Goal: Task Accomplishment & Management: Manage account settings

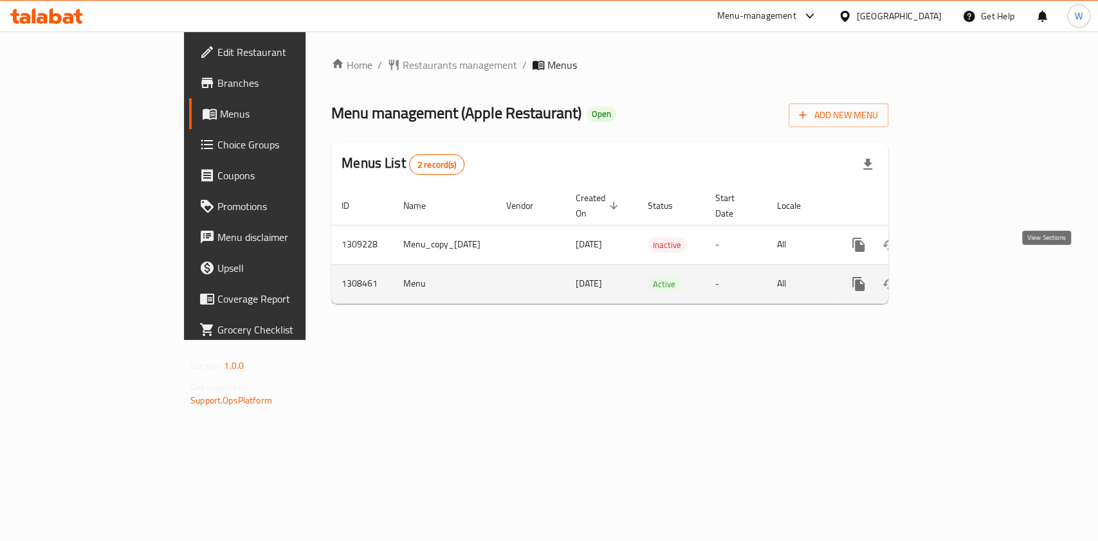
click at [957, 278] on icon "enhanced table" at bounding box center [951, 284] width 12 height 12
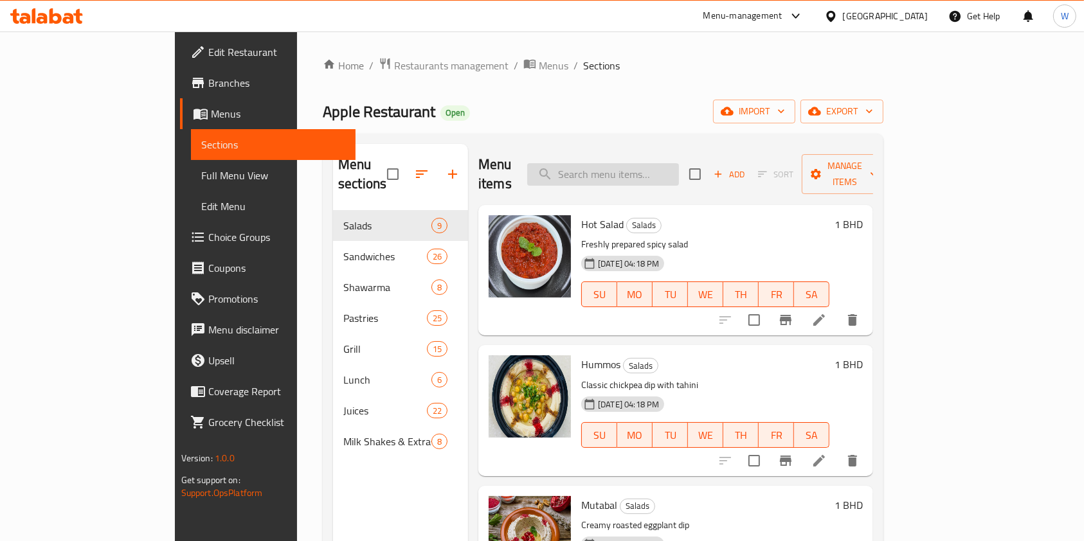
click at [650, 163] on input "search" at bounding box center [603, 174] width 152 height 23
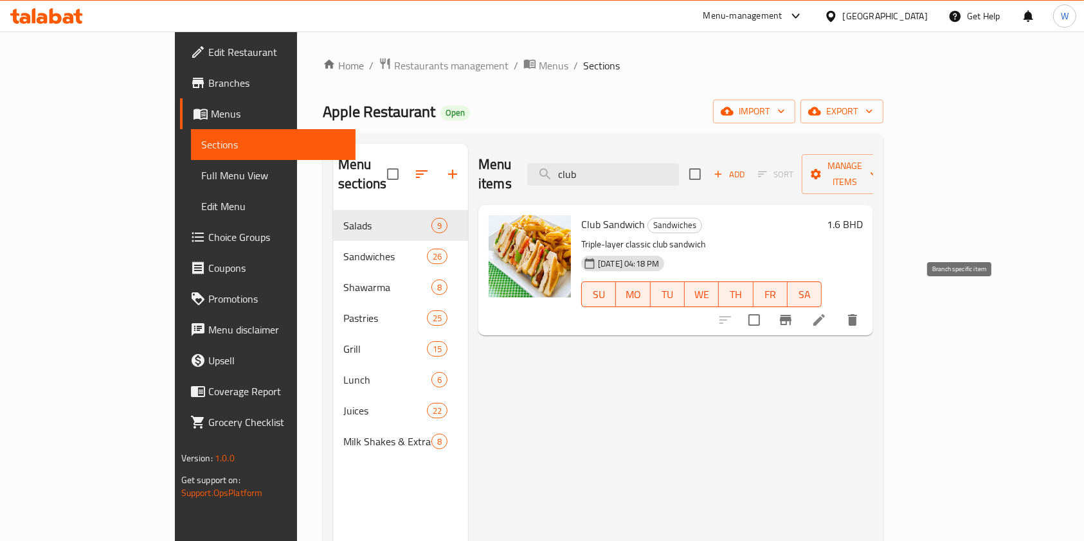
type input "club"
click at [827, 313] on icon at bounding box center [819, 320] width 15 height 15
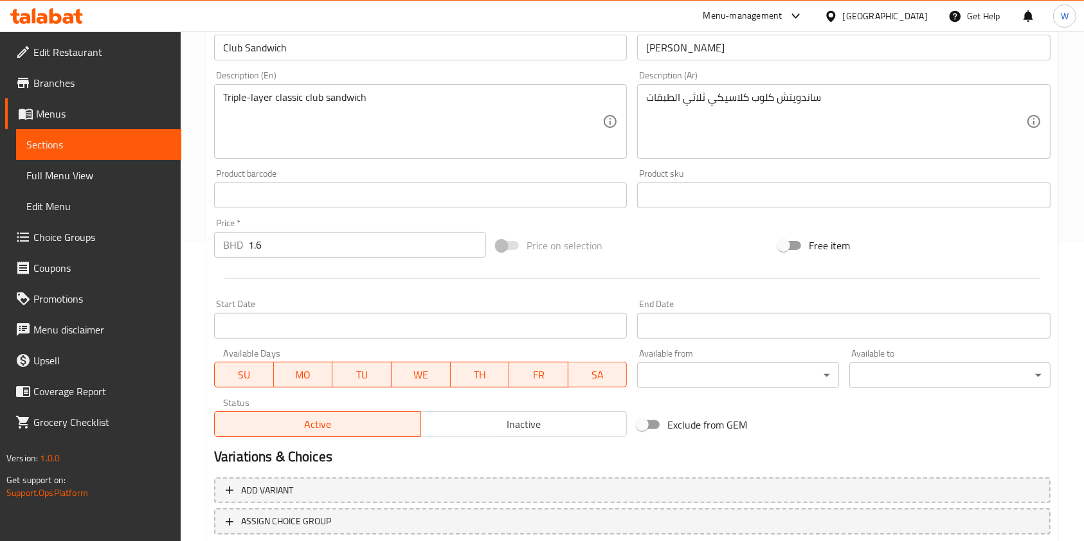
scroll to position [386, 0]
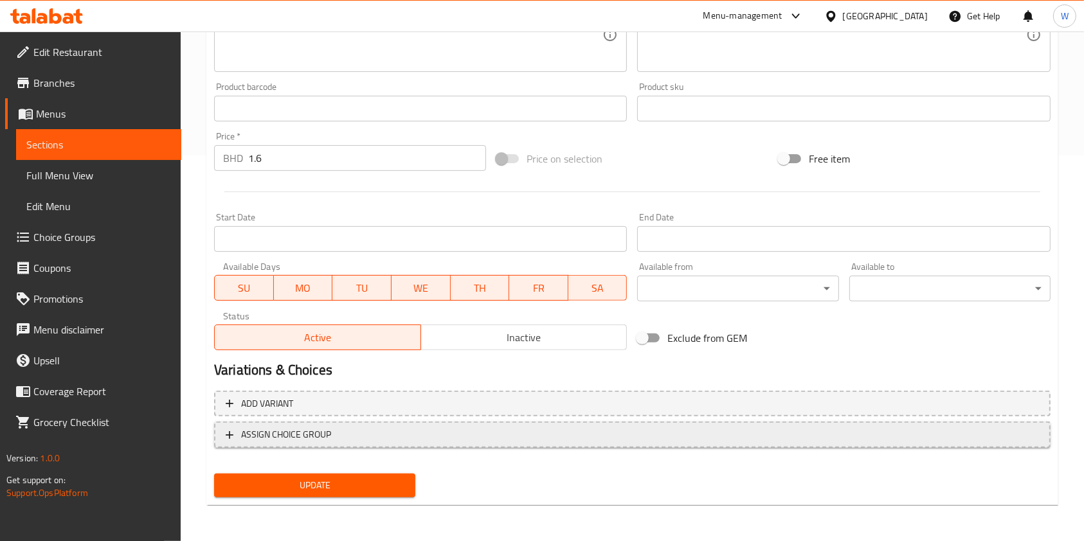
click at [319, 435] on span "ASSIGN CHOICE GROUP" at bounding box center [286, 435] width 90 height 16
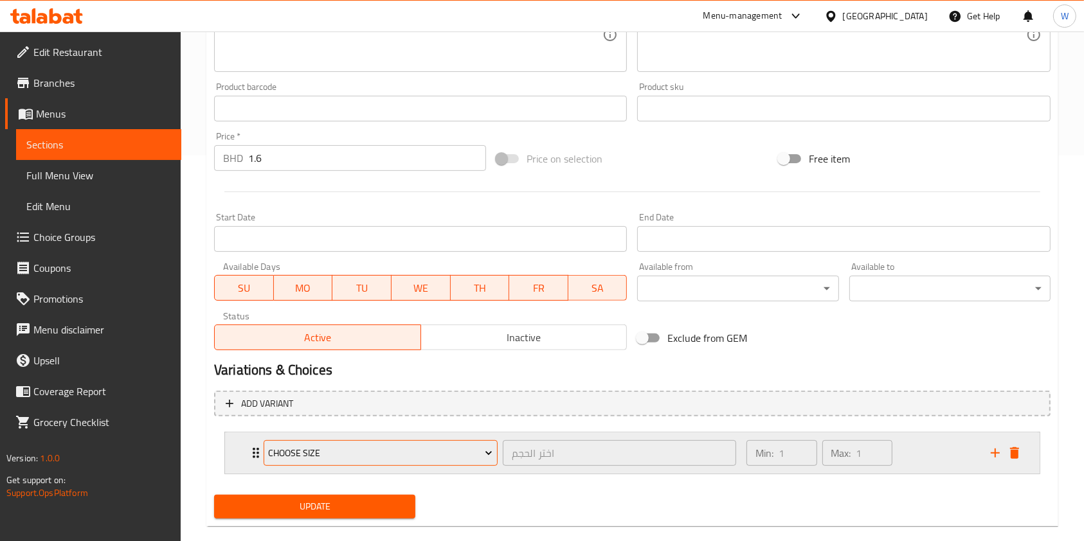
click at [281, 453] on span "Choose Size" at bounding box center [380, 454] width 224 height 16
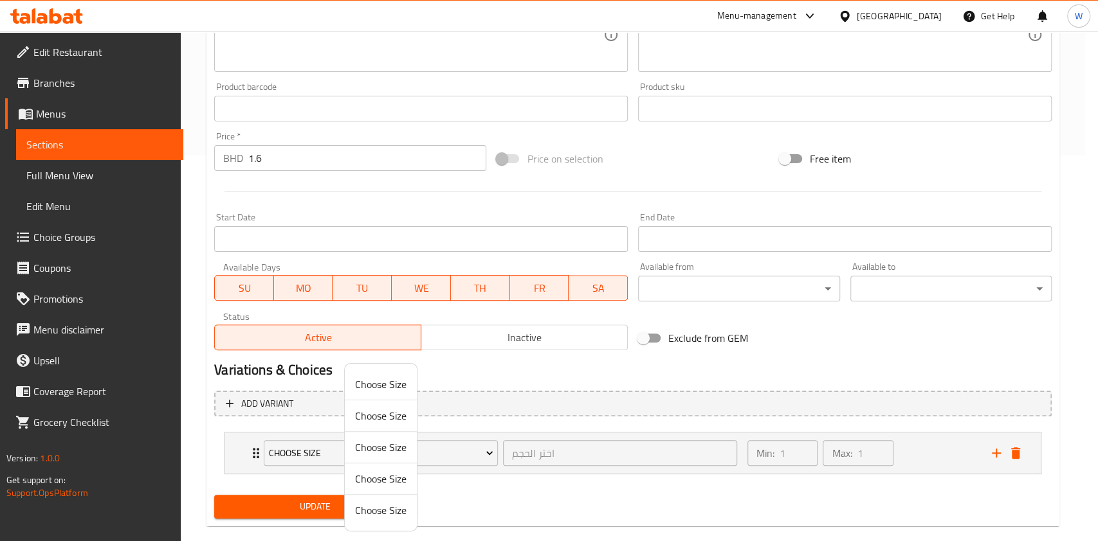
click at [624, 502] on div at bounding box center [549, 270] width 1098 height 541
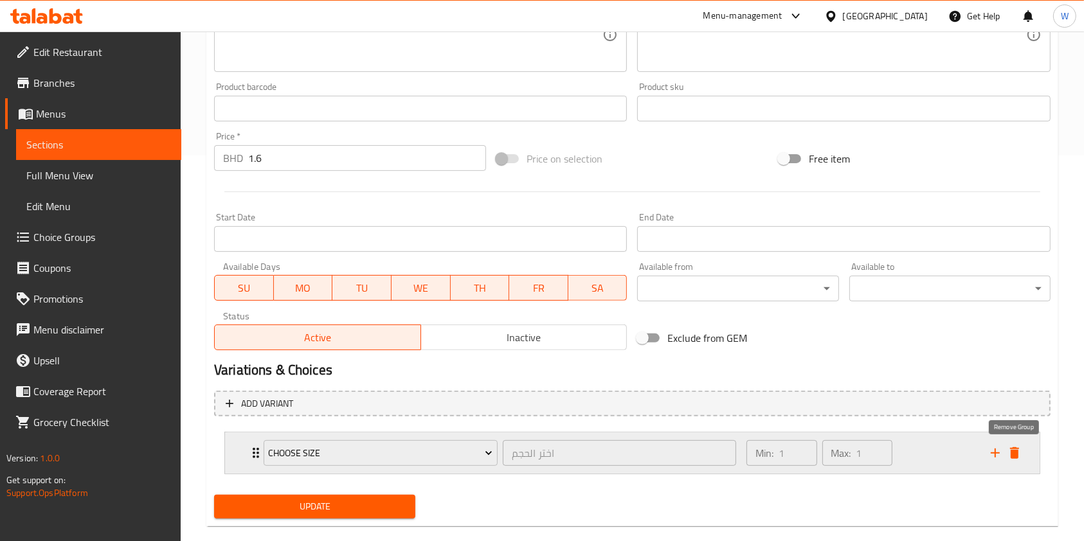
click at [1014, 454] on icon "delete" at bounding box center [1014, 454] width 9 height 12
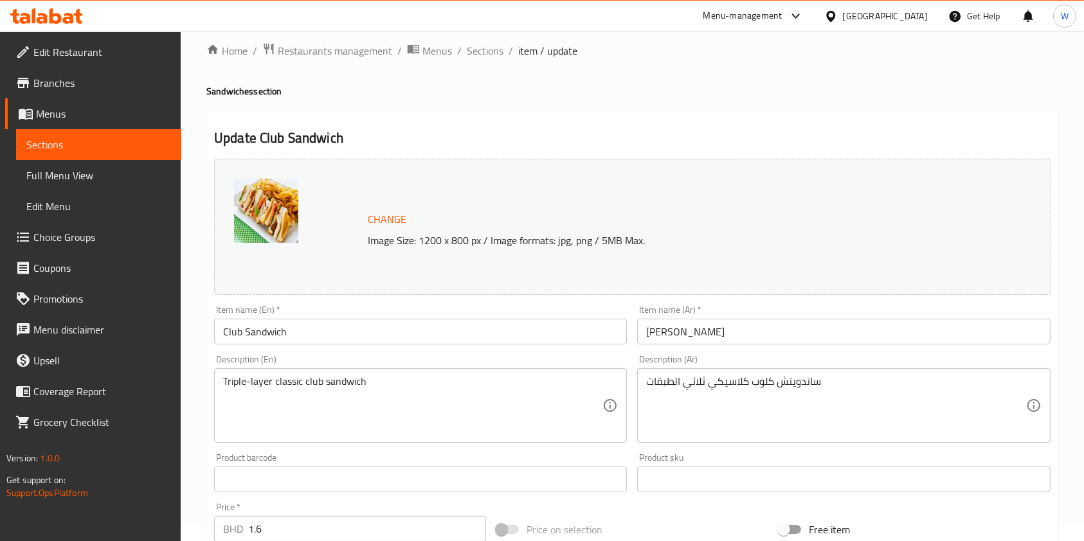
scroll to position [0, 0]
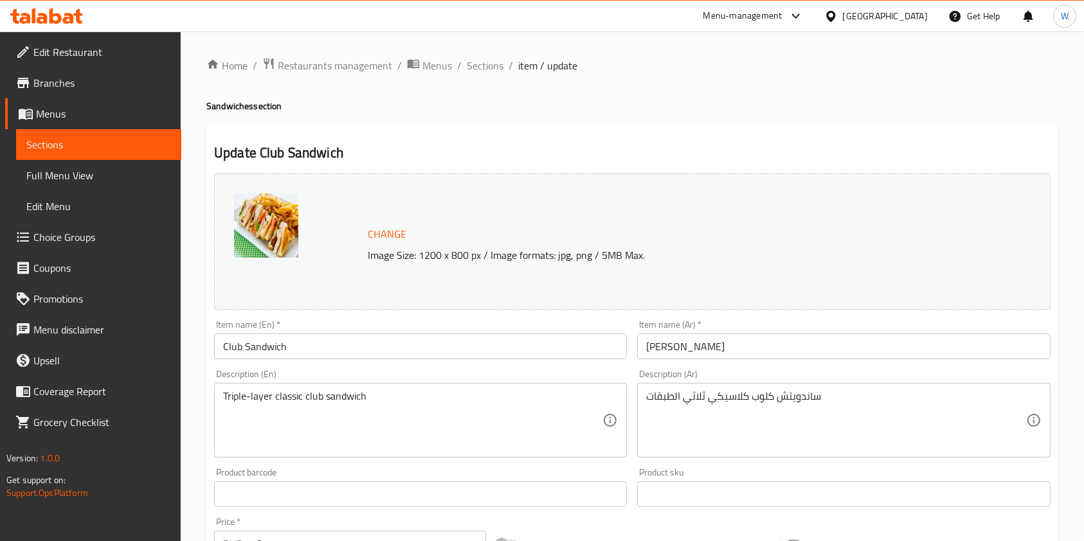
click at [85, 242] on span "Choice Groups" at bounding box center [102, 237] width 138 height 15
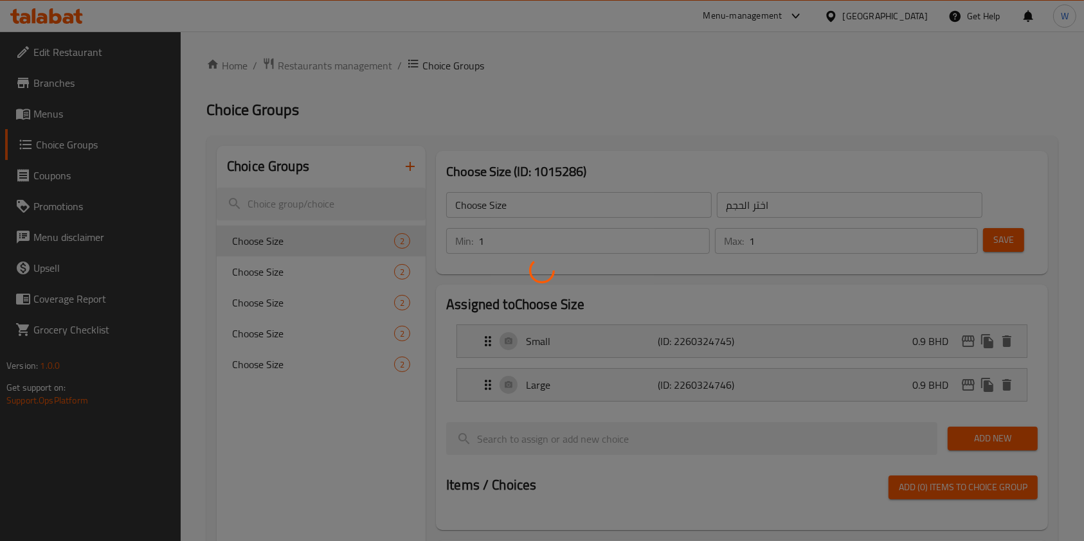
click at [350, 210] on div at bounding box center [542, 270] width 1084 height 541
click at [347, 203] on div at bounding box center [542, 270] width 1084 height 541
click at [343, 203] on div at bounding box center [542, 270] width 1084 height 541
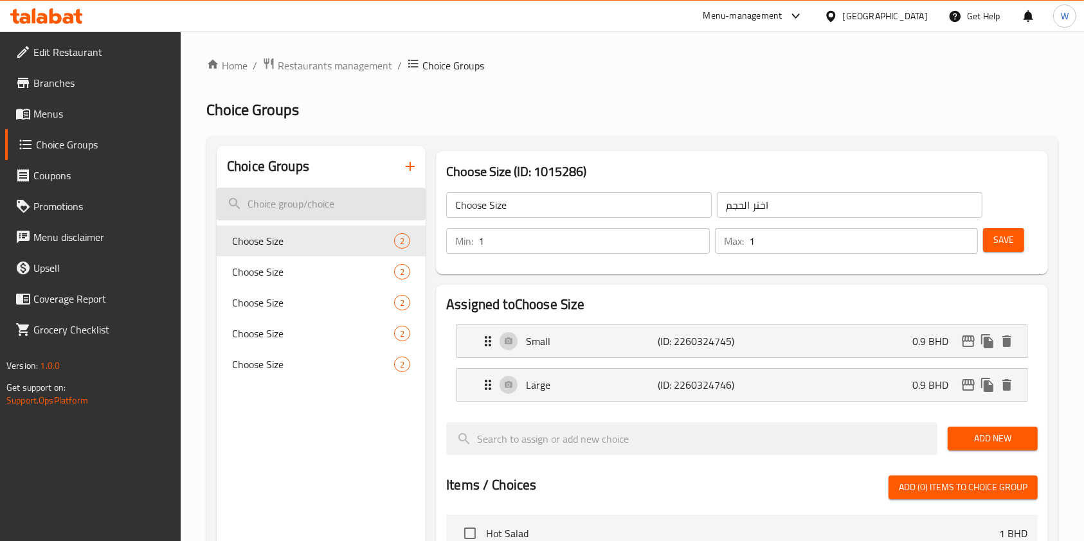
click at [327, 213] on input "search" at bounding box center [321, 204] width 209 height 33
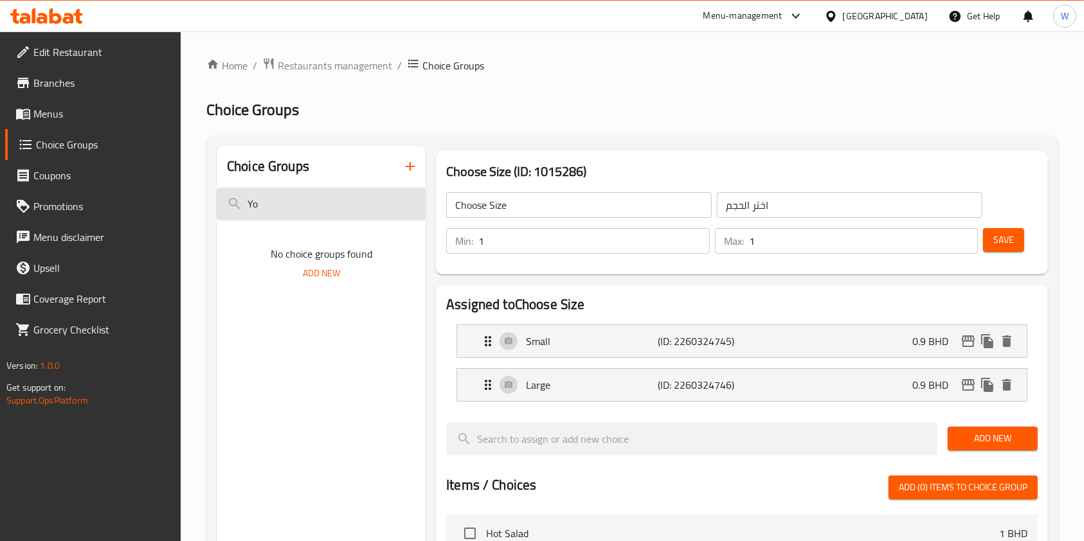
type input "Y"
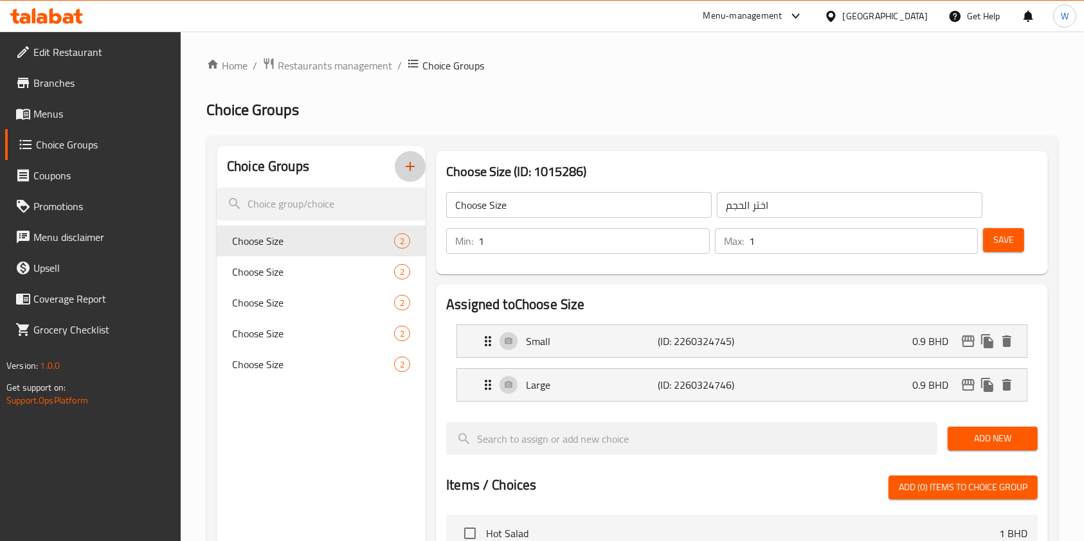
click at [403, 162] on icon "button" at bounding box center [410, 166] width 15 height 15
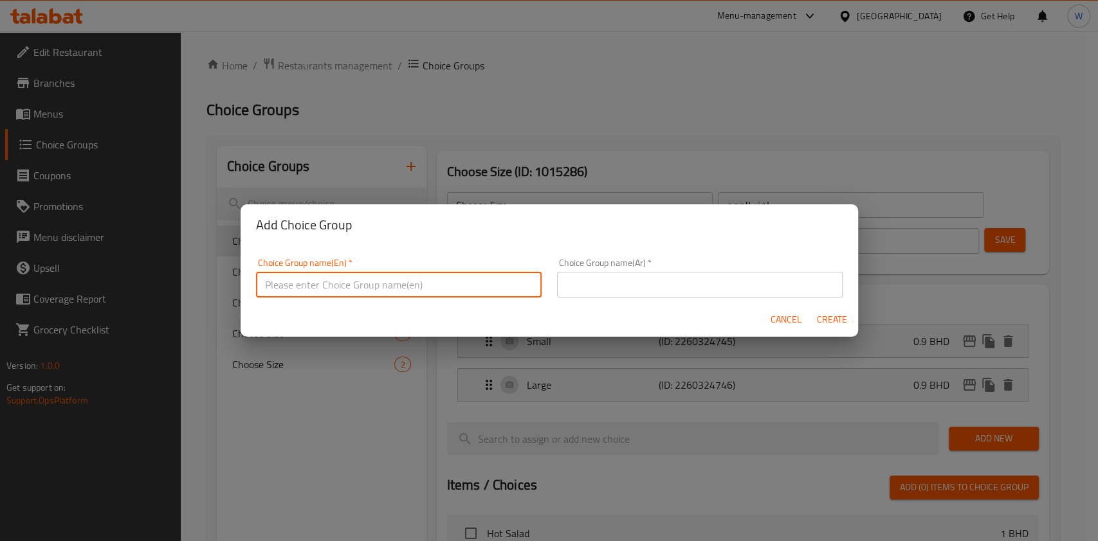
click at [395, 274] on input "text" at bounding box center [399, 285] width 286 height 26
type input "Your choice of:"
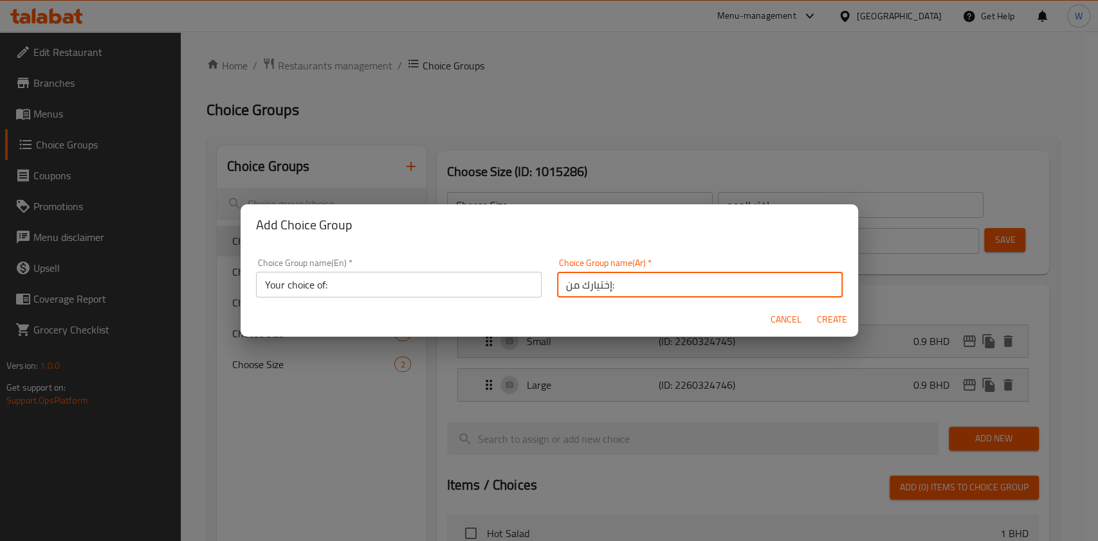
type input "إختيارك من:"
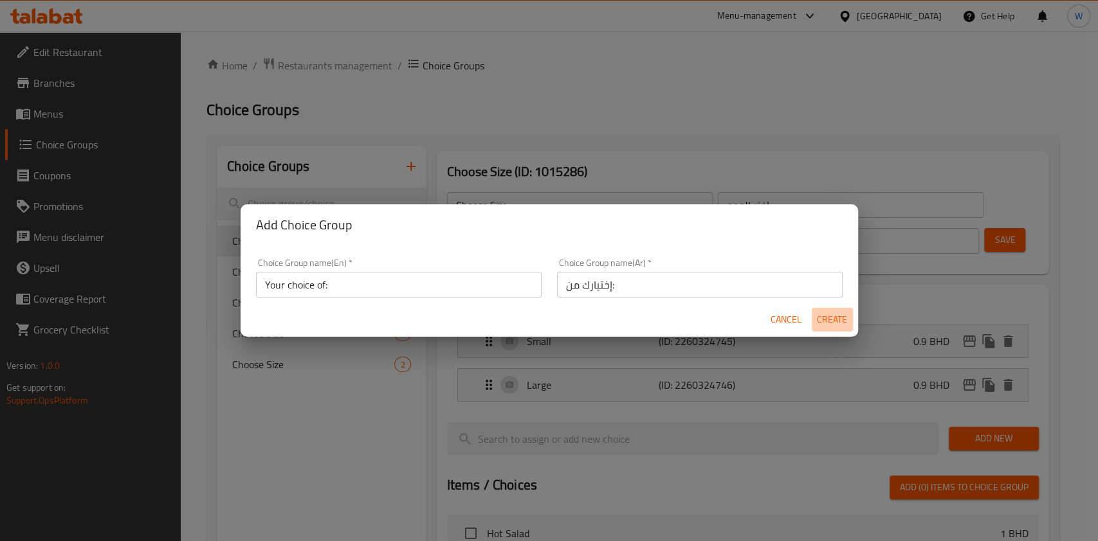
click at [828, 325] on span "Create" at bounding box center [832, 320] width 31 height 16
type input "Your choice of:"
type input "إختيارك من:"
type input "0"
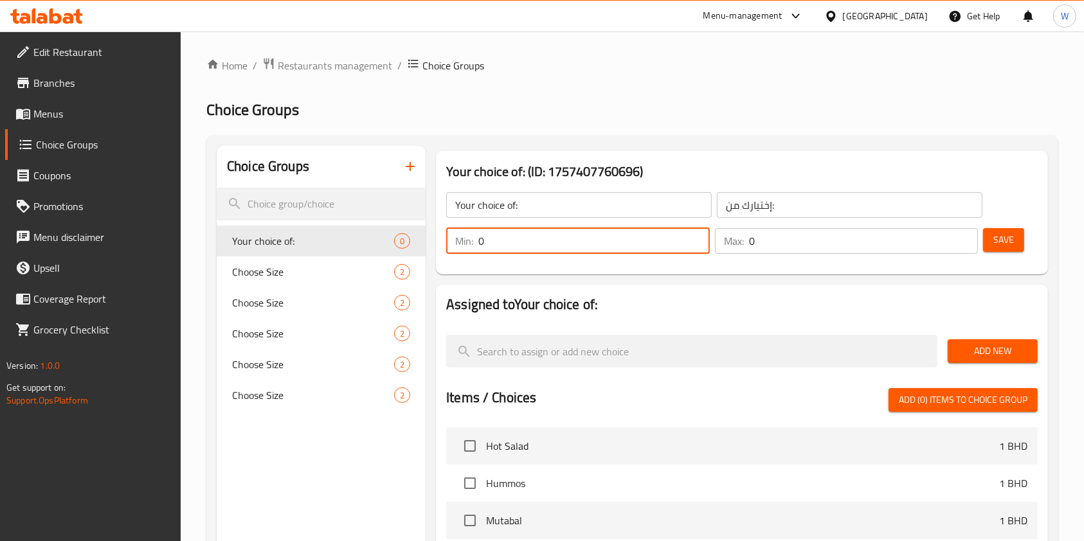
drag, startPoint x: 519, startPoint y: 250, endPoint x: 459, endPoint y: 253, distance: 59.9
click at [459, 253] on div "Min: 0 ​" at bounding box center [578, 241] width 264 height 26
type input "1"
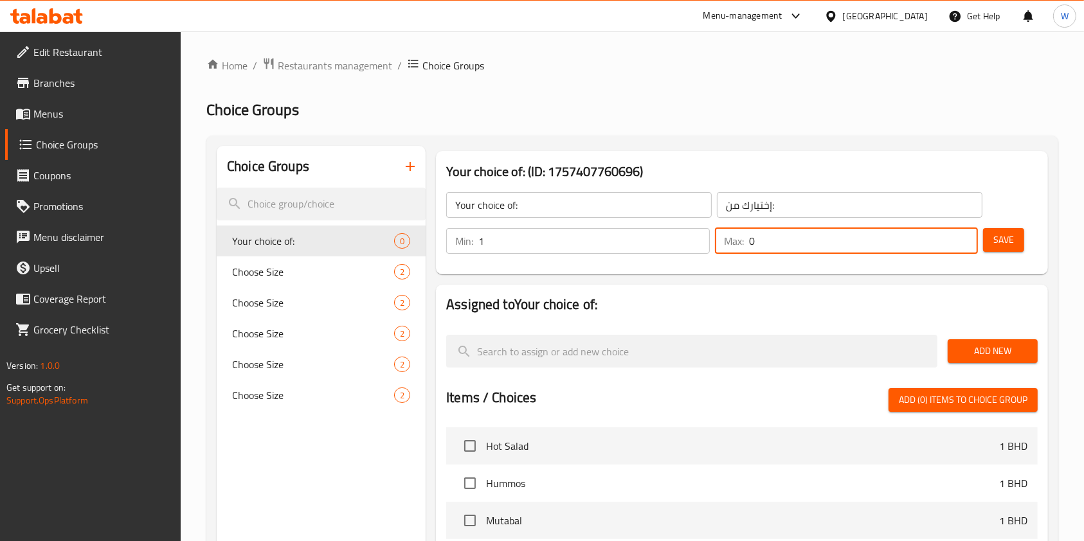
drag, startPoint x: 717, startPoint y: 253, endPoint x: 672, endPoint y: 265, distance: 46.6
click at [668, 259] on div "Min: 1 ​ Max: 0 ​" at bounding box center [712, 241] width 542 height 36
type input "1"
click at [968, 354] on span "Add New" at bounding box center [992, 351] width 69 height 16
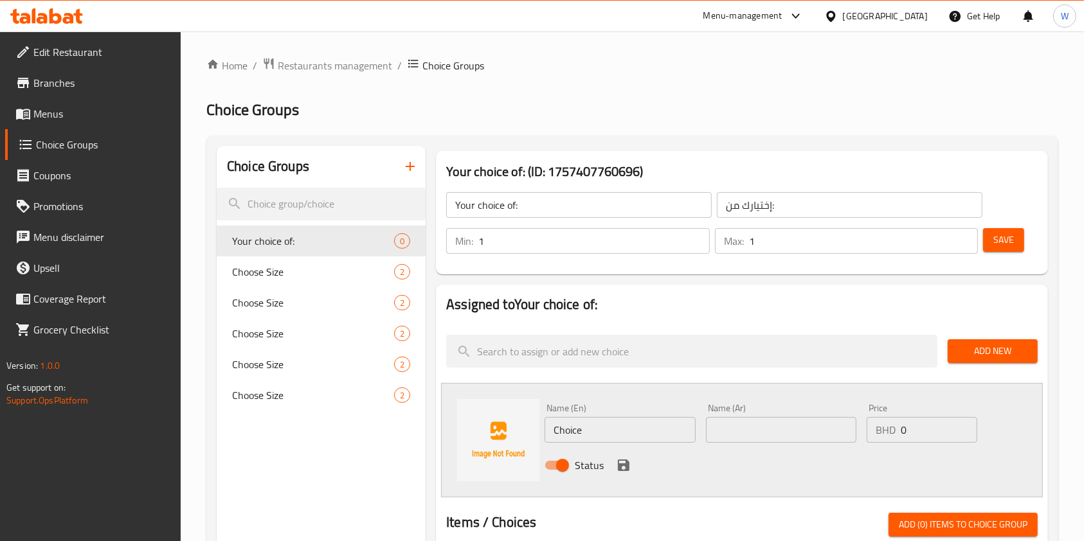
click at [567, 439] on input "Choice" at bounding box center [620, 430] width 150 height 26
click at [566, 436] on input "Choice" at bounding box center [620, 430] width 150 height 26
paste input "Beef"
type input "Beef"
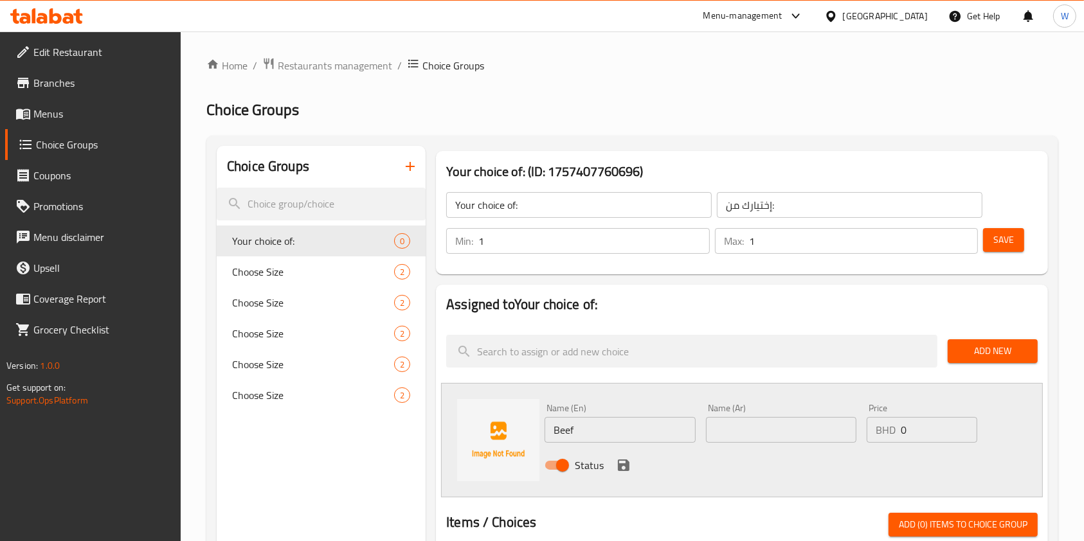
click at [857, 436] on div "Name (Ar) Name (Ar)" at bounding box center [781, 424] width 161 height 50
click at [825, 439] on input "text" at bounding box center [781, 430] width 150 height 26
type input "g"
type input "لحم"
click at [618, 467] on icon "save" at bounding box center [624, 466] width 12 height 12
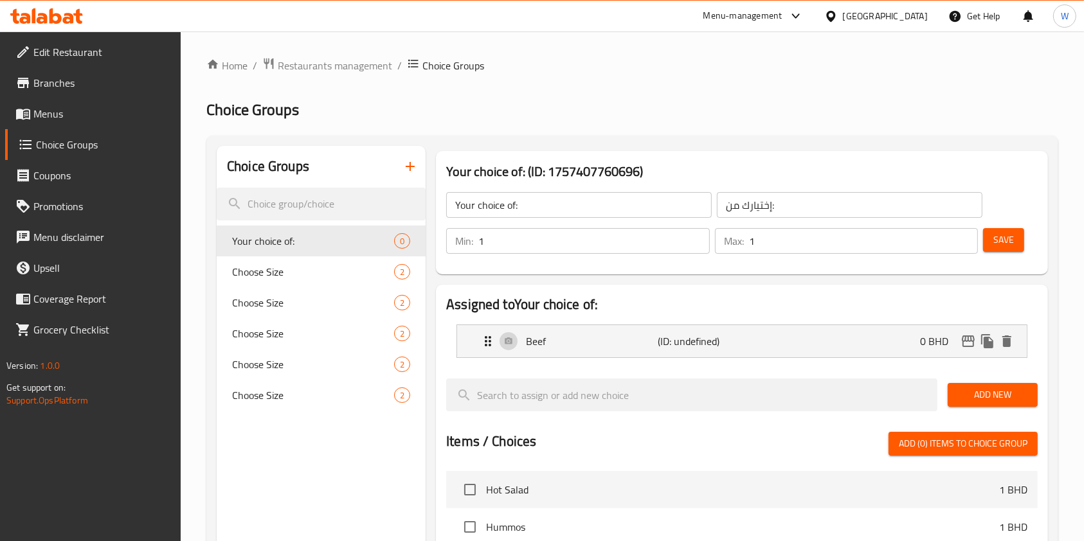
click at [995, 401] on span "Add New" at bounding box center [992, 395] width 69 height 16
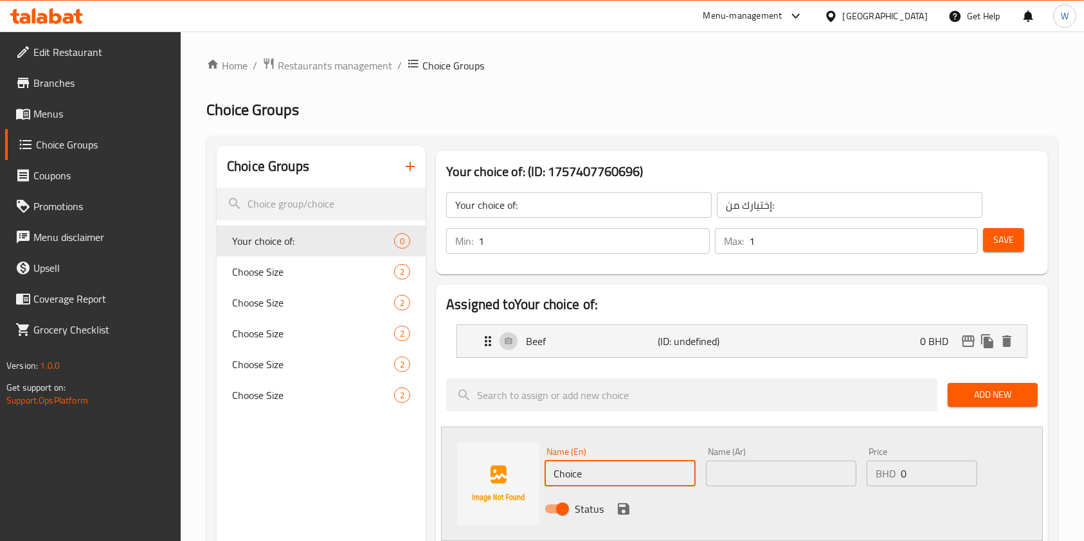
click at [564, 475] on input "Choice" at bounding box center [620, 474] width 150 height 26
paste input "icken"
type input "Chicken"
click at [744, 479] on input "text" at bounding box center [781, 474] width 150 height 26
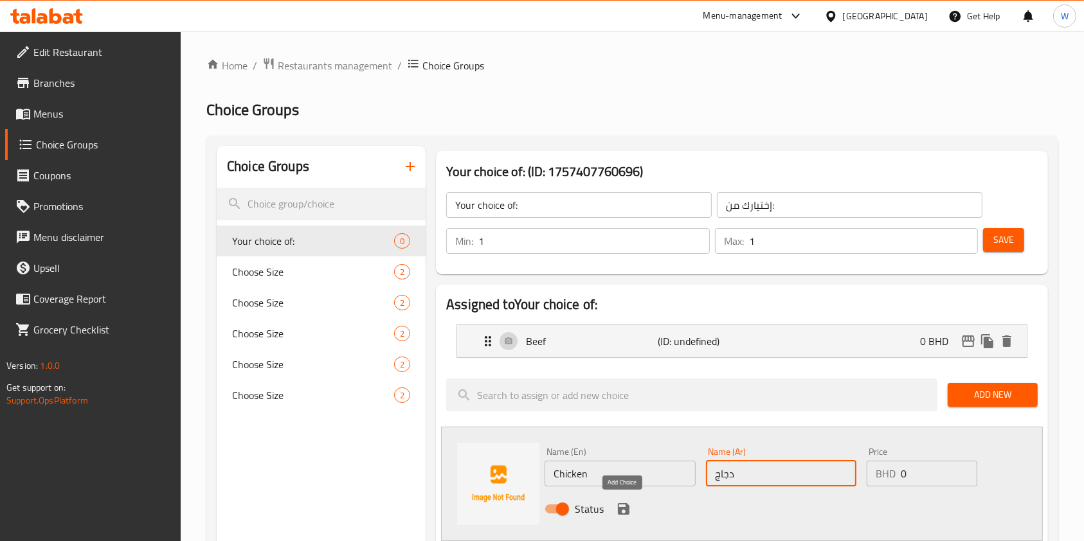
type input "دجاج"
click at [618, 514] on icon "save" at bounding box center [624, 510] width 12 height 12
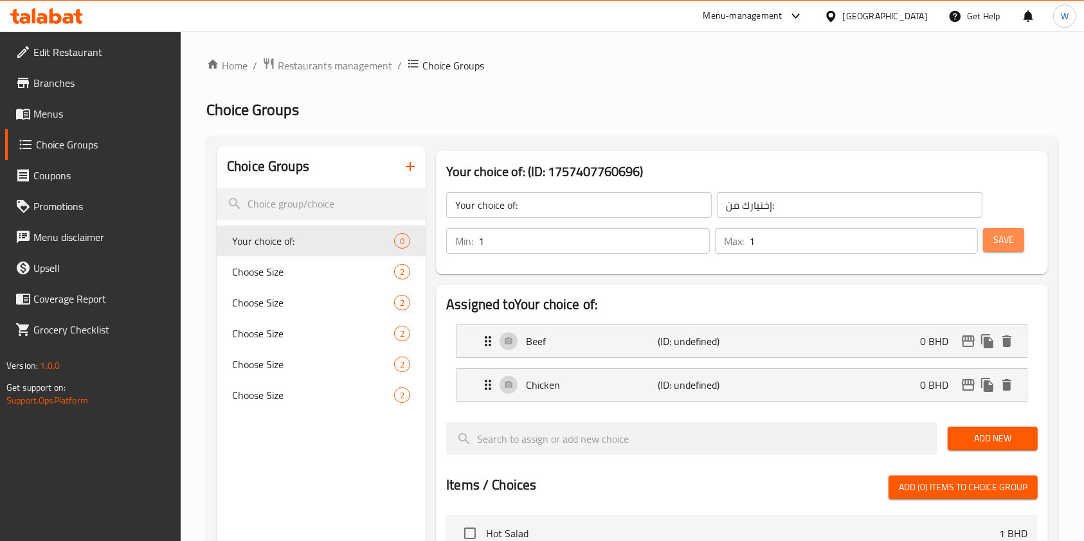
click at [1019, 242] on button "Save" at bounding box center [1003, 240] width 41 height 24
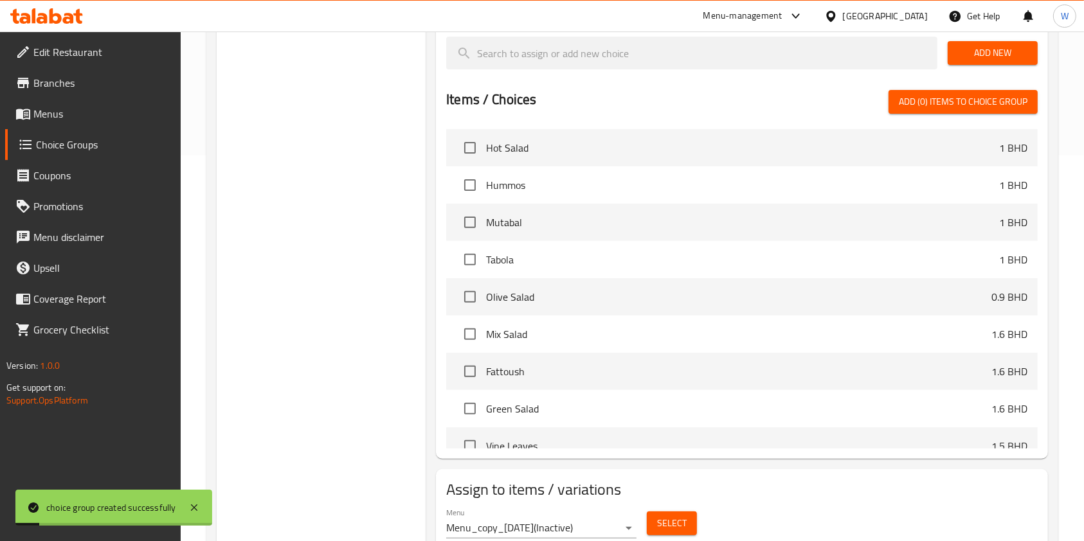
scroll to position [435, 0]
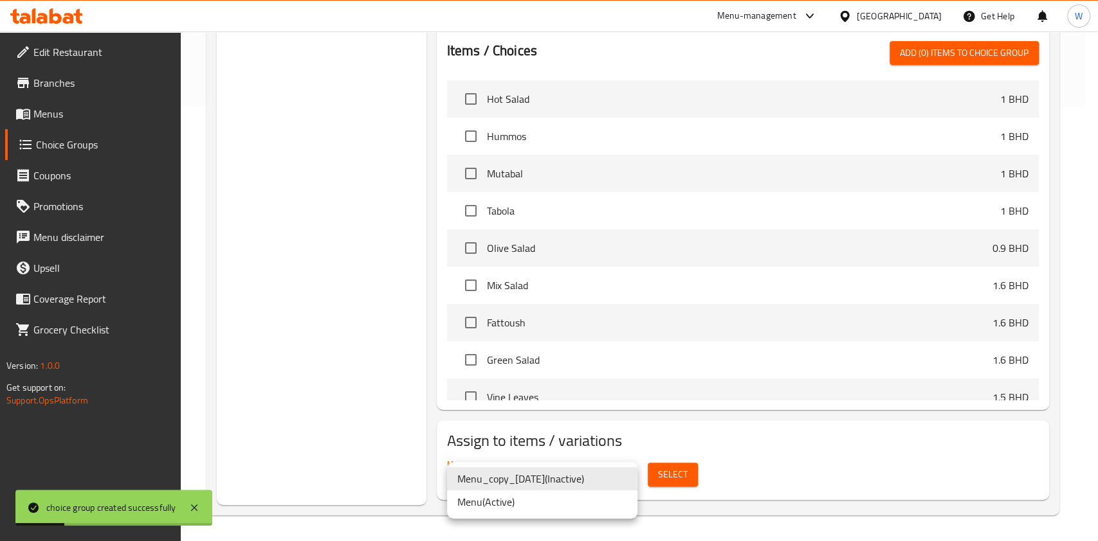
click at [595, 506] on li "Menu ( Active )" at bounding box center [542, 502] width 190 height 23
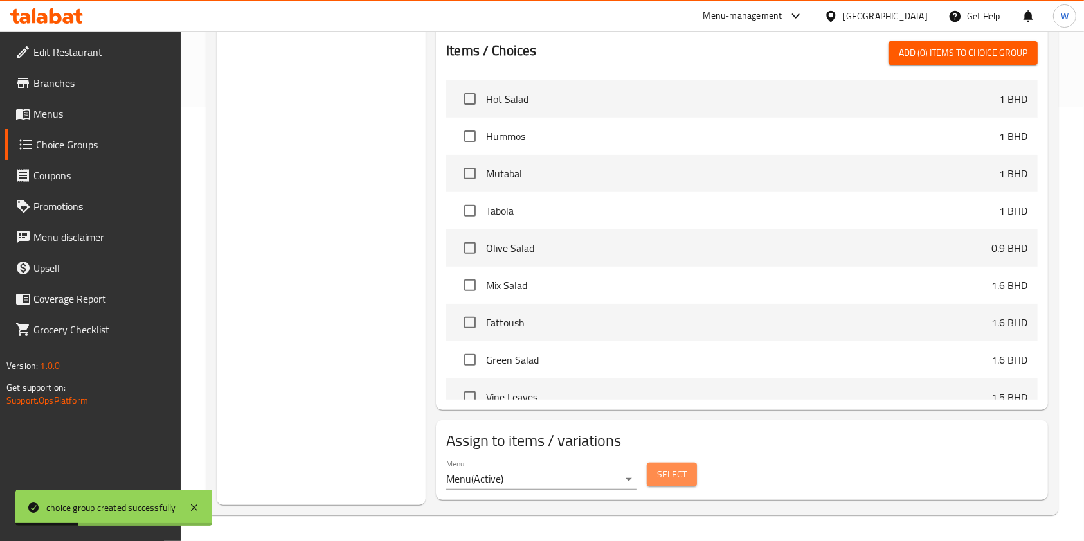
click at [685, 476] on span "Select" at bounding box center [672, 475] width 30 height 16
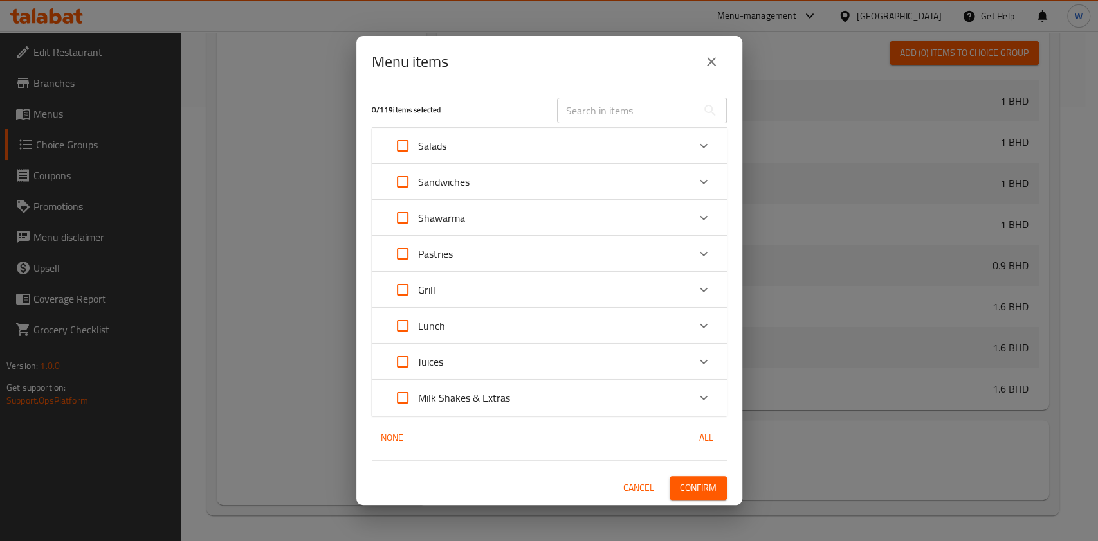
click at [628, 114] on input "text" at bounding box center [627, 111] width 140 height 26
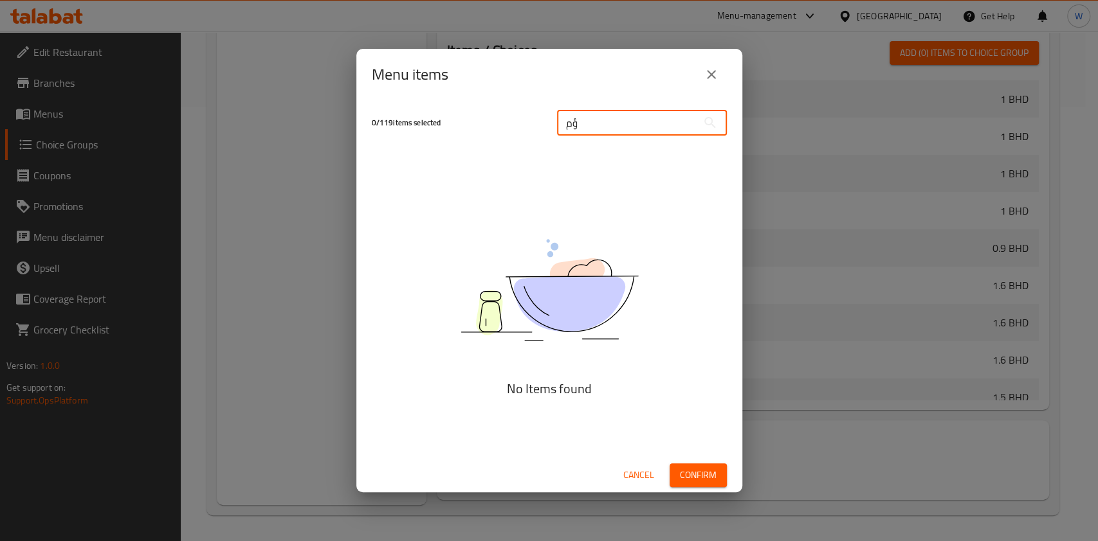
type input "ؤ"
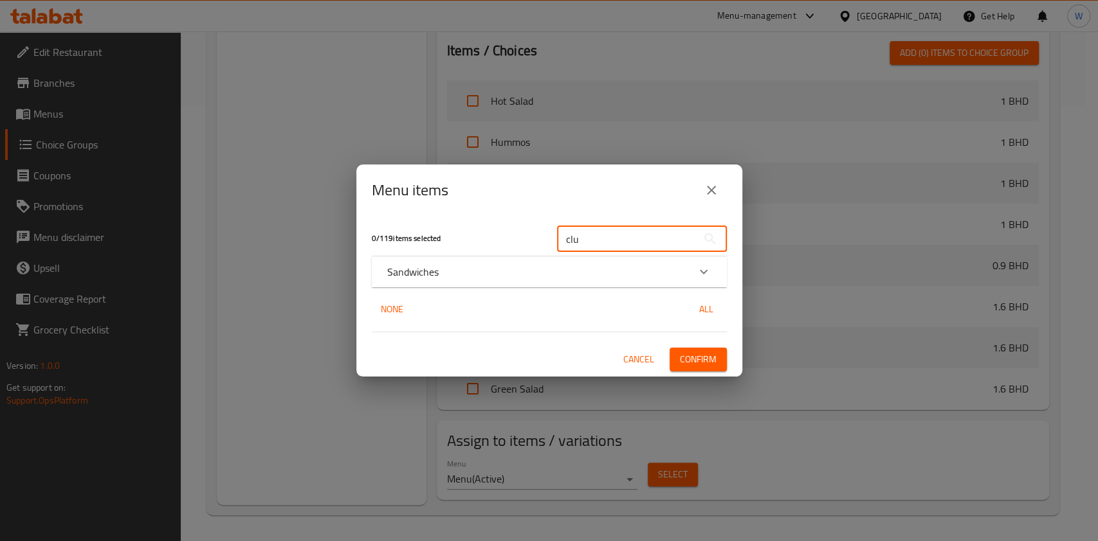
type input "clu"
click at [700, 271] on icon "Expand" at bounding box center [703, 271] width 15 height 15
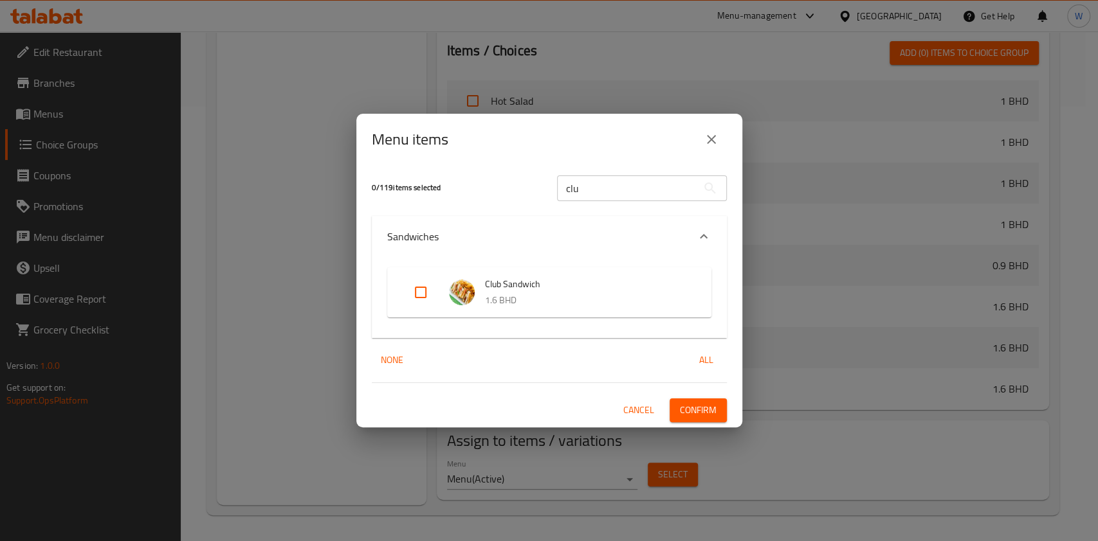
click at [431, 298] on input "Expand" at bounding box center [420, 292] width 31 height 31
checkbox input "true"
click at [706, 407] on span "Confirm" at bounding box center [698, 411] width 37 height 16
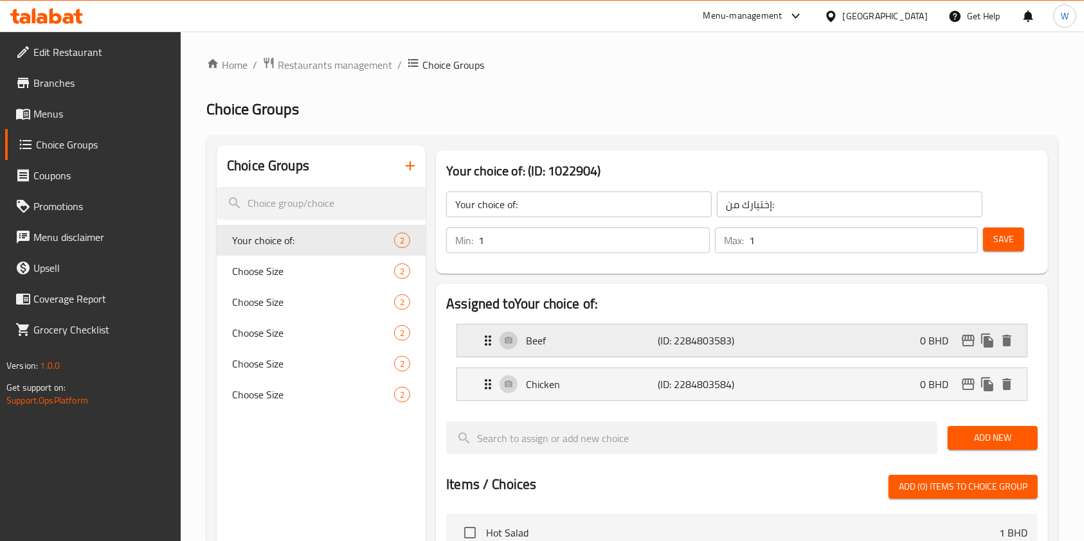
scroll to position [0, 0]
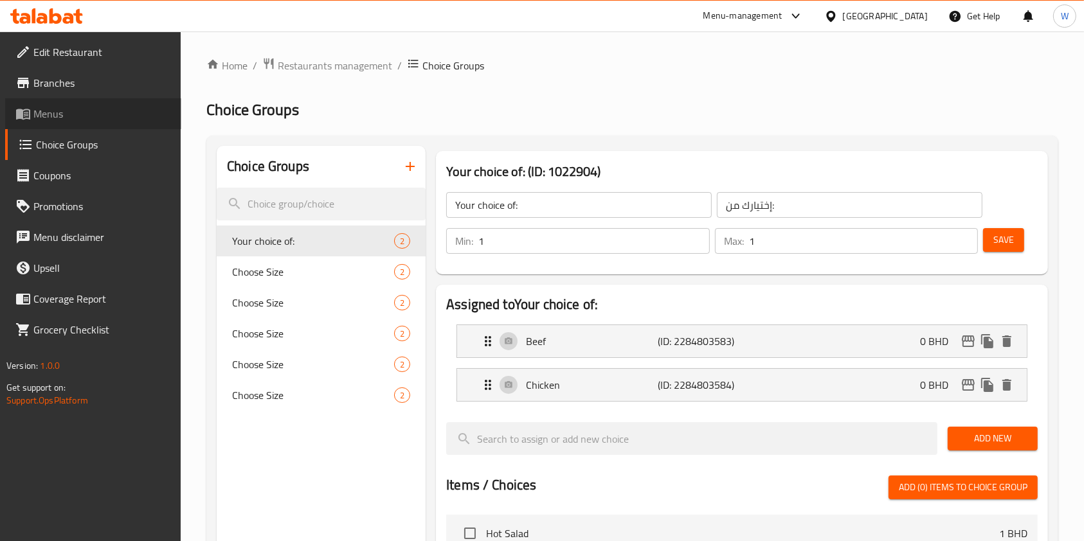
click at [72, 117] on span "Menus" at bounding box center [102, 113] width 138 height 15
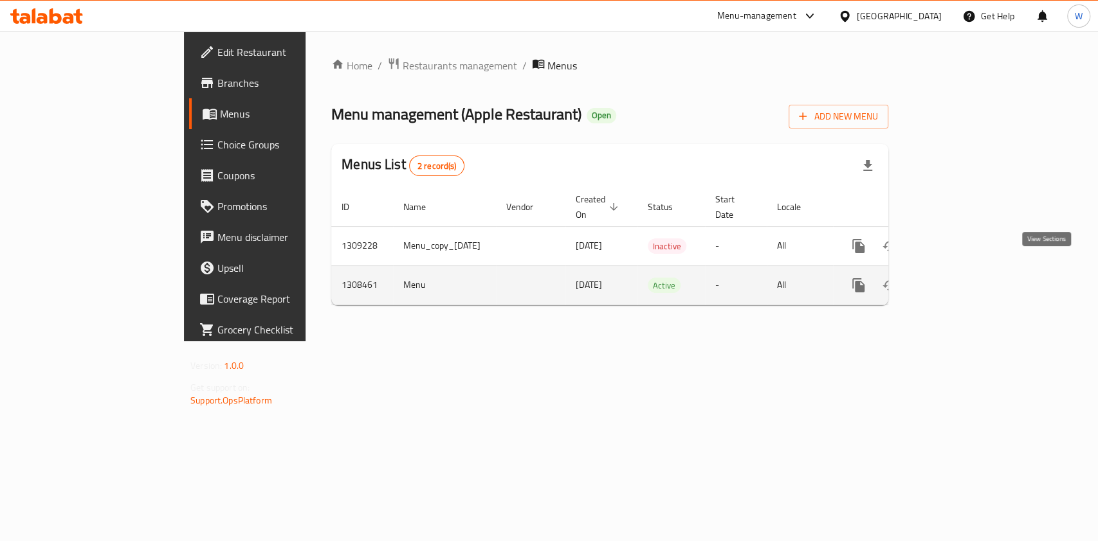
click at [959, 278] on icon "enhanced table" at bounding box center [950, 285] width 15 height 15
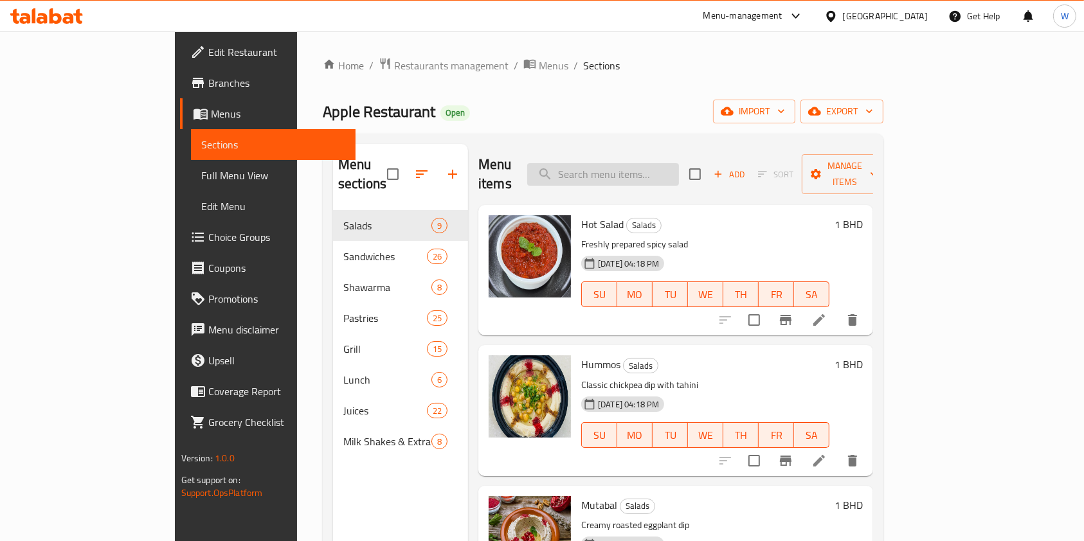
click at [655, 170] on input "search" at bounding box center [603, 174] width 152 height 23
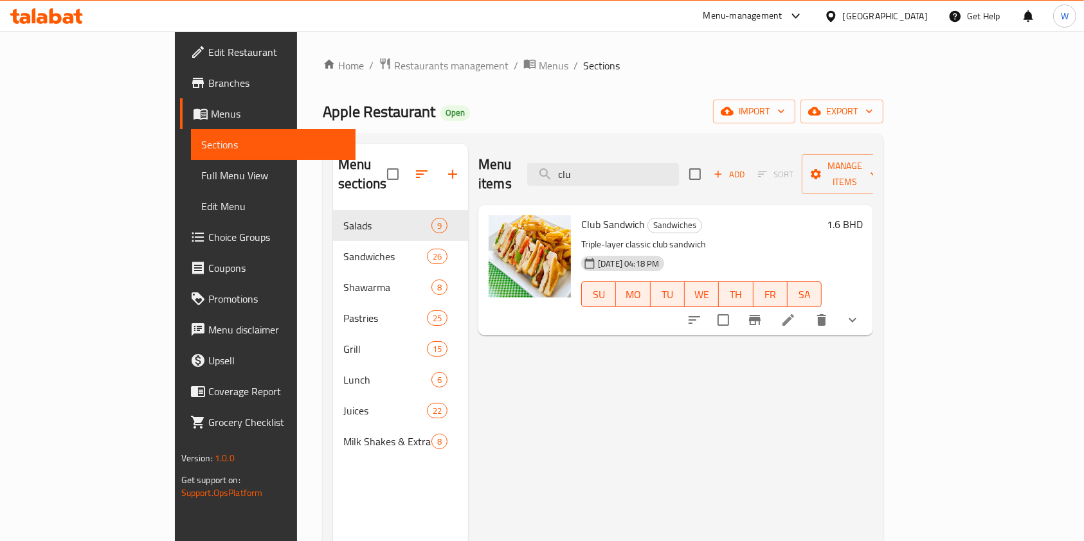
type input "clu"
click at [860, 313] on icon "show more" at bounding box center [852, 320] width 15 height 15
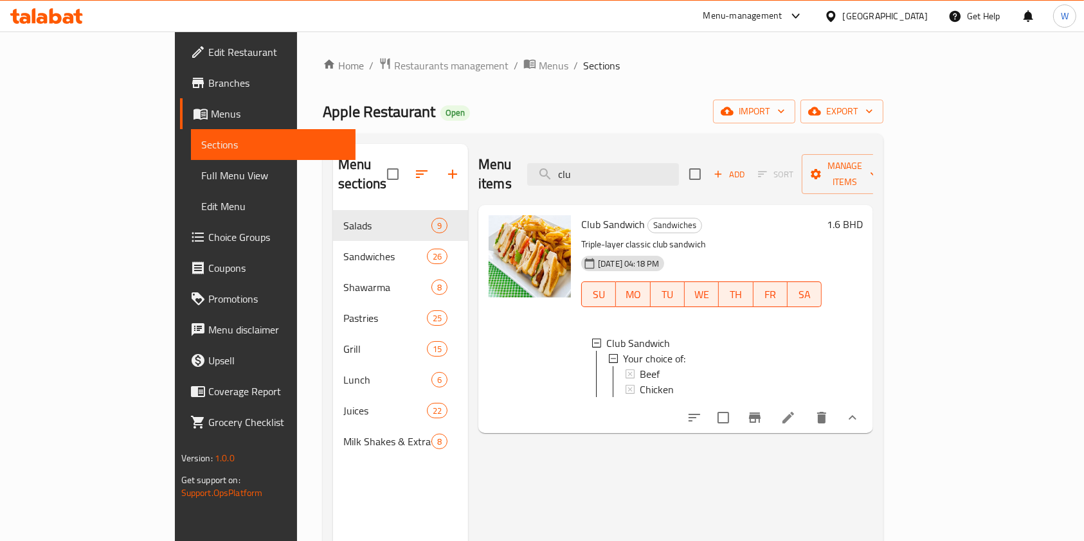
click at [73, 18] on icon at bounding box center [68, 18] width 11 height 11
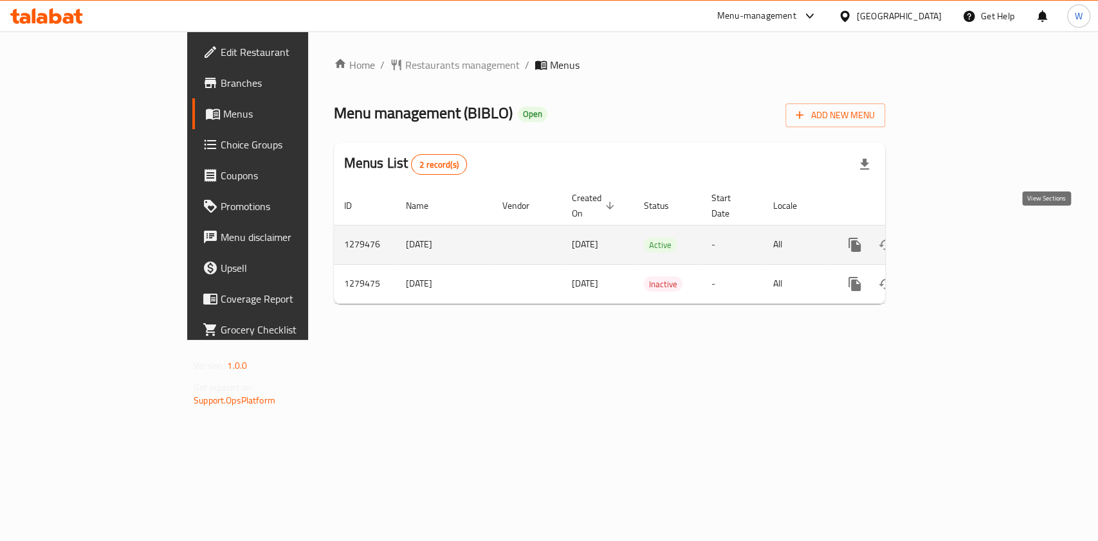
click at [963, 236] on link "enhanced table" at bounding box center [947, 245] width 31 height 31
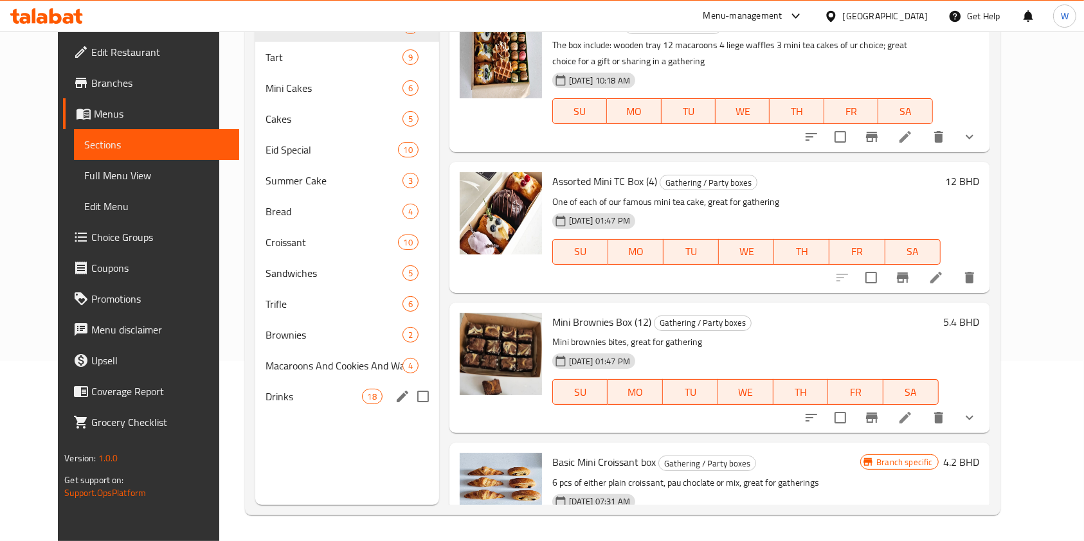
scroll to position [94, 0]
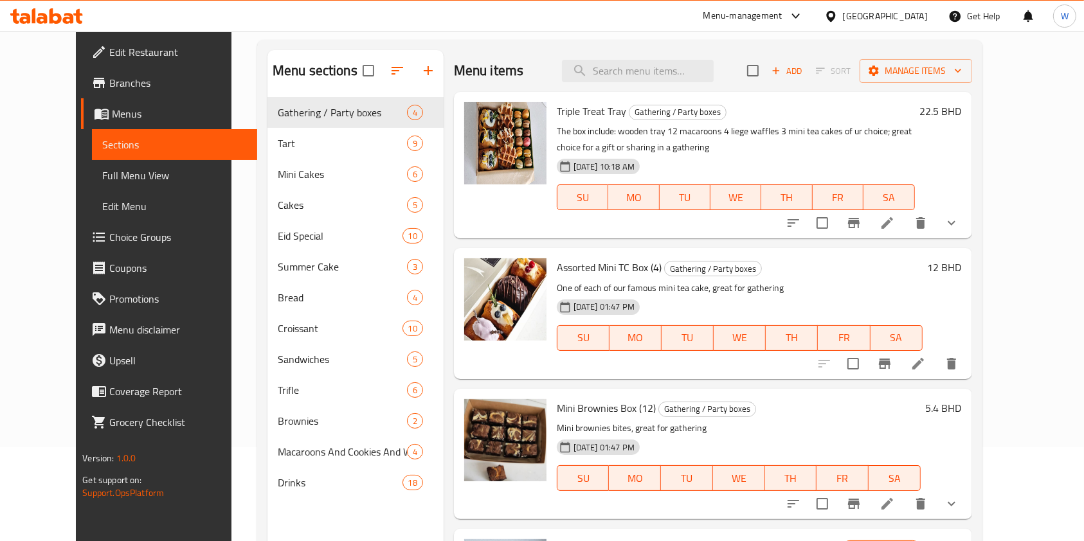
click at [109, 233] on span "Choice Groups" at bounding box center [178, 237] width 138 height 15
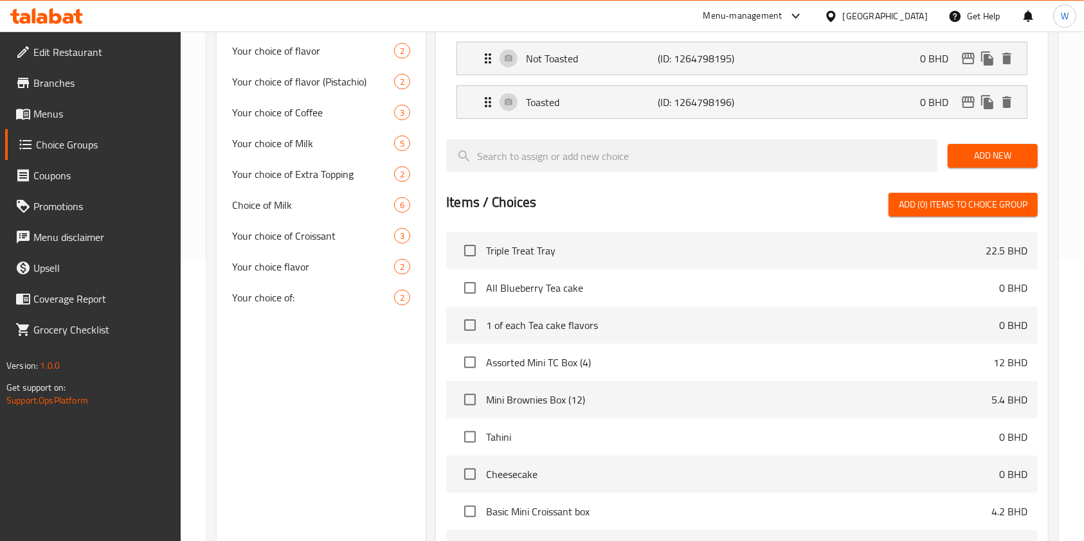
scroll to position [257, 0]
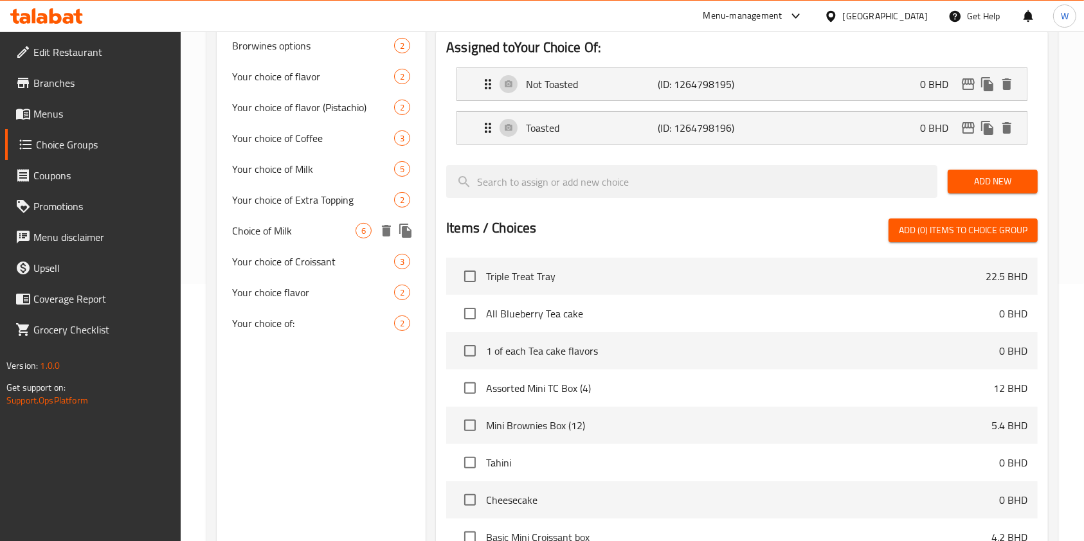
click at [305, 231] on span "Choice of Milk" at bounding box center [293, 230] width 123 height 15
type input "Choice of Milk"
type input "إختيارك من الحليب"
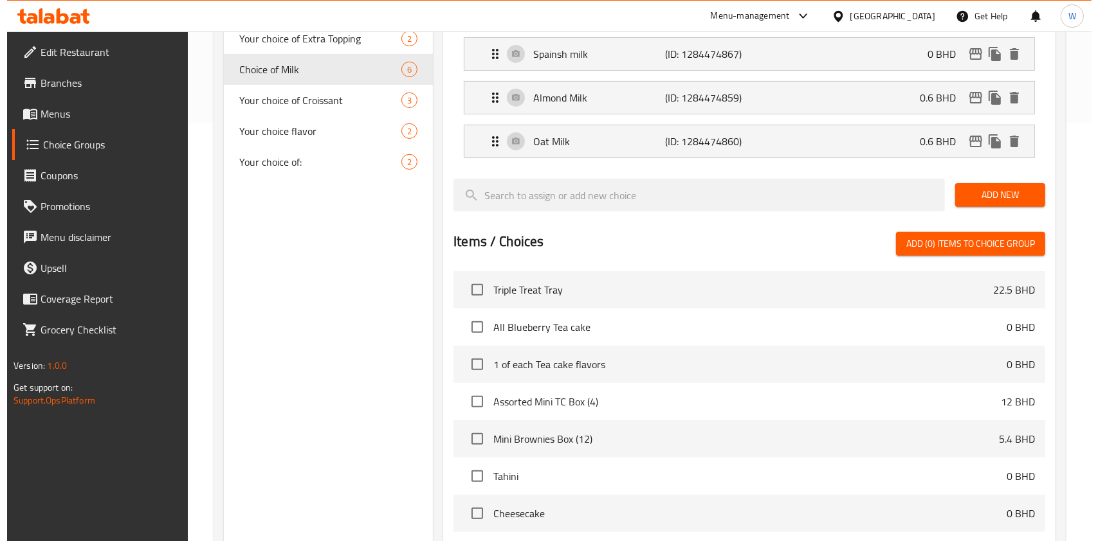
scroll to position [600, 0]
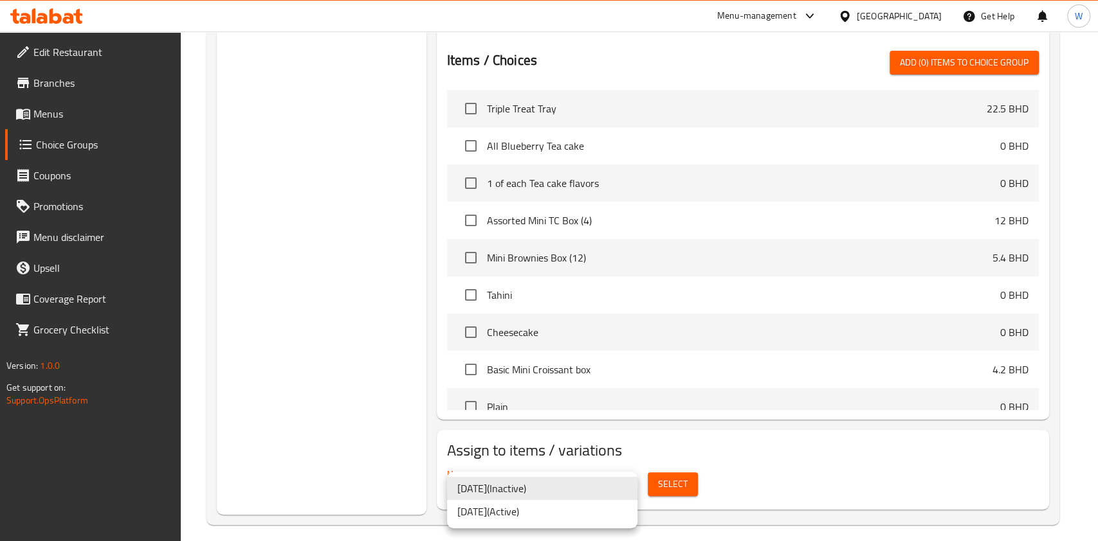
click at [553, 517] on li "[DATE] ( Active )" at bounding box center [542, 511] width 190 height 23
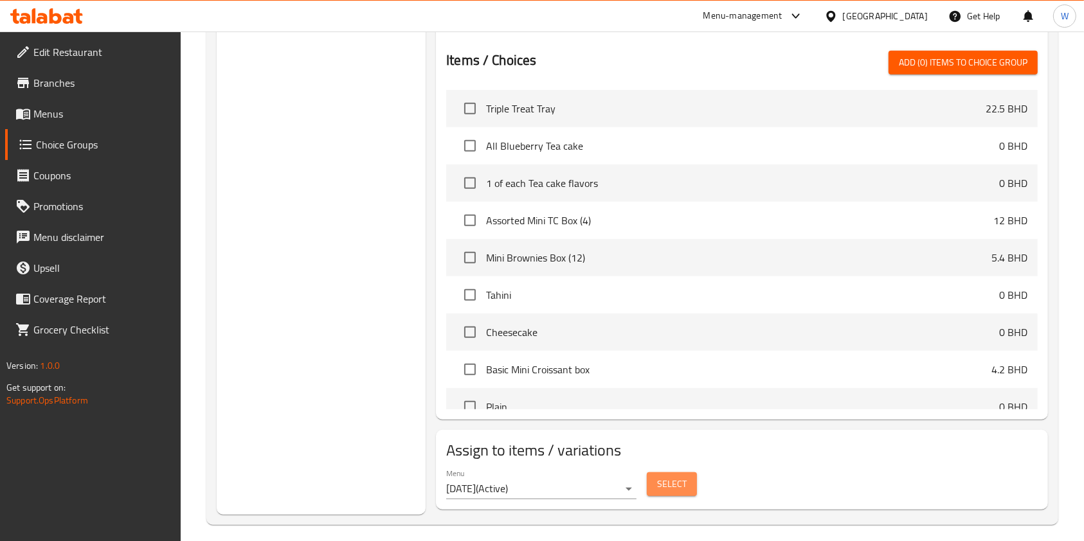
click at [664, 490] on span "Select" at bounding box center [672, 485] width 30 height 16
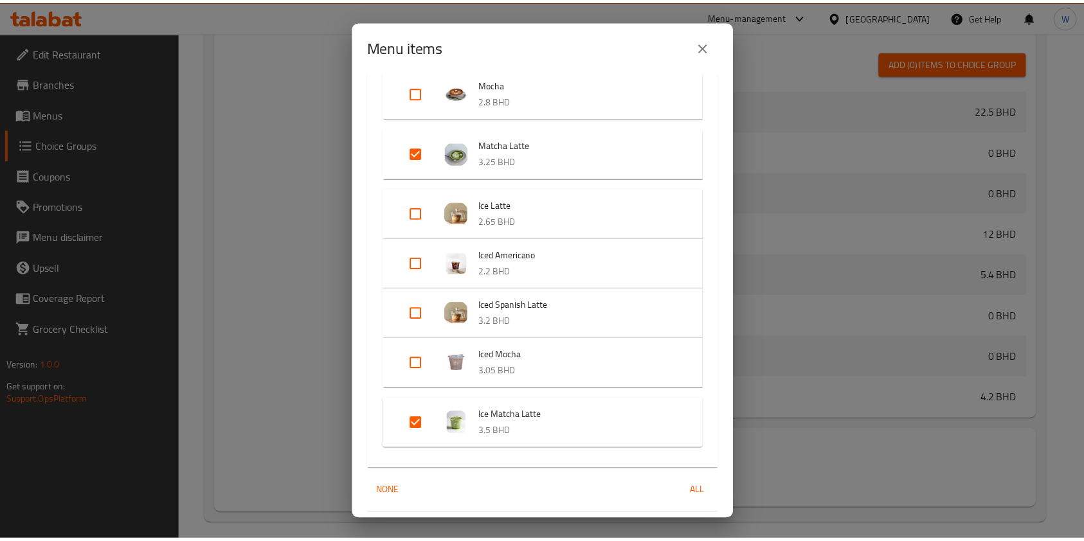
scroll to position [1129, 0]
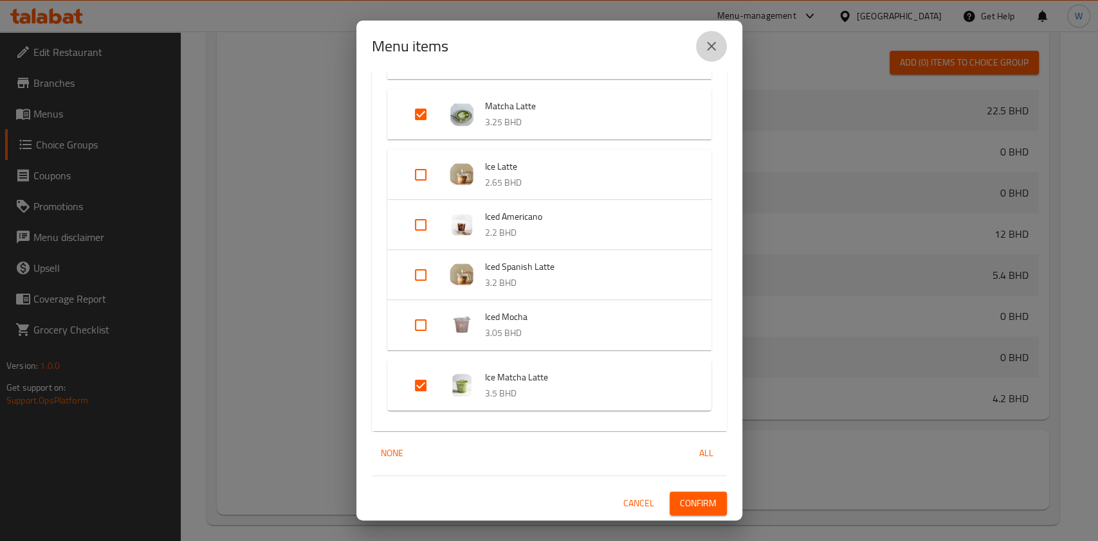
click at [713, 52] on button "close" at bounding box center [711, 46] width 31 height 31
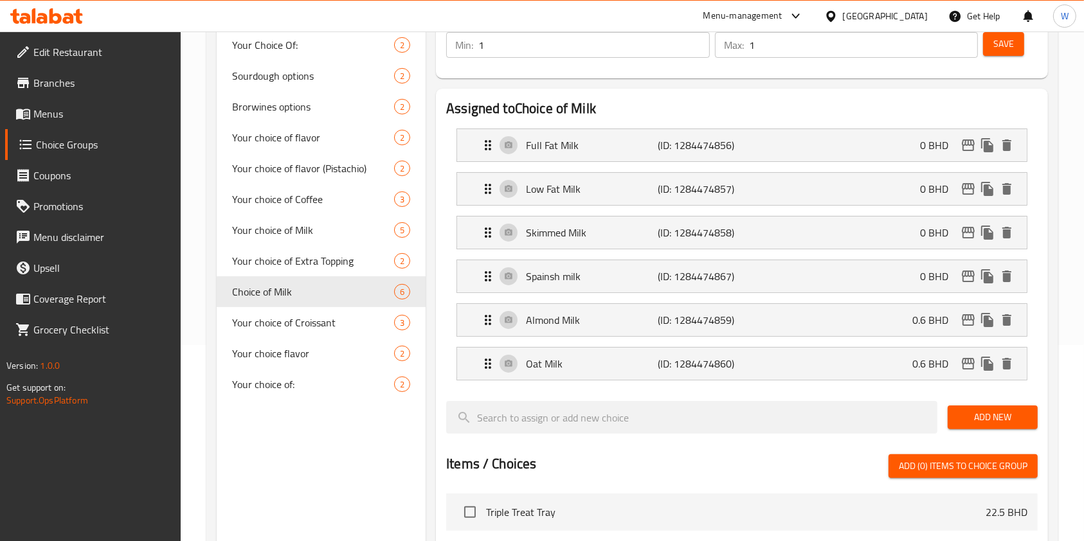
scroll to position [171, 0]
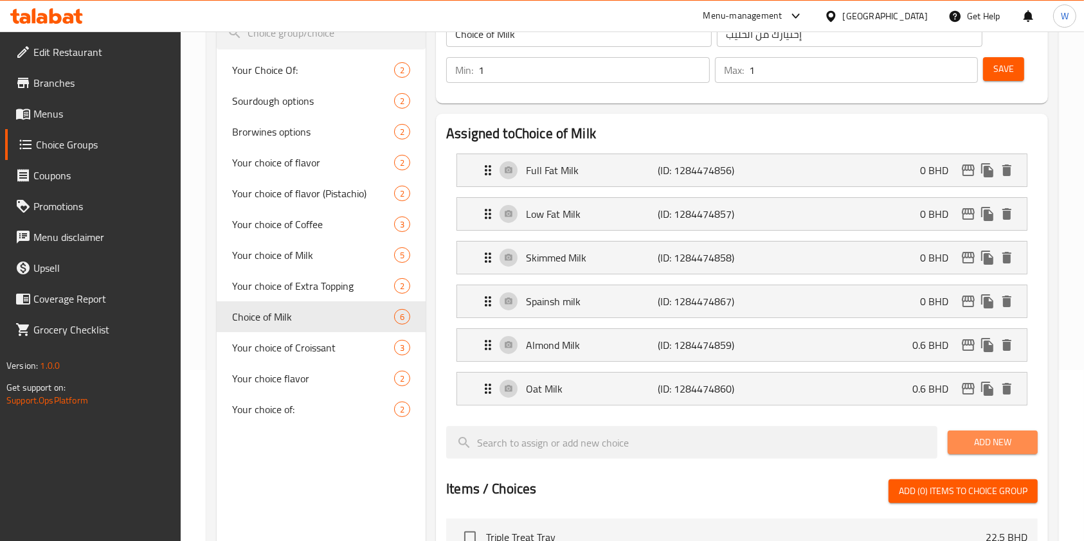
click at [974, 437] on span "Add New" at bounding box center [992, 443] width 69 height 16
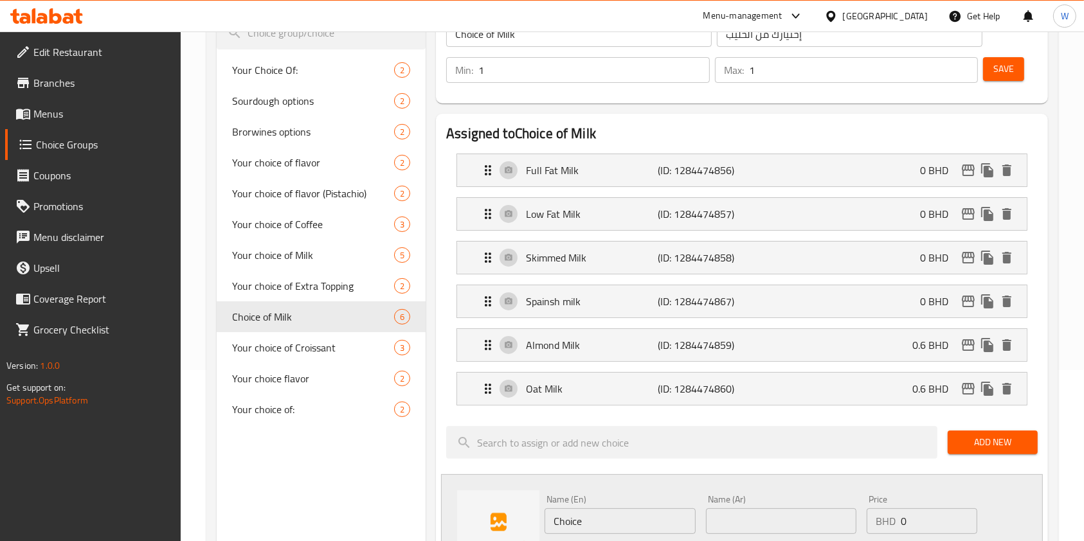
click at [615, 511] on input "Choice" at bounding box center [620, 522] width 150 height 26
paste input "oconut Milk"
type input "Coconut Milk"
click at [731, 516] on input "text" at bounding box center [781, 522] width 150 height 26
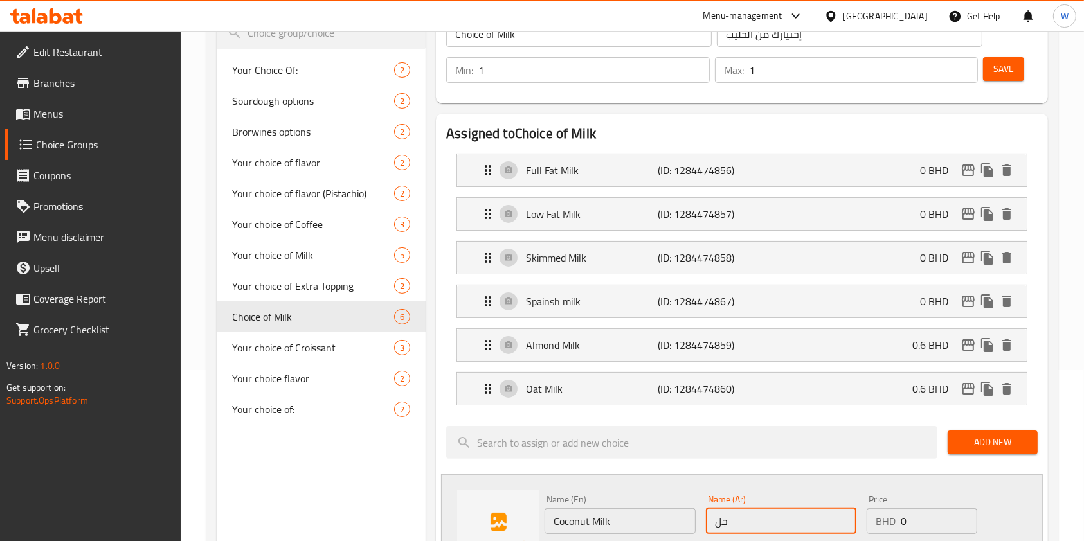
type input "ج"
type input "حليب جوز الهند"
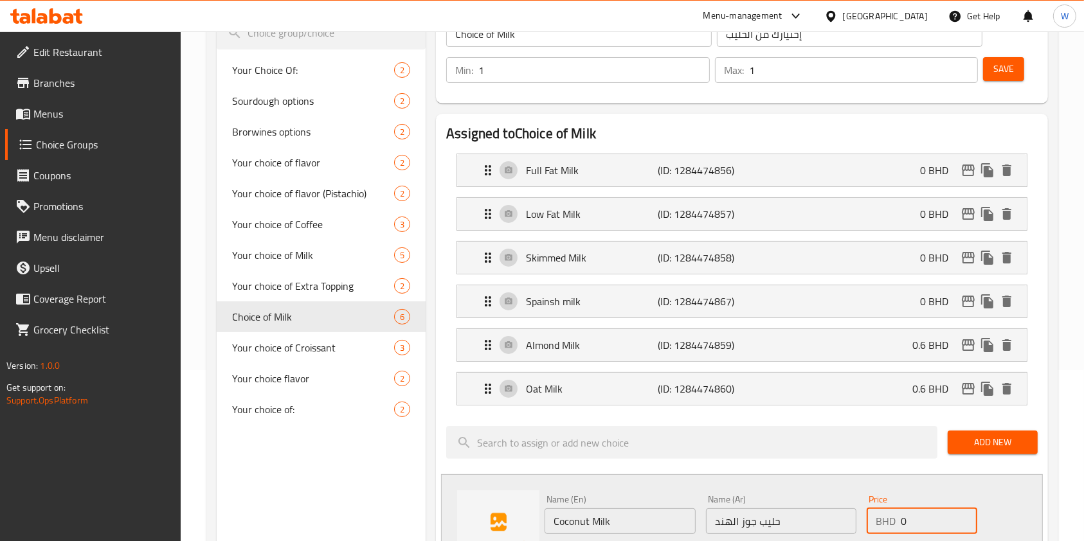
drag, startPoint x: 909, startPoint y: 522, endPoint x: 869, endPoint y: 523, distance: 39.9
click at [869, 523] on div "BHD 0 Price" at bounding box center [922, 522] width 111 height 26
paste input ".6"
type input "0.6"
click at [887, 495] on div "Price BHD 0.6 Price" at bounding box center [922, 514] width 111 height 39
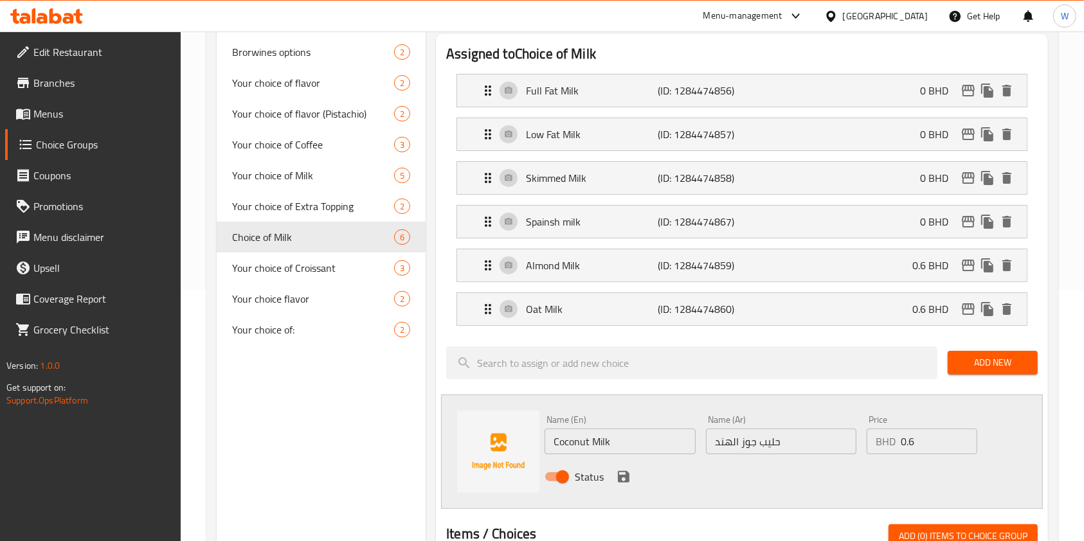
scroll to position [343, 0]
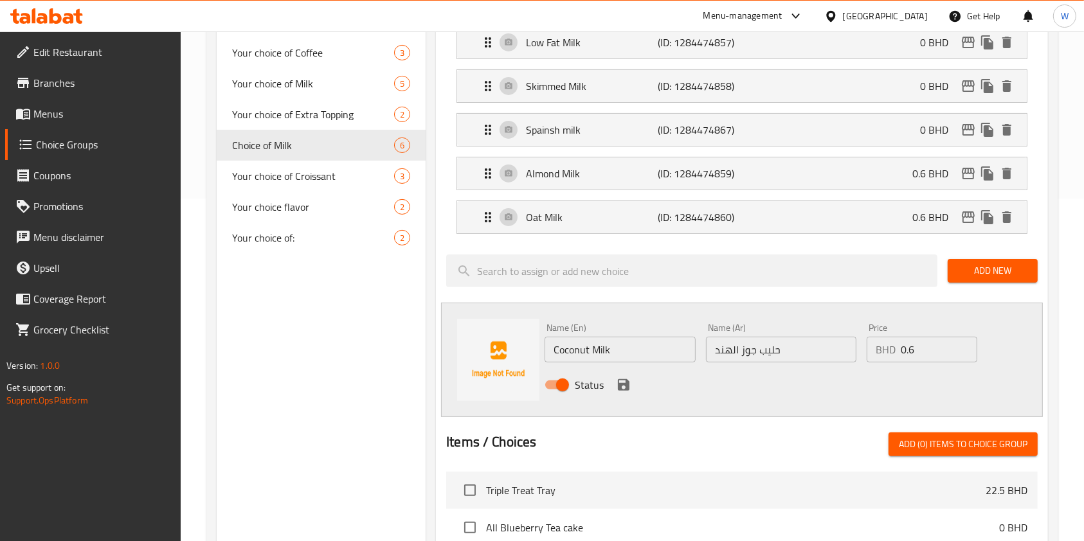
click at [625, 382] on icon "save" at bounding box center [624, 385] width 12 height 12
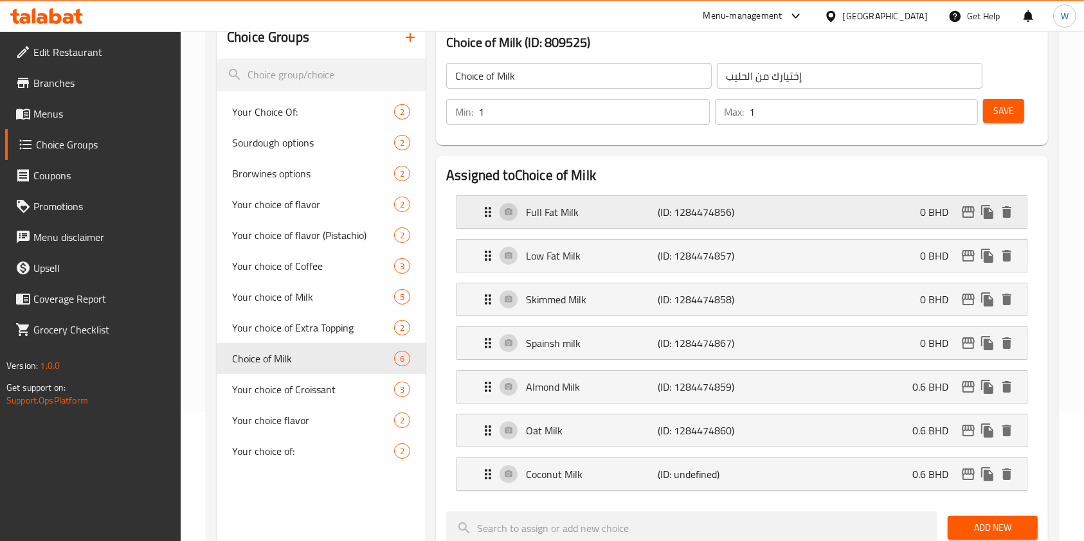
scroll to position [0, 0]
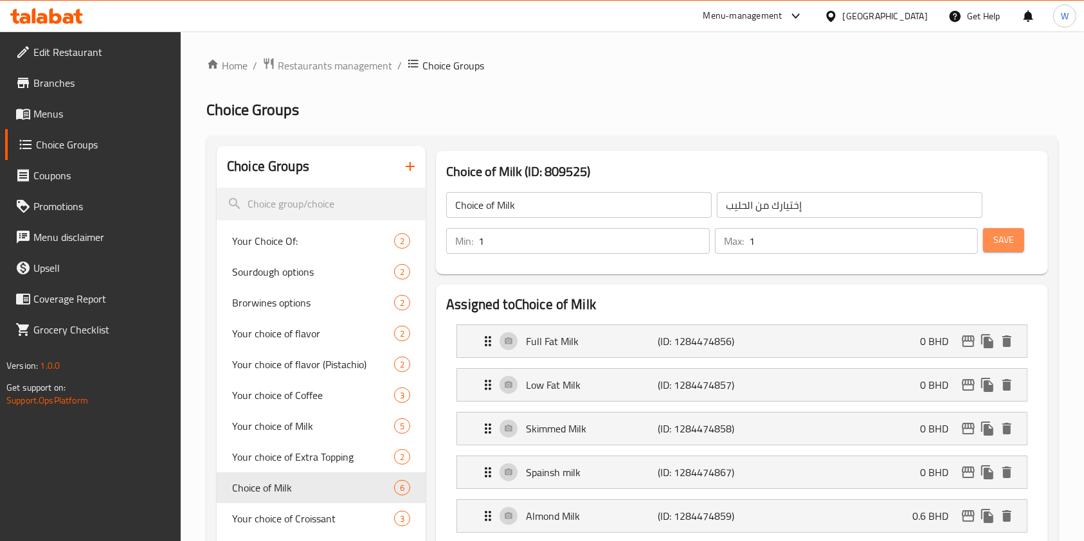
click at [1014, 239] on button "Save" at bounding box center [1003, 240] width 41 height 24
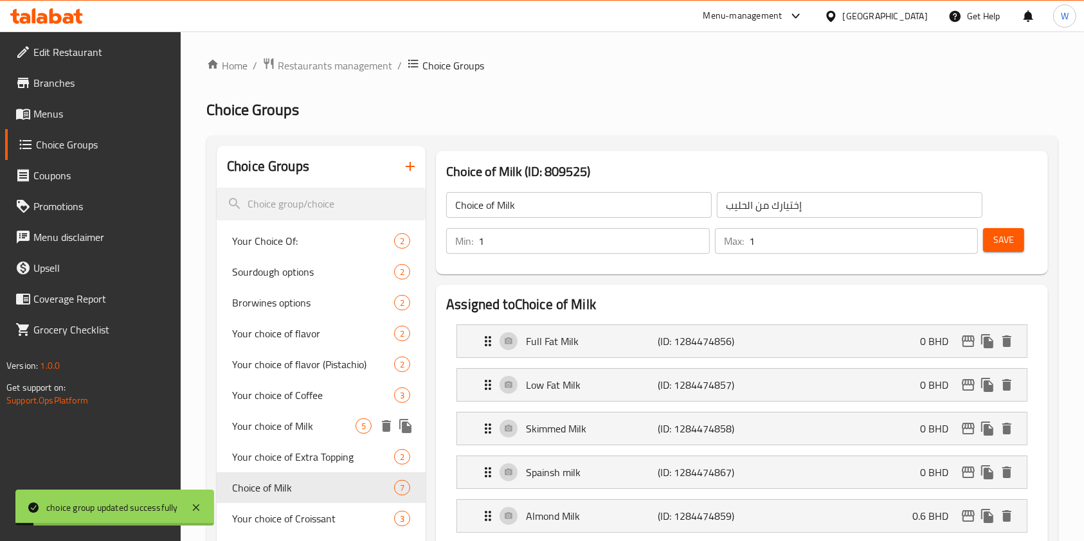
click at [313, 426] on span "Your choice of Milk" at bounding box center [293, 426] width 123 height 15
type input "Your choice of Milk"
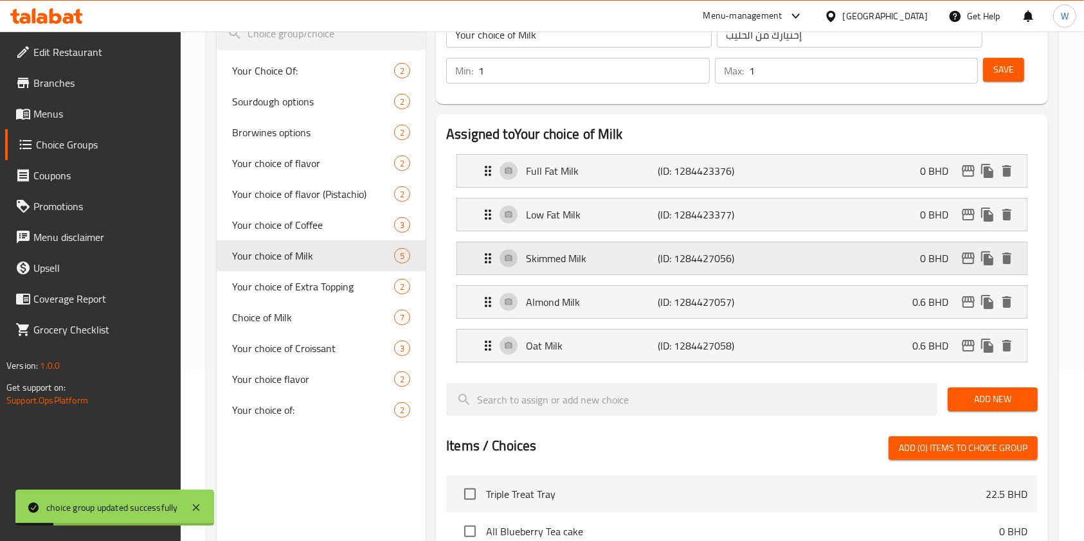
scroll to position [171, 0]
click at [1003, 399] on span "Add New" at bounding box center [992, 399] width 69 height 16
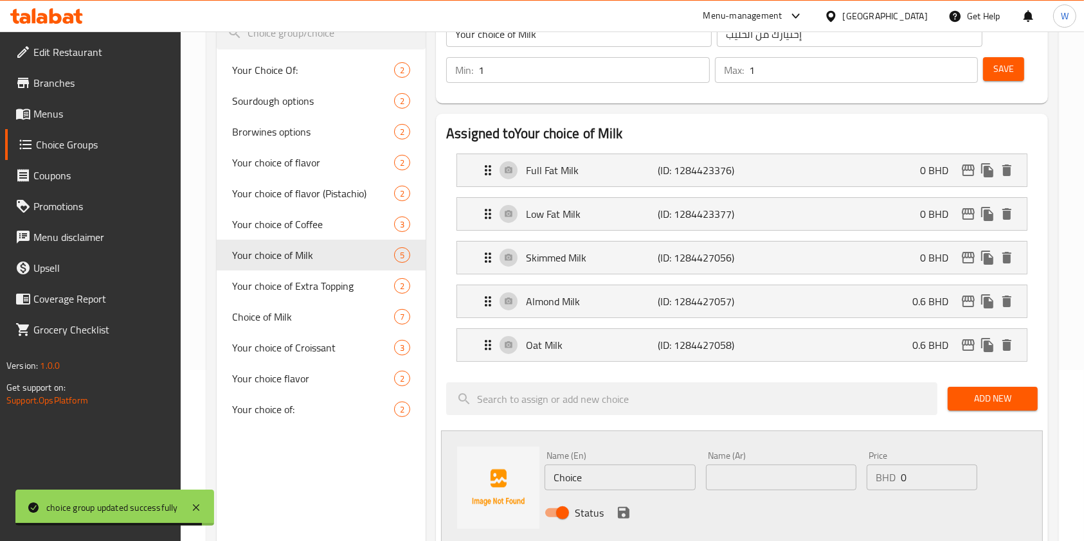
click at [579, 484] on input "Choice" at bounding box center [620, 478] width 150 height 26
paste input "oconut Milk"
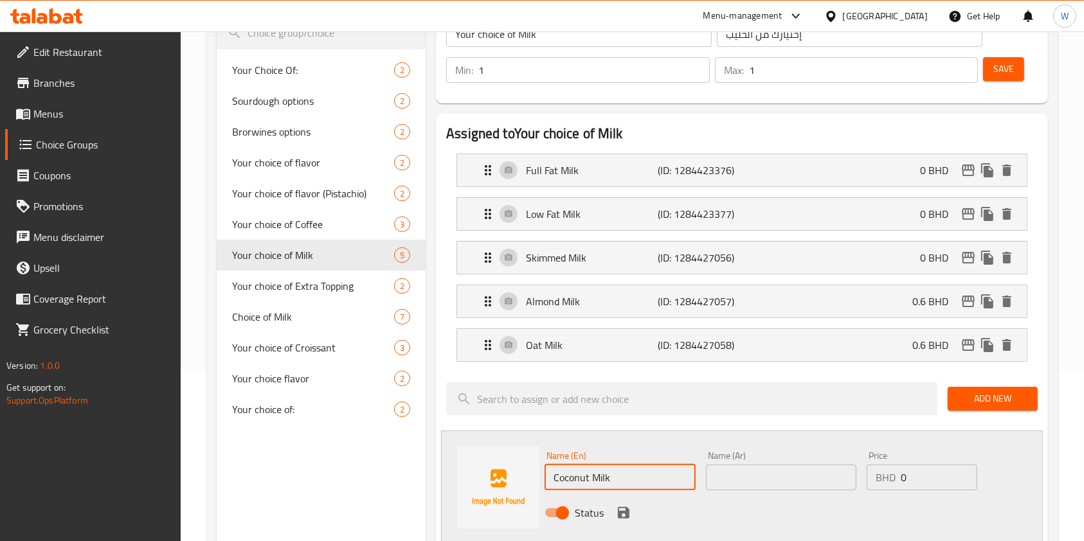
type input "Coconut Milk"
click at [707, 481] on input "text" at bounding box center [781, 478] width 150 height 26
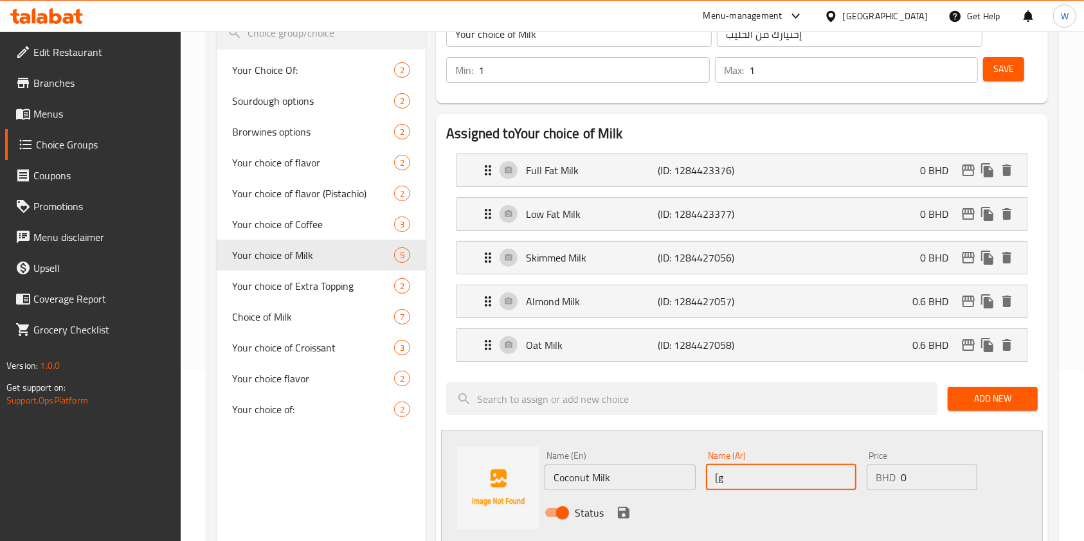
type input "["
type input "حليب جوز الهند"
type input "0.6"
drag, startPoint x: 621, startPoint y: 509, endPoint x: 670, endPoint y: 480, distance: 57.1
click at [620, 509] on icon "save" at bounding box center [623, 512] width 15 height 15
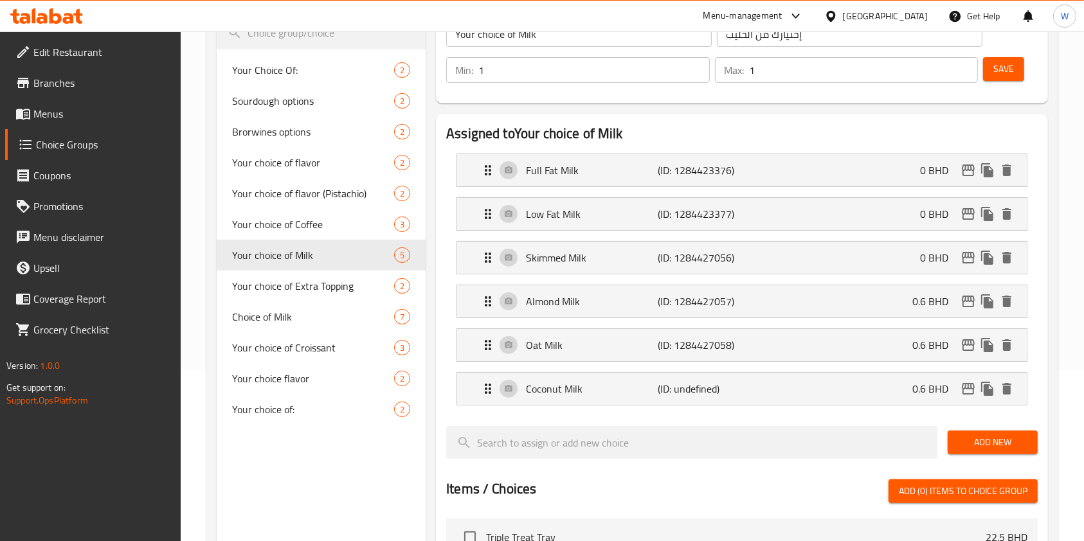
click at [1015, 65] on button "Save" at bounding box center [1003, 69] width 41 height 24
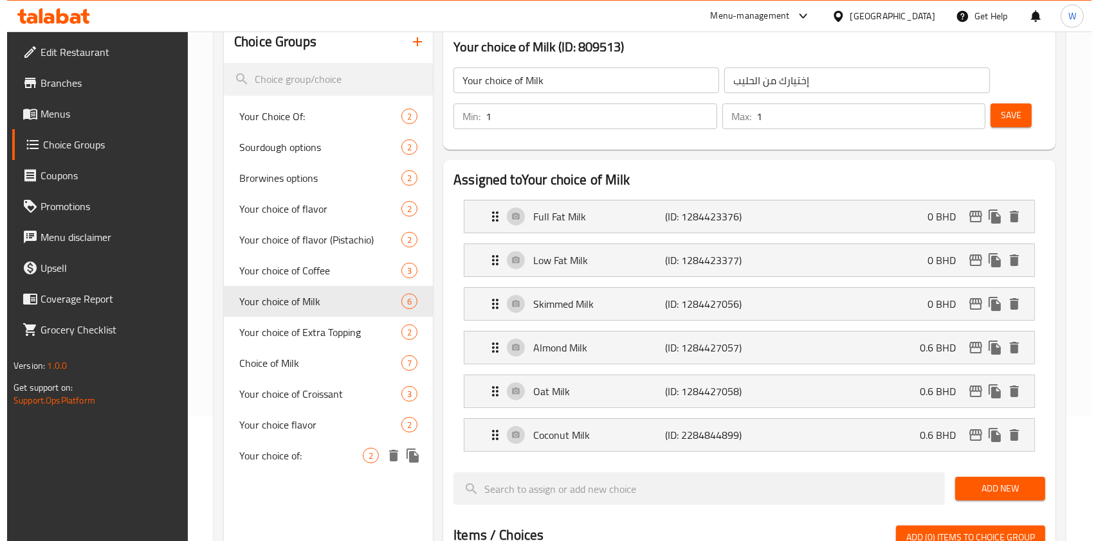
scroll to position [86, 0]
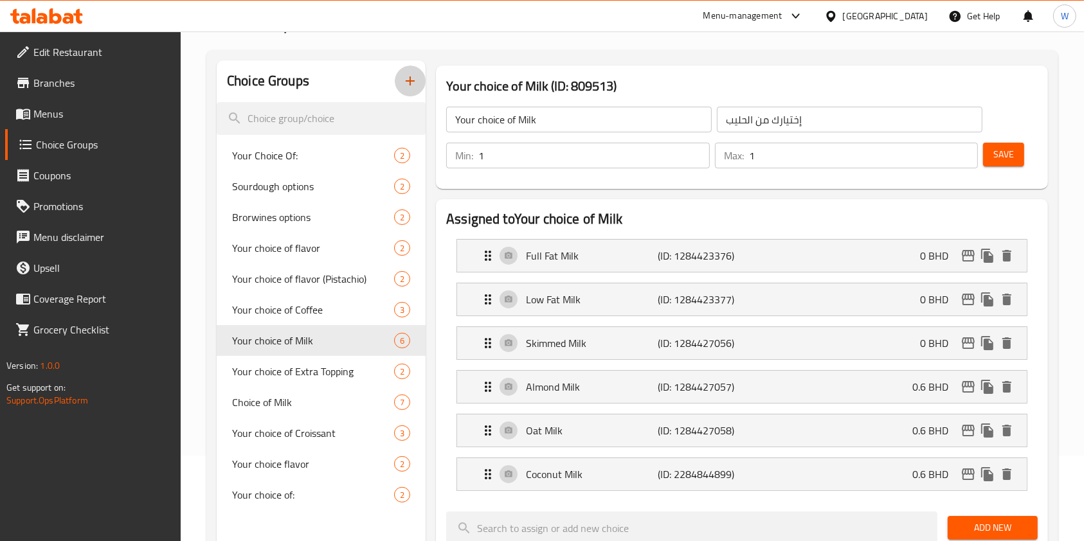
click at [417, 82] on icon "button" at bounding box center [410, 80] width 15 height 15
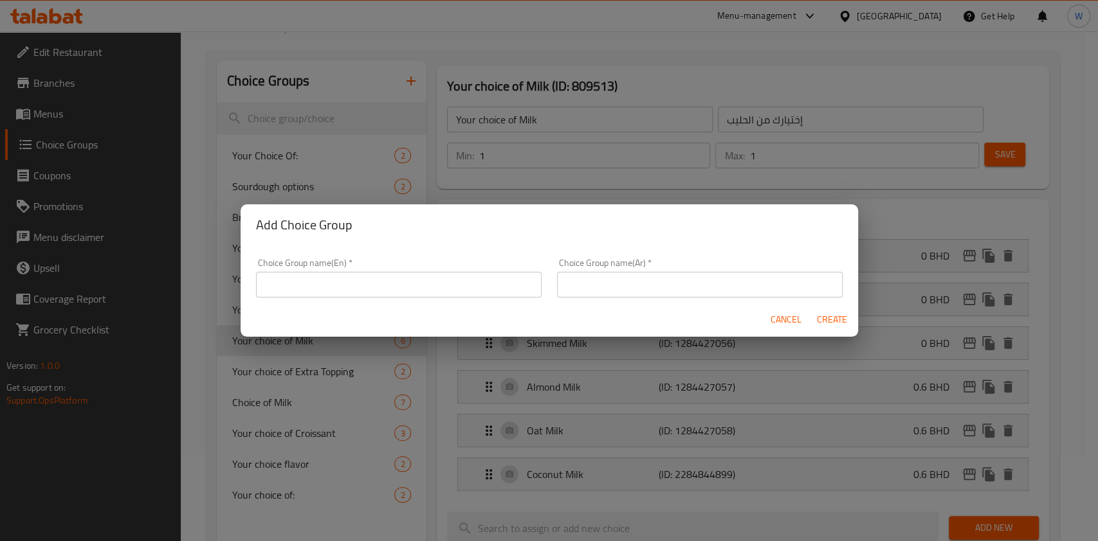
click at [430, 296] on div "Choice Group name(En)   * Choice Group name(En) *" at bounding box center [398, 278] width 301 height 55
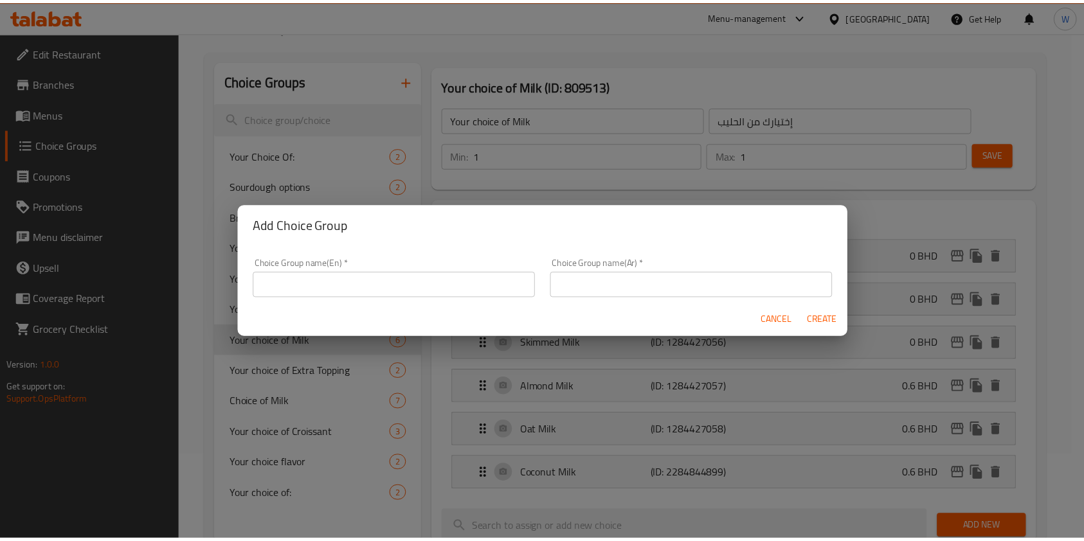
scroll to position [3, 0]
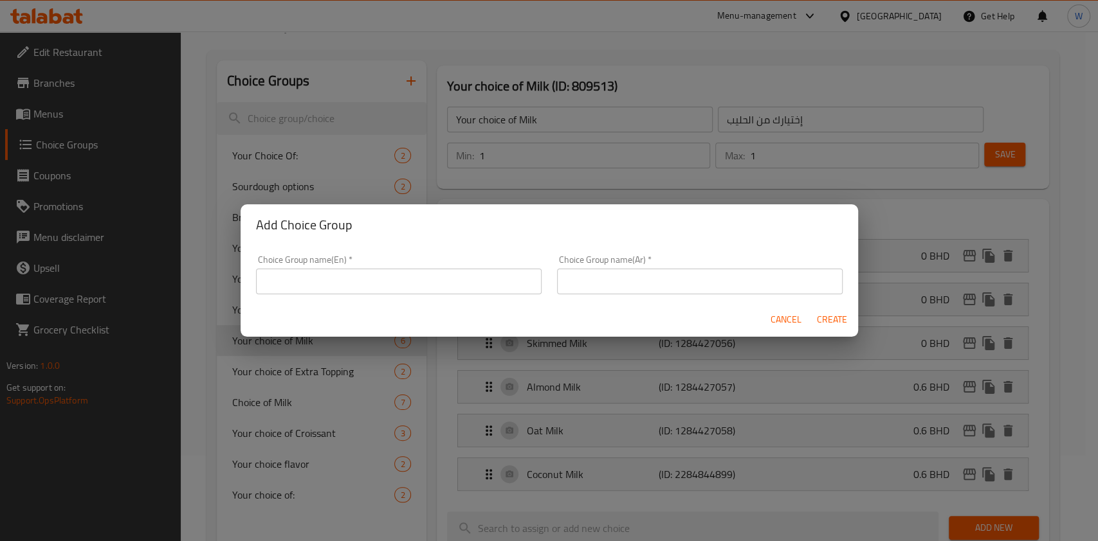
click at [429, 288] on input "text" at bounding box center [399, 282] width 286 height 26
paste input "Cup size"
type input "Cup size"
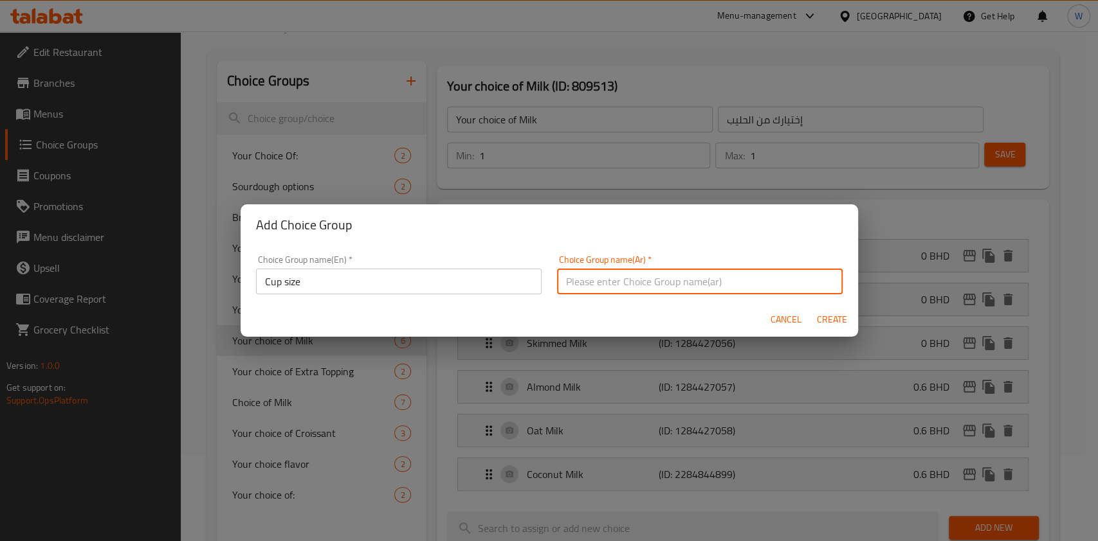
click at [620, 288] on input "text" at bounding box center [700, 282] width 286 height 26
type input "حجم الكوب"
click at [828, 321] on span "Create" at bounding box center [832, 320] width 31 height 16
type input "Cup size"
type input "حجم الكوب"
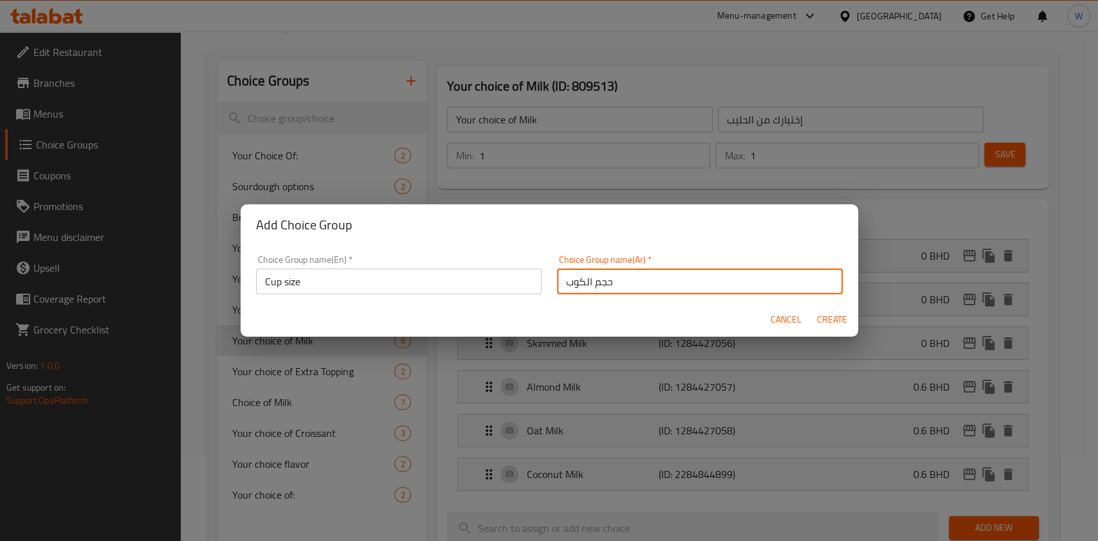
type input "0"
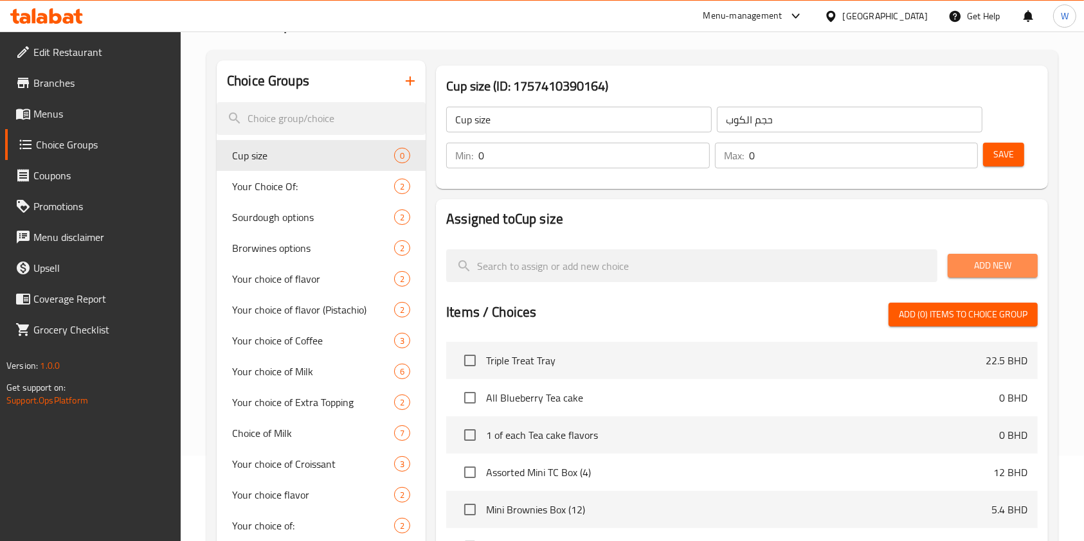
click at [1019, 264] on span "Add New" at bounding box center [992, 266] width 69 height 16
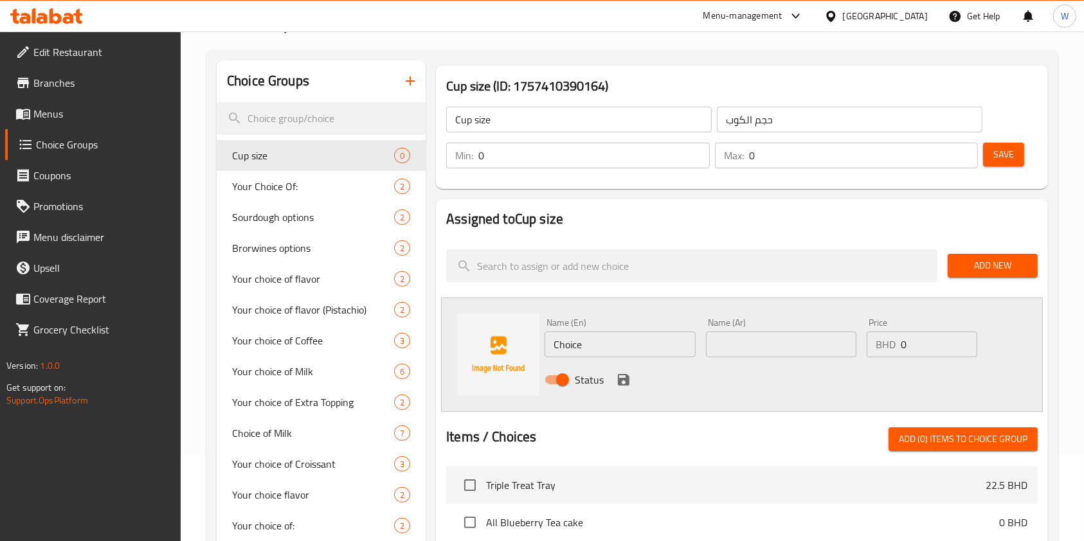
drag, startPoint x: 567, startPoint y: 353, endPoint x: 505, endPoint y: 353, distance: 62.4
click at [505, 353] on div "Name (En) Choice Name (En) Name (Ar) Name (Ar) Price BHD 0 Price Status" at bounding box center [742, 355] width 602 height 114
paste input "Regular"
click at [697, 352] on div "Name (En) Regular Name (En)" at bounding box center [620, 338] width 161 height 50
type input "Regular"
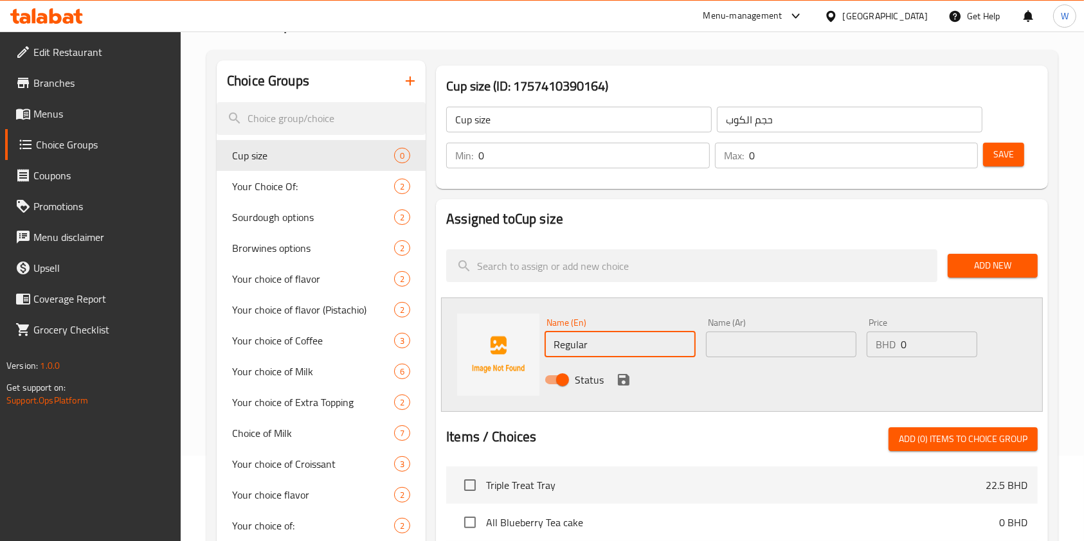
click at [731, 343] on input "text" at bounding box center [781, 345] width 150 height 26
type input "u"
click at [755, 345] on input "uh" at bounding box center [781, 345] width 150 height 26
type input "u"
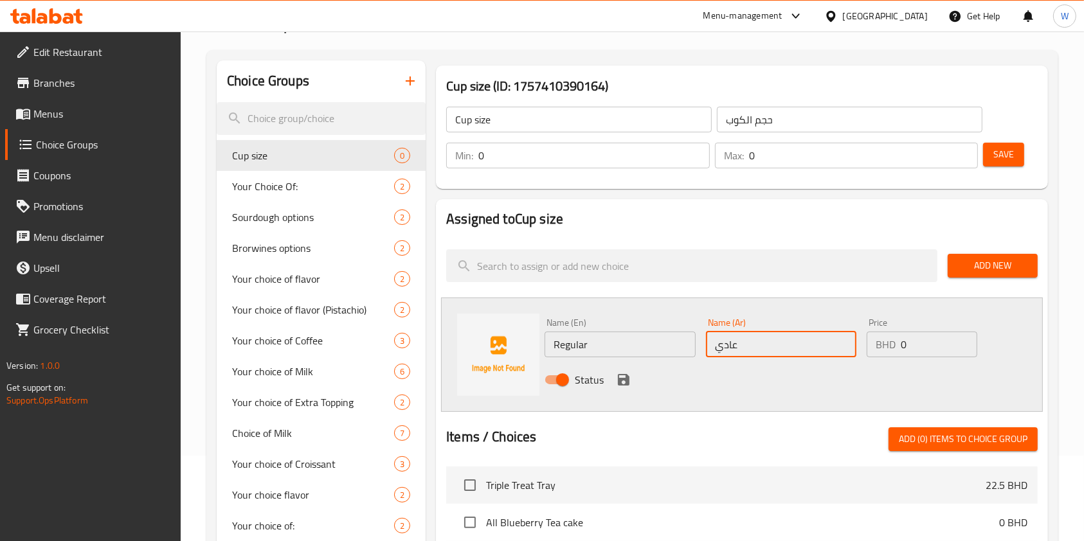
type input "عادي"
click at [617, 379] on icon "save" at bounding box center [623, 379] width 15 height 15
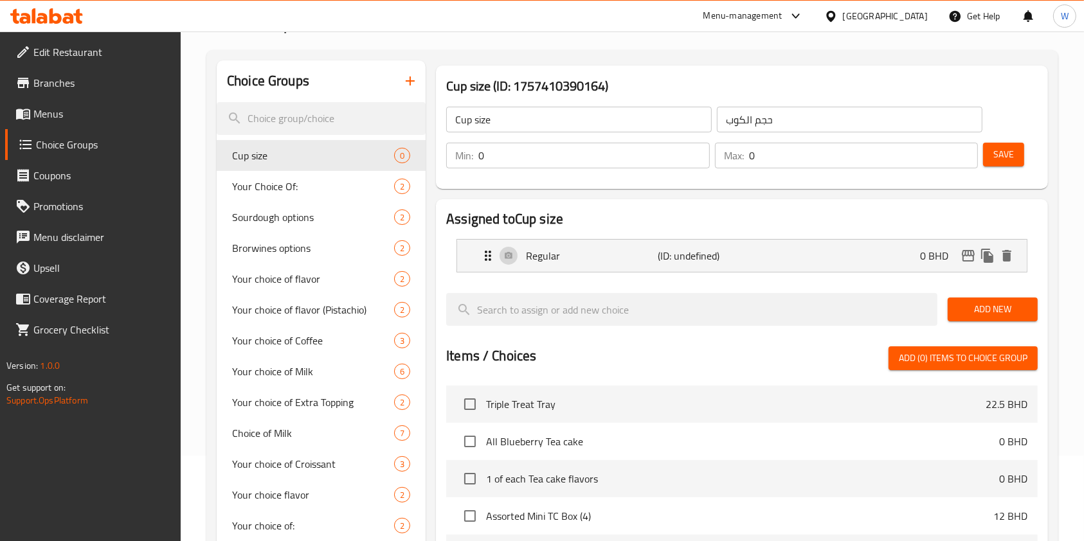
click at [1017, 298] on button "Add New" at bounding box center [993, 310] width 90 height 24
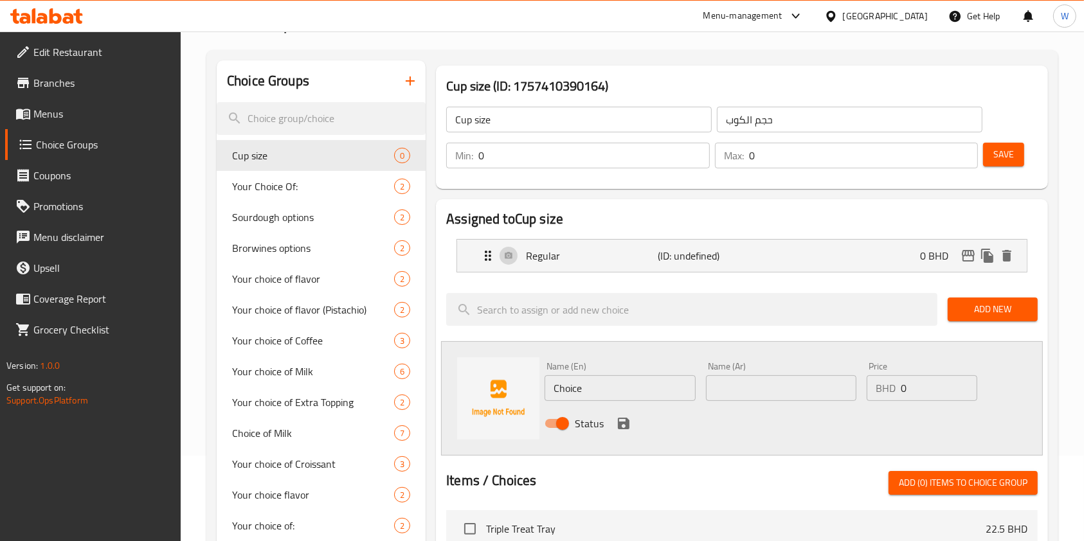
click at [549, 390] on input "Choice" at bounding box center [620, 389] width 150 height 26
click at [567, 384] on input "Choice" at bounding box center [620, 389] width 150 height 26
paste input "Large"
type input "Large"
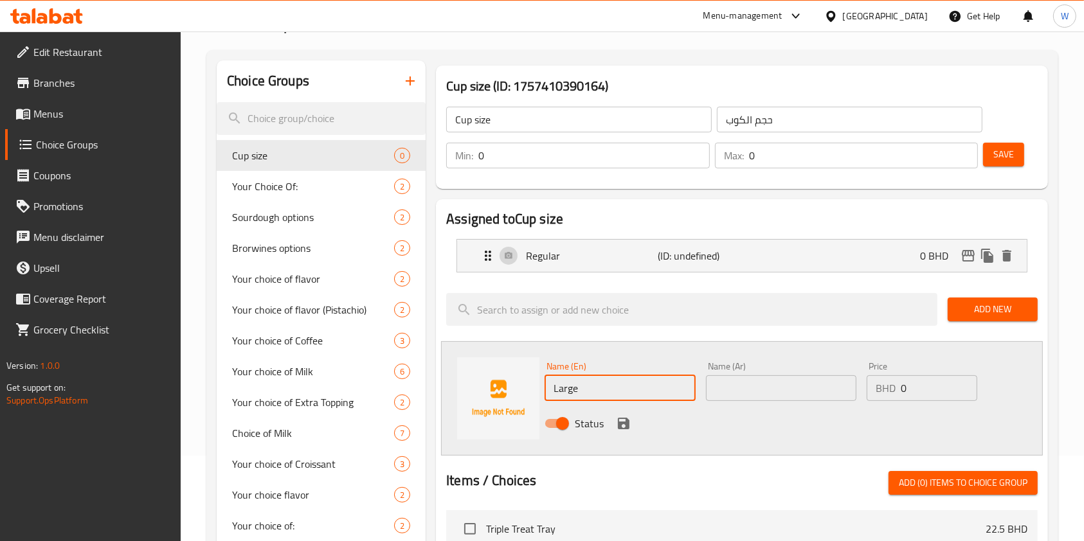
click at [799, 382] on input "text" at bounding box center [781, 389] width 150 height 26
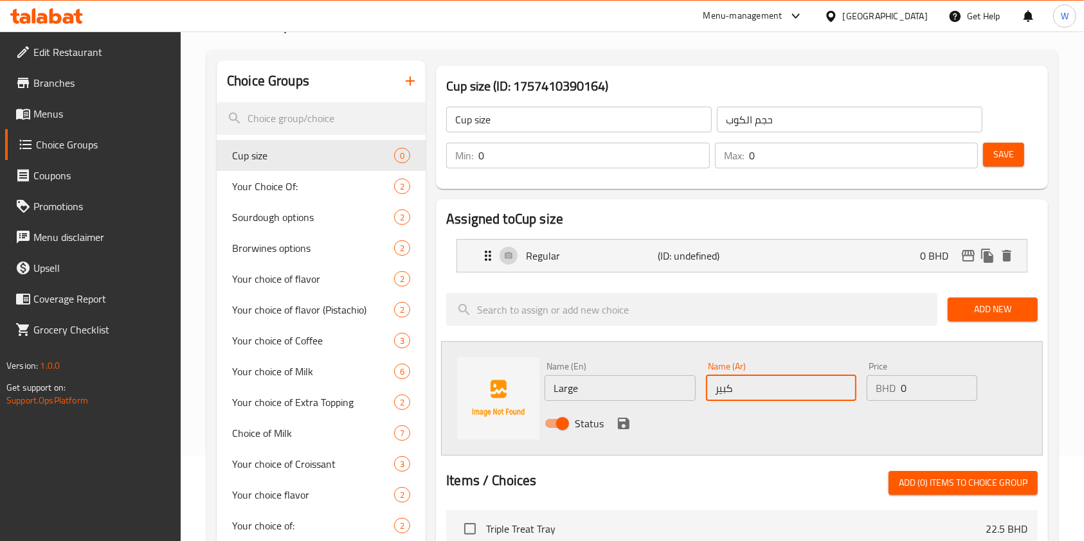
type input "كبير"
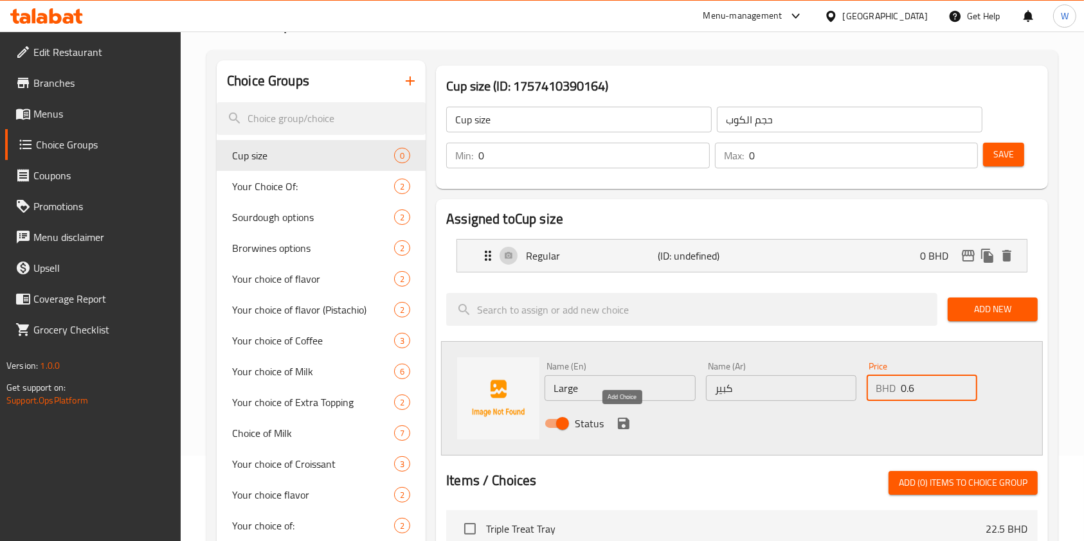
type input "0.6"
click at [624, 426] on icon "save" at bounding box center [623, 423] width 15 height 15
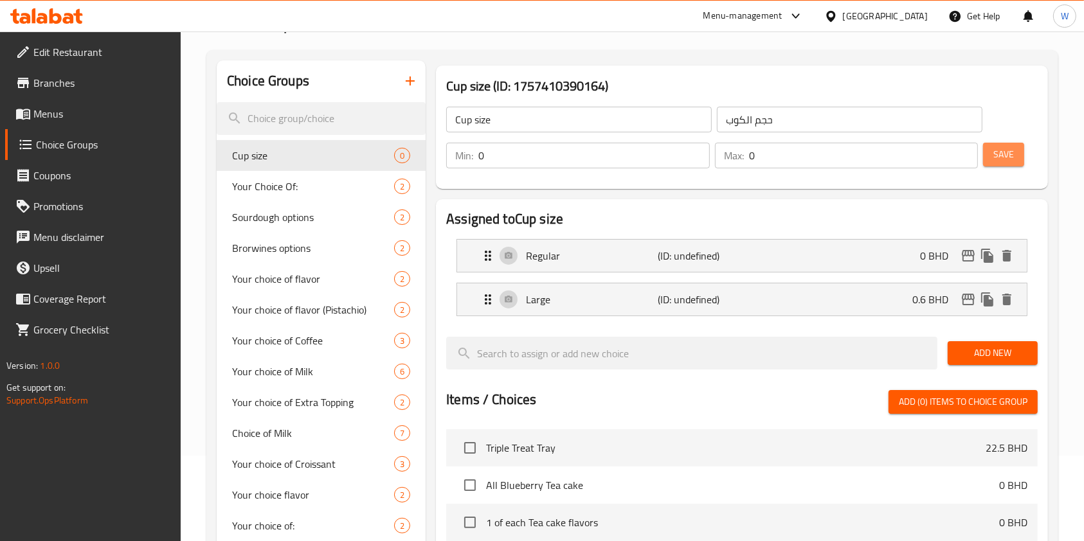
click at [1024, 151] on button "Save" at bounding box center [1003, 155] width 41 height 24
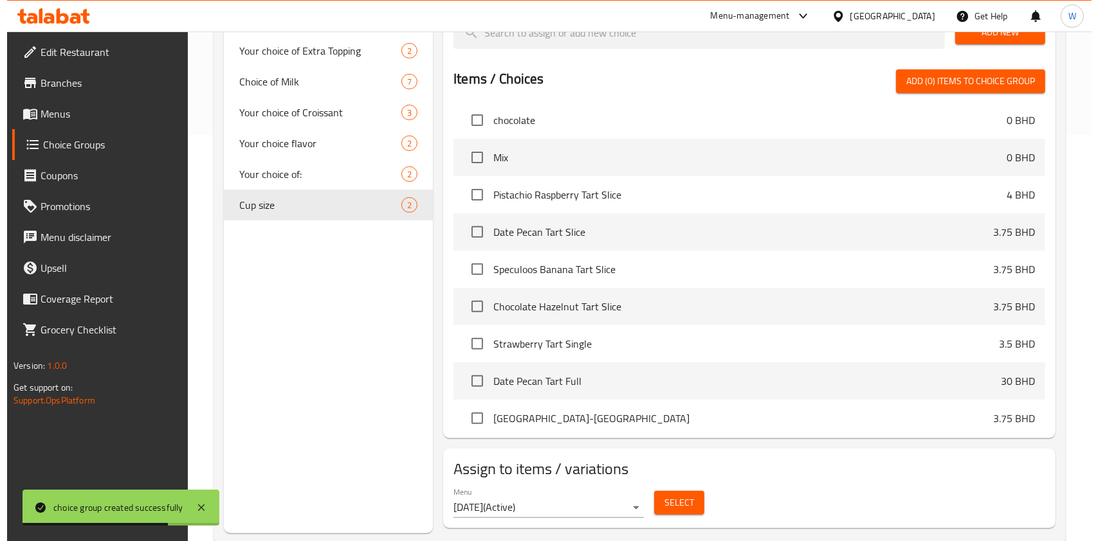
scroll to position [435, 0]
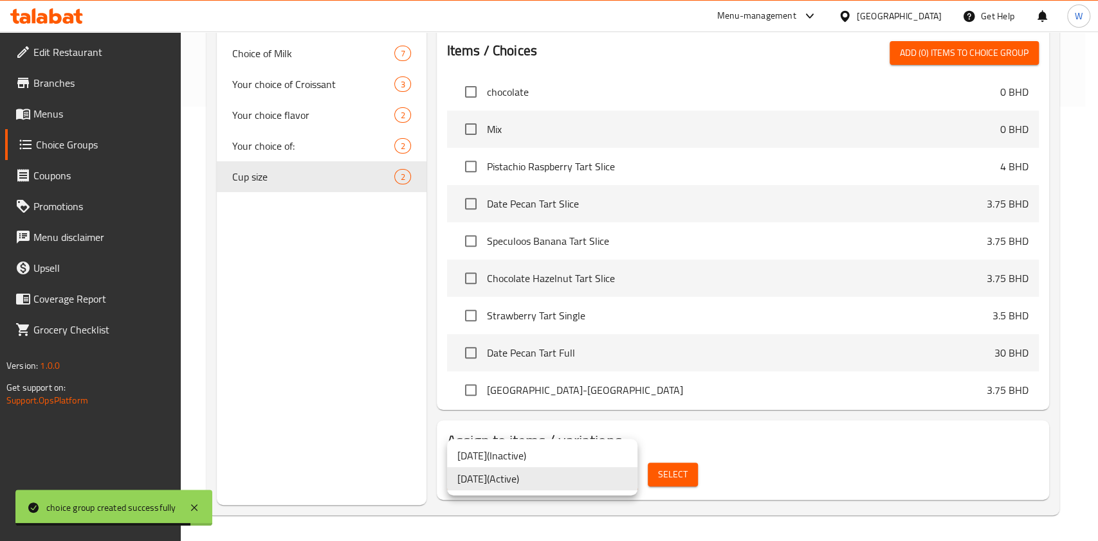
click at [750, 519] on div at bounding box center [549, 270] width 1098 height 541
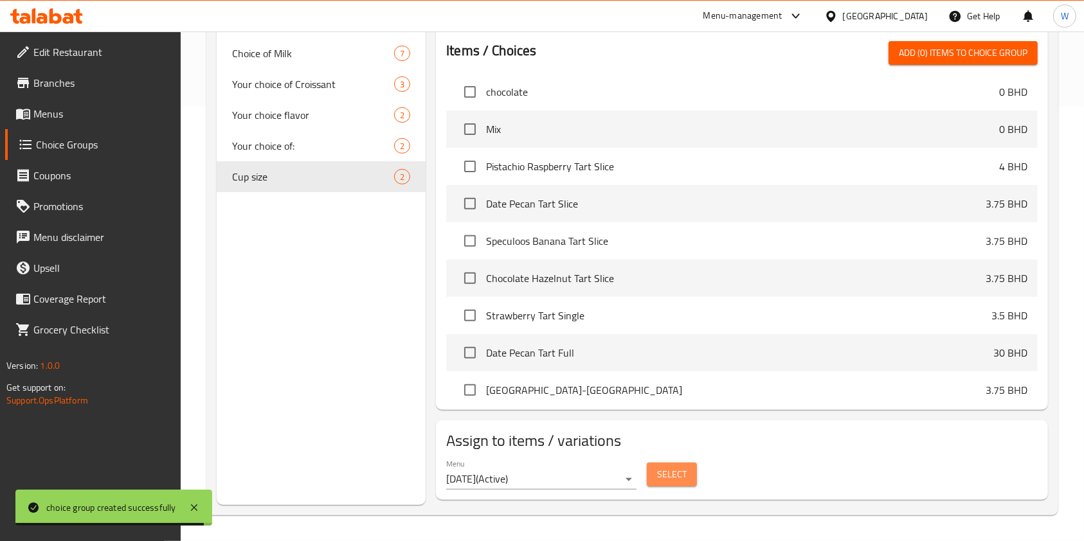
click at [680, 480] on span "Select" at bounding box center [672, 475] width 30 height 16
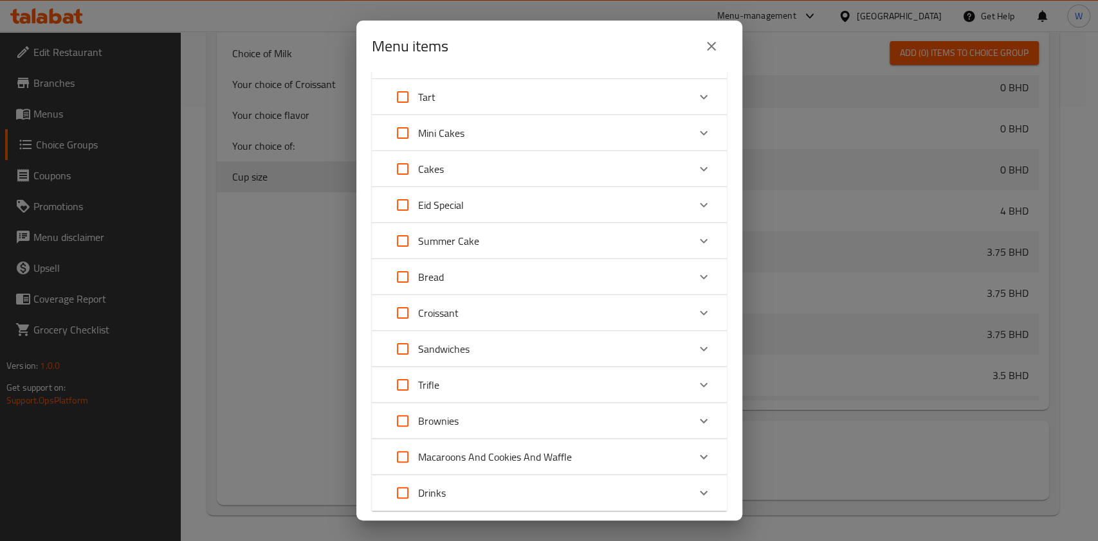
scroll to position [149, 0]
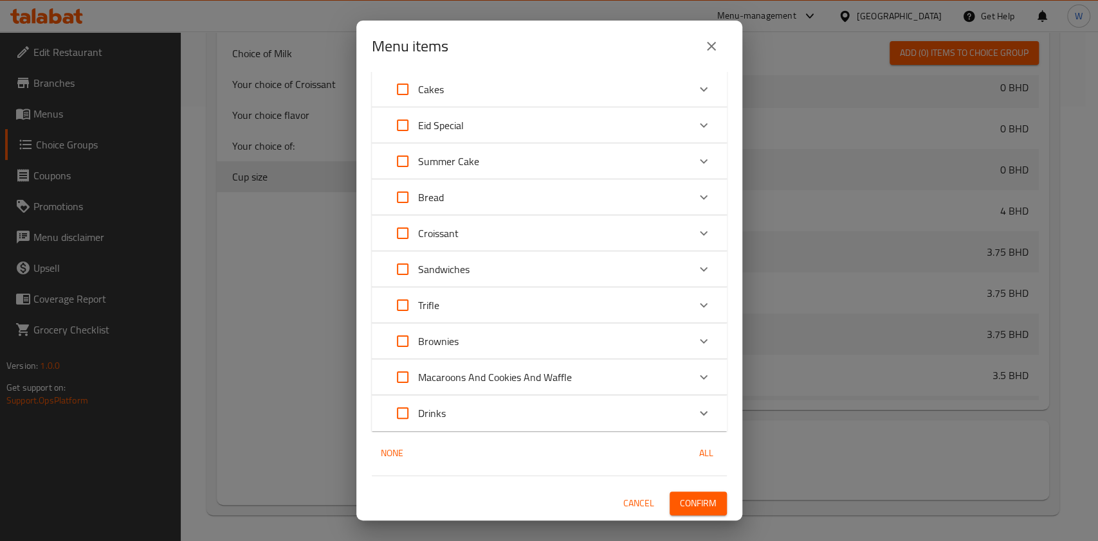
click at [664, 419] on div "Drinks" at bounding box center [537, 413] width 301 height 31
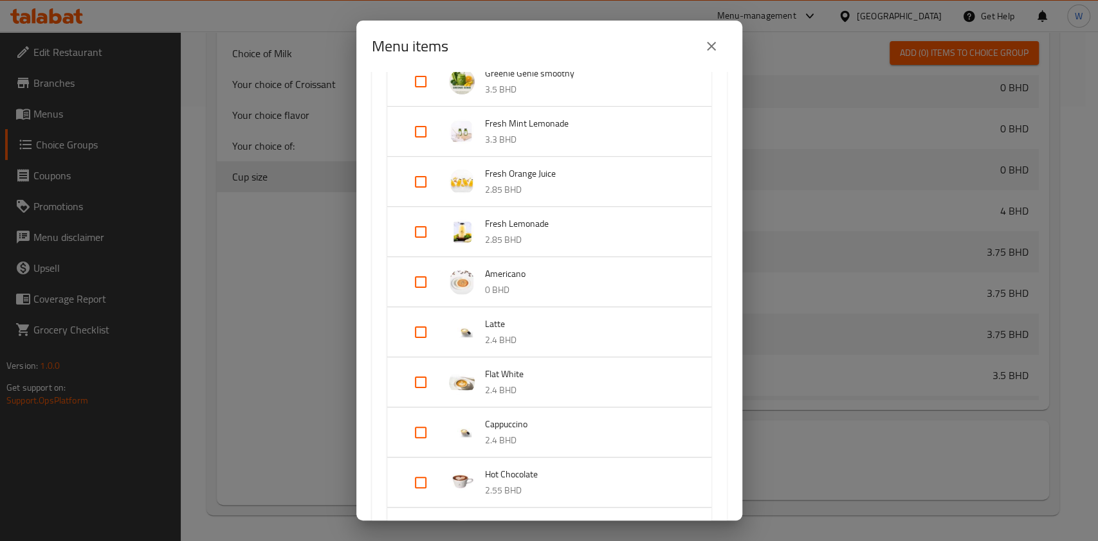
scroll to position [1029, 0]
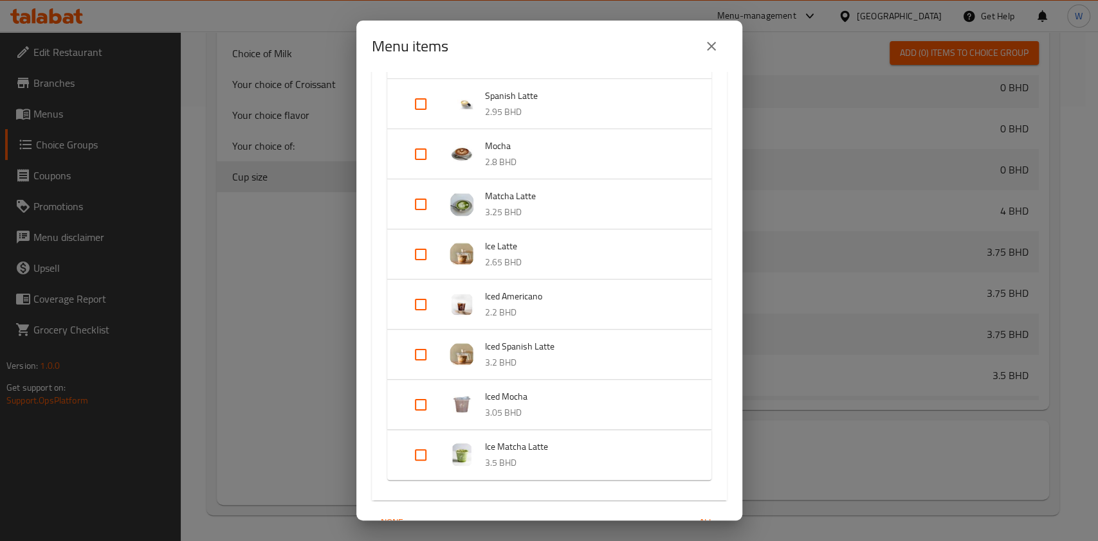
click at [410, 401] on input "Expand" at bounding box center [420, 405] width 31 height 31
checkbox input "true"
click at [410, 300] on input "Expand" at bounding box center [420, 304] width 31 height 31
checkbox input "true"
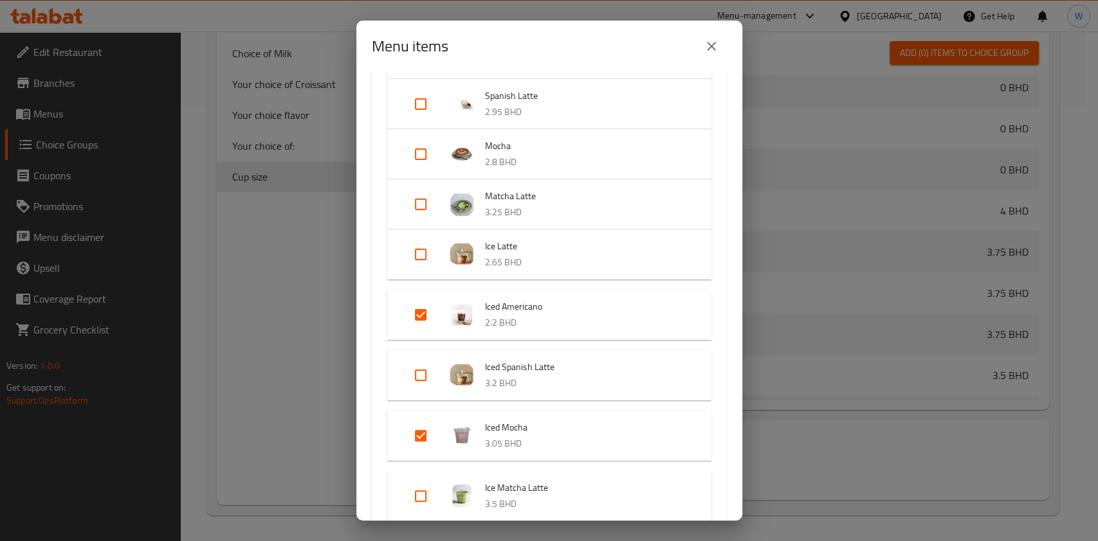
scroll to position [943, 0]
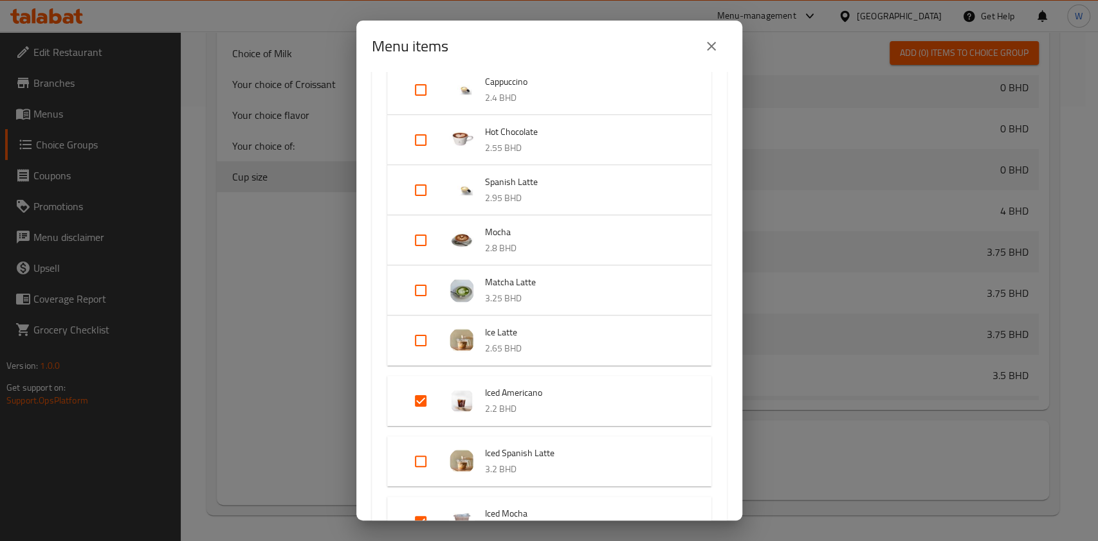
click at [425, 331] on input "Expand" at bounding box center [420, 340] width 31 height 31
checkbox input "true"
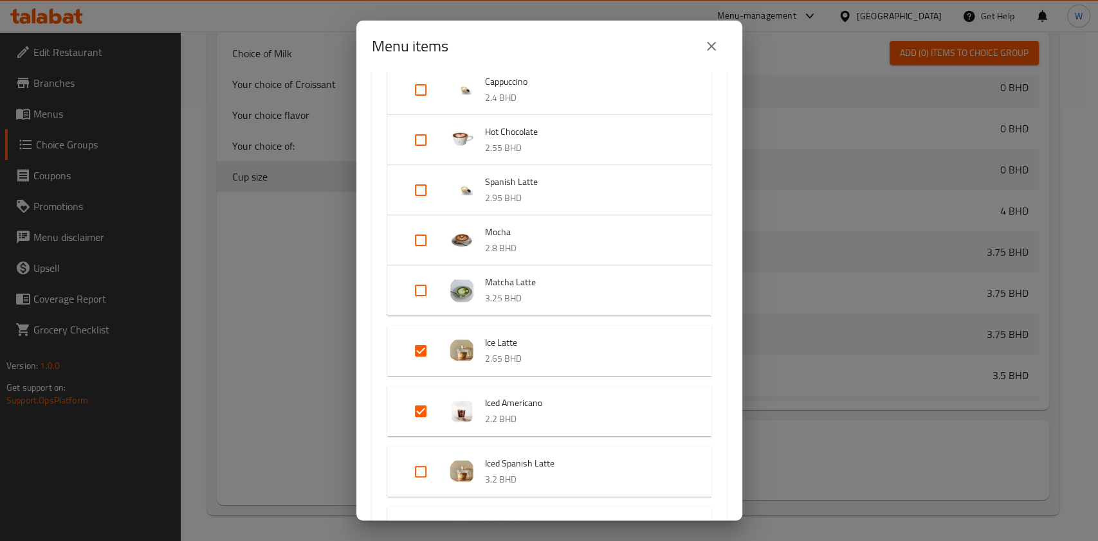
click at [422, 234] on input "Expand" at bounding box center [420, 240] width 31 height 31
checkbox input "true"
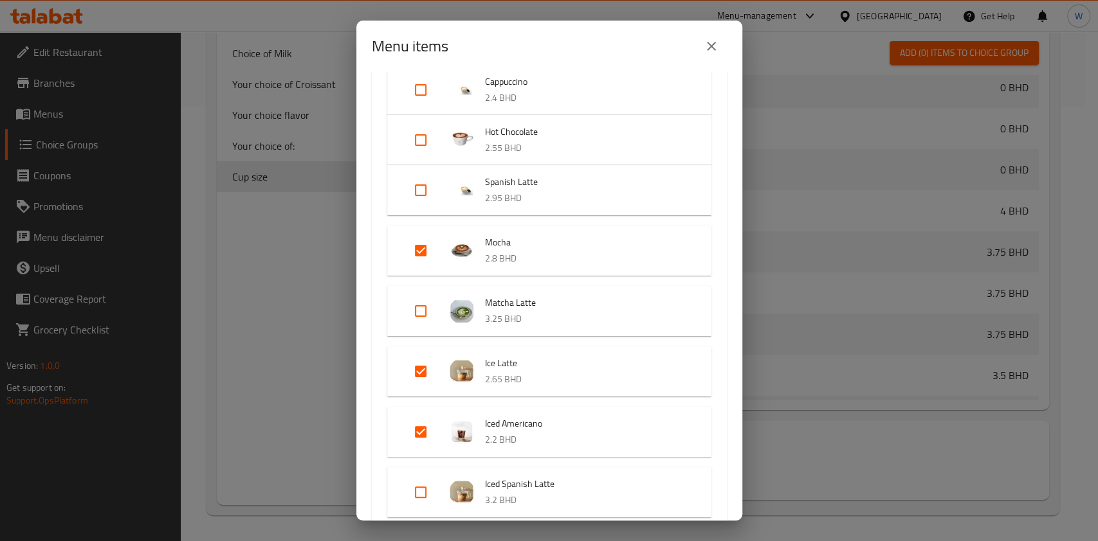
scroll to position [857, 0]
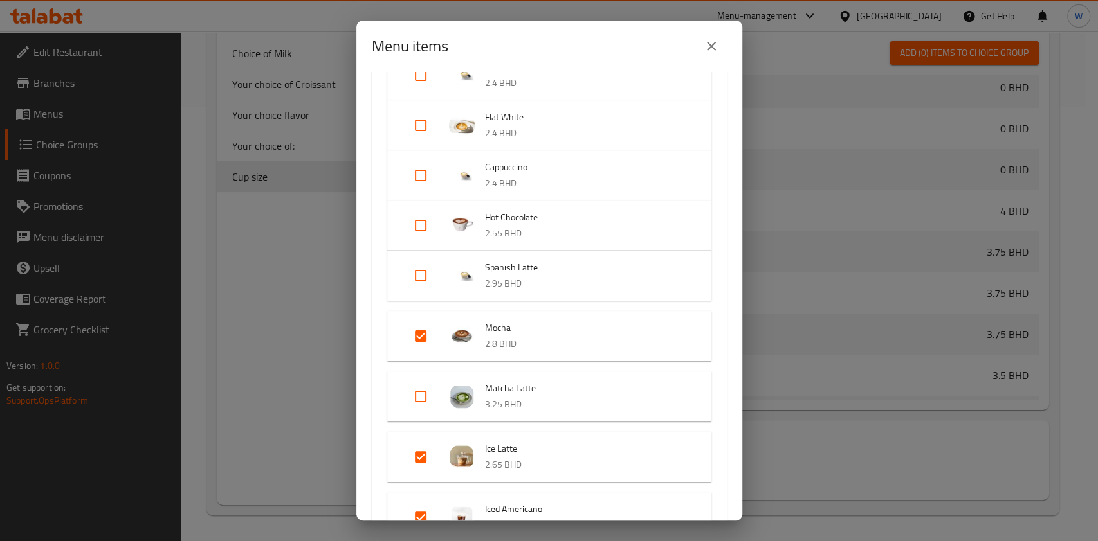
click at [425, 275] on input "Expand" at bounding box center [420, 275] width 31 height 31
checkbox input "true"
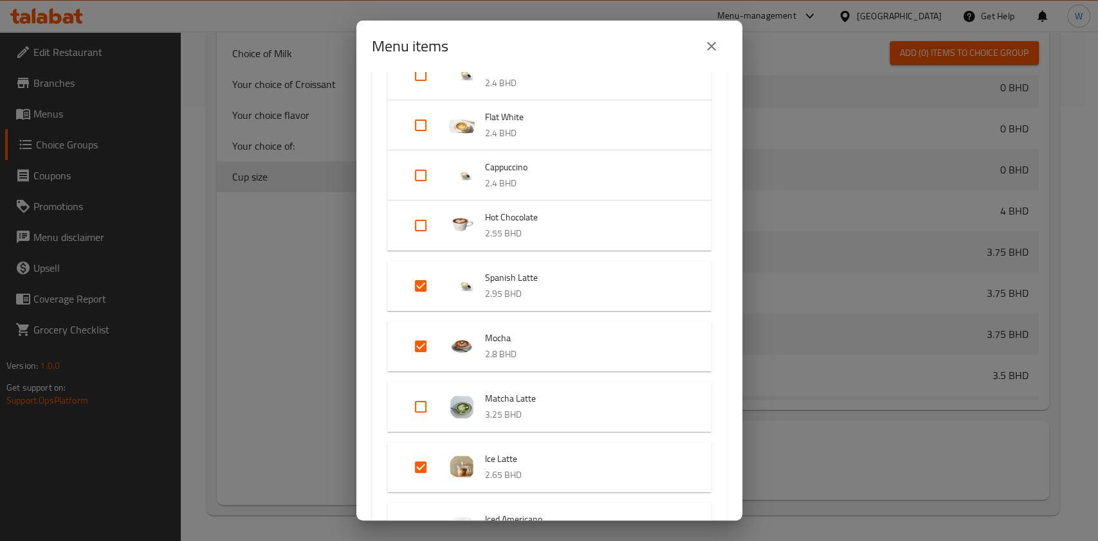
click at [421, 185] on input "Expand" at bounding box center [420, 175] width 31 height 31
checkbox input "true"
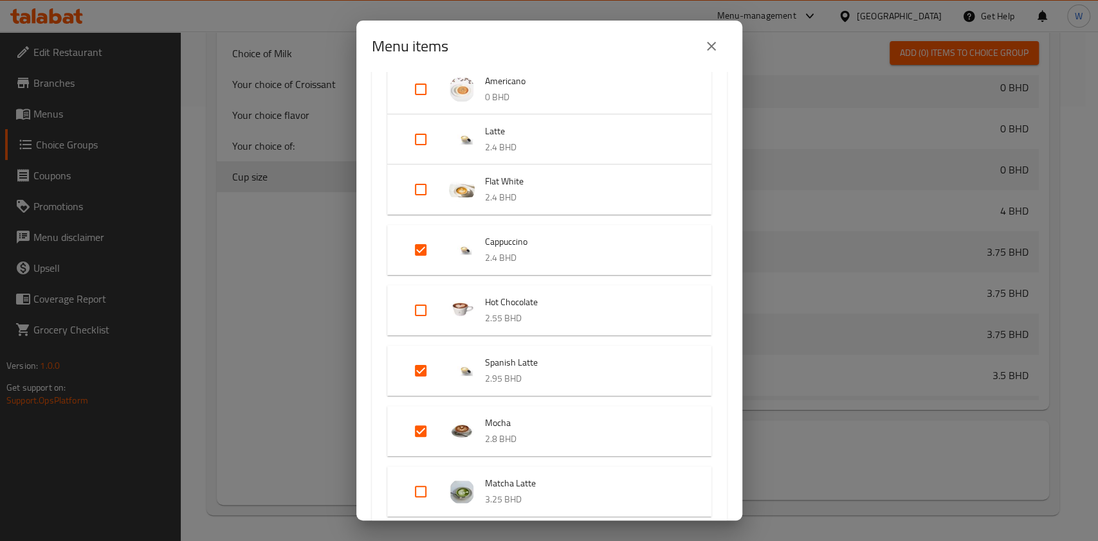
scroll to position [772, 0]
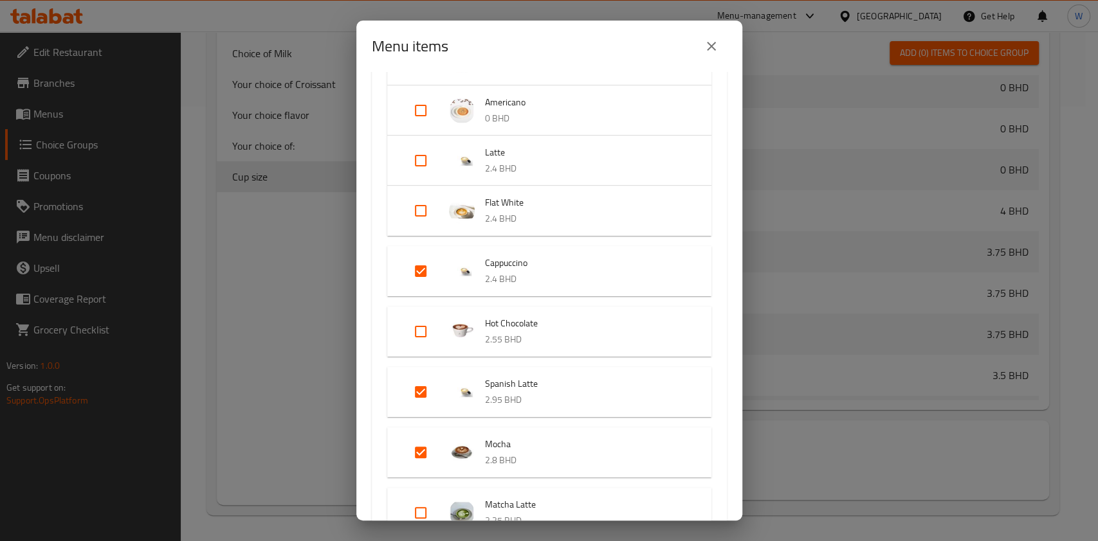
click at [426, 208] on input "Expand" at bounding box center [420, 210] width 31 height 31
checkbox input "true"
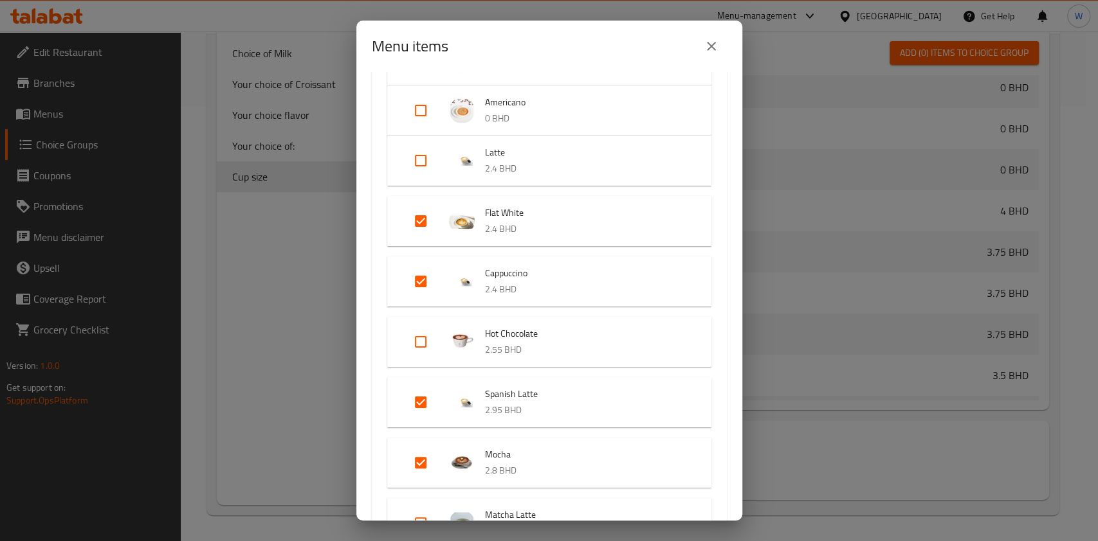
scroll to position [685, 0]
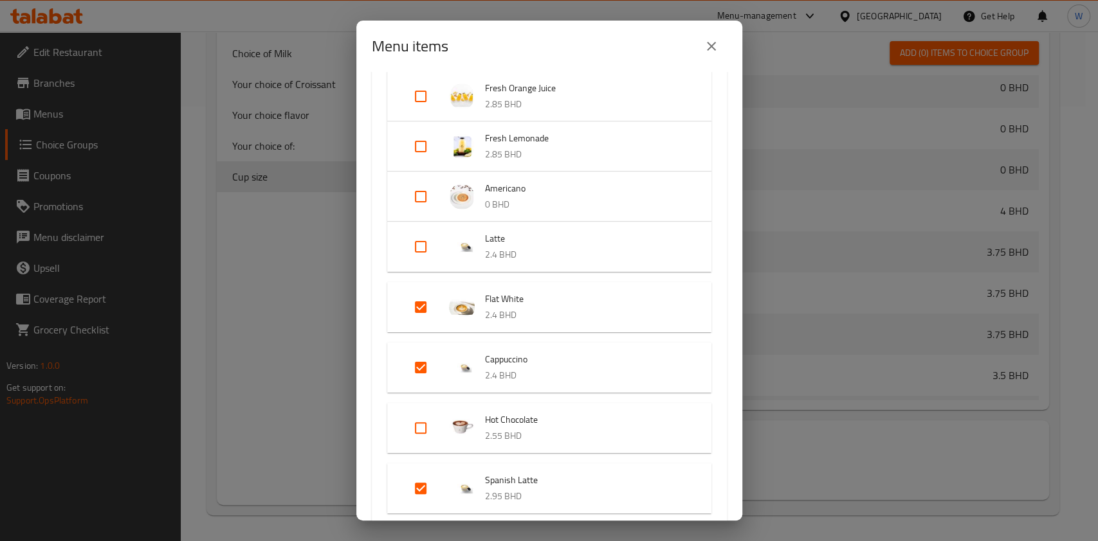
click at [424, 237] on input "Expand" at bounding box center [420, 246] width 31 height 31
checkbox input "true"
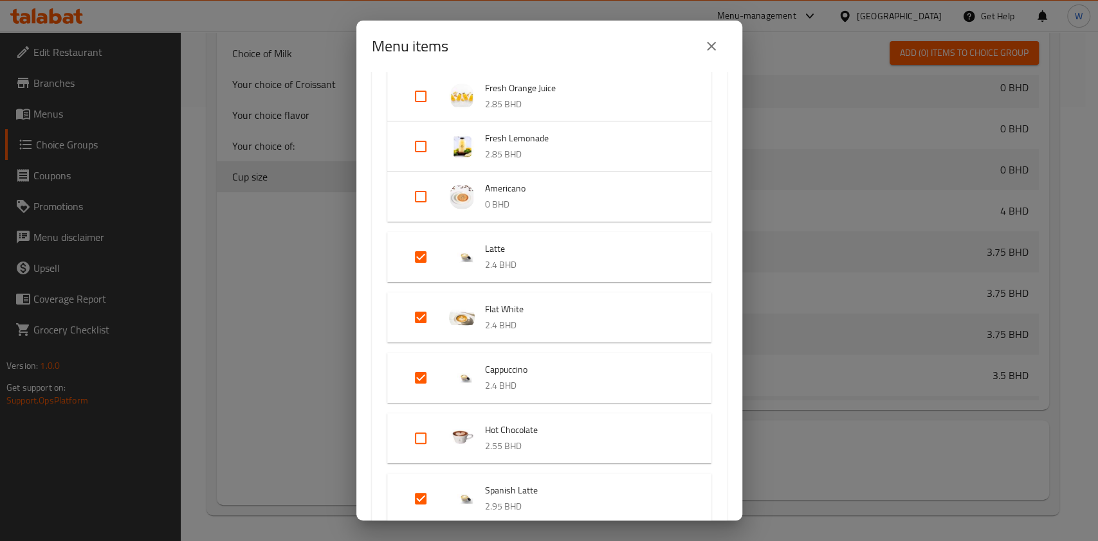
click at [421, 196] on input "Expand" at bounding box center [420, 196] width 31 height 31
checkbox input "true"
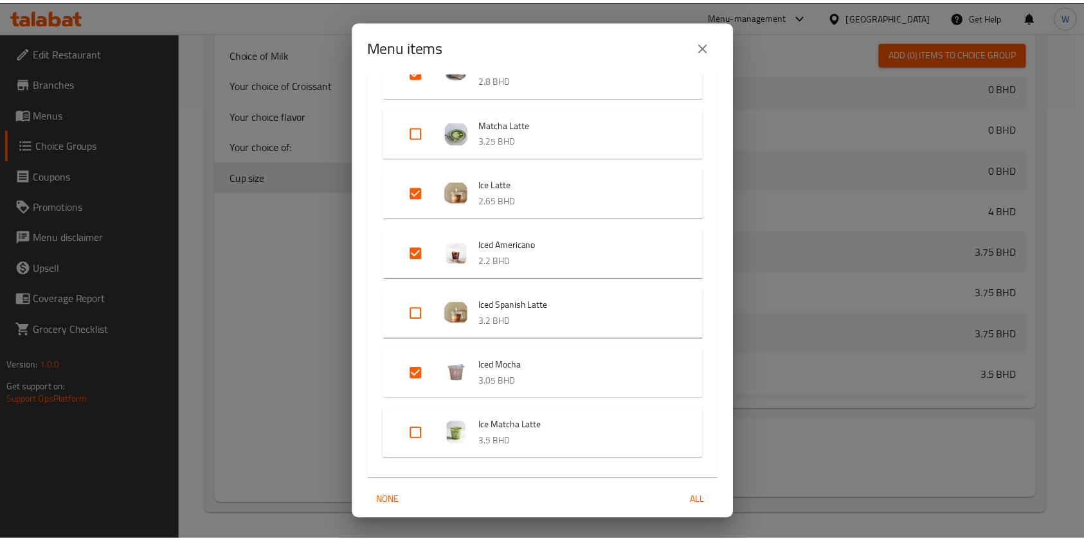
scroll to position [1232, 0]
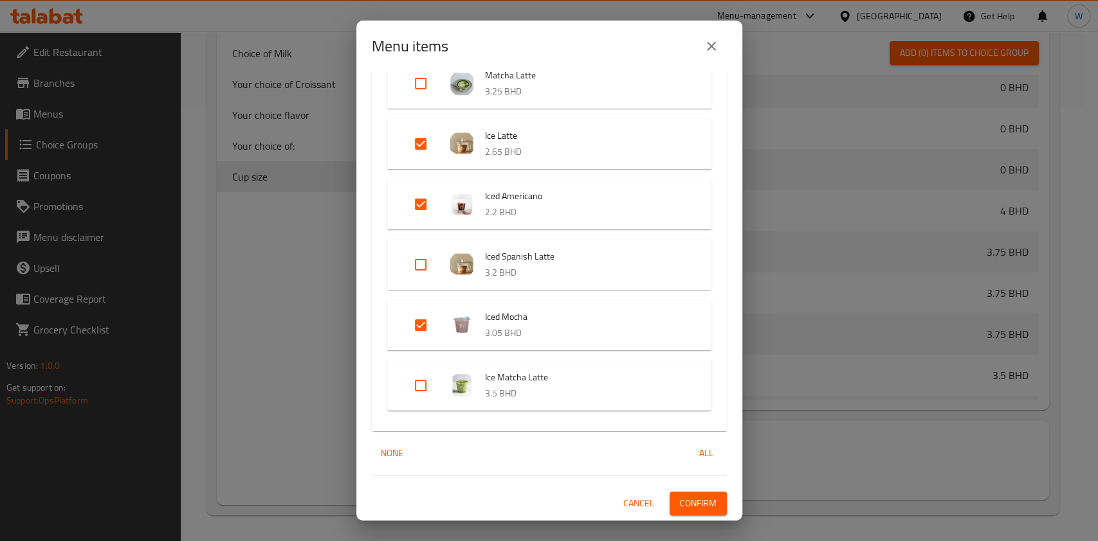
click at [694, 507] on span "Confirm" at bounding box center [698, 504] width 37 height 16
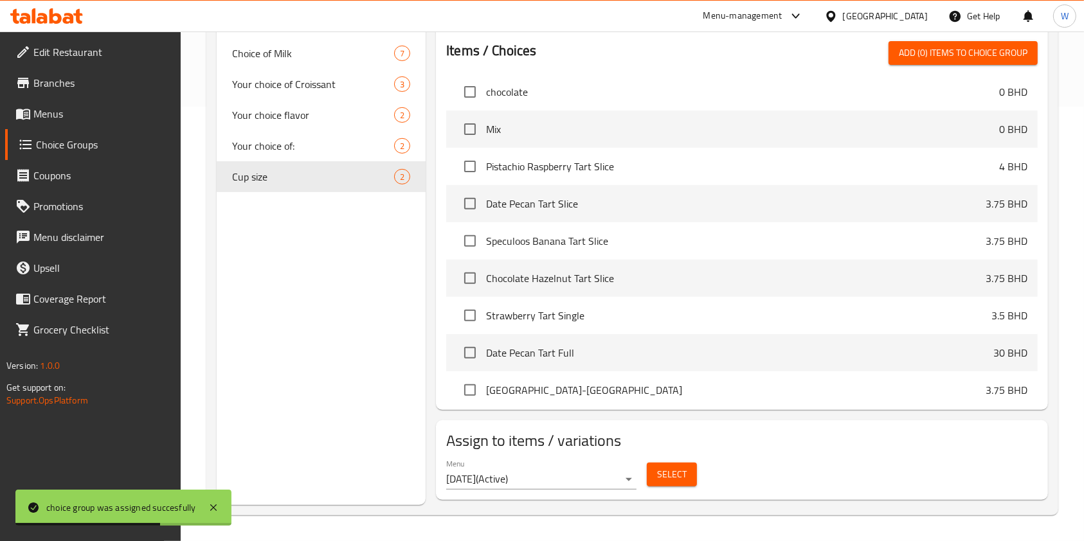
click at [64, 109] on span "Menus" at bounding box center [102, 113] width 138 height 15
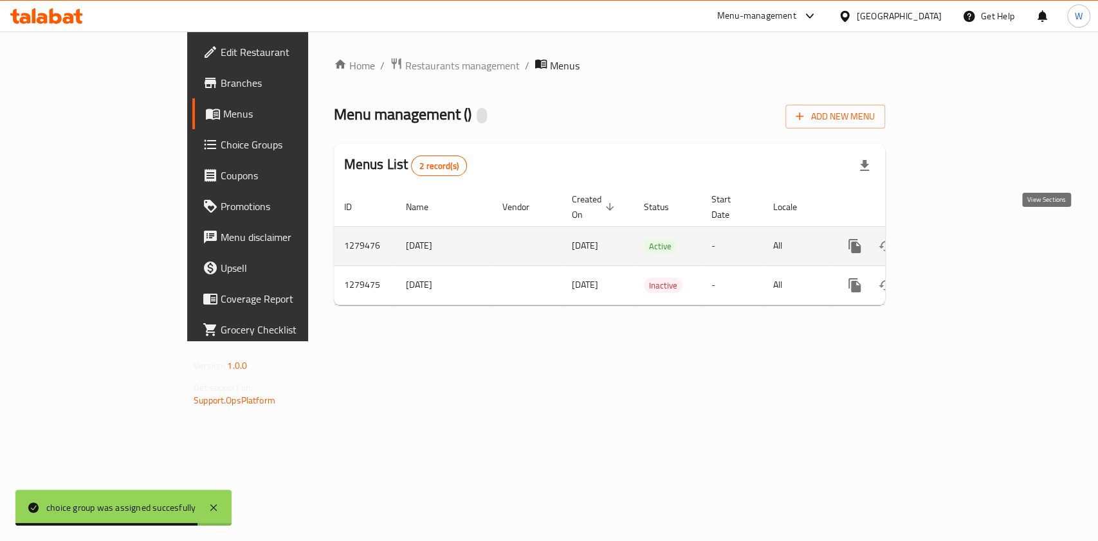
click at [963, 235] on link "enhanced table" at bounding box center [947, 246] width 31 height 31
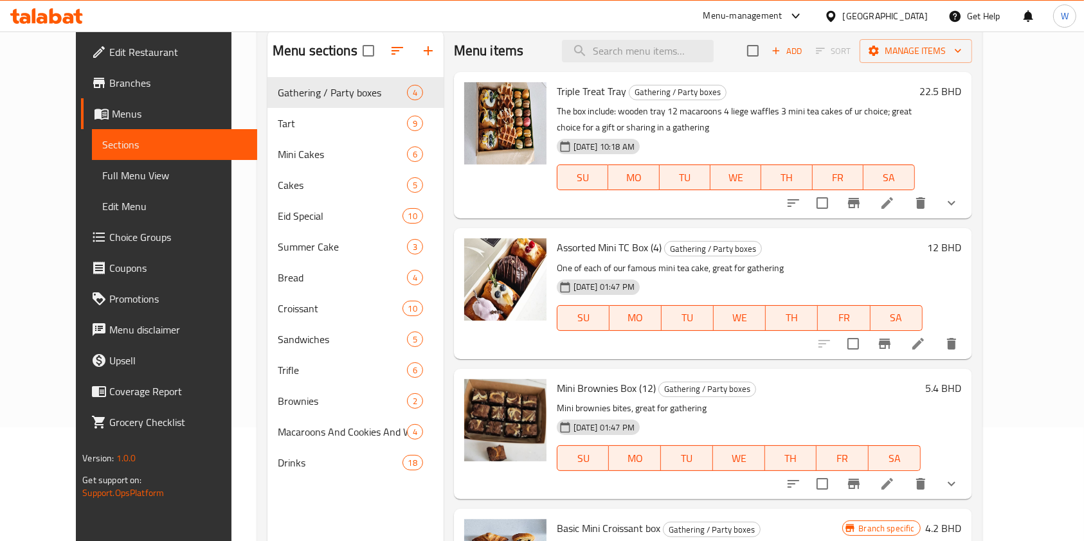
scroll to position [171, 0]
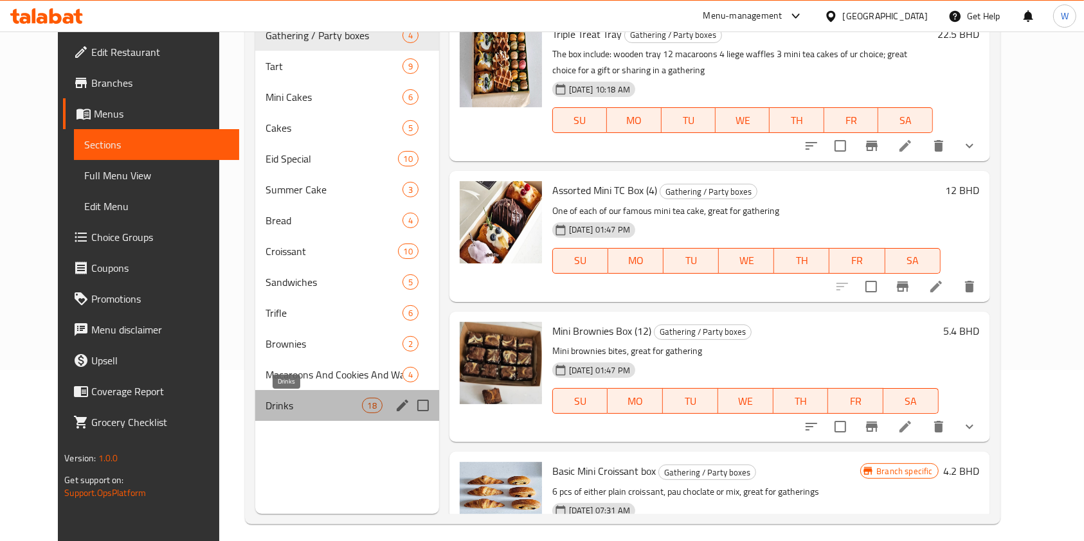
click at [285, 409] on span "Drinks" at bounding box center [314, 405] width 96 height 15
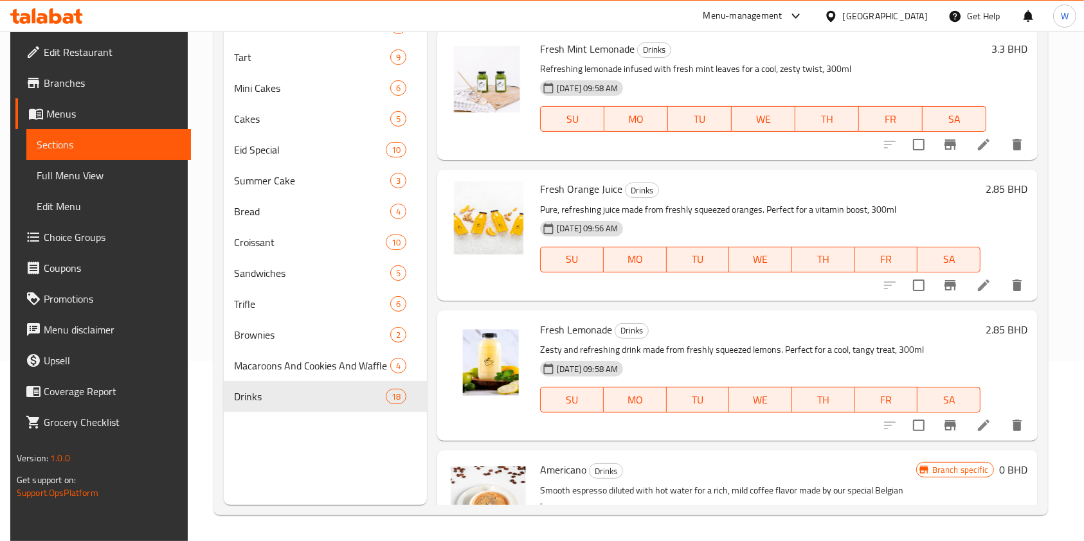
scroll to position [772, 0]
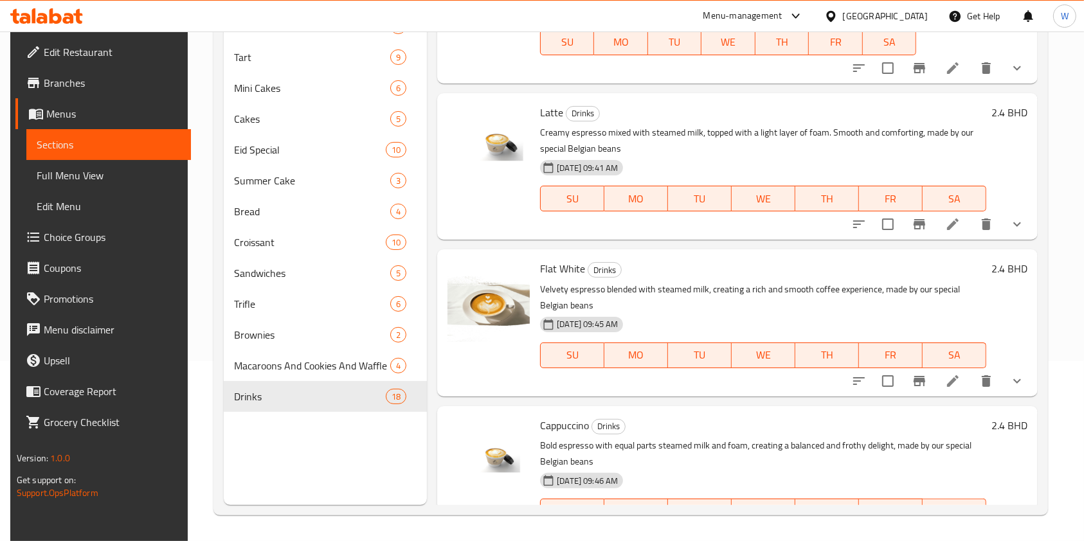
click at [1033, 383] on div "Flat White Drinks Velvety espresso blended with steamed milk, creating a rich a…" at bounding box center [737, 323] width 601 height 147
click at [1024, 386] on button "show more" at bounding box center [1017, 381] width 31 height 31
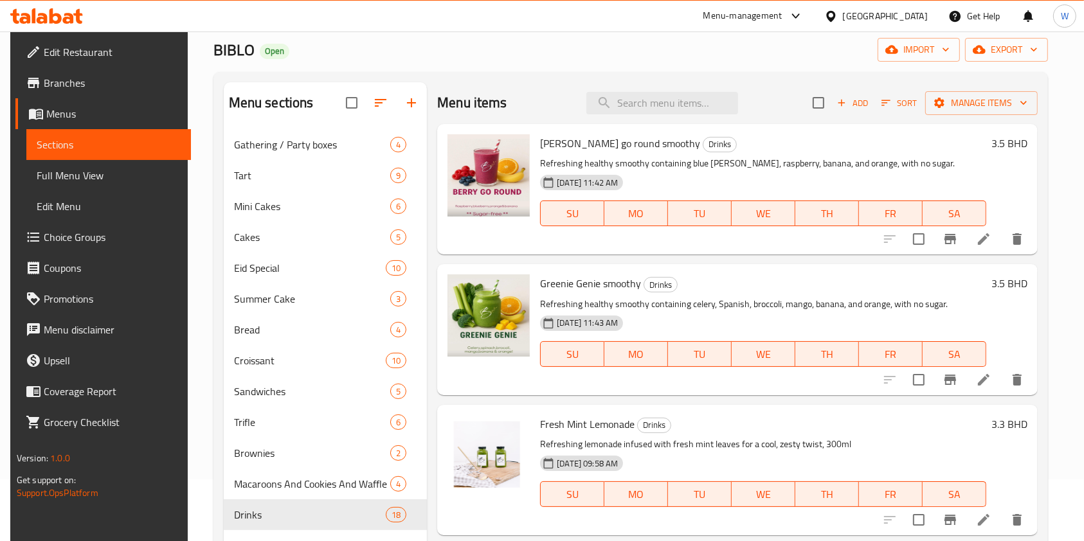
scroll to position [0, 0]
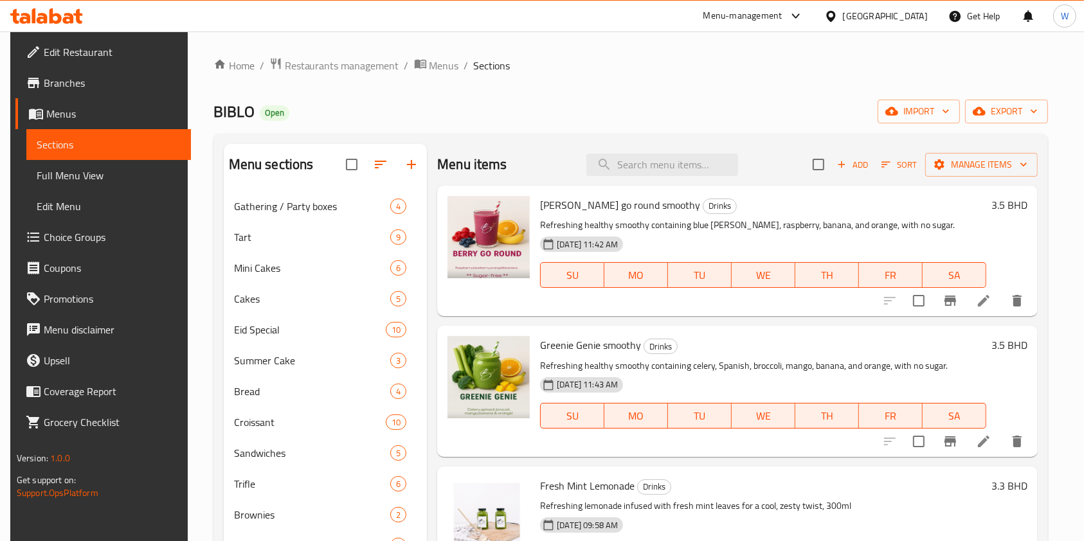
click at [51, 234] on span "Choice Groups" at bounding box center [113, 237] width 138 height 15
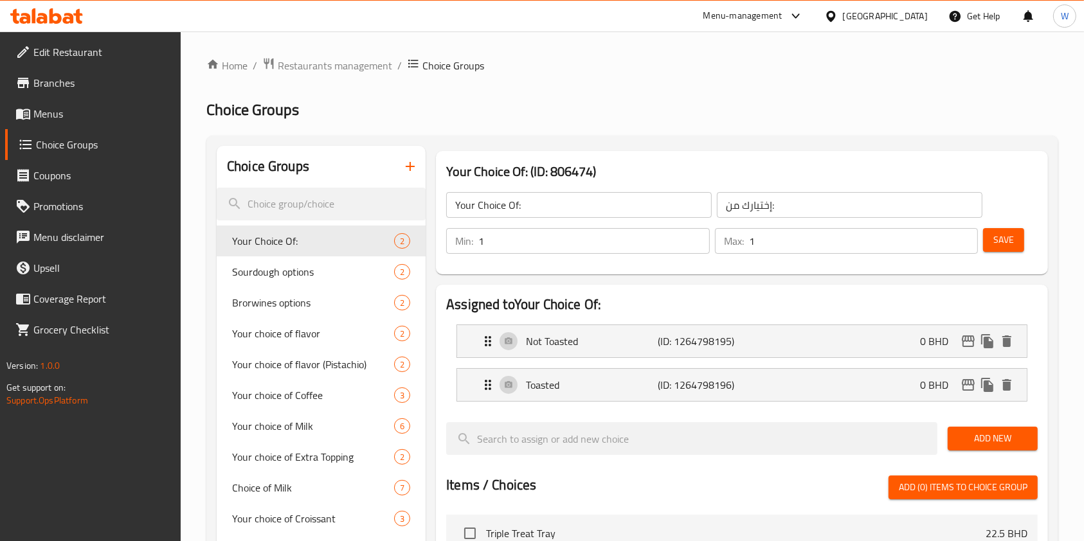
click at [404, 168] on icon "button" at bounding box center [410, 166] width 15 height 15
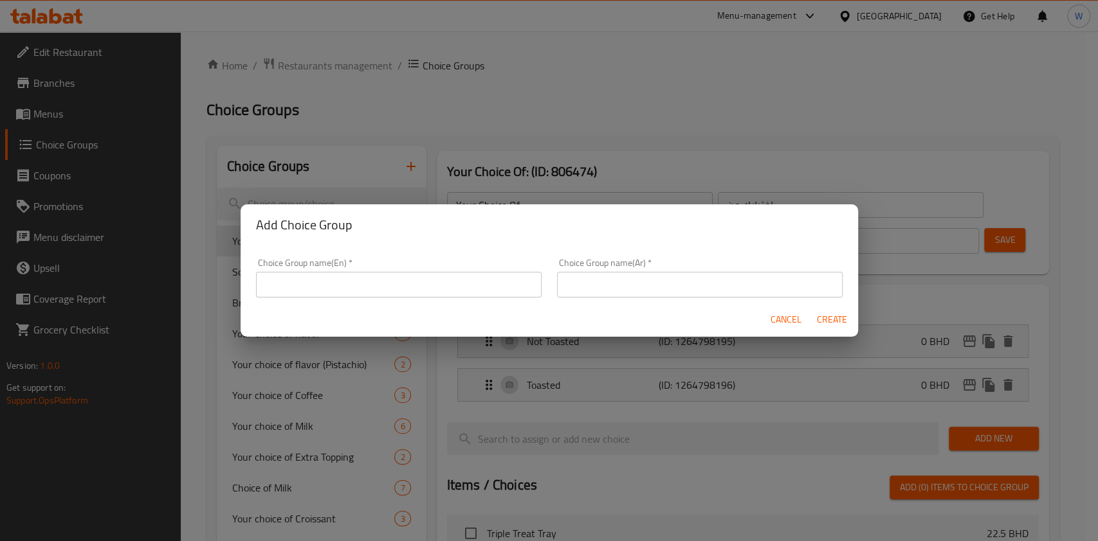
click at [419, 270] on div "Choice Group name(En)   * Choice Group name(En) *" at bounding box center [399, 278] width 286 height 39
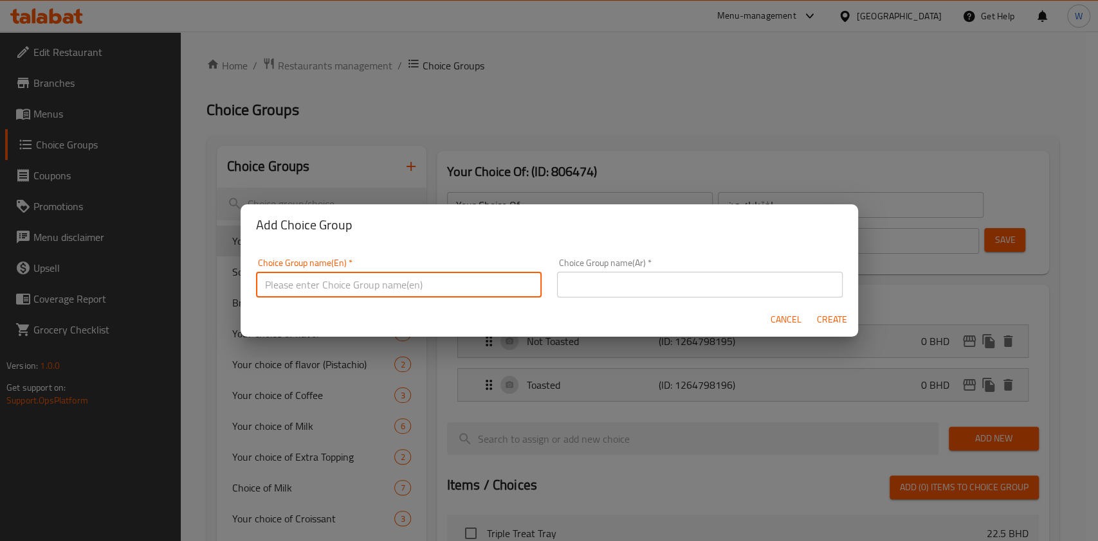
click at [420, 277] on input "text" at bounding box center [399, 285] width 286 height 26
click at [412, 275] on input "Your choice of" at bounding box center [399, 285] width 286 height 26
paste input "Caramel Syrup"
click at [646, 292] on input "text" at bounding box center [700, 285] width 286 height 26
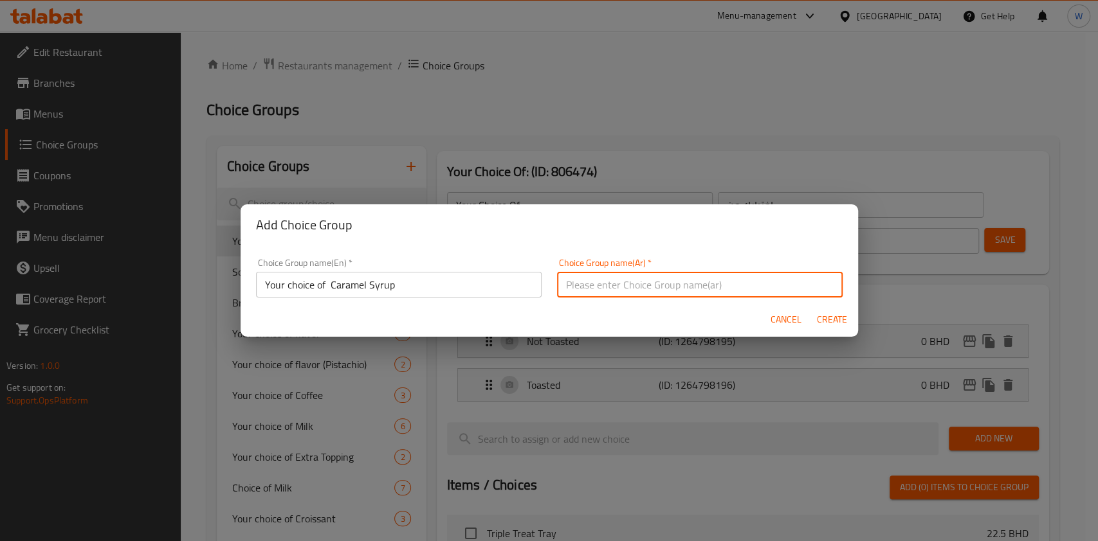
click at [333, 286] on input "Your choice of Caramel Syrup" at bounding box center [399, 285] width 286 height 26
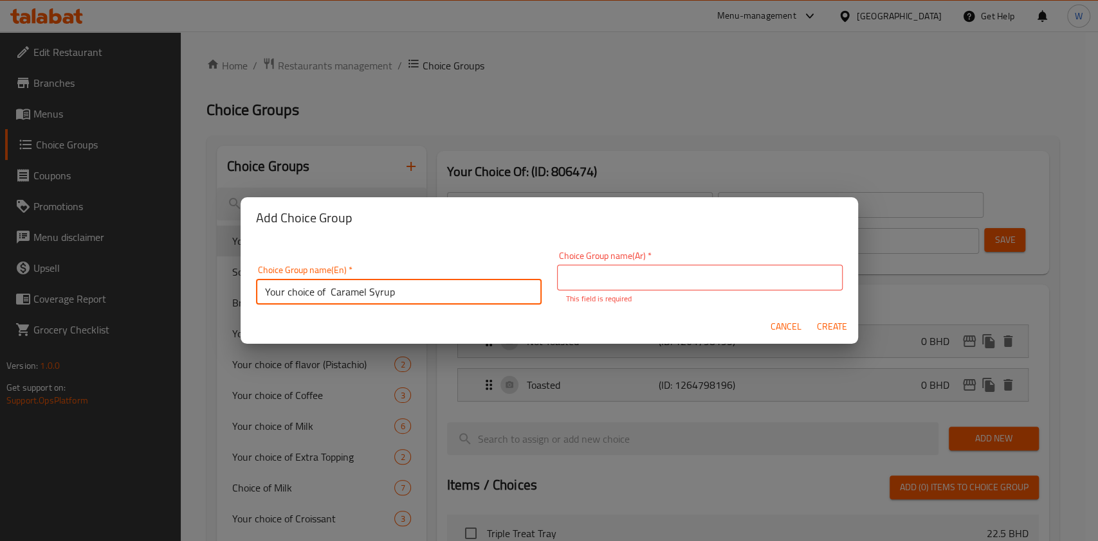
click at [331, 286] on input "Your choice of Caramel Syrup" at bounding box center [399, 292] width 286 height 26
click at [349, 296] on input "Your choice of Caramel Syrup" at bounding box center [399, 292] width 286 height 26
click at [378, 296] on input "Your choice of Caramel Syrup" at bounding box center [399, 292] width 286 height 26
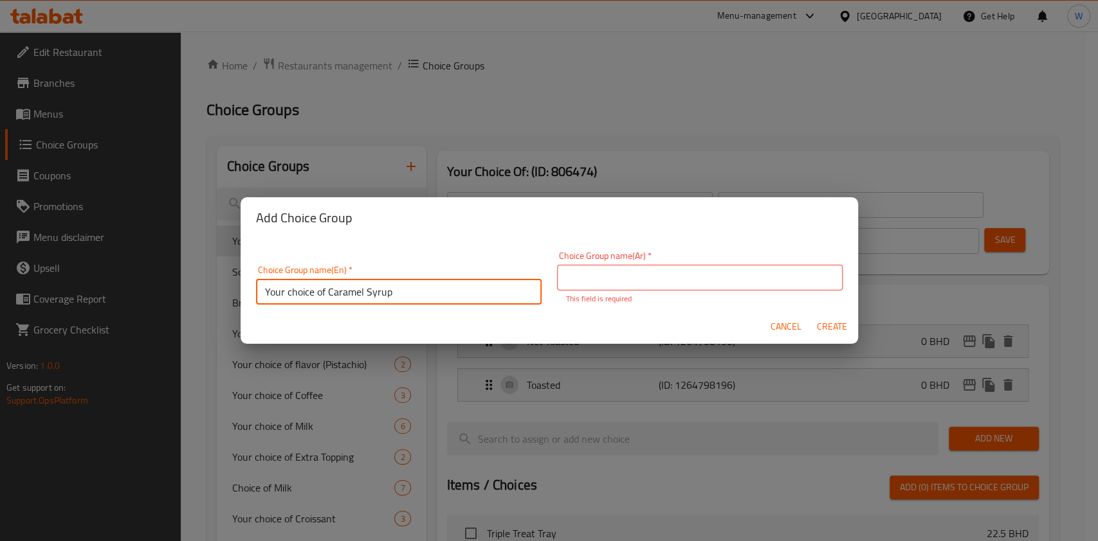
click at [378, 296] on input "Your choice of Caramel Syrup" at bounding box center [399, 292] width 286 height 26
type input "Your choice of Caramel Syrup"
click at [715, 251] on div "Choice Group name(Ar)   * Choice Group name(Ar) * This field is required" at bounding box center [700, 277] width 286 height 53
click at [712, 275] on input "text" at bounding box center [700, 278] width 286 height 26
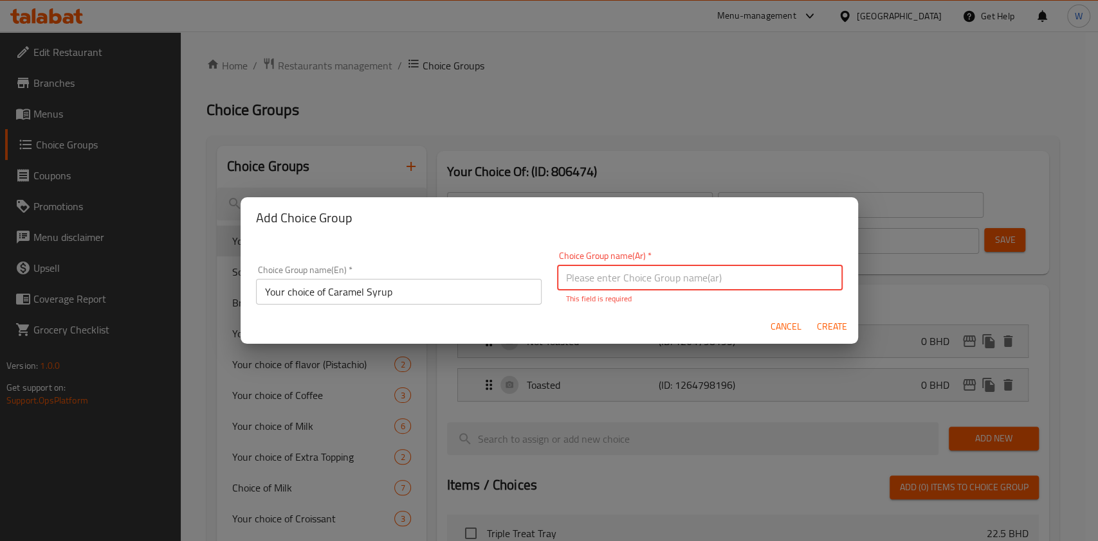
paste input "Your choice of Caramel Syrup"
type input "Your choice of Caramel Syrup"
click at [821, 325] on span "Create" at bounding box center [832, 327] width 31 height 16
type input "Your choice of Caramel Syrup"
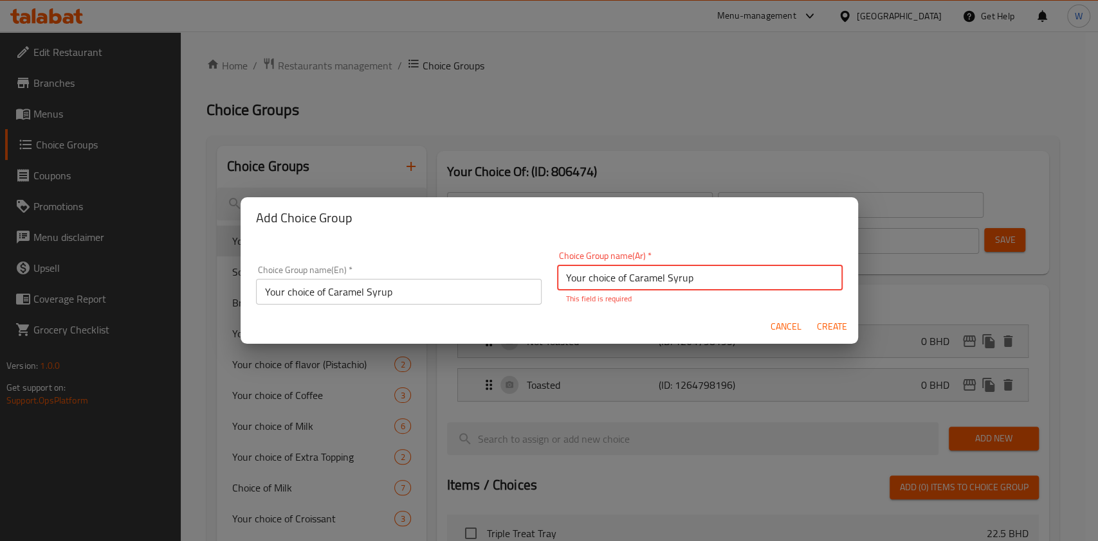
type input "0"
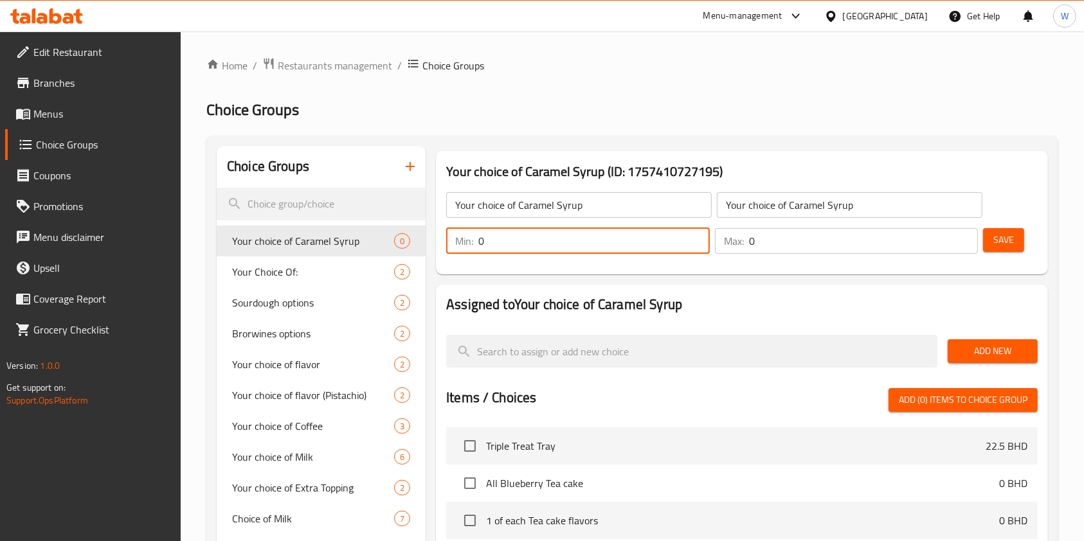
drag, startPoint x: 519, startPoint y: 244, endPoint x: 417, endPoint y: 237, distance: 102.4
click at [420, 237] on div "Choice Groups Your choice of Caramel Syrup 0 Your Choice Of: 2 Sourdough option…" at bounding box center [635, 499] width 837 height 707
click at [884, 302] on h2 "Assigned to Your choice of Caramel Syrup" at bounding box center [742, 304] width 592 height 19
click at [988, 360] on button "Add New" at bounding box center [993, 352] width 90 height 24
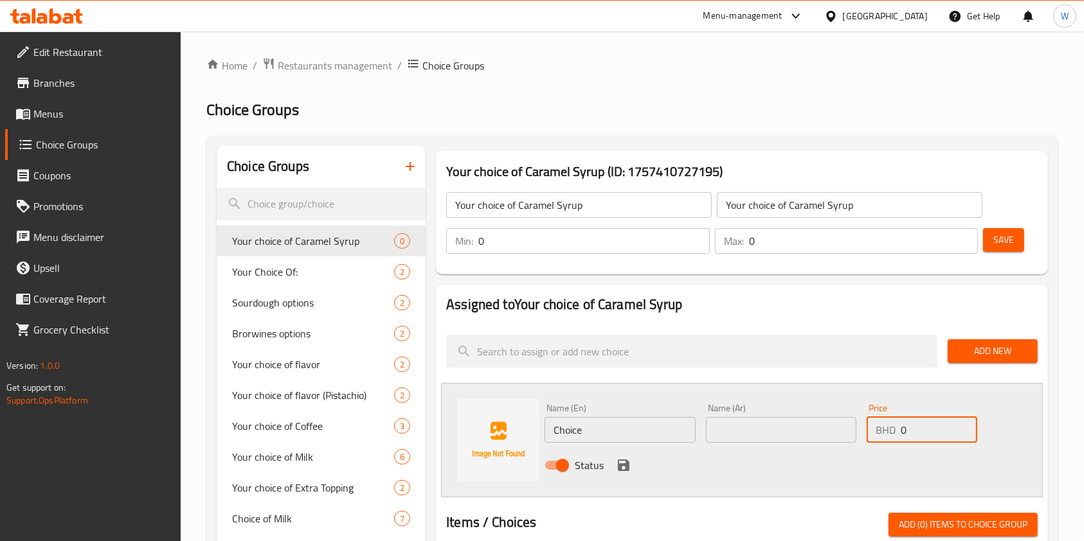
drag, startPoint x: 911, startPoint y: 436, endPoint x: 869, endPoint y: 429, distance: 42.4
click at [870, 429] on div "BHD 0 Price" at bounding box center [922, 430] width 111 height 26
paste input ".6"
type input "0.6"
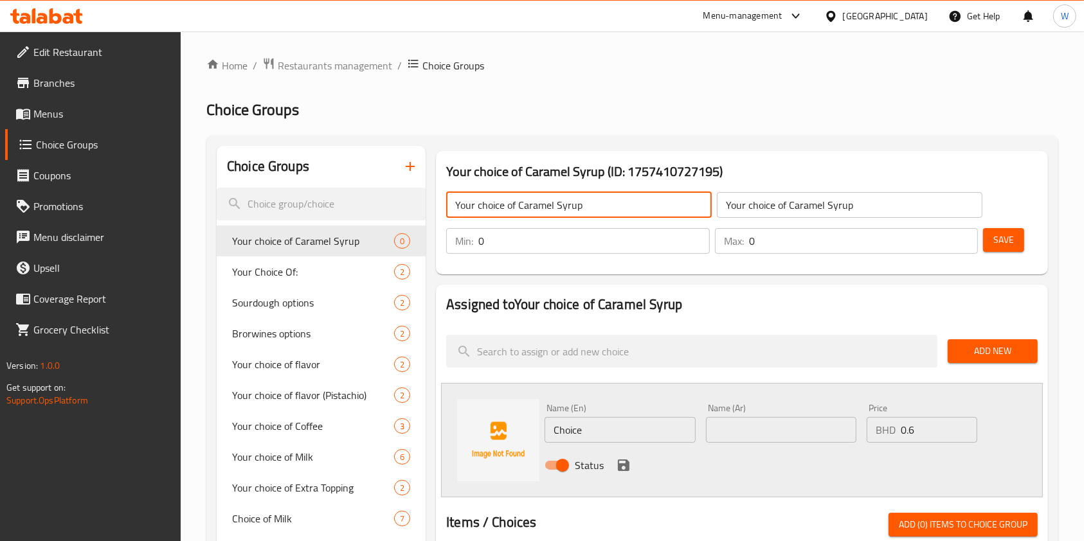
drag, startPoint x: 587, startPoint y: 211, endPoint x: 519, endPoint y: 212, distance: 68.2
click at [519, 212] on input "Your choice of Caramel Syrup" at bounding box center [579, 205] width 266 height 26
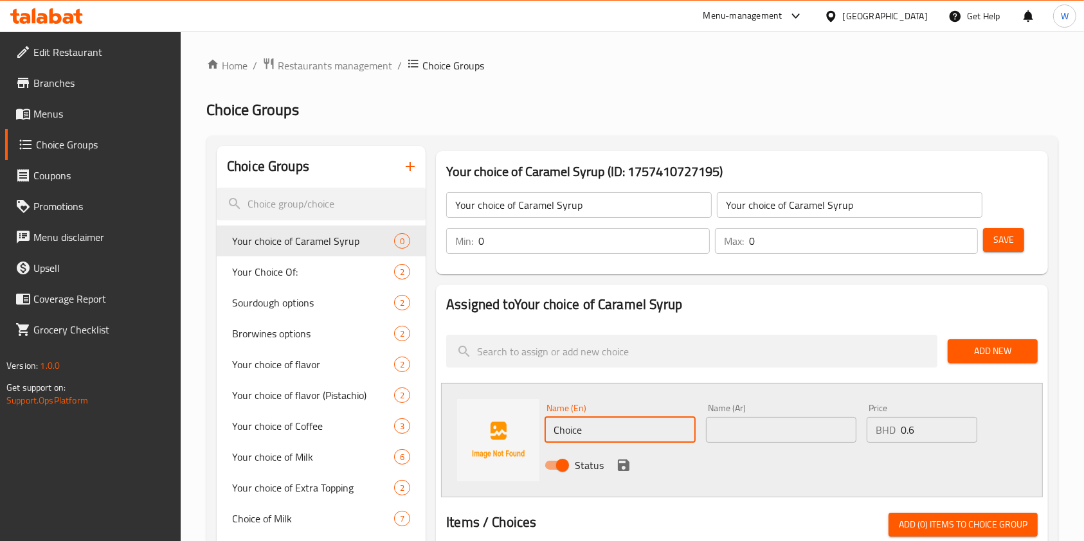
click at [590, 428] on input "Choice" at bounding box center [620, 430] width 150 height 26
paste input "aramel Syrup"
type input "Caramel Syrup"
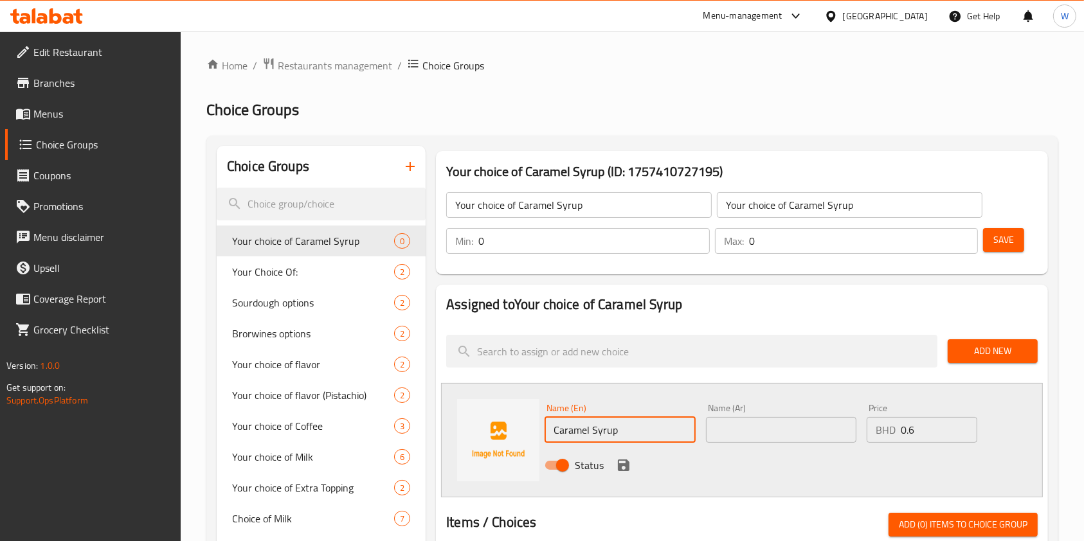
click at [774, 440] on input "text" at bounding box center [781, 430] width 150 height 26
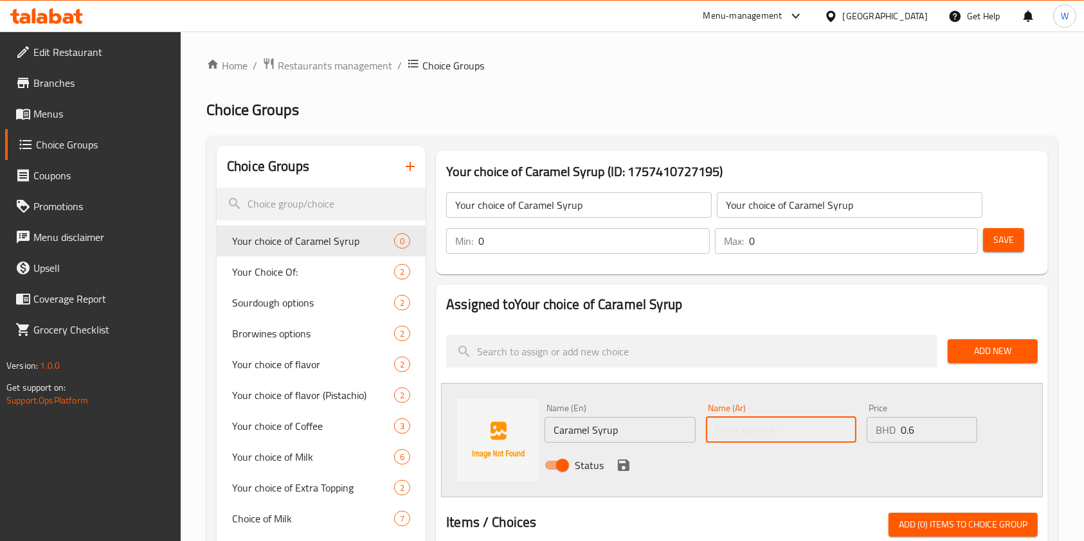
paste input "Caramel Syrup"
type input "Caramel Syrup"
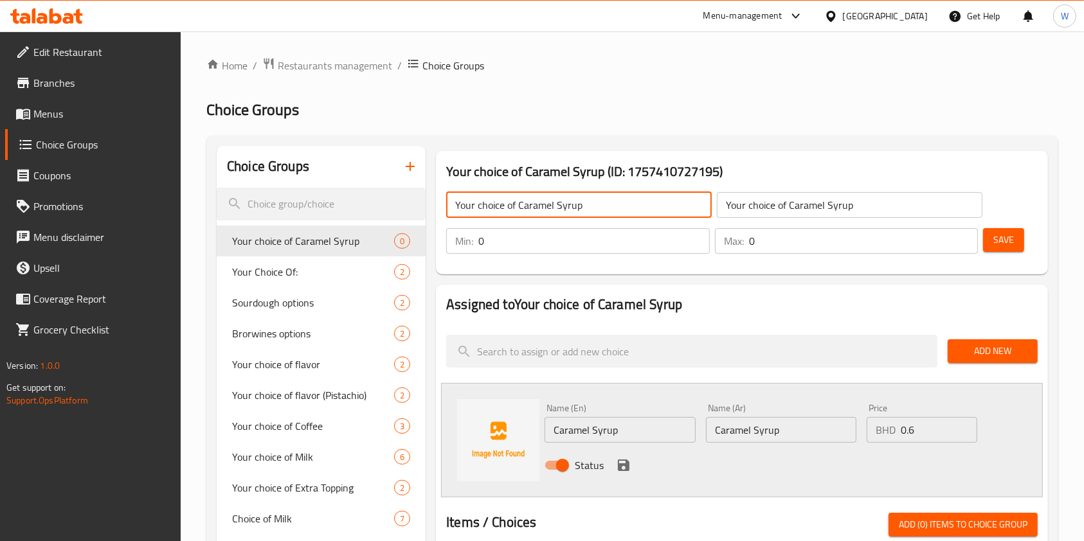
drag, startPoint x: 520, startPoint y: 204, endPoint x: 427, endPoint y: 209, distance: 92.7
click at [598, 203] on input "Additional Caramel Syrup" at bounding box center [579, 205] width 266 height 26
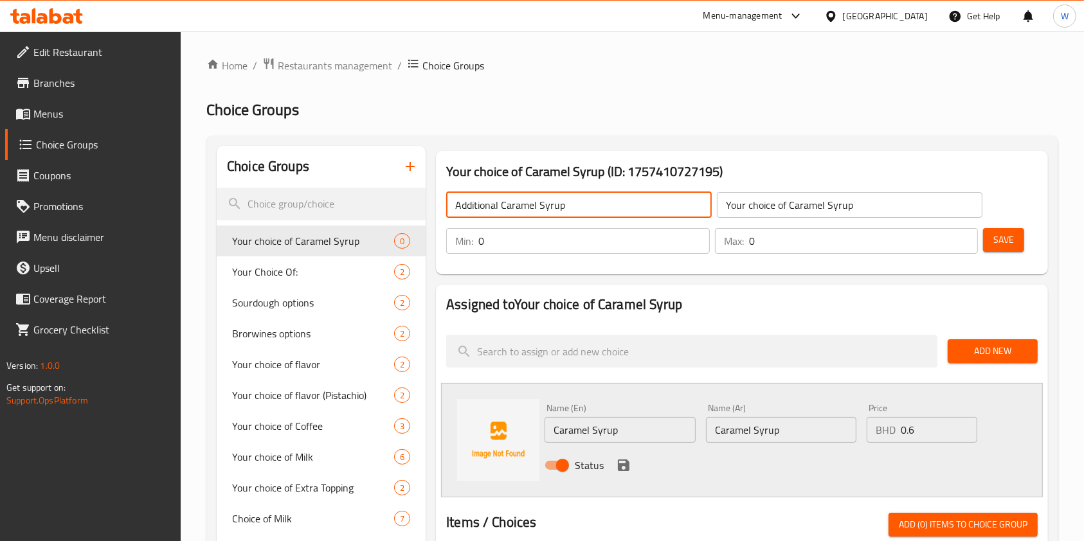
type input "Additional Caramel Syrup"
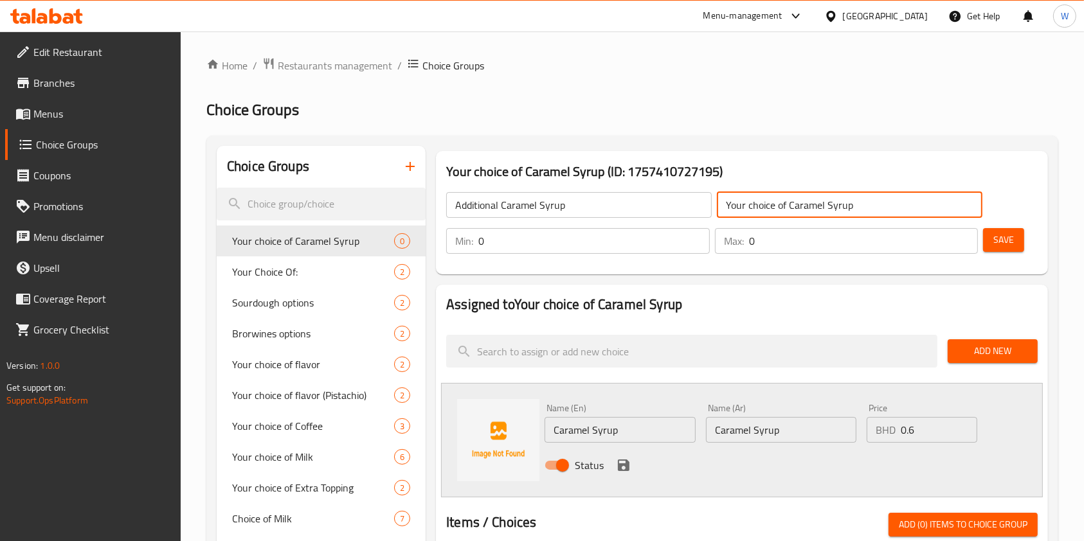
click at [808, 213] on input "Your choice of Caramel Syrup" at bounding box center [850, 205] width 266 height 26
paste input "Additional"
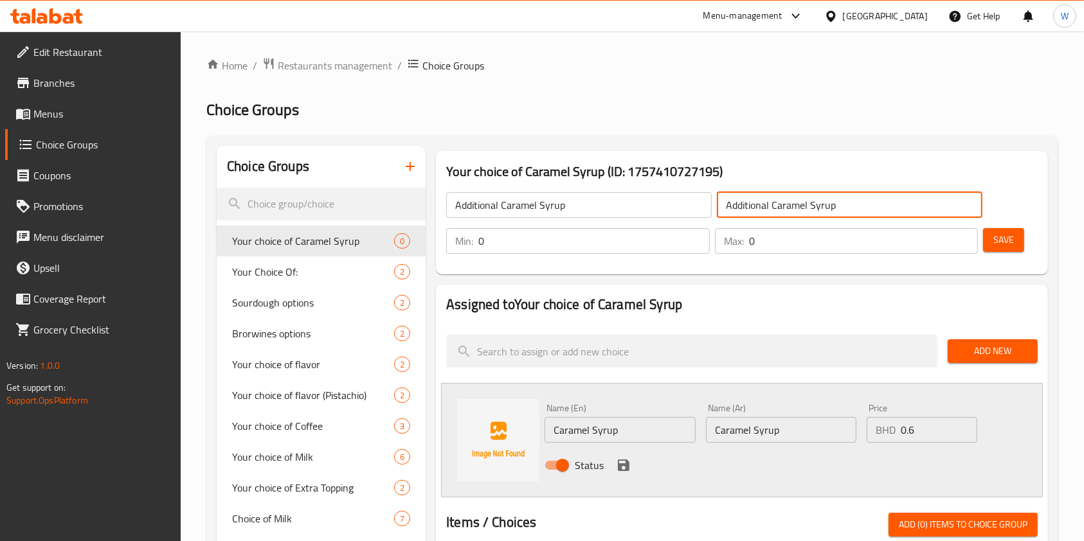
type input "Additional Caramel Syrup"
click at [996, 241] on span "Save" at bounding box center [1004, 240] width 21 height 16
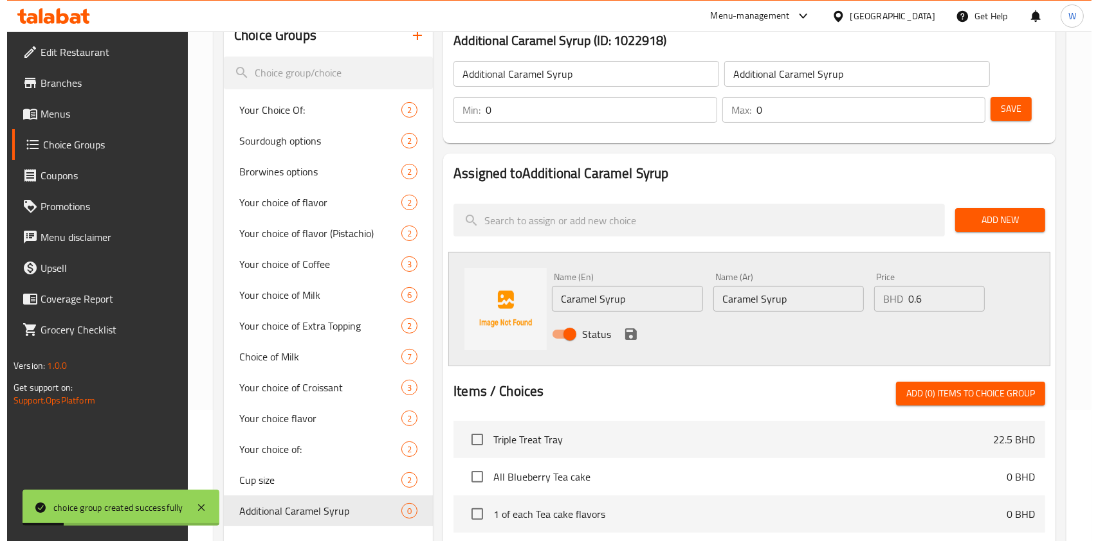
scroll to position [472, 0]
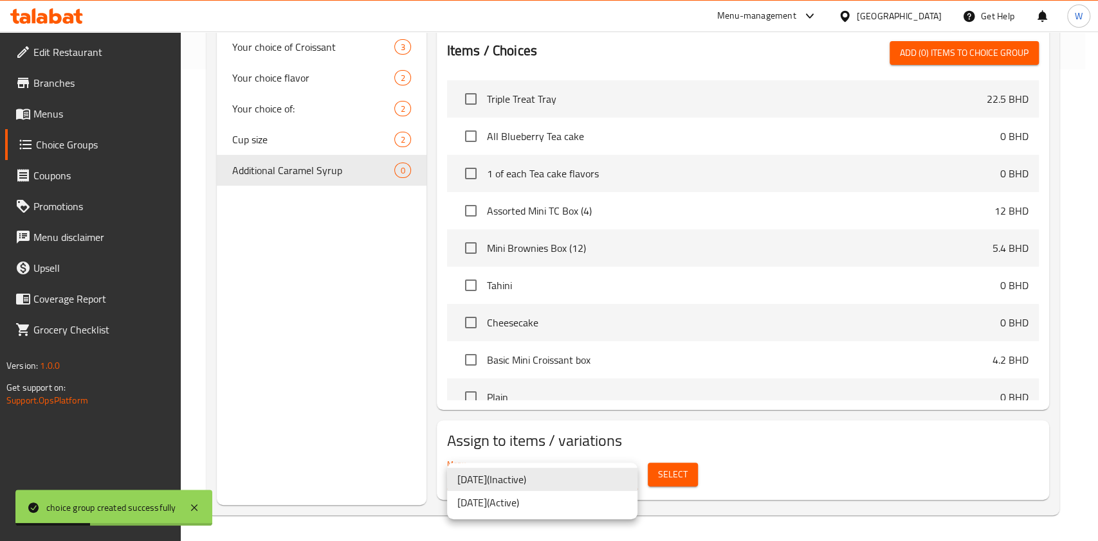
click at [599, 510] on li "[DATE] ( Active )" at bounding box center [542, 502] width 190 height 23
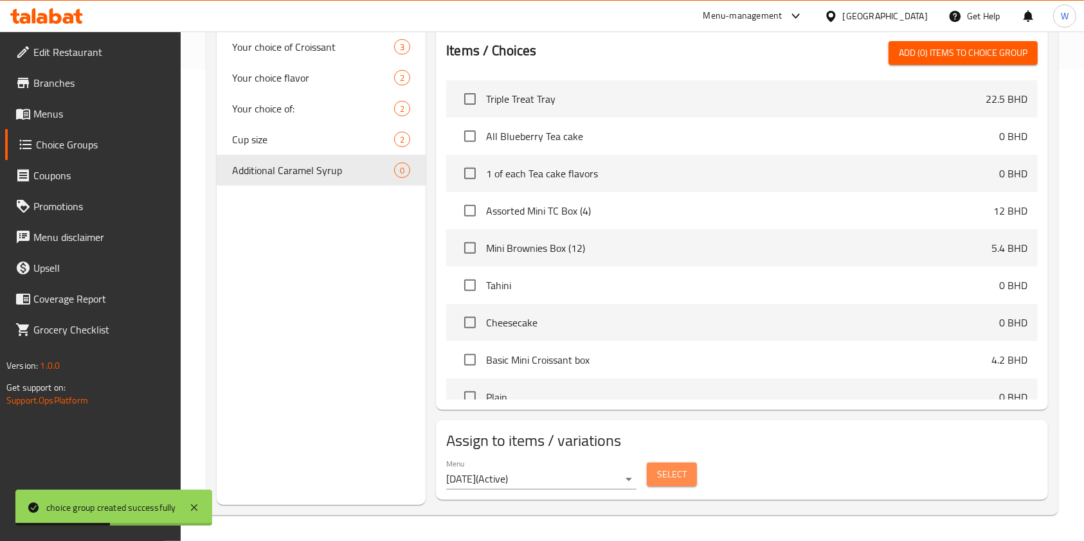
click at [661, 479] on span "Select" at bounding box center [672, 475] width 30 height 16
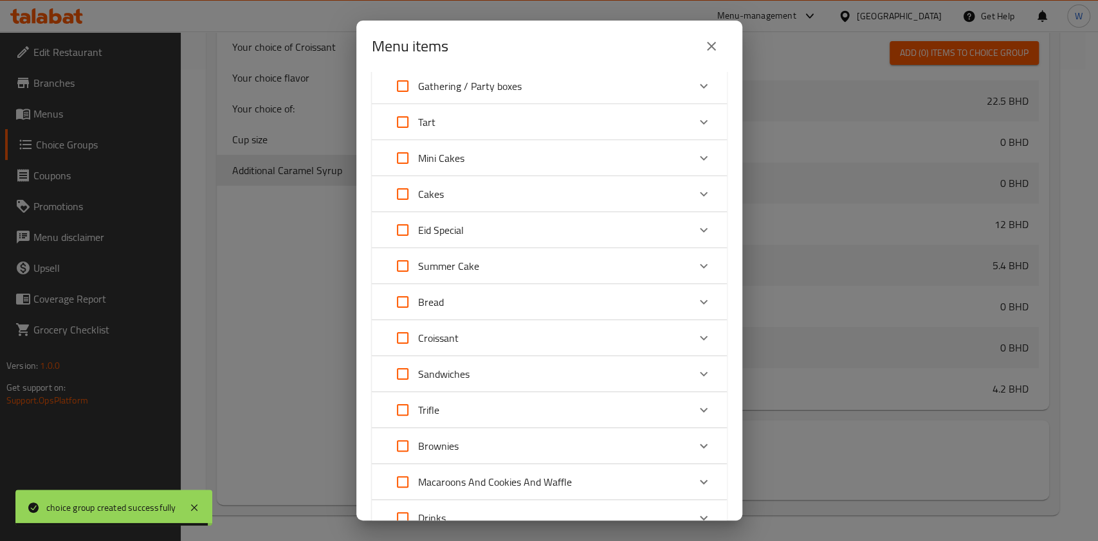
scroll to position [149, 0]
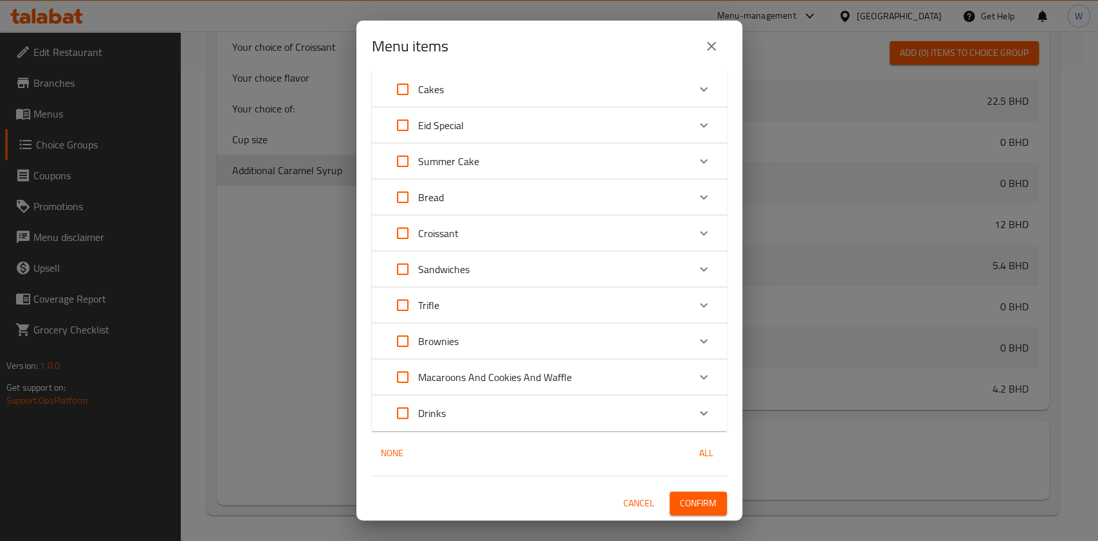
click at [569, 415] on div "Drinks" at bounding box center [537, 413] width 301 height 31
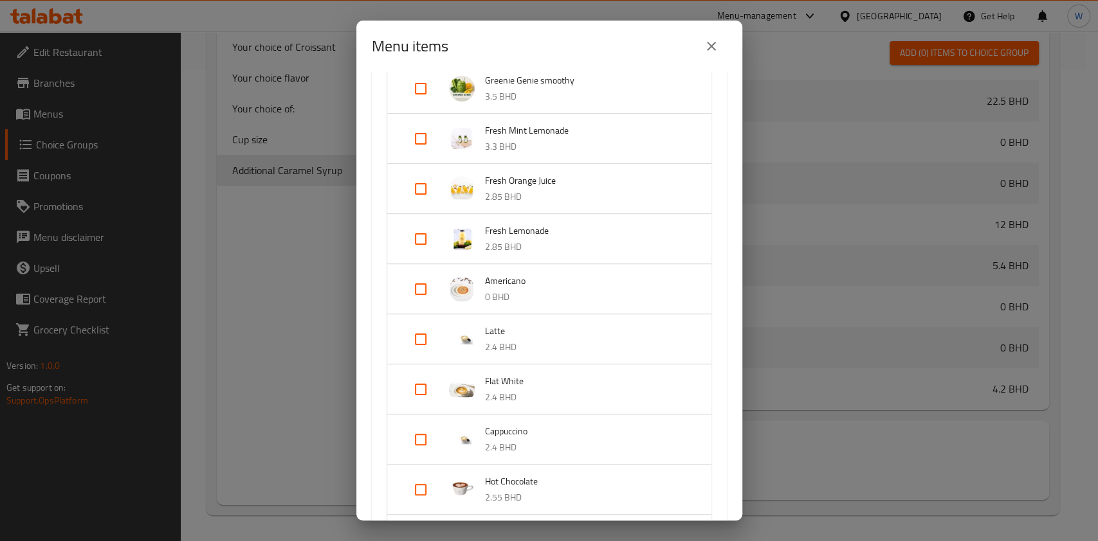
scroll to position [664, 0]
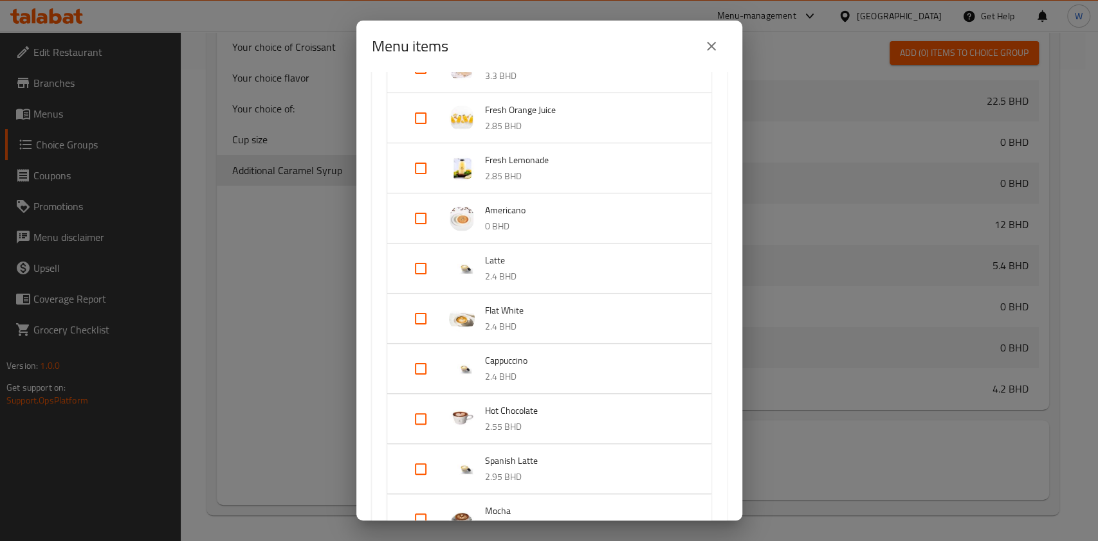
click at [406, 275] on input "Expand" at bounding box center [420, 268] width 31 height 31
checkbox input "true"
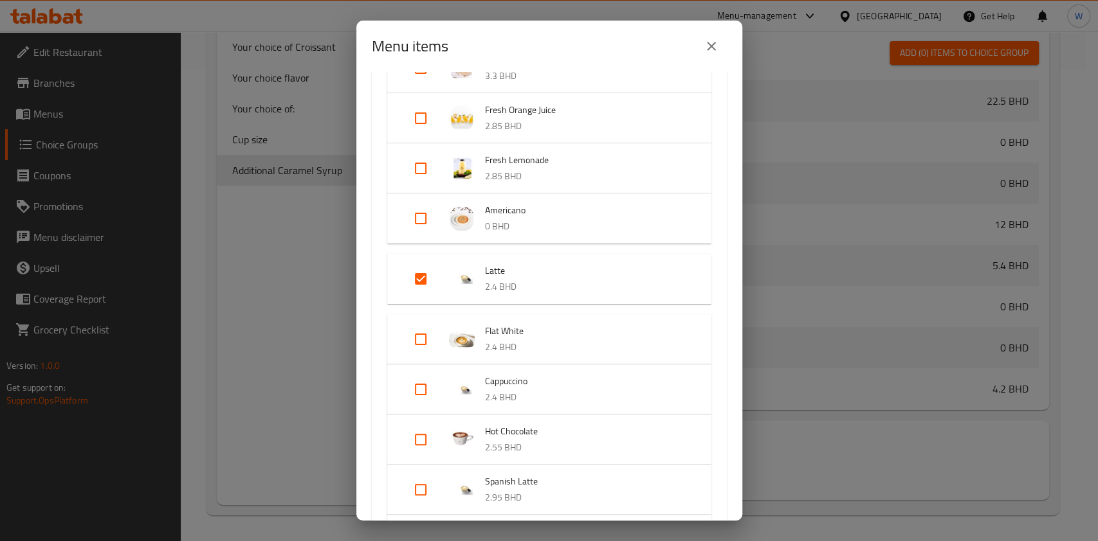
click at [427, 390] on input "Expand" at bounding box center [420, 389] width 31 height 31
checkbox input "true"
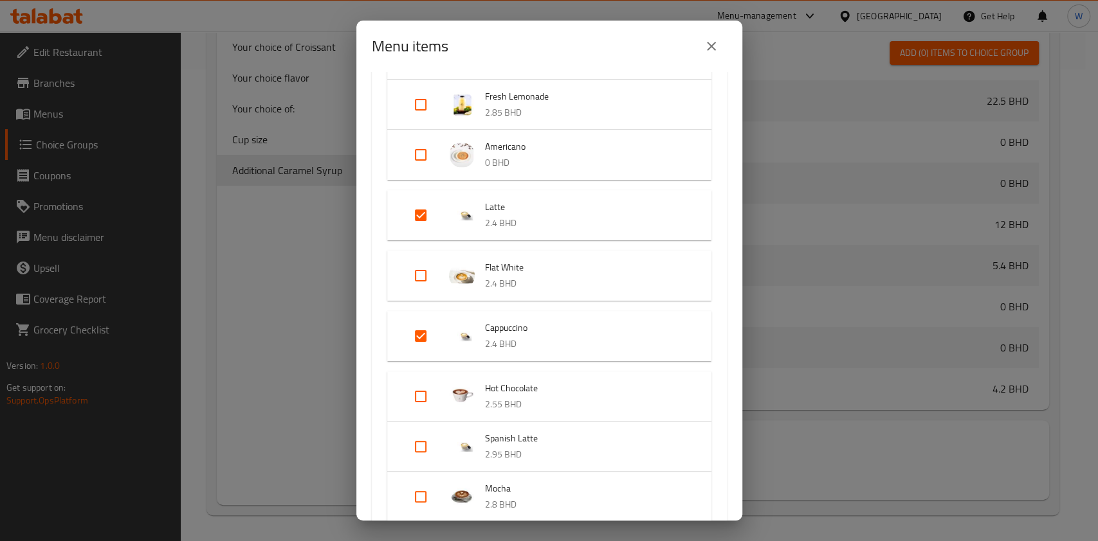
scroll to position [750, 0]
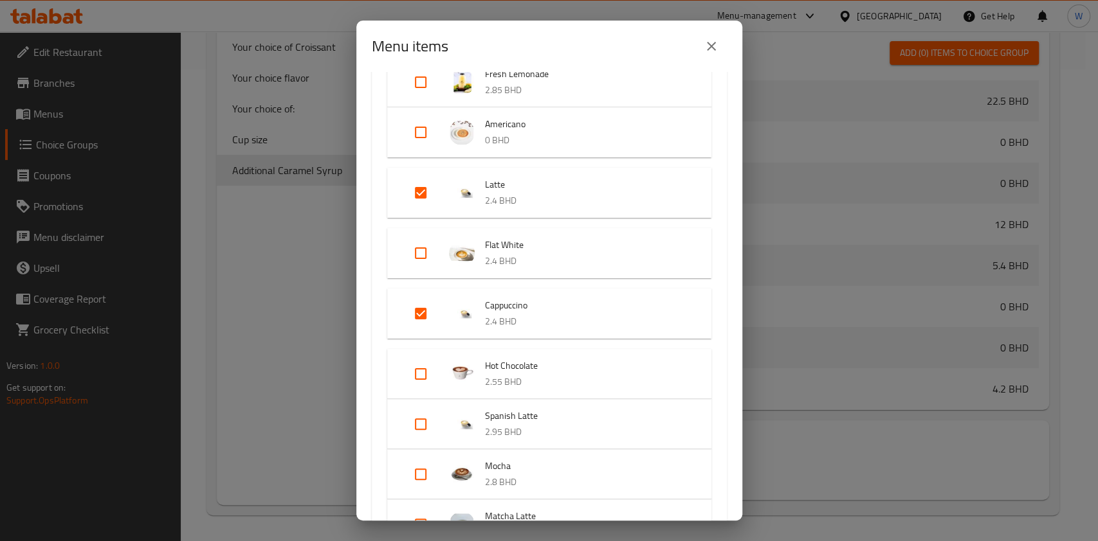
click at [427, 472] on input "Expand" at bounding box center [420, 474] width 31 height 31
checkbox input "true"
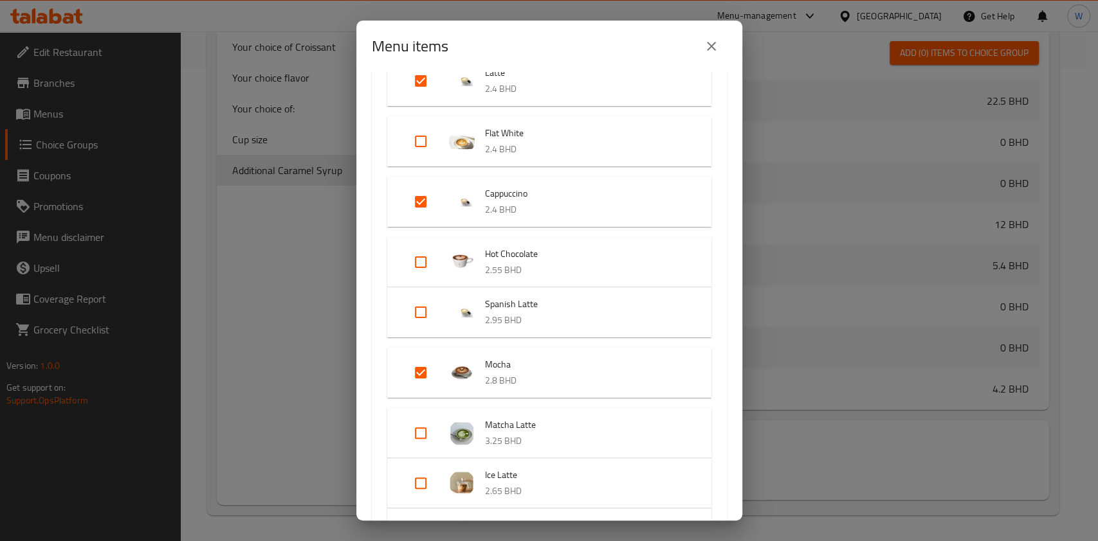
scroll to position [835, 0]
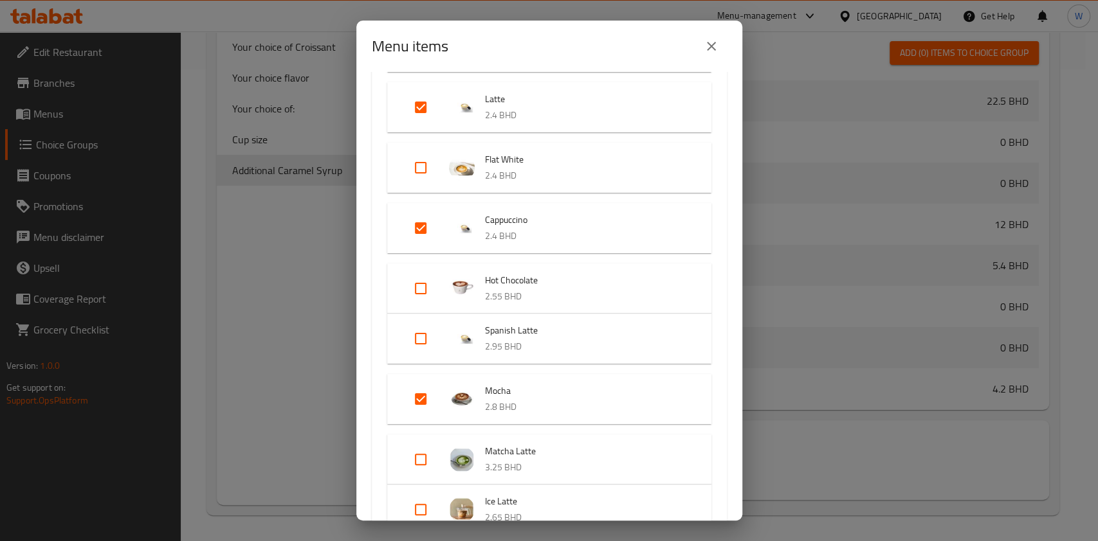
click at [417, 177] on input "Expand" at bounding box center [420, 167] width 31 height 31
checkbox input "true"
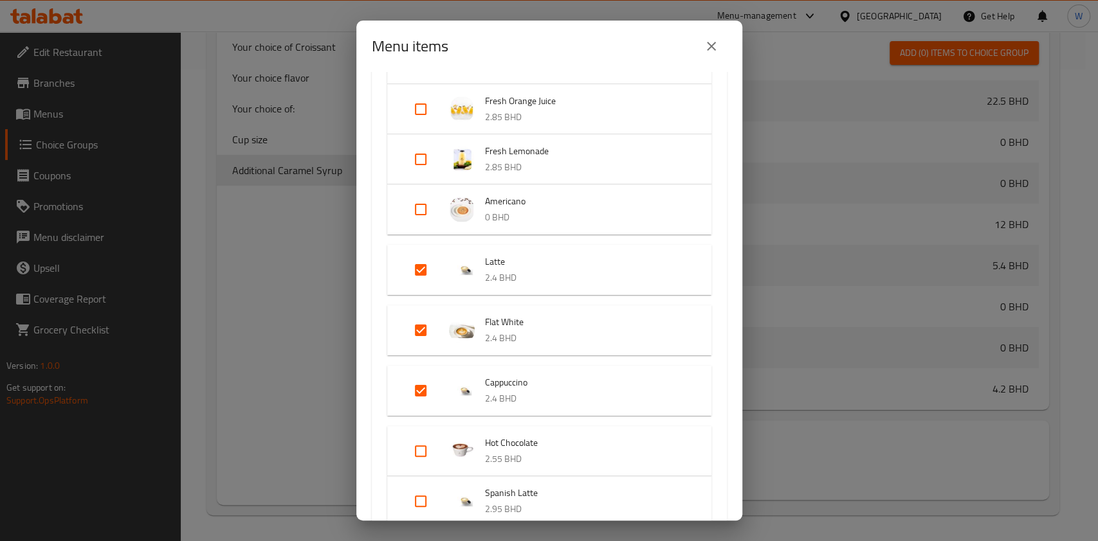
scroll to position [646, 0]
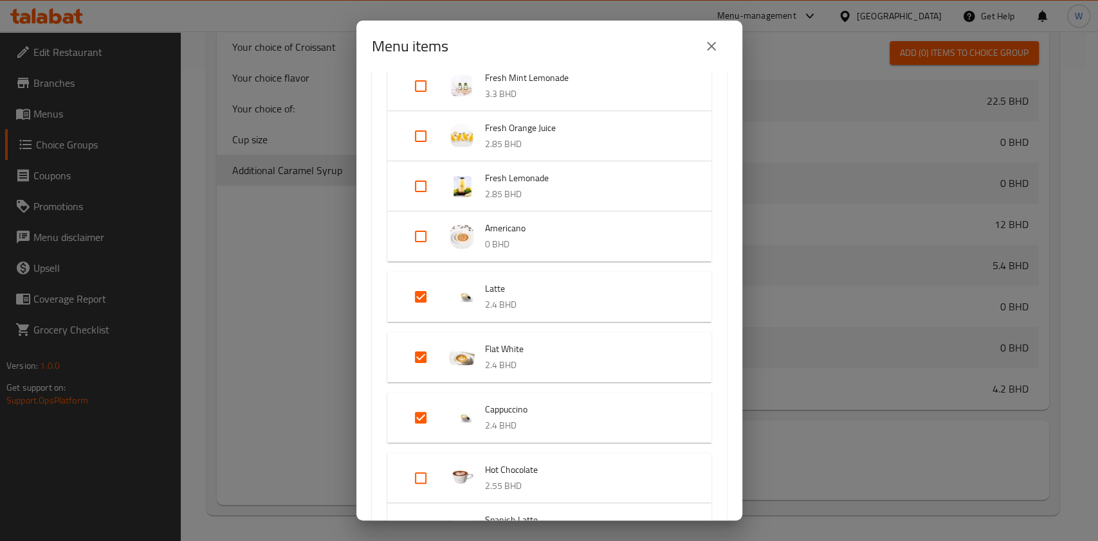
click at [416, 234] on input "Expand" at bounding box center [420, 236] width 31 height 31
checkbox input "true"
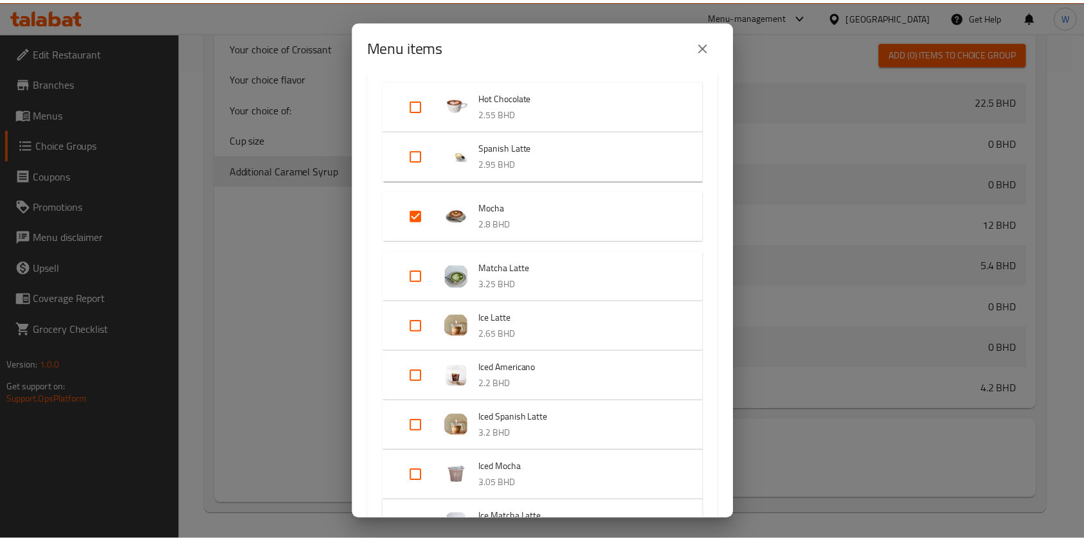
scroll to position [1170, 0]
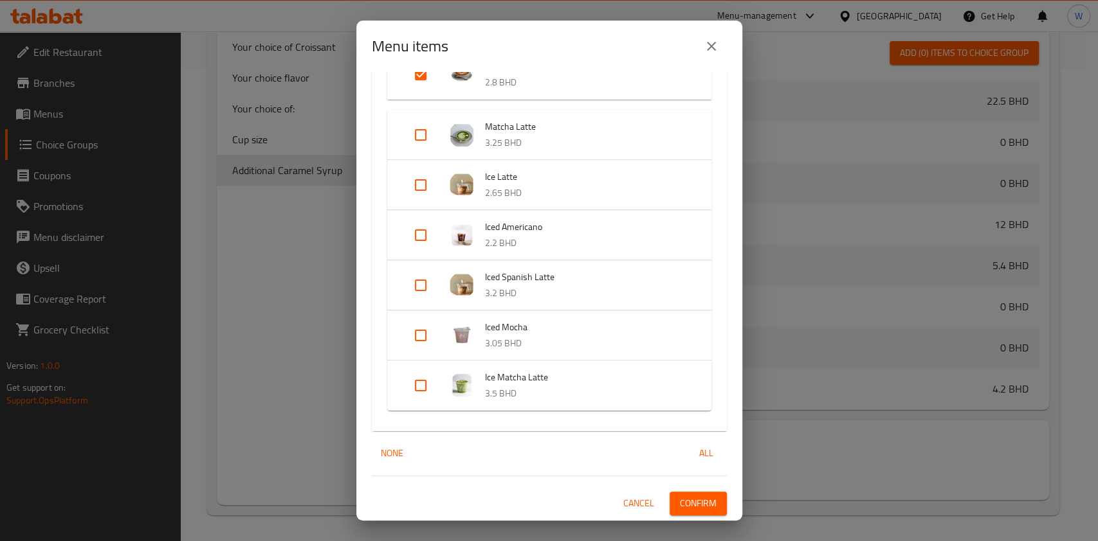
click at [680, 504] on span "Confirm" at bounding box center [698, 504] width 37 height 16
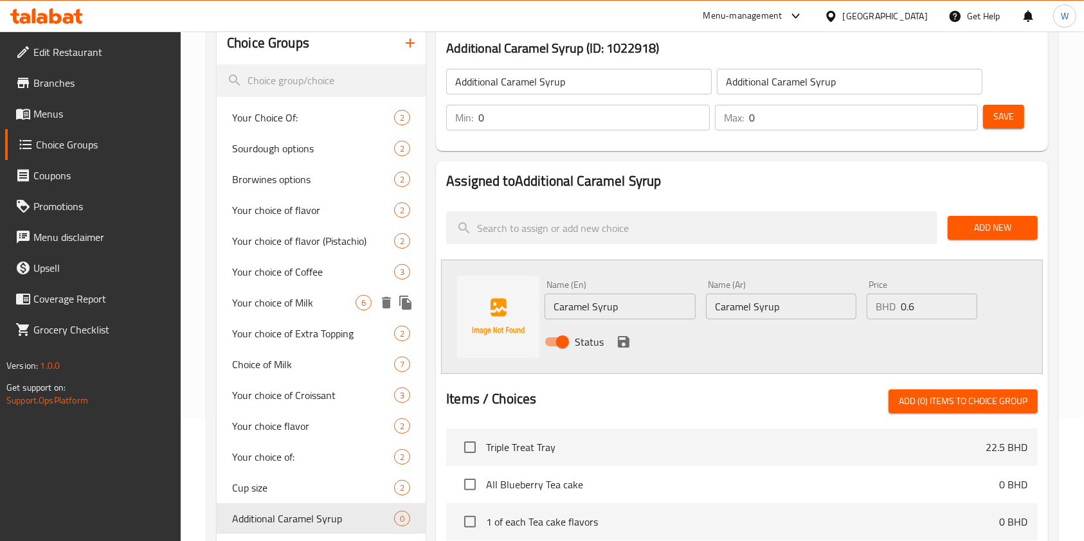
scroll to position [0, 0]
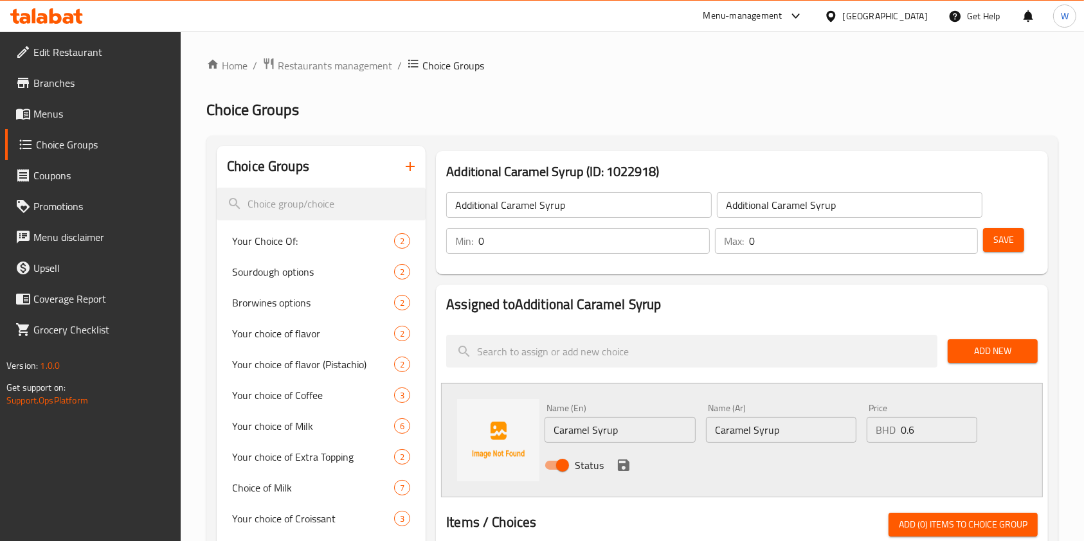
click at [401, 167] on button "button" at bounding box center [410, 166] width 31 height 31
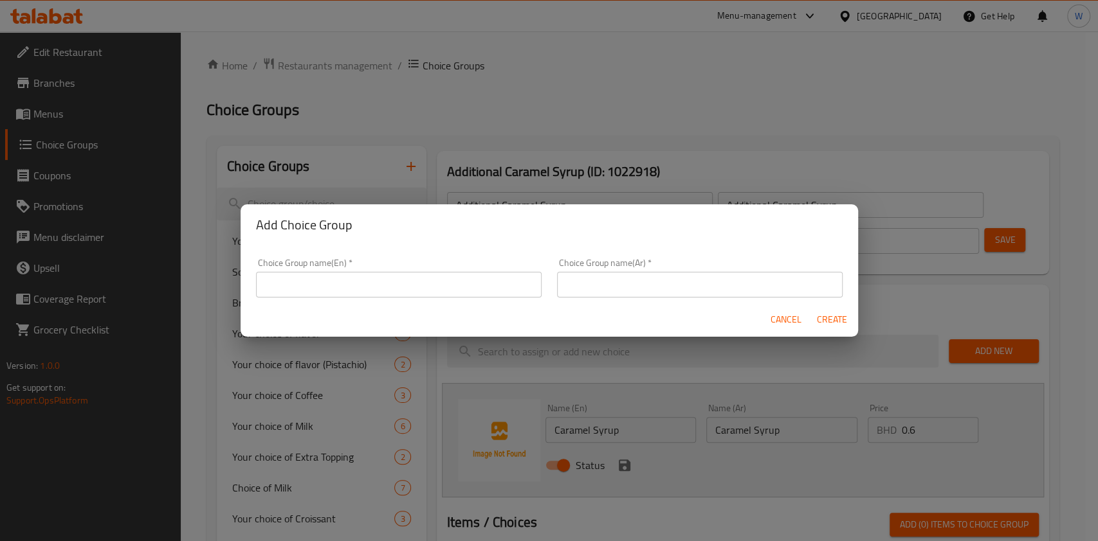
click at [350, 273] on input "text" at bounding box center [399, 285] width 286 height 26
type input "Your choice of:"
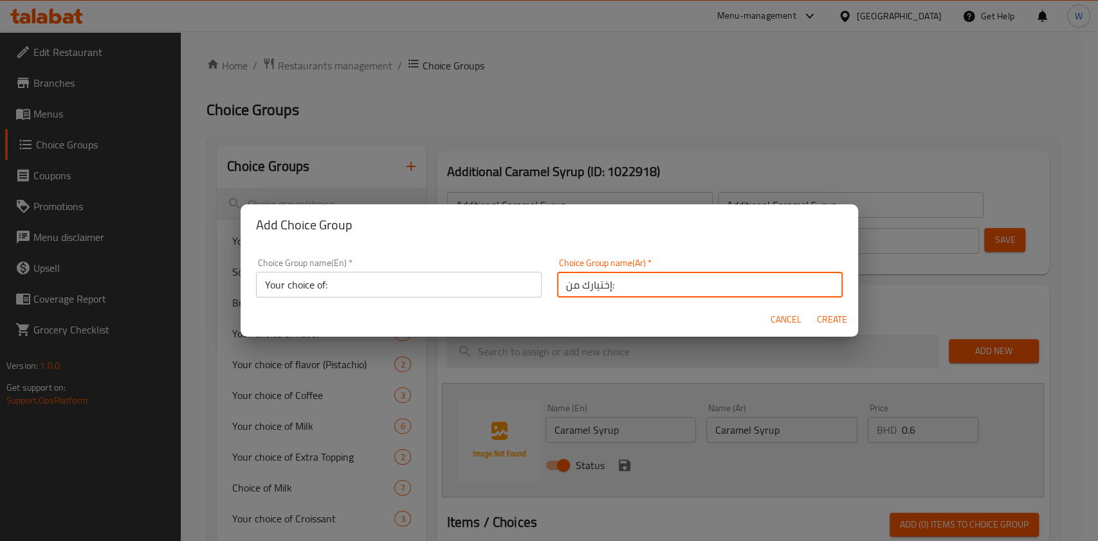
type input "إختيارك من:"
click at [823, 316] on span "Create" at bounding box center [832, 320] width 31 height 16
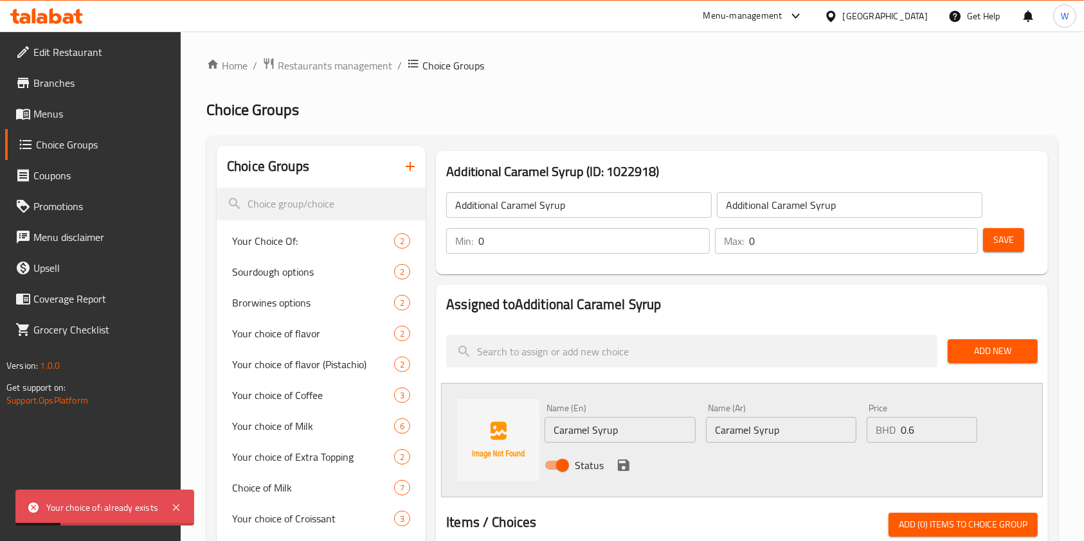
click at [400, 172] on button "button" at bounding box center [410, 166] width 31 height 31
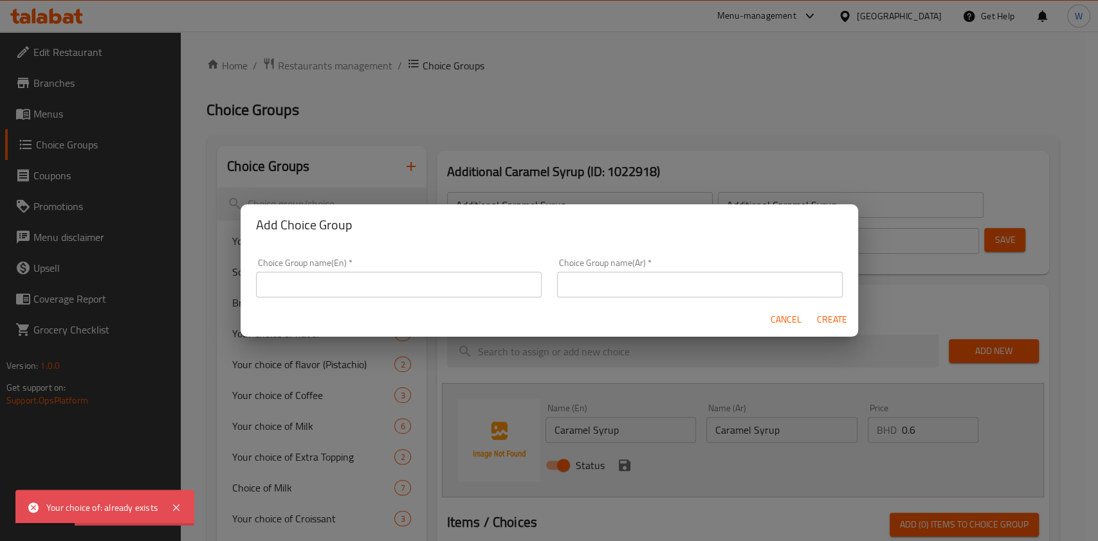
click at [327, 292] on input "text" at bounding box center [399, 285] width 286 height 26
type input "إ"
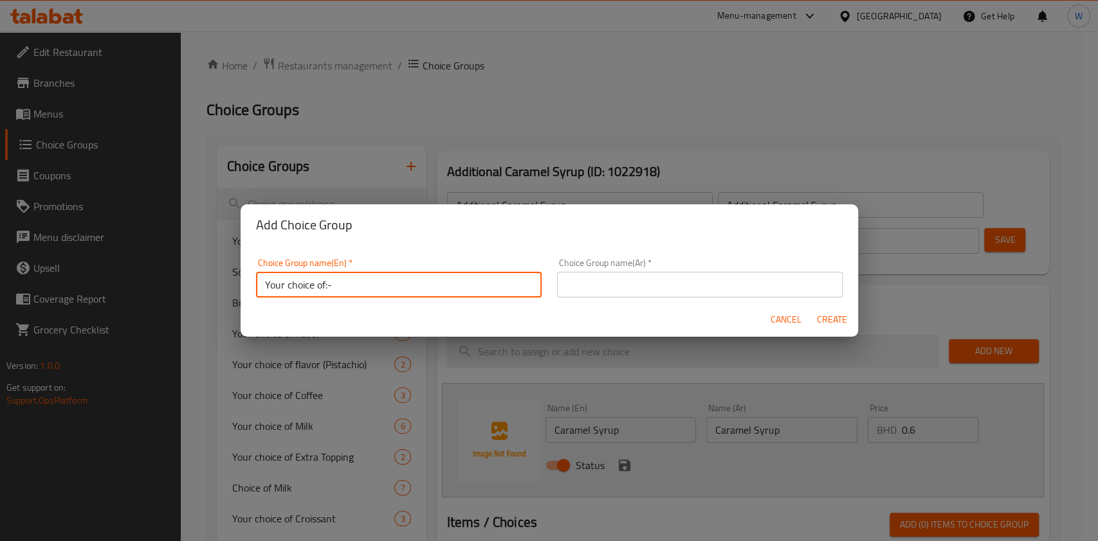
click at [323, 286] on input "Your choice of:-" at bounding box center [399, 285] width 286 height 26
type input "Your choice of:-"
click at [664, 273] on input "text" at bounding box center [700, 285] width 286 height 26
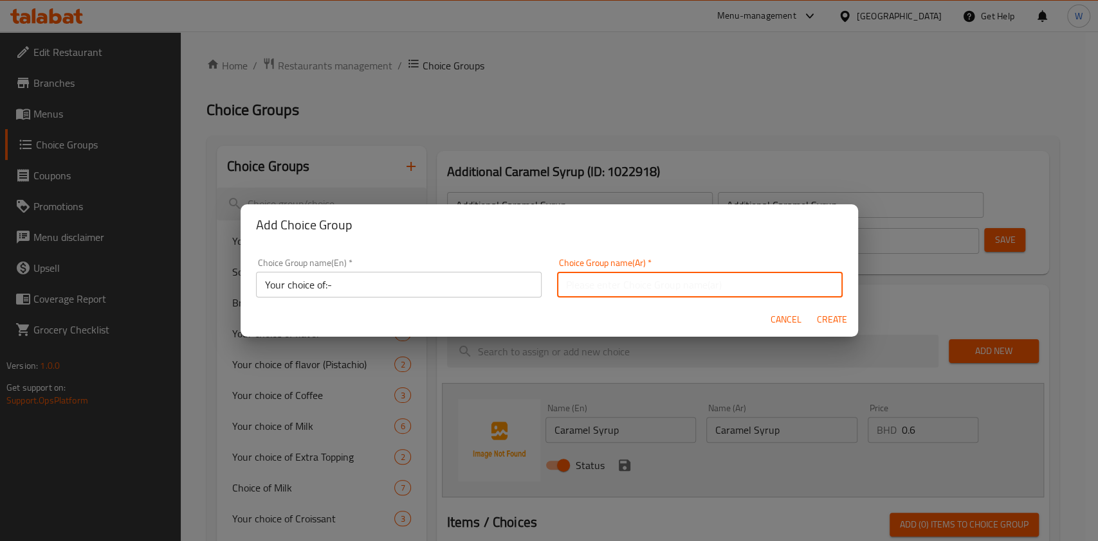
paste input "Your choice of:-"
type input "Your choice of:-"
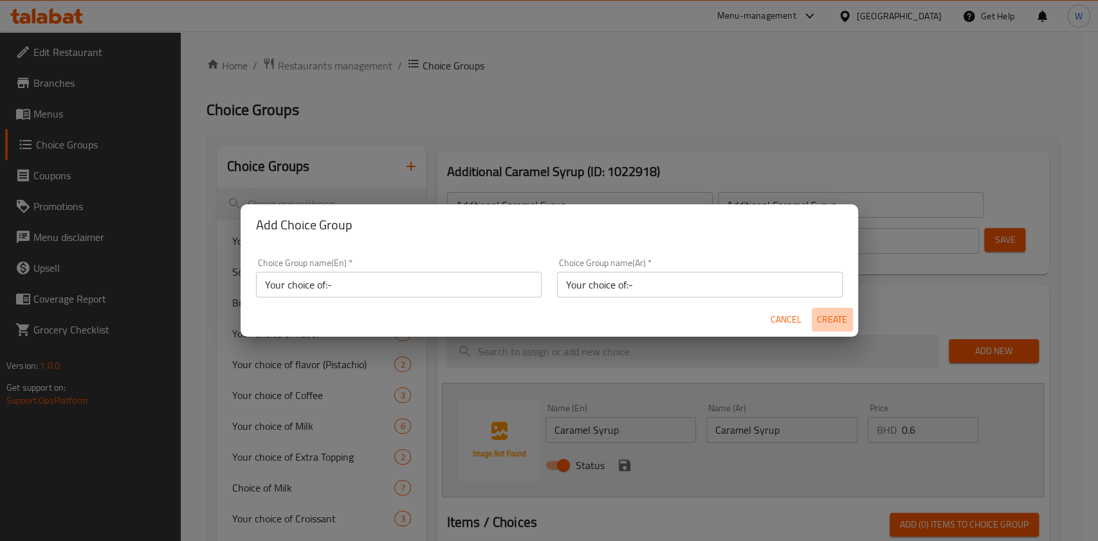
click at [849, 325] on button "Create" at bounding box center [832, 320] width 41 height 24
type input "Your choice of:-"
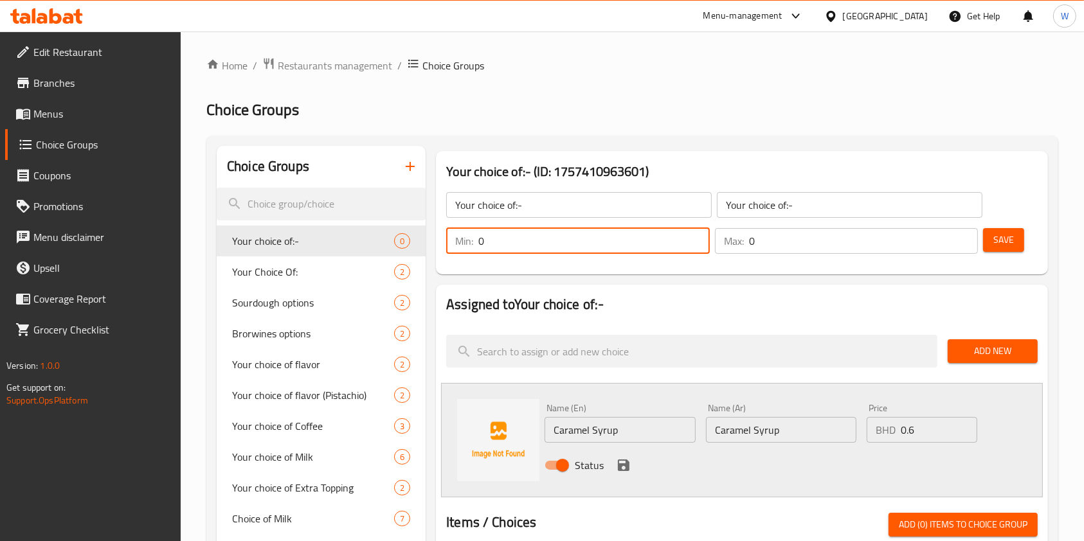
click at [513, 246] on input "0" at bounding box center [593, 241] width 231 height 26
drag, startPoint x: 556, startPoint y: 238, endPoint x: 448, endPoint y: 240, distance: 108.0
click at [448, 240] on div "Min: 0 ​" at bounding box center [578, 241] width 264 height 26
type input "1"
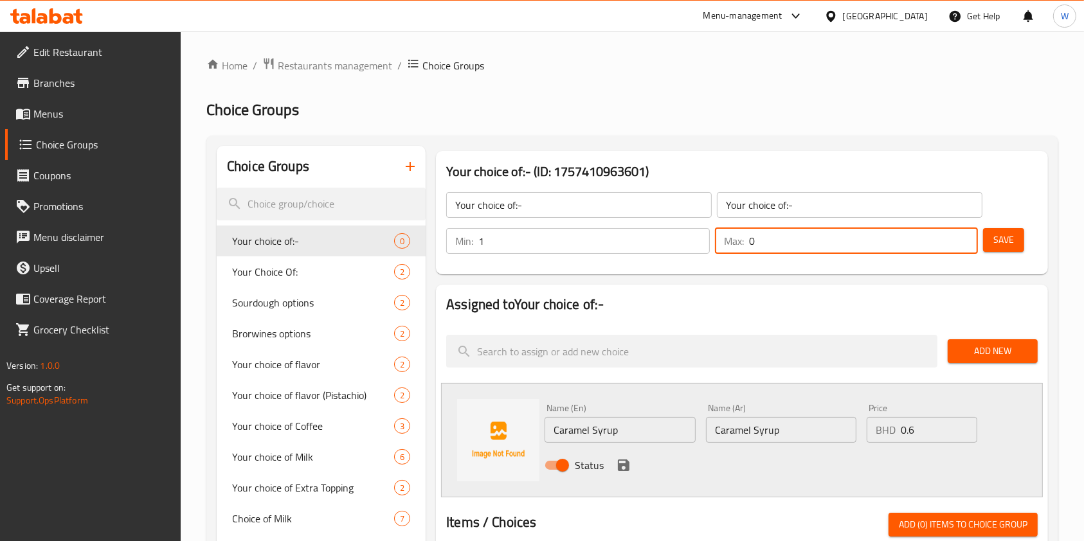
drag, startPoint x: 808, startPoint y: 239, endPoint x: 722, endPoint y: 242, distance: 86.2
click at [722, 242] on div "Max: 0 ​" at bounding box center [847, 241] width 264 height 26
type input "1"
click at [773, 320] on nav at bounding box center [742, 319] width 592 height 10
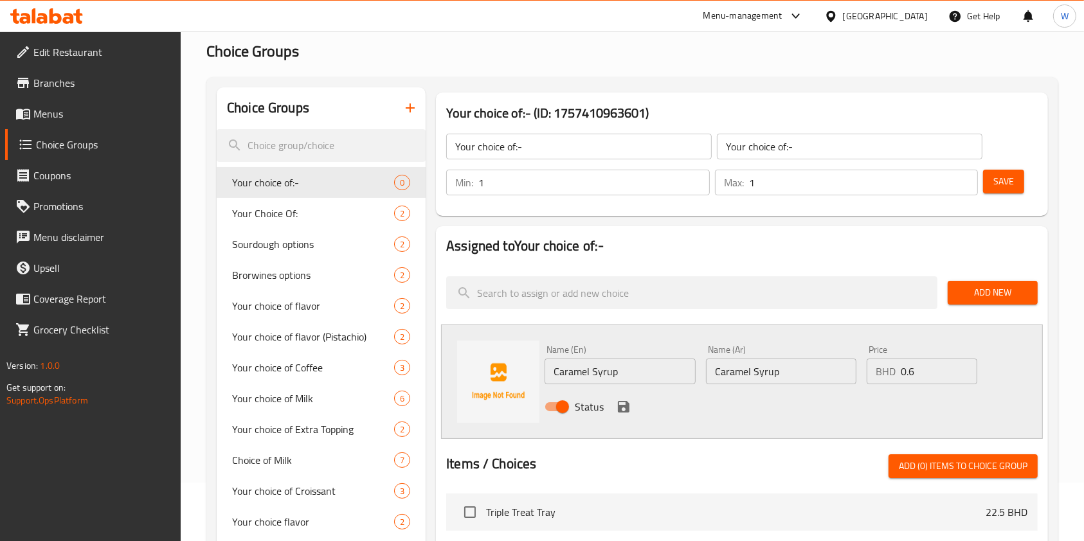
scroll to position [86, 0]
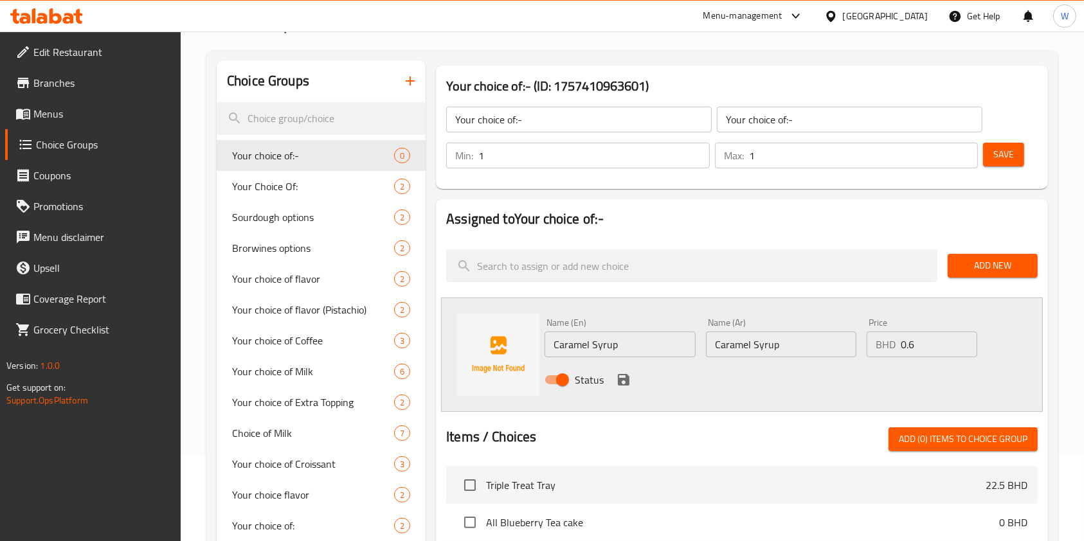
click at [610, 342] on input "Caramel Syrup" at bounding box center [620, 345] width 150 height 26
paste input "toast"
type input "toast"
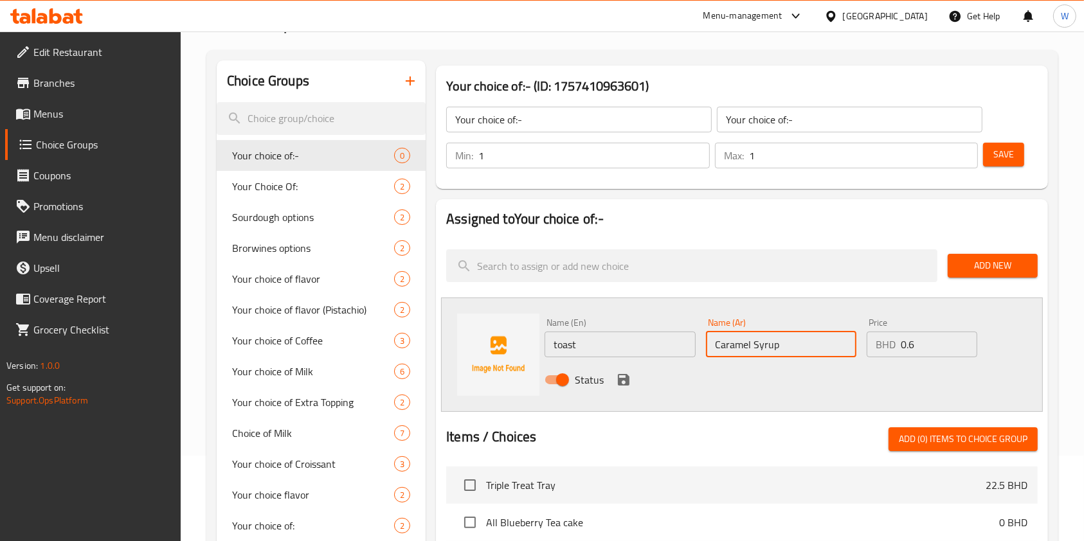
click at [737, 347] on input "Caramel Syrup" at bounding box center [781, 345] width 150 height 26
paste input "toast"
type input "toast"
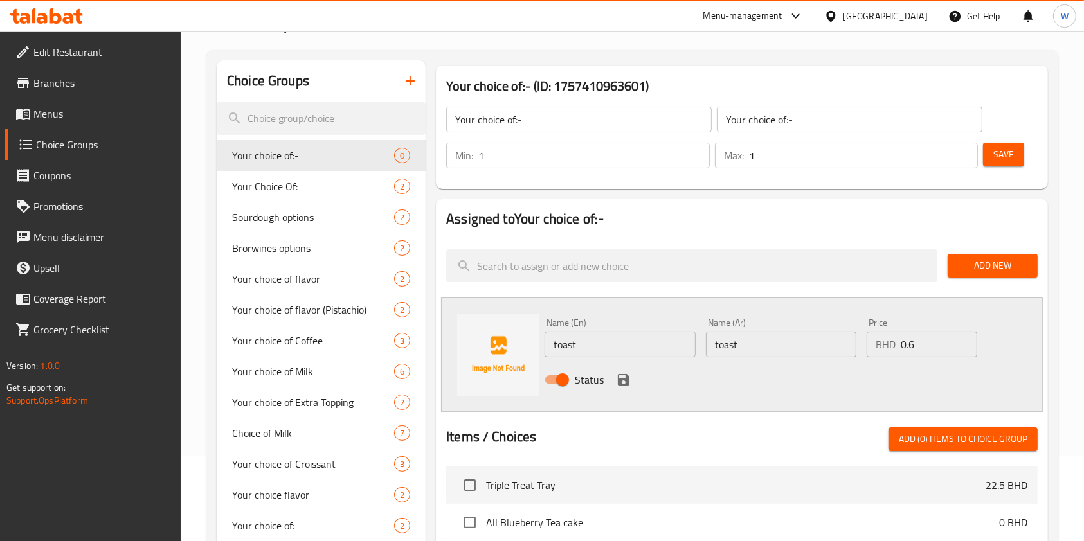
click at [895, 344] on p "BHD" at bounding box center [886, 344] width 20 height 15
click at [916, 343] on input "0.6" at bounding box center [939, 345] width 77 height 26
type input "0"
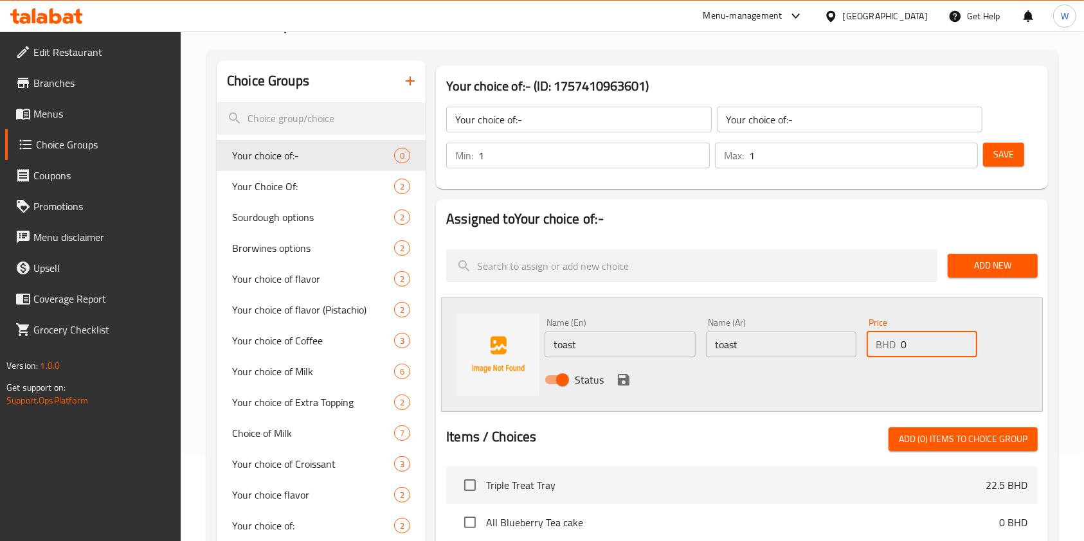
click at [619, 378] on icon "save" at bounding box center [624, 380] width 12 height 12
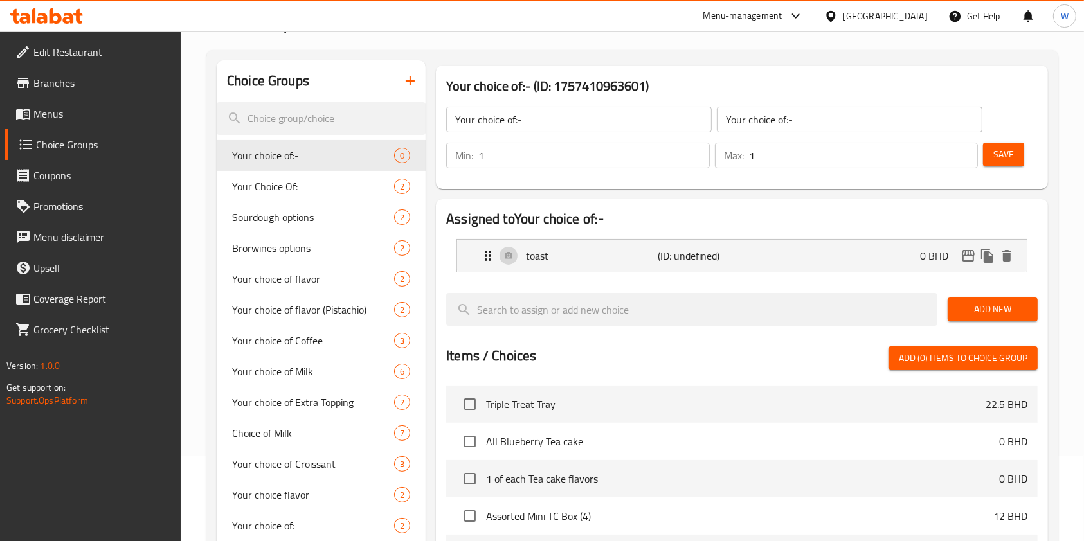
click at [967, 318] on button "Add New" at bounding box center [993, 310] width 90 height 24
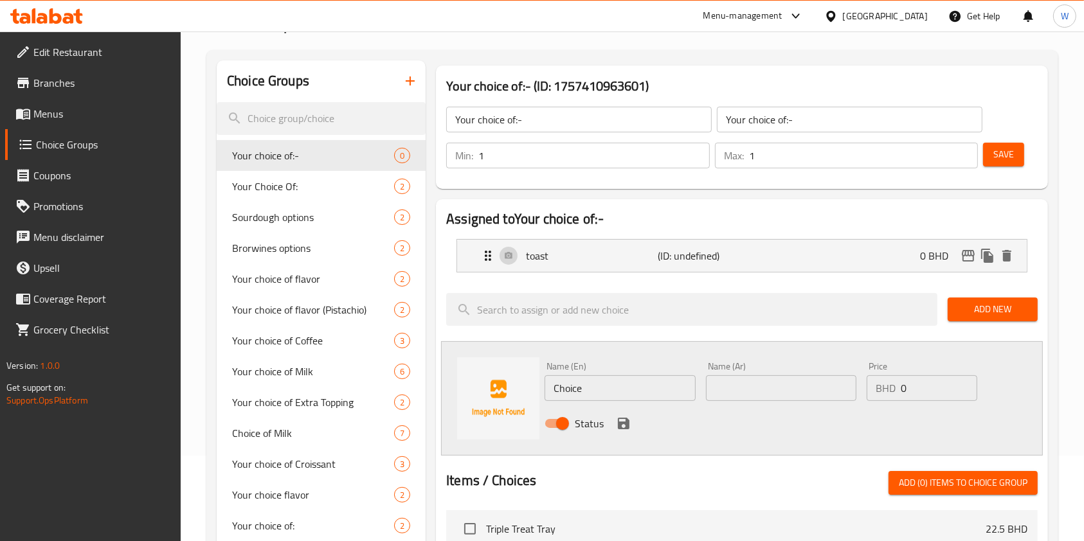
click at [602, 389] on input "Choice" at bounding box center [620, 389] width 150 height 26
paste input "not toast"
type input "not toast"
click at [756, 386] on input "text" at bounding box center [781, 389] width 150 height 26
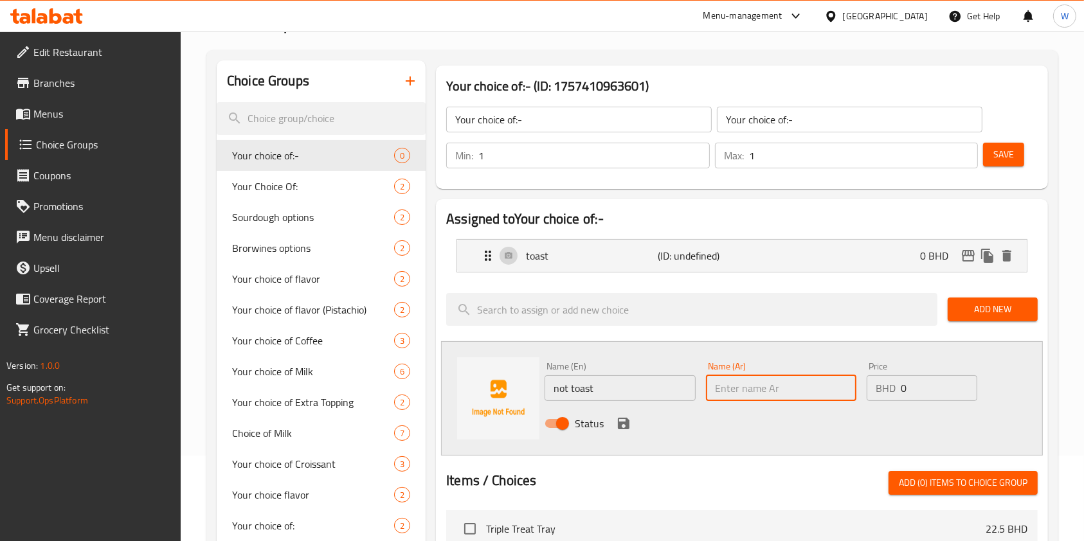
paste input "not toast"
type input "not toast"
click at [624, 419] on icon "save" at bounding box center [623, 423] width 15 height 15
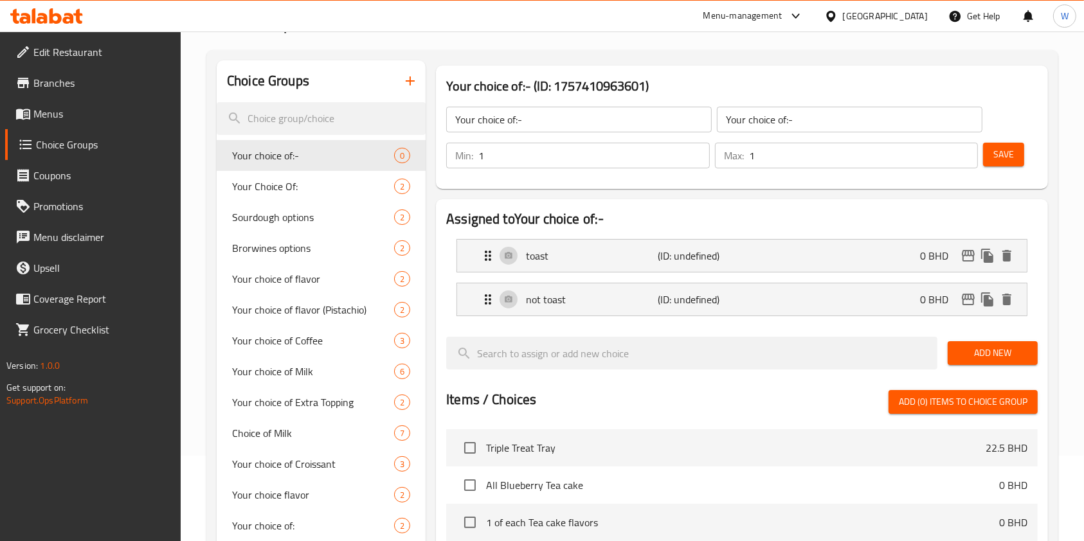
click at [1011, 173] on div "Min: 1 ​ Max: 1 ​ Save" at bounding box center [740, 155] width 602 height 41
click at [1013, 166] on button "Save" at bounding box center [1003, 155] width 41 height 24
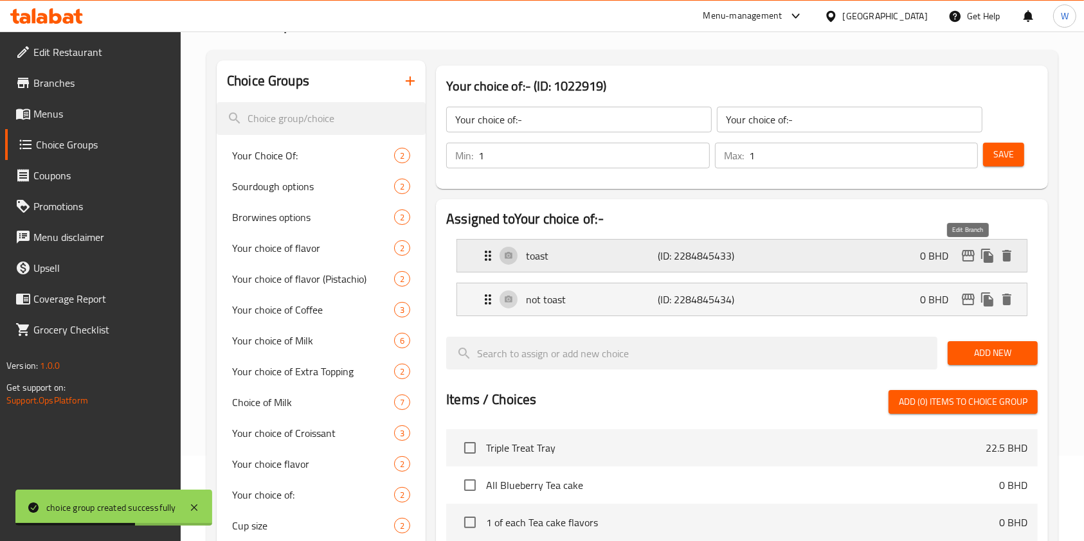
click at [971, 253] on icon "edit" at bounding box center [968, 256] width 13 height 12
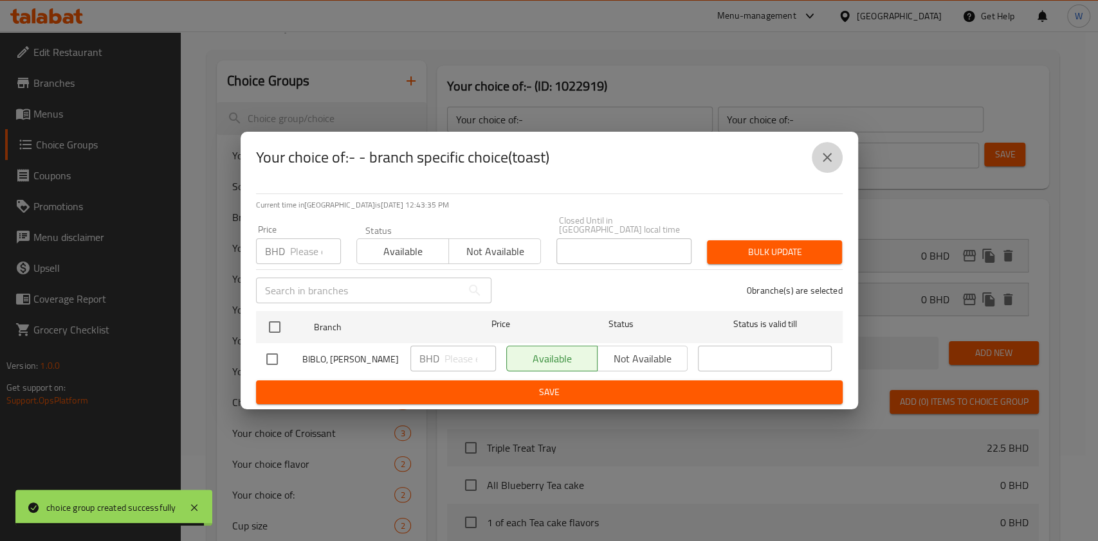
click at [831, 159] on icon "close" at bounding box center [826, 157] width 15 height 15
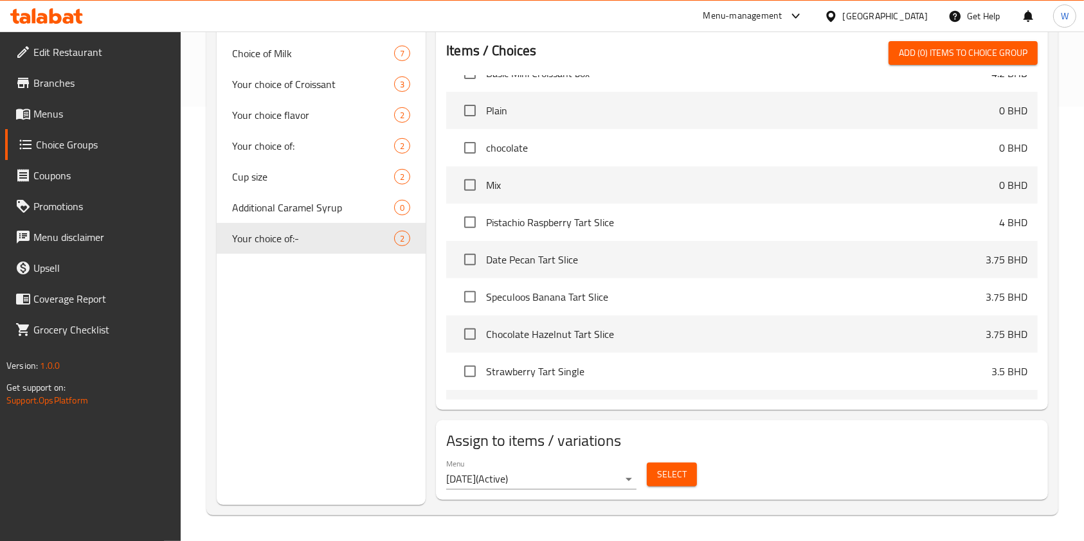
scroll to position [343, 0]
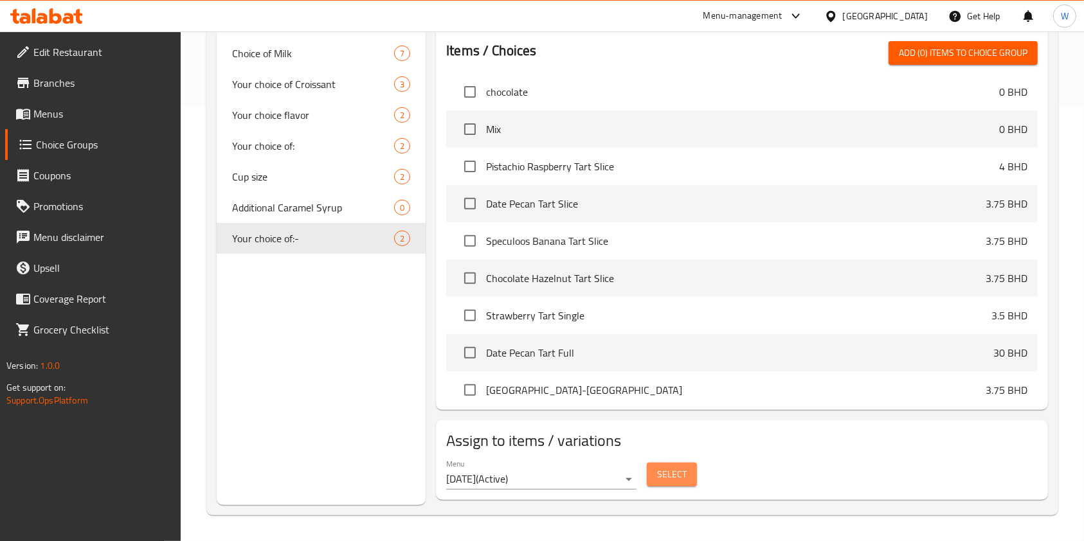
click at [658, 478] on span "Select" at bounding box center [672, 475] width 30 height 16
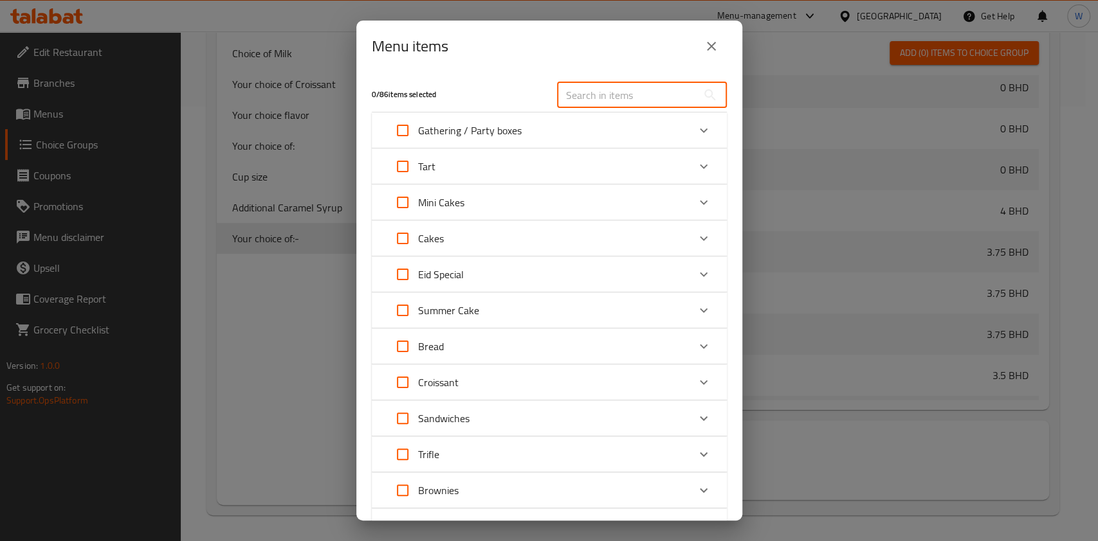
click at [593, 94] on input "text" at bounding box center [627, 95] width 140 height 26
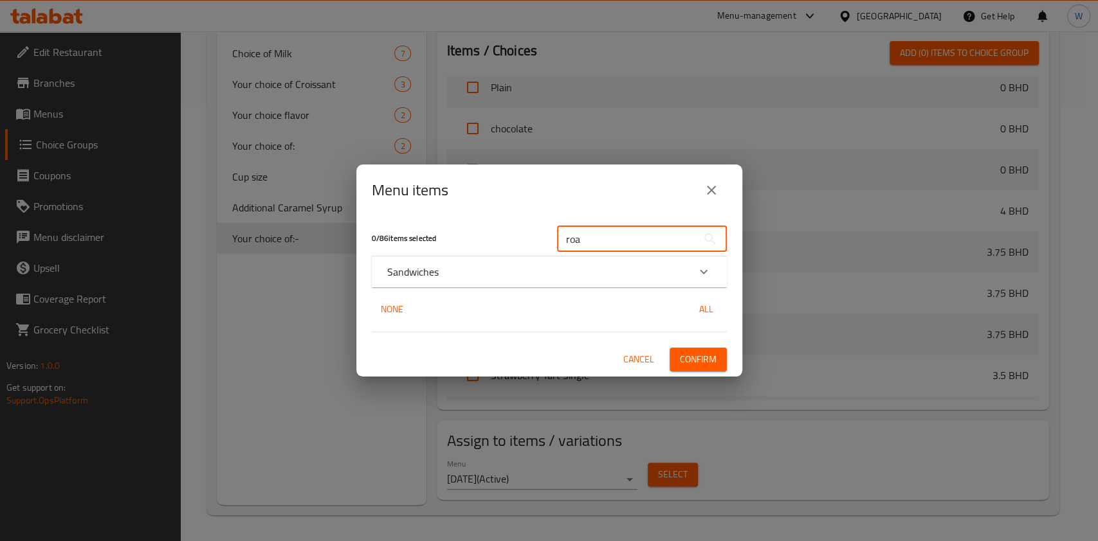
type input "roa"
click at [691, 282] on div "Expand" at bounding box center [703, 272] width 31 height 31
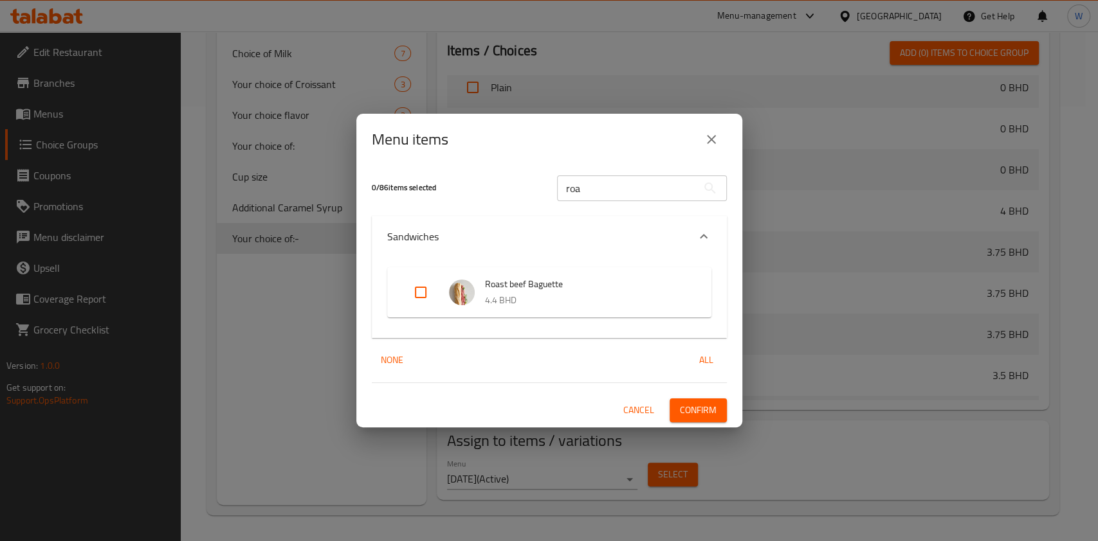
click at [429, 290] on input "Expand" at bounding box center [420, 292] width 31 height 31
checkbox input "true"
click at [710, 406] on span "Confirm" at bounding box center [698, 411] width 37 height 16
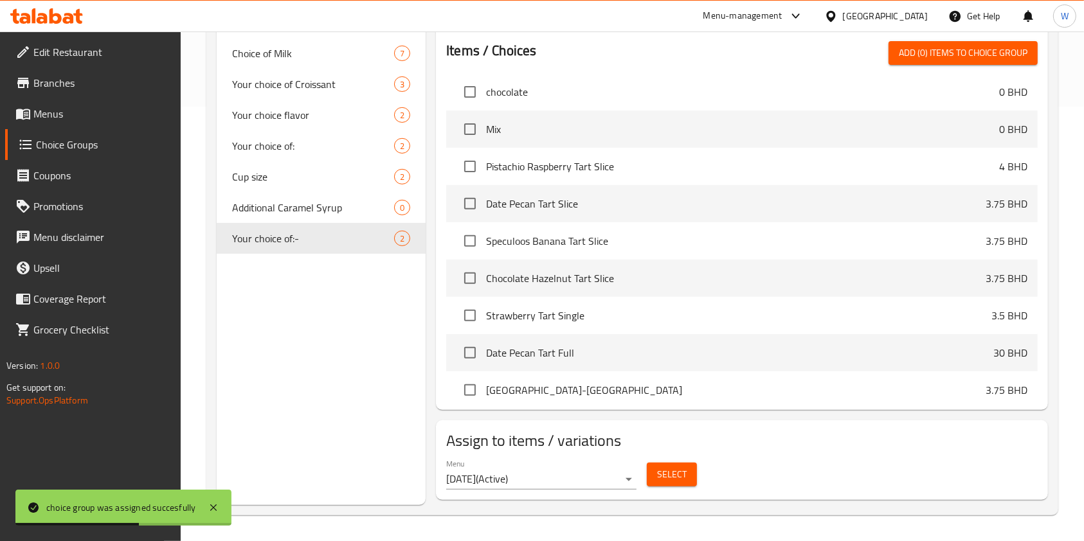
click at [71, 109] on span "Menus" at bounding box center [102, 113] width 138 height 15
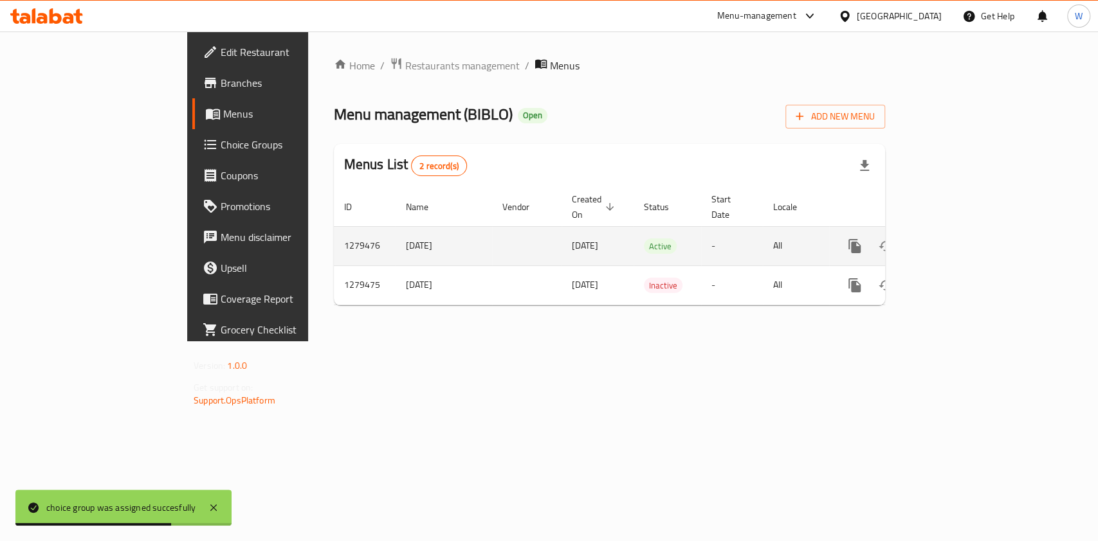
click at [963, 233] on link "enhanced table" at bounding box center [947, 246] width 31 height 31
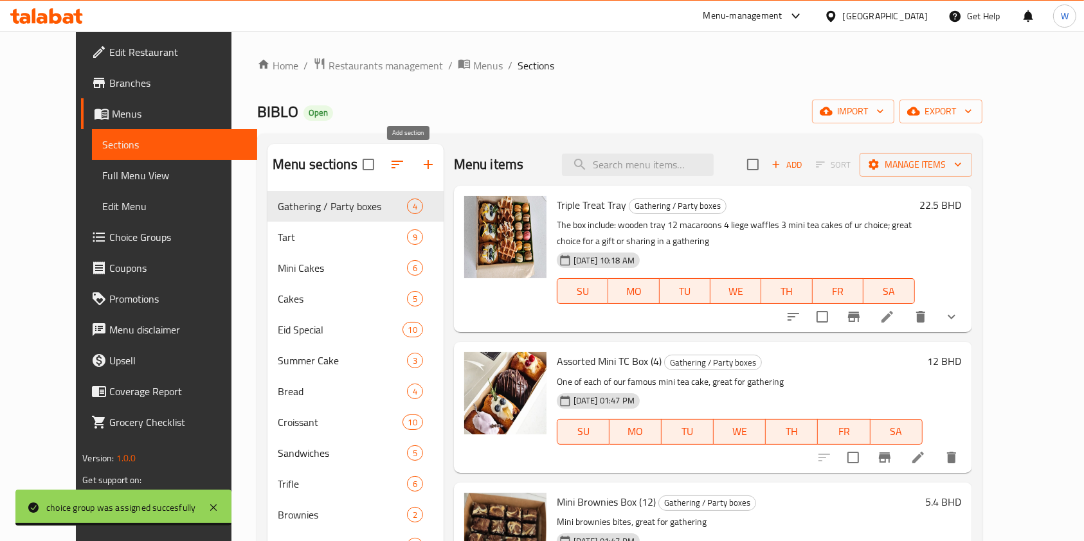
click at [424, 165] on icon "button" at bounding box center [428, 164] width 9 height 9
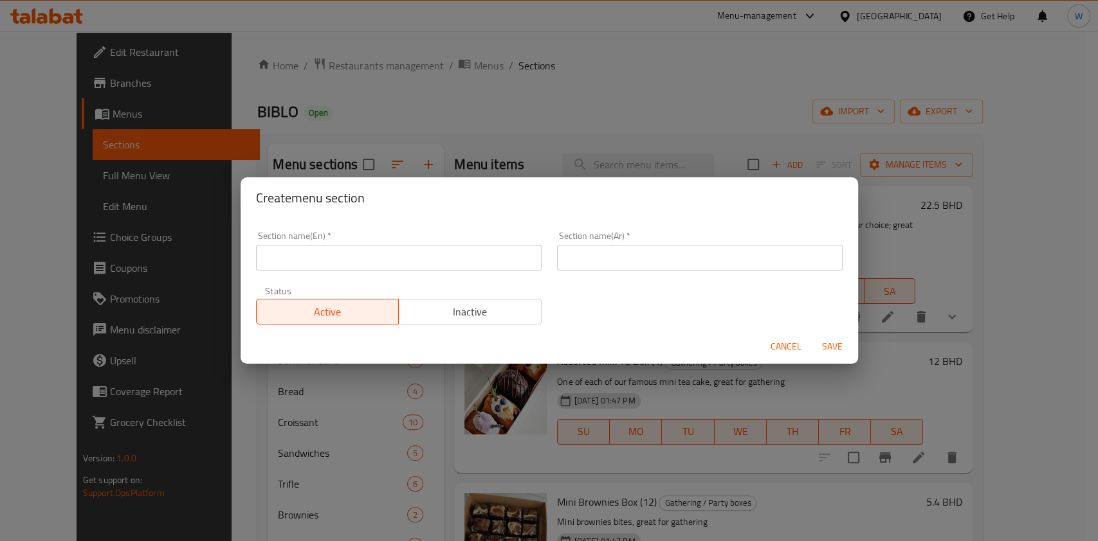
click at [300, 241] on div "Section name(En)   * Section name(En) *" at bounding box center [399, 250] width 286 height 39
click at [400, 247] on input "text" at bounding box center [399, 258] width 286 height 26
paste input "Eggs"
type input "Eggs"
click at [615, 259] on input "text" at bounding box center [700, 258] width 286 height 26
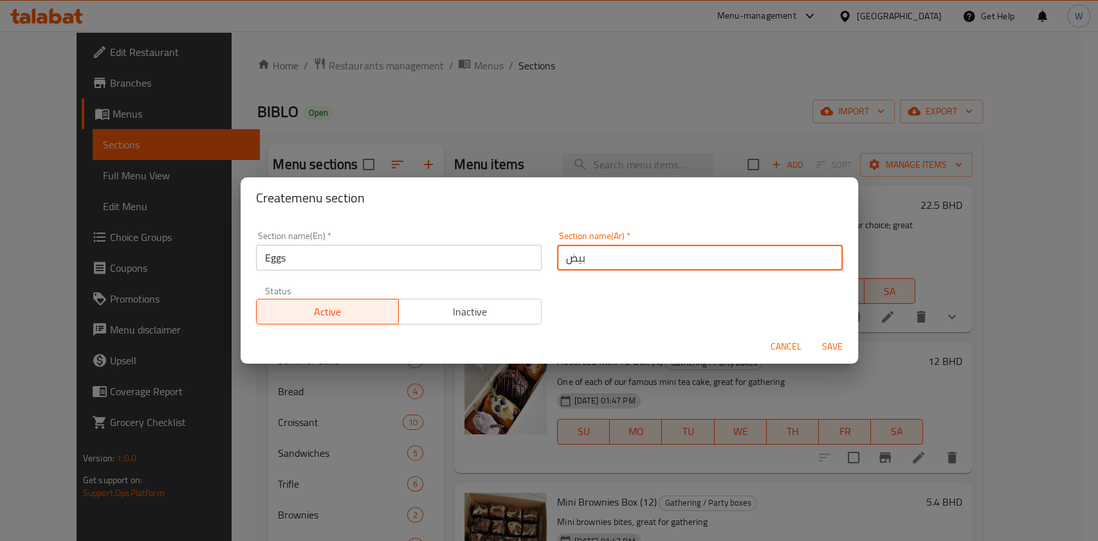
type input "بيض"
click at [842, 353] on span "Save" at bounding box center [832, 347] width 31 height 16
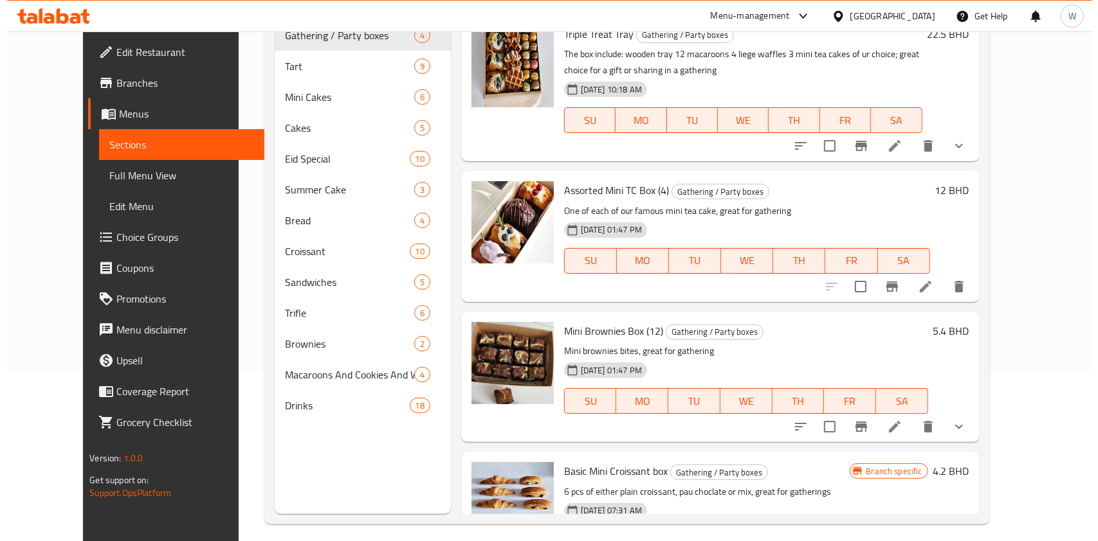
scroll to position [86, 0]
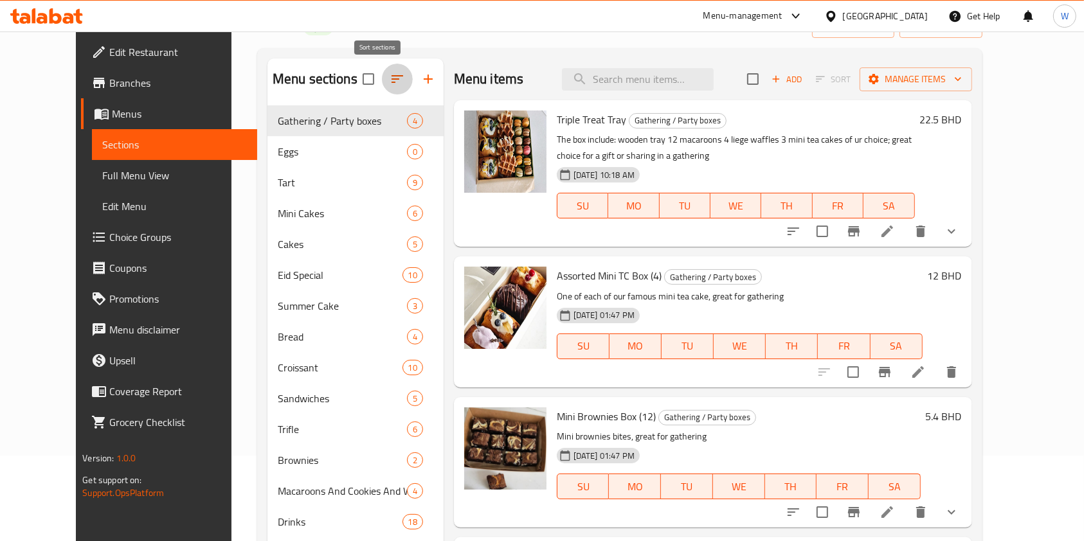
click at [382, 81] on button "button" at bounding box center [397, 79] width 31 height 31
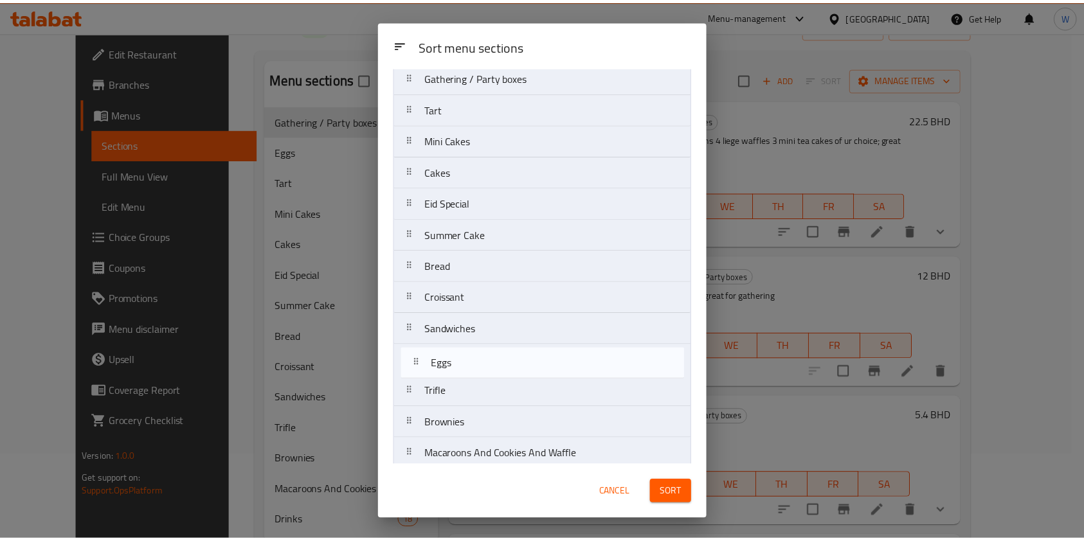
scroll to position [42, 0]
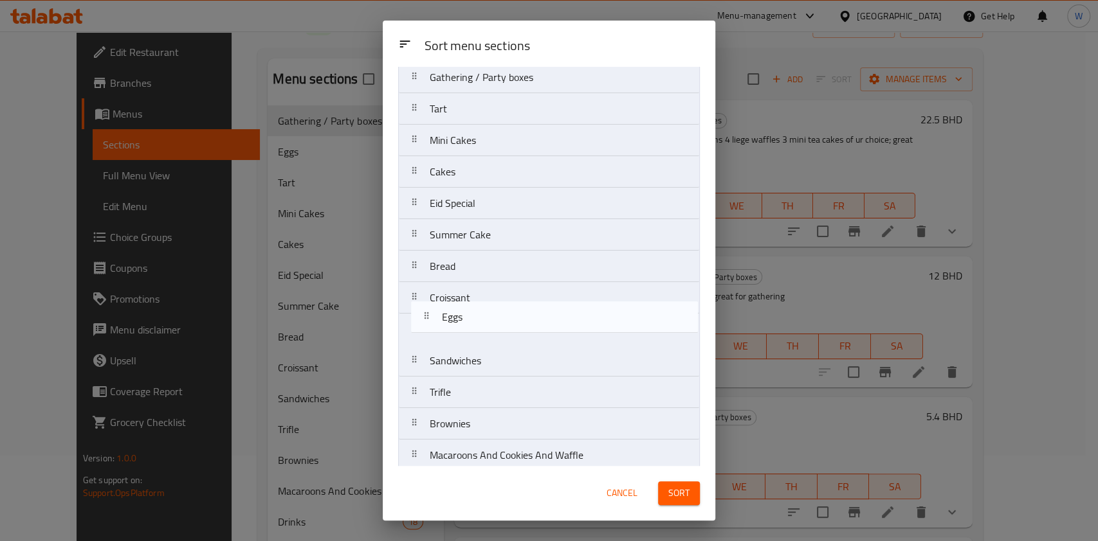
drag, startPoint x: 492, startPoint y: 164, endPoint x: 504, endPoint y: 333, distance: 169.6
click at [504, 333] on nav "Gathering / Party boxes Eggs Tart Mini Cakes Cakes Eid Special Summer Cake Brea…" at bounding box center [549, 282] width 302 height 442
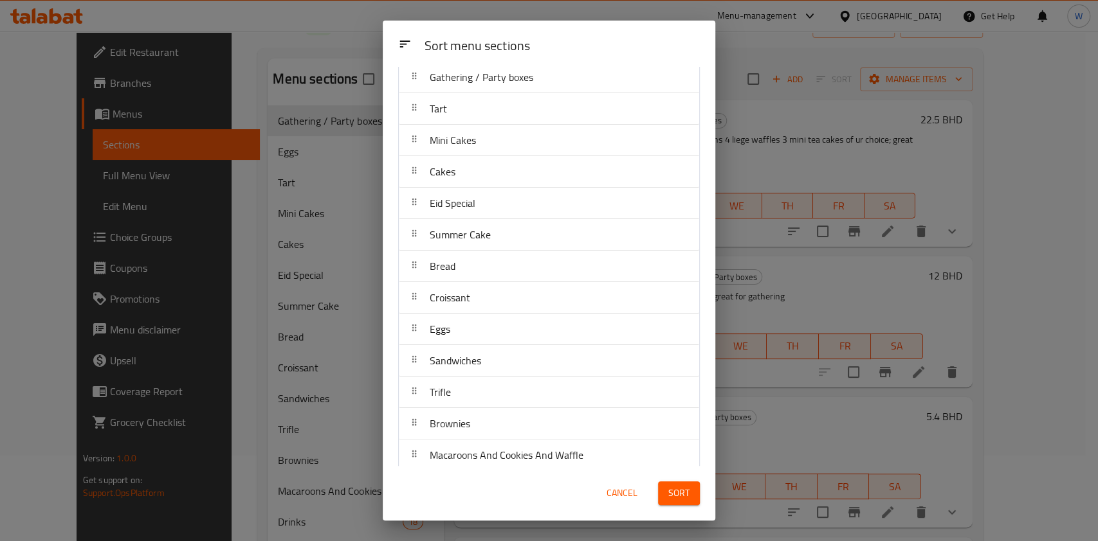
click at [675, 488] on span "Sort" at bounding box center [678, 494] width 21 height 16
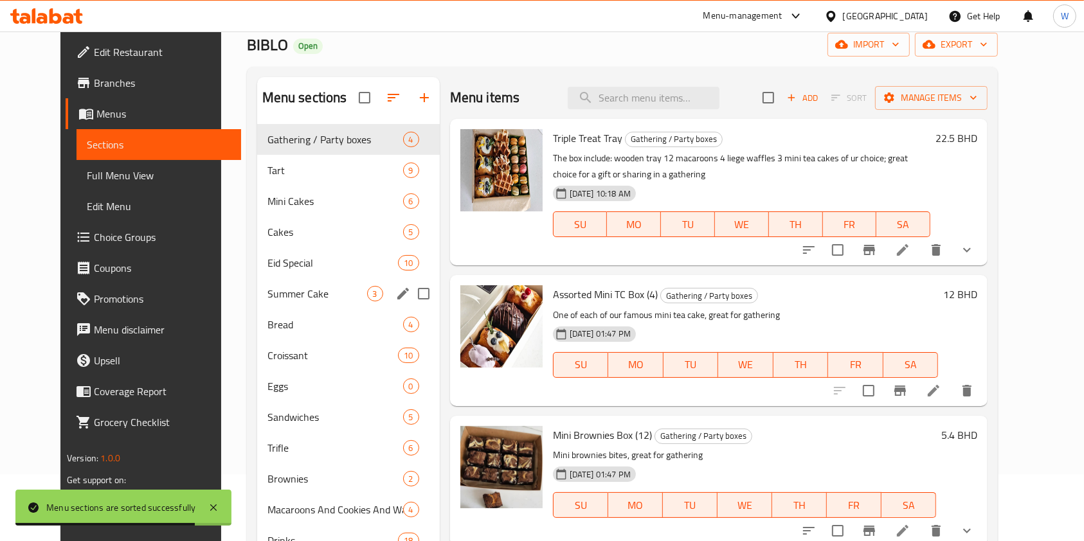
scroll to position [94, 0]
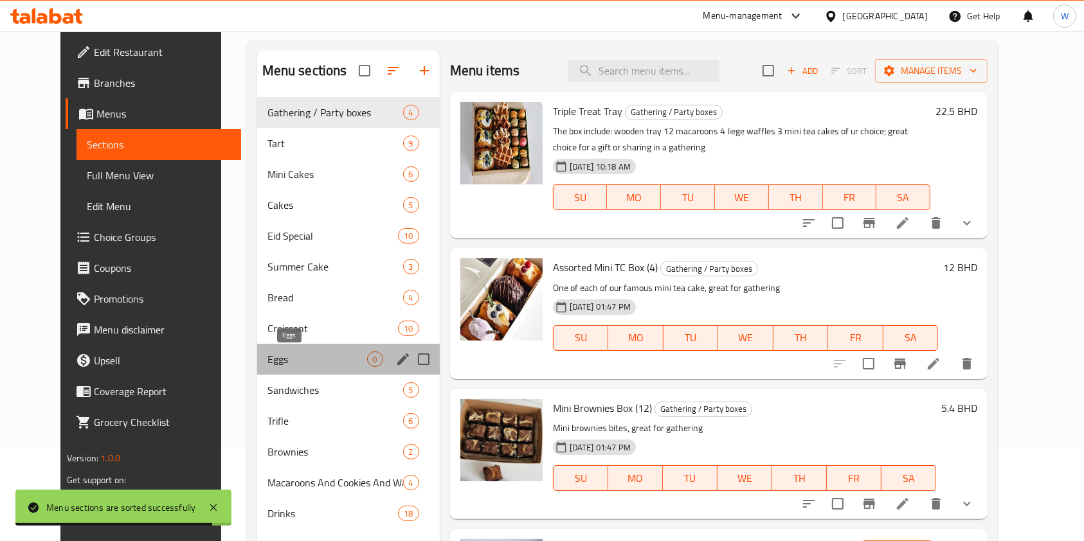
click at [282, 352] on span "Eggs" at bounding box center [318, 359] width 100 height 15
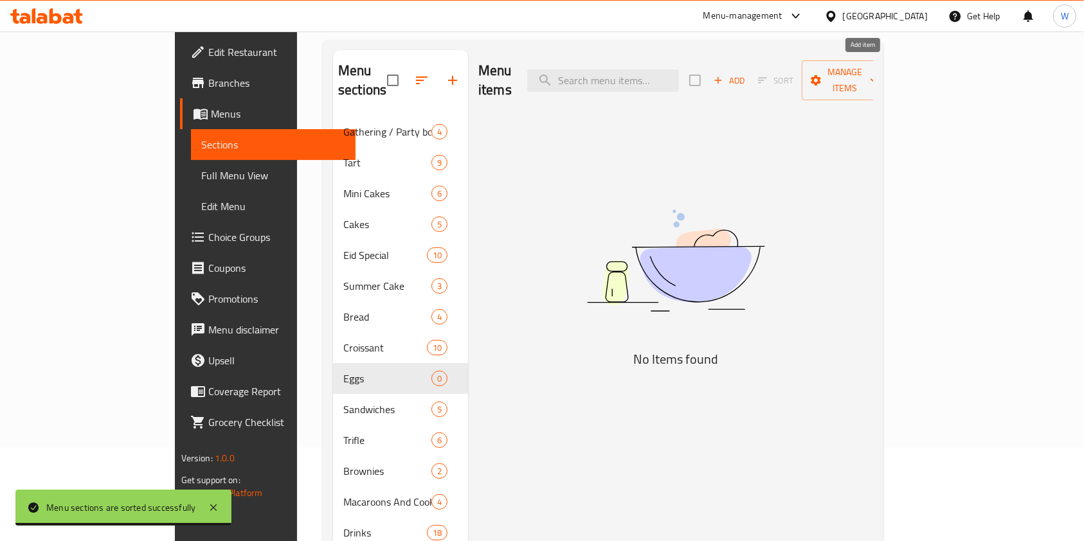
click at [747, 73] on span "Add" at bounding box center [729, 80] width 35 height 15
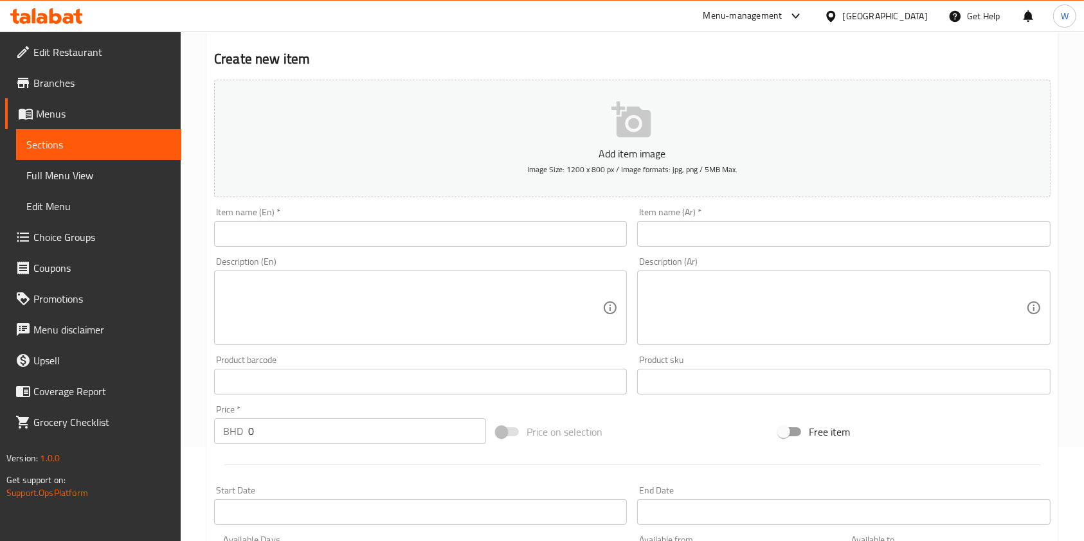
click at [264, 235] on input "text" at bounding box center [420, 234] width 413 height 26
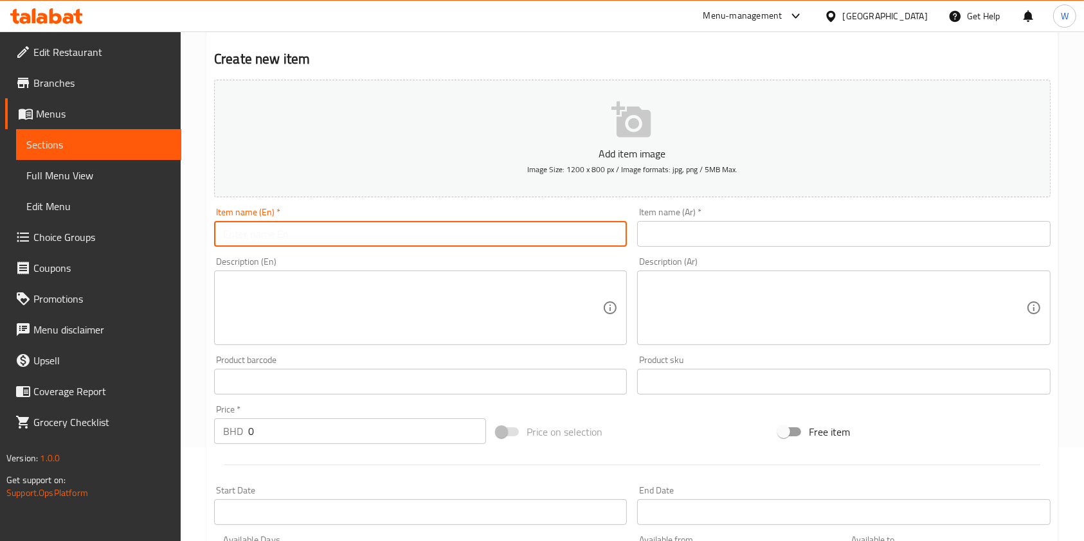
paste input "Eggs Your Way"
type input "Eggs Your Way"
click at [687, 249] on div "Item name (Ar)   * Item name (Ar) *" at bounding box center [843, 228] width 423 height 50
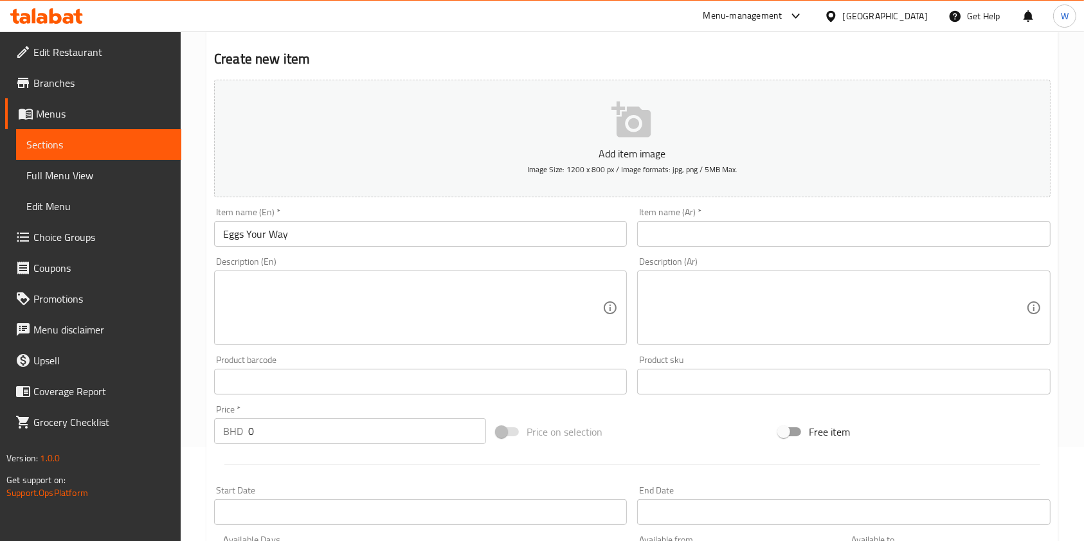
click at [687, 248] on div "Item name (Ar)   * Item name (Ar) *" at bounding box center [843, 228] width 423 height 50
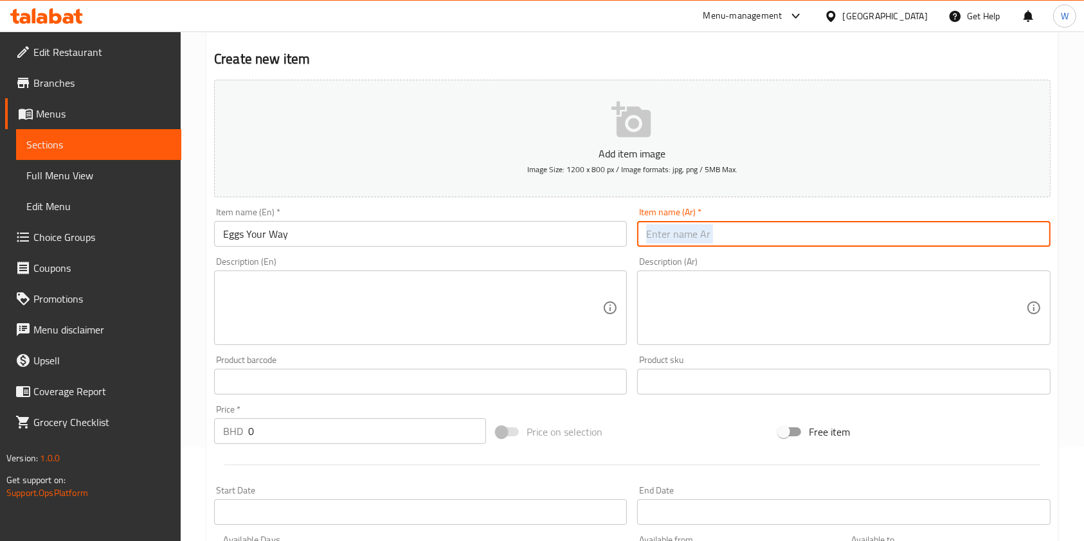
click at [693, 240] on input "text" at bounding box center [843, 234] width 413 height 26
paste input "البيض على طريقتك"
type input "البيض على طريقتك"
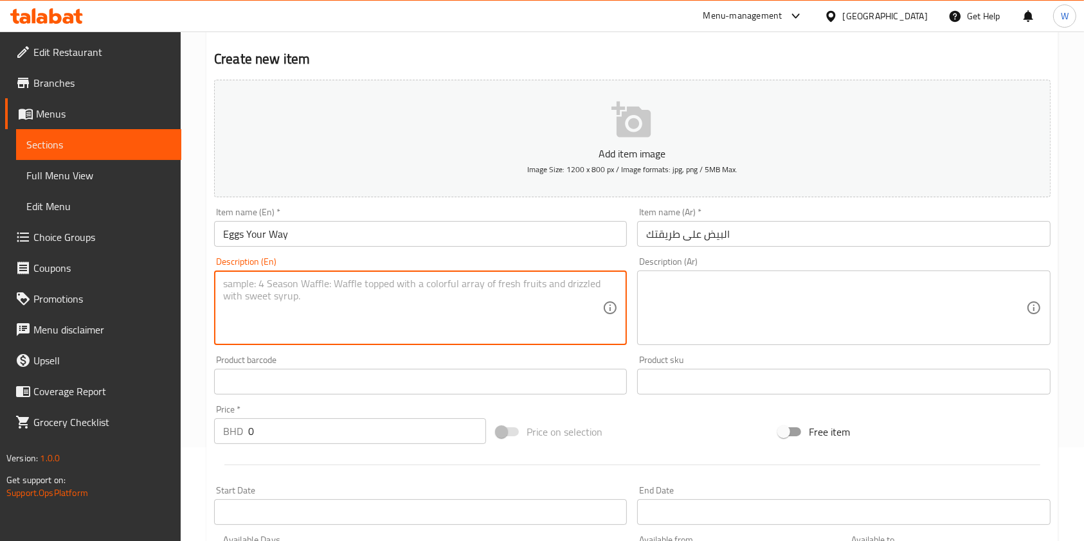
click at [476, 316] on textarea at bounding box center [412, 308] width 379 height 61
paste textarea "Low-carb, high-protein breakfast: 3 eggs (omelette, scrambled, or boiled) serve…"
type textarea "Low-carb, high-protein breakfast: 3 eggs (omelette, scrambled, or boiled) serve…"
click at [720, 282] on textarea at bounding box center [835, 308] width 379 height 61
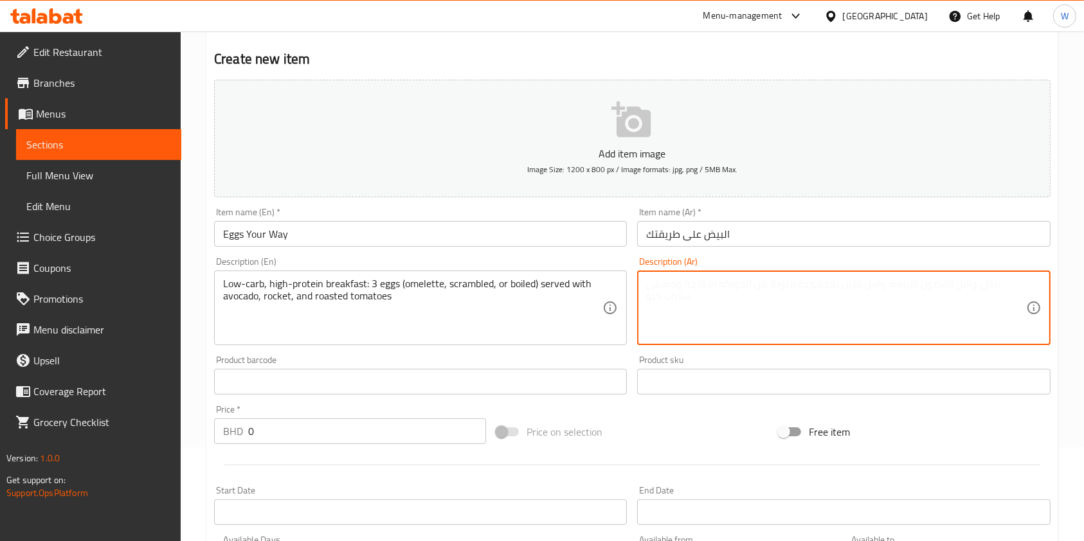
paste textarea "وجبة إفطار منخفضة الكربوهيدرات وعالية البروتين: 3 بيضات (عجة، مخفوقة، أو مسلوقة…"
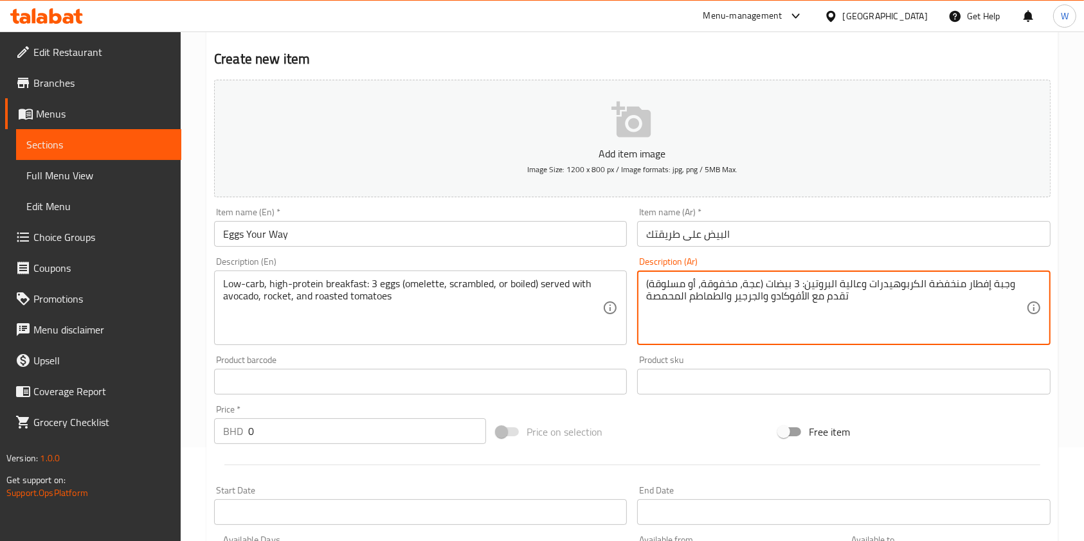
type textarea "وجبة إفطار منخفضة الكربوهيدرات وعالية البروتين: 3 بيضات (عجة، مخفوقة، أو مسلوقة…"
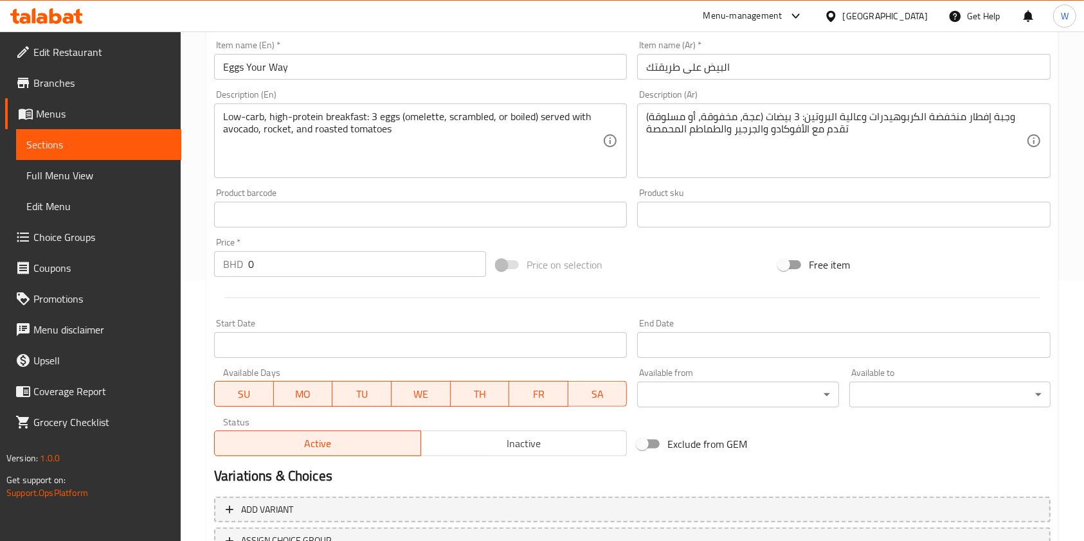
scroll to position [266, 0]
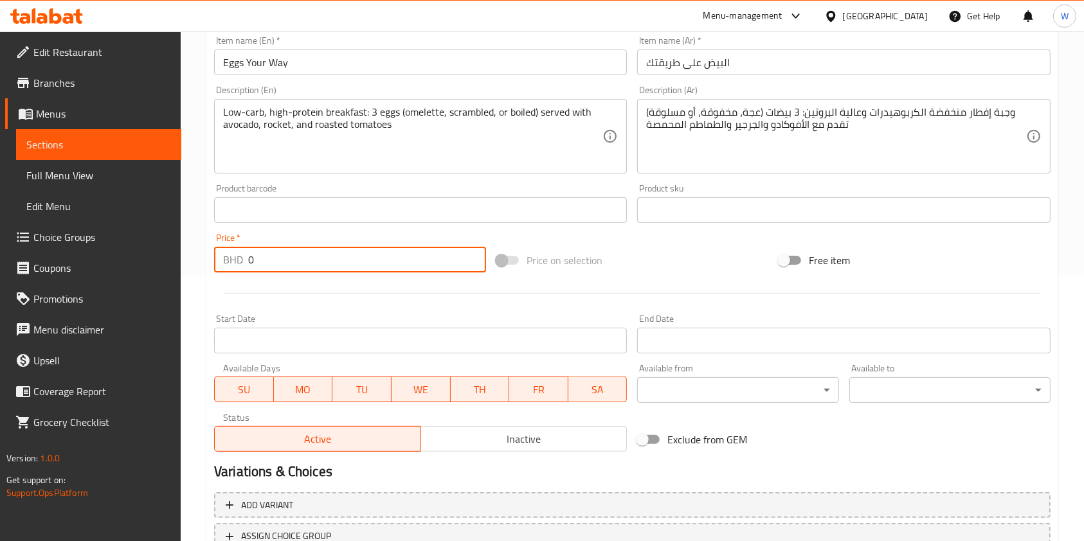
drag, startPoint x: 289, startPoint y: 270, endPoint x: 226, endPoint y: 273, distance: 63.1
click at [226, 273] on div "BHD 0 Price *" at bounding box center [350, 260] width 272 height 26
paste input "5.5"
type input "5.5"
click at [302, 287] on div at bounding box center [632, 294] width 847 height 32
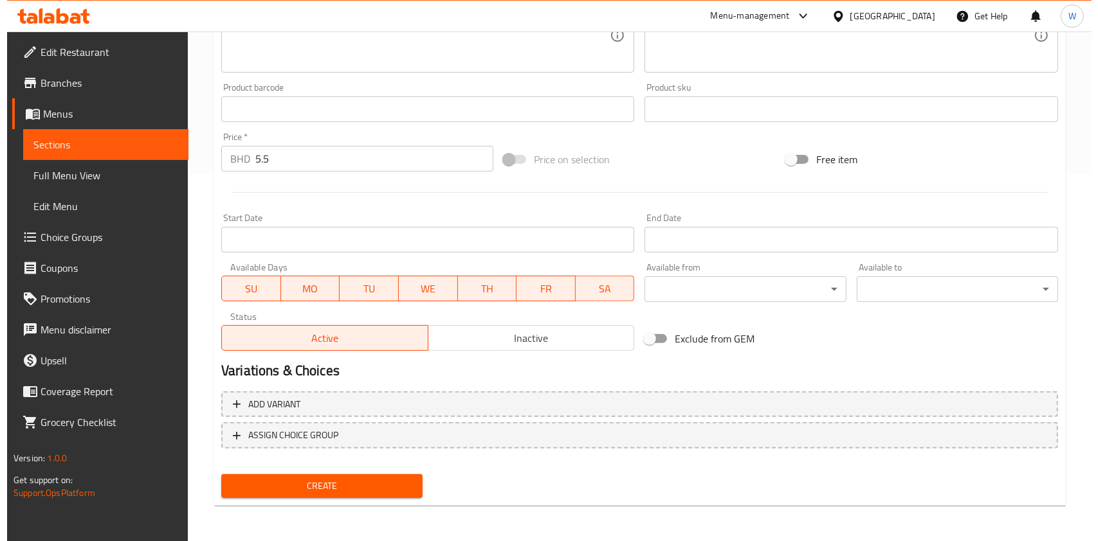
scroll to position [367, 0]
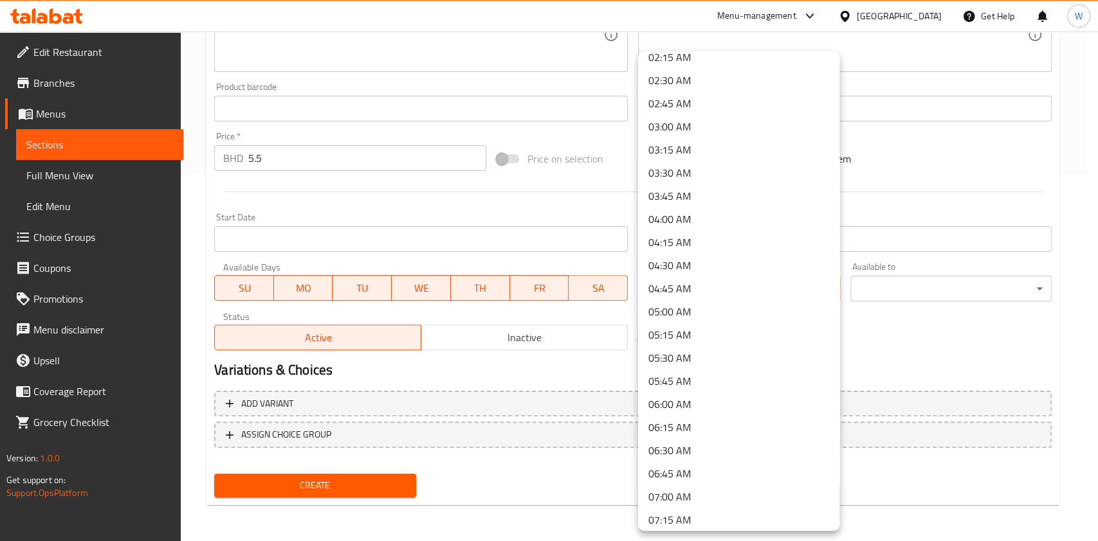
scroll to position [257, 0]
click at [695, 453] on li "07:00 AM" at bounding box center [738, 459] width 201 height 23
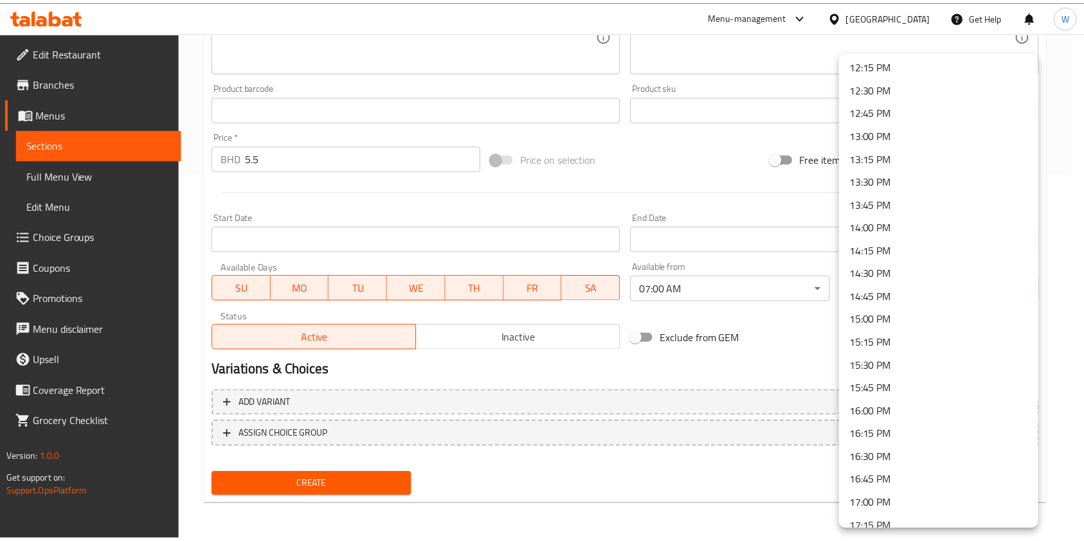
scroll to position [1114, 0]
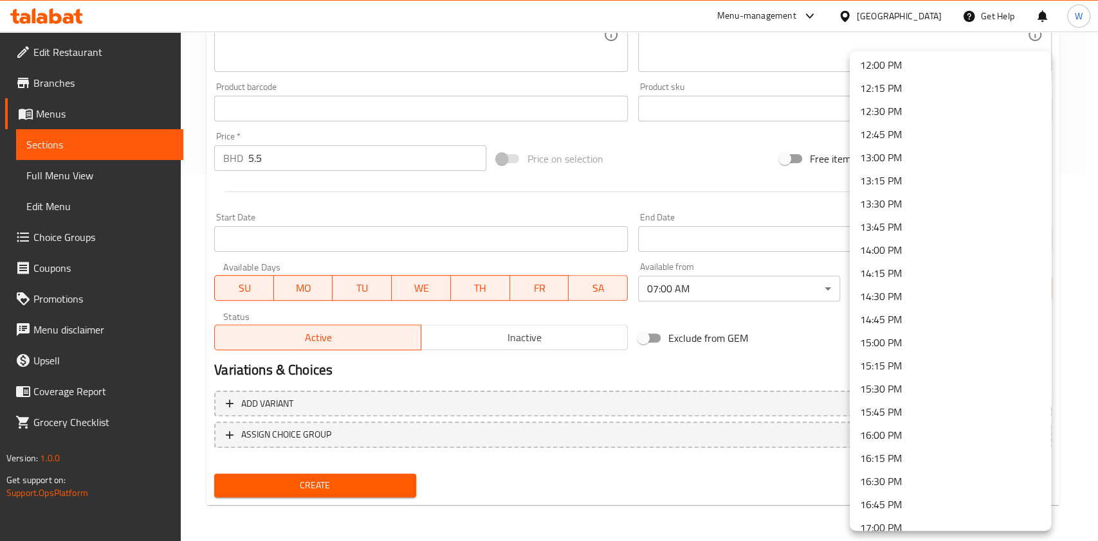
click at [893, 68] on li "12:00 PM" at bounding box center [949, 64] width 201 height 23
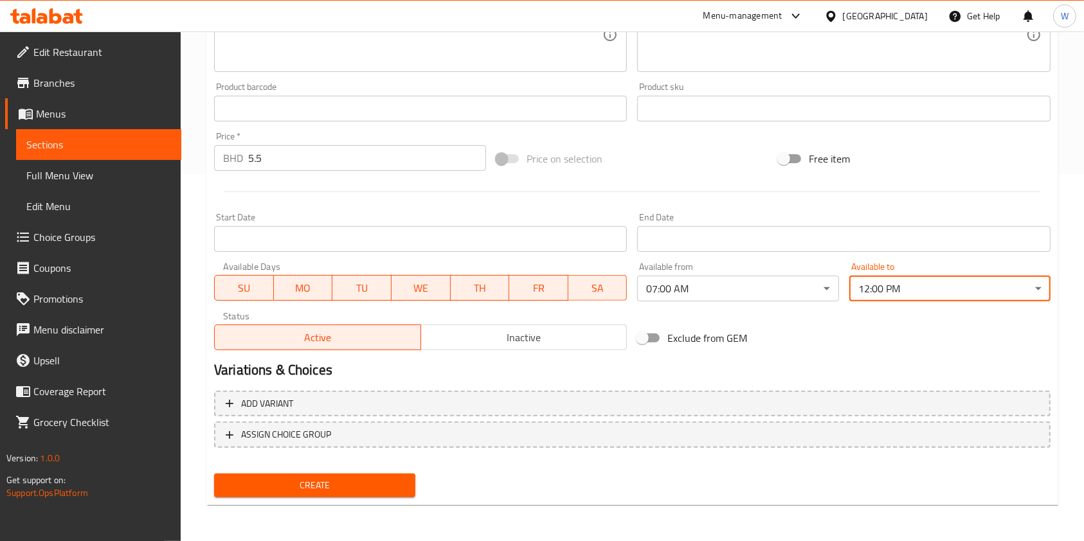
click at [391, 473] on div "Create" at bounding box center [315, 486] width 212 height 34
click at [391, 480] on span "Create" at bounding box center [314, 486] width 181 height 16
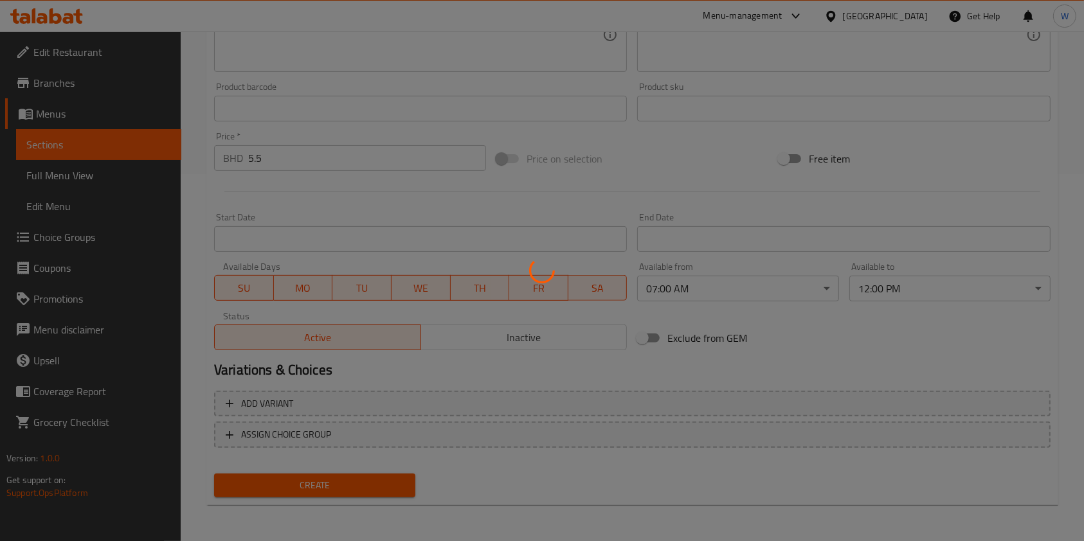
type input "0"
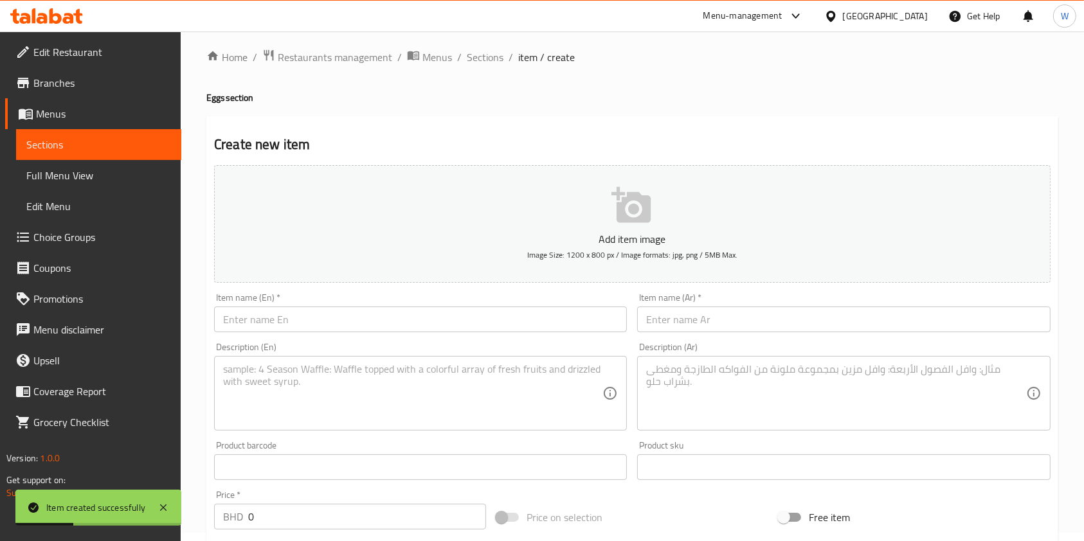
scroll to position [0, 0]
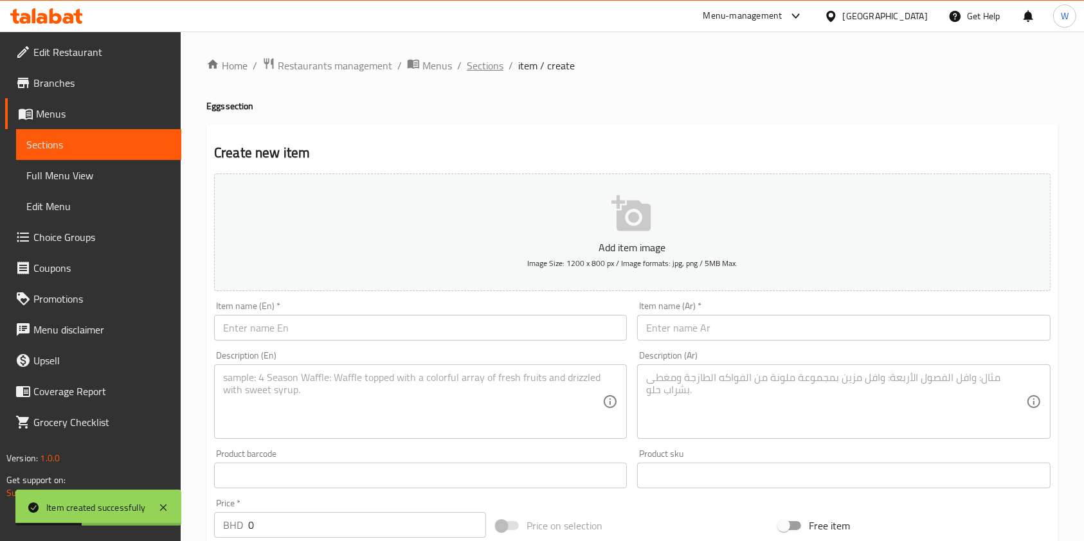
click at [473, 66] on span "Sections" at bounding box center [485, 65] width 37 height 15
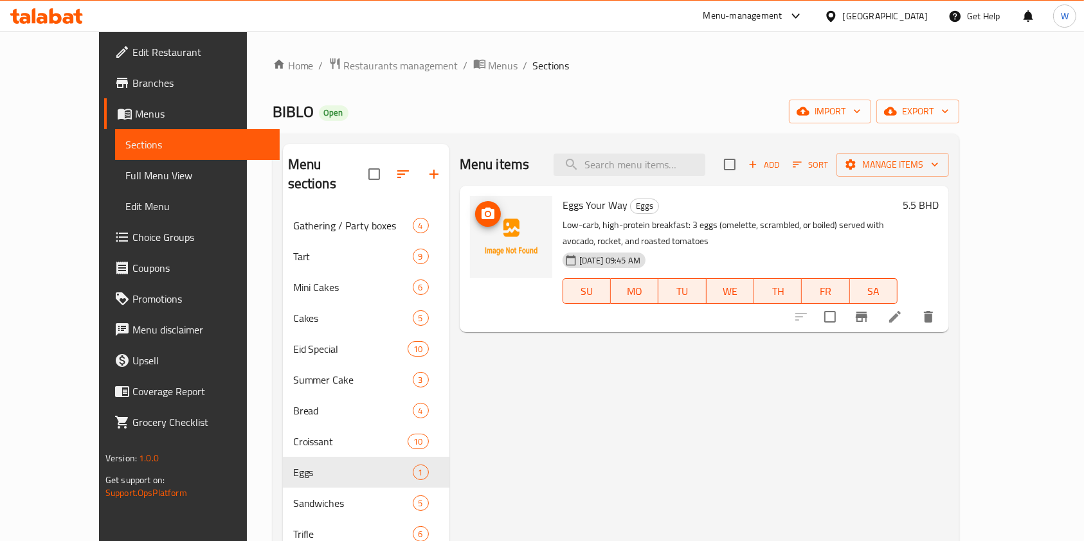
click at [482, 210] on icon "upload picture" at bounding box center [488, 214] width 13 height 12
click at [640, 466] on div "Menu items Add Sort Manage items Eggs Your Way Eggs Low-carb, high-protein brea…" at bounding box center [699, 414] width 500 height 541
drag, startPoint x: 51, startPoint y: 235, endPoint x: 168, endPoint y: 273, distance: 122.2
click at [132, 235] on span "Choice Groups" at bounding box center [201, 237] width 138 height 15
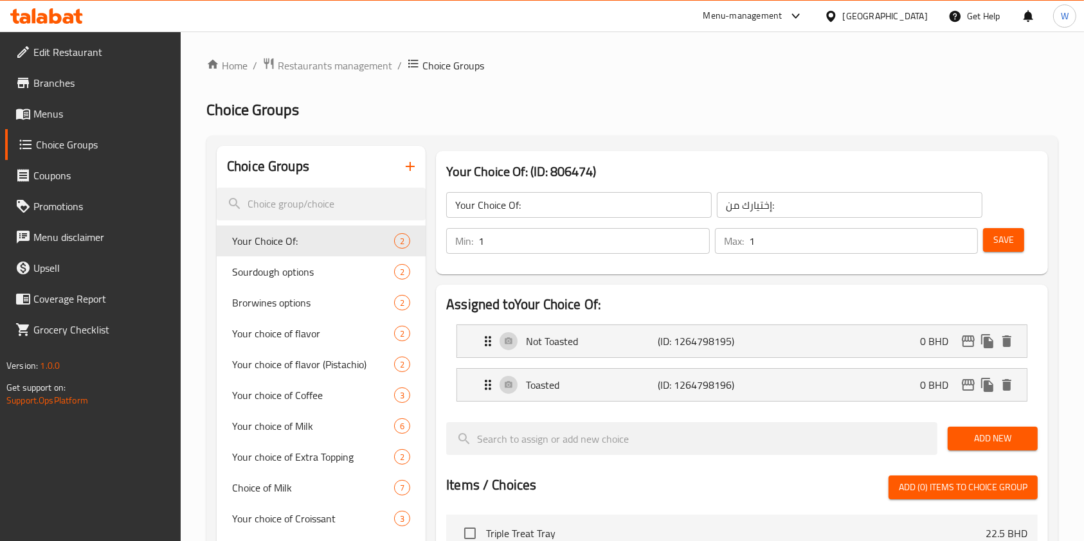
click at [417, 165] on icon "button" at bounding box center [410, 166] width 15 height 15
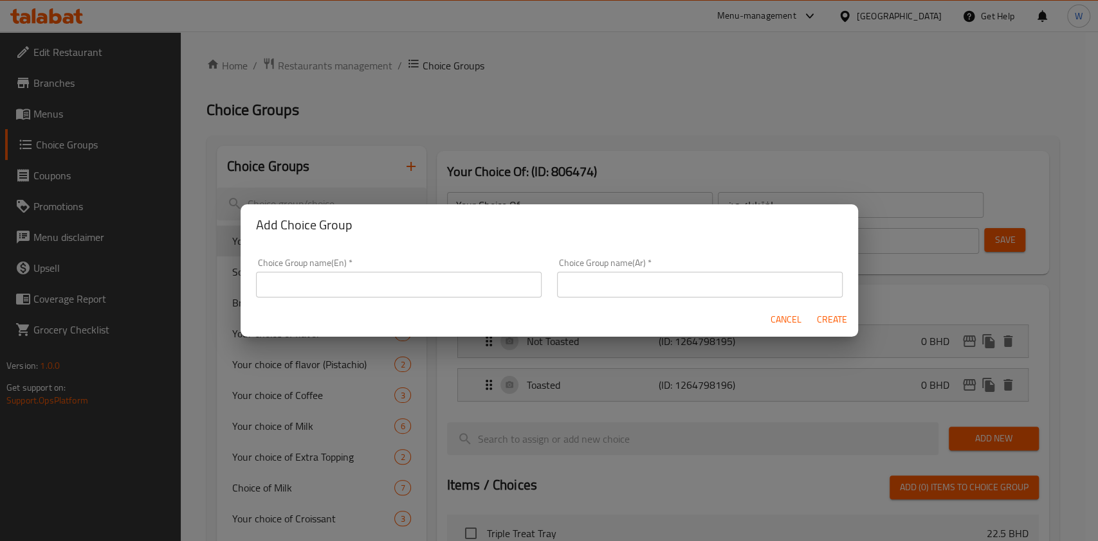
click at [418, 272] on div "Choice Group name(En)   * Choice Group name(En) *" at bounding box center [399, 278] width 286 height 39
click at [418, 278] on input "text" at bounding box center [399, 285] width 286 height 26
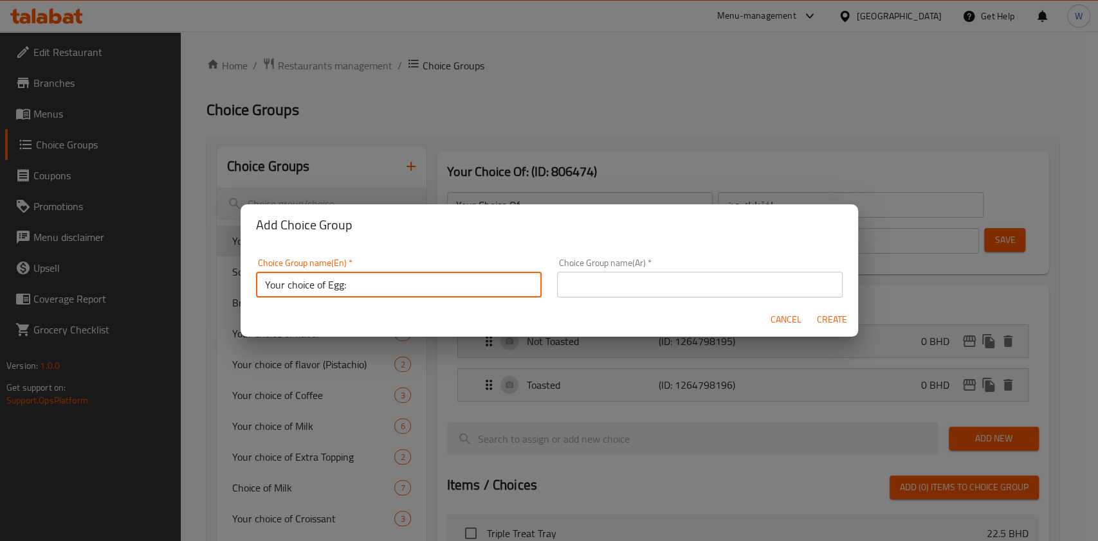
type input "Your choice of Egg:"
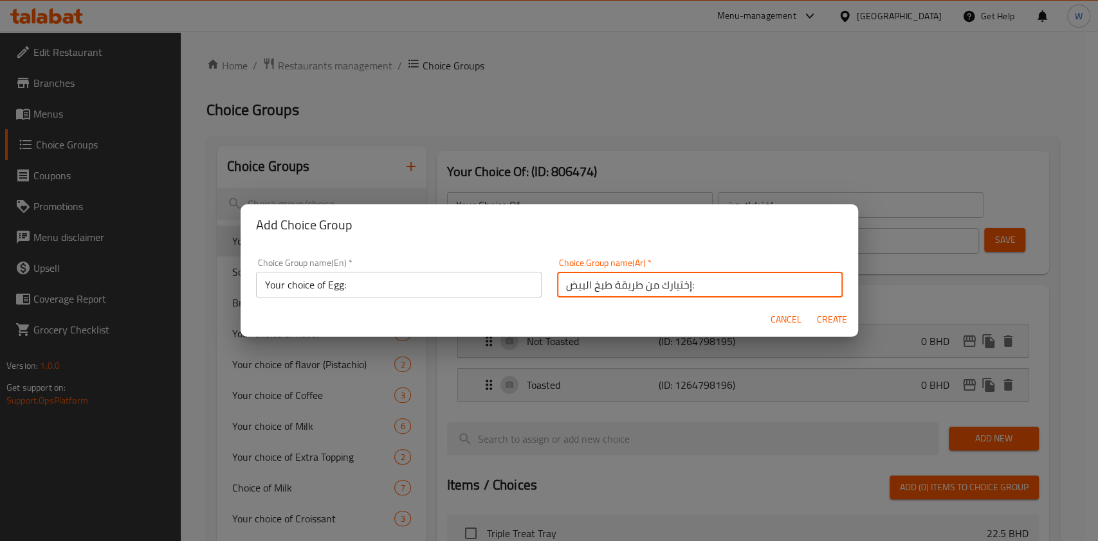
type input "إختيارك من طريقة طبخ البيض:"
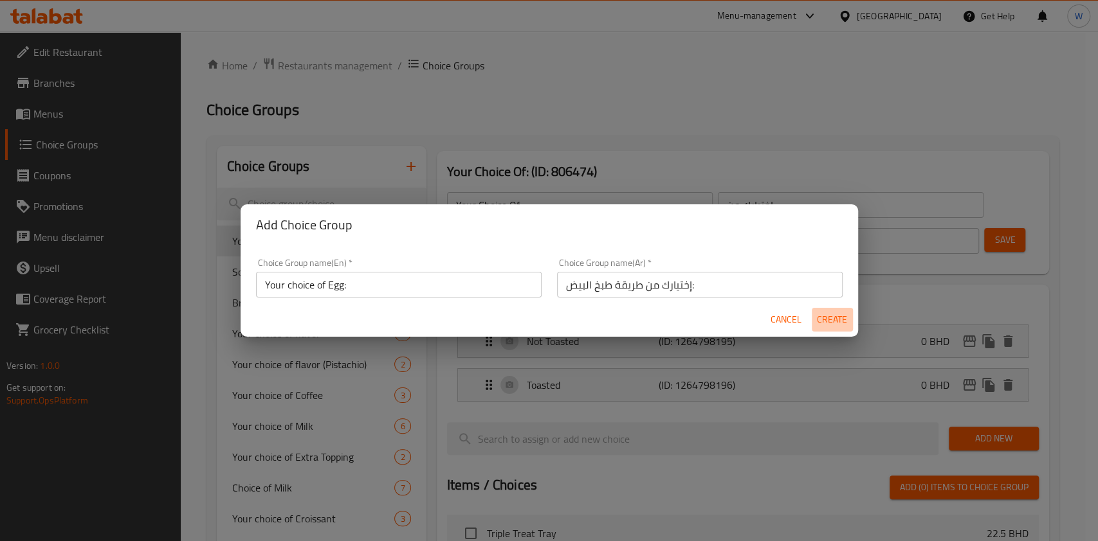
click at [824, 317] on span "Create" at bounding box center [832, 320] width 31 height 16
type input "Your choice of Egg:"
type input "إختيارك من طريقة طبخ البيض:"
type input "0"
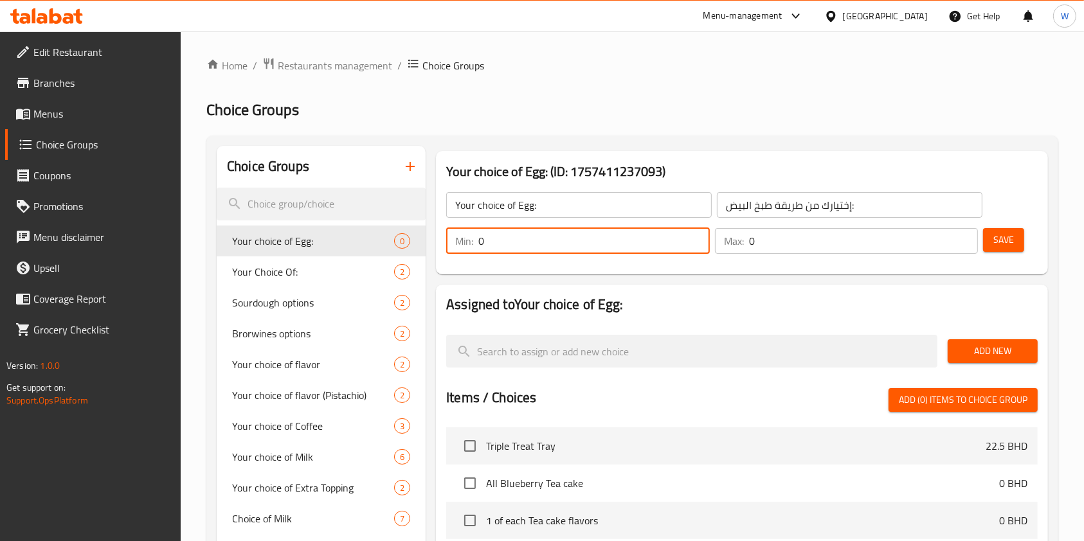
drag, startPoint x: 507, startPoint y: 239, endPoint x: 463, endPoint y: 241, distance: 44.4
click at [464, 241] on div "Min: 0 ​" at bounding box center [578, 241] width 264 height 26
type input "1"
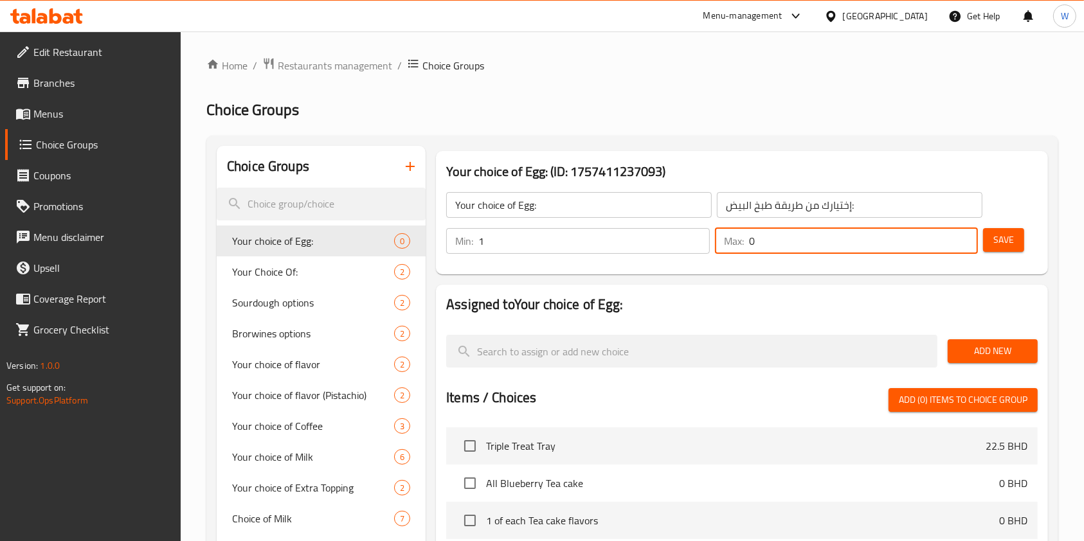
drag, startPoint x: 756, startPoint y: 243, endPoint x: 727, endPoint y: 248, distance: 29.3
click at [728, 247] on div "Max: 0 ​" at bounding box center [847, 241] width 264 height 26
type input "1"
click at [739, 289] on div "Assigned to Your choice of Egg: Add New Items / Choices Add (0) items to choice…" at bounding box center [742, 521] width 612 height 473
click at [979, 358] on span "Add New" at bounding box center [992, 351] width 69 height 16
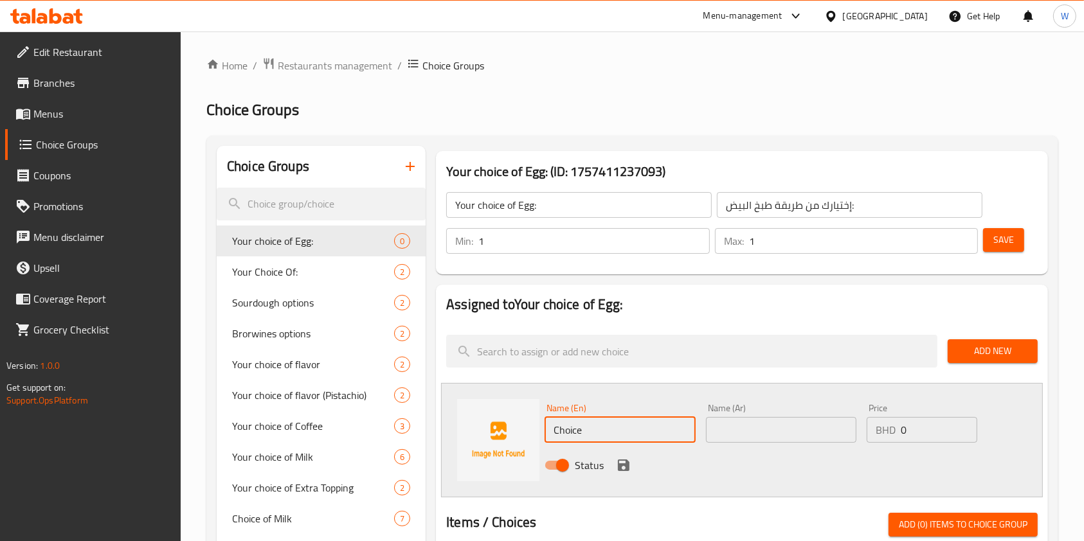
click at [586, 430] on input "Choice" at bounding box center [620, 430] width 150 height 26
paste input "omelett"
type input "omelette"
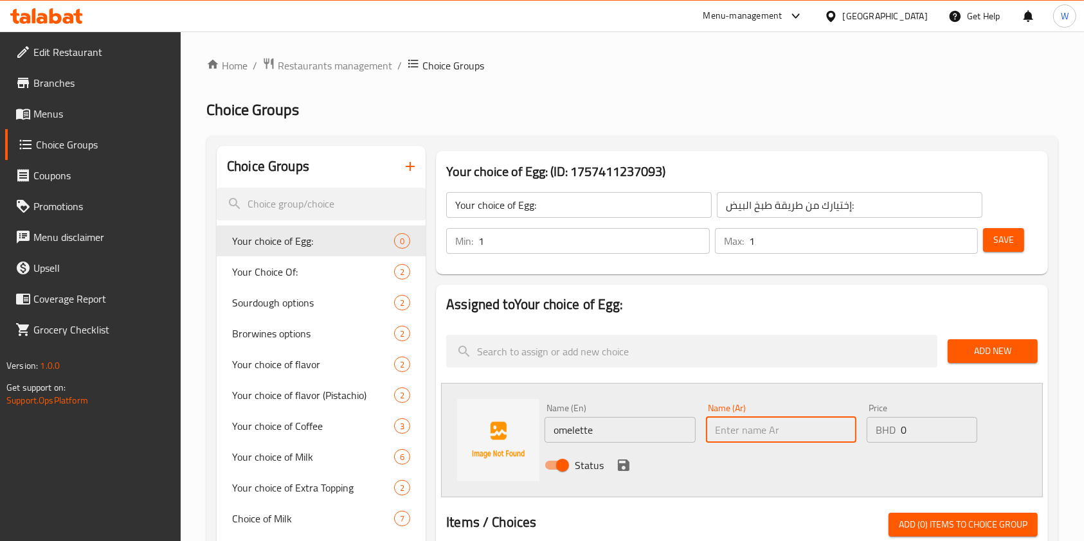
click at [713, 426] on input "text" at bounding box center [781, 430] width 150 height 26
paste input "omelette"
type input "omelette"
click at [619, 460] on icon "save" at bounding box center [623, 465] width 15 height 15
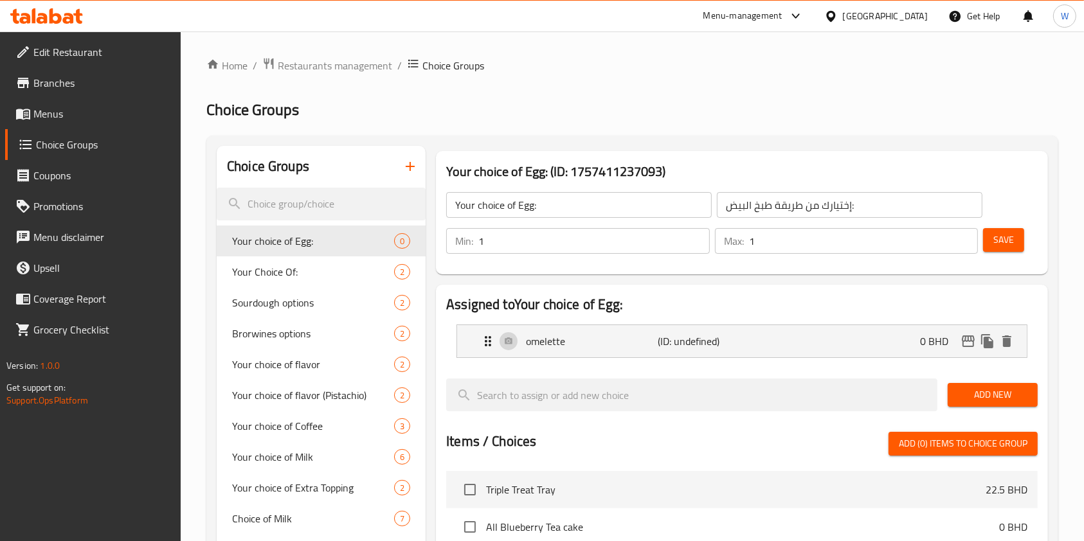
click at [1004, 402] on span "Add New" at bounding box center [992, 395] width 69 height 16
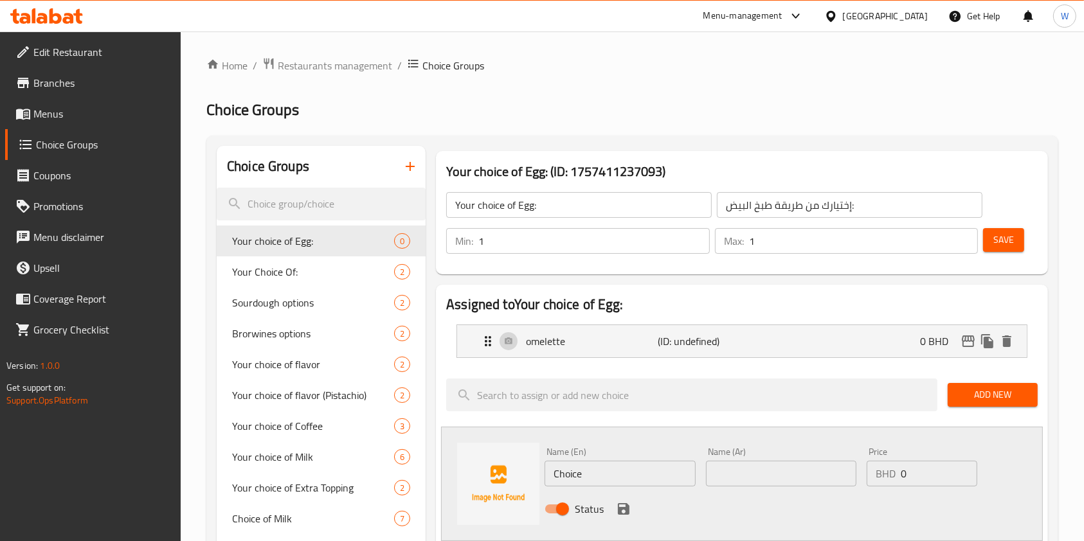
click at [576, 473] on input "Choice" at bounding box center [620, 474] width 150 height 26
paste input "scrambled"
type input "scrambled"
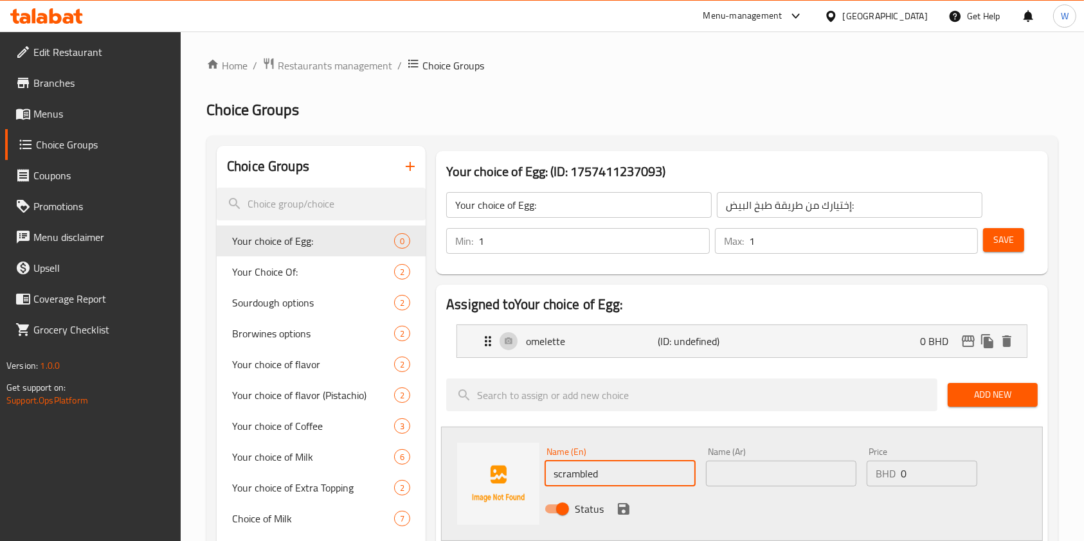
click at [745, 472] on input "text" at bounding box center [781, 474] width 150 height 26
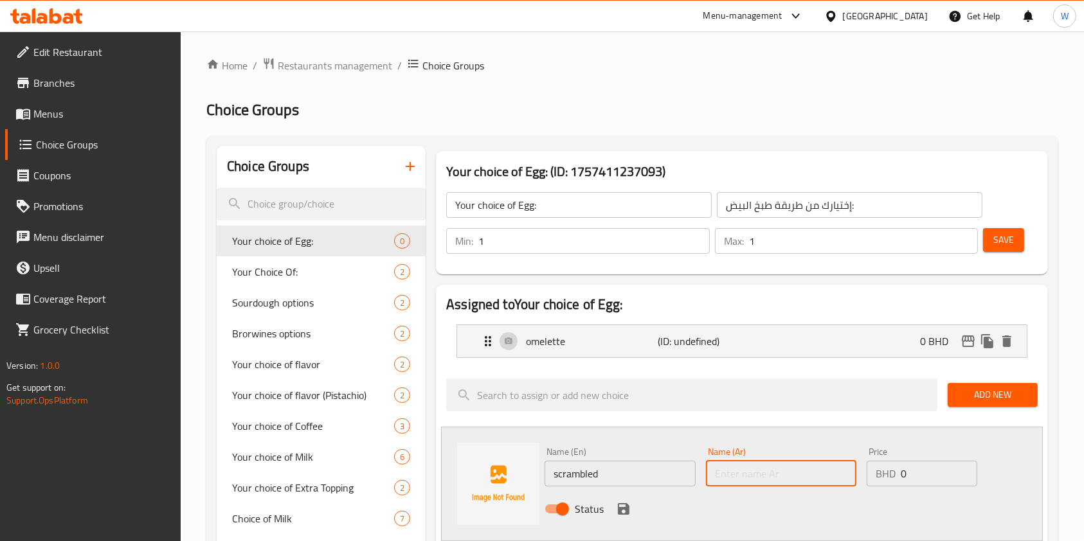
paste input "scrambled"
type input "scrambled"
click at [618, 509] on icon "save" at bounding box center [624, 510] width 12 height 12
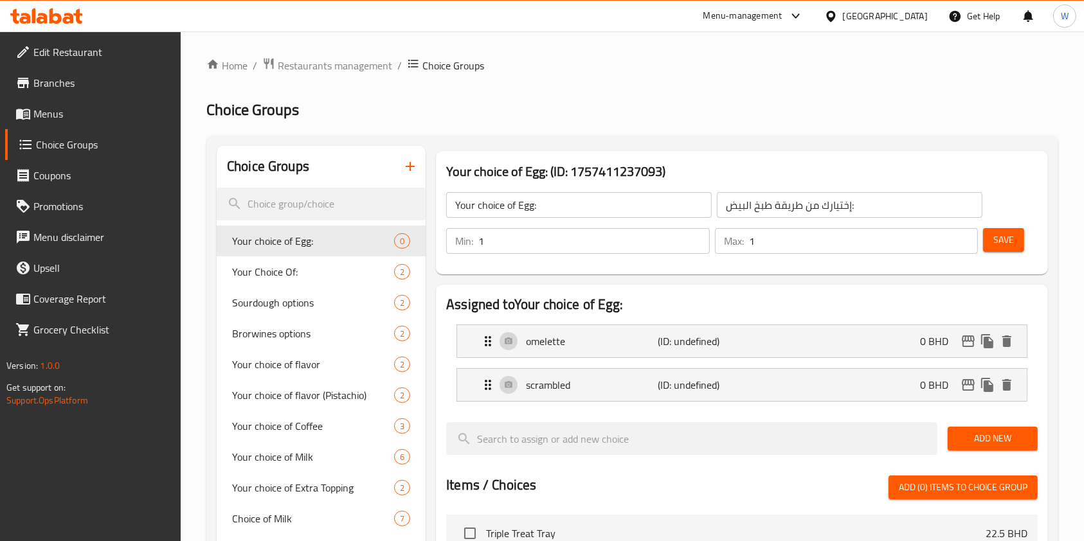
click at [970, 422] on div "Add New" at bounding box center [993, 438] width 100 height 43
click at [972, 430] on button "Add New" at bounding box center [993, 439] width 90 height 24
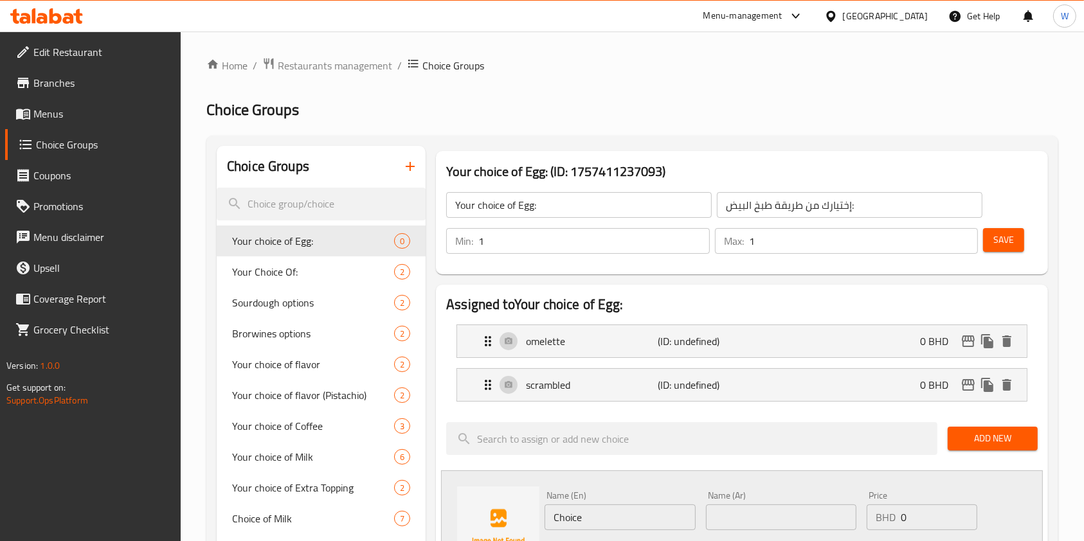
click at [589, 513] on input "Choice" at bounding box center [620, 518] width 150 height 26
paste input "Boiled"
type input "Boiled"
click at [732, 517] on input "text" at bounding box center [781, 518] width 150 height 26
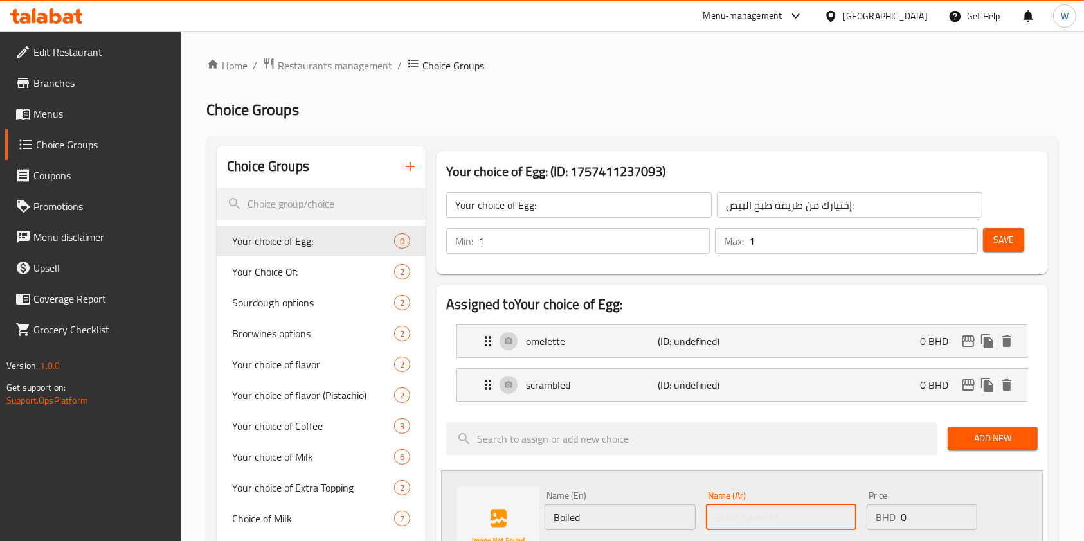
paste input "Boiled"
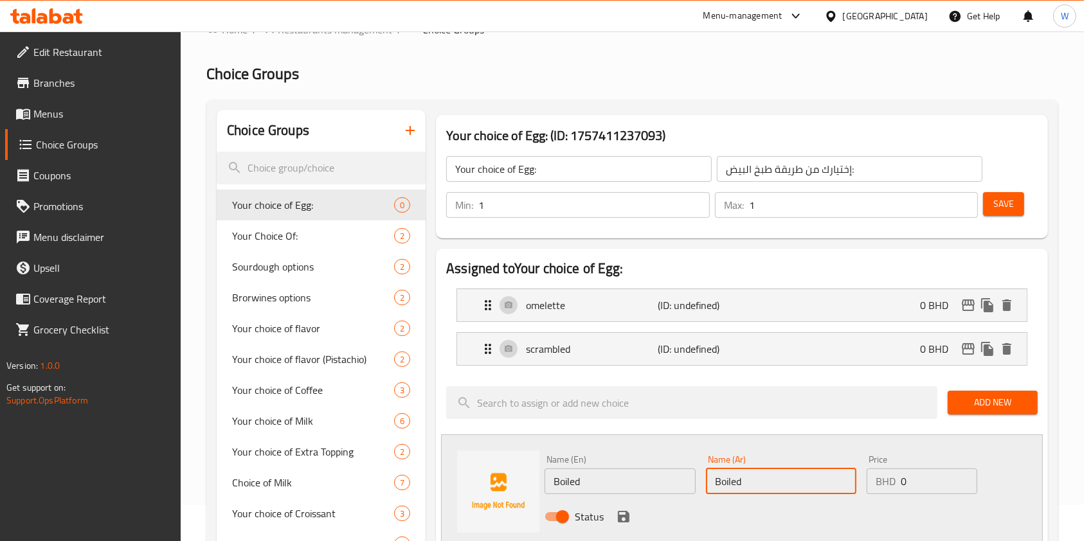
scroll to position [86, 0]
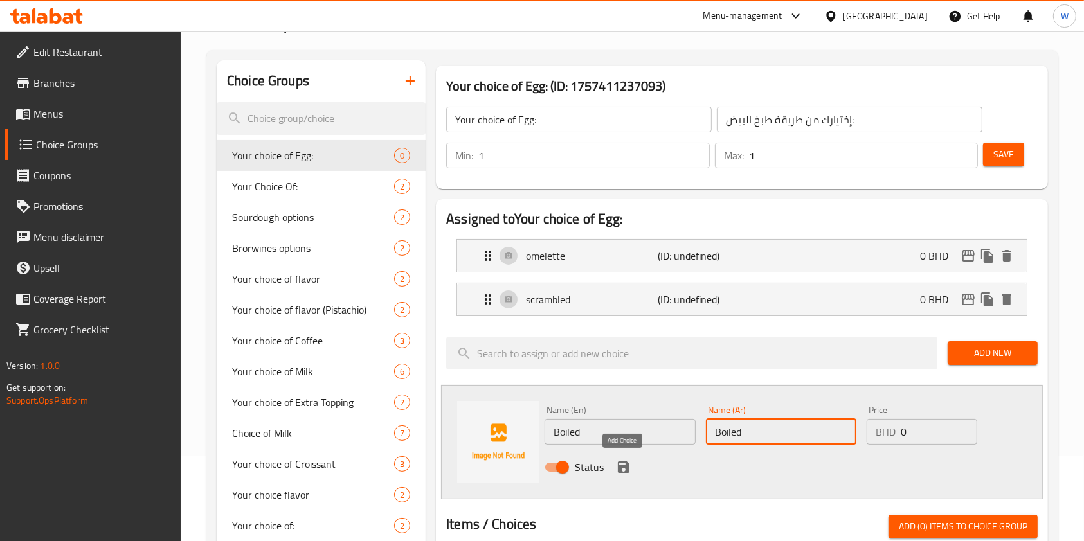
type input "Boiled"
click at [624, 463] on icon "save" at bounding box center [623, 467] width 15 height 15
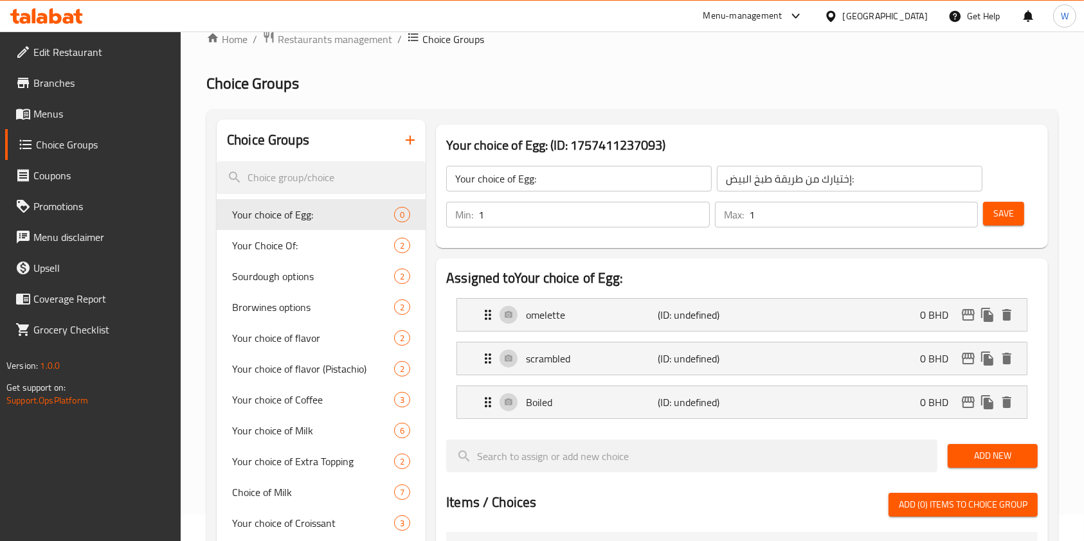
scroll to position [0, 0]
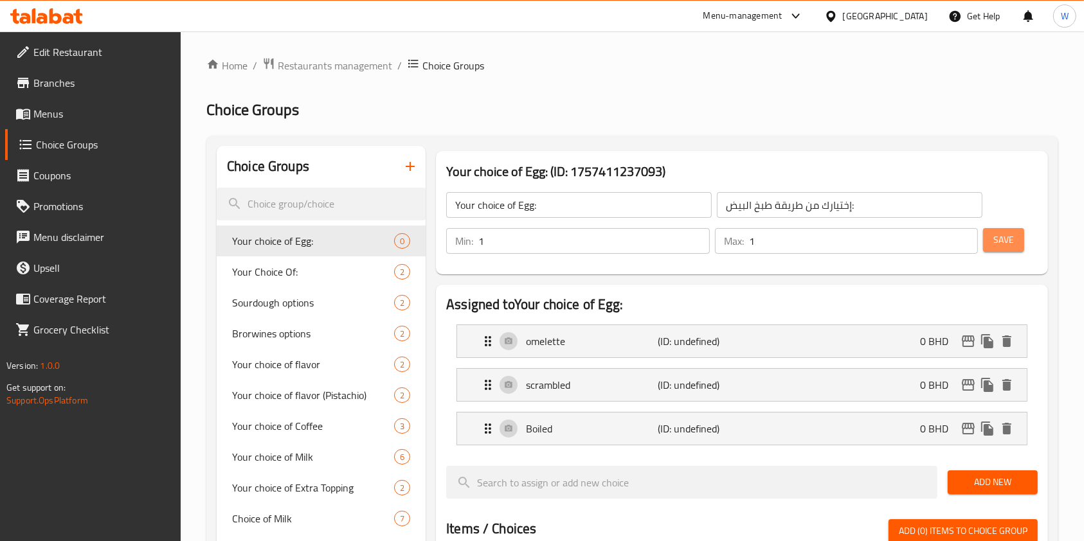
click at [1013, 240] on span "Save" at bounding box center [1004, 240] width 21 height 16
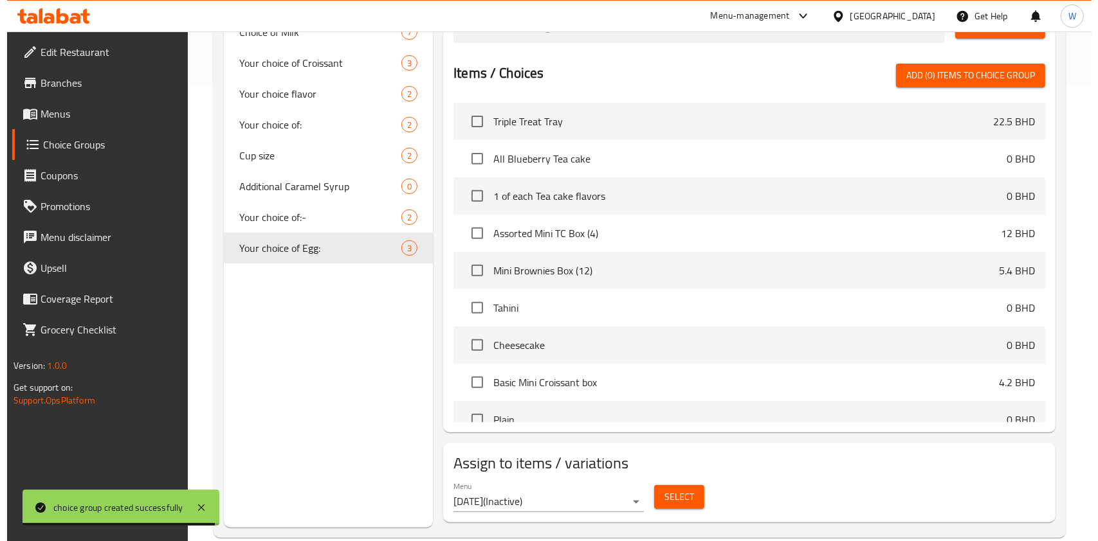
scroll to position [478, 0]
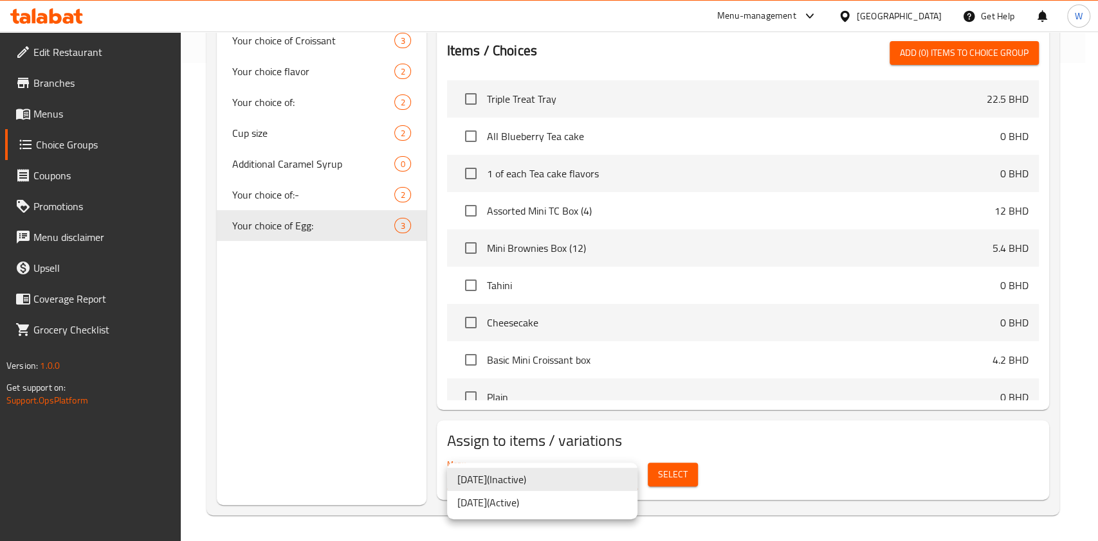
click at [598, 507] on li "[DATE] ( Active )" at bounding box center [542, 502] width 190 height 23
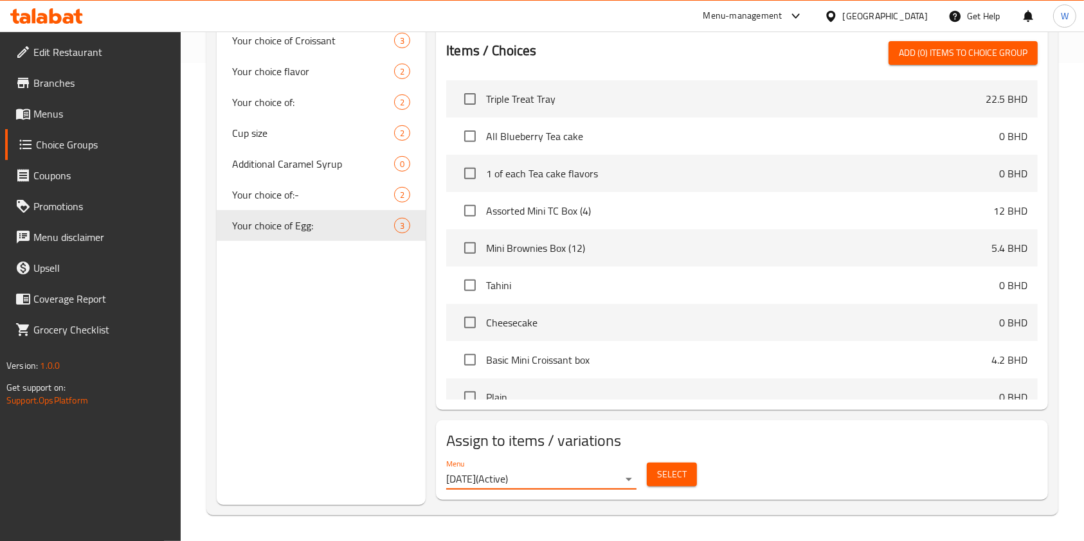
click at [700, 477] on div "Select" at bounding box center [672, 475] width 60 height 34
click at [687, 476] on button "Select" at bounding box center [672, 475] width 50 height 24
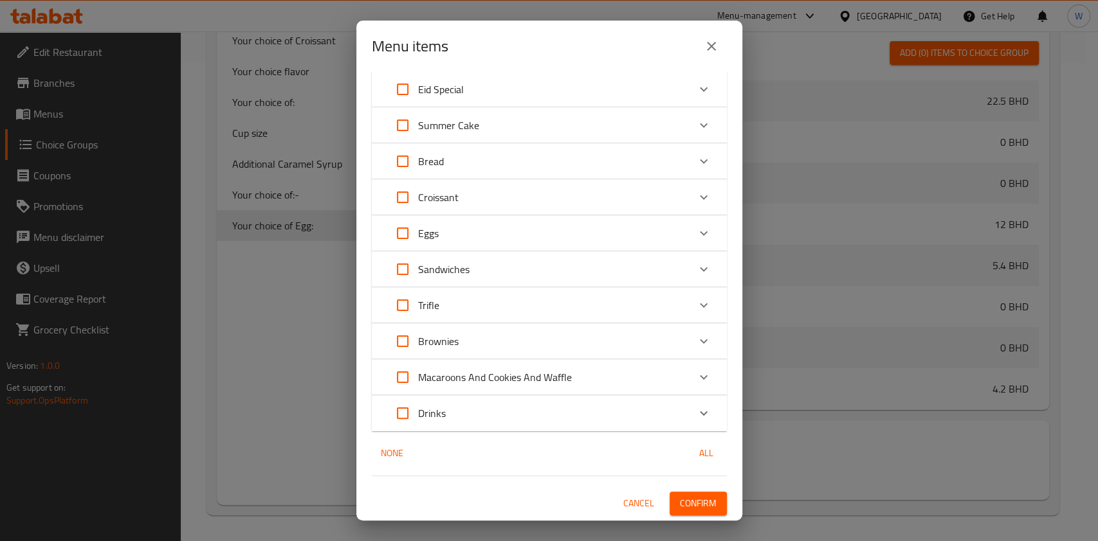
scroll to position [185, 0]
click at [579, 233] on div "Eggs" at bounding box center [537, 233] width 301 height 31
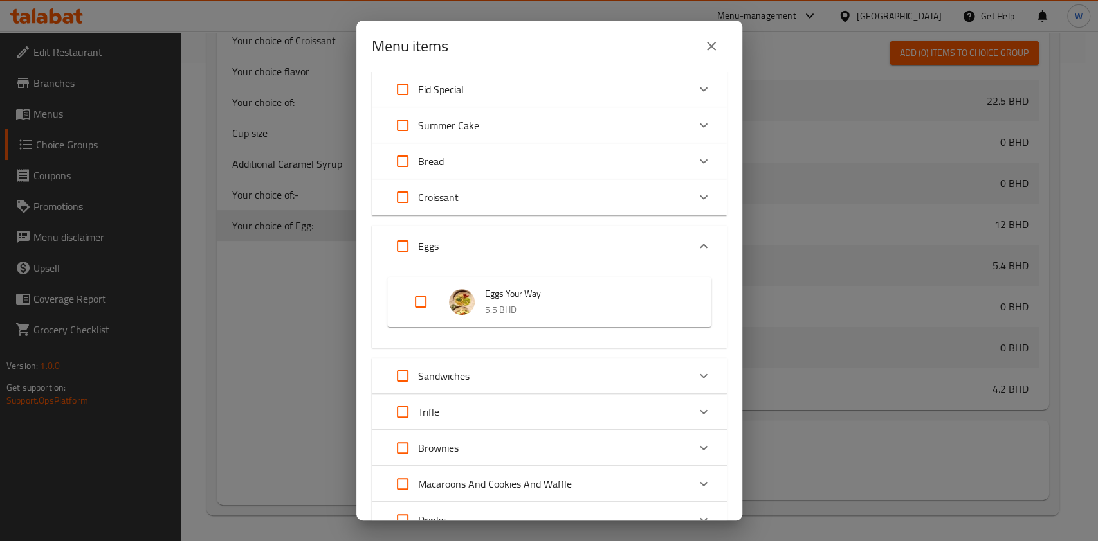
click at [440, 300] on div "Expand" at bounding box center [431, 302] width 36 height 31
click at [424, 301] on input "Expand" at bounding box center [420, 302] width 31 height 31
checkbox input "true"
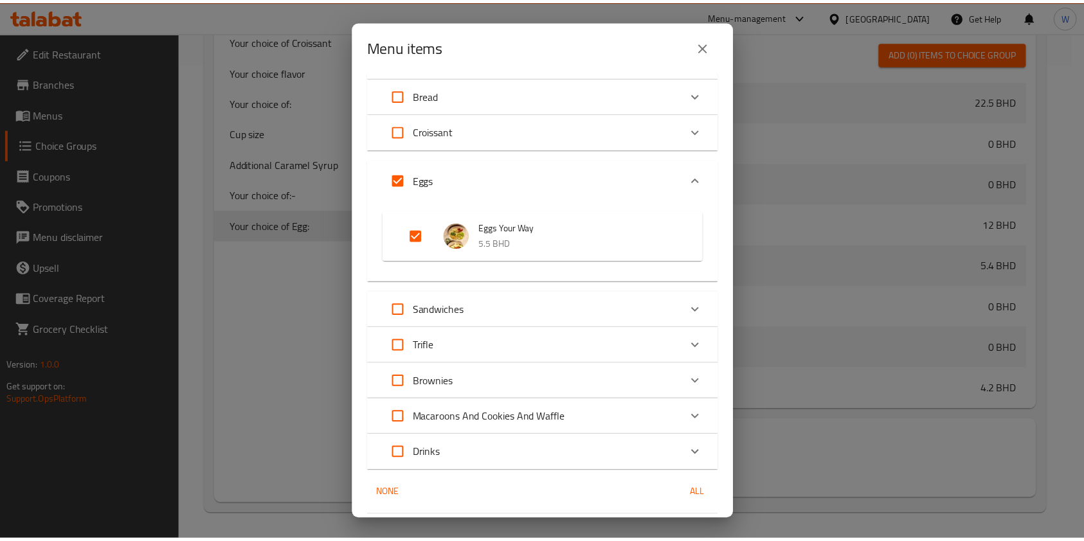
scroll to position [292, 0]
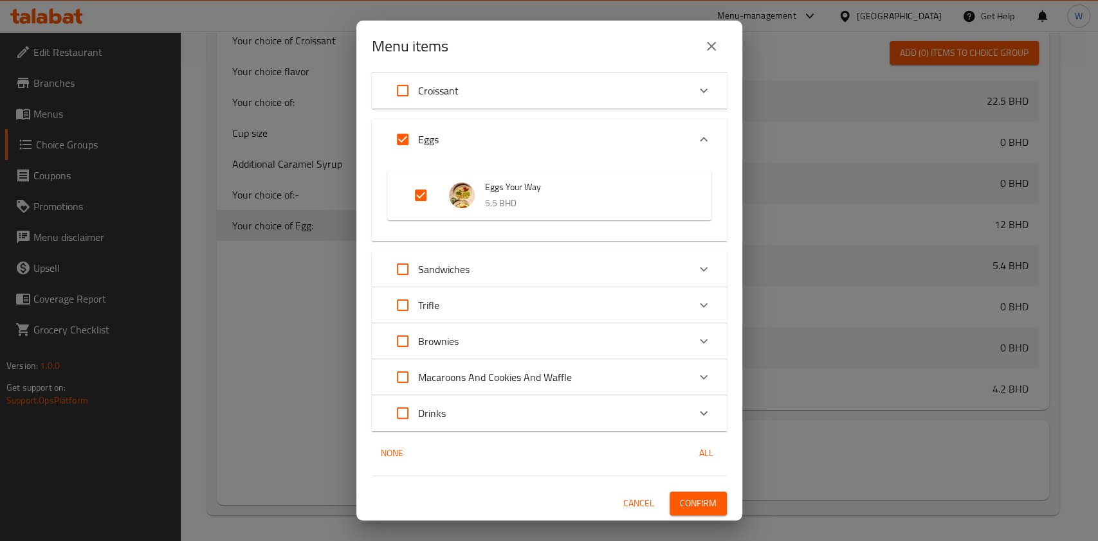
click at [683, 514] on button "Confirm" at bounding box center [697, 504] width 57 height 24
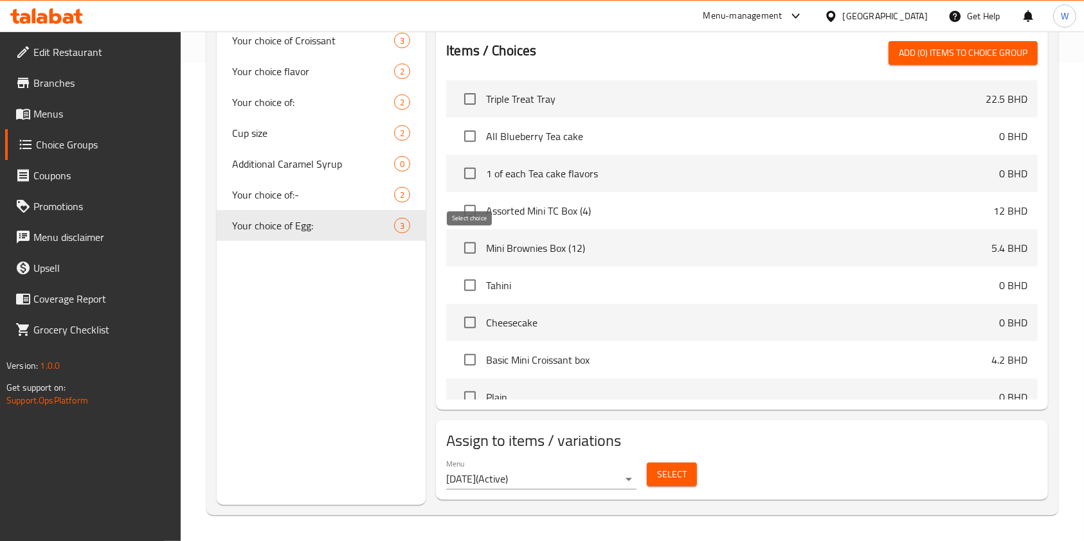
scroll to position [0, 0]
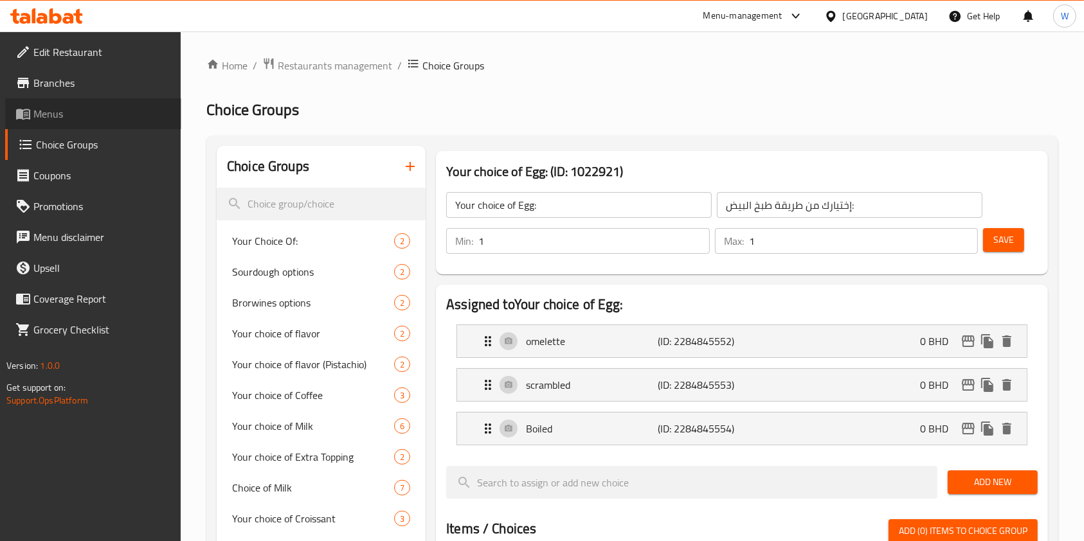
click at [76, 114] on span "Menus" at bounding box center [102, 113] width 138 height 15
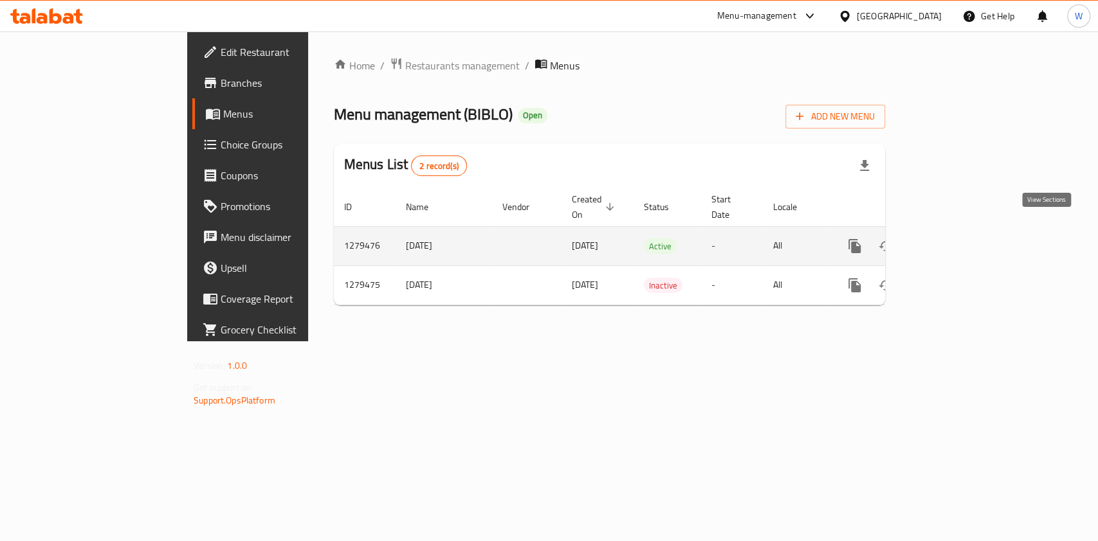
click at [963, 231] on link "enhanced table" at bounding box center [947, 246] width 31 height 31
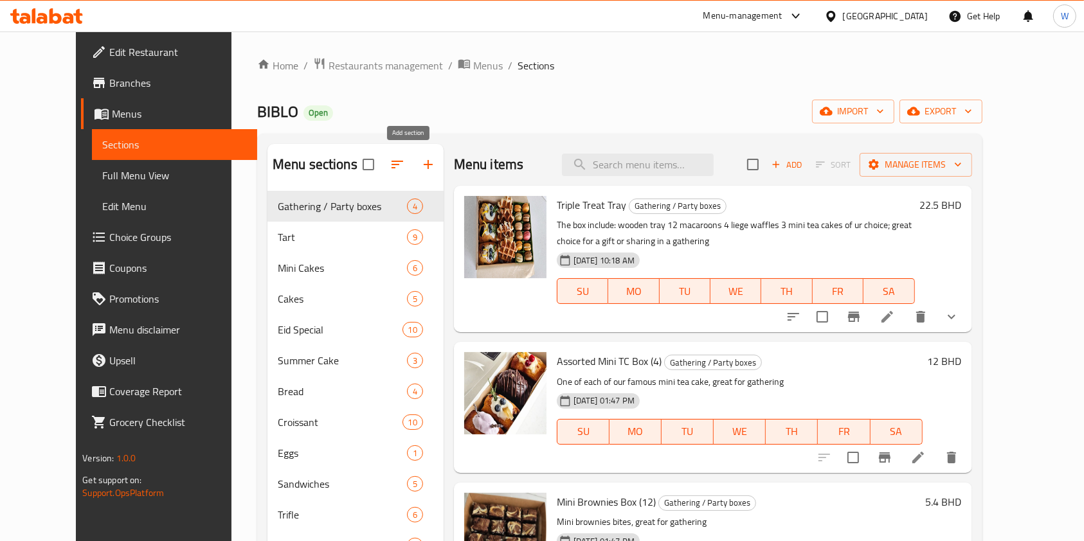
click at [421, 170] on icon "button" at bounding box center [428, 164] width 15 height 15
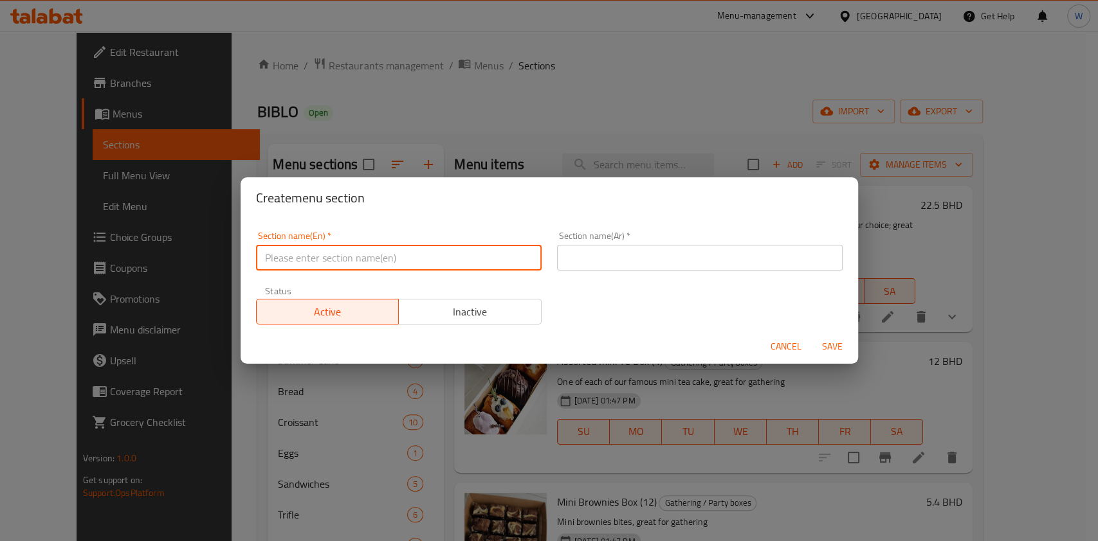
click at [496, 247] on input "text" at bounding box center [399, 258] width 286 height 26
paste input "Biblo in season"
type input "Biblo in season"
click at [632, 262] on input "text" at bounding box center [700, 258] width 286 height 26
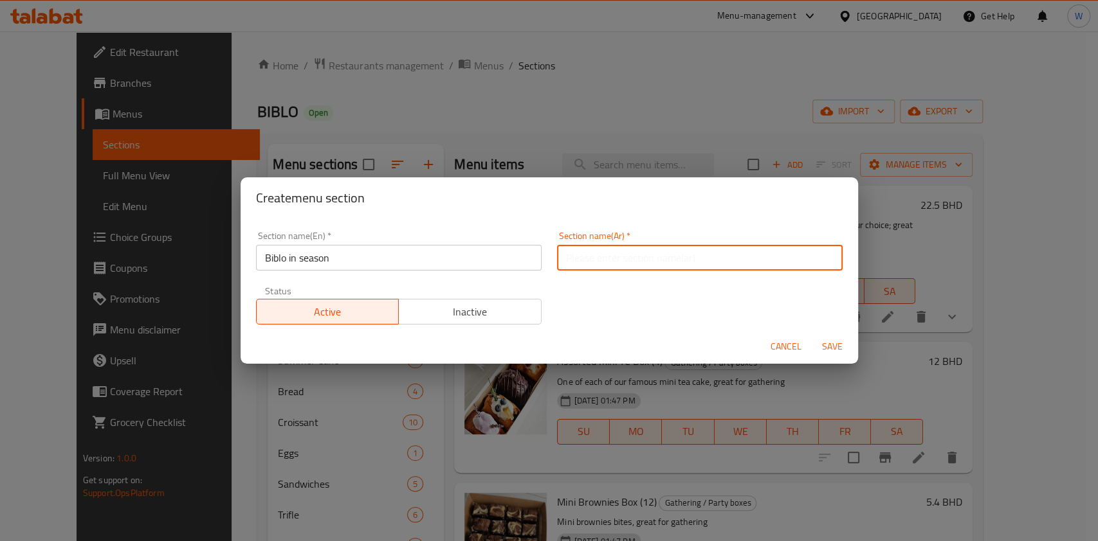
paste input "Biblo in season"
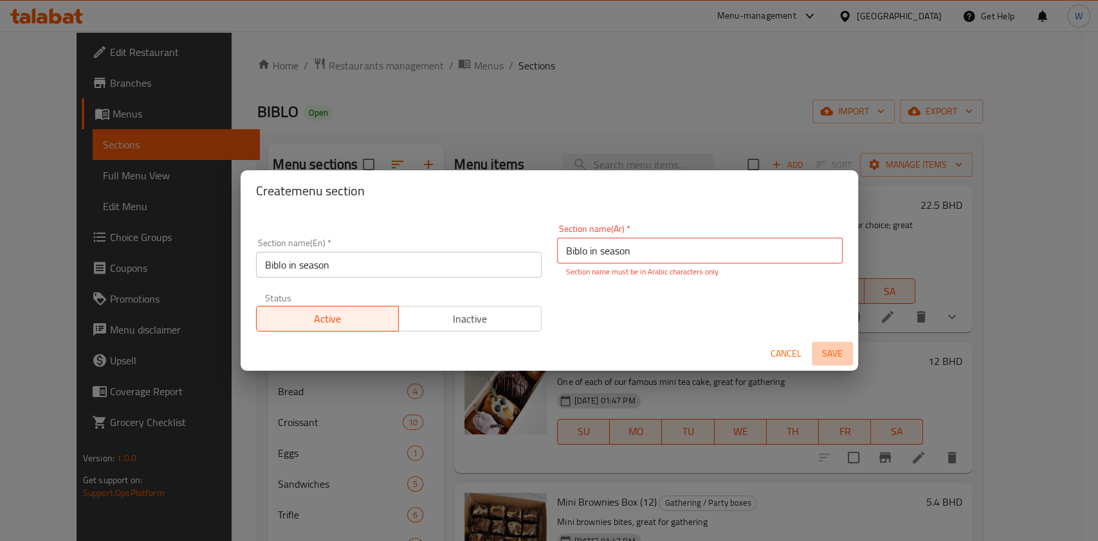
click at [832, 349] on span "Save" at bounding box center [832, 354] width 31 height 16
click at [598, 259] on input "Biblo in season" at bounding box center [700, 251] width 286 height 26
click at [669, 254] on input "Biblo in season" at bounding box center [700, 251] width 286 height 26
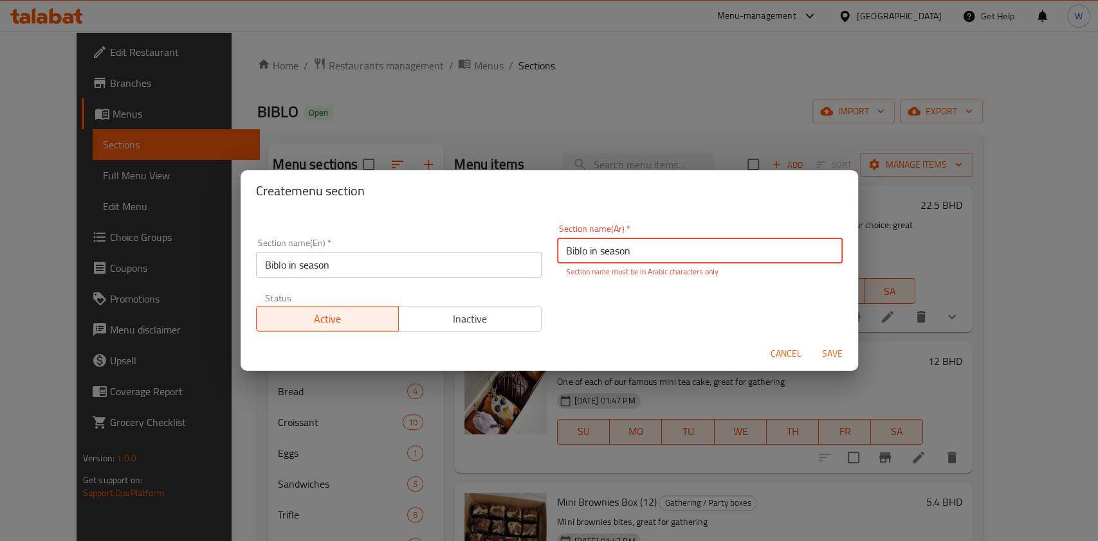
click at [669, 254] on input "Biblo in season" at bounding box center [700, 251] width 286 height 26
paste input "بيبلو في الموسم"
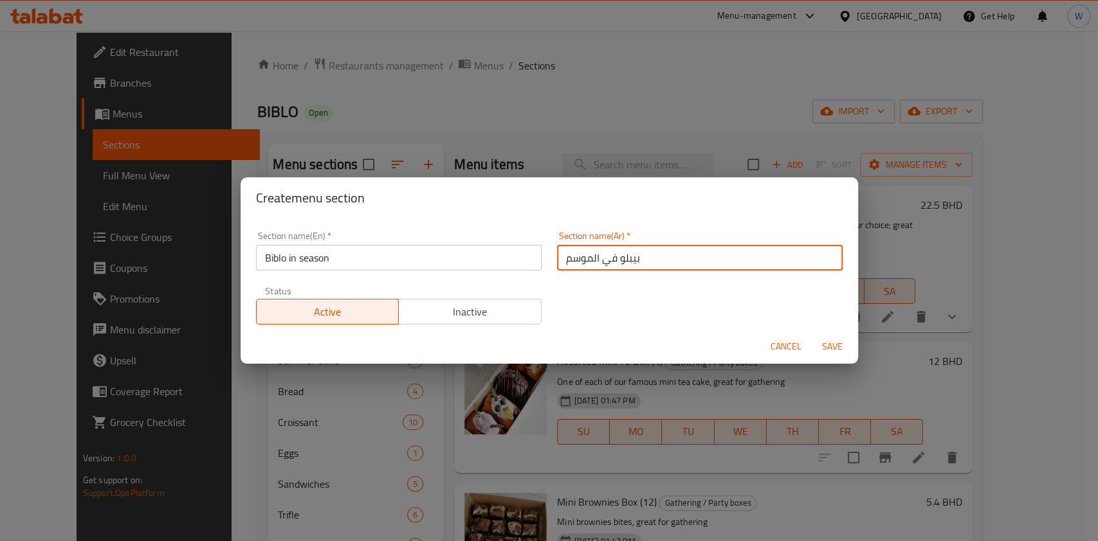
type input "بيبلو في الموسم"
click at [835, 349] on span "Save" at bounding box center [832, 347] width 31 height 16
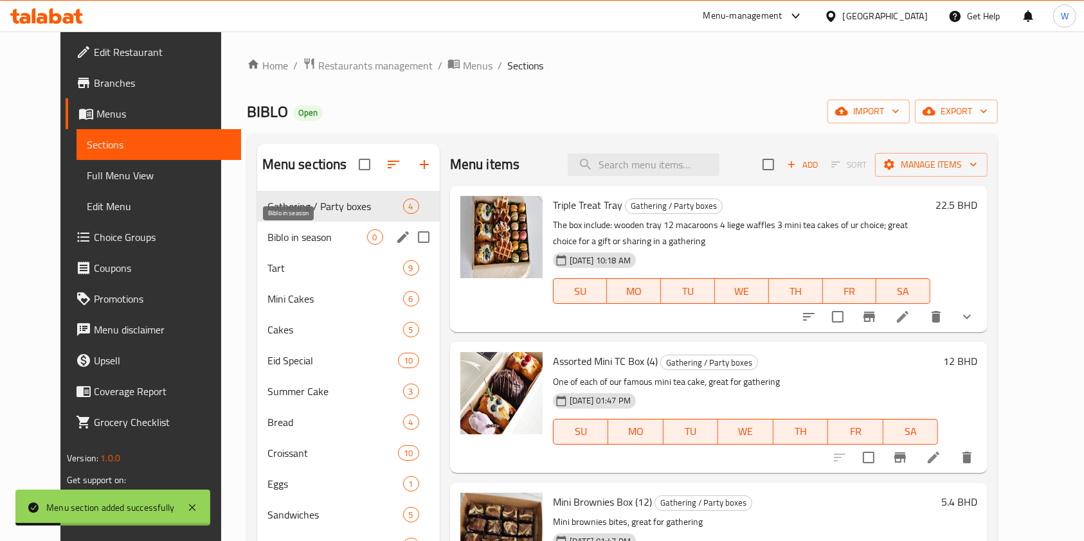
click at [287, 236] on span "Biblo in season" at bounding box center [318, 237] width 100 height 15
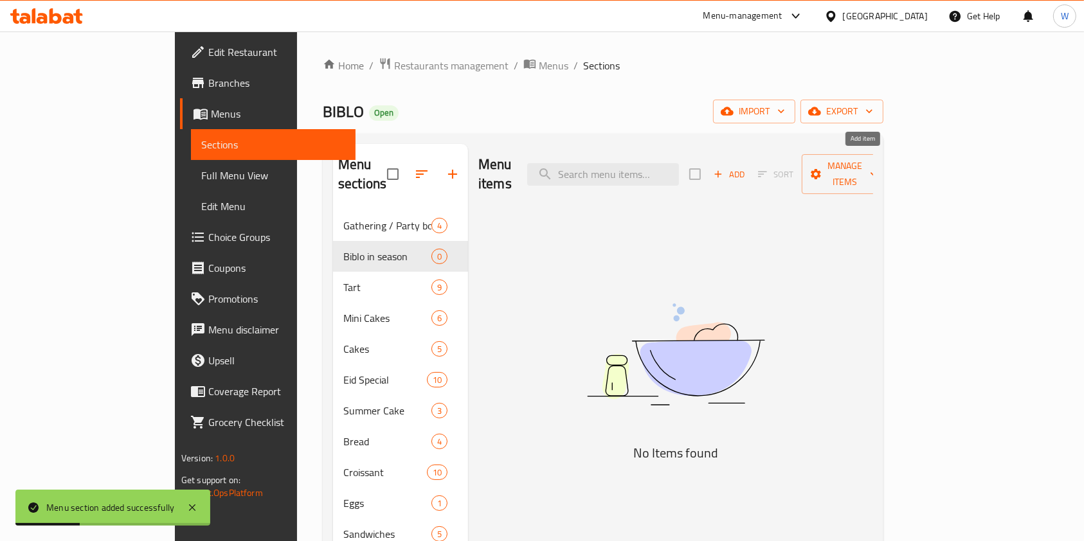
click at [747, 167] on span "Add" at bounding box center [729, 174] width 35 height 15
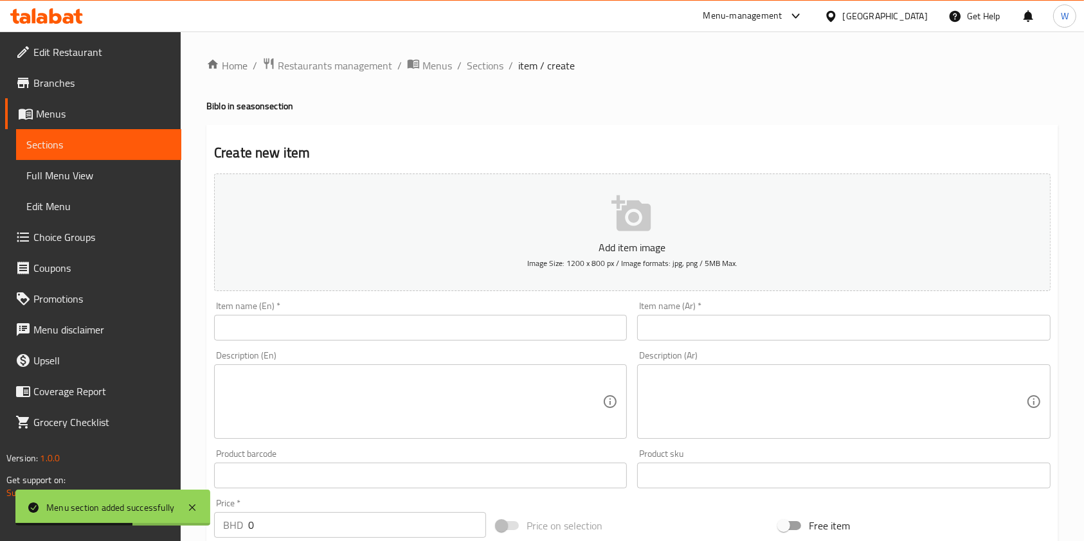
click at [278, 372] on textarea at bounding box center [412, 402] width 379 height 61
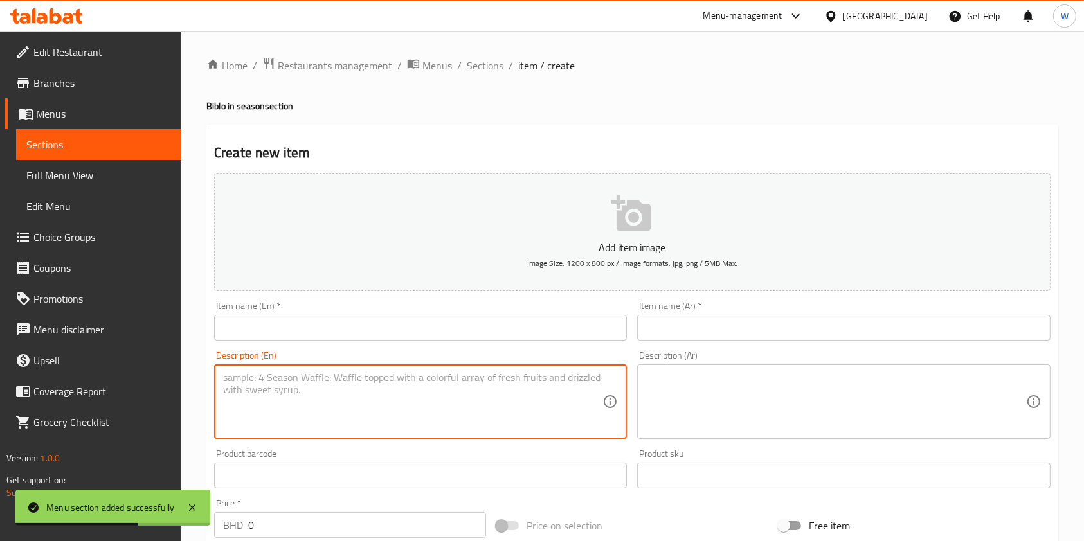
click at [293, 340] on input "text" at bounding box center [420, 328] width 413 height 26
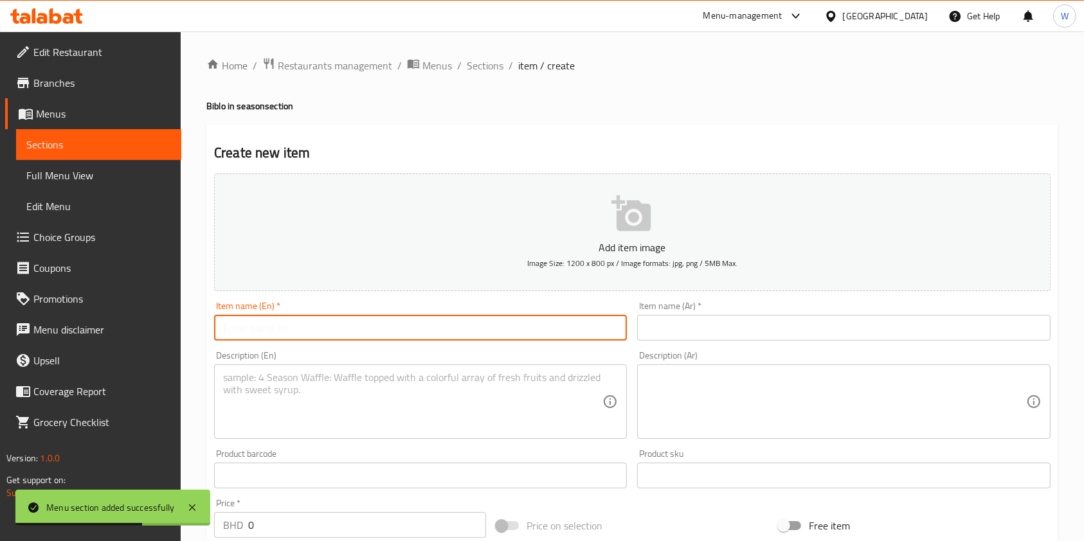
paste input ""Fig pistachio tart- slice ""
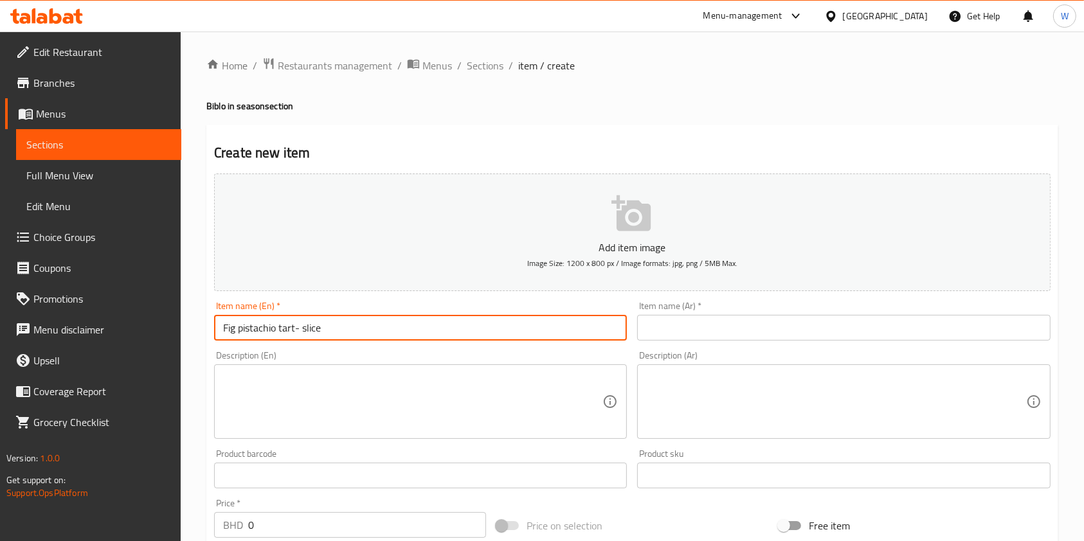
click at [259, 328] on input "Fig pistachio tart- slice" at bounding box center [420, 328] width 413 height 26
type input "Fig pistachio tart- slice"
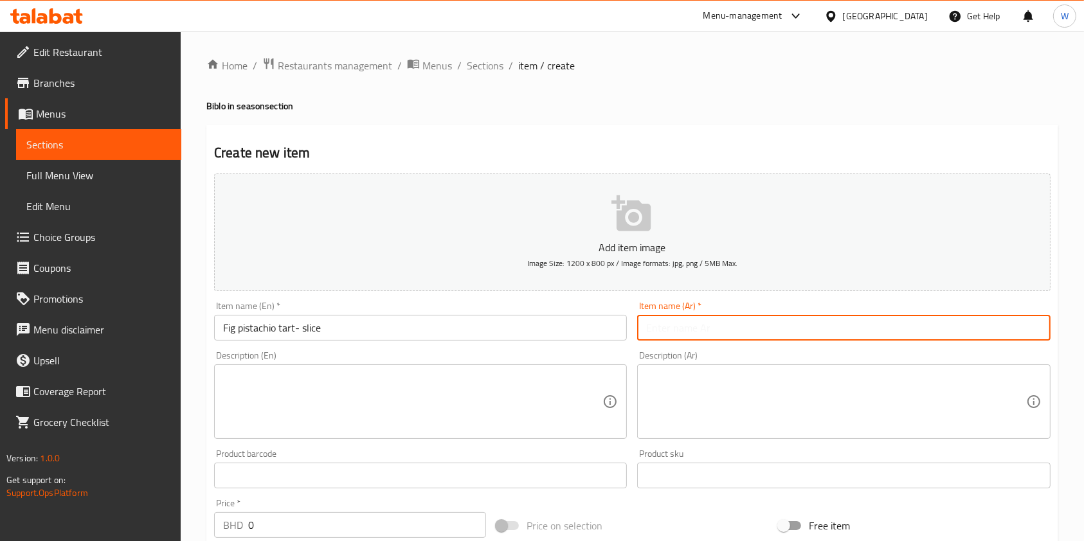
click at [774, 327] on input "text" at bounding box center [843, 328] width 413 height 26
paste input "شريحة تارت التين والفستق"
type input "شريحة تارت التين والفستق"
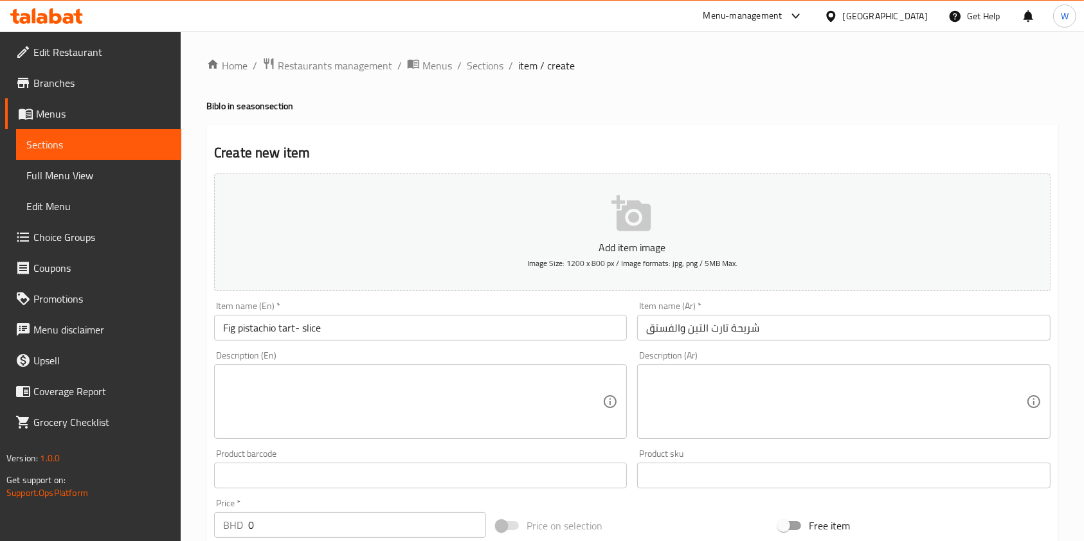
click at [431, 392] on textarea at bounding box center [412, 402] width 379 height 61
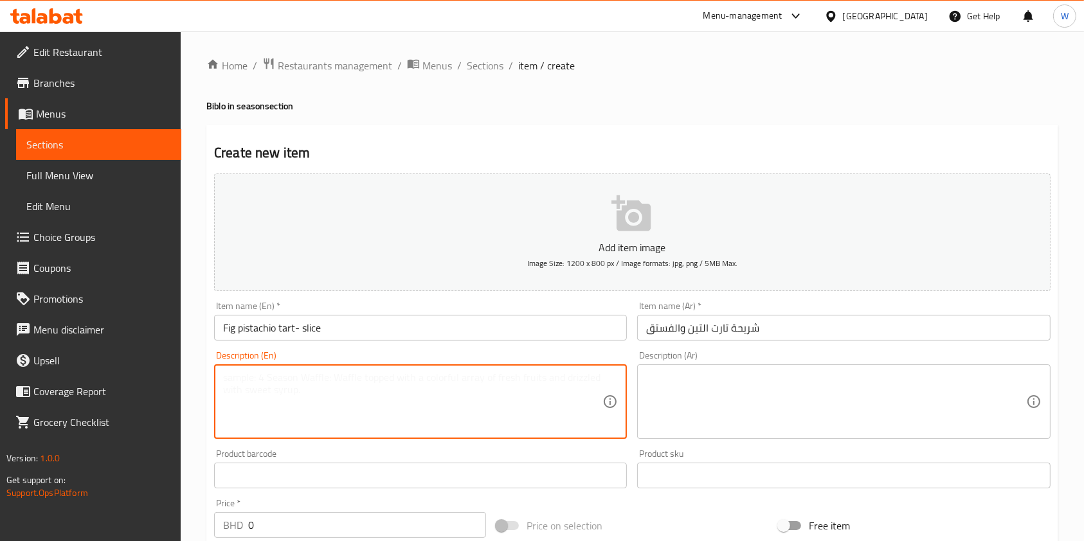
paste textarea "Flaky tart topped with 100% pistachio paste, a thin sponge layer, royal figs, p…"
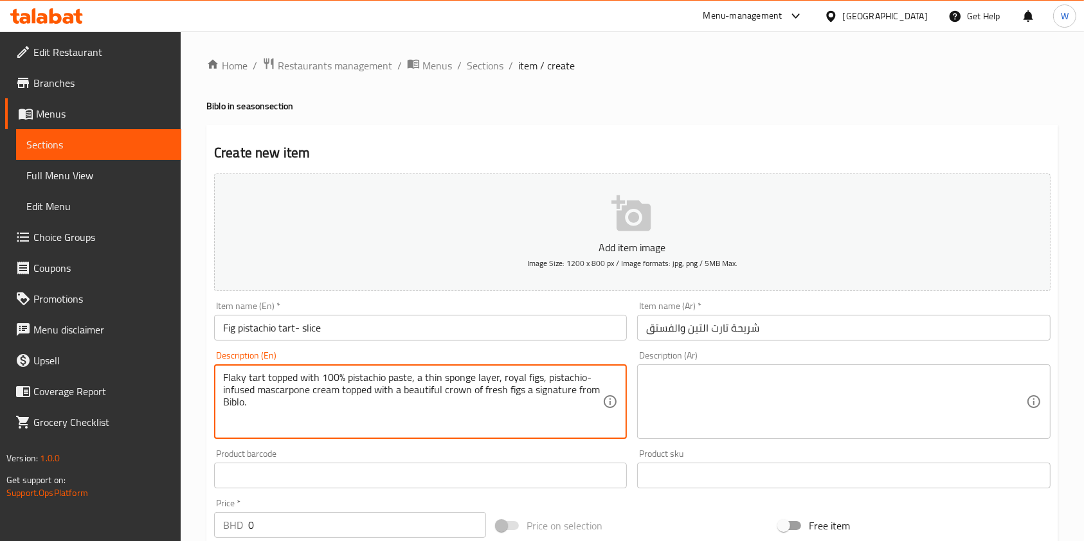
type textarea "Flaky tart topped with 100% pistachio paste, a thin sponge layer, royal figs, p…"
click at [718, 341] on input "شريحة تارت التين والفستق" at bounding box center [843, 328] width 413 height 26
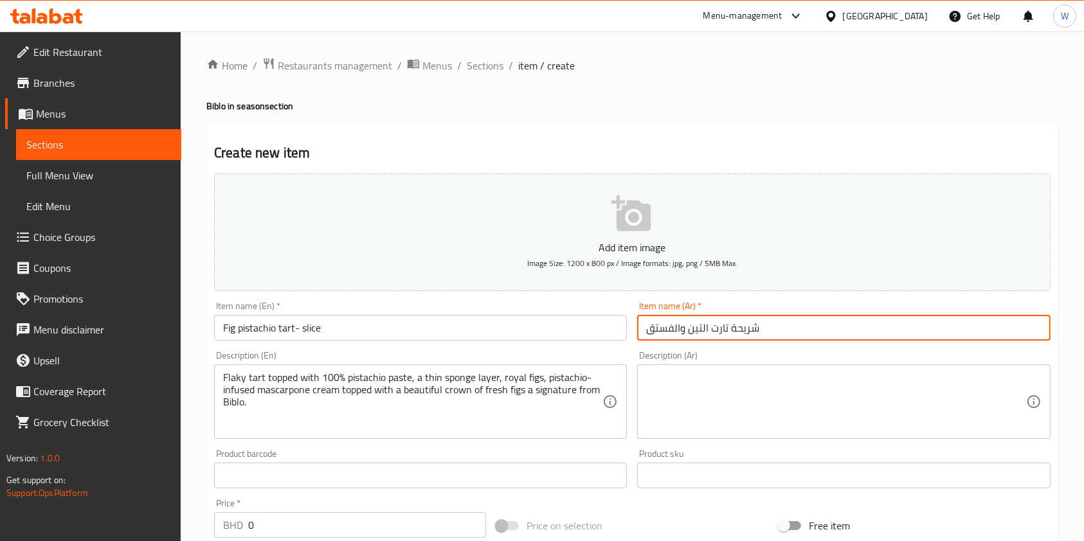
click at [719, 389] on textarea at bounding box center [835, 402] width 379 height 61
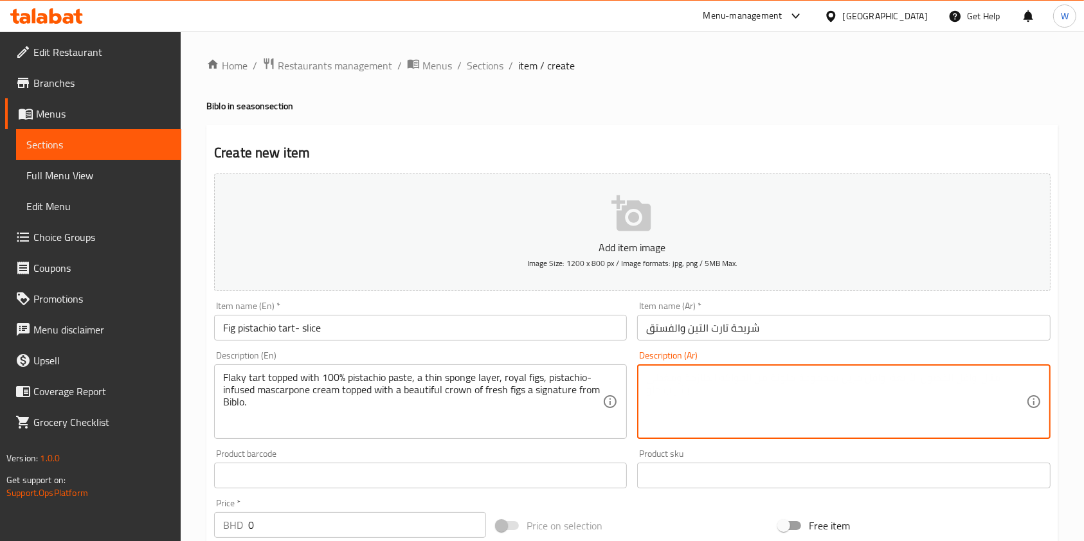
paste textarea "فطيرة قشرية مغطاة بمعجون الفستق 100%، وطبقة إسفنجية رقيقة، وتين ملكي، وكريمة ما…"
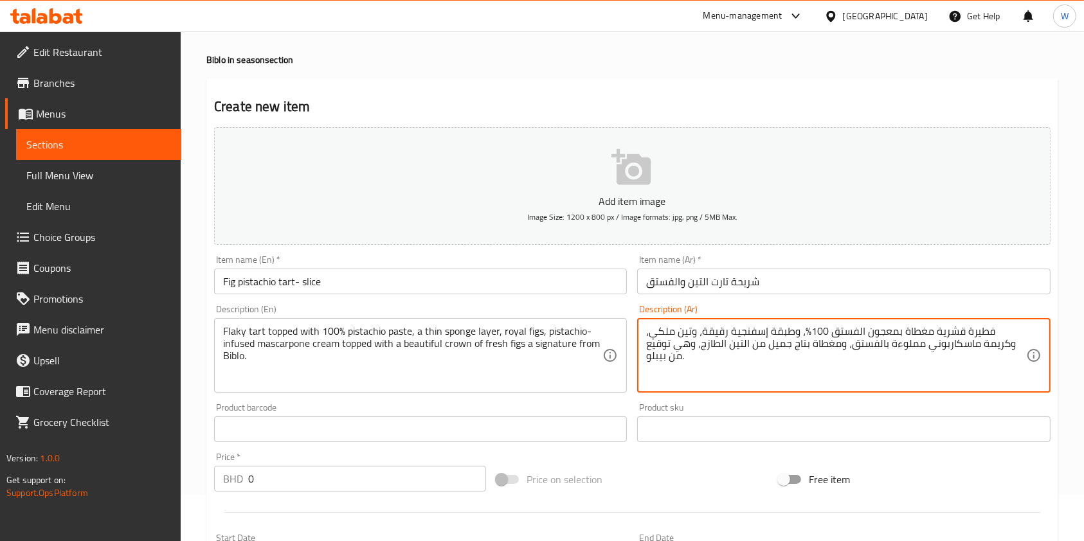
scroll to position [86, 0]
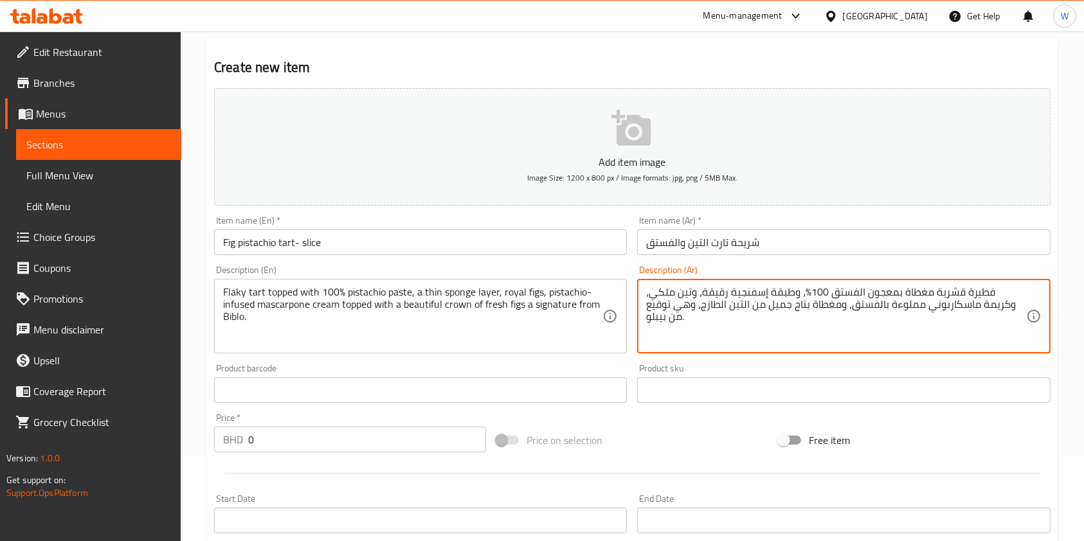
type textarea "فطيرة قشرية مغطاة بمعجون الفستق 100%، وطبقة إسفنجية رقيقة، وتين ملكي، وكريمة ما…"
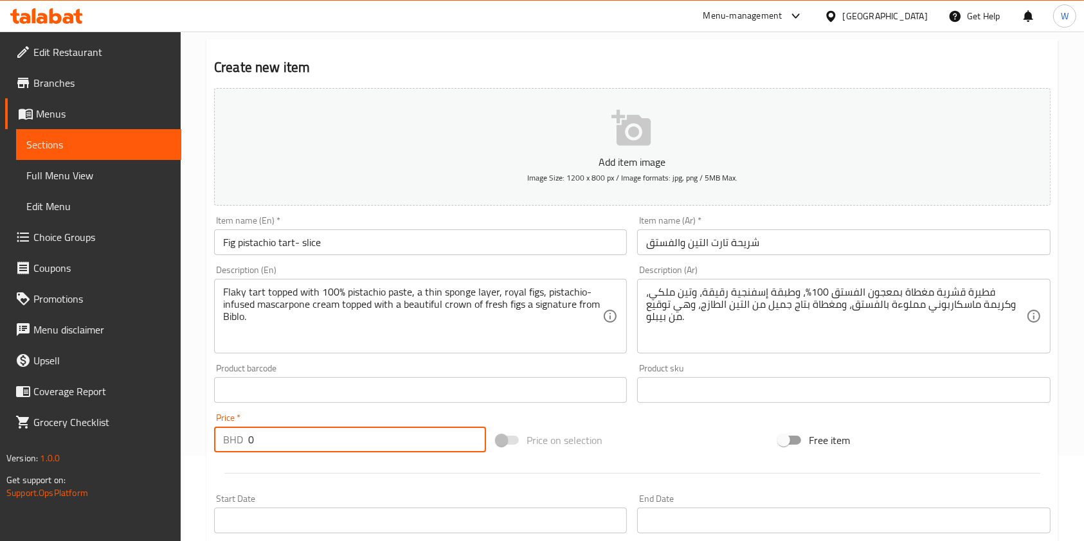
drag, startPoint x: 288, startPoint y: 449, endPoint x: 208, endPoint y: 458, distance: 80.9
click at [213, 457] on div "Price   * BHD 0 Price *" at bounding box center [350, 433] width 282 height 50
paste input "4"
type input "4"
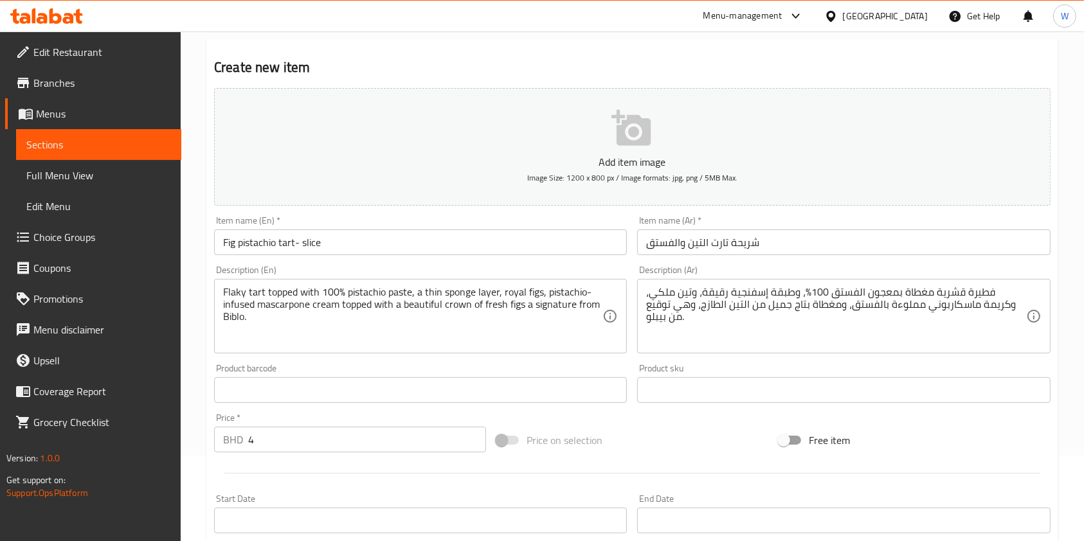
click at [262, 467] on div at bounding box center [632, 474] width 847 height 32
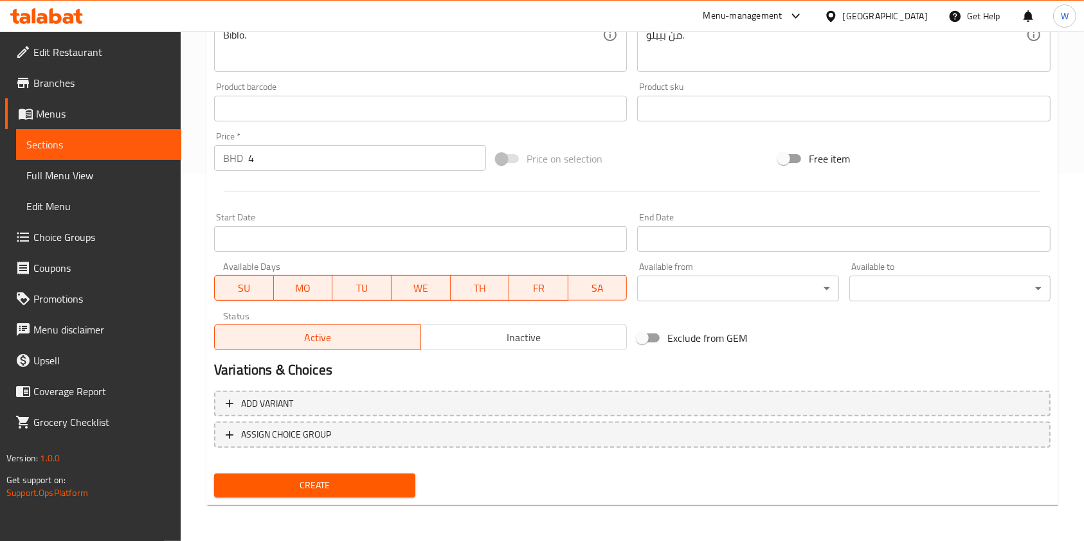
click at [295, 484] on span "Create" at bounding box center [314, 486] width 181 height 16
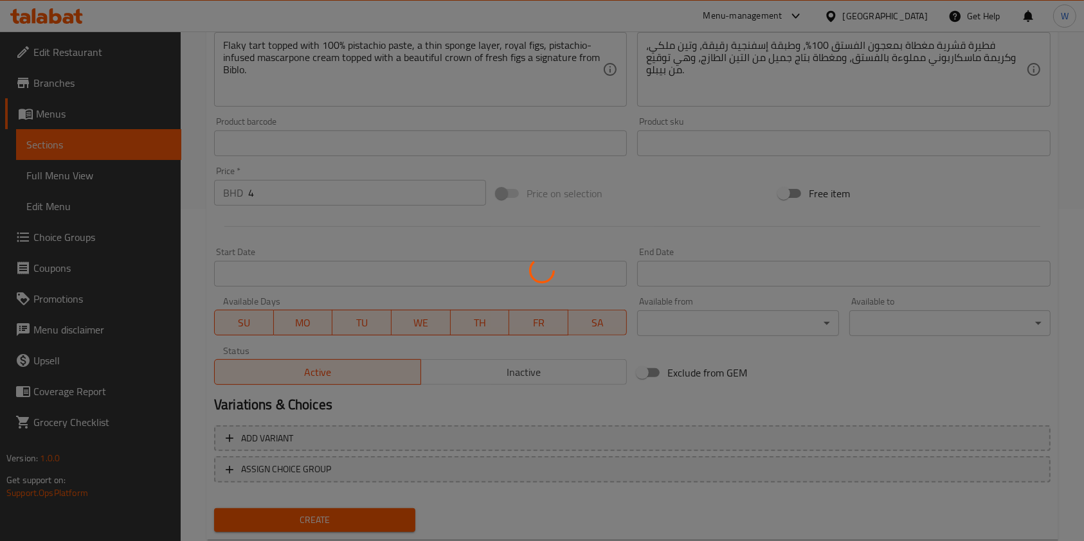
scroll to position [0, 0]
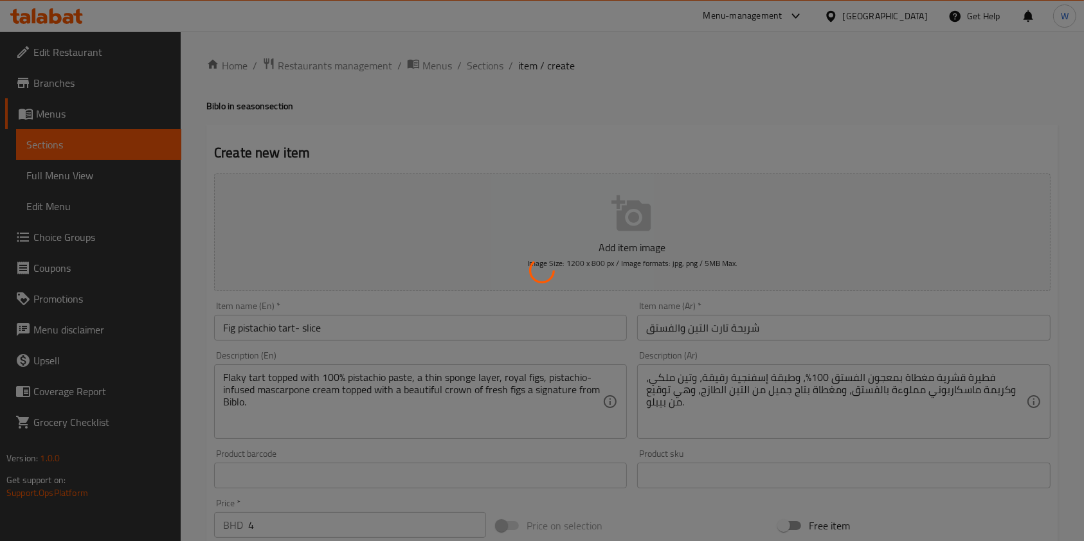
type input "0"
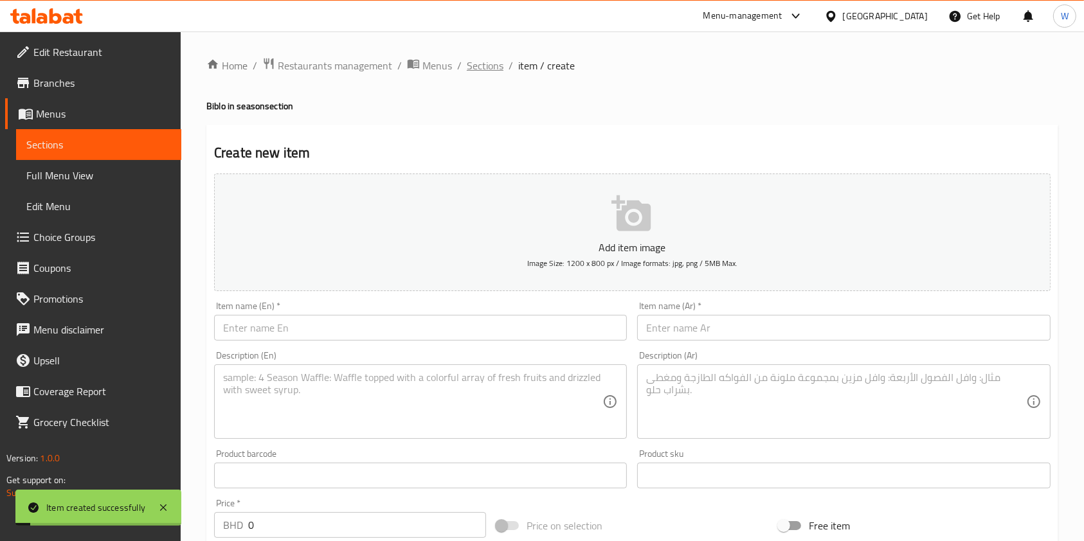
click at [490, 70] on span "Sections" at bounding box center [485, 65] width 37 height 15
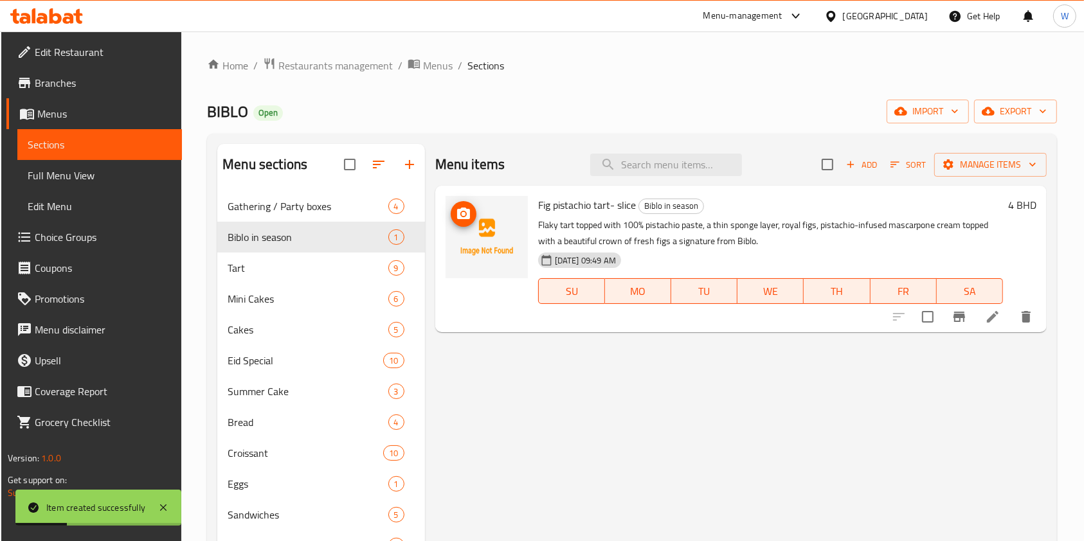
click at [487, 218] on img at bounding box center [487, 237] width 82 height 82
click at [475, 209] on span "upload picture" at bounding box center [464, 213] width 26 height 15
click at [578, 417] on div "Menu items Add Sort Manage items Fig pistachio tart- slice Biblo in season Flak…" at bounding box center [736, 414] width 622 height 541
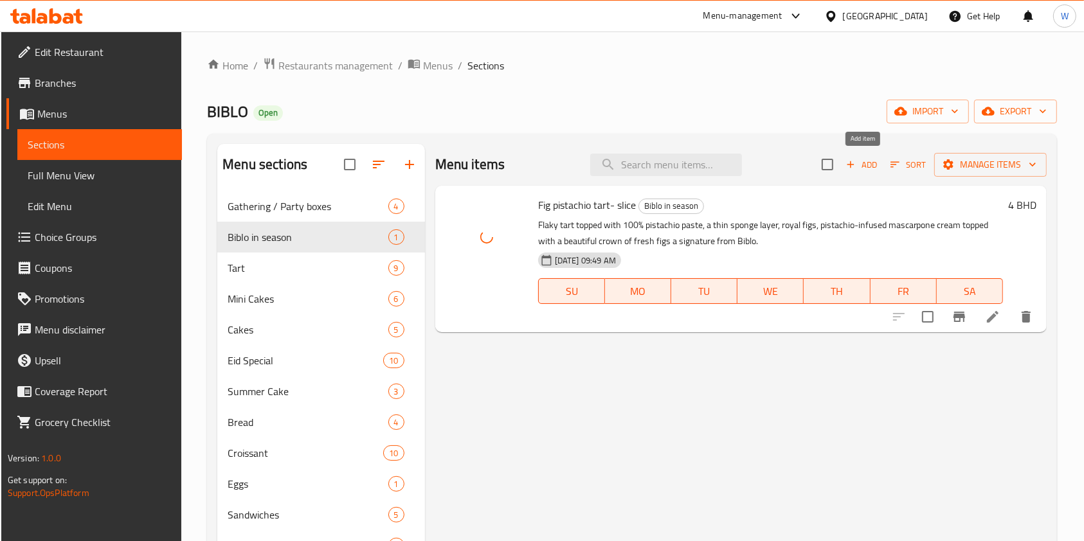
click at [862, 172] on span "Add" at bounding box center [861, 165] width 35 height 15
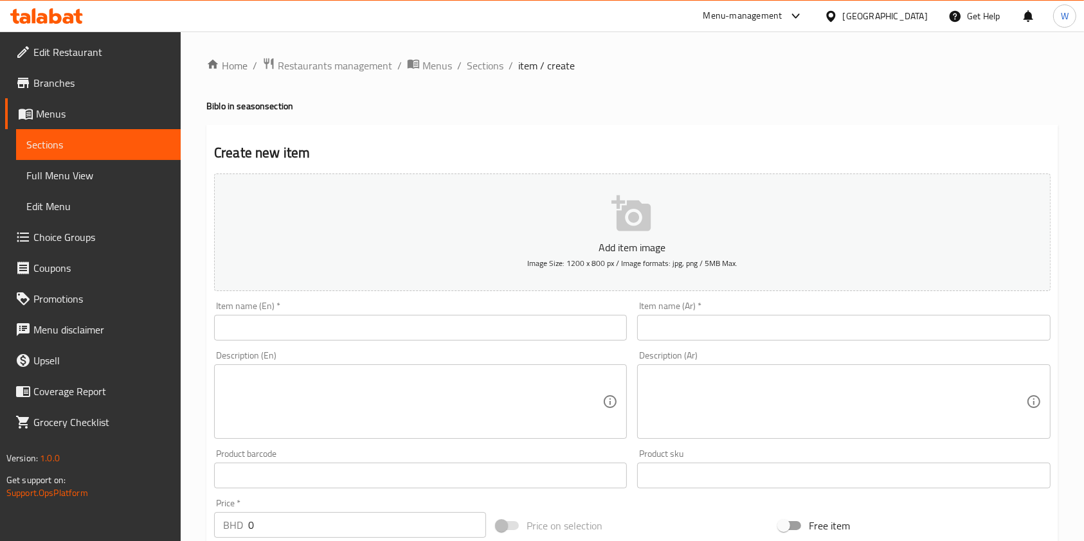
click at [475, 355] on div "Description (En) Description (En)" at bounding box center [420, 395] width 413 height 88
click at [476, 342] on div "Item name (En)   * Item name (En) *" at bounding box center [420, 321] width 423 height 50
click at [479, 332] on input "text" at bounding box center [420, 328] width 413 height 26
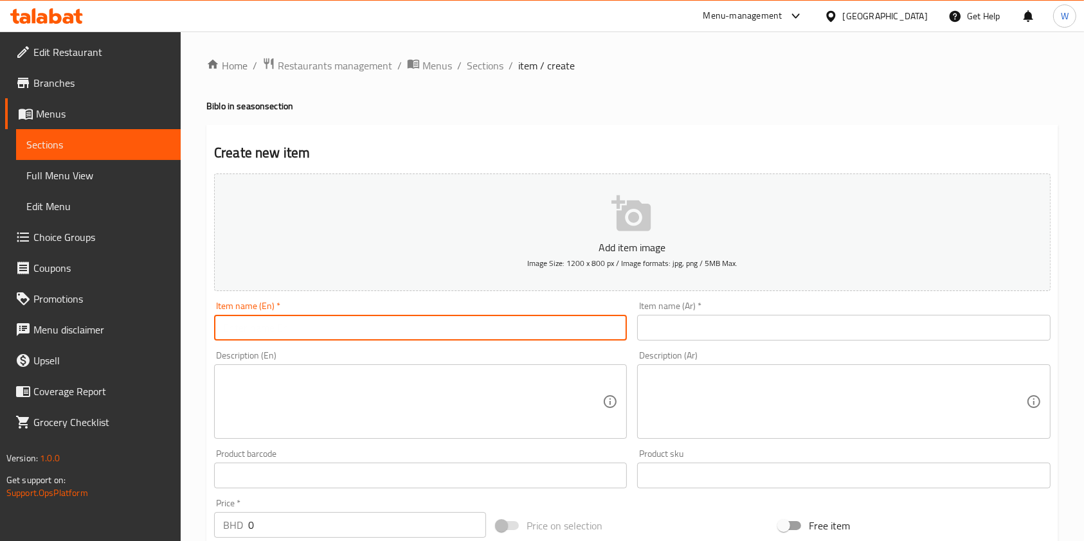
paste input "Pumpkin tart- slice"
type input "Pumpkin tart- slice"
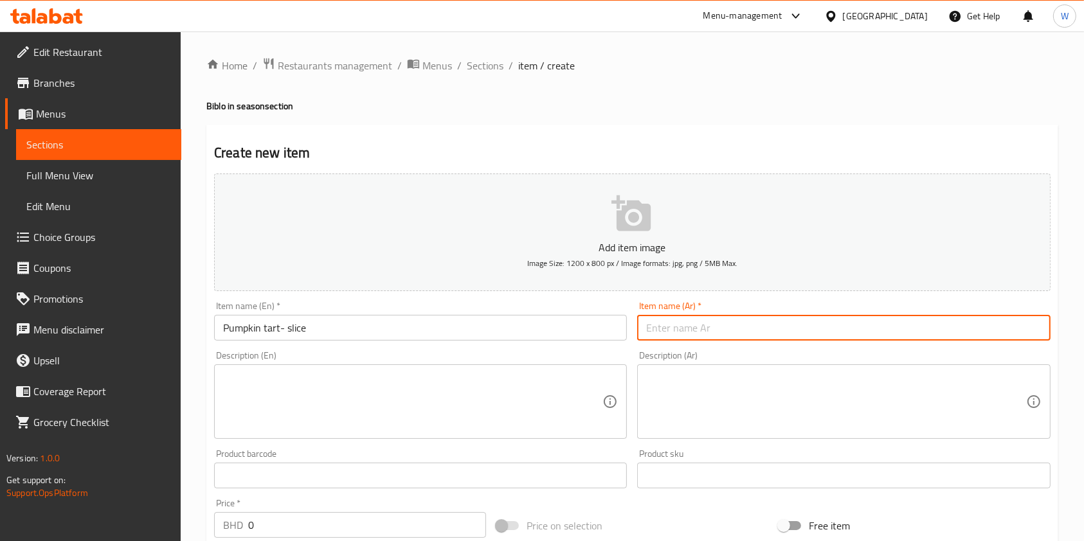
click at [714, 340] on input "text" at bounding box center [843, 328] width 413 height 26
paste input "شريحة فطيرة اليقطين"
type input "شريحة فطيرة اليقطين"
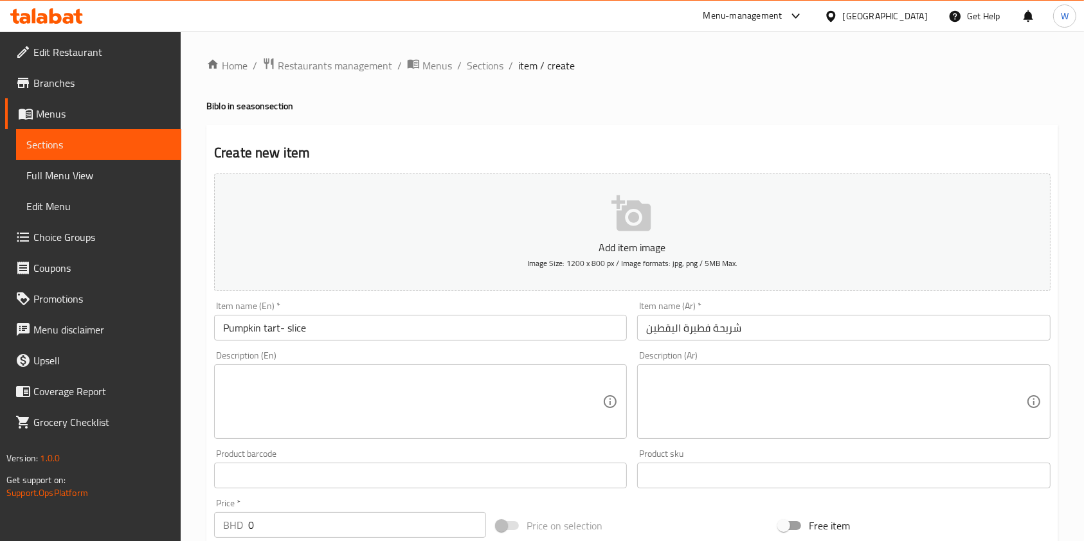
click at [450, 417] on textarea at bounding box center [412, 402] width 379 height 61
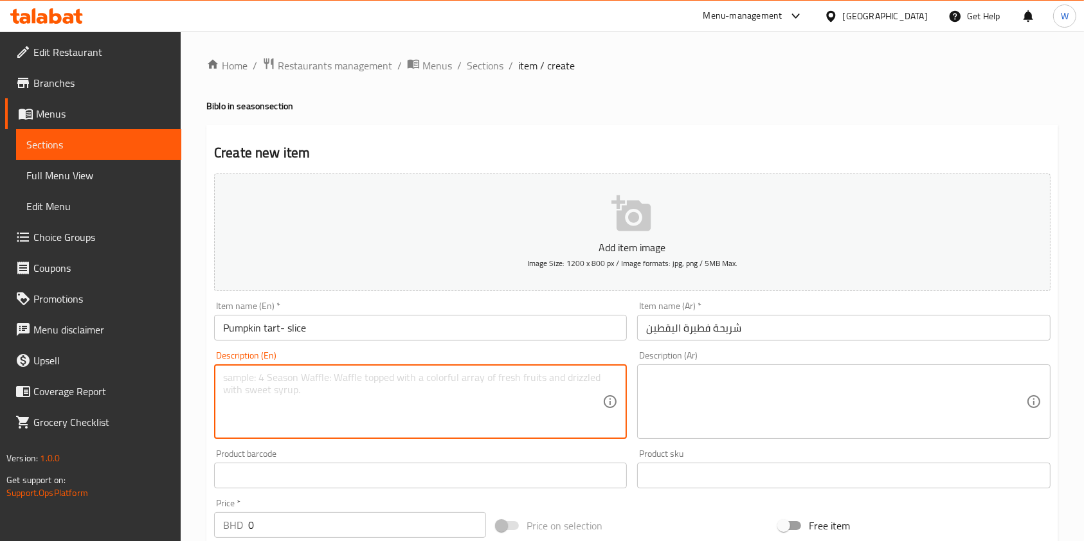
paste textarea "A buttery tart crust filled with smooth pumpkin custard, lightly spiced and bak…"
type textarea "A buttery tart crust filled with smooth pumpkin custard, lightly spiced and bak…"
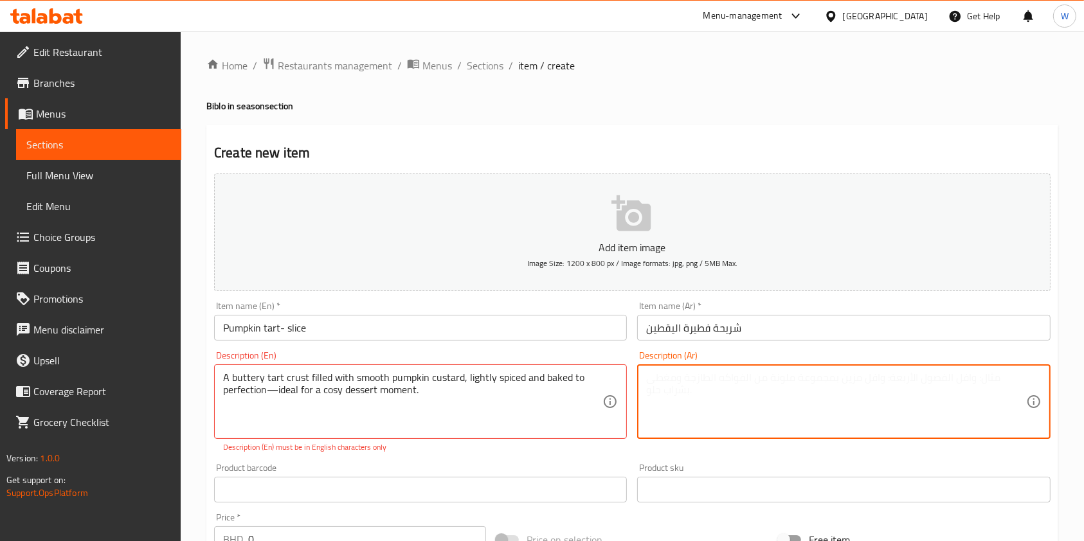
click at [793, 392] on textarea at bounding box center [835, 402] width 379 height 61
paste textarea "قشرة فطيرة زبدية محشوة بكاسترد اليقطين الناعم، متبلة قليلاً ومخبوزة إلى حد الكم…"
type textarea "قشرة فطيرة زبدية محشوة بكاسترد اليقطين الناعم، متبلة قليلاً ومخبوزة إلى حد الكم…"
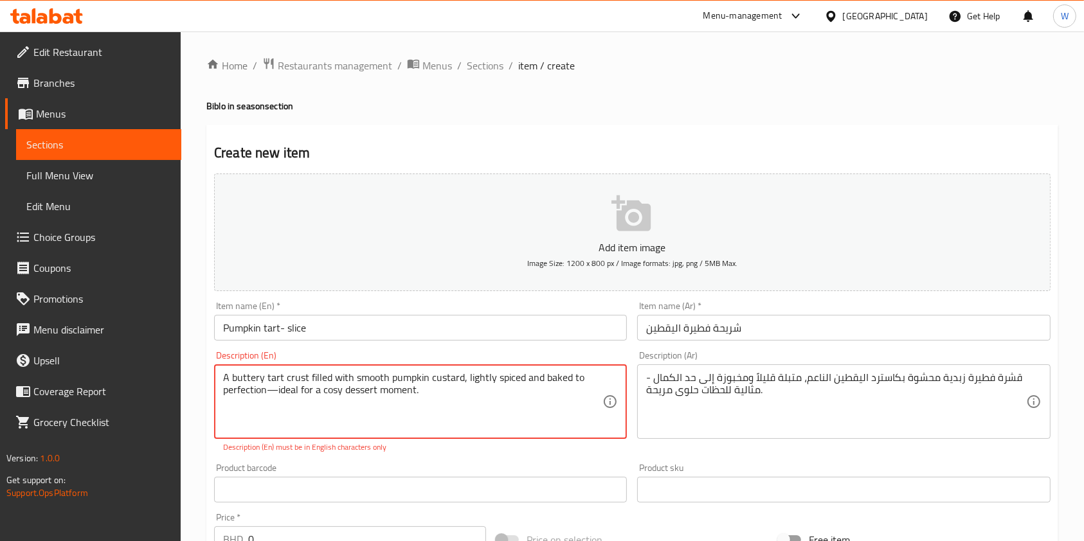
click at [273, 394] on textarea "A buttery tart crust filled with smooth pumpkin custard, lightly spiced and bak…" at bounding box center [412, 402] width 379 height 61
click at [268, 392] on textarea "A buttery tart crust filled with smooth pumpkin custard, lightly spiced and bak…" at bounding box center [412, 402] width 379 height 61
type textarea "A buttery tart crust filled with smooth pumpkin custard, lightly spiced and bak…"
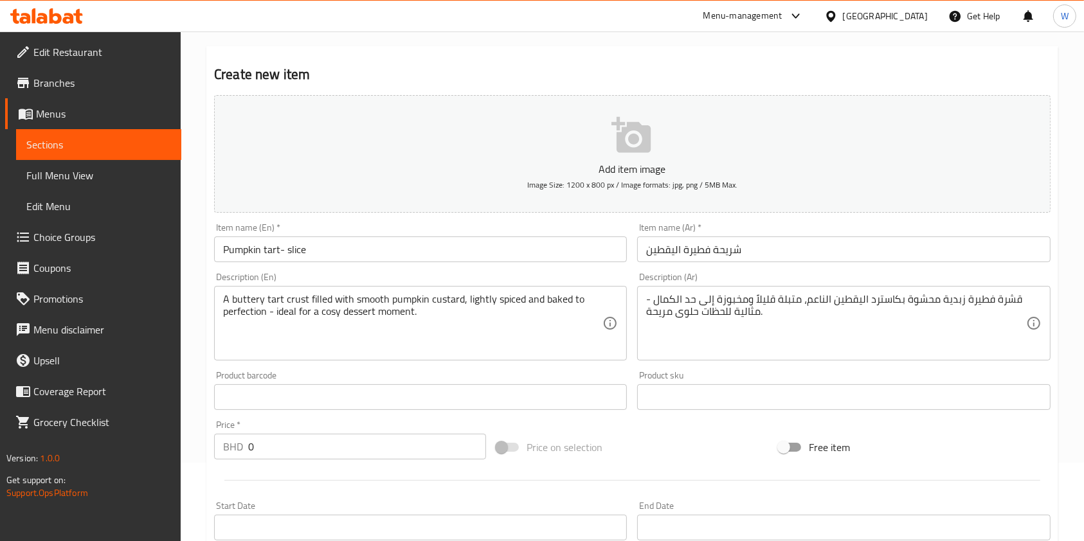
scroll to position [171, 0]
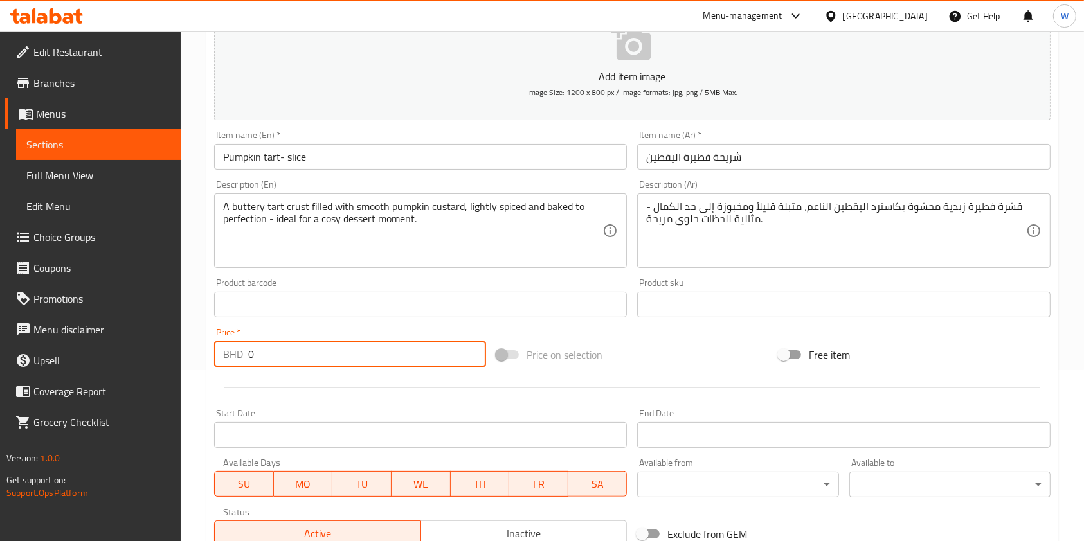
drag, startPoint x: 295, startPoint y: 352, endPoint x: 236, endPoint y: 357, distance: 58.7
click at [246, 356] on div "BHD 0 Price *" at bounding box center [350, 354] width 272 height 26
paste input "3.75"
type input "3.75"
click at [284, 382] on div at bounding box center [632, 388] width 847 height 32
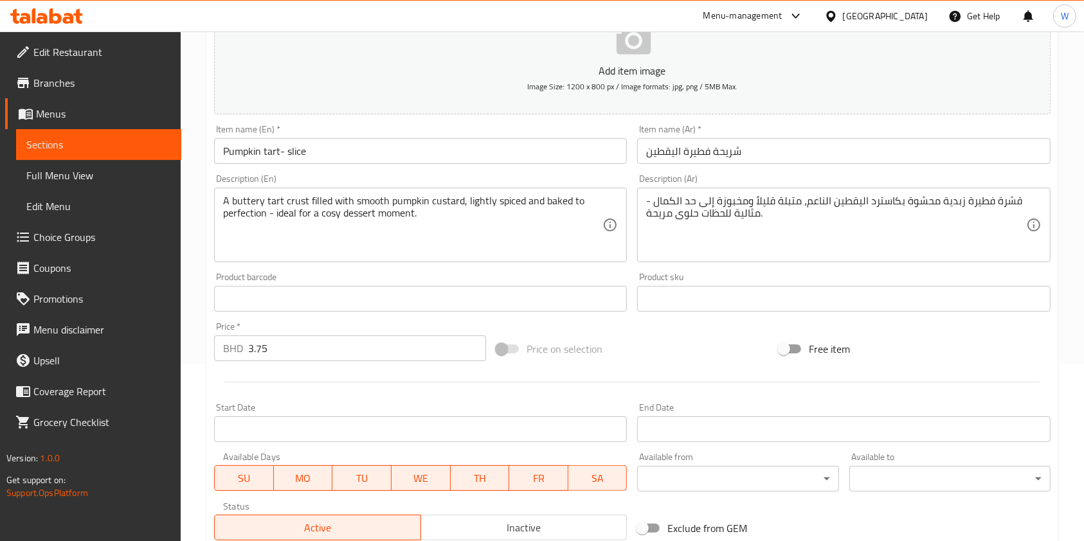
scroll to position [367, 0]
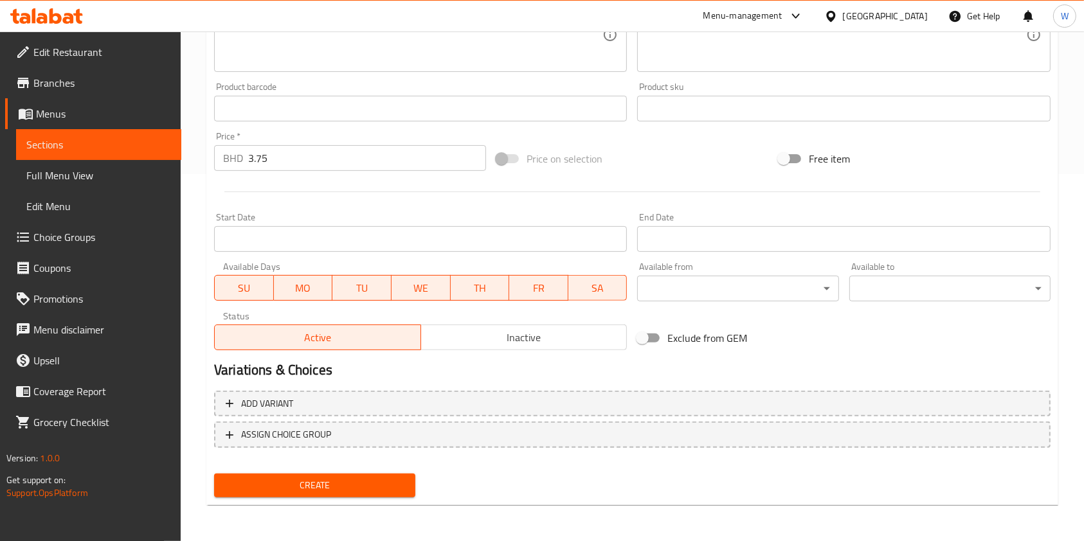
click at [330, 493] on span "Create" at bounding box center [314, 486] width 181 height 16
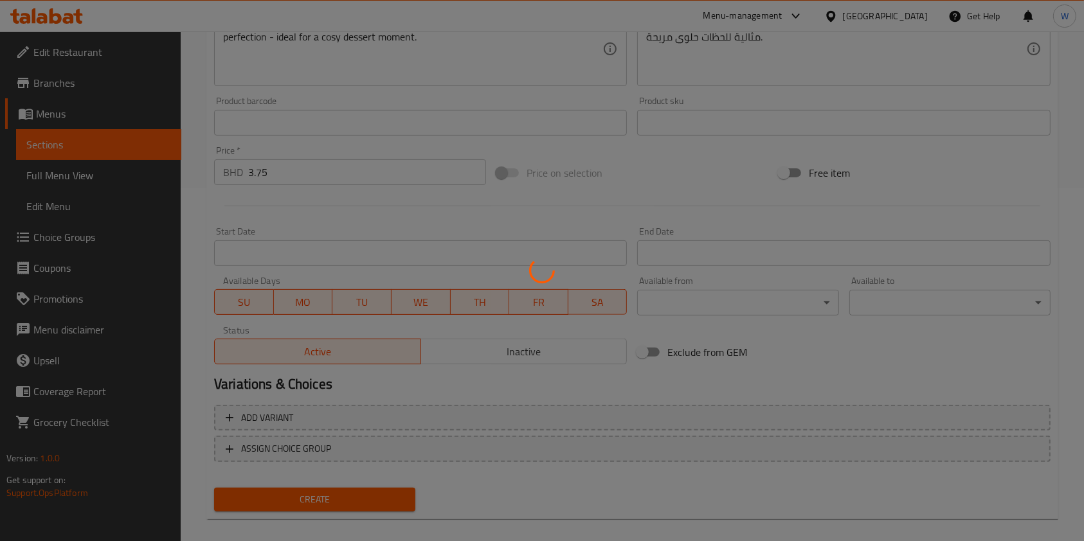
scroll to position [24, 0]
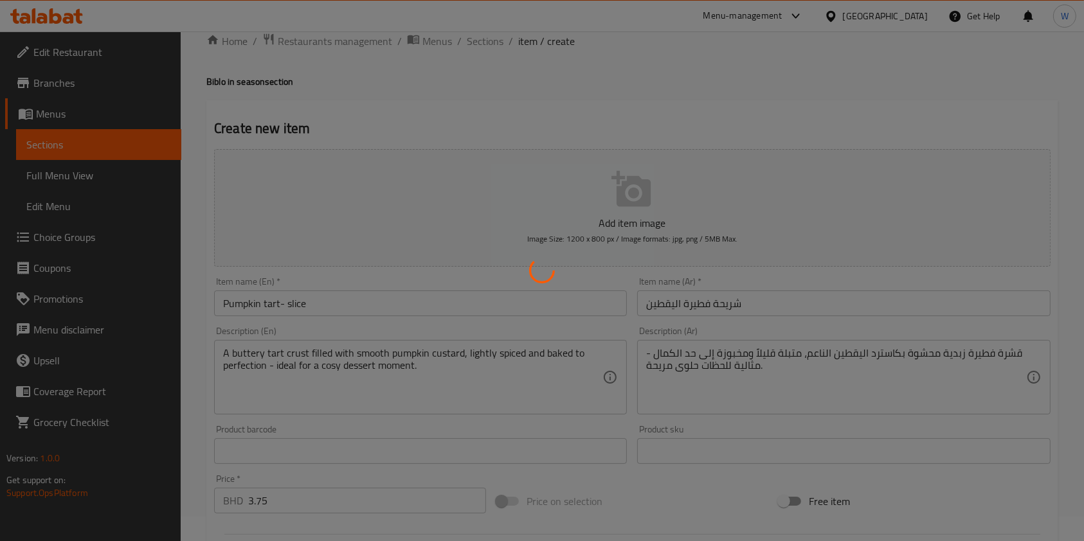
type input "0"
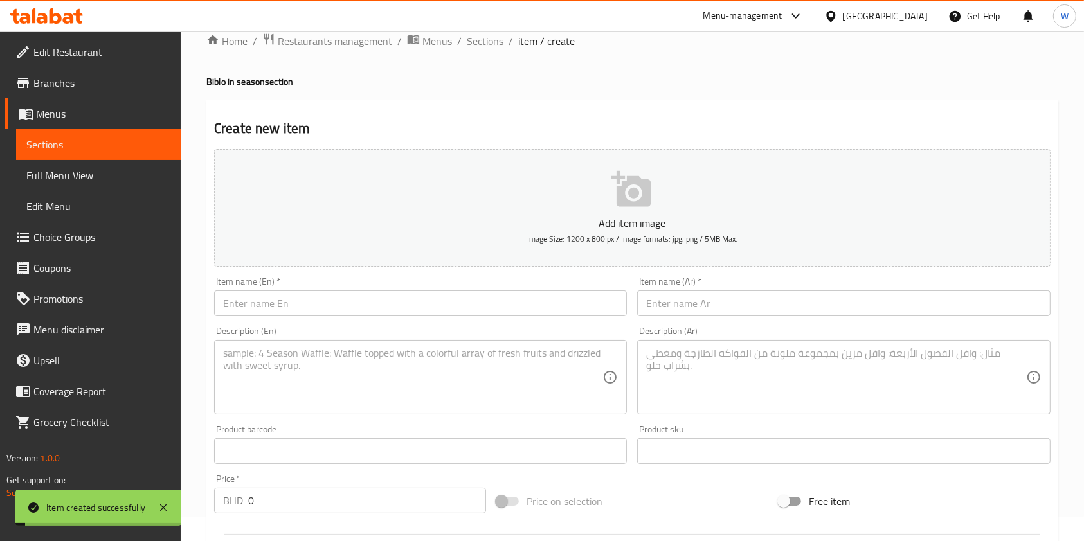
click at [491, 40] on span "Sections" at bounding box center [485, 40] width 37 height 15
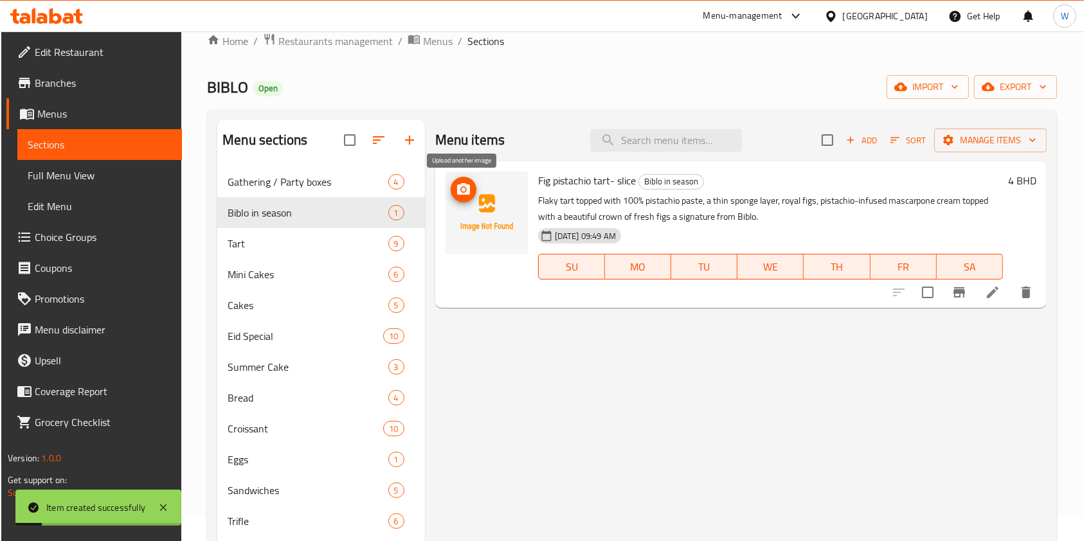
click at [461, 188] on circle "upload picture" at bounding box center [463, 190] width 4 height 4
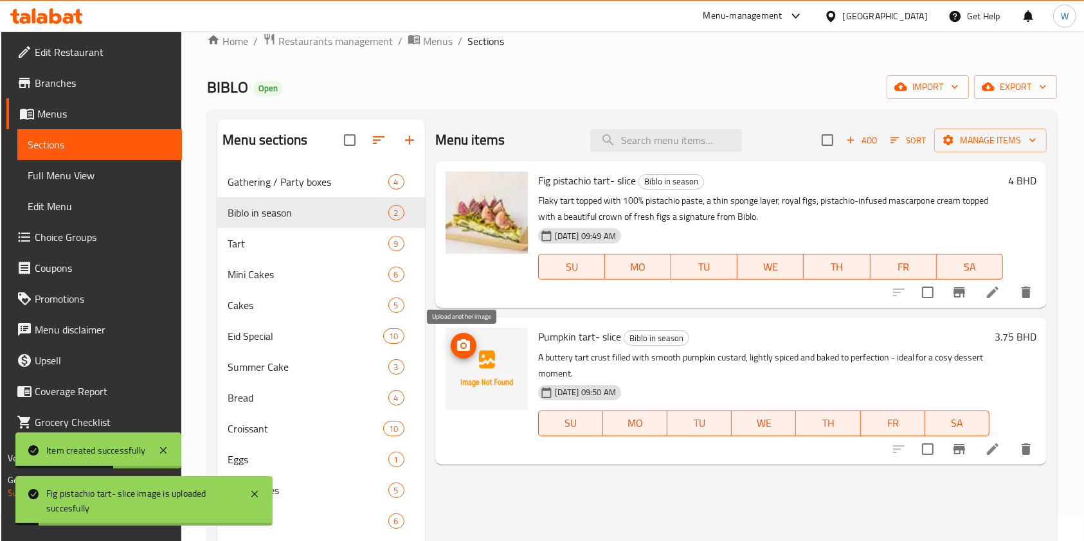
click at [463, 343] on icon "upload picture" at bounding box center [463, 345] width 15 height 15
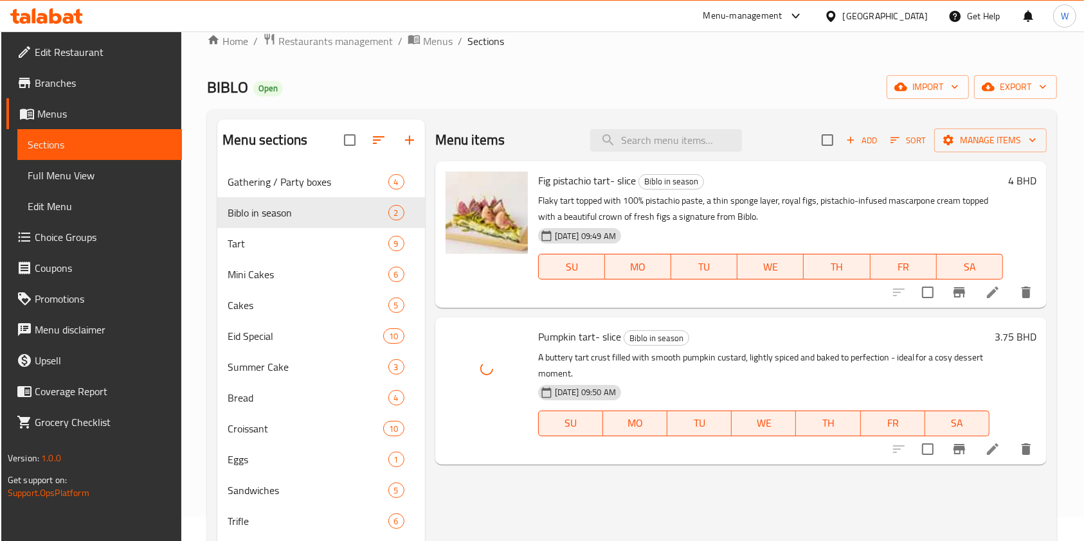
click at [536, 482] on div "Menu items Add Sort Manage items Fig pistachio tart- slice Biblo in season Flak…" at bounding box center [736, 390] width 622 height 541
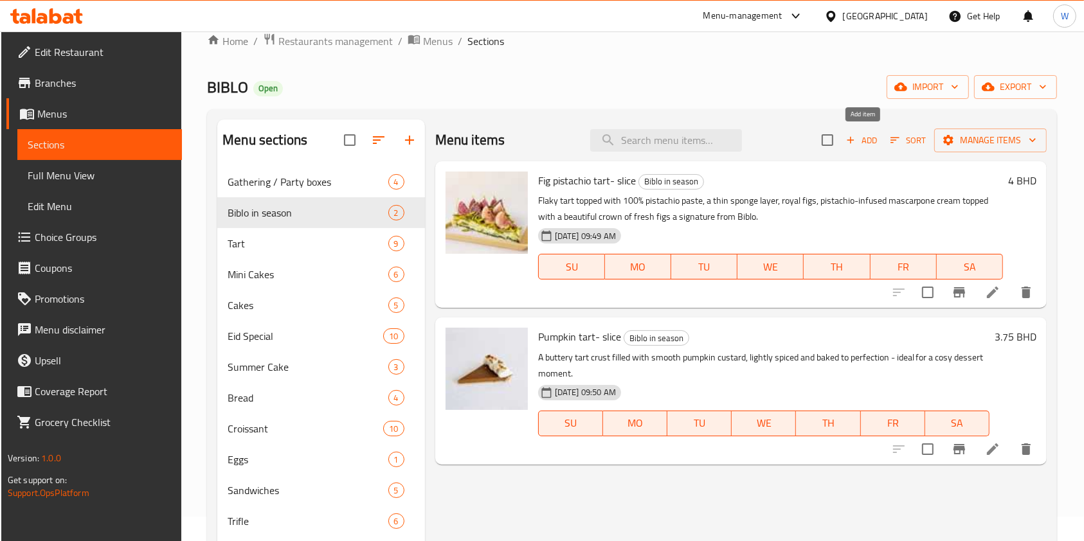
click at [857, 141] on icon "button" at bounding box center [851, 140] width 12 height 12
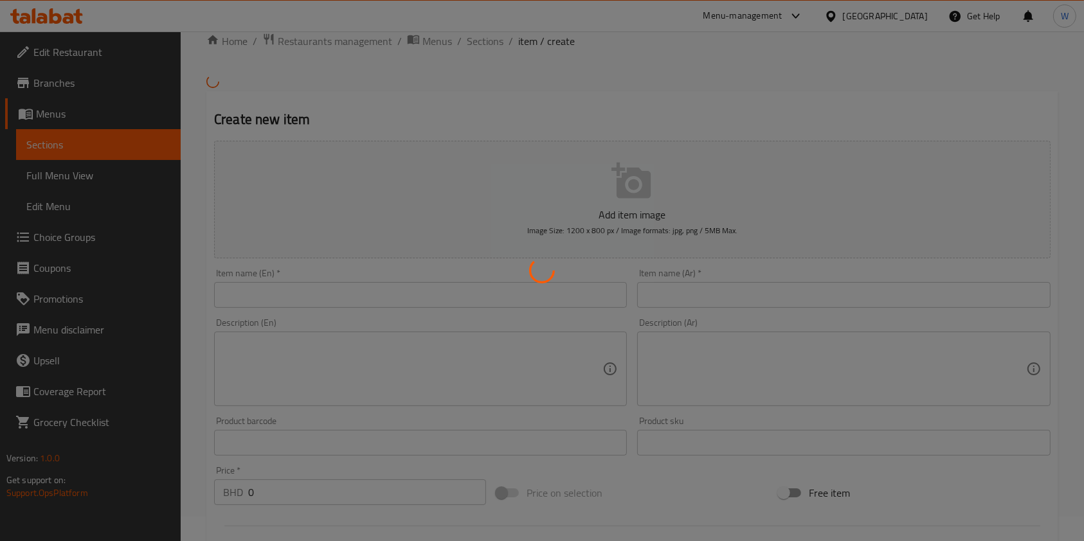
click at [451, 291] on div at bounding box center [542, 270] width 1084 height 541
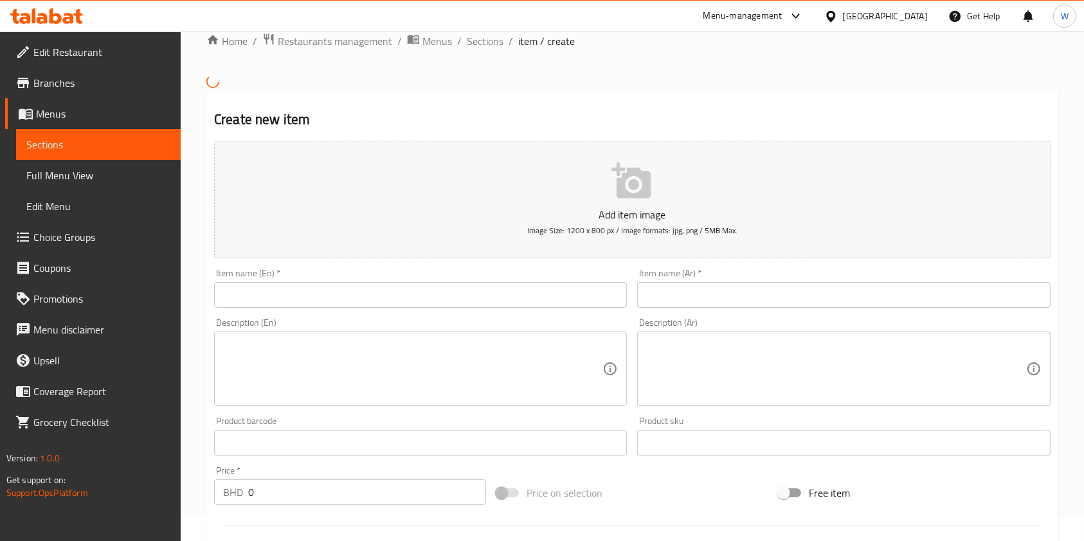
click at [453, 296] on input "text" at bounding box center [420, 295] width 413 height 26
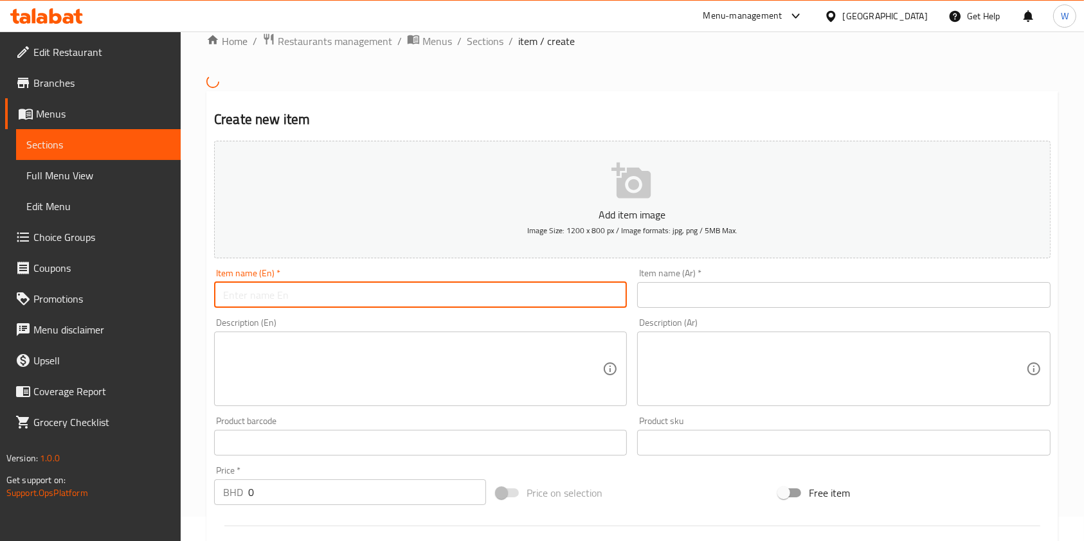
paste input "Tarte Forêt Noire-single"
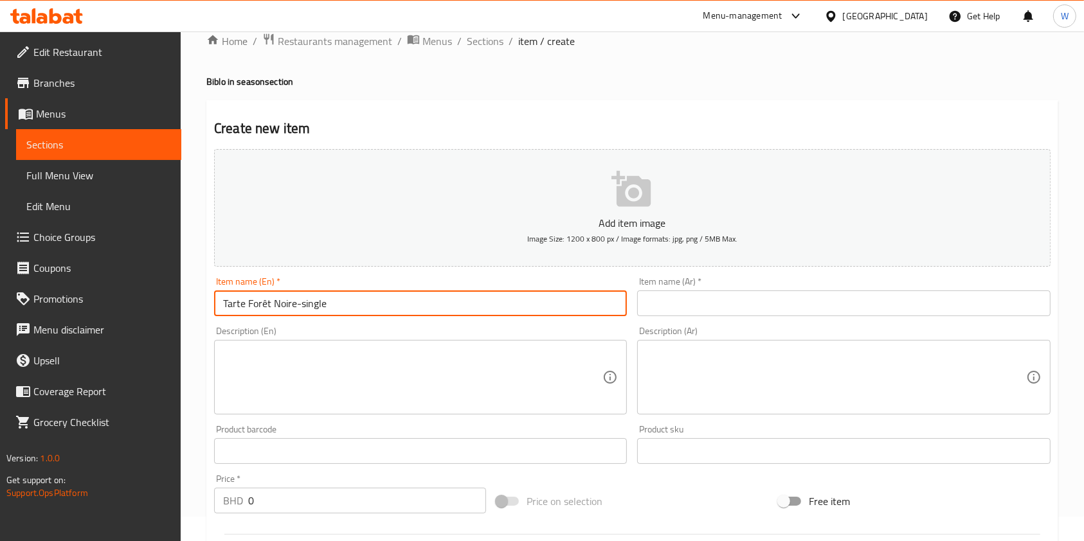
type input "Tarte Forêt Noire-single"
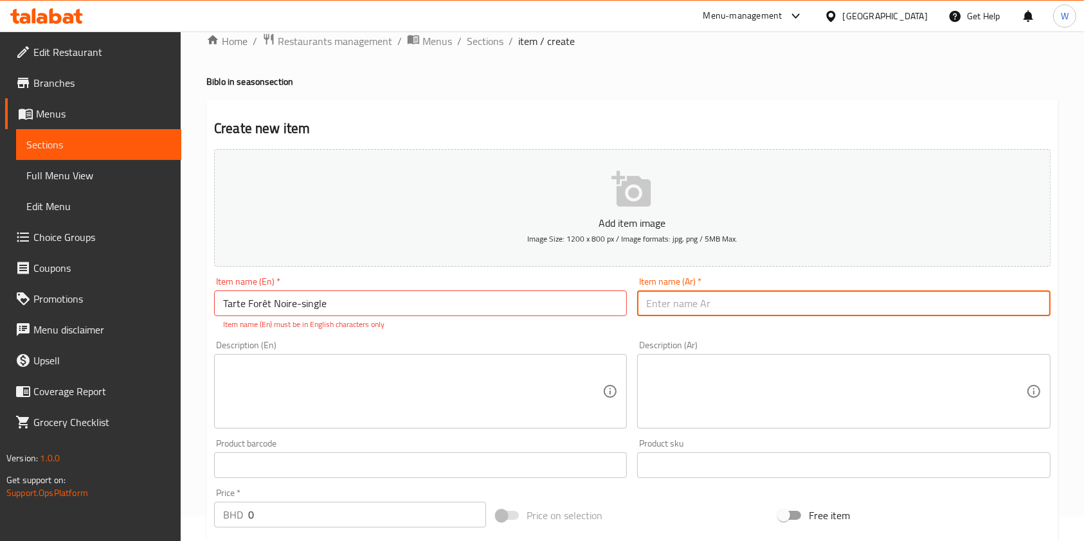
click at [675, 308] on input "text" at bounding box center [843, 304] width 413 height 26
paste input "فطيرة الغابة السوداء - واحدة"
type input "فطيرة الغابة السوداء - واحدة"
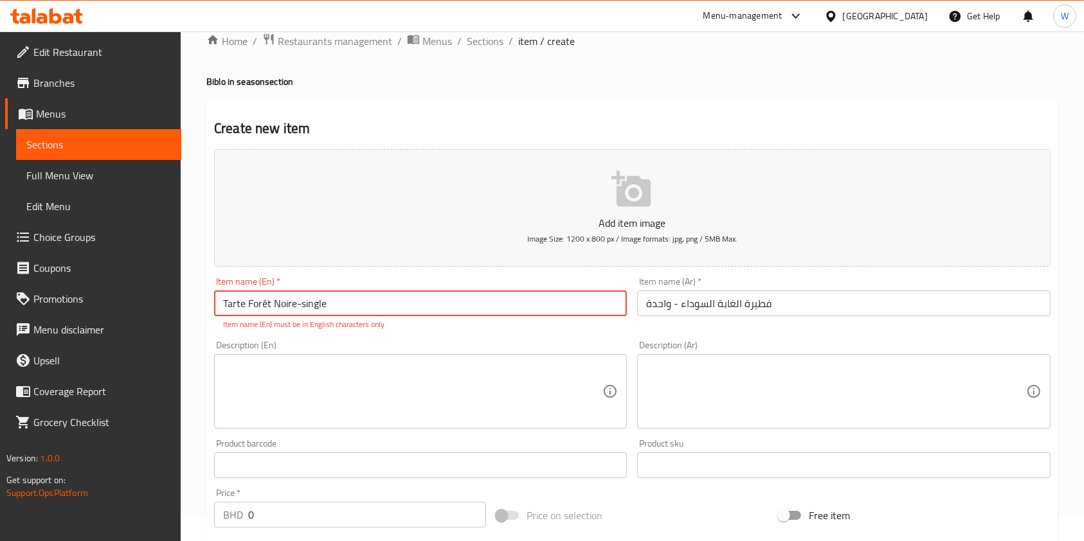
click at [268, 306] on input "Tarte Forêt Noire-single" at bounding box center [420, 304] width 413 height 26
type input "Tarte Foret Noire-single"
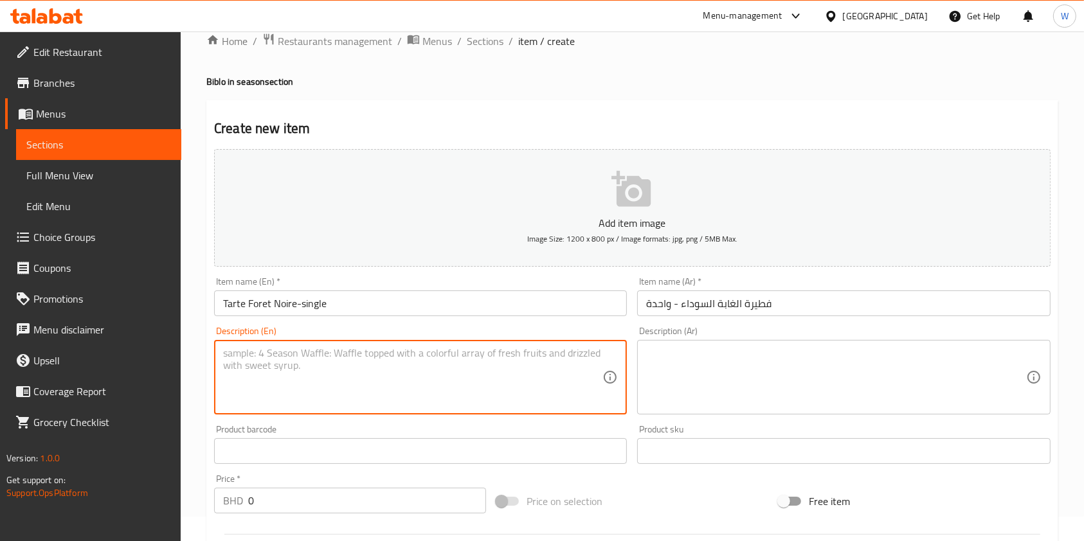
click at [349, 367] on div "Description (En)" at bounding box center [420, 377] width 413 height 75
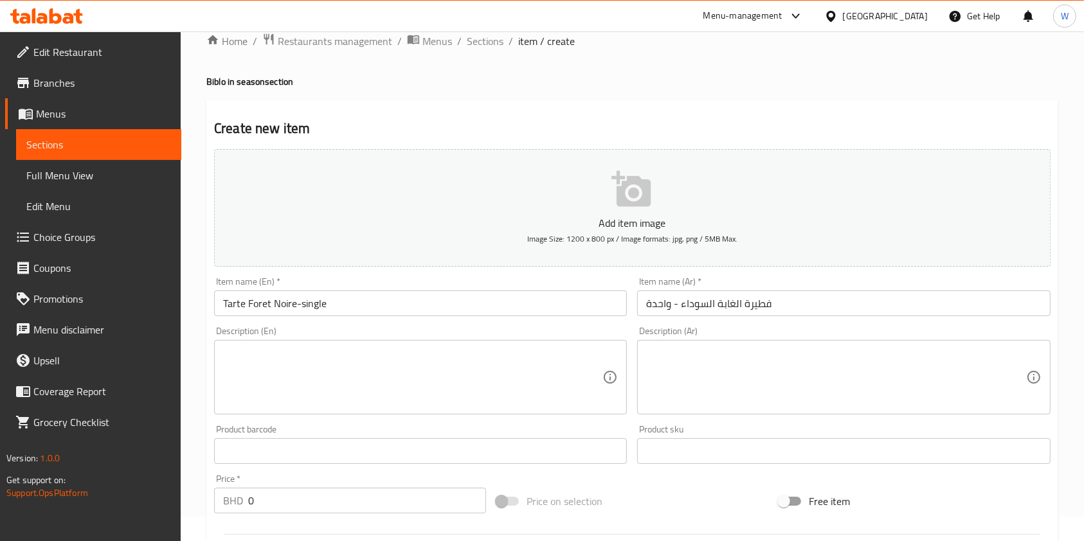
click at [365, 367] on textarea at bounding box center [412, 377] width 379 height 61
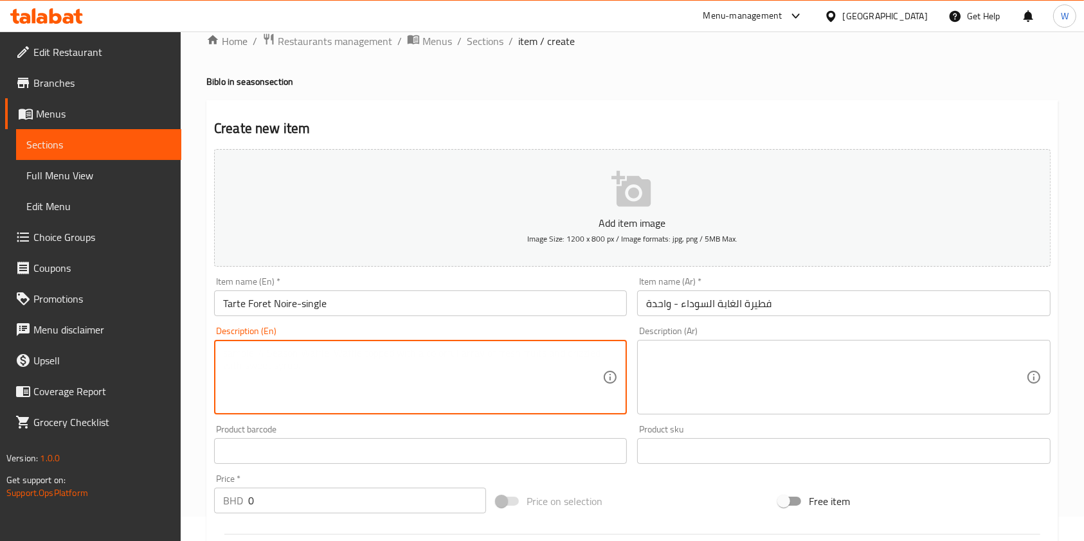
paste textarea "" A crisp chocolate base, stuffed with a rich chocolate sponge luscious cherrie…"
click at [228, 349] on textarea "" A crisp chocolate base, stuffed with a rich chocolate sponge luscious cherrie…" at bounding box center [412, 377] width 379 height 61
click at [455, 398] on textarea "A crisp chocolate base, stuffed with a rich chocolate sponge luscious cherries,…" at bounding box center [412, 377] width 379 height 61
click at [448, 366] on textarea "A crisp chocolate base, stuffed with a rich chocolate sponge luscious cherries,…" at bounding box center [412, 377] width 379 height 61
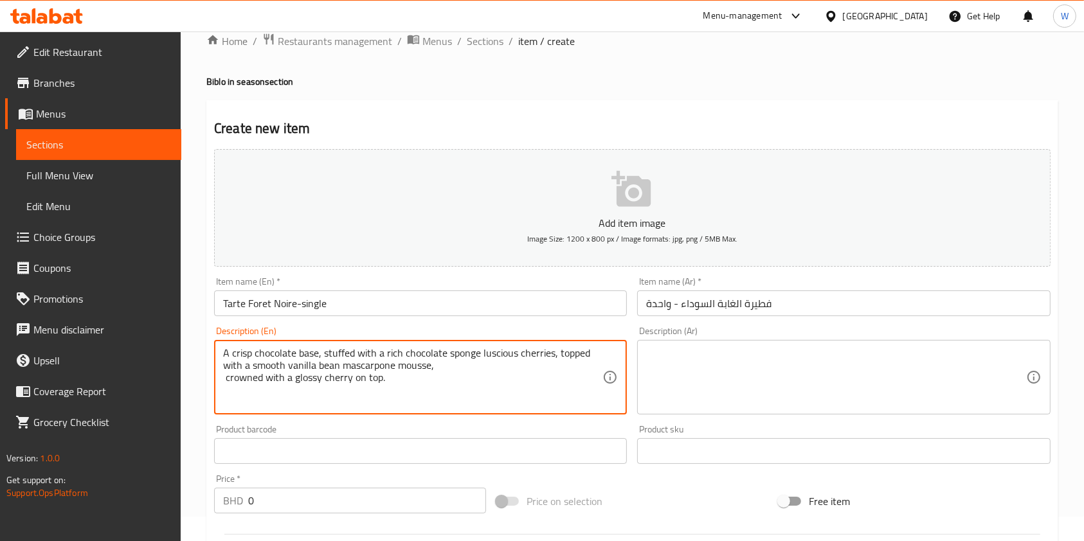
click at [448, 366] on textarea "A crisp chocolate base, stuffed with a rich chocolate sponge luscious cherries,…" at bounding box center [412, 377] width 379 height 61
click at [447, 384] on textarea "A crisp chocolate base, stuffed with a rich chocolate sponge luscious cherries,…" at bounding box center [412, 377] width 379 height 61
drag, startPoint x: 386, startPoint y: 387, endPoint x: 230, endPoint y: 380, distance: 157.1
click at [230, 380] on textarea "A crisp chocolate base, stuffed with a rich chocolate sponge luscious cherries,…" at bounding box center [412, 377] width 379 height 61
click at [226, 381] on textarea "A crisp chocolate base, stuffed with a rich chocolate sponge luscious cherries,…" at bounding box center [412, 377] width 379 height 61
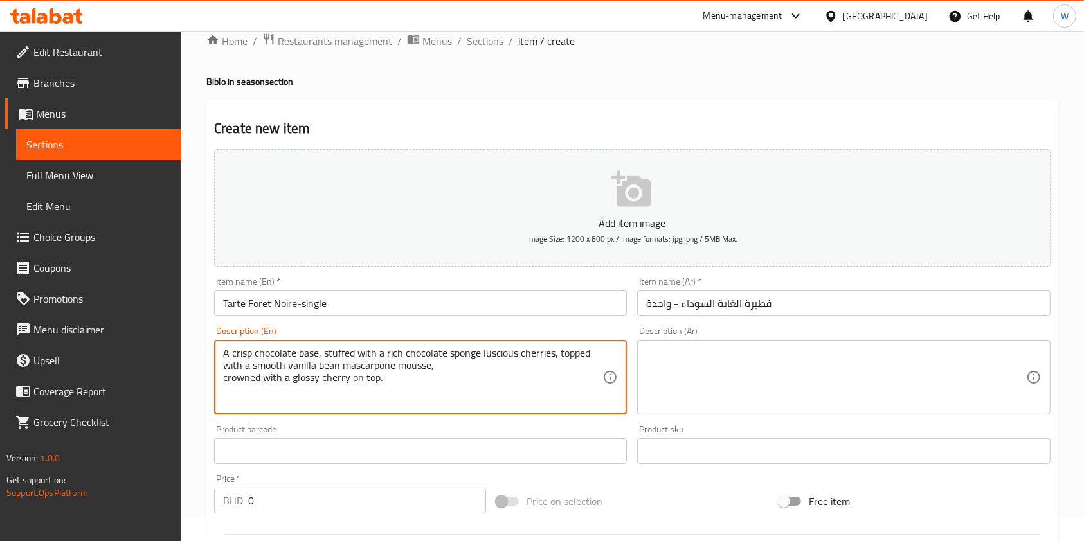
drag, startPoint x: 391, startPoint y: 375, endPoint x: 219, endPoint y: 345, distance: 174.9
click at [219, 345] on div "A crisp chocolate base, stuffed with a rich chocolate sponge luscious cherries,…" at bounding box center [420, 377] width 413 height 75
type textarea "A crisp chocolate base, stuffed with a rich chocolate sponge luscious cherries,…"
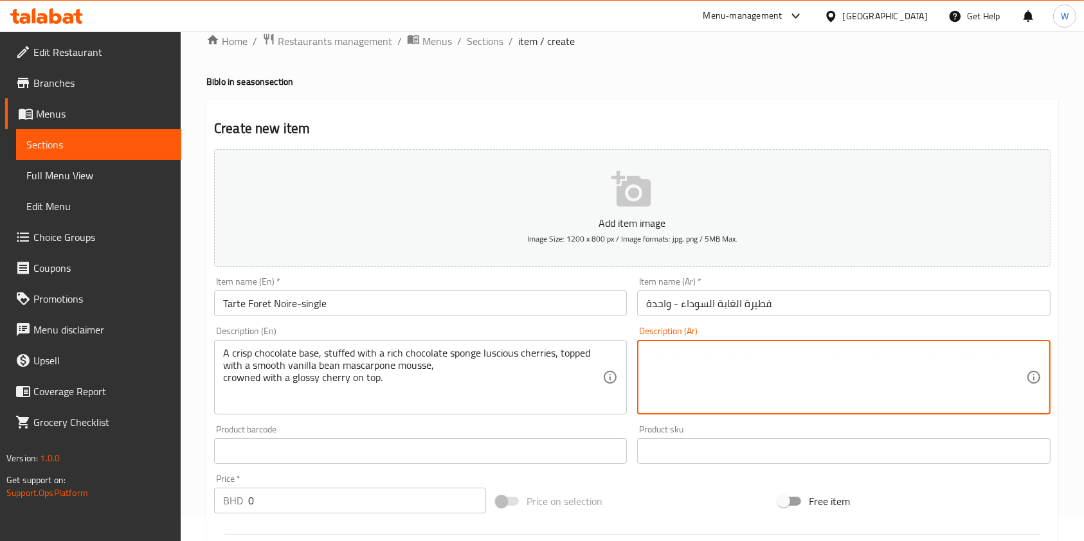
click at [705, 371] on textarea at bounding box center [835, 377] width 379 height 61
paste textarea "قاعدة شوكولاتة مقرمشة، محشوة بإسفنجة شوكولاتة غنية بالكرز اللذيذ، ومغطاة بموس م…"
type textarea "قاعدة شوكولاتة مقرمشة، محشوة بإسفنجة شوكولاتة غنية بالكرز اللذيذ، ومغطاة بموس م…"
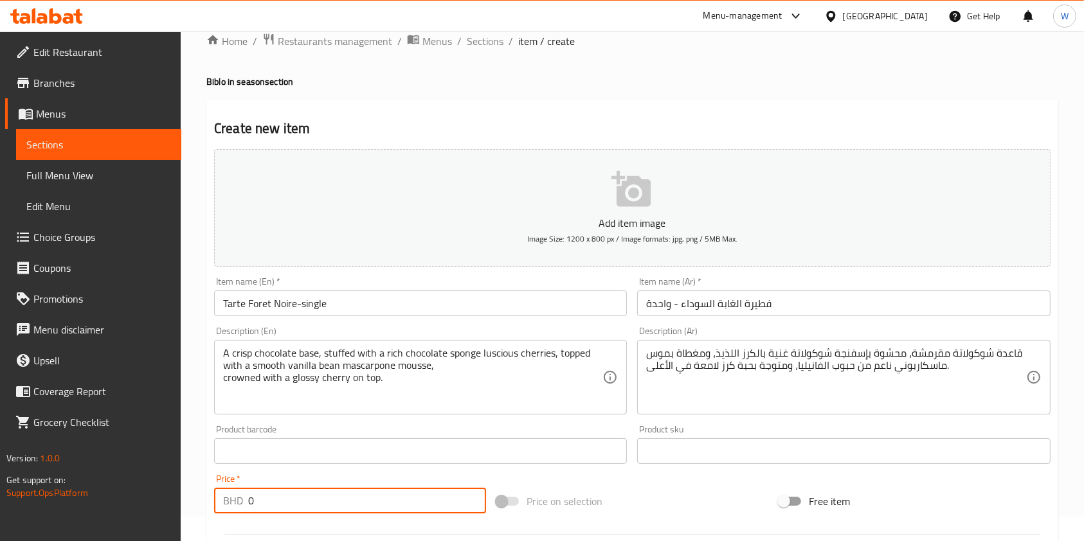
paste input "3.75"
drag, startPoint x: 286, startPoint y: 507, endPoint x: 232, endPoint y: 507, distance: 53.4
click at [232, 507] on div "BHD 0 Price *" at bounding box center [350, 501] width 272 height 26
type input "3.75"
click at [585, 498] on span "Price on selection" at bounding box center [565, 501] width 76 height 15
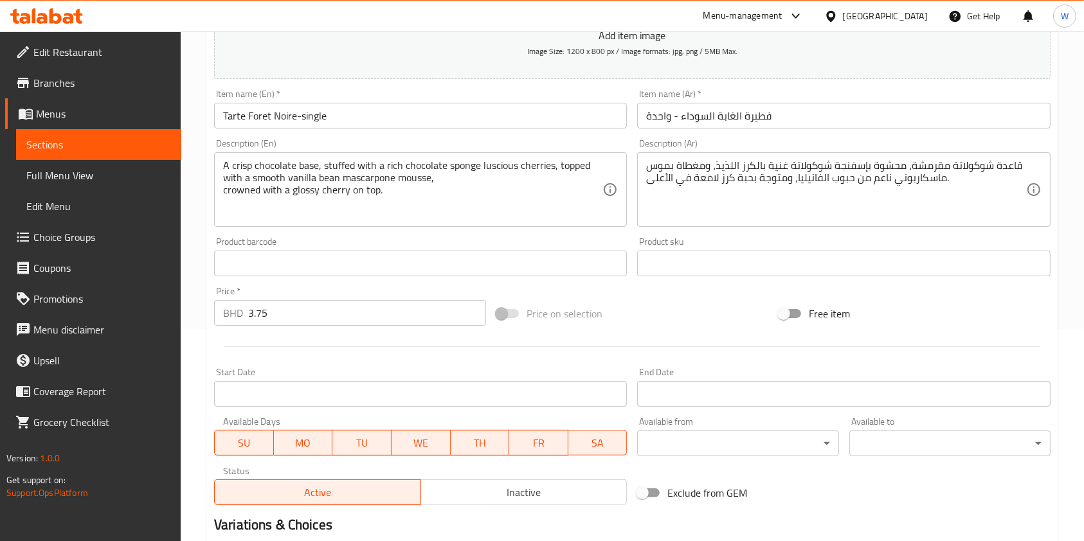
scroll to position [367, 0]
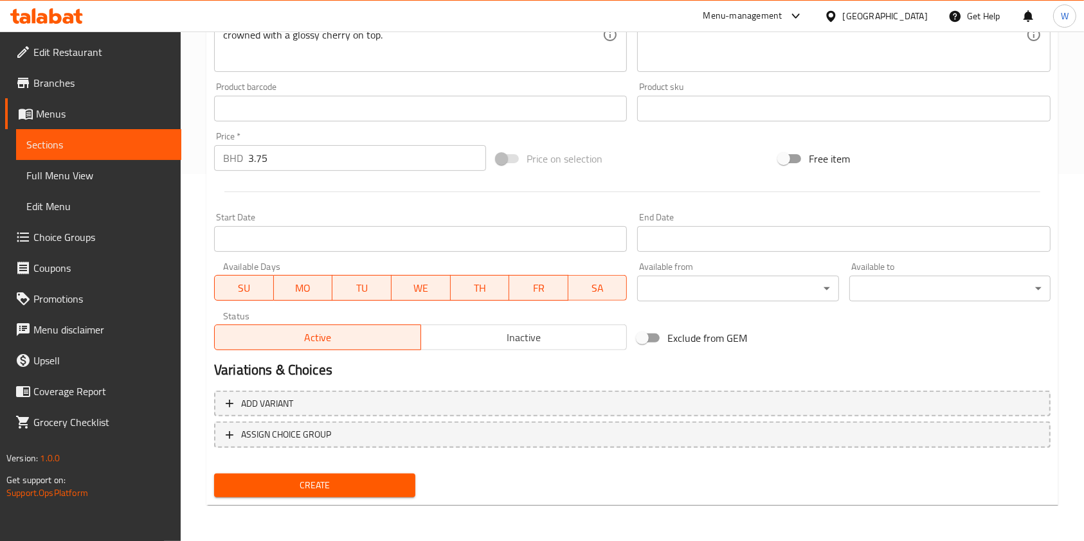
click at [368, 485] on span "Create" at bounding box center [314, 486] width 181 height 16
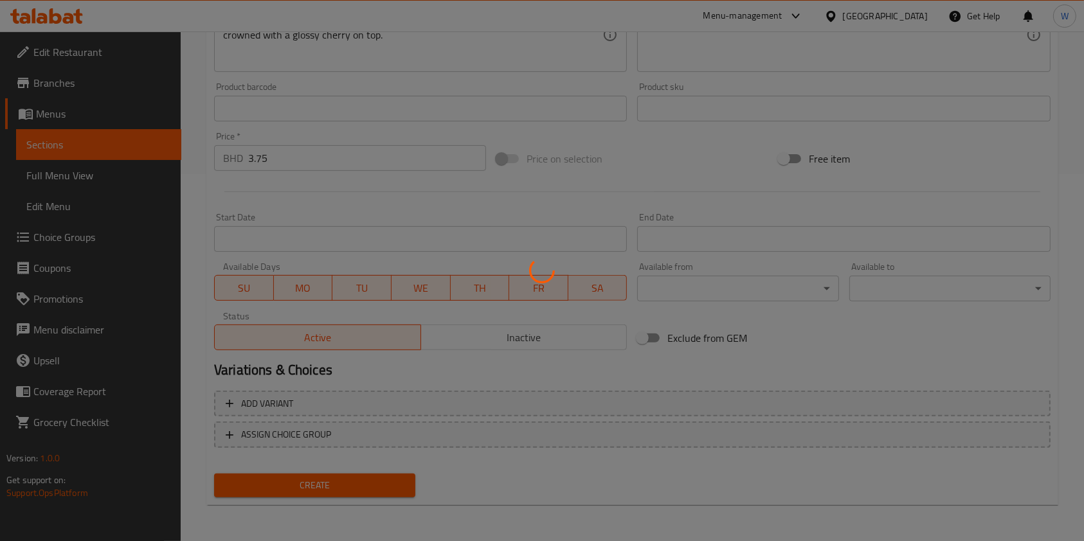
type input "0"
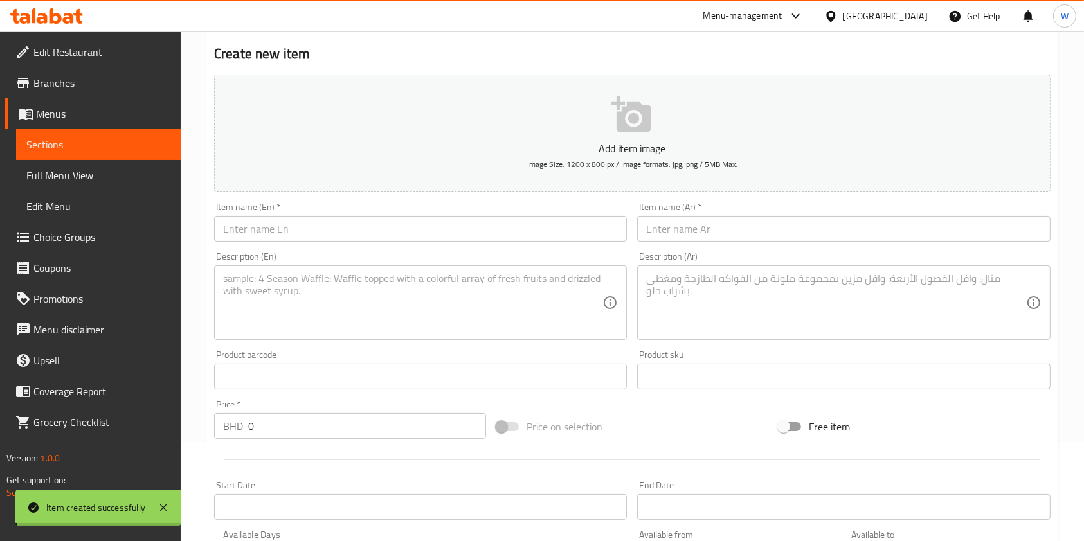
scroll to position [0, 0]
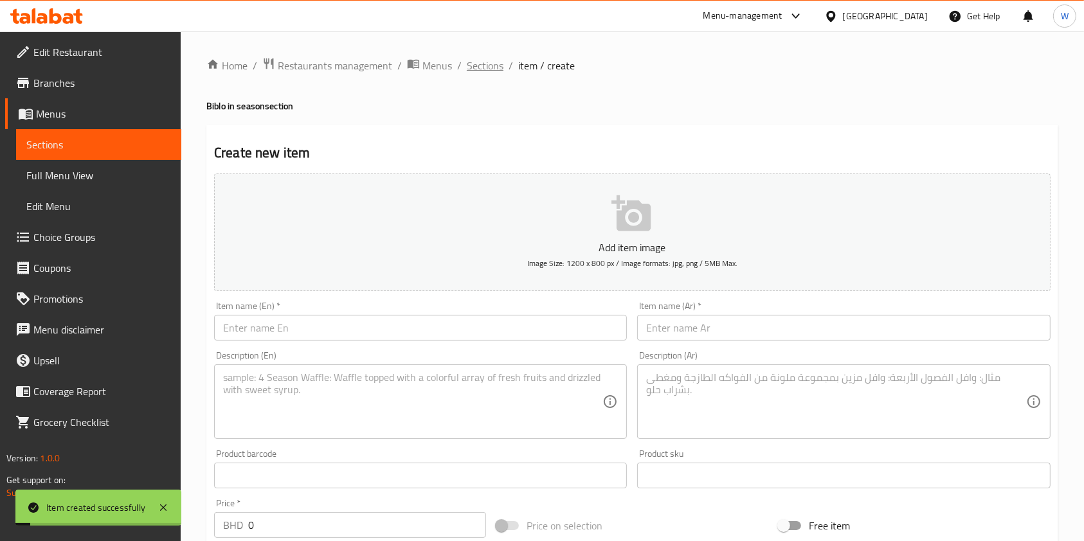
click at [486, 70] on span "Sections" at bounding box center [485, 65] width 37 height 15
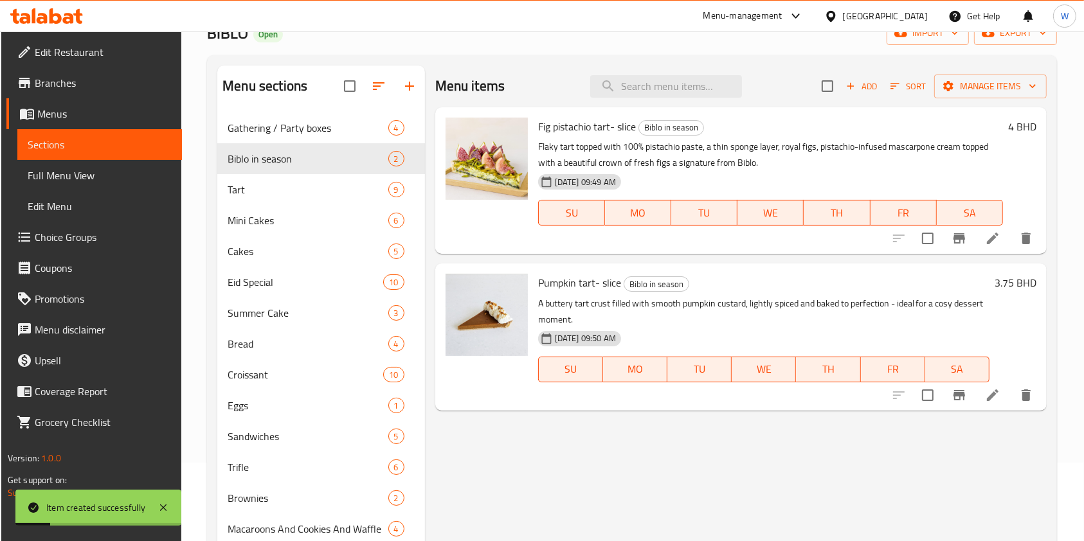
scroll to position [171, 0]
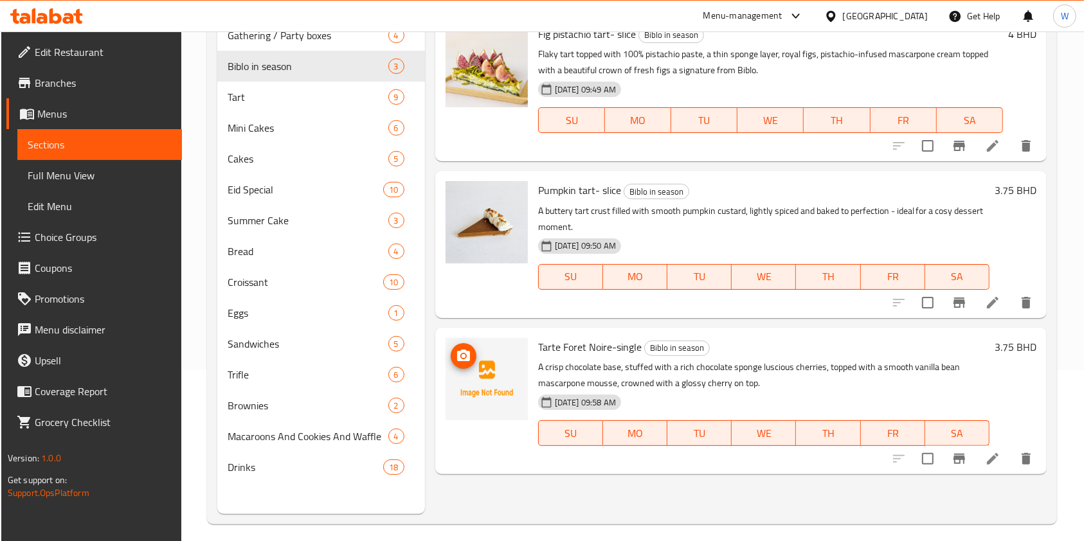
click at [473, 365] on img at bounding box center [487, 379] width 82 height 82
click at [470, 358] on icon "upload picture" at bounding box center [463, 356] width 15 height 15
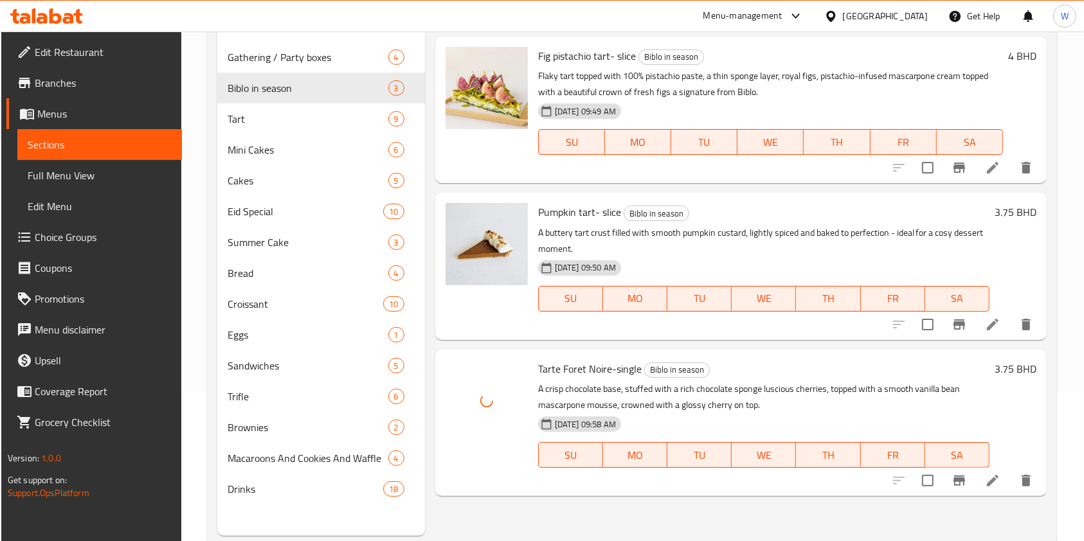
scroll to position [0, 0]
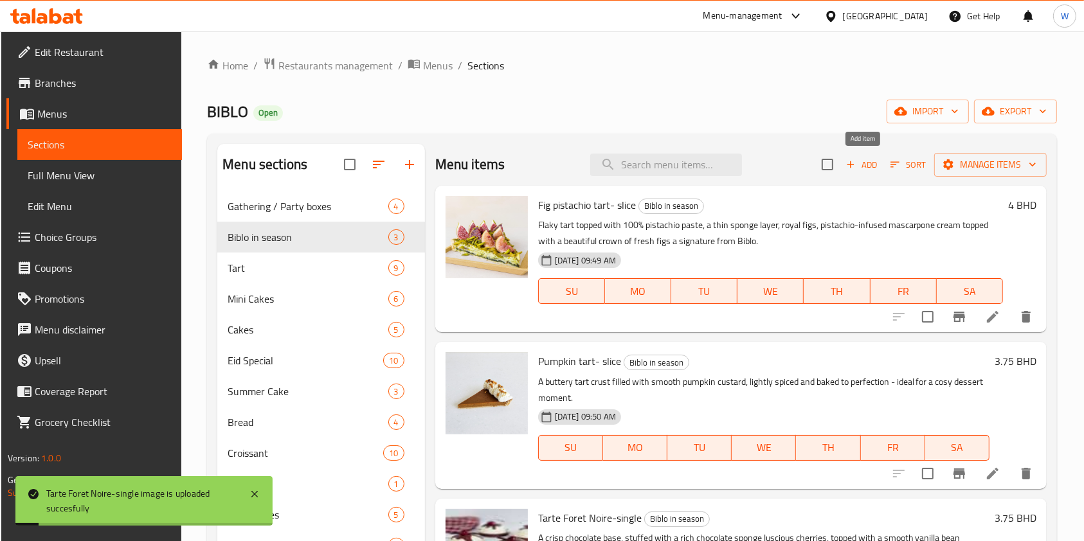
click at [874, 158] on span "Add" at bounding box center [861, 165] width 35 height 15
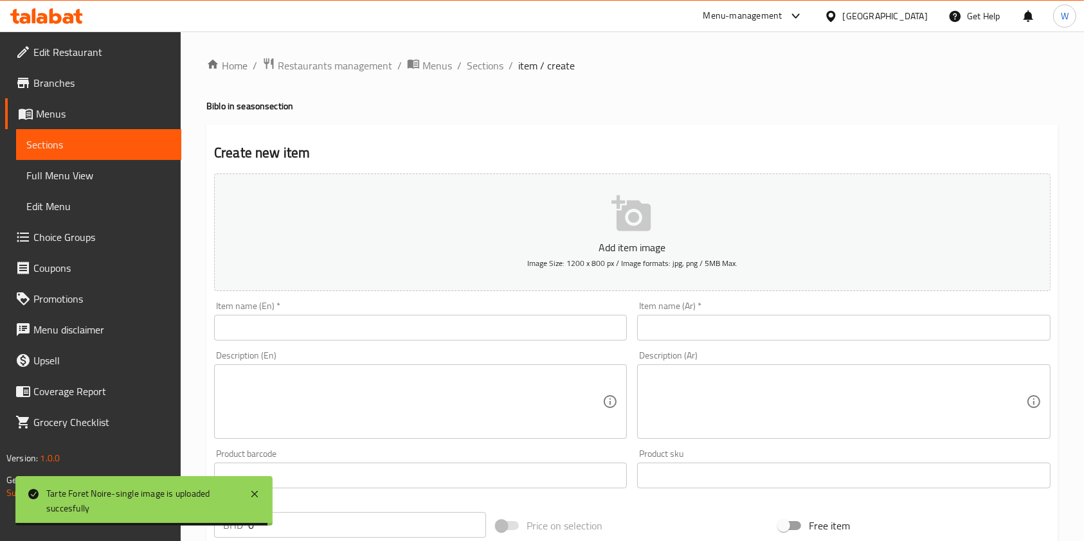
click at [373, 322] on input "text" at bounding box center [420, 328] width 413 height 26
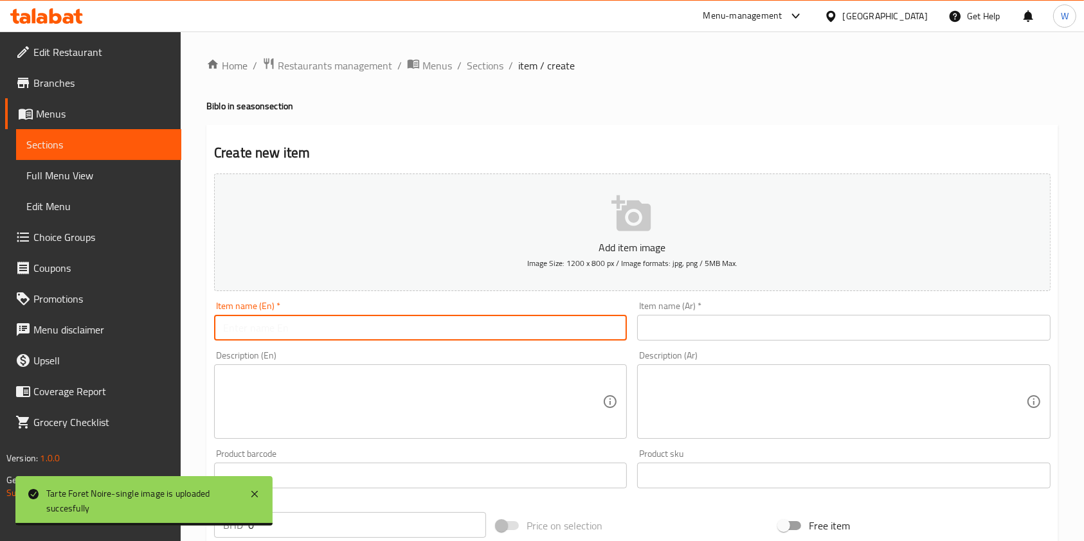
paste input "Pumpkin cream mini tea cake"
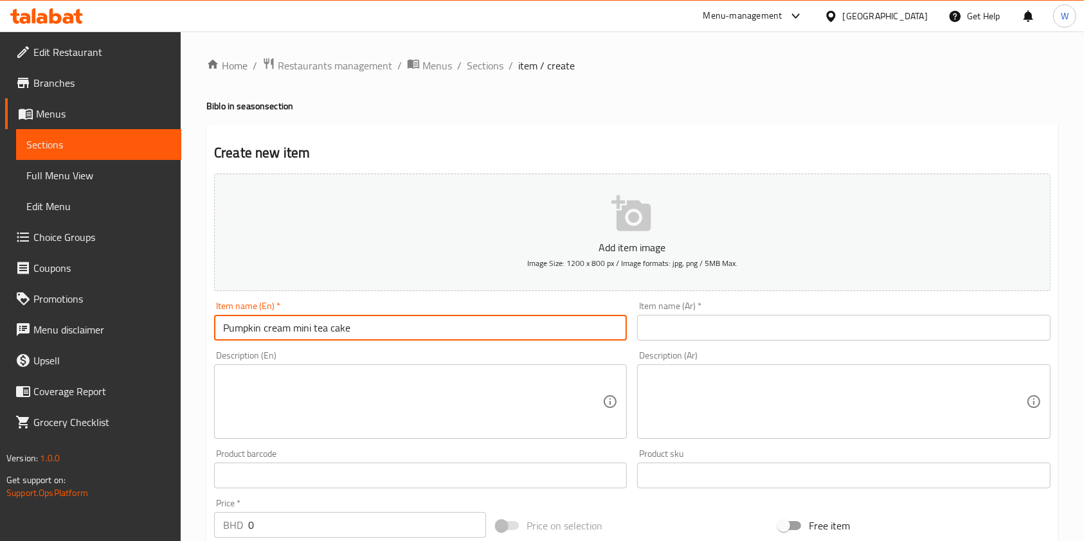
type input "Pumpkin cream mini tea cake"
click at [718, 337] on input "text" at bounding box center [843, 328] width 413 height 26
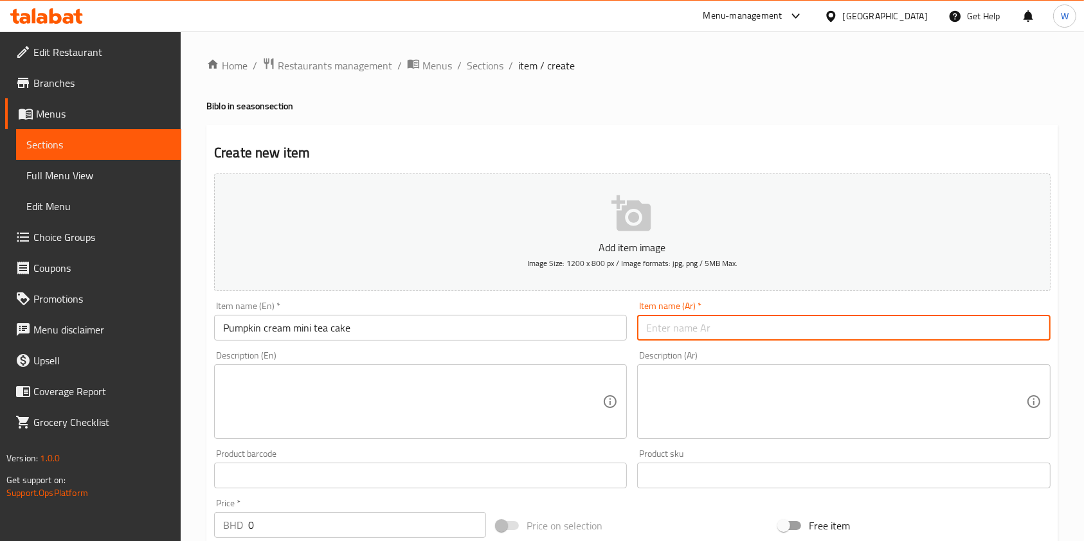
paste input "كعكة شاي صغيرة بكريمة اليقطين"
type input "كعكة شاي صغيرة بكريمة اليقطين"
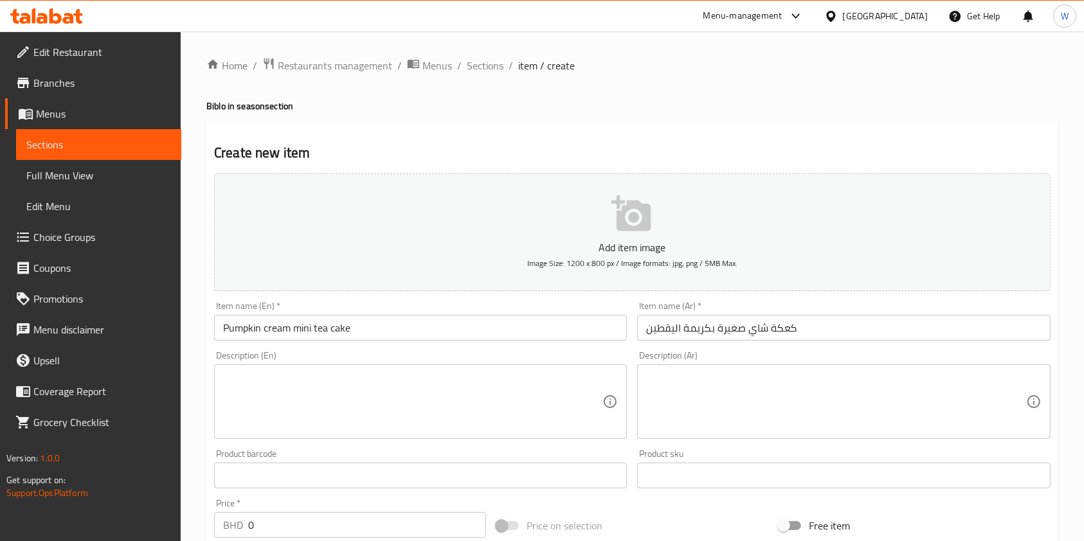
click at [288, 422] on textarea at bounding box center [412, 402] width 379 height 61
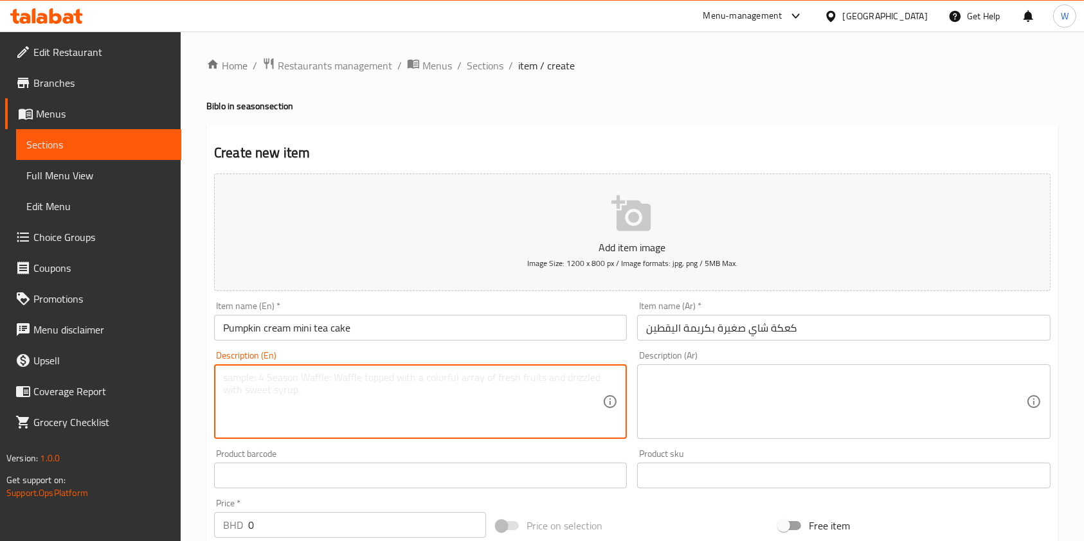
paste textarea "Moist Spiced pumpkin tea cakes stuffed with cream perfect for autumn."
type textarea "Moist Spiced pumpkin tea cakes stuffed with cream perfect for autumn."
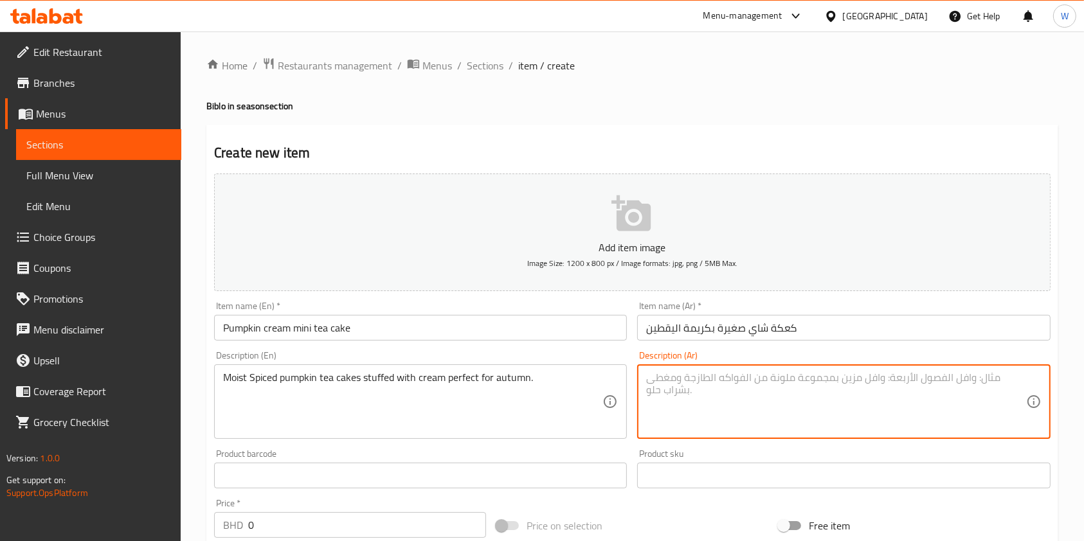
click at [774, 391] on textarea at bounding box center [835, 402] width 379 height 61
paste textarea "كعكات شاي اليقطين الرطبة المتبلة المحشوة بالكريمة مثالية لفصل الخريف."
type textarea "كعكات شاي اليقطين الرطبة المتبلة المحشوة بالكريمة مثالية لفصل الخريف."
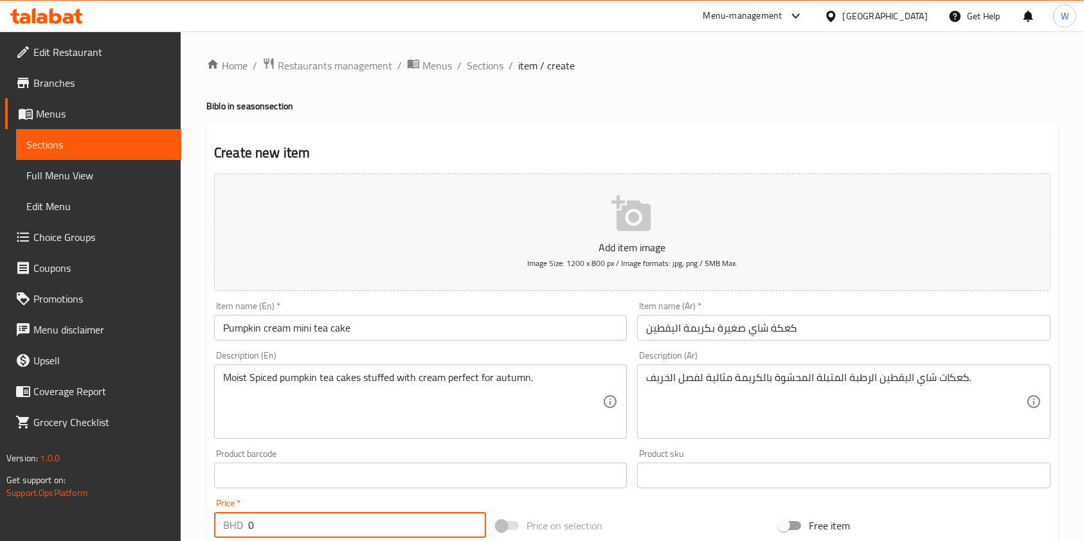
drag, startPoint x: 277, startPoint y: 525, endPoint x: 211, endPoint y: 525, distance: 65.6
click at [212, 527] on div "Price   * BHD 0 Price *" at bounding box center [350, 519] width 282 height 50
paste input "3.5"
type input "3.5"
click at [635, 500] on div "Add item image Image Size: 1200 x 800 px / Image formats: jpg, png / 5MB Max. I…" at bounding box center [632, 445] width 847 height 554
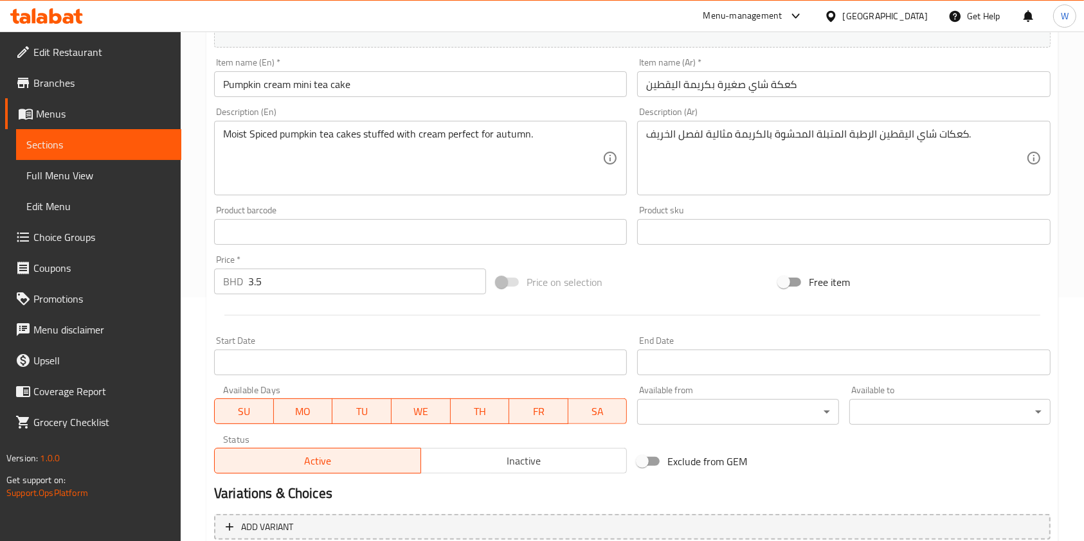
scroll to position [367, 0]
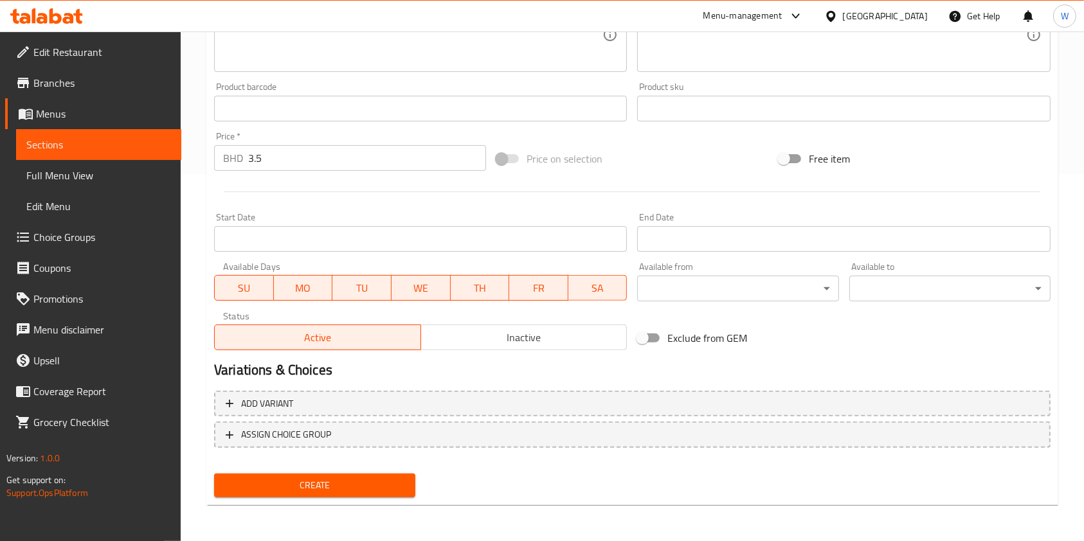
click at [366, 472] on div "Create" at bounding box center [315, 486] width 212 height 34
click at [370, 487] on span "Create" at bounding box center [314, 486] width 181 height 16
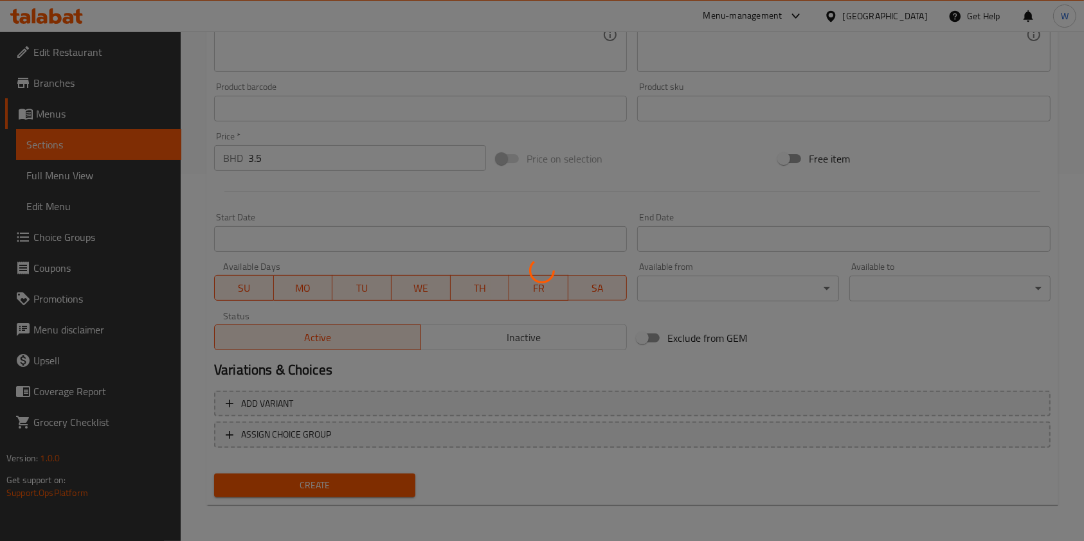
type input "0"
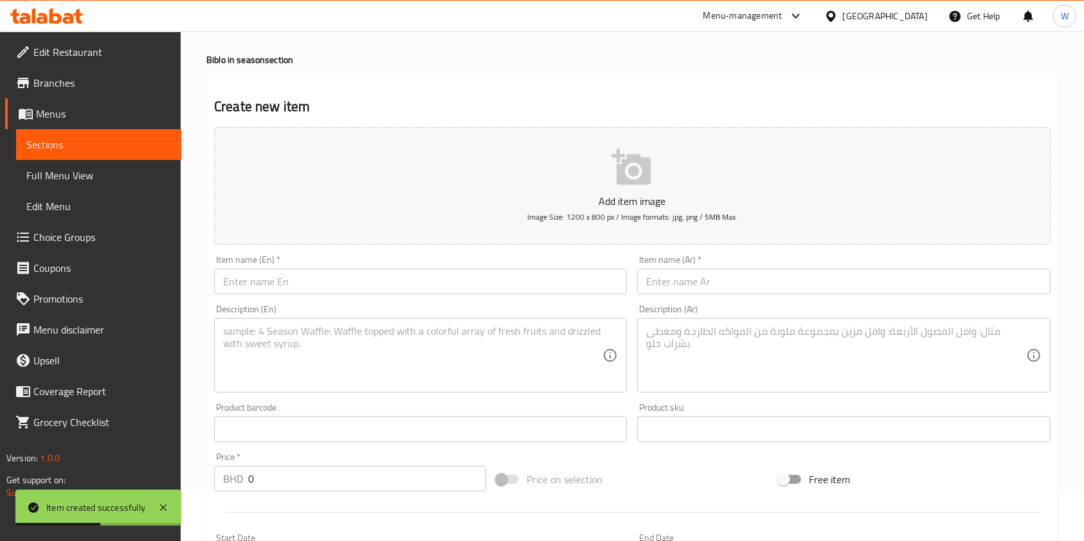
scroll to position [0, 0]
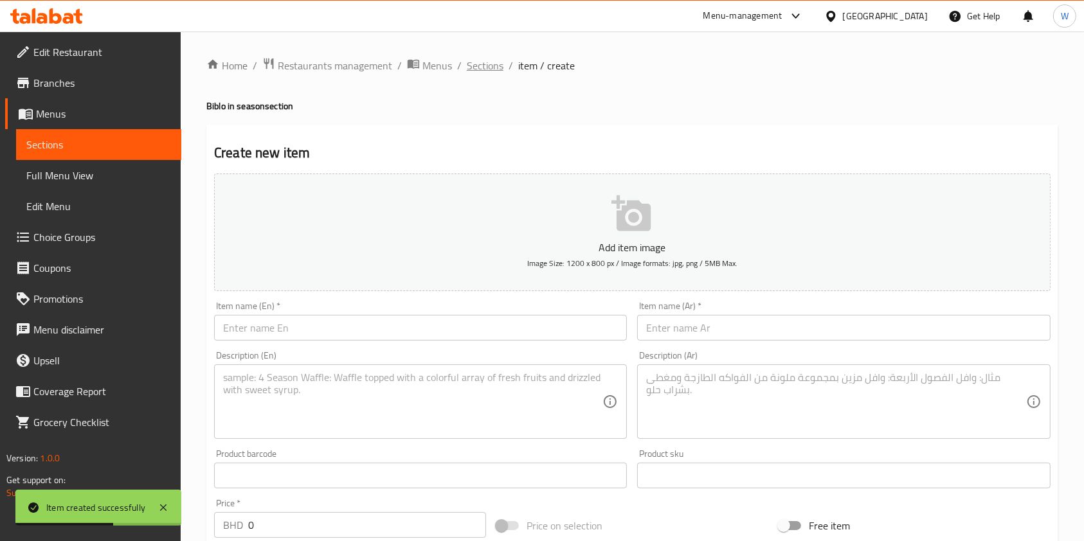
click at [486, 66] on span "Sections" at bounding box center [485, 65] width 37 height 15
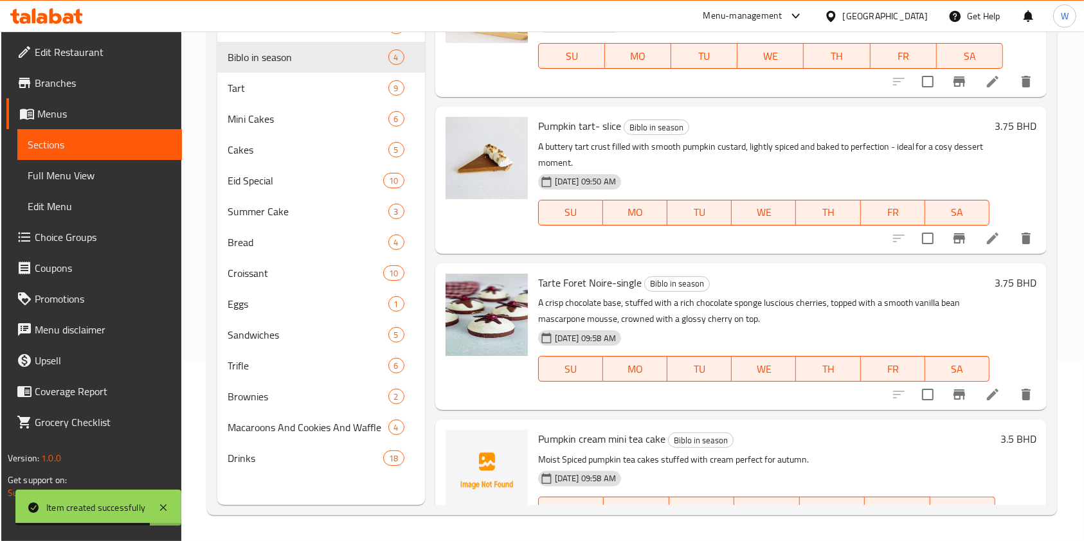
scroll to position [101, 0]
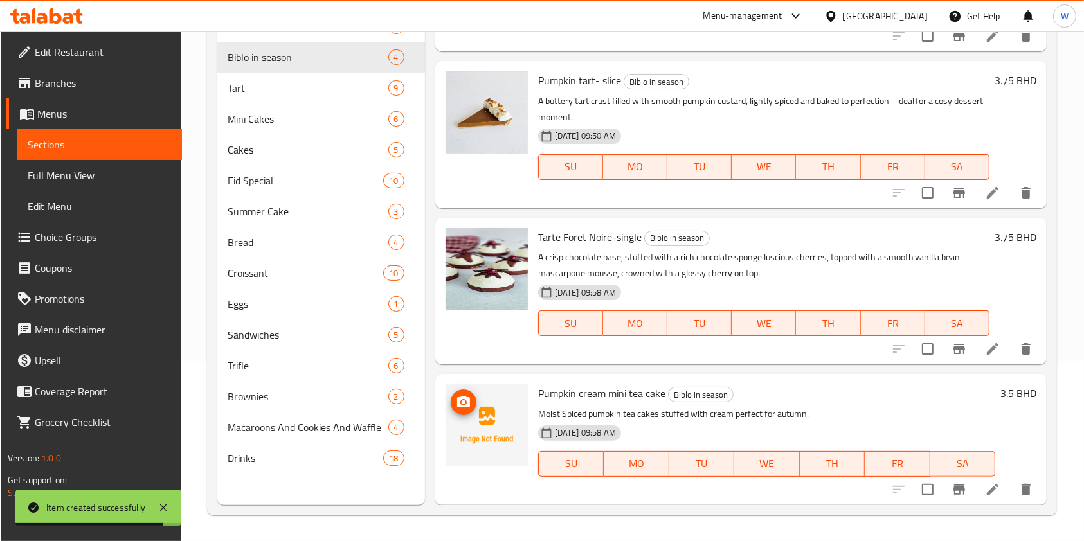
click at [475, 402] on span "upload picture" at bounding box center [464, 402] width 26 height 15
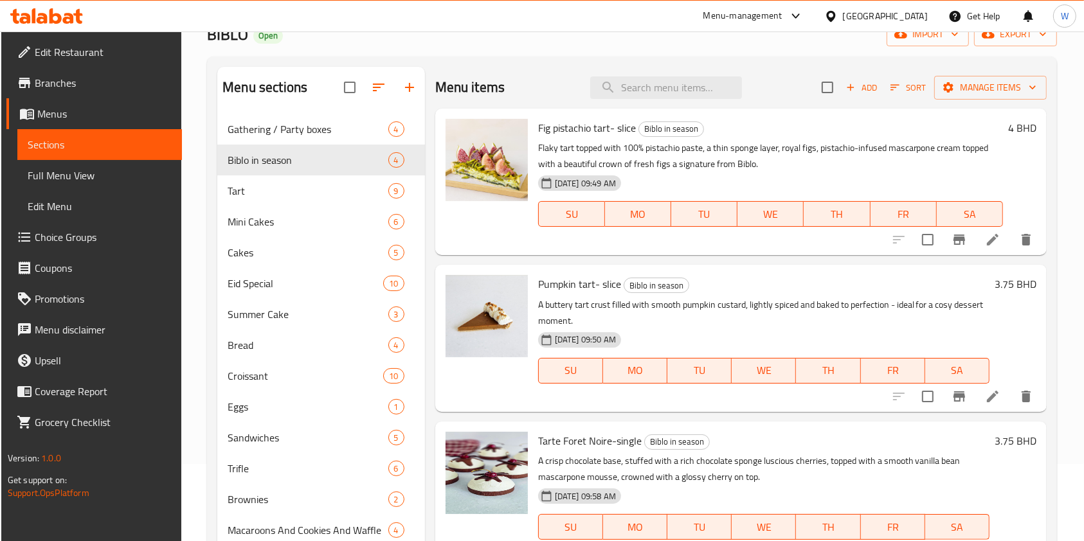
scroll to position [0, 0]
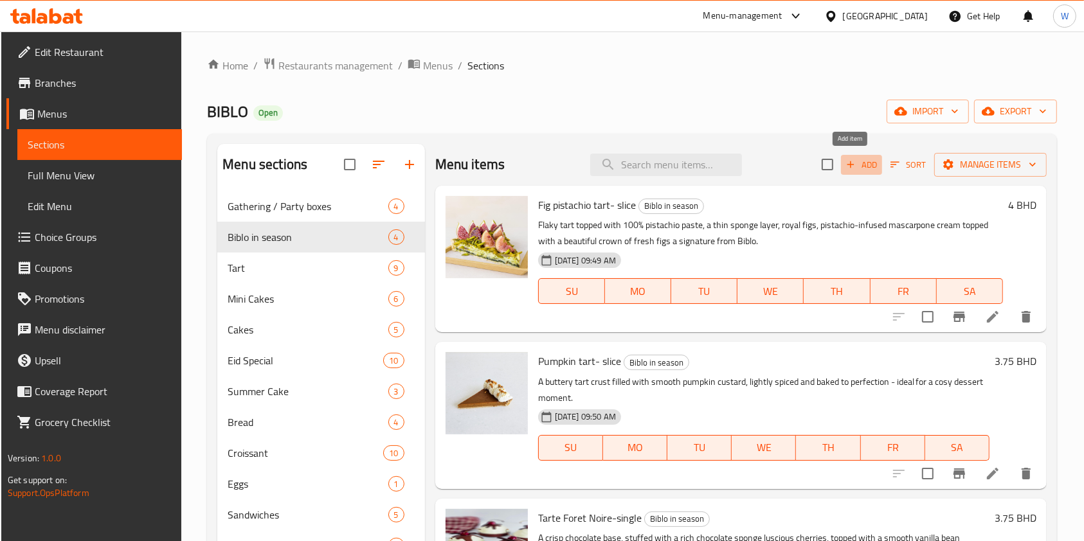
click at [845, 159] on icon "button" at bounding box center [851, 165] width 12 height 12
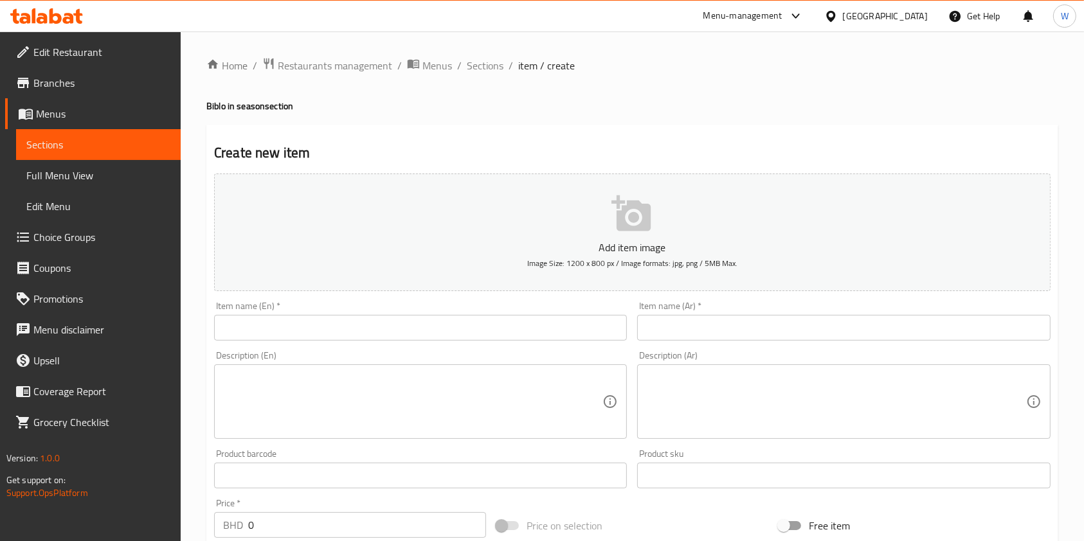
click at [422, 306] on div "Item name (En)   * Item name (En) *" at bounding box center [420, 321] width 413 height 39
click at [417, 331] on input "text" at bounding box center [420, 328] width 413 height 26
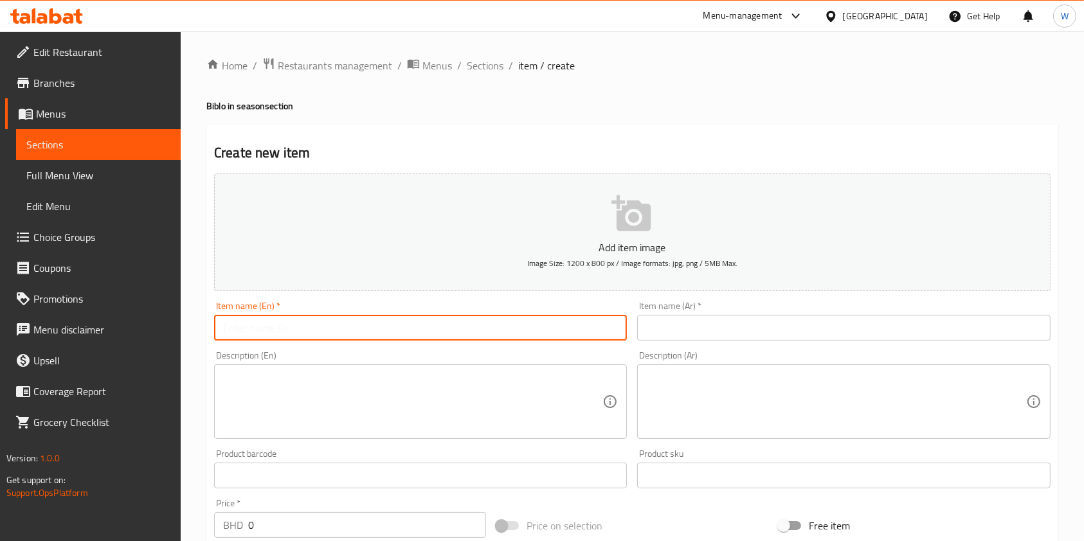
paste input "3.5"
click at [322, 332] on input "3.5" at bounding box center [420, 328] width 413 height 26
paste input "Ice Pumpkin Matcha Latte"
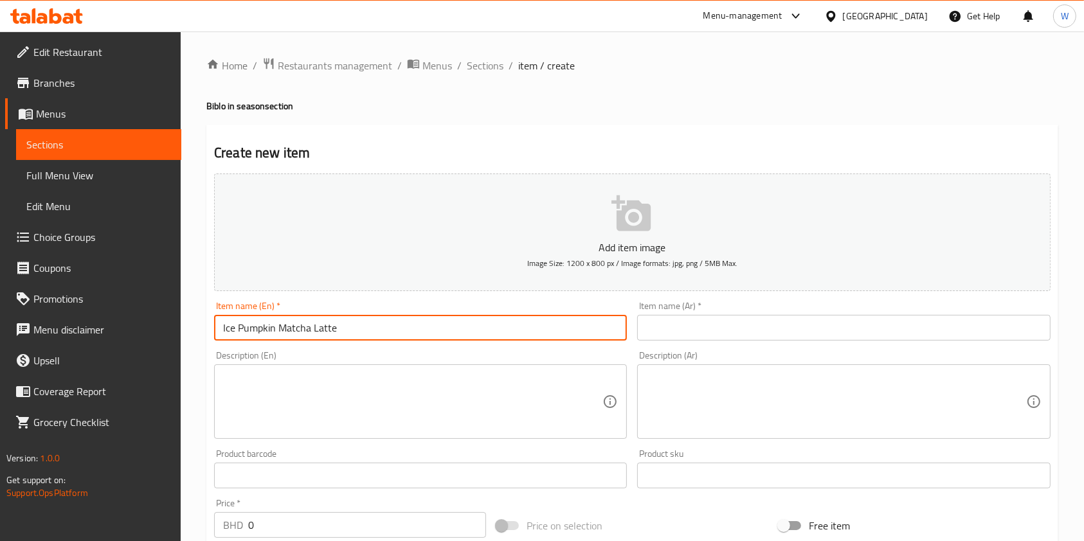
type input "Ice Pumpkin Matcha Latte"
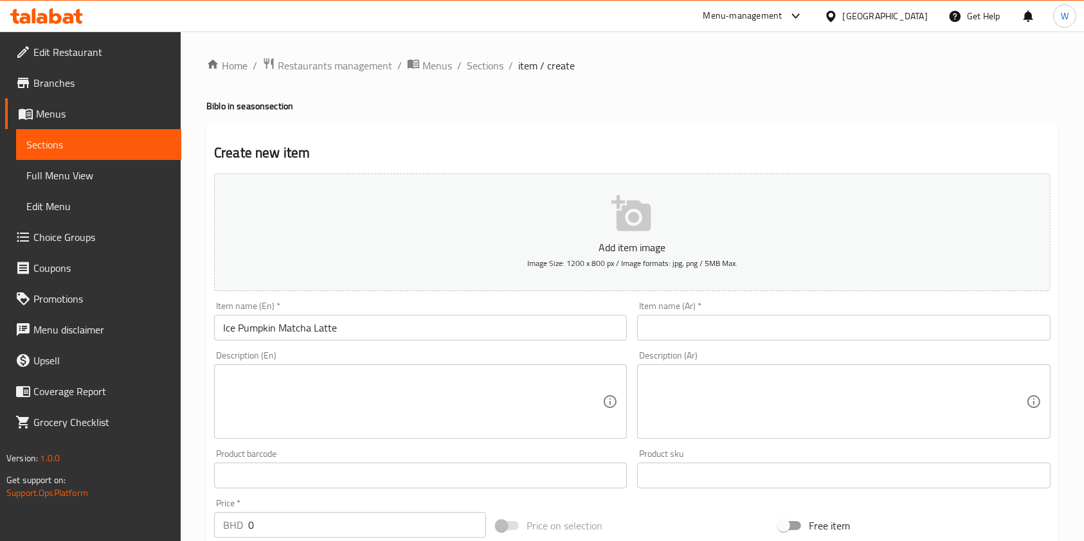
click at [403, 394] on textarea at bounding box center [412, 402] width 379 height 61
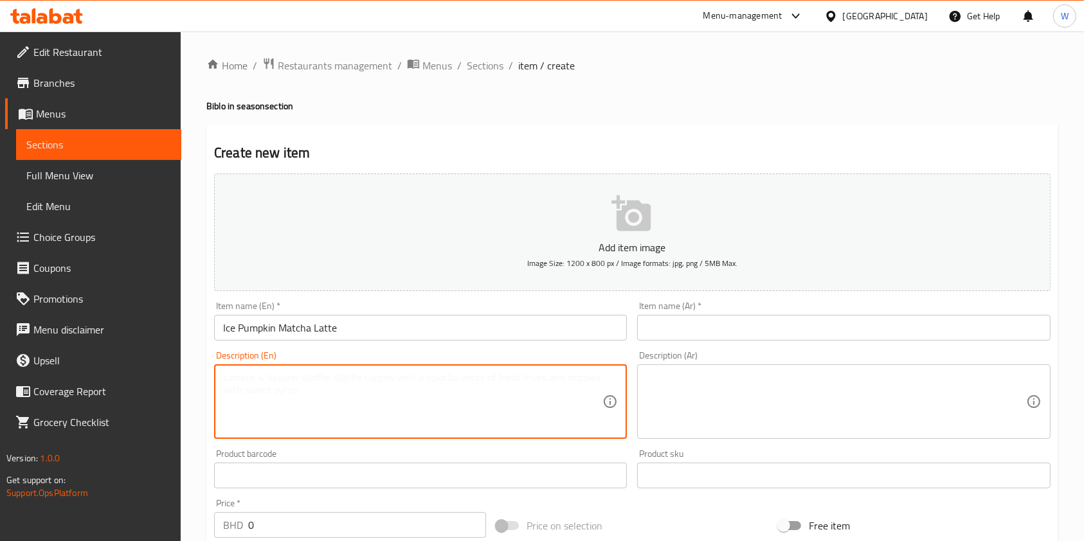
paste textarea "Bahrain’s first Pumpkin Matcha Latte — Organic Matcha + real pumpkin (no spice …"
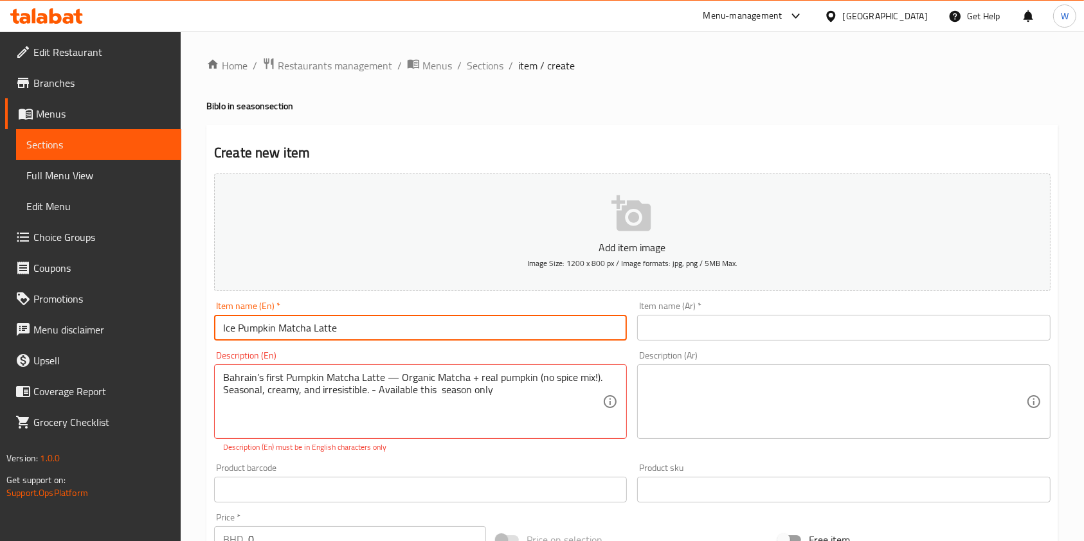
click at [337, 332] on input "Ice Pumpkin Matcha Latte" at bounding box center [420, 328] width 413 height 26
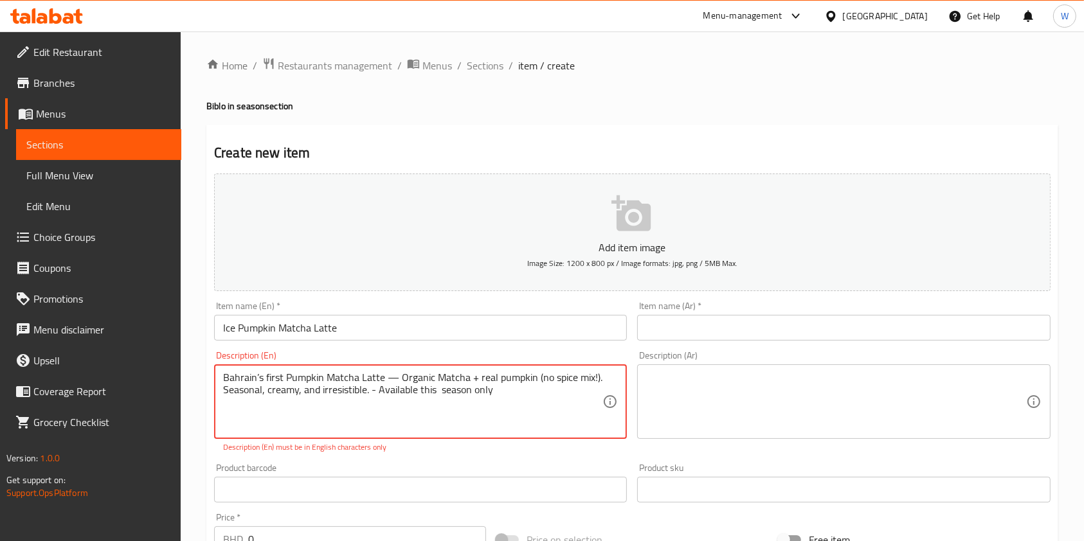
click at [392, 377] on textarea "Bahrain’s first Pumpkin Matcha Latte — Organic Matcha + real pumpkin (no spice …" at bounding box center [412, 402] width 379 height 61
click at [518, 448] on p "Description (En) must be in English characters only" at bounding box center [420, 448] width 395 height 12
click at [573, 459] on div "Product barcode Product barcode" at bounding box center [420, 483] width 423 height 50
click at [477, 455] on div "Add item image Image Size: 1200 x 800 px / Image formats: jpg, png / 5MB Max. I…" at bounding box center [632, 452] width 847 height 568
click at [582, 378] on textarea "Bahrains first Pumpkin Matcha Latte - Organic Matcha + real pumpkin (no spice m…" at bounding box center [412, 402] width 379 height 61
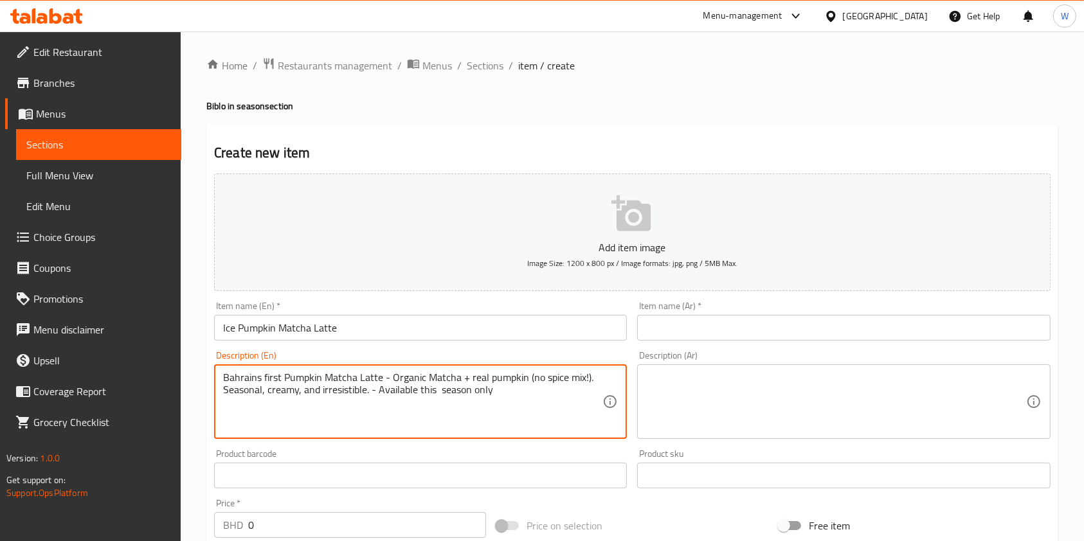
type textarea "Bahrains first Pumpkin Matcha Latte - Organic Matcha + real pumpkin (no spice m…"
click at [716, 451] on div "Product sku Product sku" at bounding box center [843, 468] width 413 height 39
click at [381, 382] on textarea "Bahrains first Pumpkin Matcha Latte - Organic Matcha + real pumpkin (no spice m…" at bounding box center [412, 402] width 379 height 61
click at [747, 390] on textarea at bounding box center [835, 402] width 379 height 61
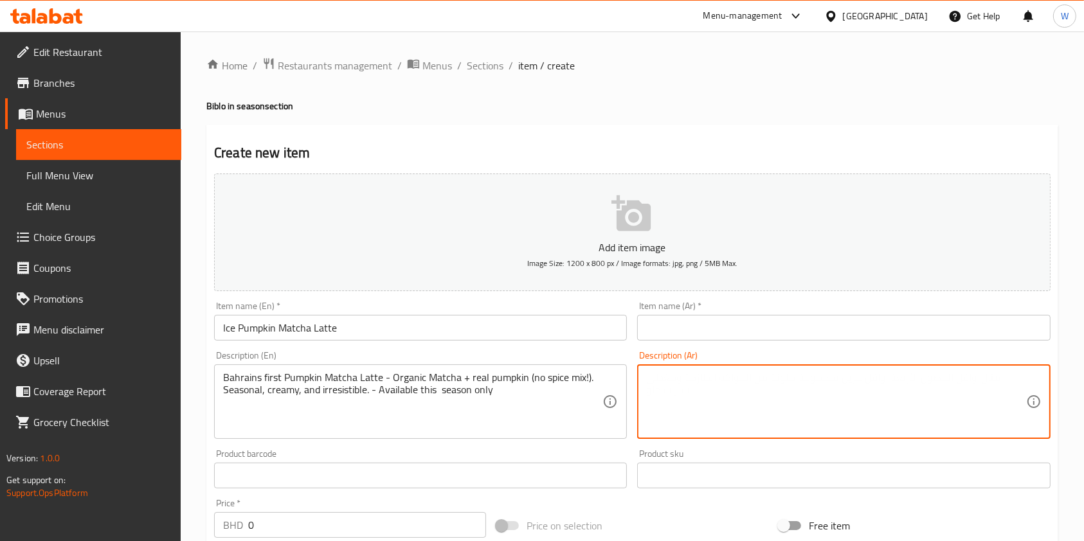
paste textarea "لاتيه ماتشا اليقطين الأول في [GEOGRAPHIC_DATA] - ماتشا عضوي + يقطين طبيعي (بدون…"
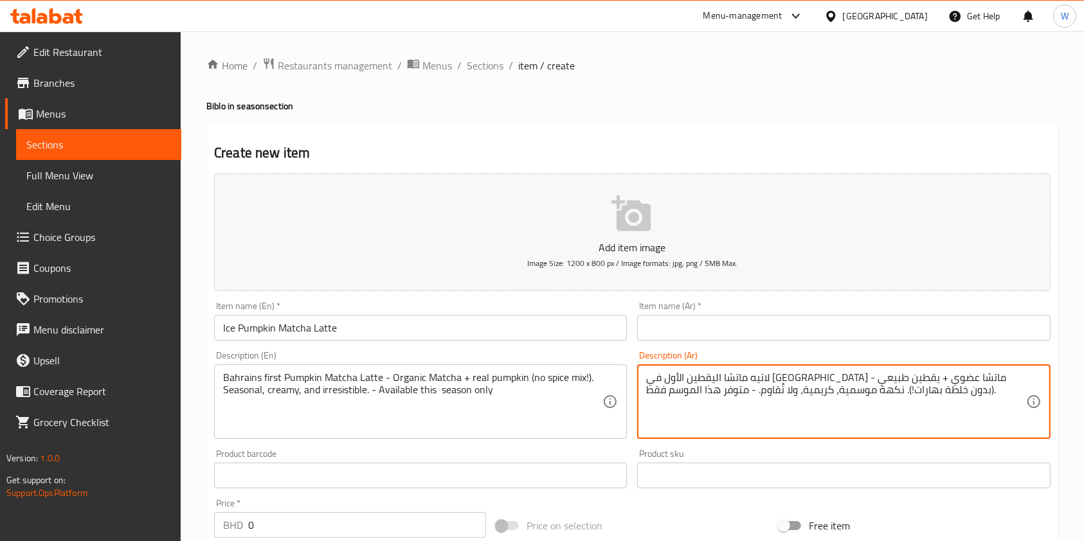
type textarea "لاتيه ماتشا اليقطين الأول في [GEOGRAPHIC_DATA] - ماتشا عضوي + يقطين طبيعي (بدون…"
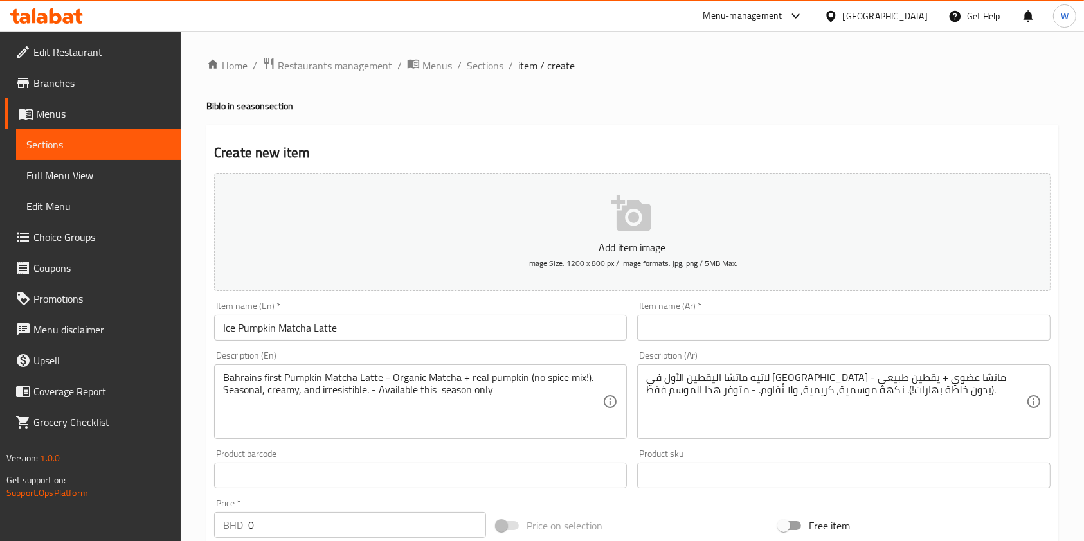
click at [715, 444] on div "Description (Ar) لاتيه ماتشا اليقطين الأول في [GEOGRAPHIC_DATA] - ماتشا عضوي + …" at bounding box center [843, 395] width 423 height 98
click at [310, 327] on input "Ice Pumpkin Matcha Latte" at bounding box center [420, 328] width 413 height 26
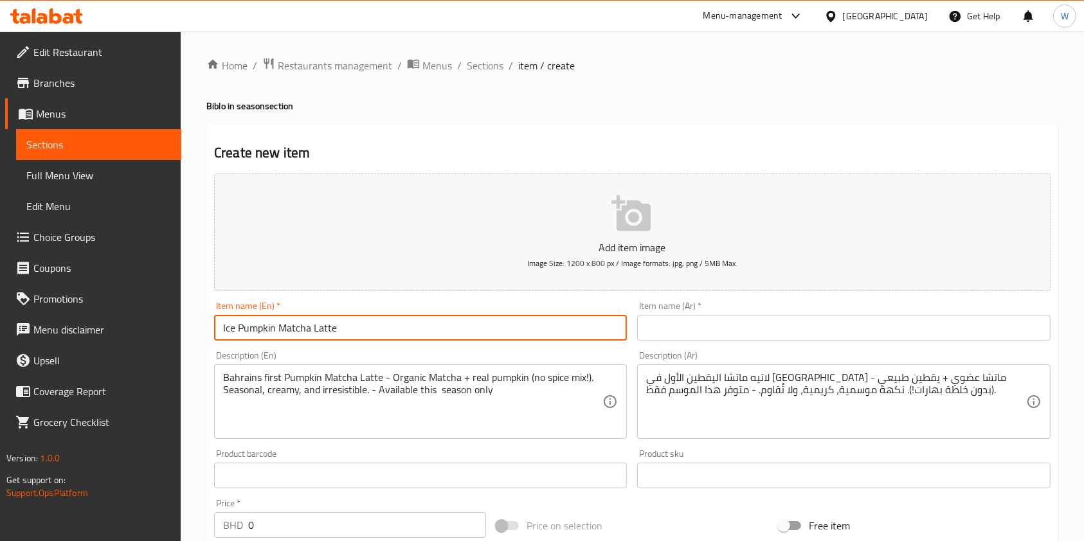
click at [310, 327] on input "Ice Pumpkin Matcha Latte" at bounding box center [420, 328] width 413 height 26
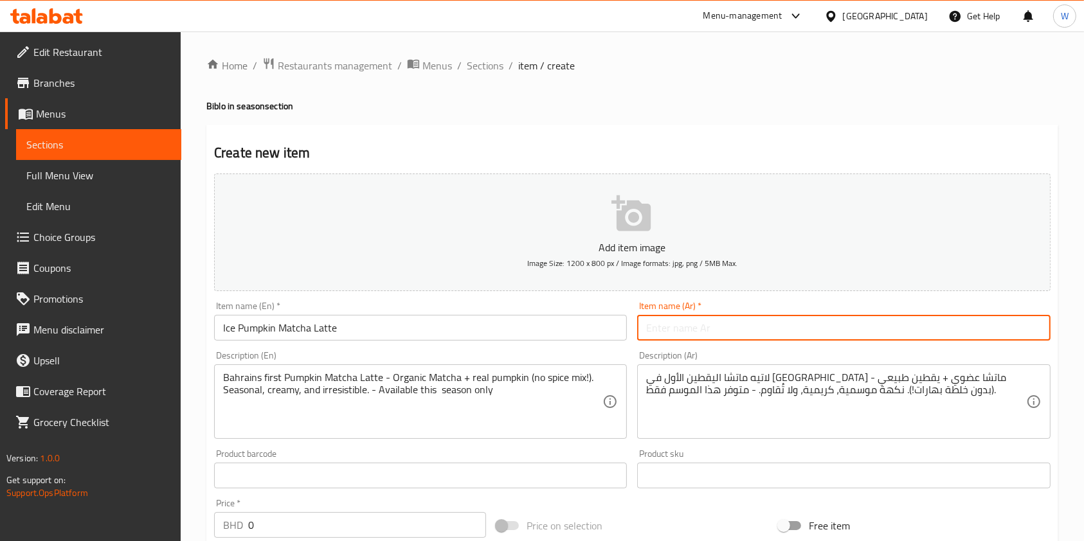
click at [738, 327] on input "text" at bounding box center [843, 328] width 413 height 26
paste input "لاتيه ماتشا اليقطين المثلج"
type input "لاتيه ماتشا اليقطين المثلج"
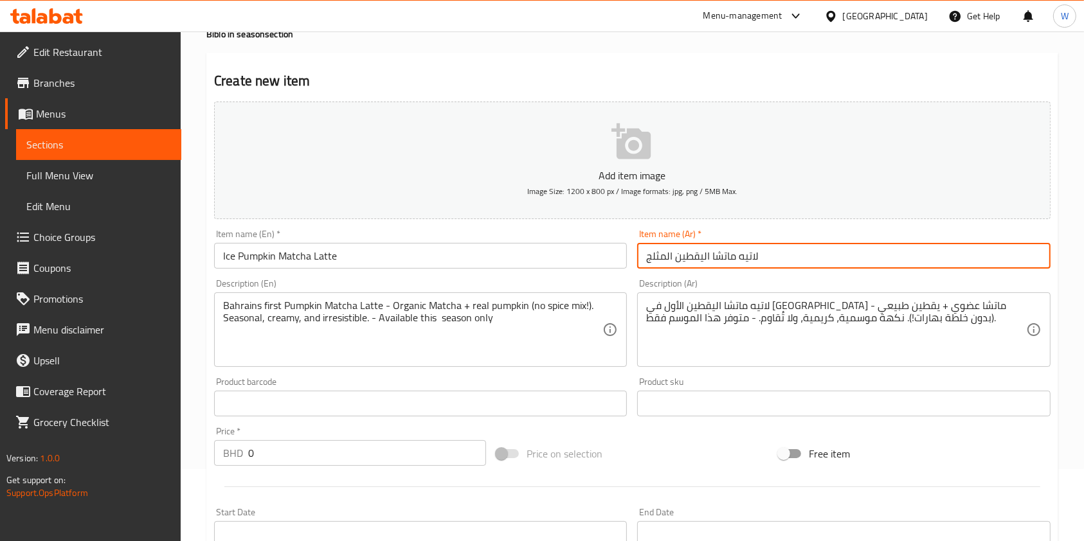
scroll to position [257, 0]
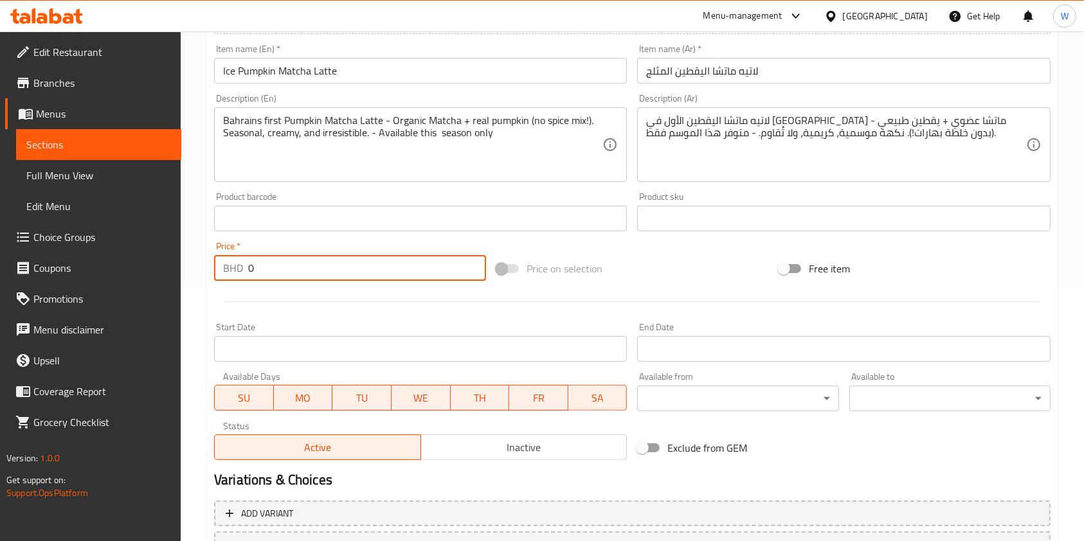
drag, startPoint x: 287, startPoint y: 260, endPoint x: 192, endPoint y: 281, distance: 97.4
click at [194, 277] on div "Home / Restaurants management / Menus / Sections / item / create Biblo in seaso…" at bounding box center [632, 212] width 903 height 877
paste input "4"
type input "4"
click at [276, 297] on div at bounding box center [632, 302] width 847 height 32
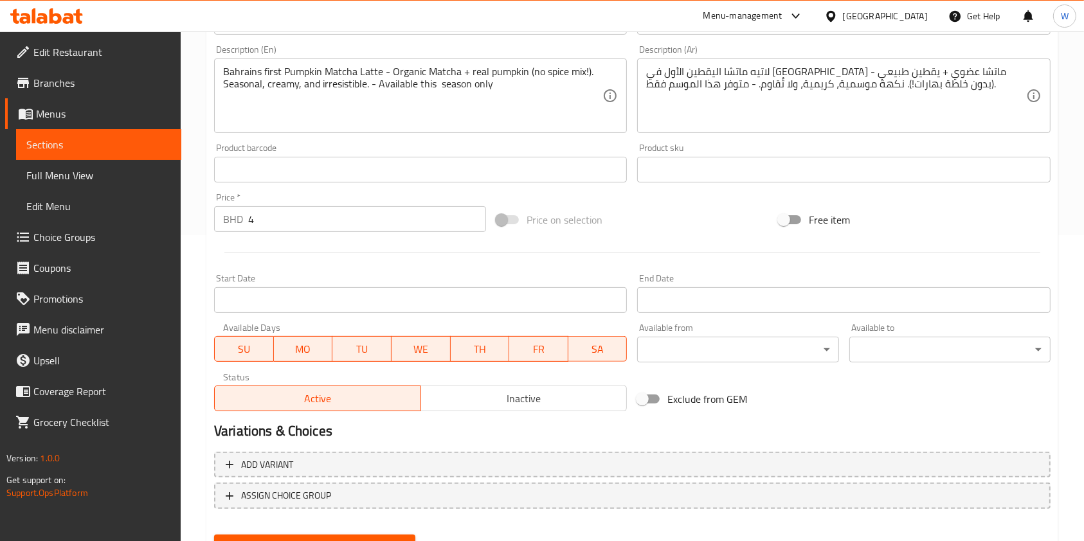
scroll to position [367, 0]
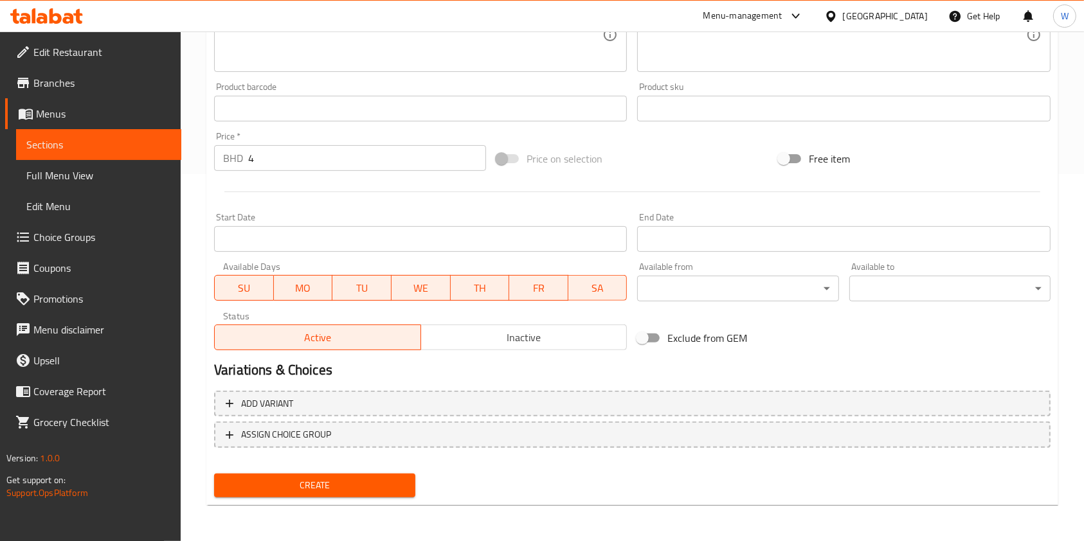
click at [273, 500] on div "Create" at bounding box center [315, 486] width 212 height 34
click at [278, 496] on button "Create" at bounding box center [314, 486] width 201 height 24
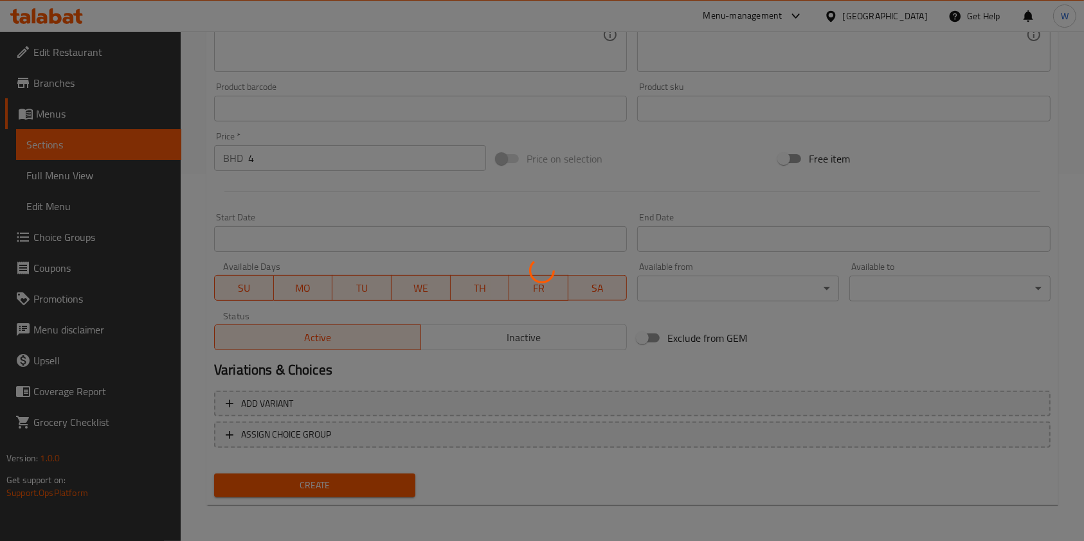
type input "0"
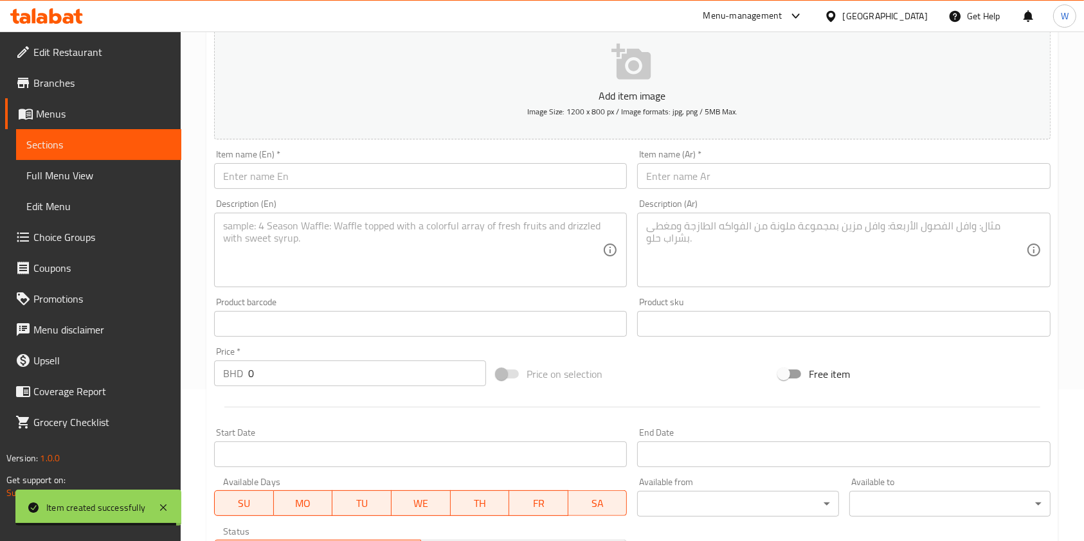
scroll to position [0, 0]
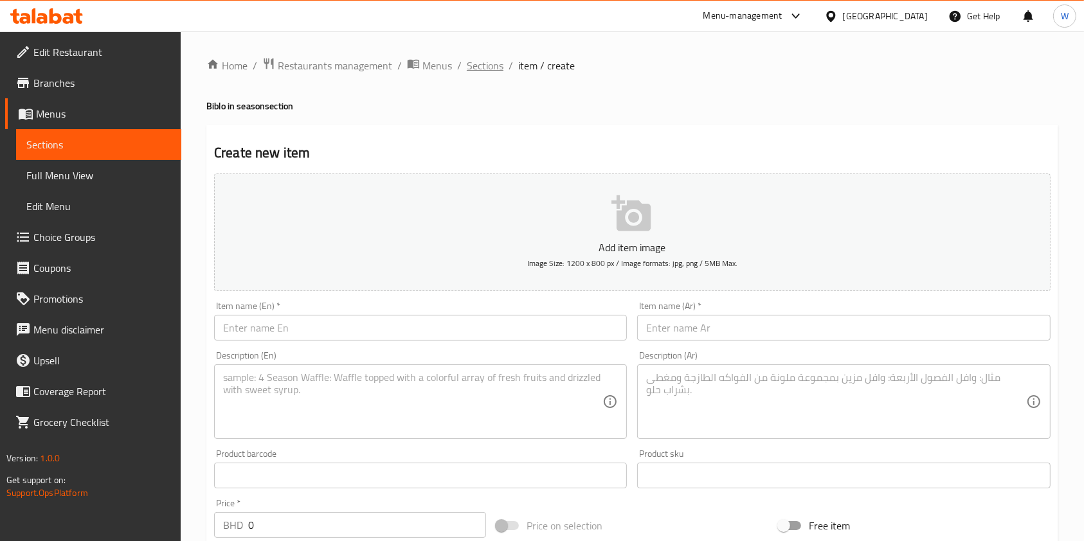
click at [478, 61] on span "Sections" at bounding box center [485, 65] width 37 height 15
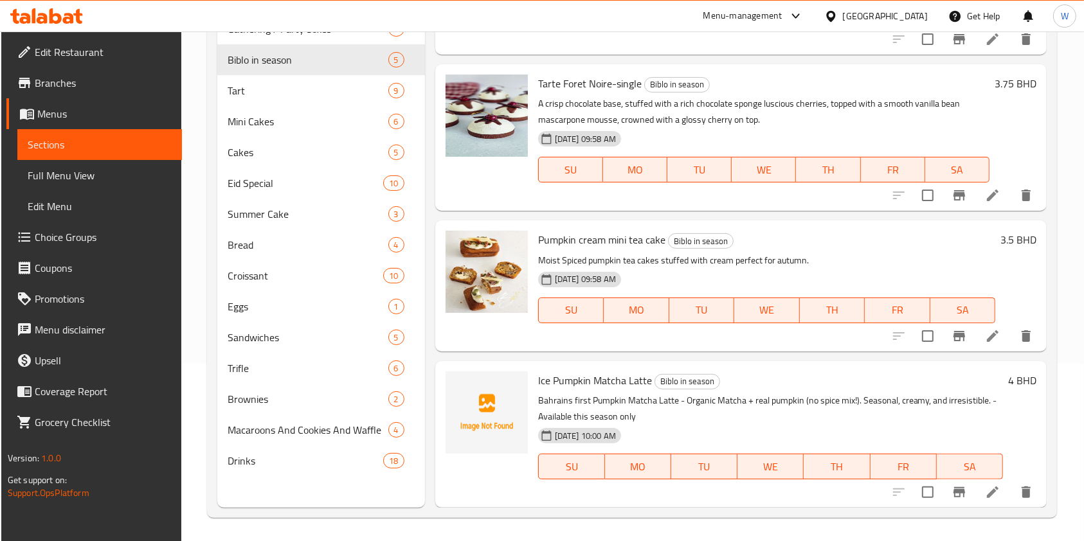
scroll to position [180, 0]
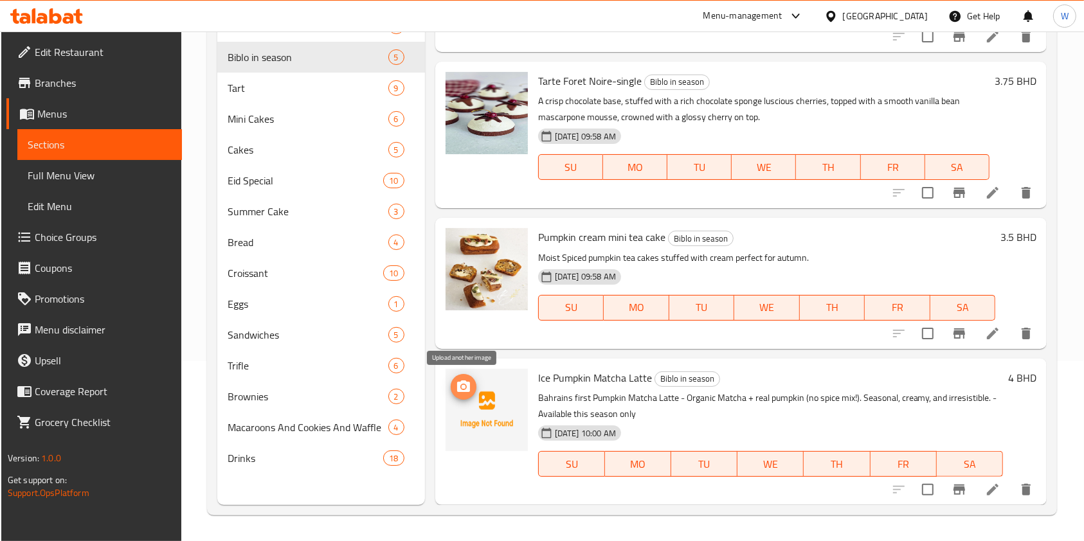
click at [459, 385] on icon "upload picture" at bounding box center [463, 387] width 13 height 12
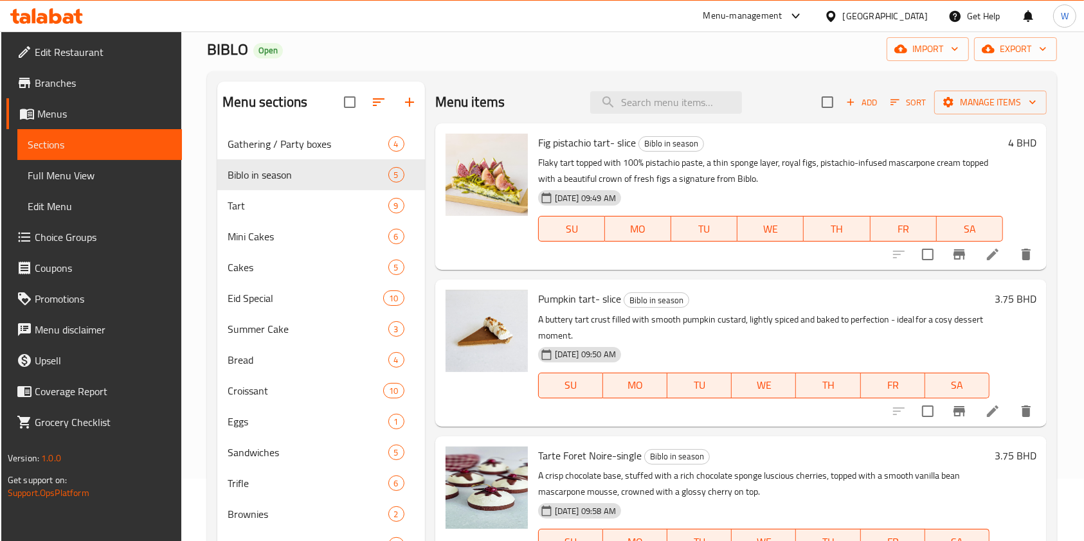
scroll to position [0, 0]
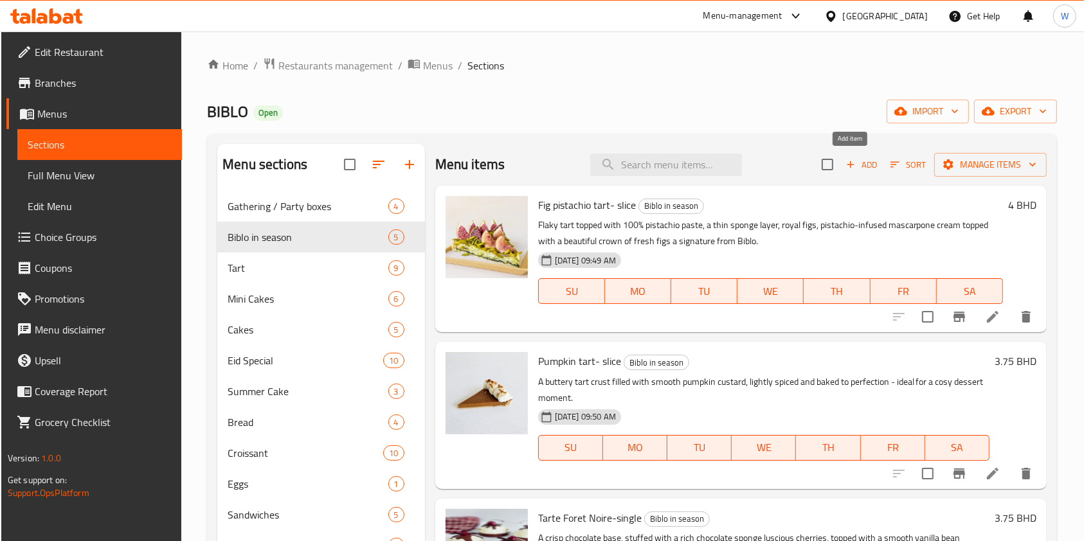
click at [853, 169] on span "Add" at bounding box center [861, 165] width 35 height 15
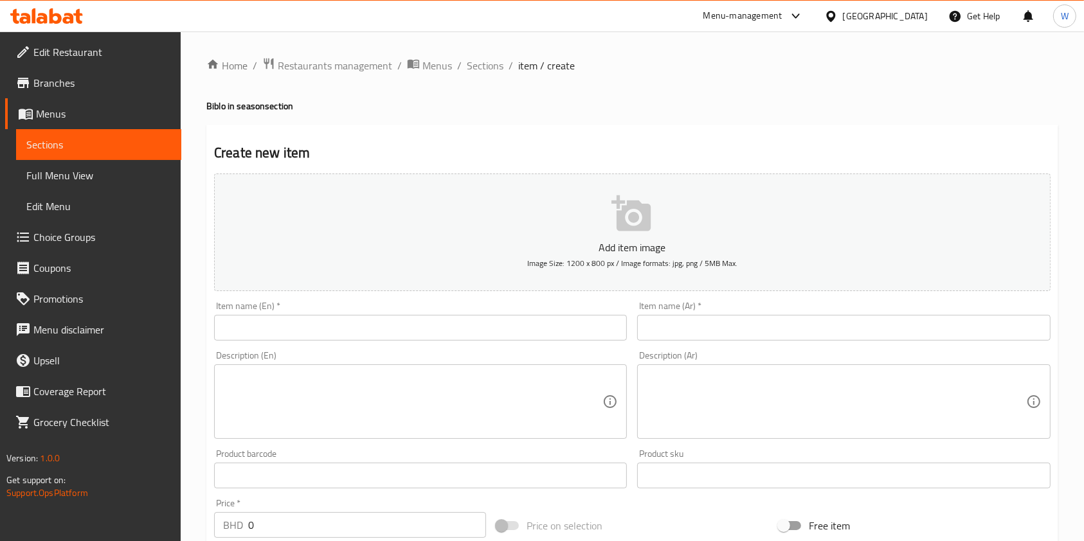
click at [410, 345] on div "Item name (En)   * Item name (En) *" at bounding box center [420, 321] width 423 height 50
drag, startPoint x: 410, startPoint y: 336, endPoint x: 415, endPoint y: 331, distance: 6.8
click at [410, 334] on input "text" at bounding box center [420, 328] width 413 height 26
paste input "Ice Pumpkin spice latte"
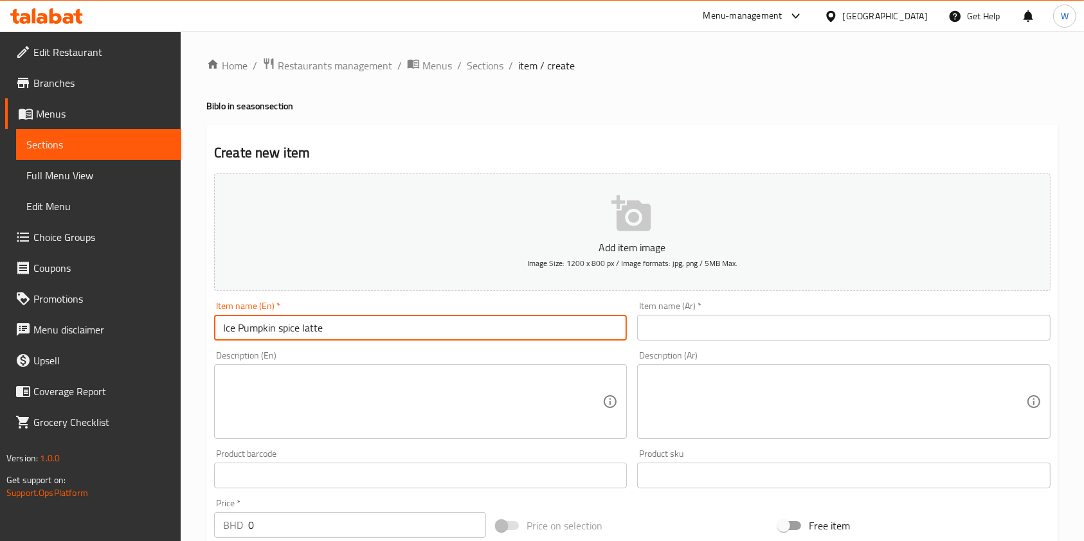
type input "Ice Pumpkin spice latte"
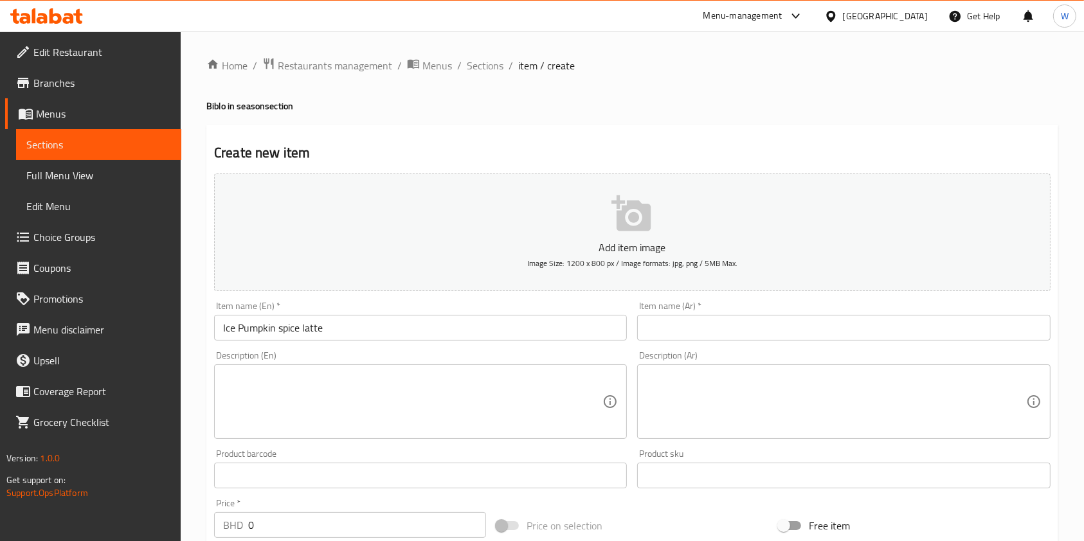
click at [482, 394] on textarea at bounding box center [412, 402] width 379 height 61
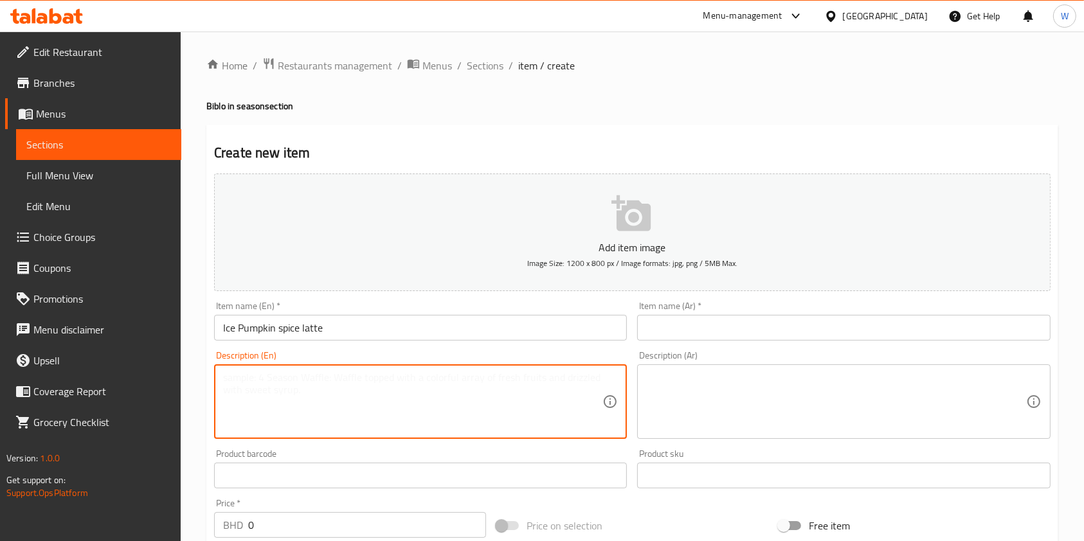
paste textarea "Our Famous Pumpkin spice Latte is perfect for the cosy season"
type textarea "Our Famous Pumpkin spice Latte is perfect for the cosy season"
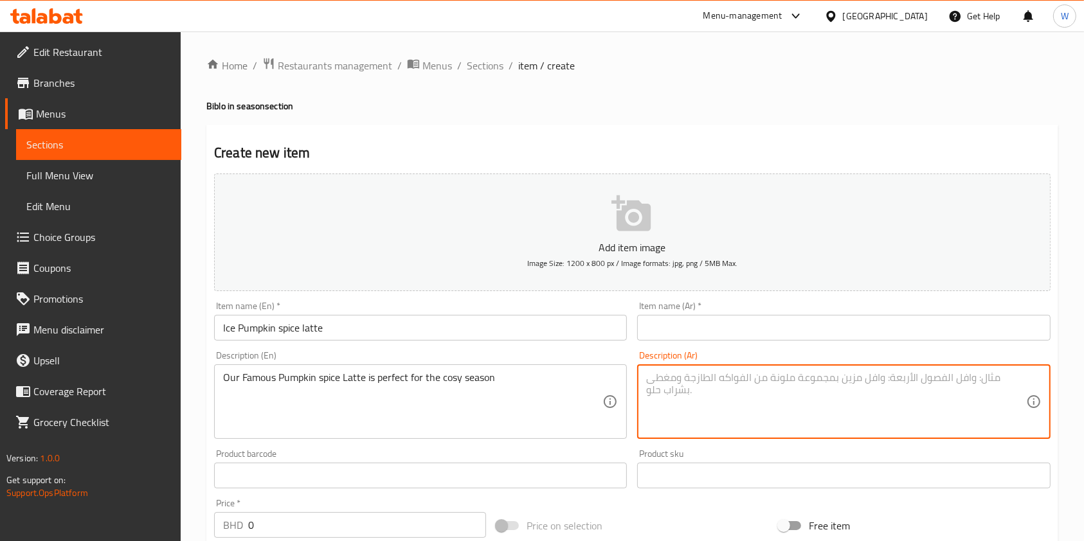
click at [693, 383] on textarea at bounding box center [835, 402] width 379 height 61
paste textarea "لاتيه اليقطين الحار الشهير لدينا مثالي للموسم الدافئ"
type textarea "لاتيه اليقطين الحار الشهير لدينا مثالي للموسم الدافئ"
click at [342, 334] on input "Ice Pumpkin spice latte" at bounding box center [420, 328] width 413 height 26
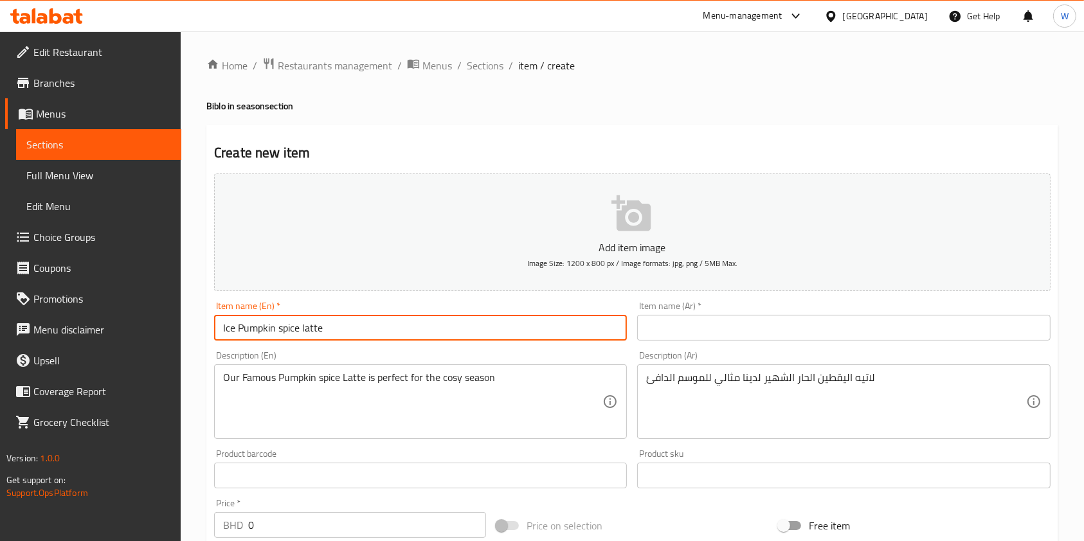
click at [342, 334] on input "Ice Pumpkin spice latte" at bounding box center [420, 328] width 413 height 26
click at [734, 334] on input "text" at bounding box center [843, 328] width 413 height 26
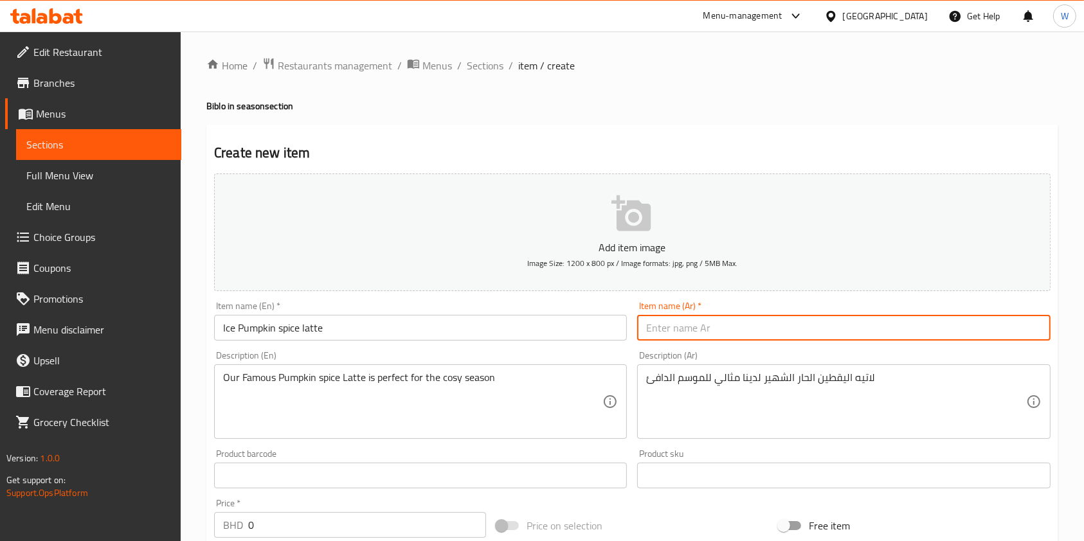
paste input "لاتيه اليقطين المثلج"
type input "لاتيه اليقطين المثلج"
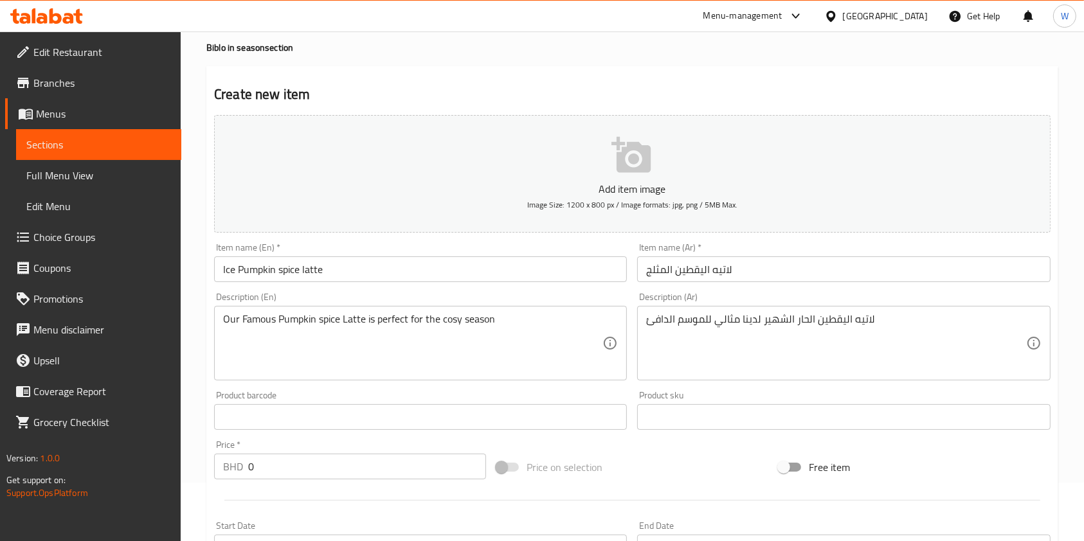
scroll to position [86, 0]
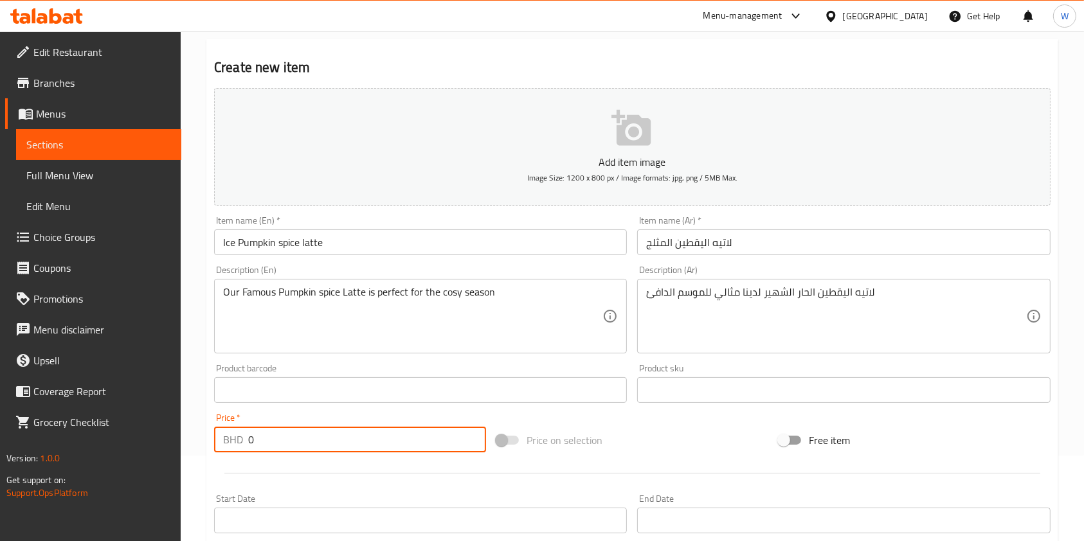
drag, startPoint x: 271, startPoint y: 443, endPoint x: 219, endPoint y: 451, distance: 52.8
click at [219, 451] on div "BHD 0 Price *" at bounding box center [350, 440] width 272 height 26
paste input "3.4"
type input "3.4"
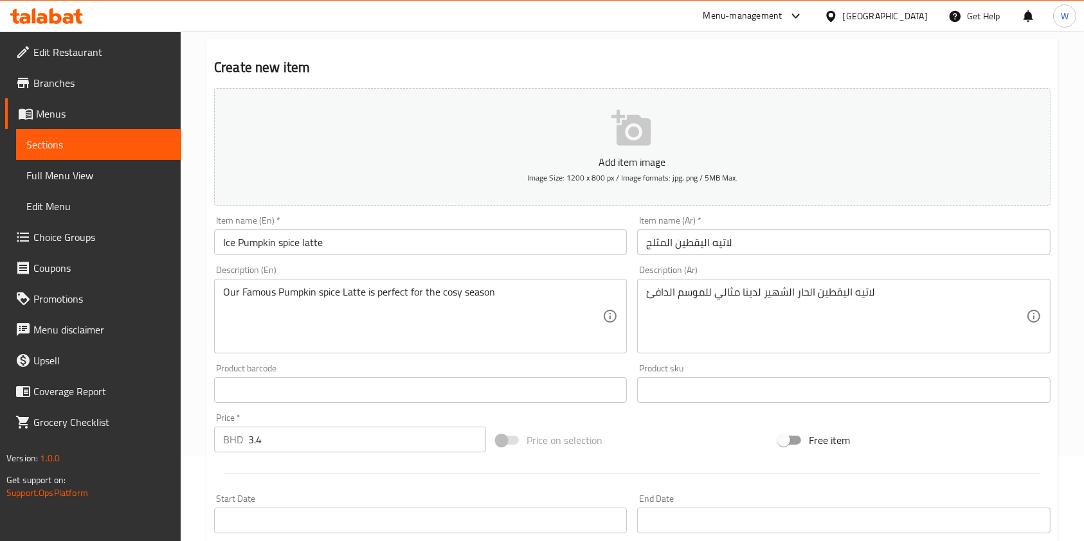
click at [282, 466] on div at bounding box center [632, 474] width 847 height 32
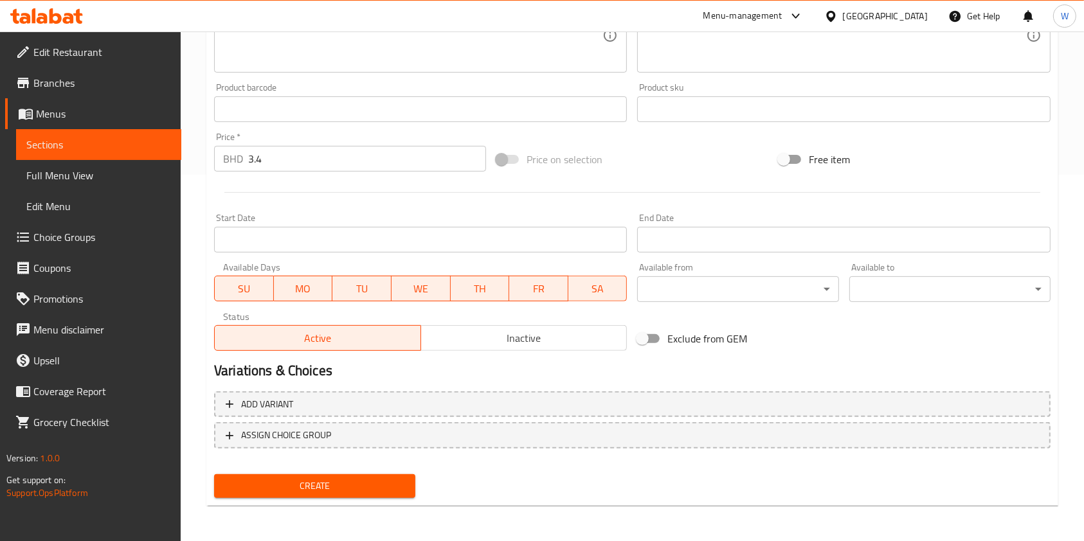
scroll to position [367, 0]
click at [355, 481] on span "Create" at bounding box center [314, 486] width 181 height 16
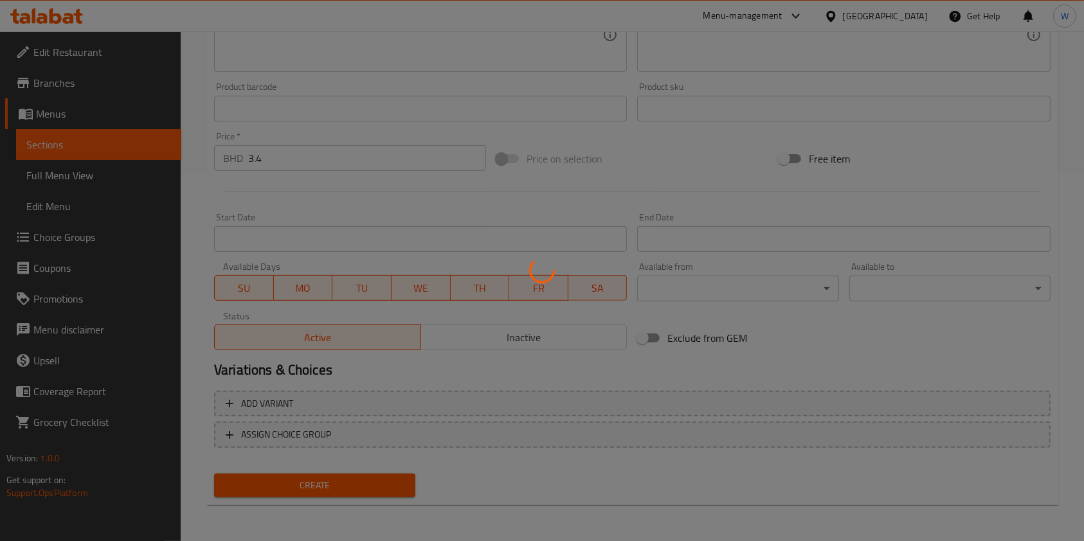
type input "0"
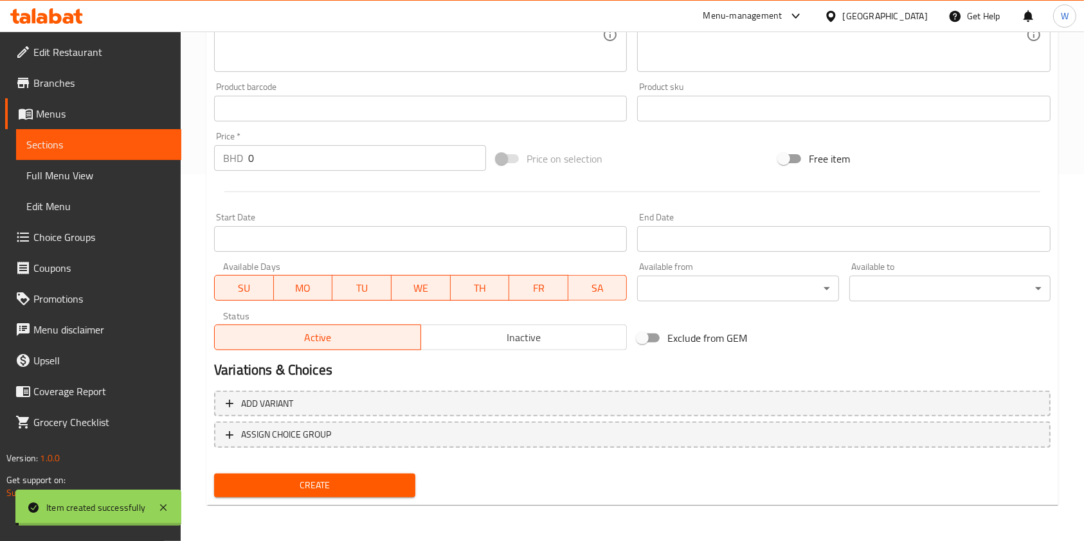
scroll to position [0, 0]
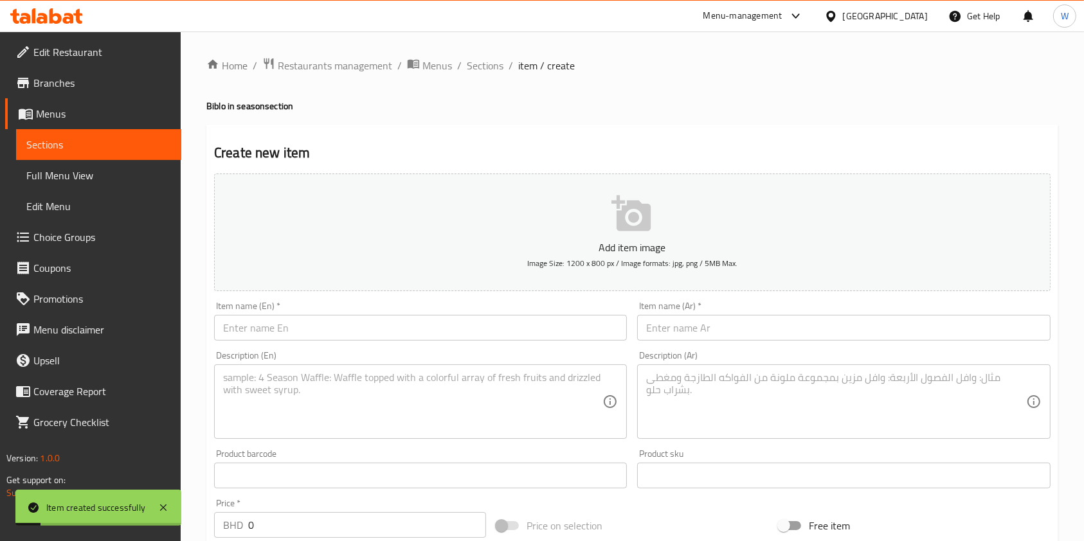
click at [473, 48] on div "Home / Restaurants management / Menus / Sections / item / create Biblo in seaso…" at bounding box center [632, 470] width 903 height 877
click at [480, 64] on span "Sections" at bounding box center [485, 65] width 37 height 15
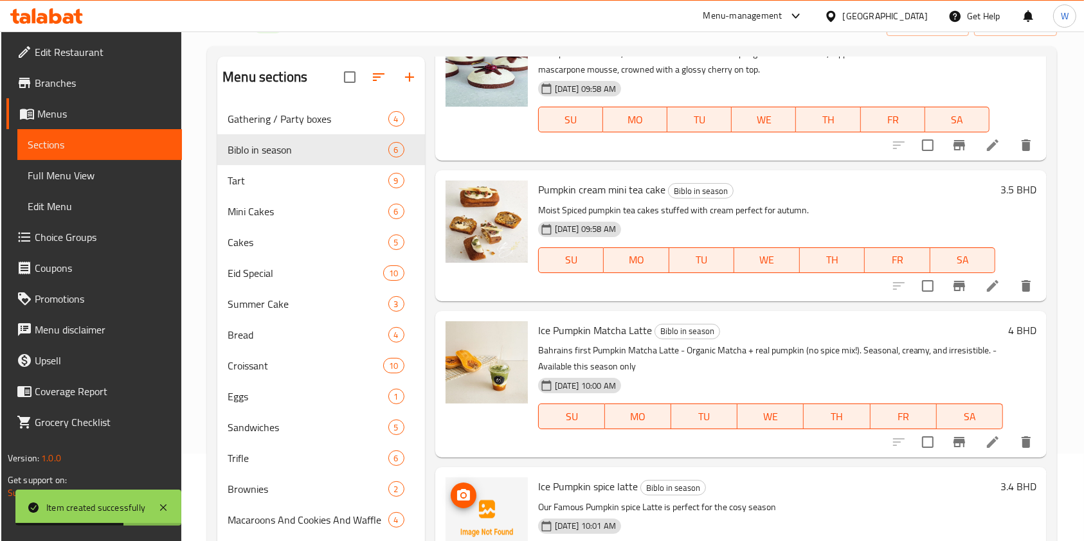
scroll to position [180, 0]
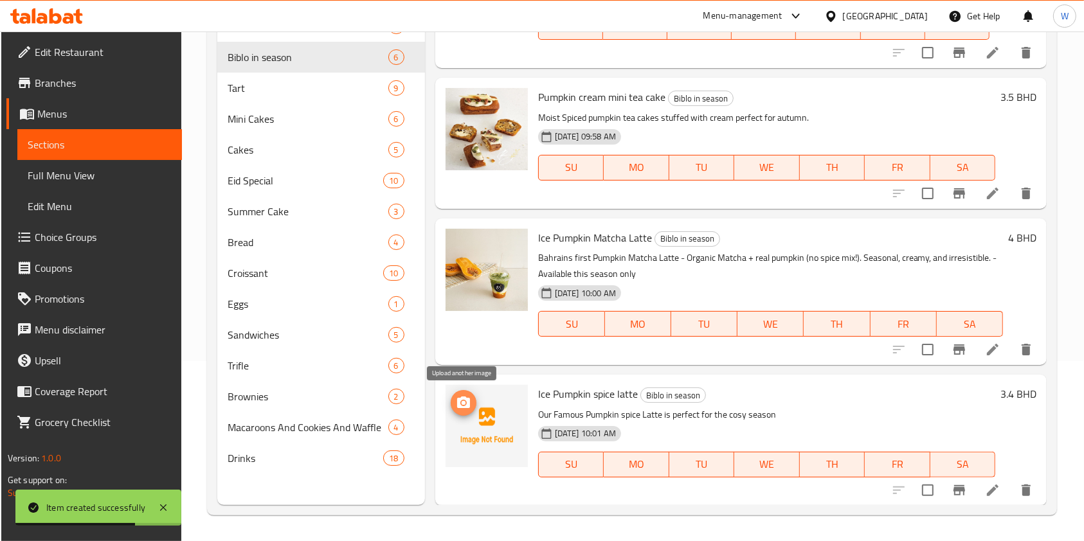
click at [468, 404] on icon "upload picture" at bounding box center [463, 403] width 13 height 12
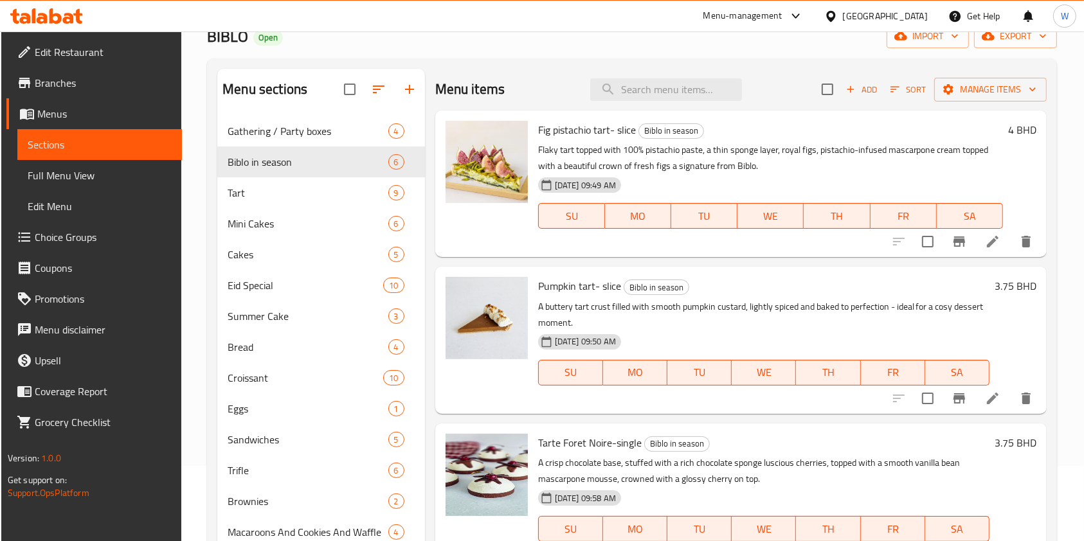
scroll to position [0, 0]
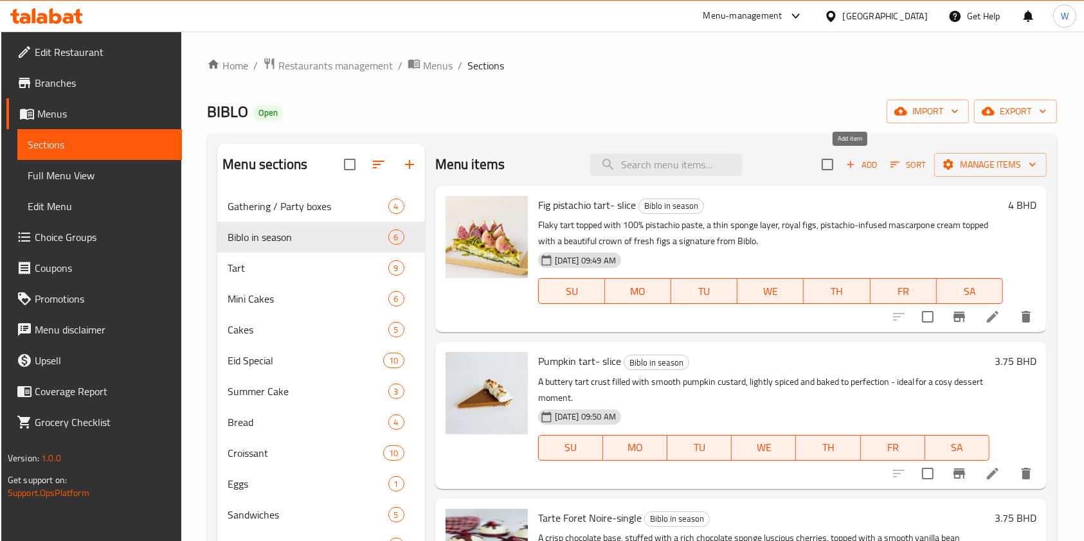
click at [864, 166] on span "Add" at bounding box center [861, 165] width 35 height 15
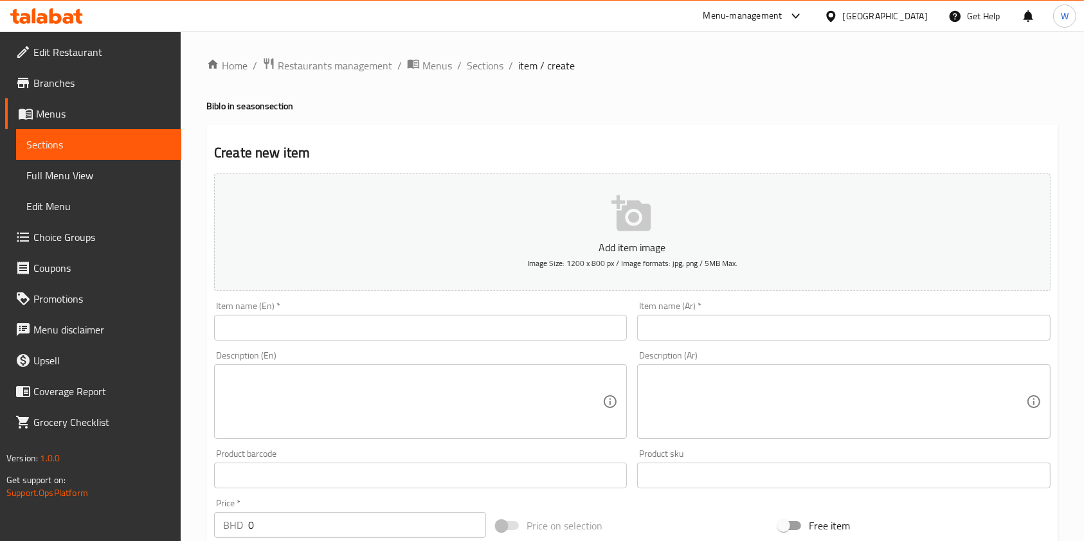
click at [463, 319] on div "Item name (En)   * Item name (En) *" at bounding box center [420, 321] width 413 height 39
click at [442, 338] on input "text" at bounding box center [420, 328] width 413 height 26
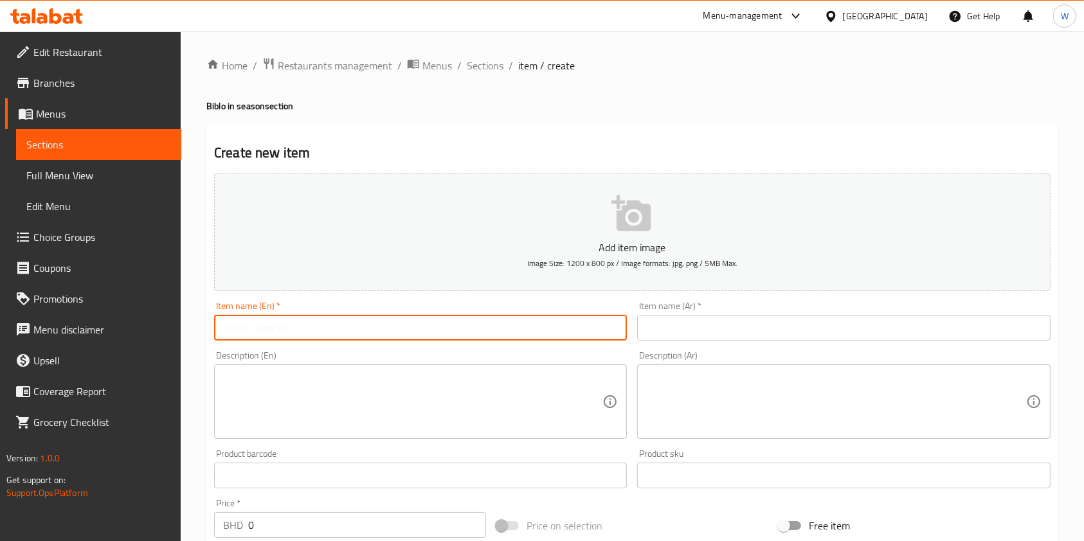
paste input "Pumpkin Spice Latte"
type input "Pumpkin Spice Latte"
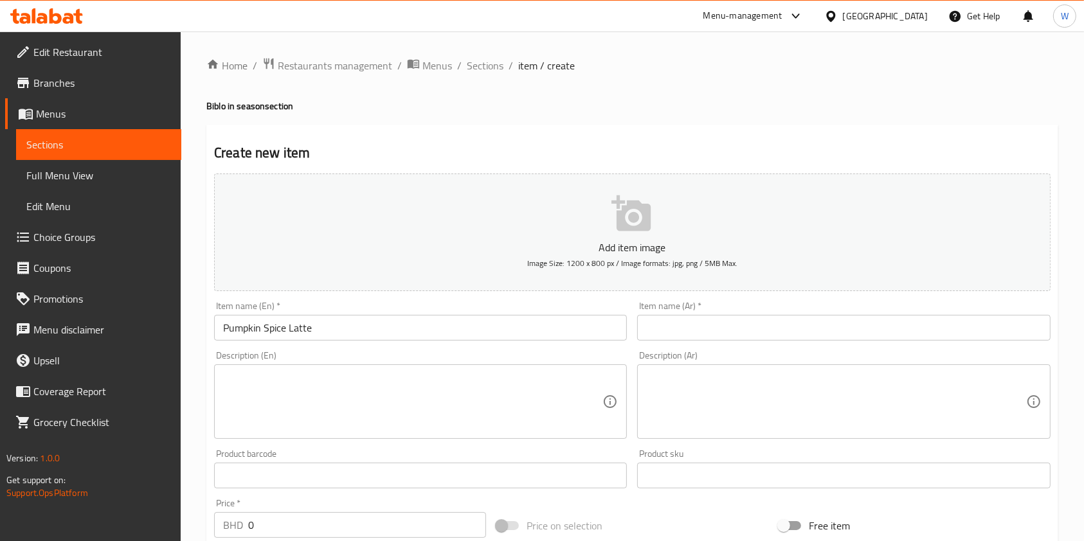
click at [525, 408] on textarea at bounding box center [412, 402] width 379 height 61
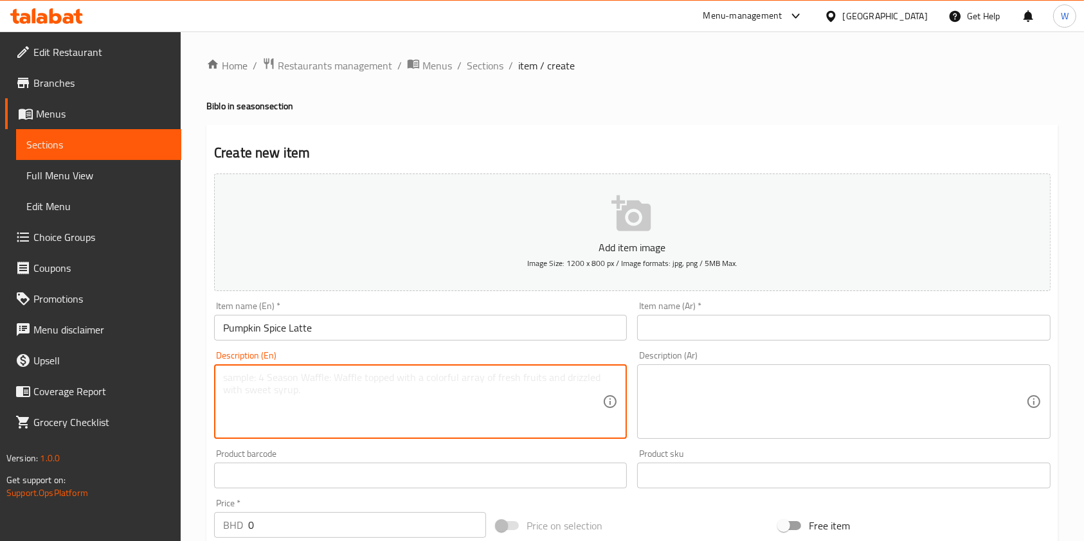
paste textarea "Real Pumpkin pieces made with natural mix of ginger, cinnamon, cloves, cardamom…"
type textarea "Real Pumpkin pieces made with natural mix of ginger, cinnamon, cloves, cardamom…"
click at [315, 334] on input "Pumpkin Spice Latte" at bounding box center [420, 328] width 413 height 26
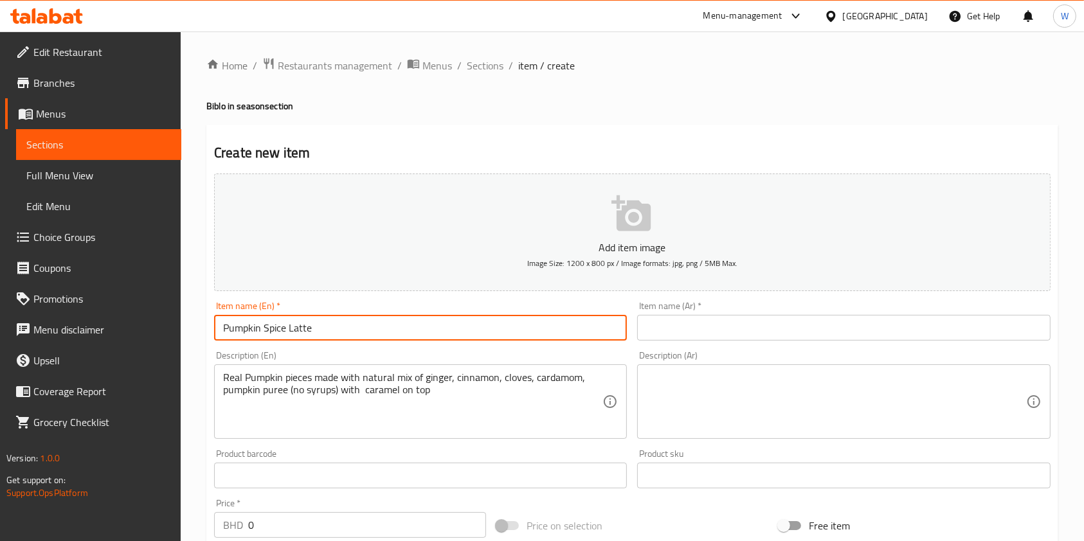
click at [314, 333] on input "Pumpkin Spice Latte" at bounding box center [420, 328] width 413 height 26
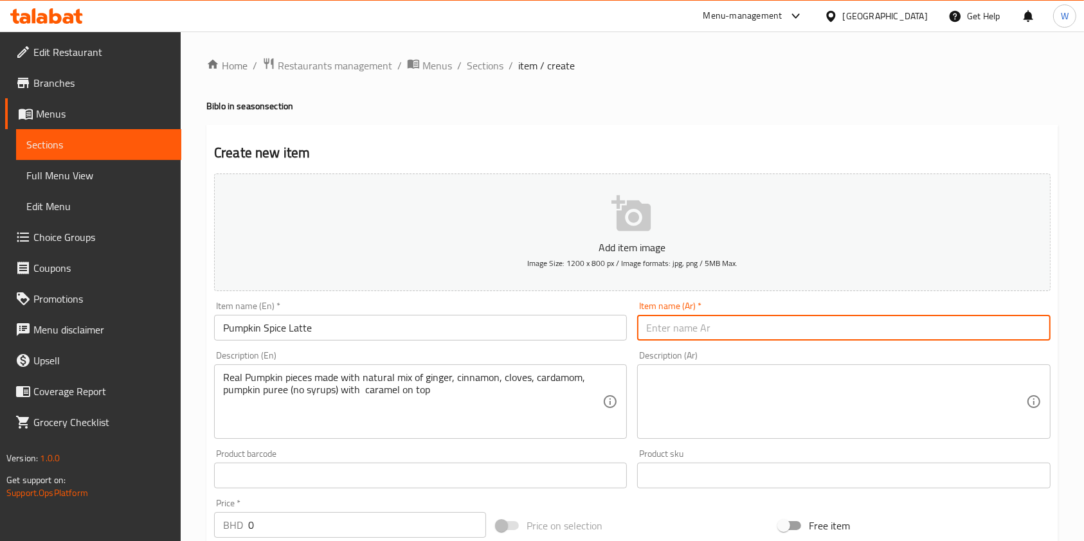
click at [705, 332] on input "text" at bounding box center [843, 328] width 413 height 26
paste input "لاتيه توابل اليقطين"
type input "لاتيه توابل اليقطين"
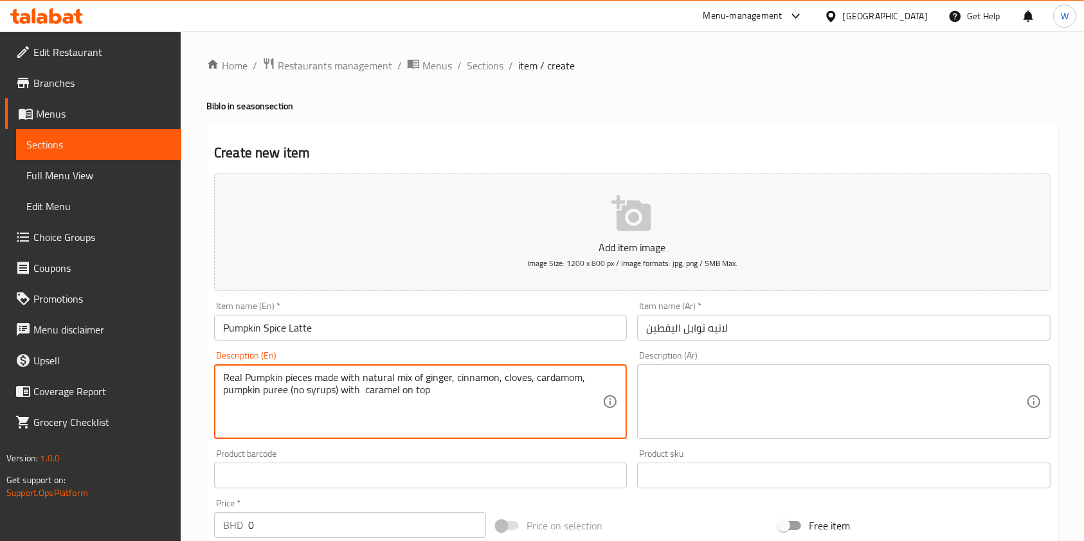
click at [351, 385] on textarea "Real Pumpkin pieces made with natural mix of ginger, cinnamon, cloves, cardamom…" at bounding box center [412, 402] width 379 height 61
click at [743, 403] on textarea at bounding box center [835, 402] width 379 height 61
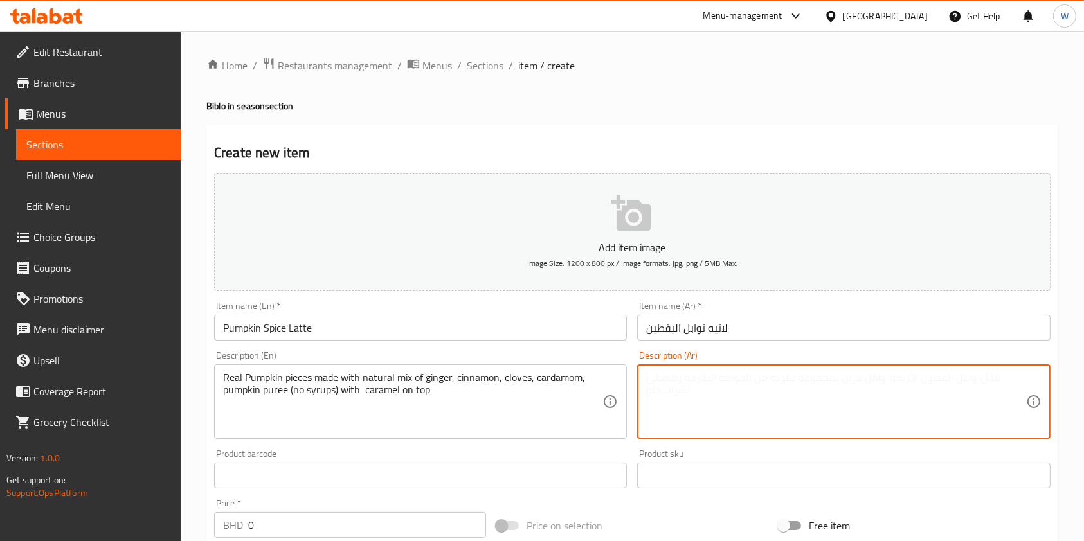
paste textarea "قطع اليقطين الحقيقية مصنوعة من مزيج طبيعي من الزنجبيل والقرفة والقرنفل والهيل و…"
type textarea "قطع اليقطين الحقيقية مصنوعة من مزيج طبيعي من الزنجبيل والقرفة والقرنفل والهيل و…"
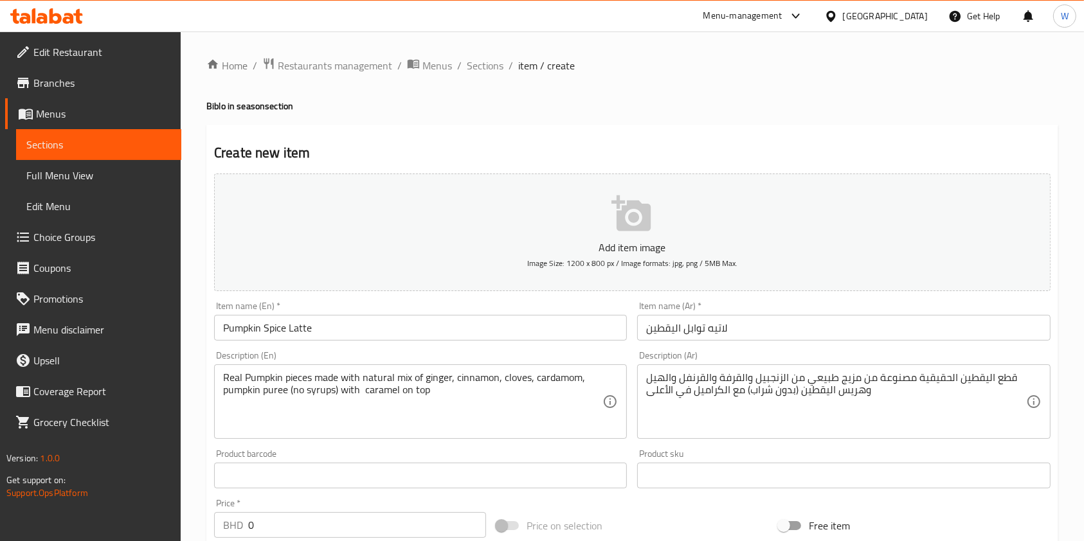
scroll to position [86, 0]
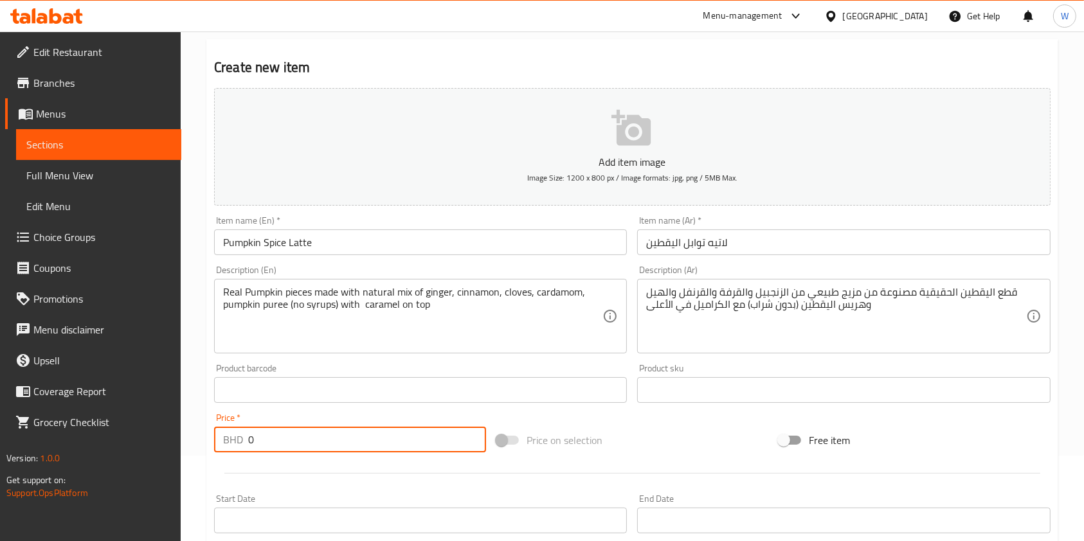
drag, startPoint x: 304, startPoint y: 443, endPoint x: 220, endPoint y: 454, distance: 84.3
click at [227, 449] on div "BHD 0 Price *" at bounding box center [350, 440] width 272 height 26
paste input "3.1"
type input "3.1"
click at [287, 472] on div at bounding box center [632, 474] width 847 height 32
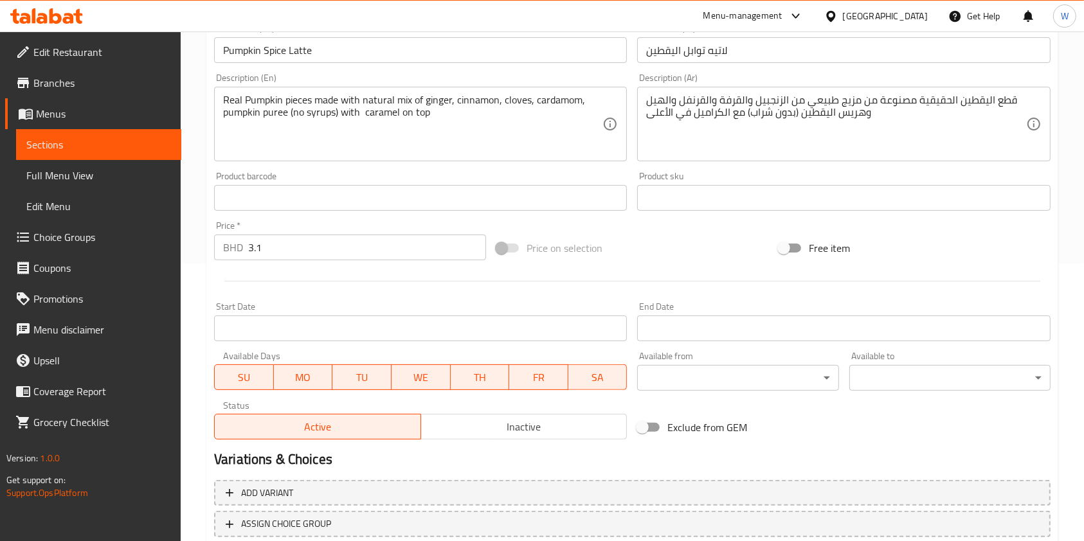
scroll to position [367, 0]
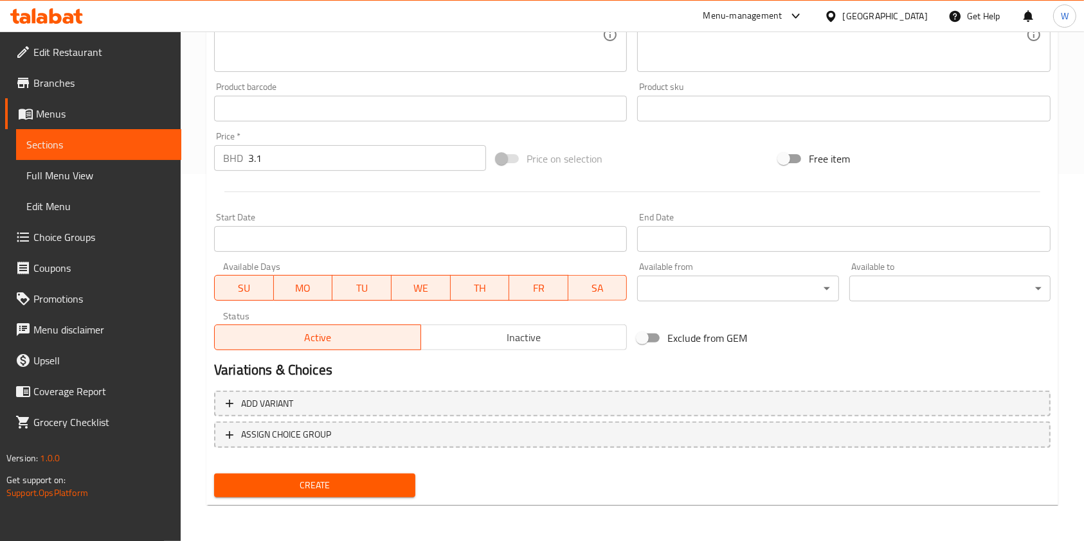
click at [319, 482] on span "Create" at bounding box center [314, 486] width 181 height 16
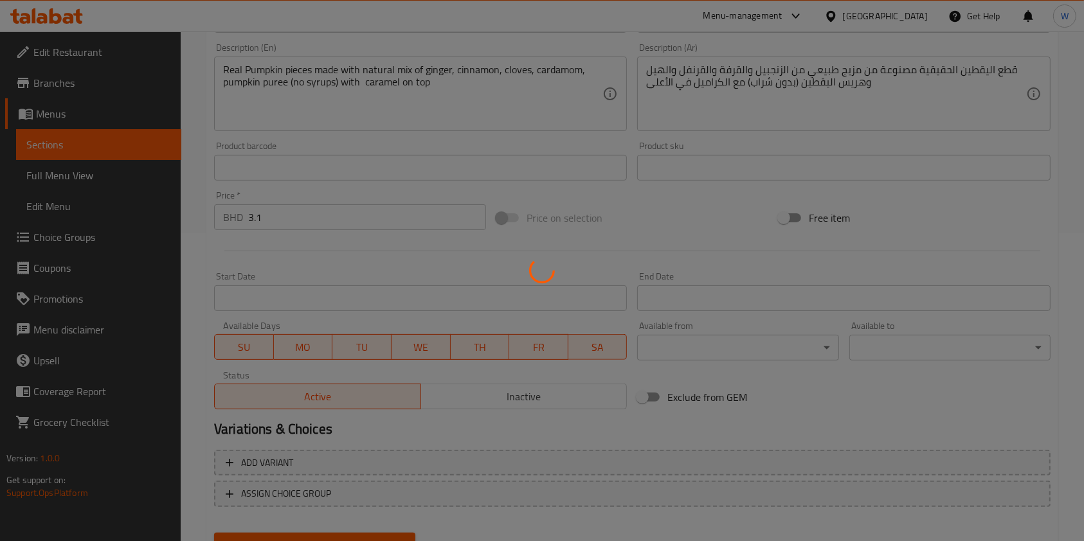
scroll to position [54, 0]
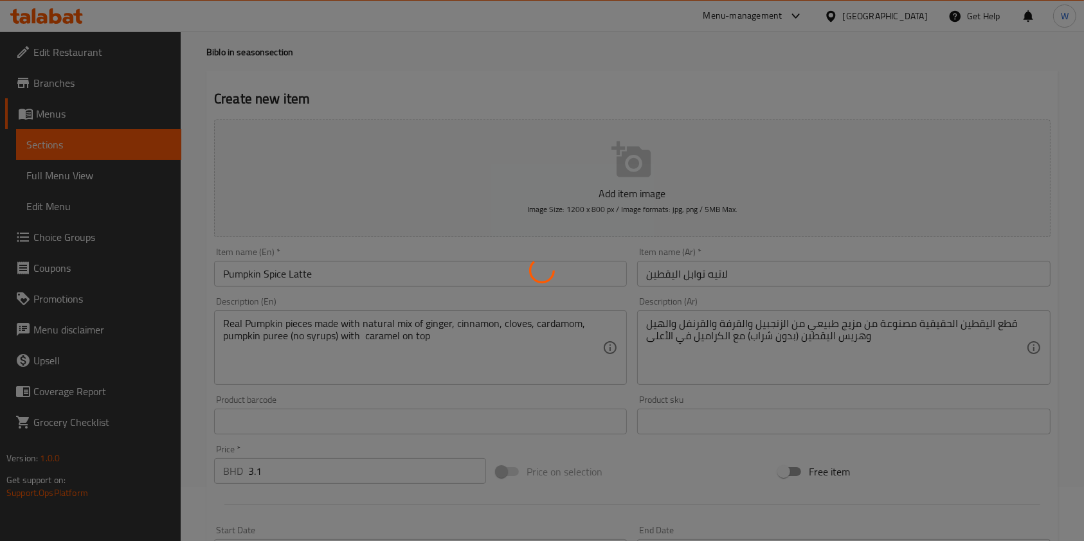
type input "0"
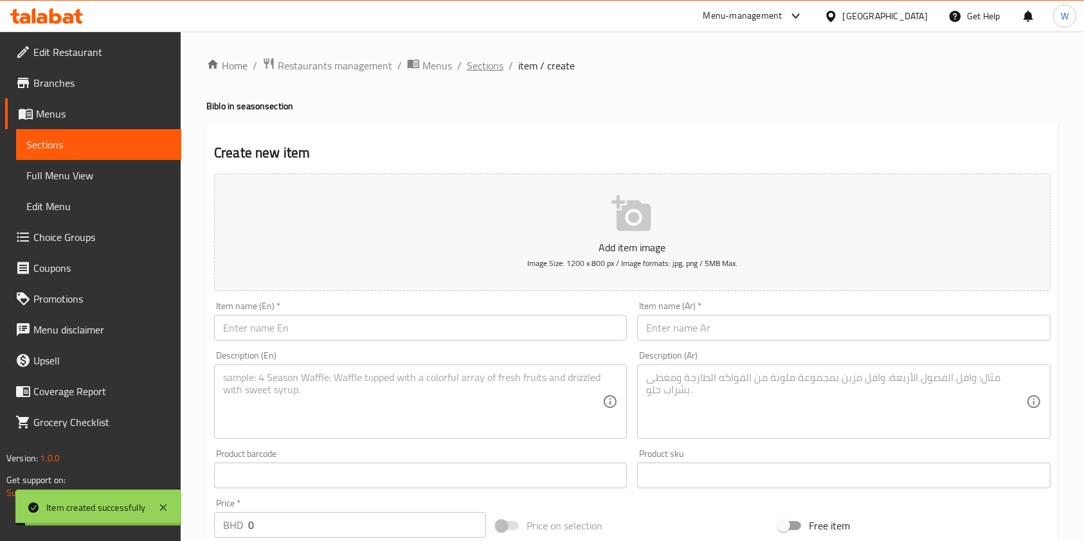
click at [493, 66] on span "Sections" at bounding box center [485, 65] width 37 height 15
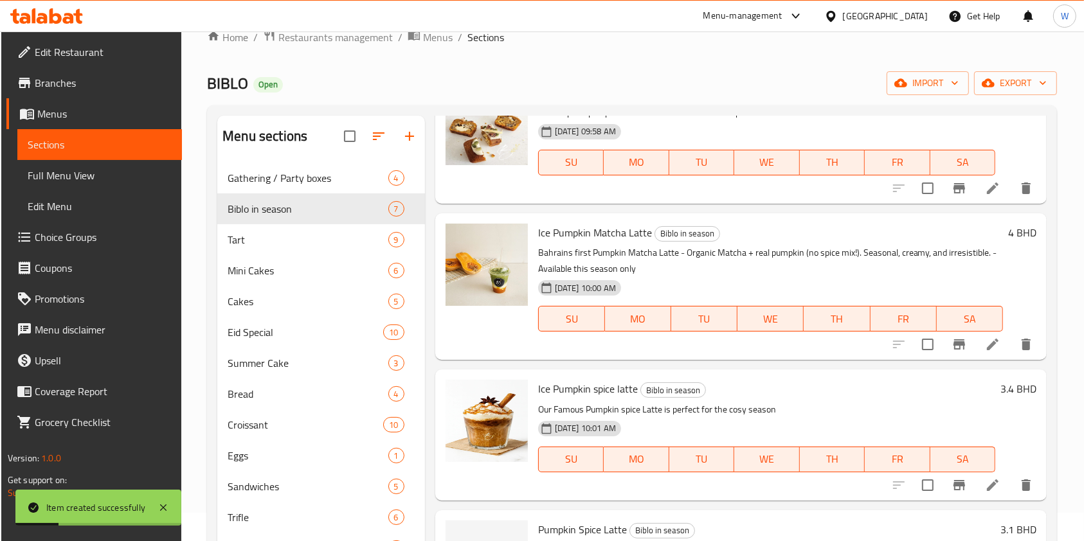
scroll to position [180, 0]
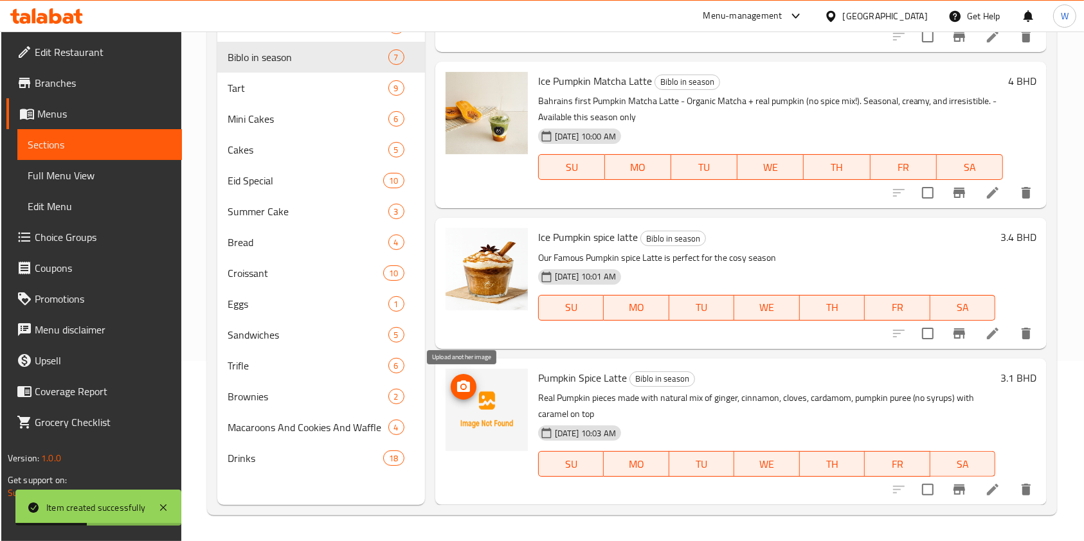
click at [466, 386] on icon "upload picture" at bounding box center [463, 387] width 13 height 12
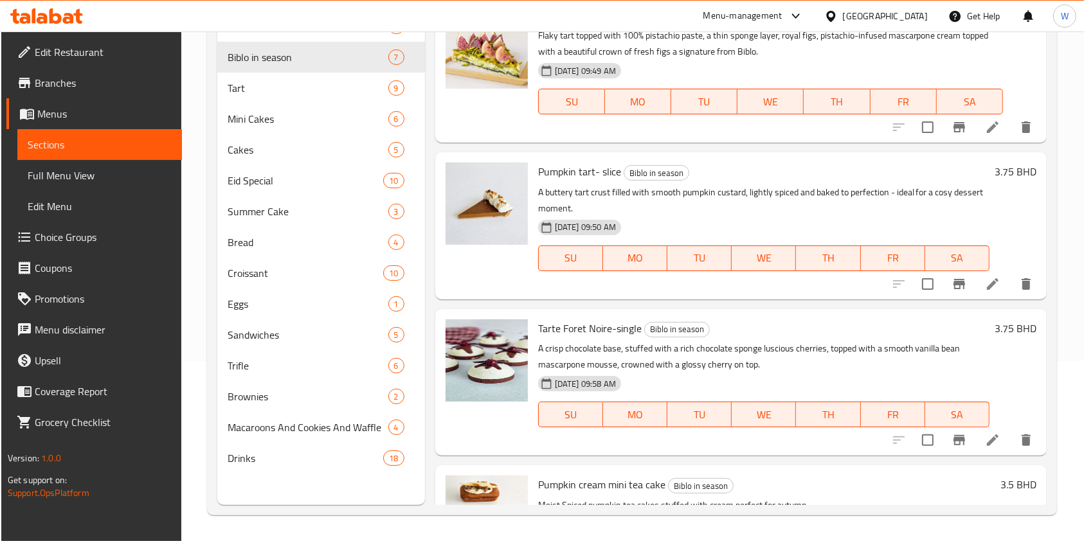
scroll to position [0, 0]
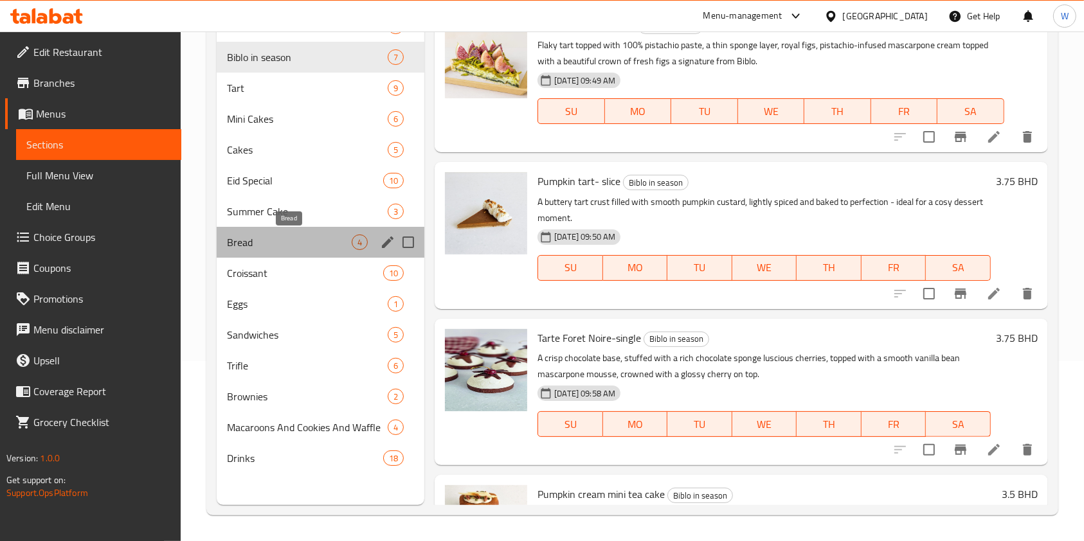
click at [255, 246] on span "Bread" at bounding box center [289, 242] width 125 height 15
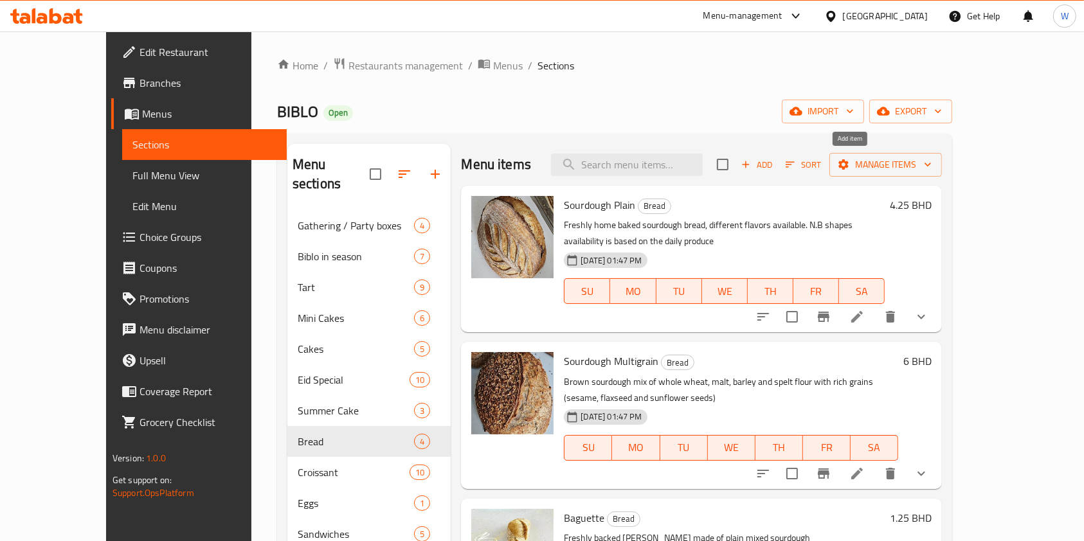
click at [774, 166] on span "Add" at bounding box center [757, 165] width 35 height 15
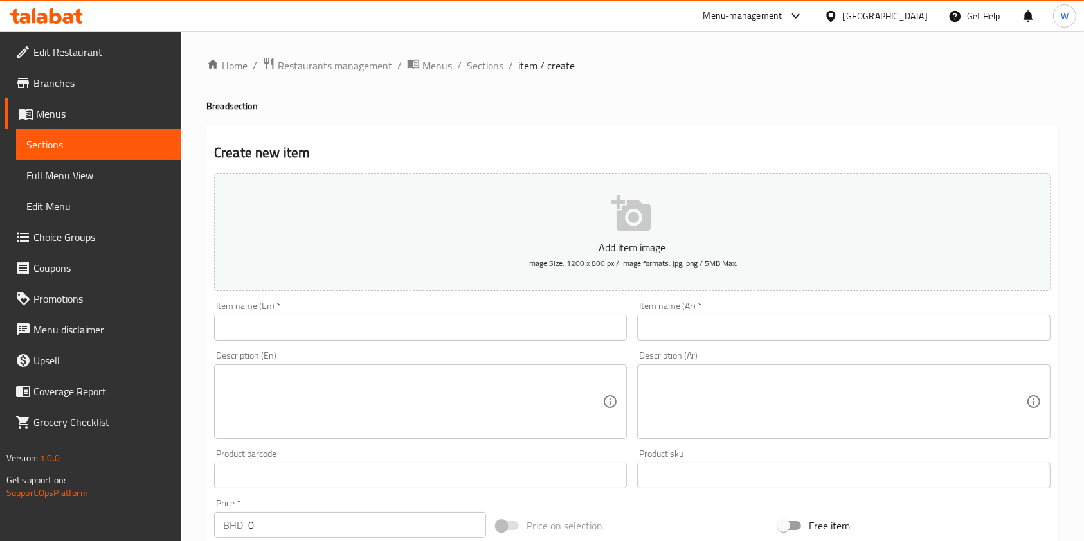
click at [529, 311] on div "Item name (En)   * Item name (En) *" at bounding box center [420, 321] width 413 height 39
click at [520, 336] on input "text" at bounding box center [420, 328] width 413 height 26
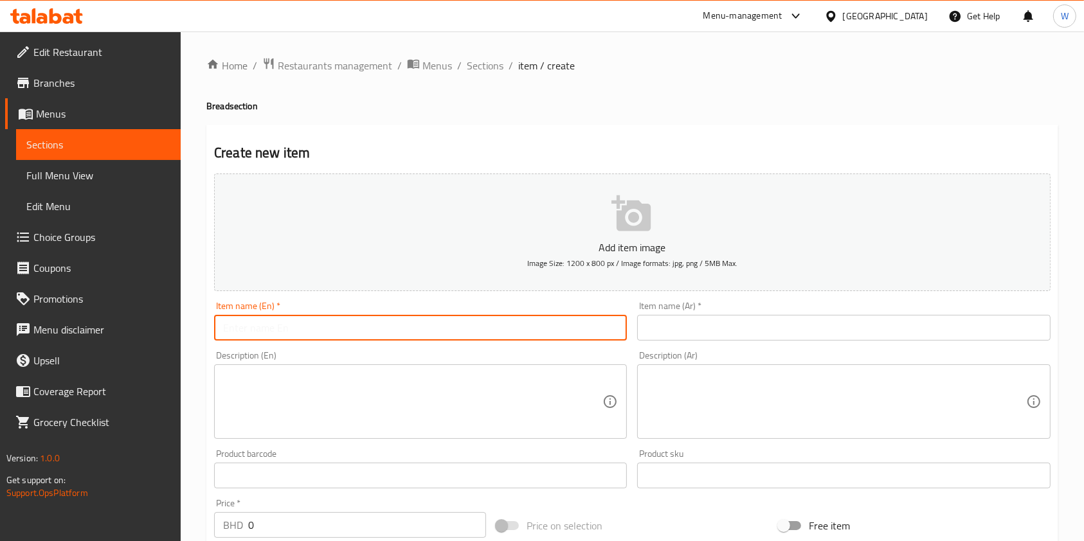
paste input ""Sourdough - Olive ""
drag, startPoint x: 226, startPoint y: 332, endPoint x: 241, endPoint y: 330, distance: 14.3
click at [226, 332] on input ""Sourdough - Olive" at bounding box center [420, 328] width 413 height 26
type input "Sourdough - Olive"
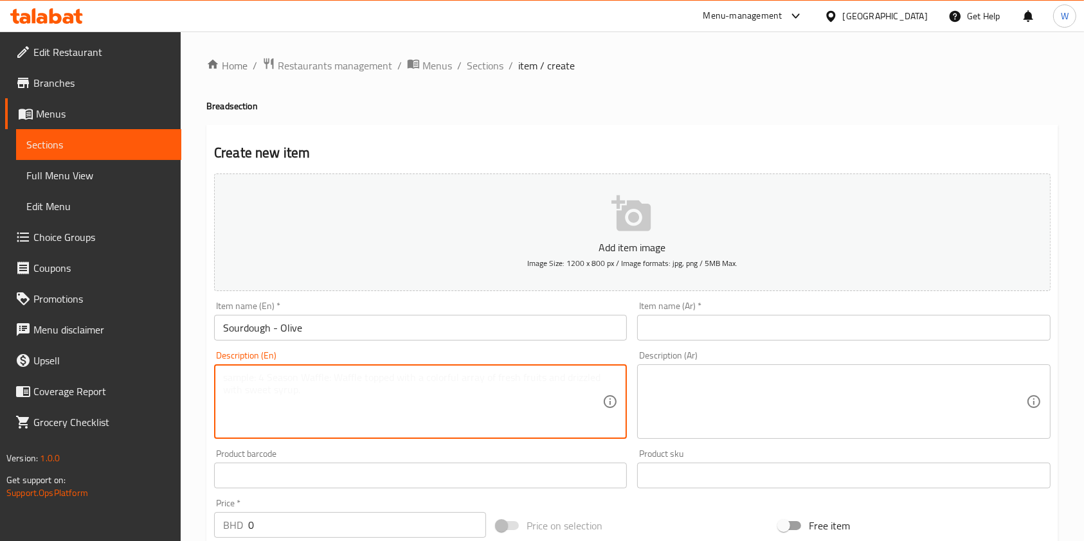
click at [447, 430] on textarea at bounding box center [412, 402] width 379 height 61
paste textarea "Rustic sourdough loaf baked with plump succulent black olives."
type textarea "Rustic sourdough loaf baked with plump succulent black olives."
click at [709, 392] on textarea at bounding box center [835, 402] width 379 height 61
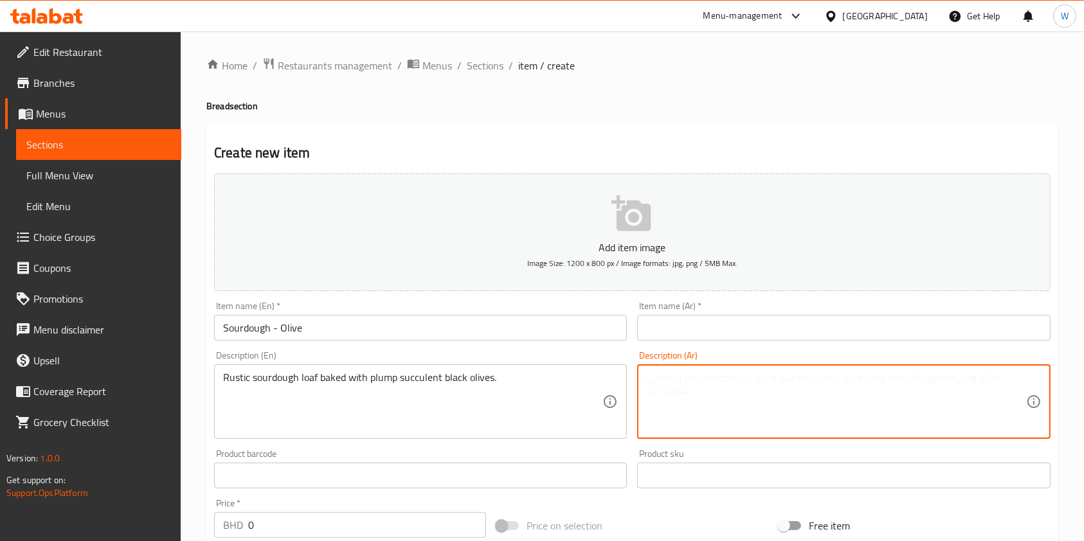
paste textarea "رغيف خبز العجين المخمر الريفي المخبوز مع الزيتون الأسود الممتلئ اللذيذ."
type textarea "رغيف خبز العجين المخمر الريفي المخبوز مع الزيتون الأسود الممتلئ اللذيذ."
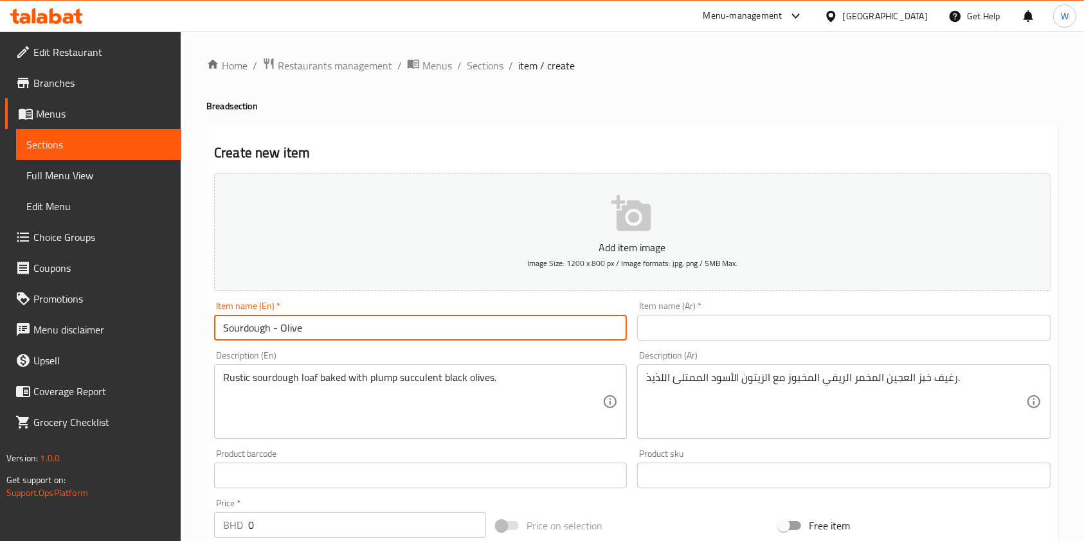
click at [311, 324] on input "Sourdough - Olive" at bounding box center [420, 328] width 413 height 26
click at [750, 323] on input "text" at bounding box center [843, 328] width 413 height 26
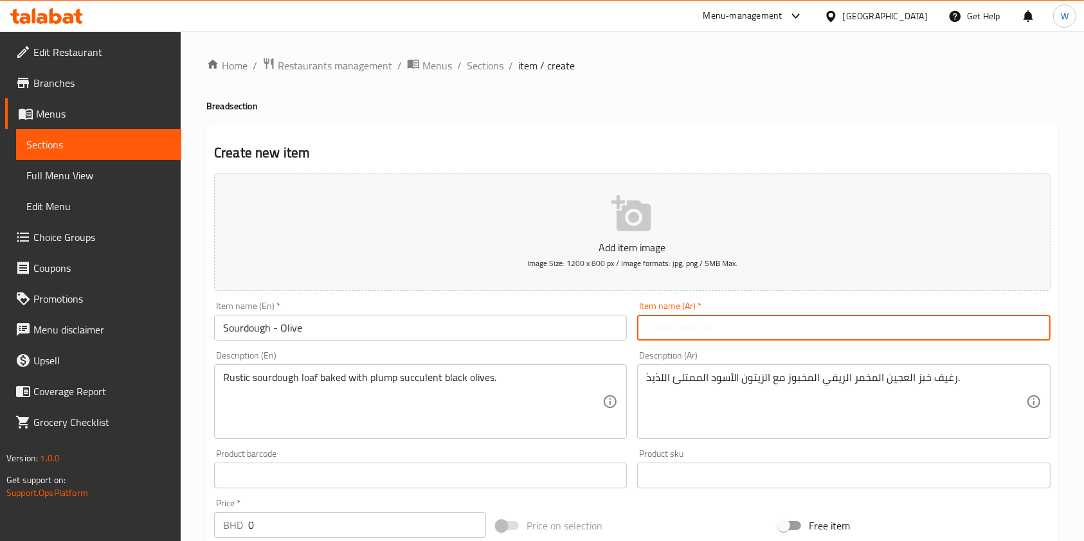
paste input "العجين المخمر - الزيتون"
type input "العجين المخمر - الزيتون"
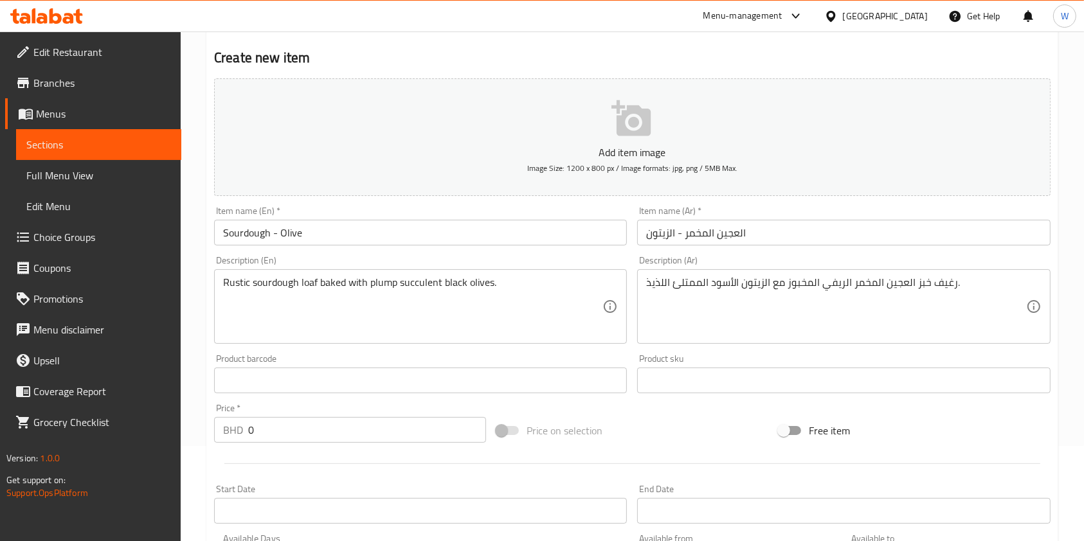
scroll to position [171, 0]
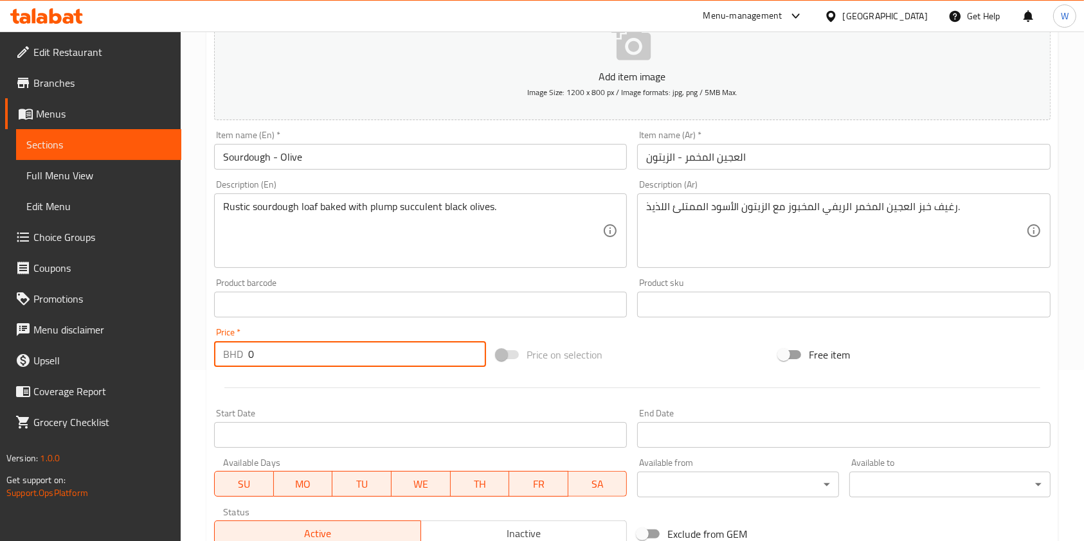
drag, startPoint x: 282, startPoint y: 343, endPoint x: 219, endPoint y: 361, distance: 66.3
click at [221, 353] on div "BHD 0 Price *" at bounding box center [350, 354] width 272 height 26
paste input "6.25"
type input "6.25"
click at [282, 377] on div at bounding box center [632, 388] width 847 height 32
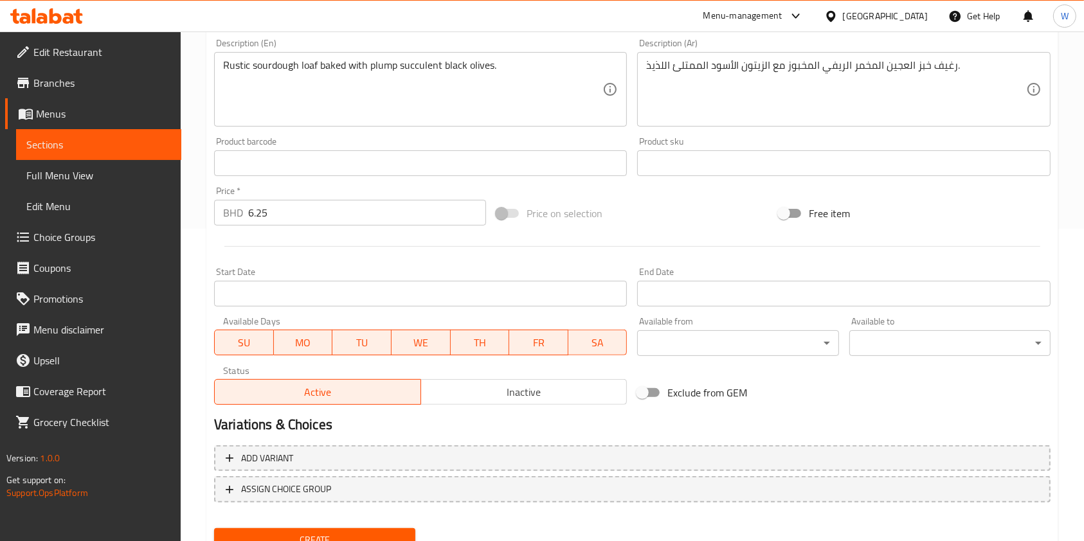
scroll to position [367, 0]
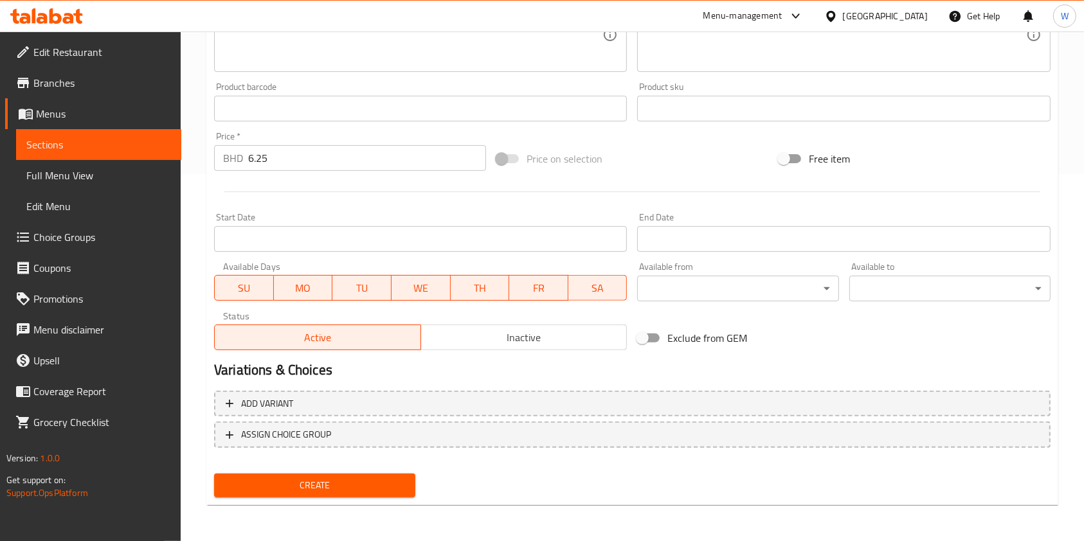
click at [349, 492] on span "Create" at bounding box center [314, 486] width 181 height 16
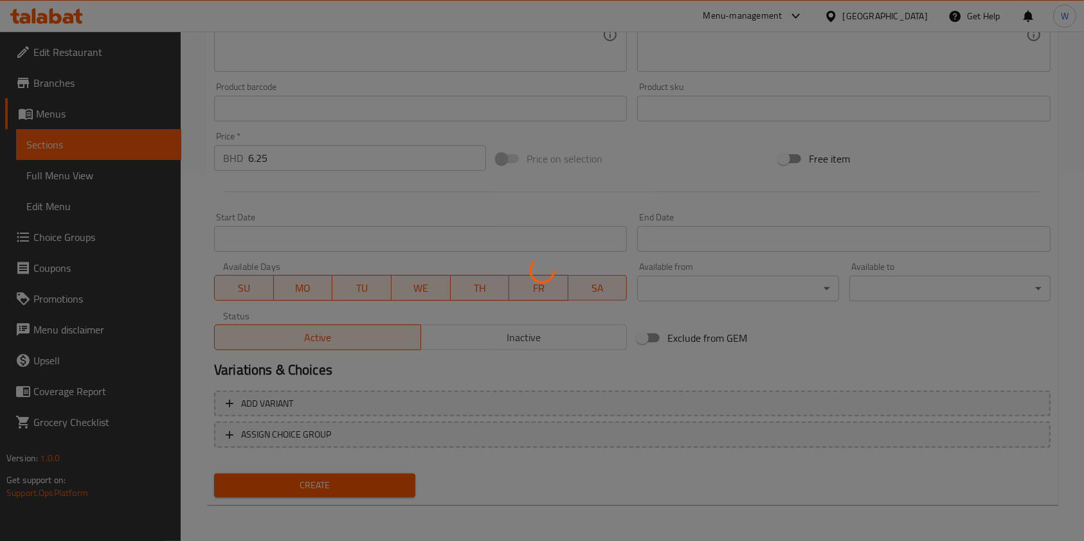
type input "0"
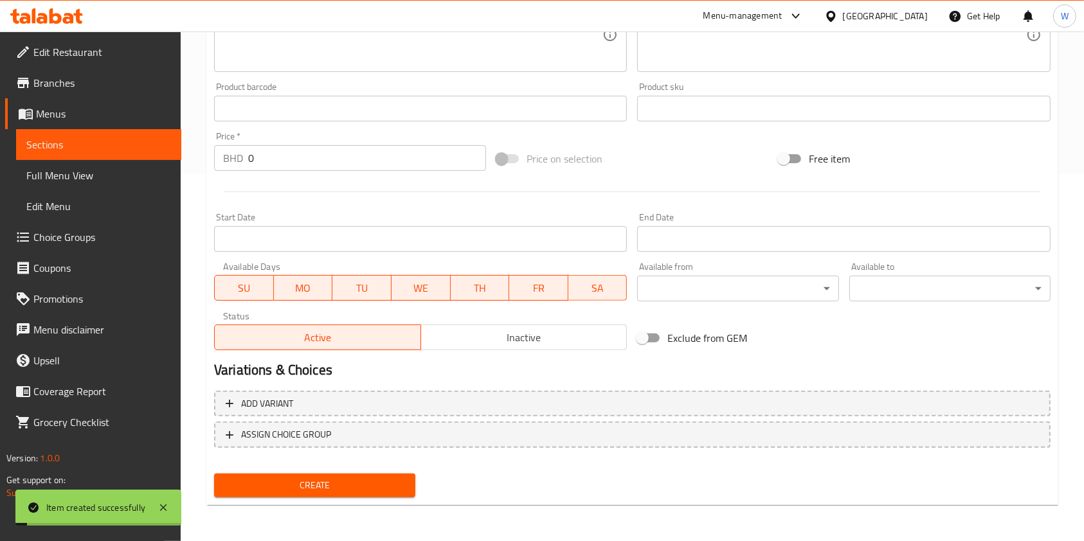
scroll to position [0, 0]
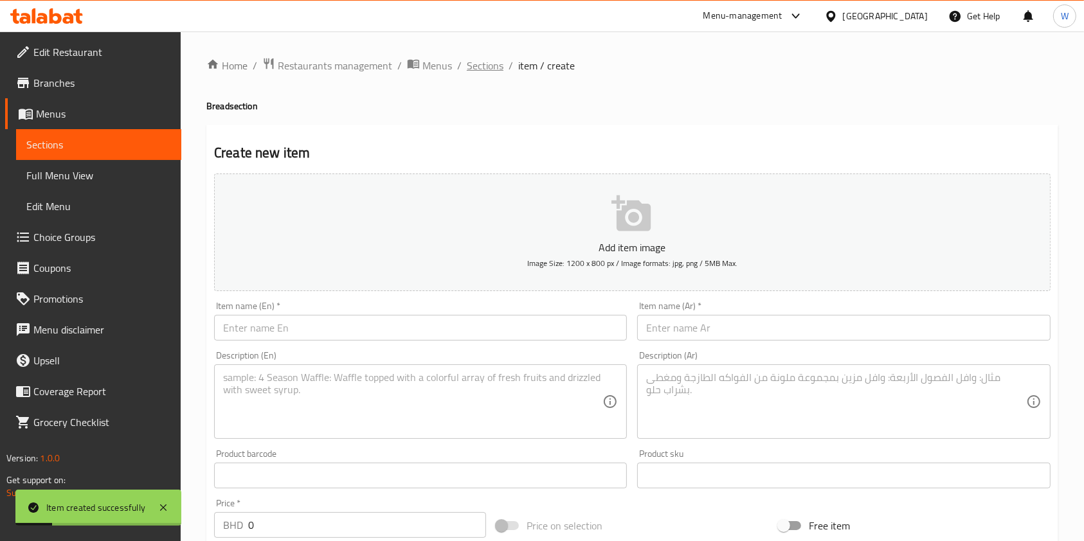
click at [480, 69] on span "Sections" at bounding box center [485, 65] width 37 height 15
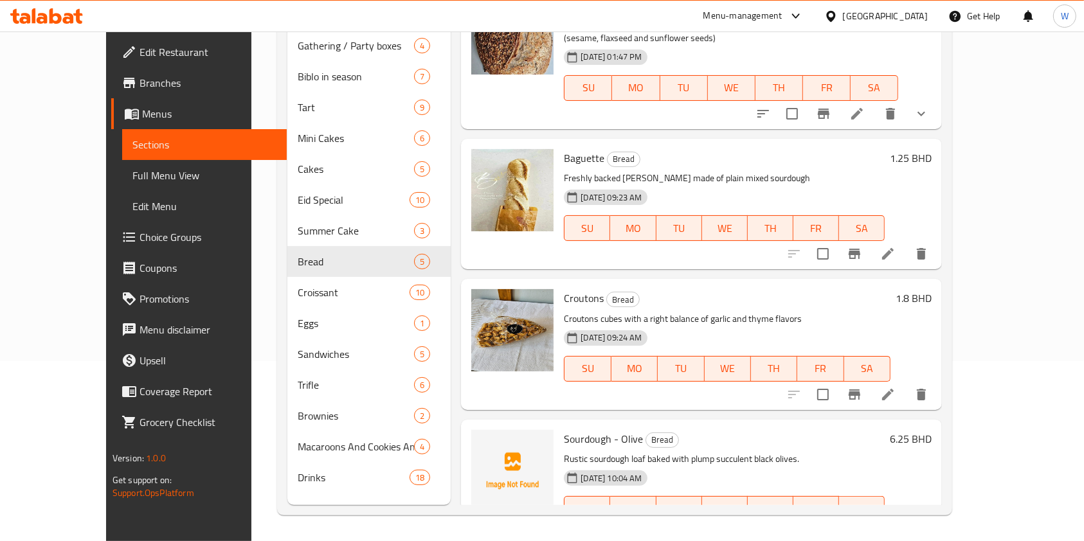
scroll to position [225, 0]
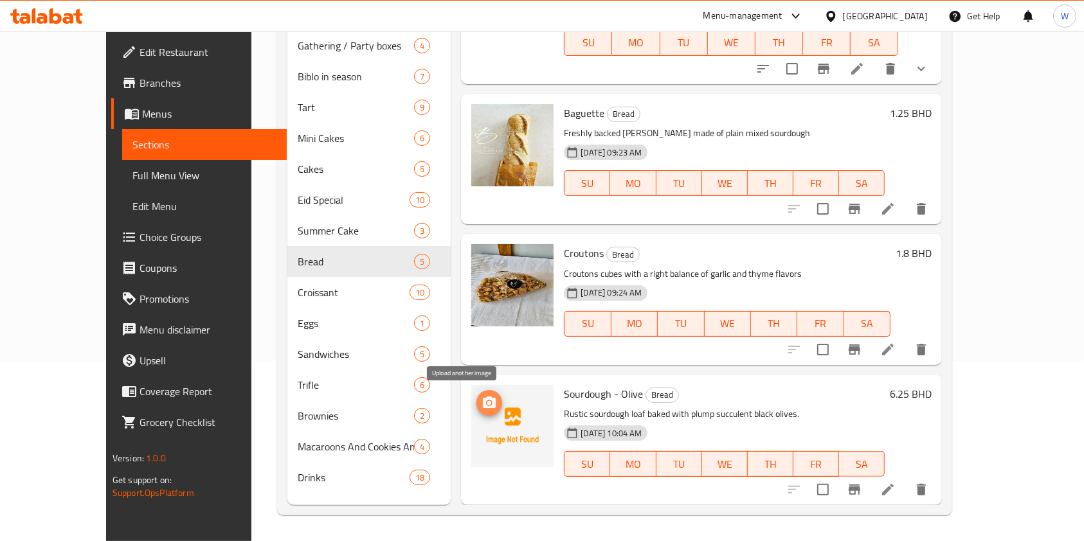
click at [482, 397] on icon "upload picture" at bounding box center [489, 402] width 15 height 15
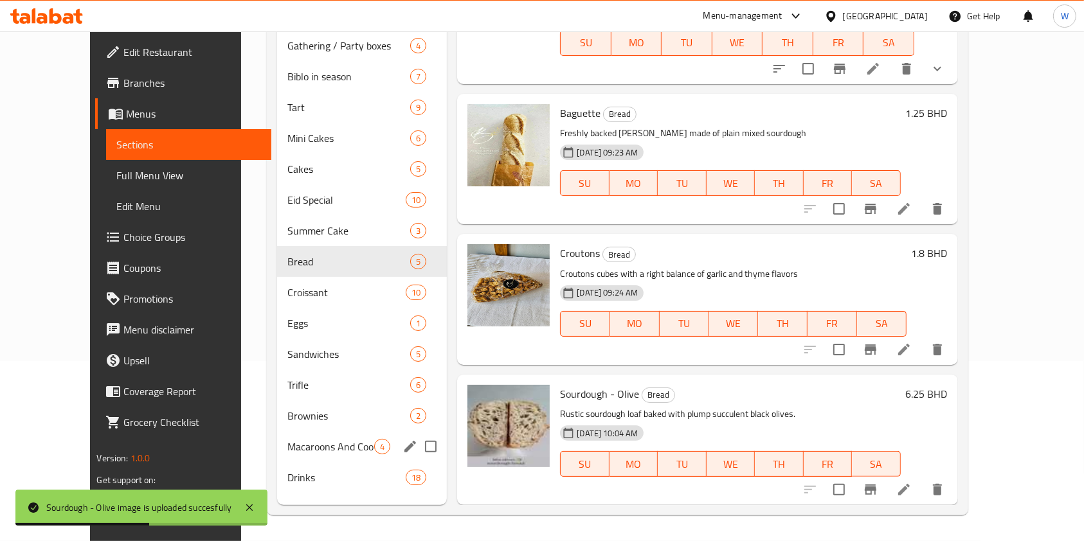
click at [318, 439] on span "Macaroons And Cookies And Waffle" at bounding box center [330, 446] width 87 height 15
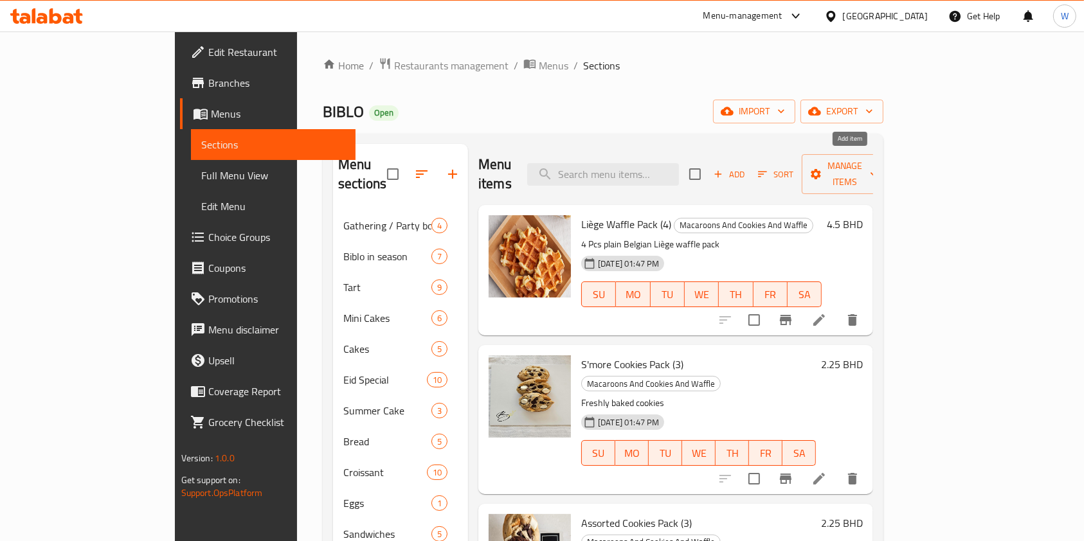
click at [747, 167] on span "Add" at bounding box center [729, 174] width 35 height 15
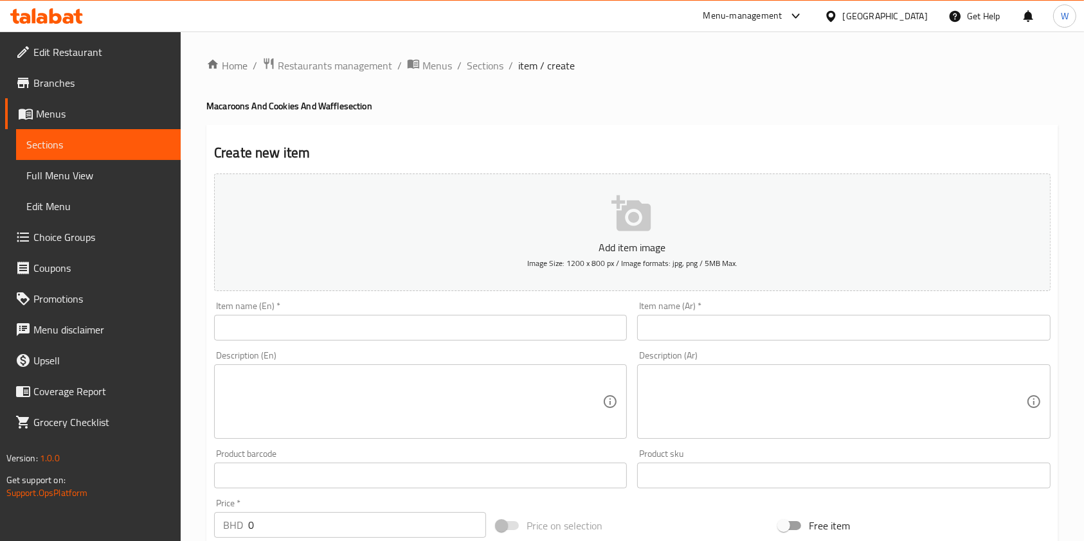
click at [480, 321] on input "text" at bounding box center [420, 328] width 413 height 26
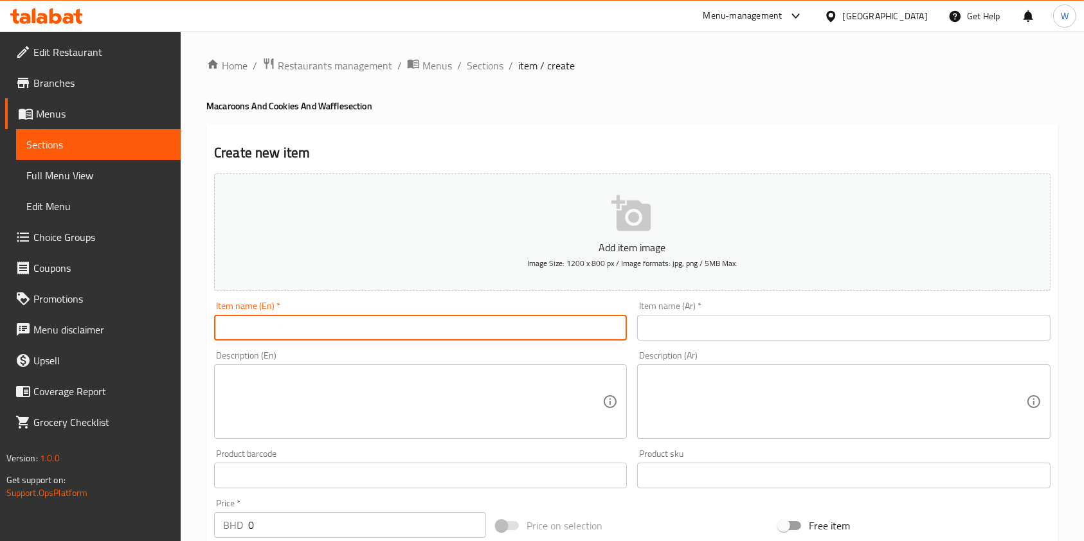
paste input "Almond Financier pack (6)"
type input "Almond Financier pack (6)"
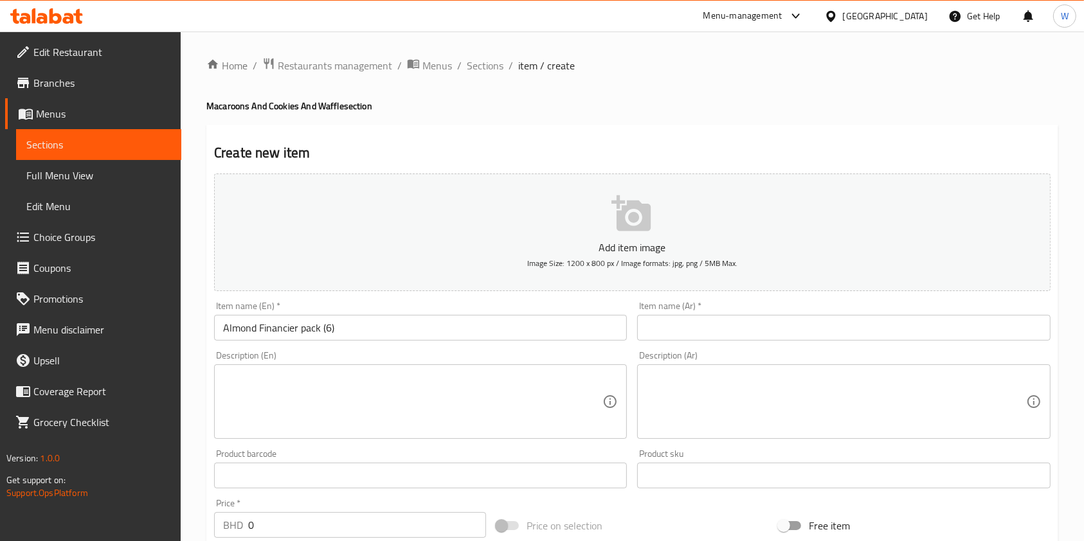
click at [327, 422] on textarea at bounding box center [412, 402] width 379 height 61
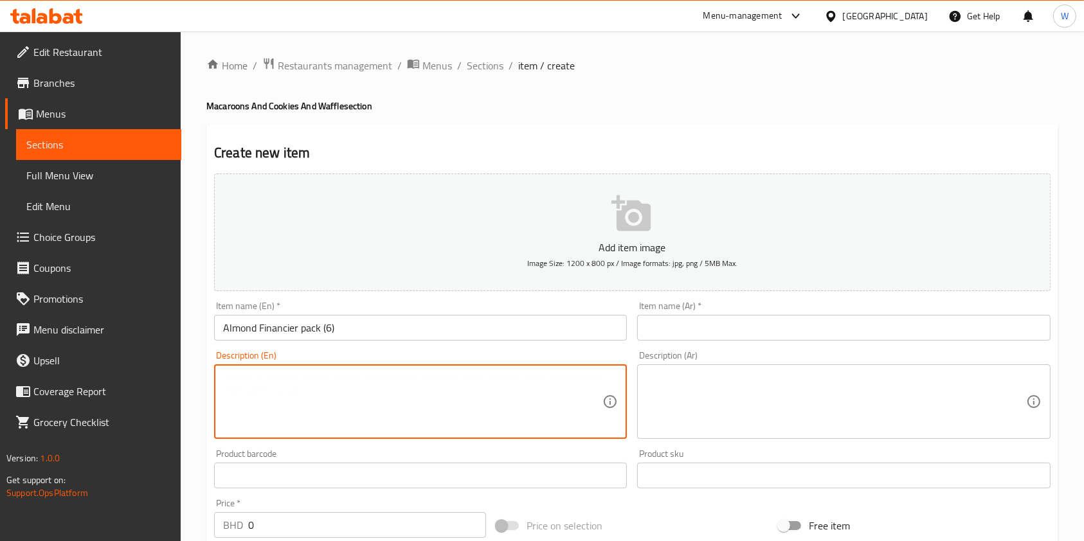
paste textarea "Delicate almond mini cakes with a golden crust and moist centre, 6pcs per pack"
type textarea "Delicate almond mini cakes with a golden crust and moist centre, 6pcs per pack"
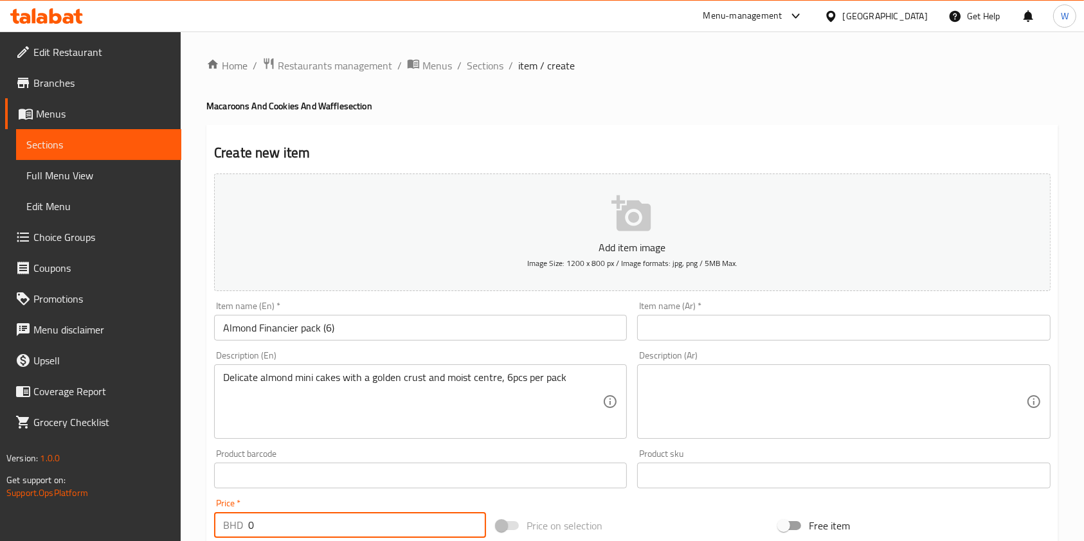
scroll to position [20, 0]
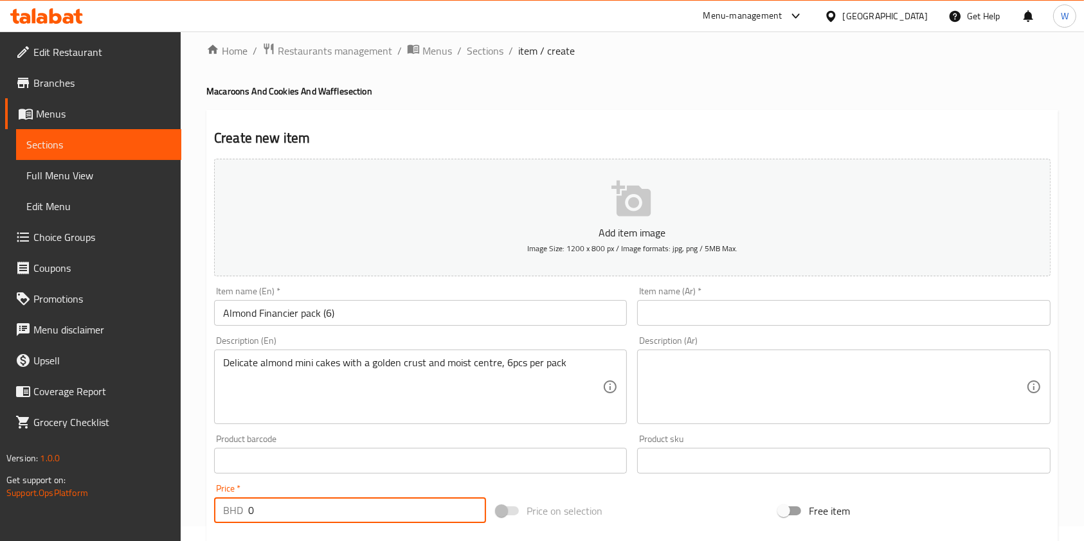
drag, startPoint x: 263, startPoint y: 532, endPoint x: 228, endPoint y: 532, distance: 34.7
click at [231, 532] on div "Add item image Image Size: 1200 x 800 px / Image formats: jpg, png / 5MB Max. I…" at bounding box center [632, 431] width 847 height 554
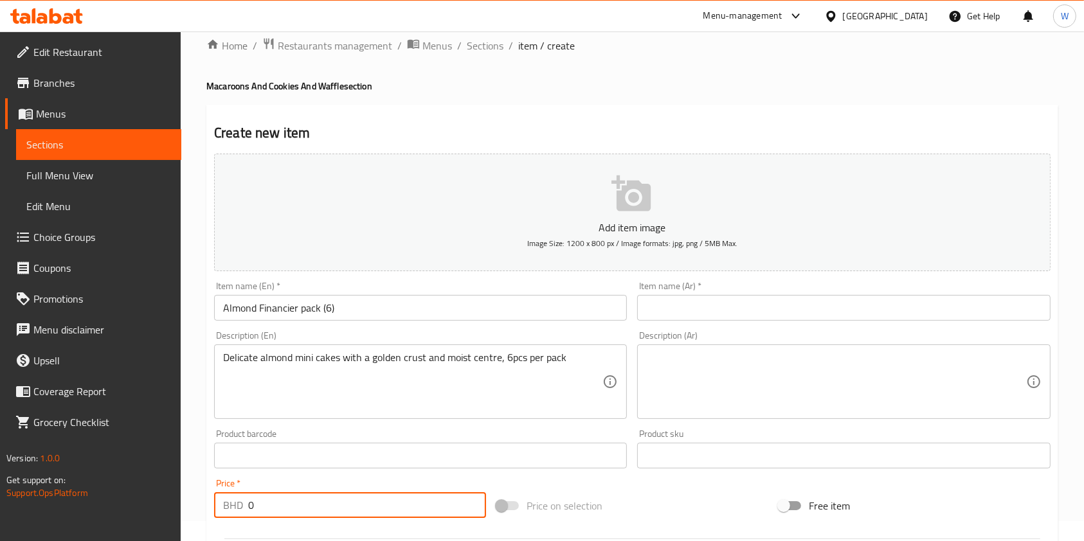
paste input "2.25"
type input "2.25"
click at [317, 478] on div "Price   * BHD 2.25 Price *" at bounding box center [350, 499] width 282 height 50
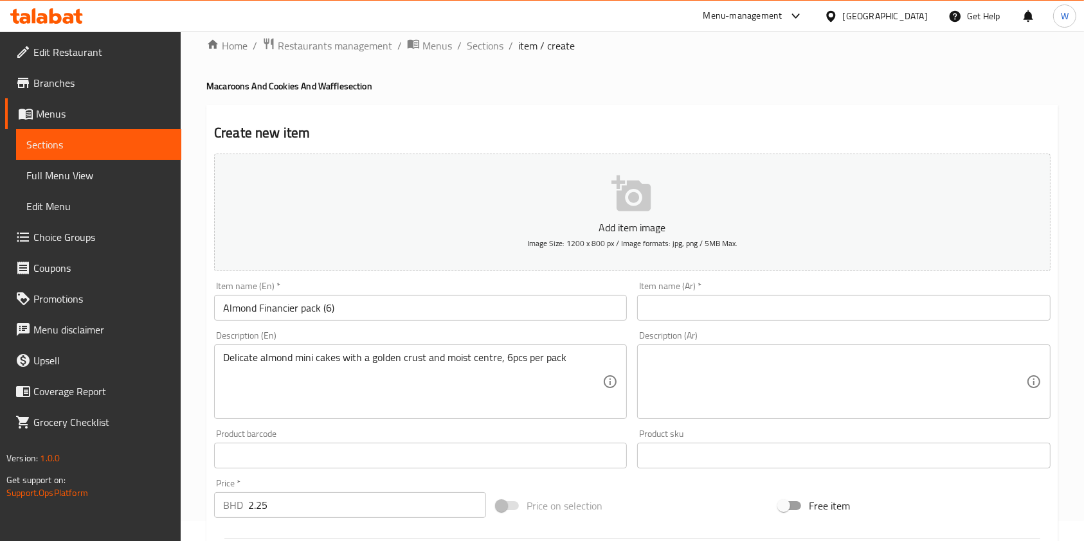
click at [298, 323] on div "Item name (En)   * [PERSON_NAME] pack (6) Item name (En) *" at bounding box center [420, 302] width 423 height 50
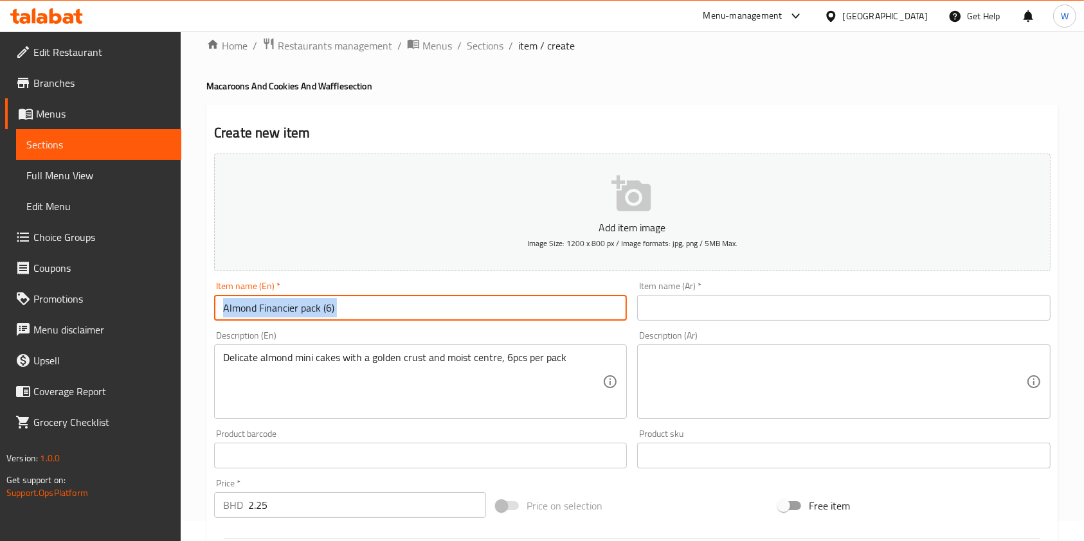
click at [300, 315] on input "Almond Financier pack (6)" at bounding box center [420, 308] width 413 height 26
click at [734, 314] on input "text" at bounding box center [843, 308] width 413 height 26
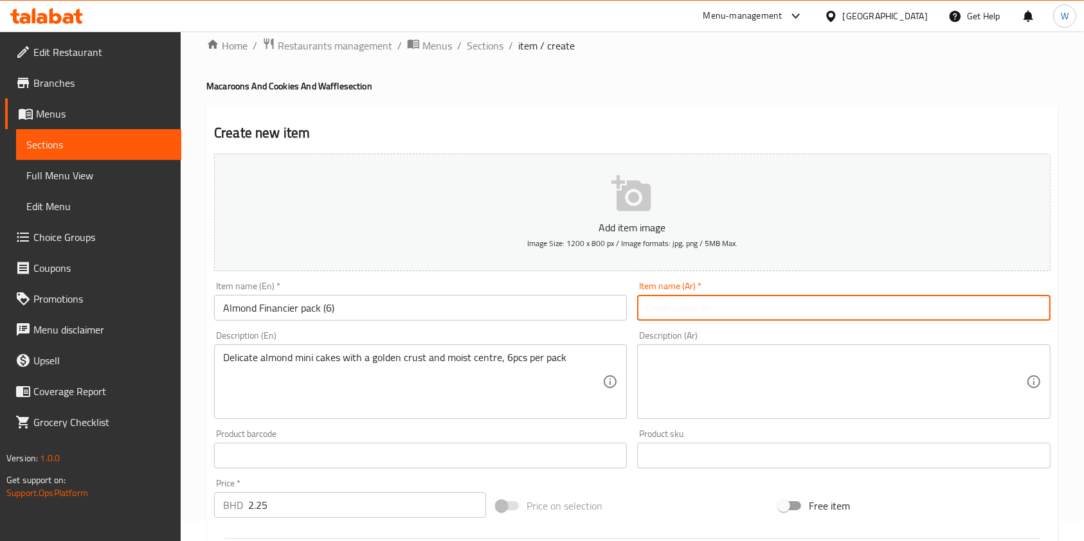
paste input "عبوة [PERSON_NAME] (6)"
click at [674, 301] on input "عبوة [PERSON_NAME] (6)" at bounding box center [843, 308] width 413 height 26
type input "عبوة اللوز (6)"
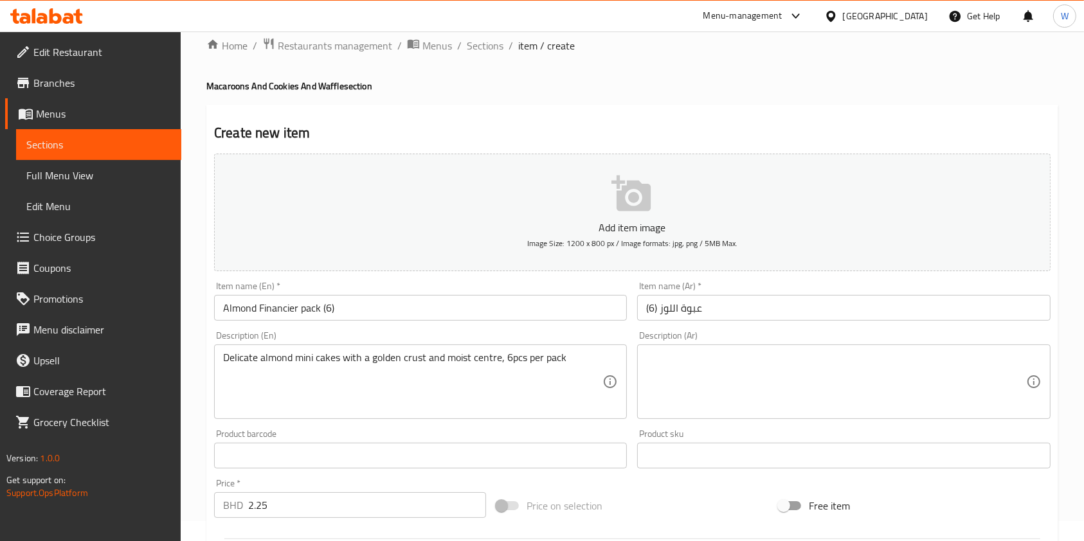
click at [288, 350] on div "Delicate almond mini cakes with a golden crust and moist centre, 6pcs per pack …" at bounding box center [420, 382] width 413 height 75
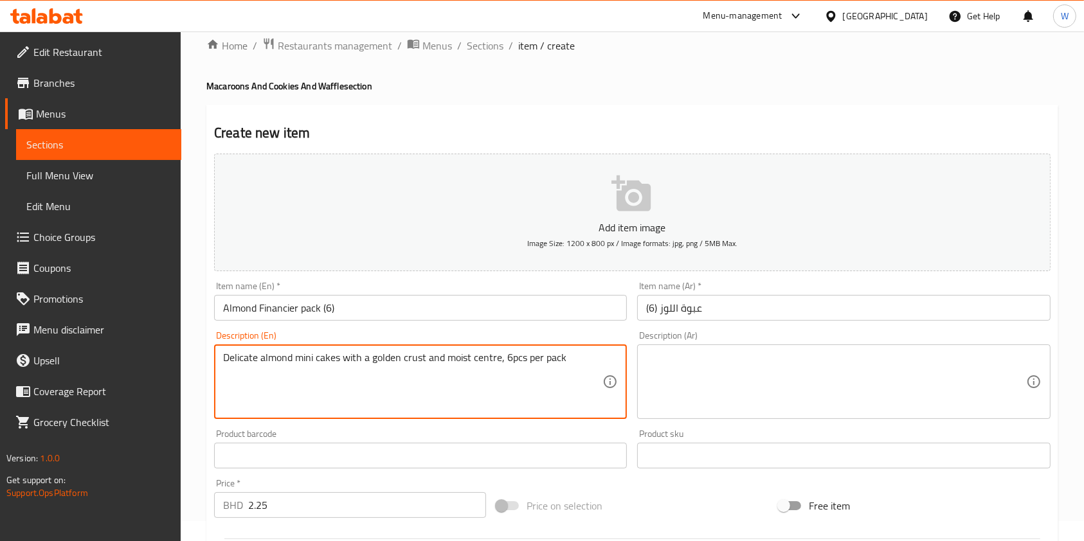
click at [289, 361] on textarea "Delicate almond mini cakes with a golden crust and moist centre, 6pcs per pack" at bounding box center [412, 382] width 379 height 61
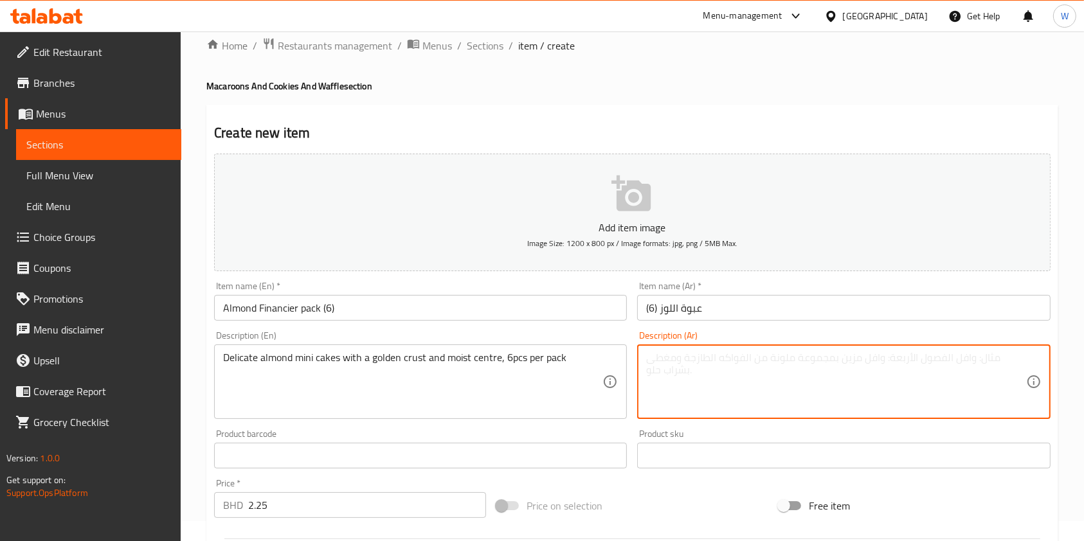
click at [662, 373] on textarea at bounding box center [835, 382] width 379 height 61
paste textarea "كعكات اللوز الصغيرة الرقيقة ذات القشرة الذهبية والمركز الرطب، 6 قطع في العبوة"
type textarea "كعكات اللوز الصغيرة الرقيقة ذات القشرة الذهبية والمركز الرطب، 6 قطع في العبوة"
click at [690, 300] on input "عبوة اللوز (6)" at bounding box center [843, 308] width 413 height 26
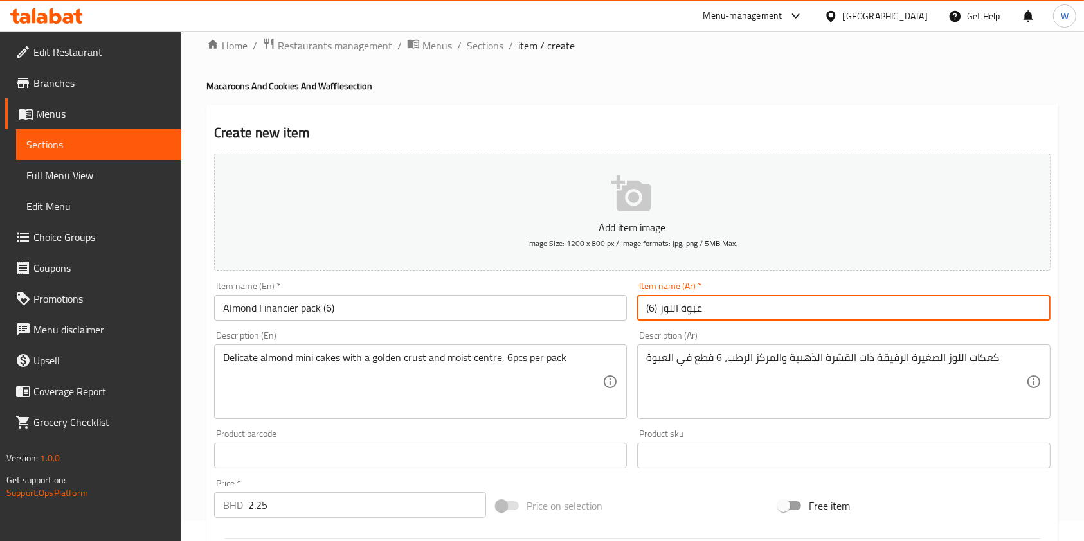
click at [690, 307] on input "عبوة اللوز (6)" at bounding box center [843, 308] width 413 height 26
click at [781, 313] on input "كعكات اللوز (6)" at bounding box center [843, 308] width 413 height 26
click at [658, 309] on input "كعكات اللوز (6)" at bounding box center [843, 308] width 413 height 26
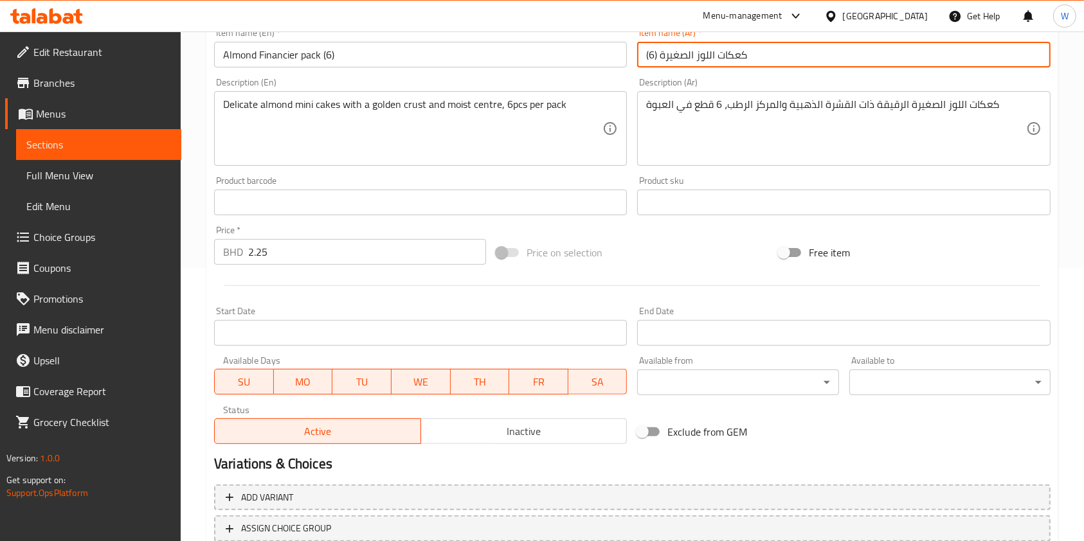
scroll to position [367, 0]
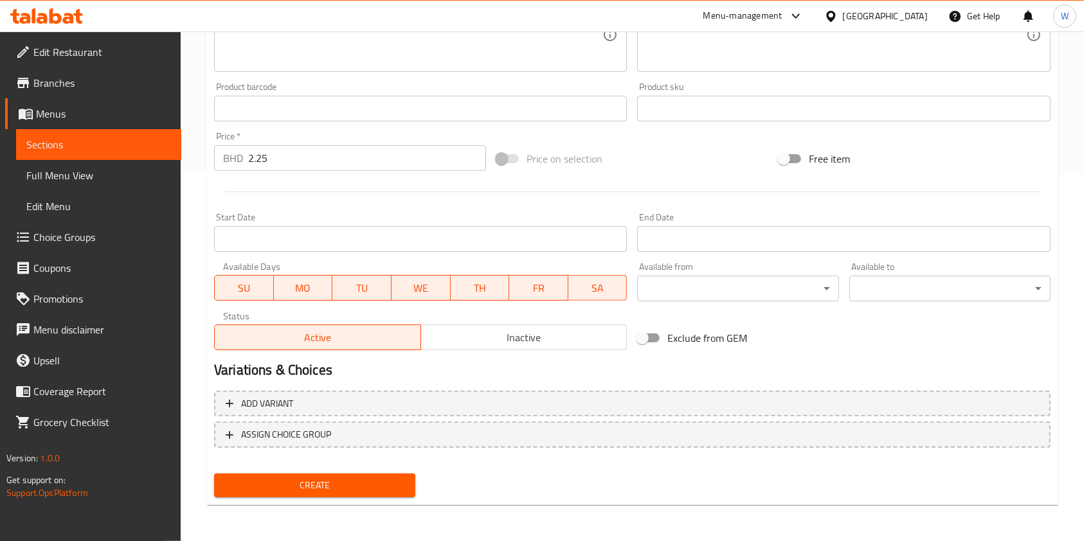
type input "كعكات اللوز الصغيرة (6)"
click at [347, 484] on span "Create" at bounding box center [314, 486] width 181 height 16
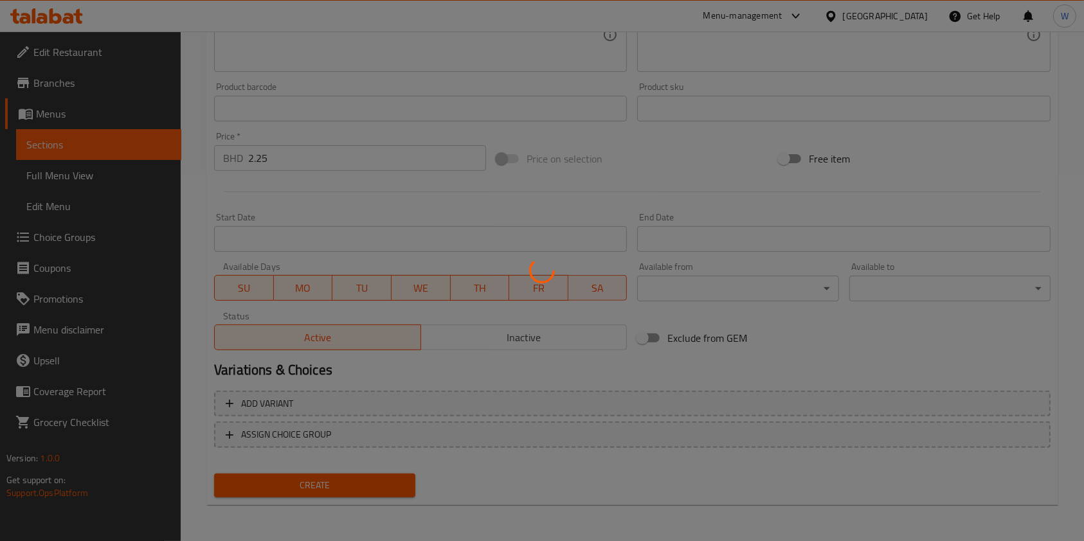
type input "0"
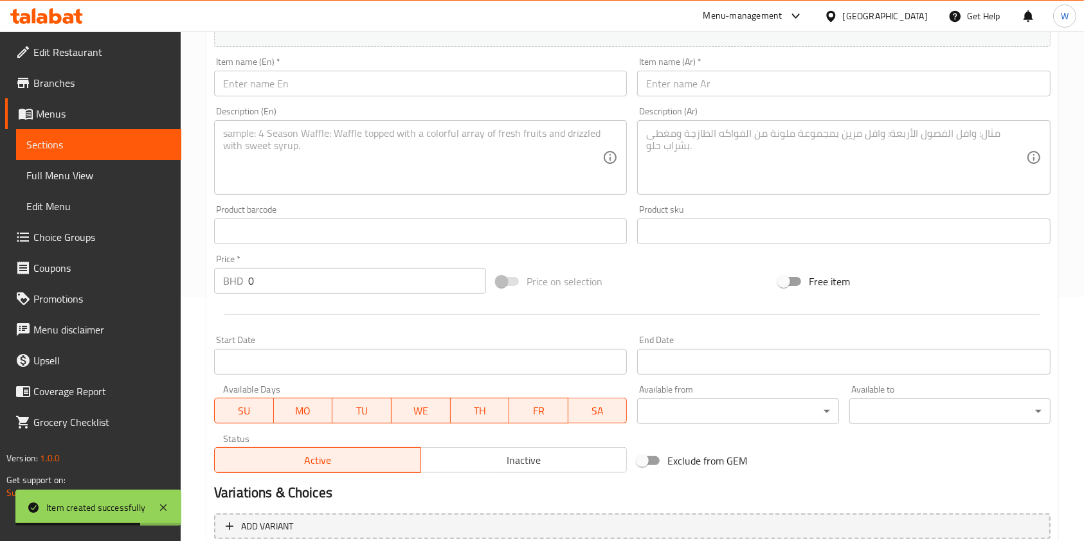
scroll to position [0, 0]
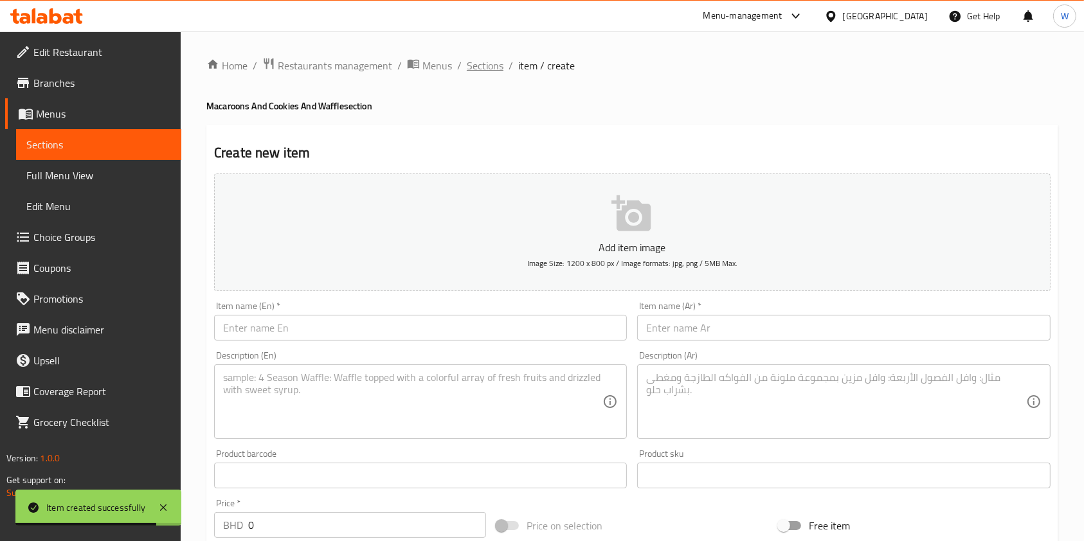
click at [495, 71] on span "Sections" at bounding box center [485, 65] width 37 height 15
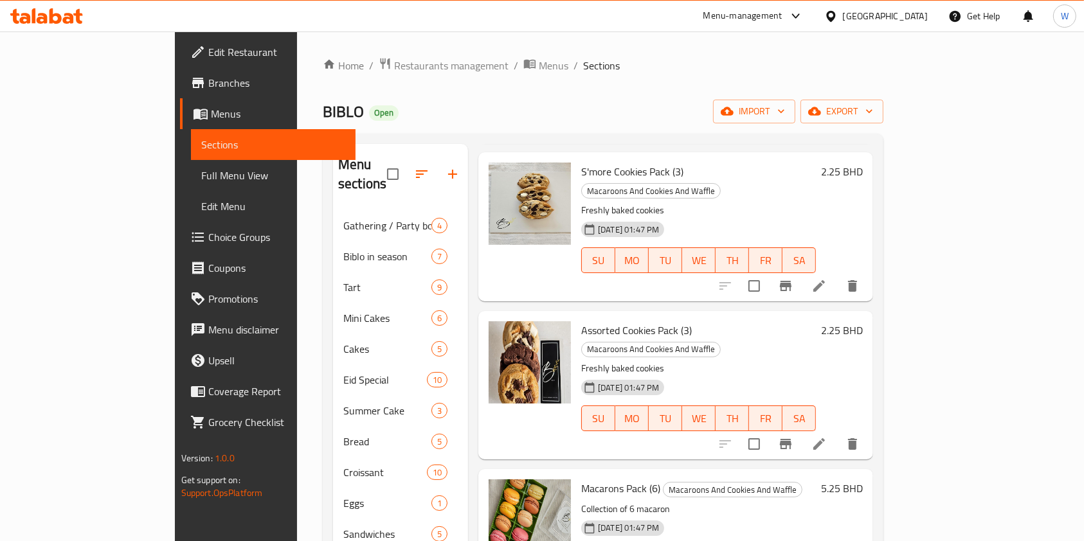
scroll to position [180, 0]
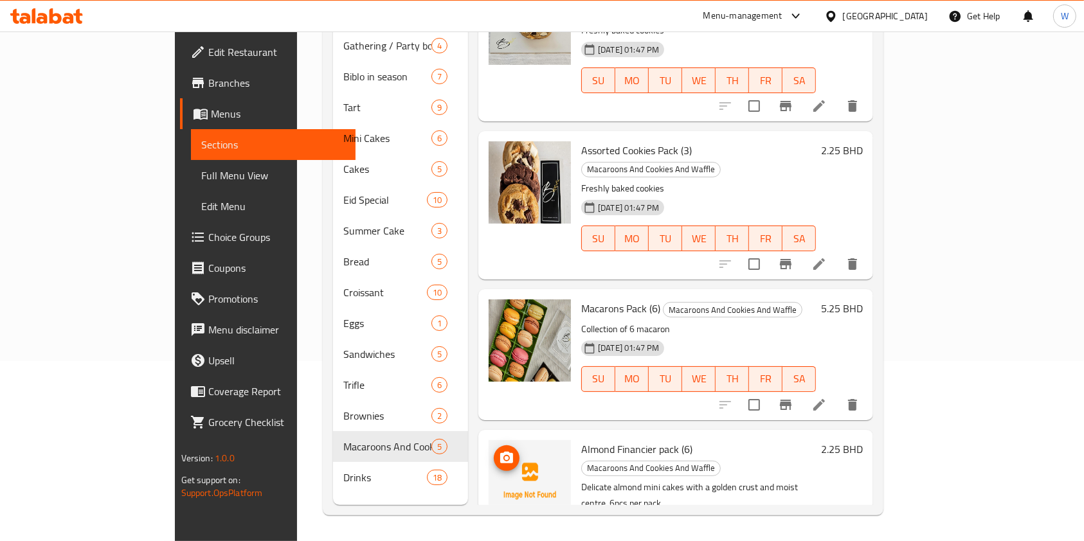
click at [500, 452] on icon "upload picture" at bounding box center [506, 458] width 13 height 12
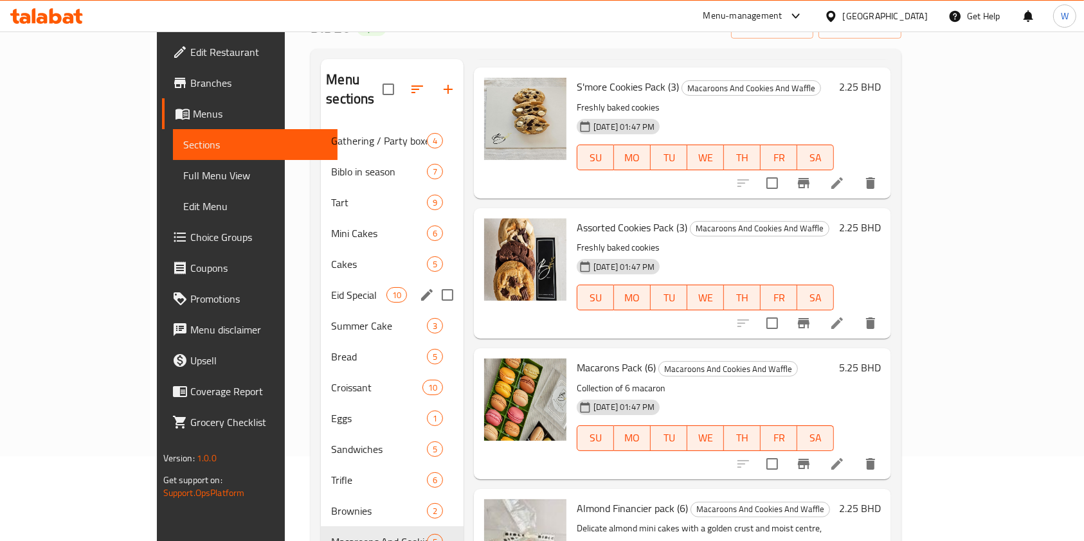
scroll to position [0, 0]
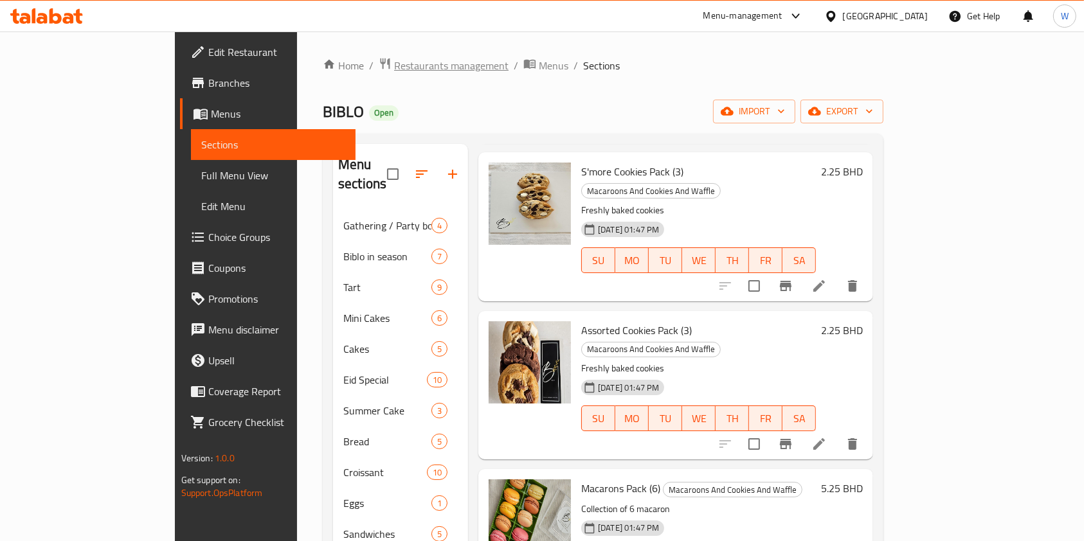
click at [394, 69] on span "Restaurants management" at bounding box center [451, 65] width 114 height 15
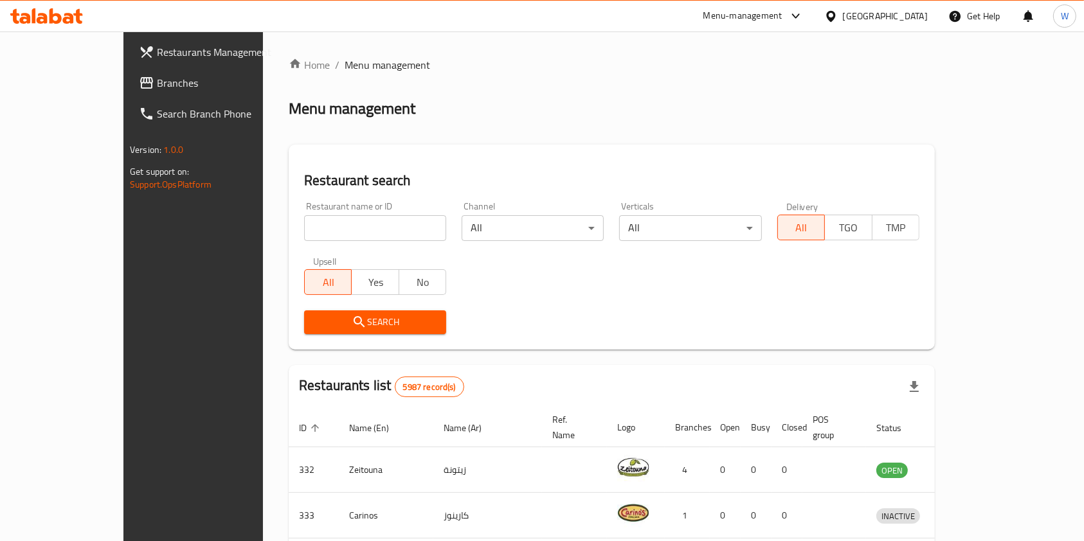
click at [327, 239] on input "search" at bounding box center [375, 228] width 142 height 26
paste input "Matchaspace by Her Space"
type input "Matchaspace by Her Space"
click button "Search" at bounding box center [375, 323] width 142 height 24
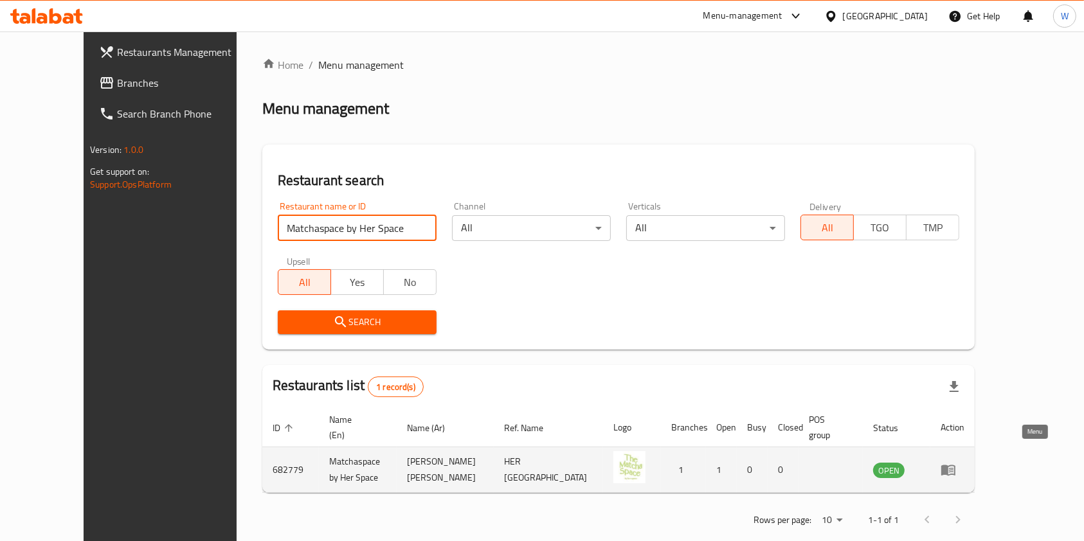
click at [956, 466] on icon "enhanced table" at bounding box center [948, 471] width 14 height 11
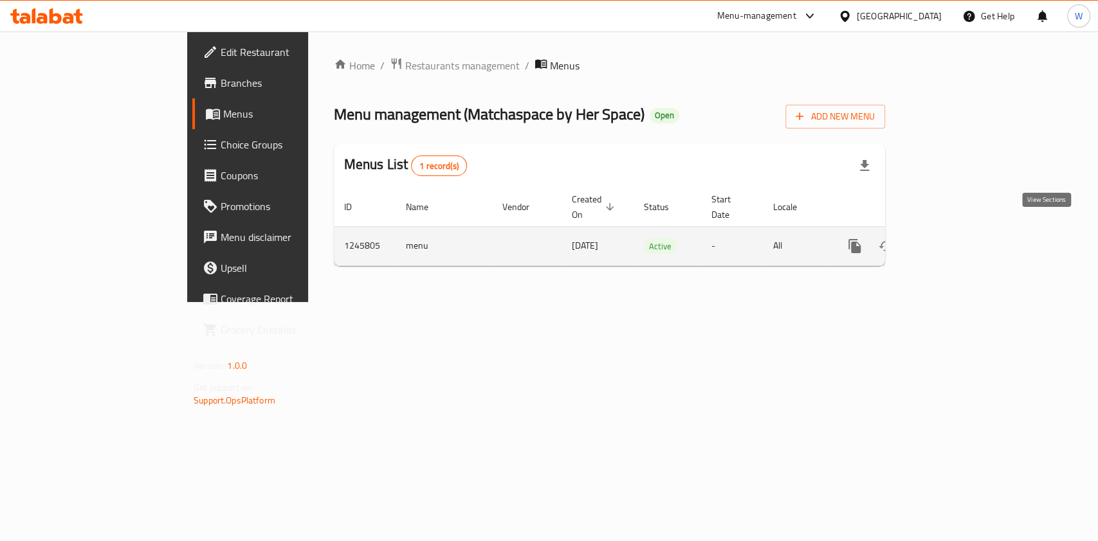
click at [953, 241] on icon "enhanced table" at bounding box center [947, 247] width 12 height 12
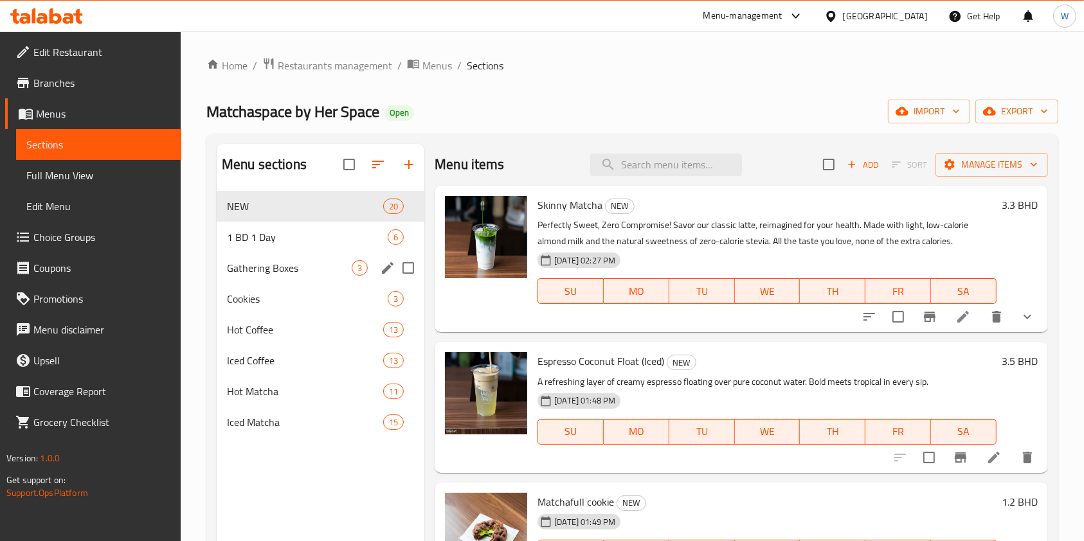
click at [313, 246] on div "1 BD 1 Day 6" at bounding box center [321, 237] width 208 height 31
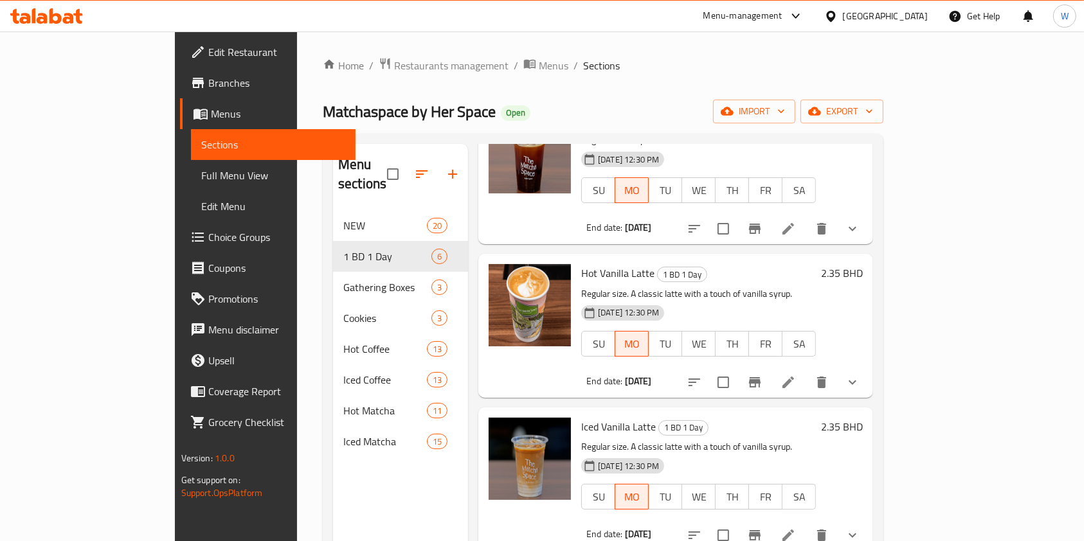
scroll to position [86, 0]
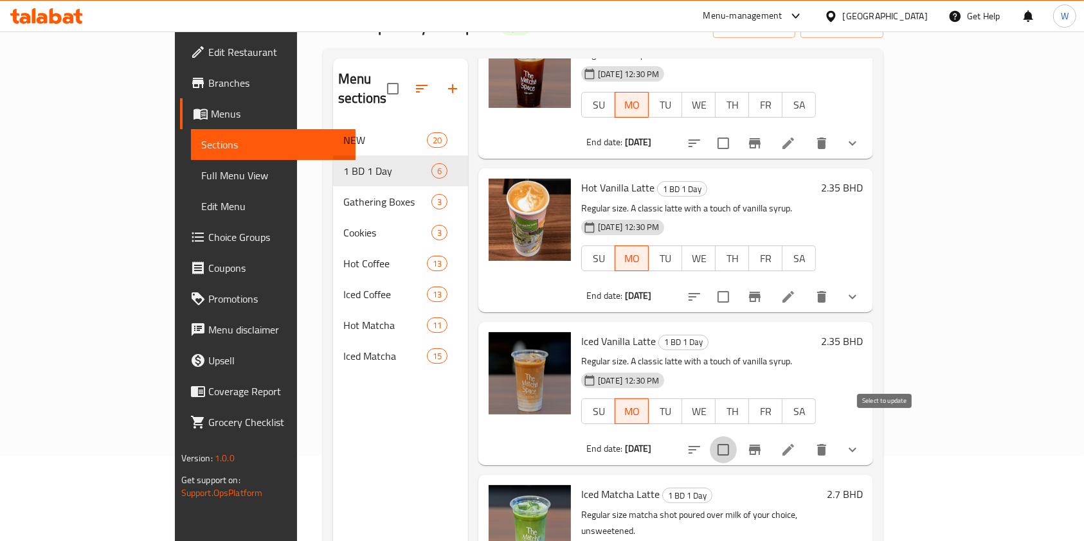
click at [737, 437] on input "checkbox" at bounding box center [723, 450] width 27 height 27
checkbox input "true"
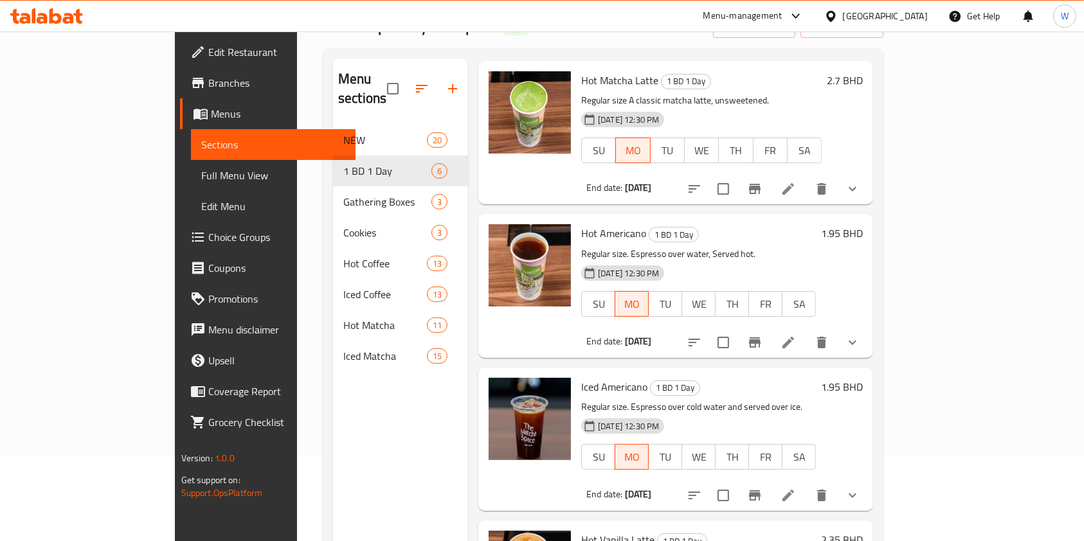
scroll to position [0, 0]
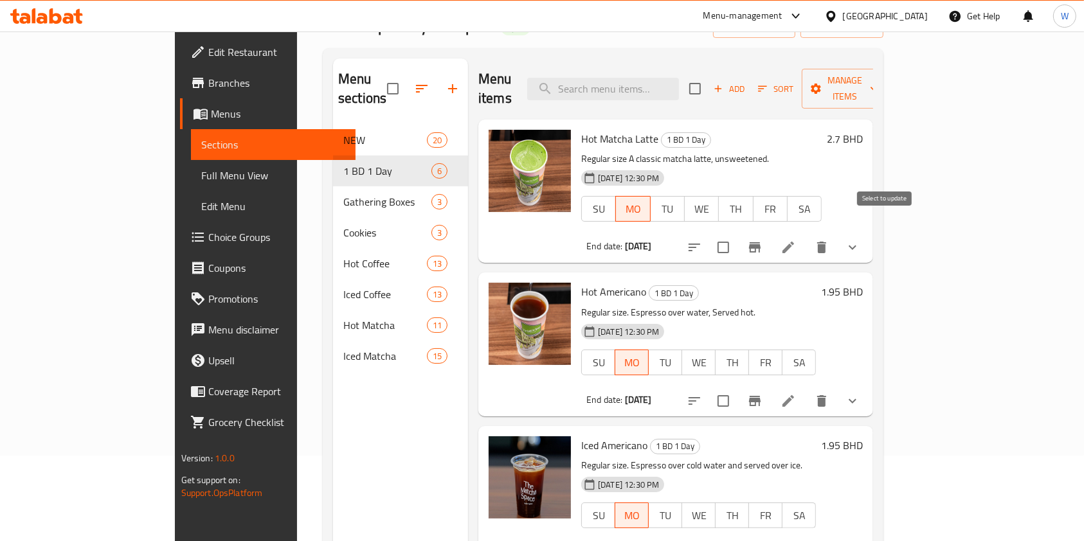
click at [737, 234] on input "checkbox" at bounding box center [723, 247] width 27 height 27
checkbox input "true"
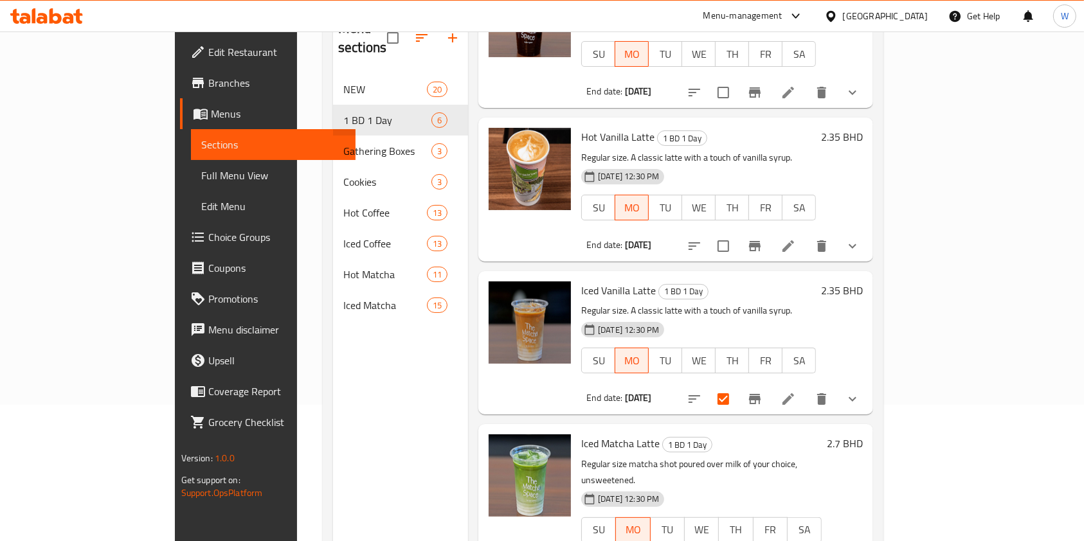
scroll to position [180, 0]
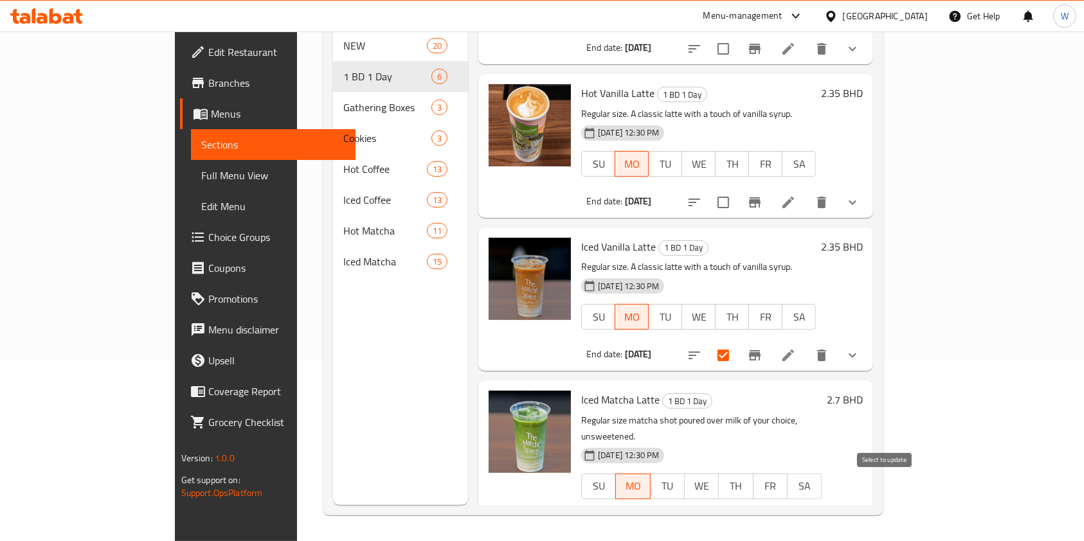
click at [737, 512] on input "checkbox" at bounding box center [723, 525] width 27 height 27
checkbox input "true"
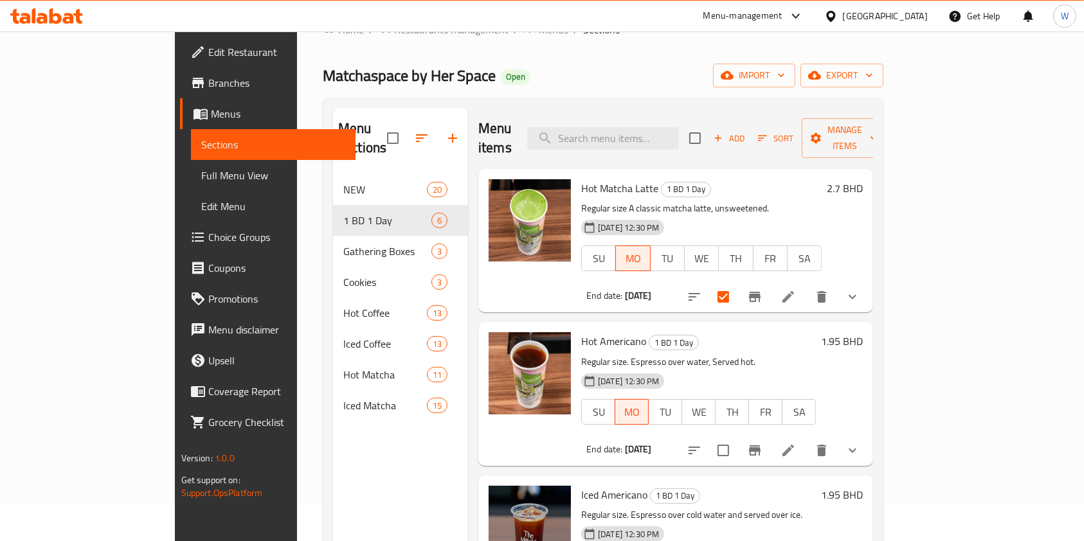
scroll to position [0, 0]
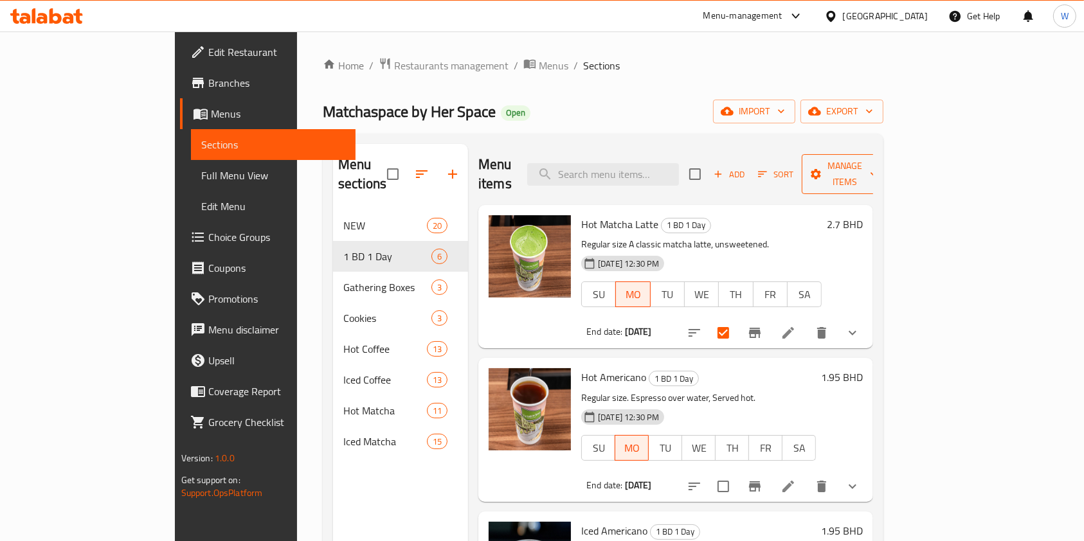
click at [878, 162] on span "Manage items" at bounding box center [845, 174] width 66 height 32
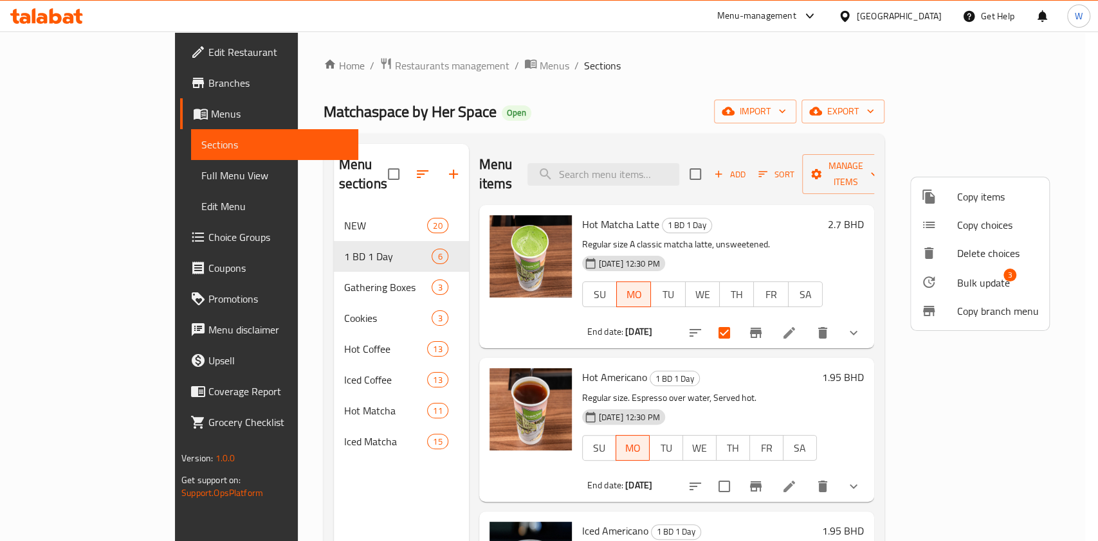
click at [1004, 280] on span "3" at bounding box center [1009, 275] width 13 height 13
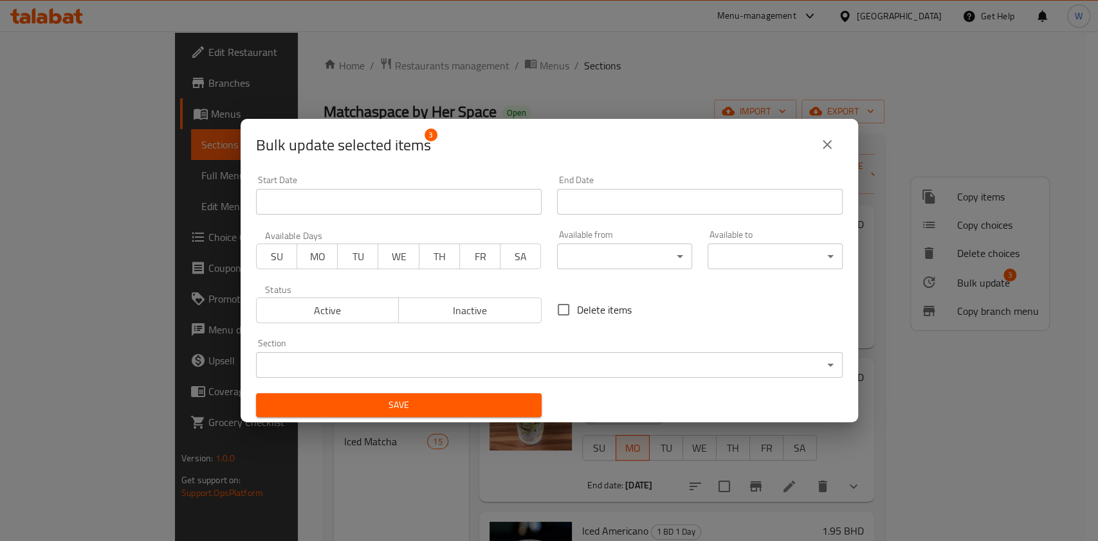
click at [614, 199] on input "Start Date" at bounding box center [700, 202] width 286 height 26
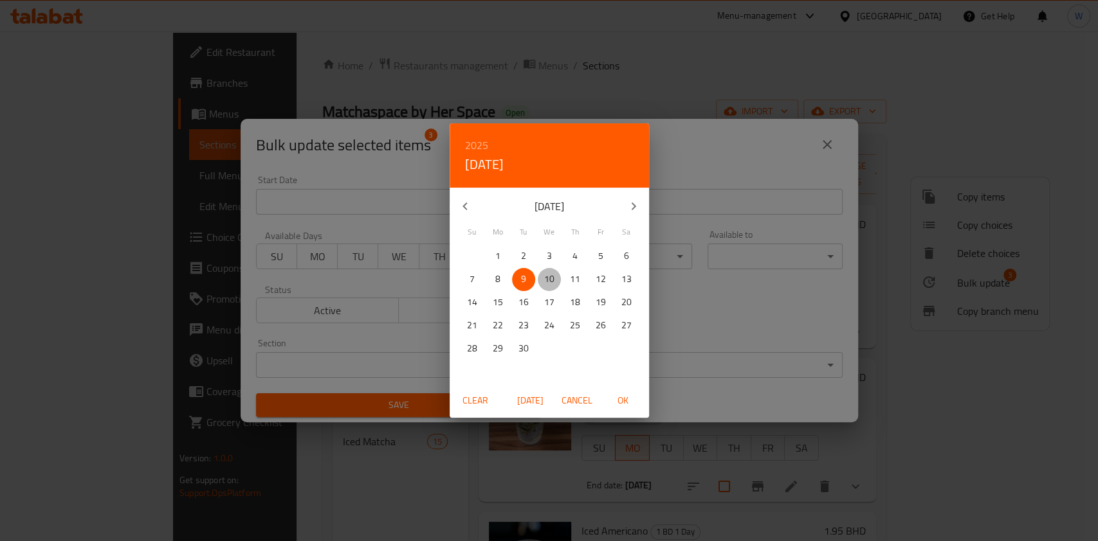
click at [550, 280] on p "10" at bounding box center [549, 279] width 10 height 16
click at [628, 400] on span "OK" at bounding box center [623, 401] width 31 height 16
type input "[DATE]"
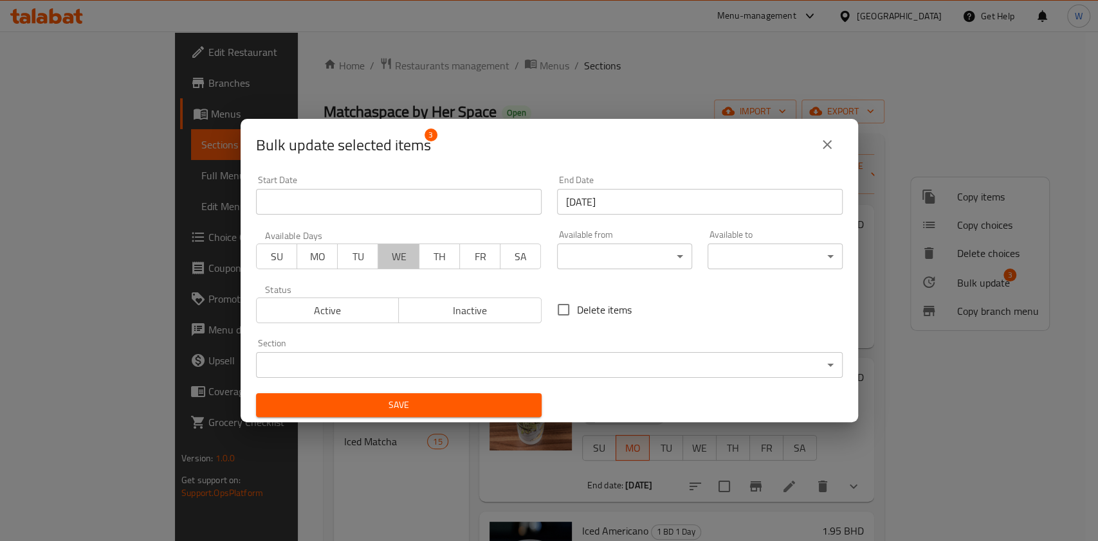
click at [385, 261] on span "WE" at bounding box center [398, 257] width 30 height 19
click at [449, 405] on span "Save" at bounding box center [398, 405] width 265 height 16
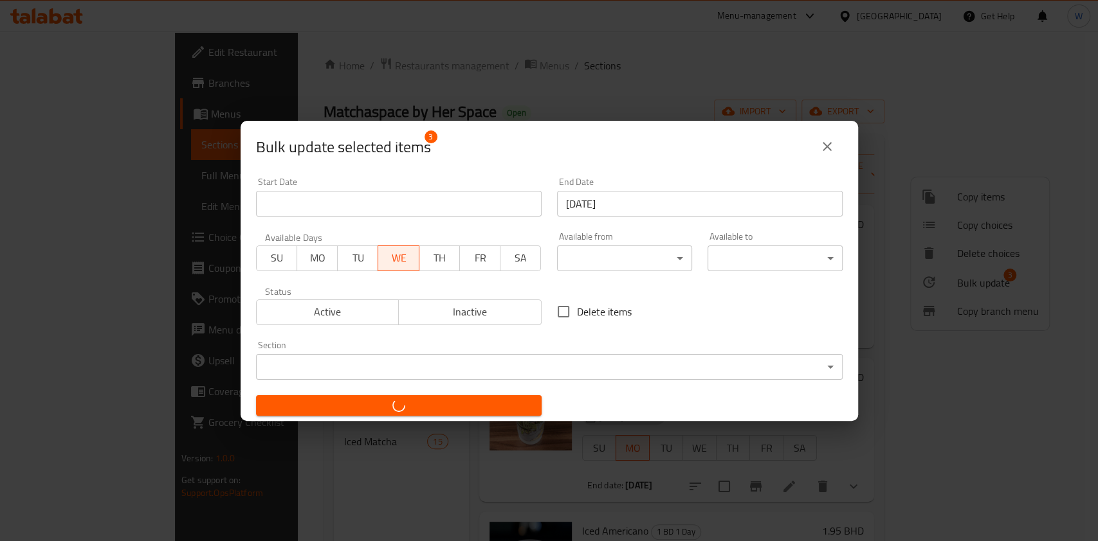
checkbox input "false"
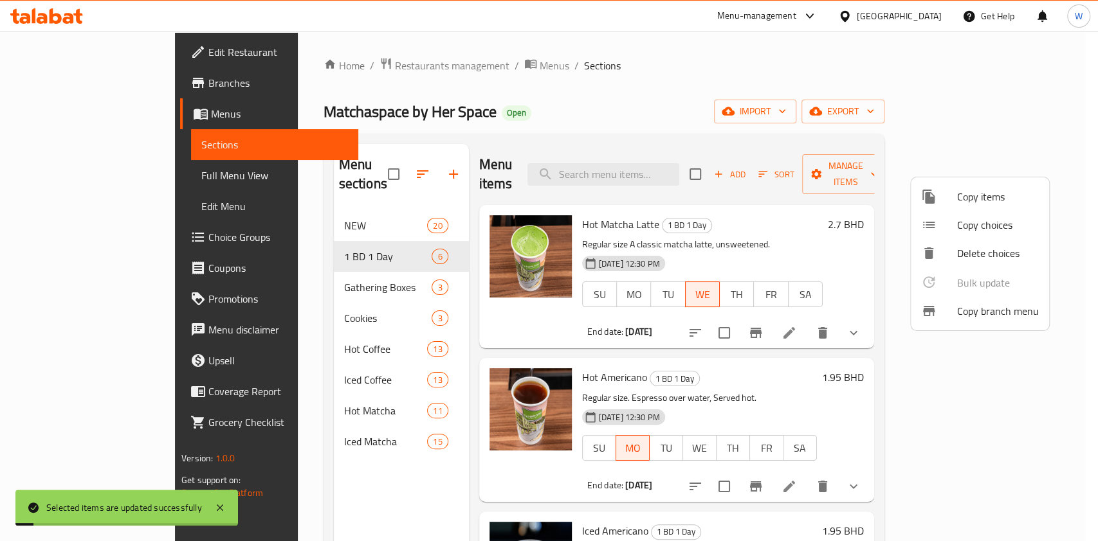
click at [810, 388] on div at bounding box center [549, 270] width 1098 height 541
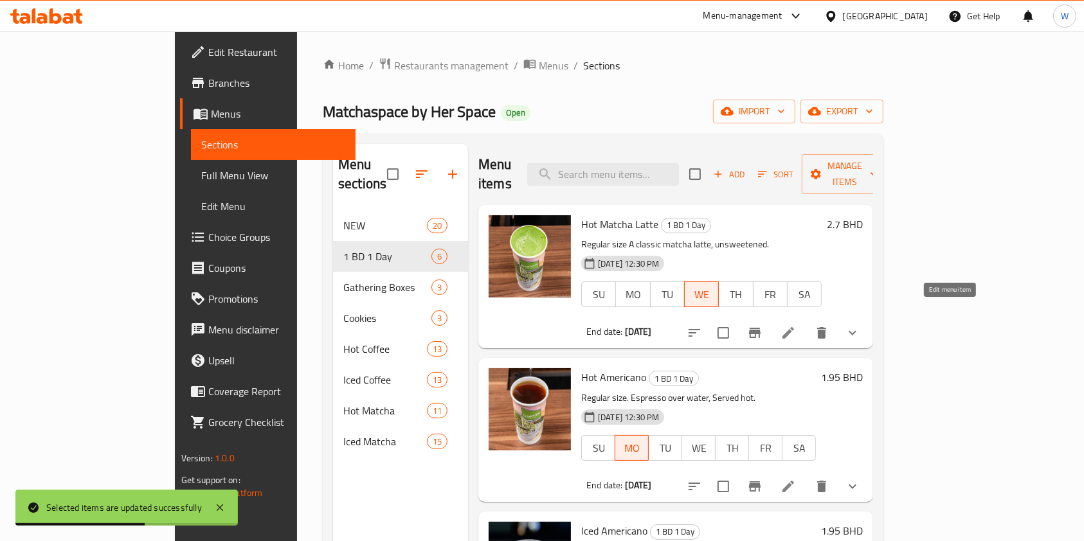
click at [794, 327] on icon at bounding box center [789, 333] width 12 height 12
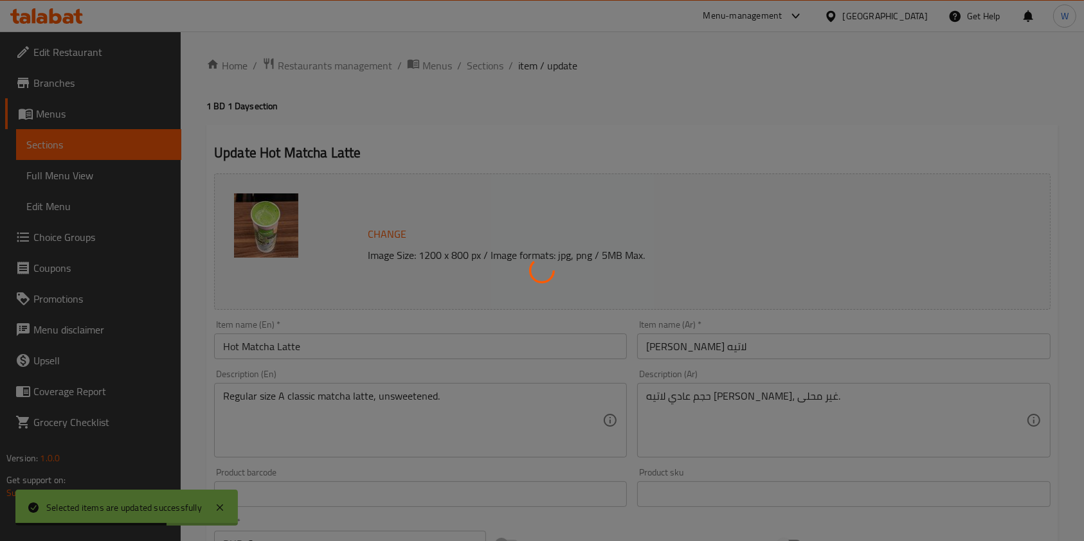
type input "الإضافات:"
type input "0"
type input "1"
type input "إختيارك من الحليب:"
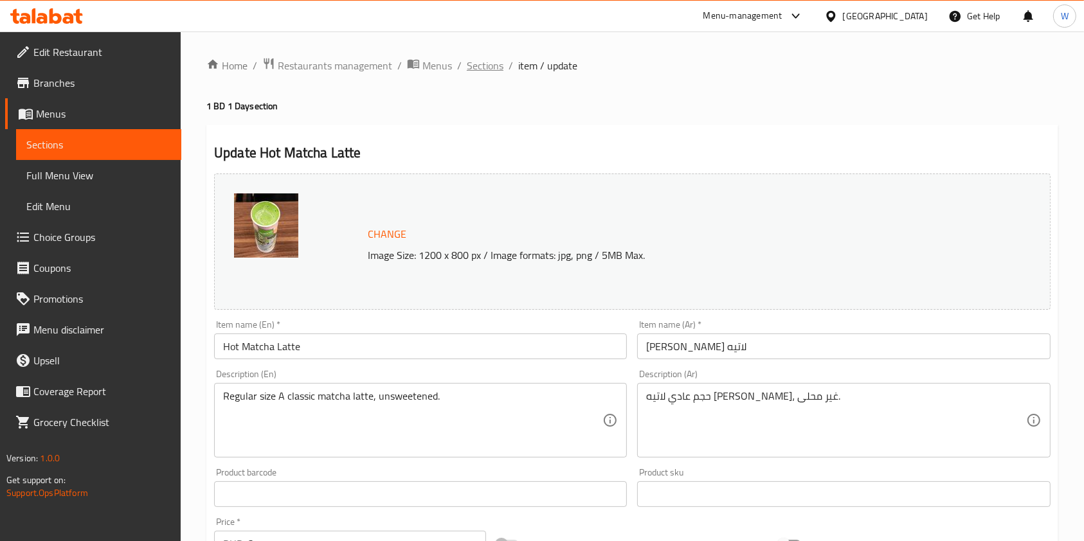
click at [494, 69] on span "Sections" at bounding box center [485, 65] width 37 height 15
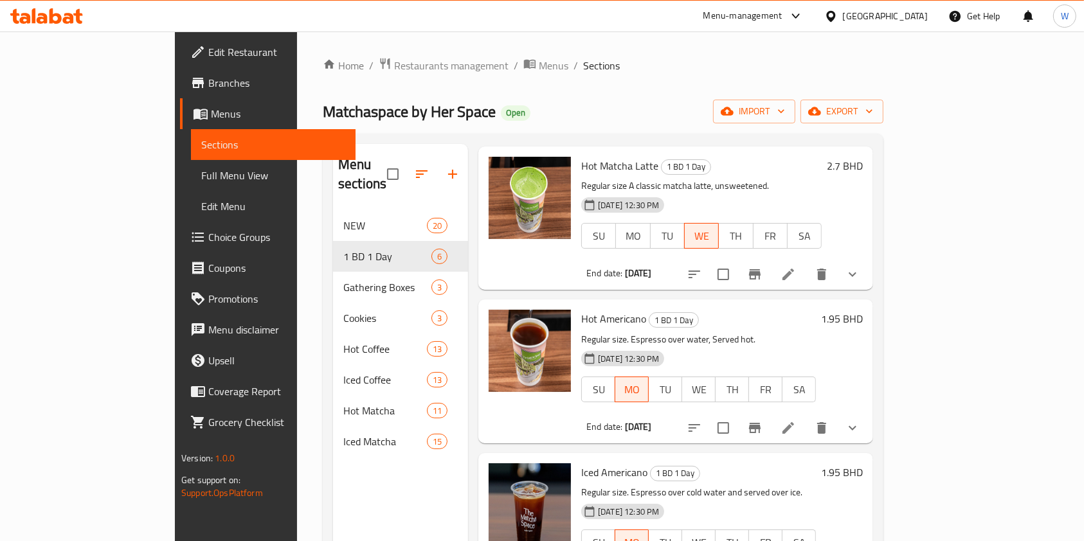
scroll to position [86, 0]
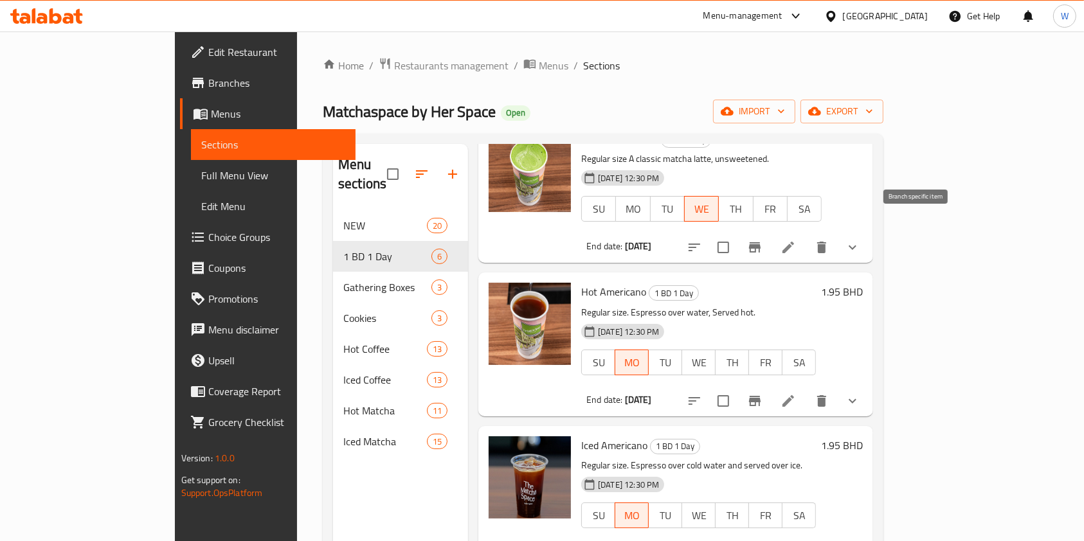
click at [770, 232] on button "Branch-specific-item" at bounding box center [755, 247] width 31 height 31
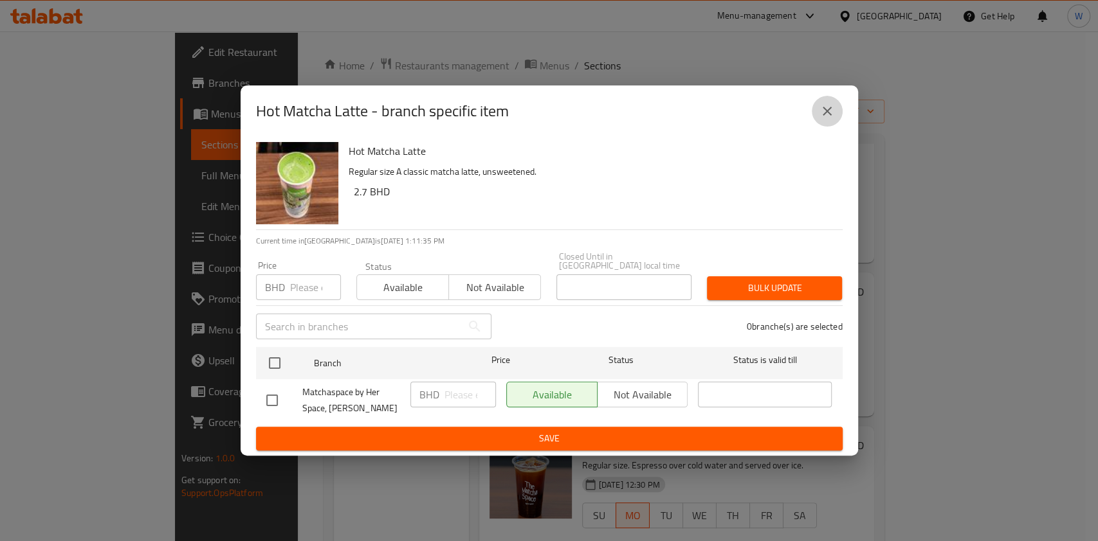
click at [823, 118] on icon "close" at bounding box center [826, 111] width 15 height 15
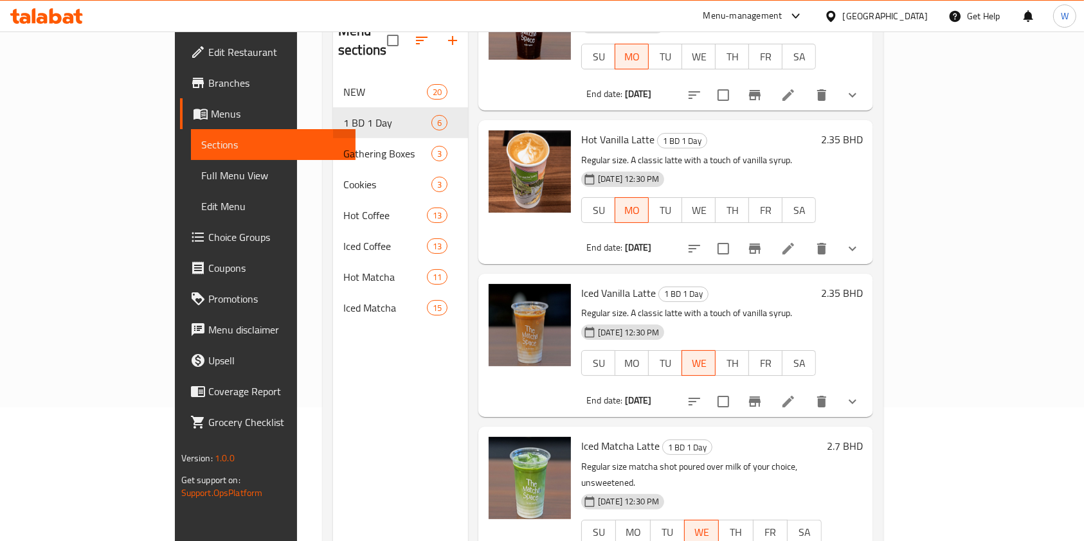
scroll to position [171, 0]
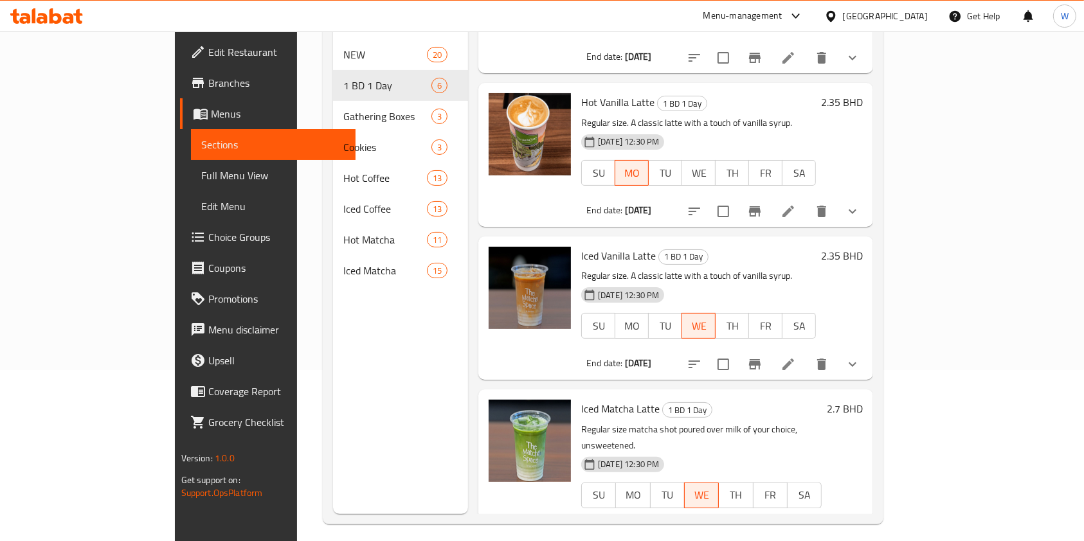
click at [806, 353] on li at bounding box center [788, 364] width 36 height 23
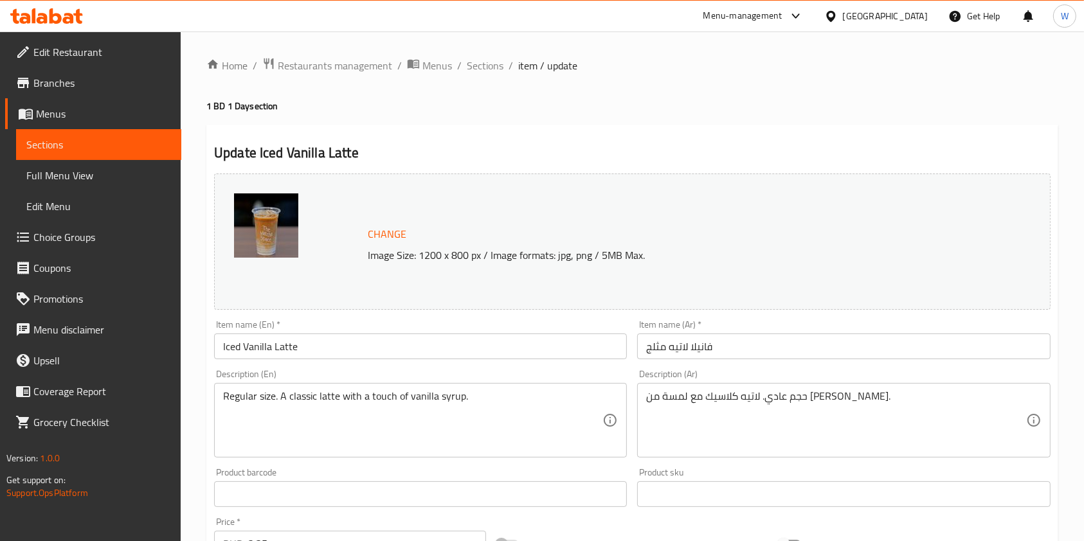
click at [475, 54] on div "Home / Restaurants management / Menus / Sections / item / update 1 BD 1 Day sec…" at bounding box center [632, 517] width 903 height 970
click at [480, 64] on span "Sections" at bounding box center [485, 65] width 37 height 15
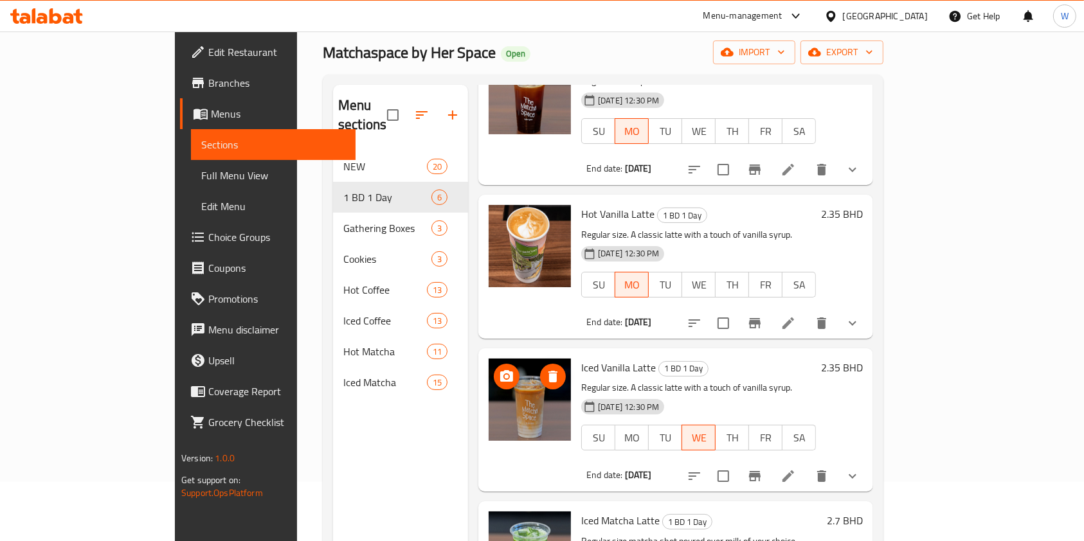
scroll to position [86, 0]
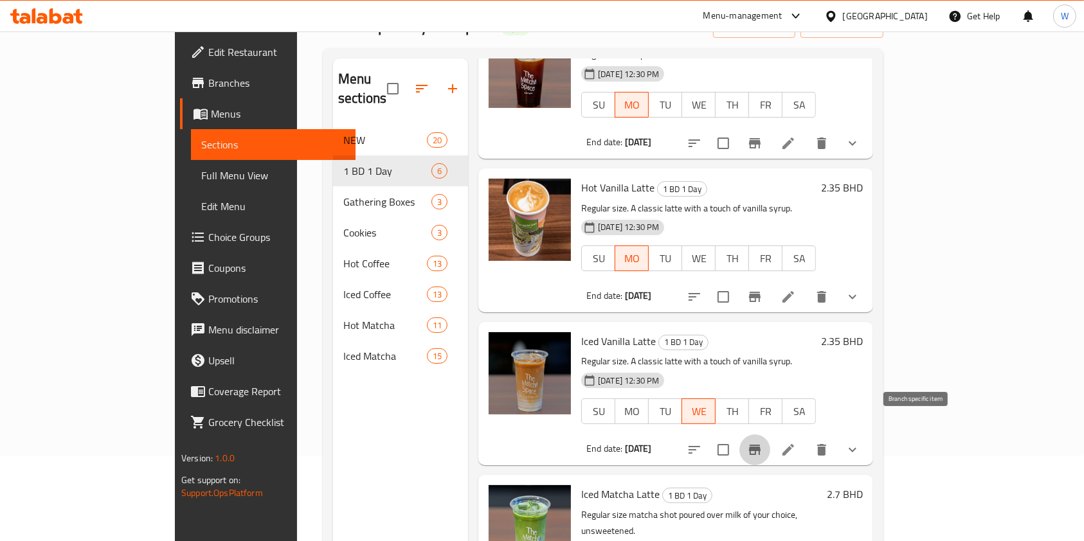
click at [761, 445] on icon "Branch-specific-item" at bounding box center [755, 450] width 12 height 10
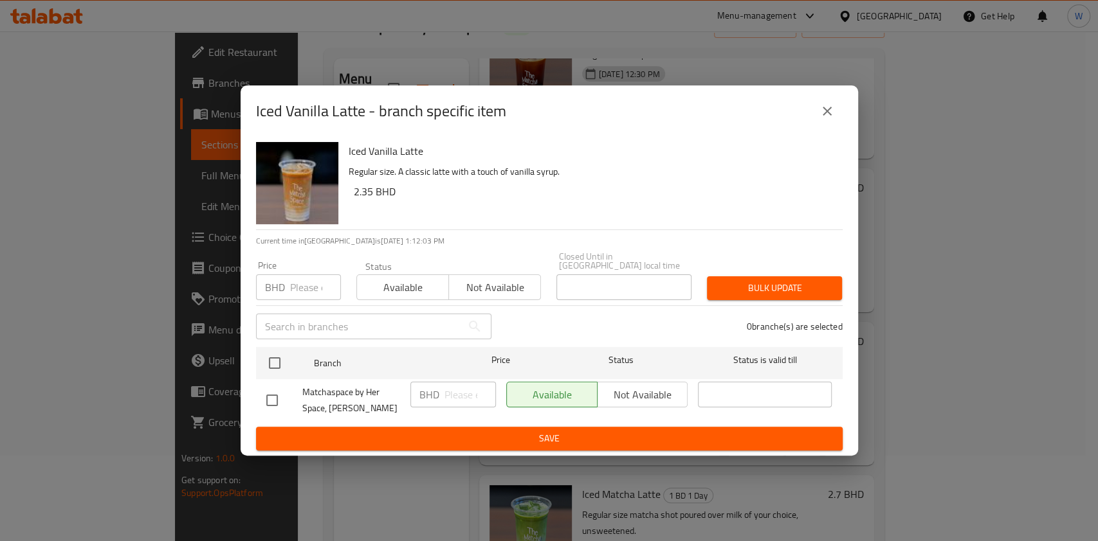
click at [828, 103] on button "close" at bounding box center [827, 111] width 31 height 31
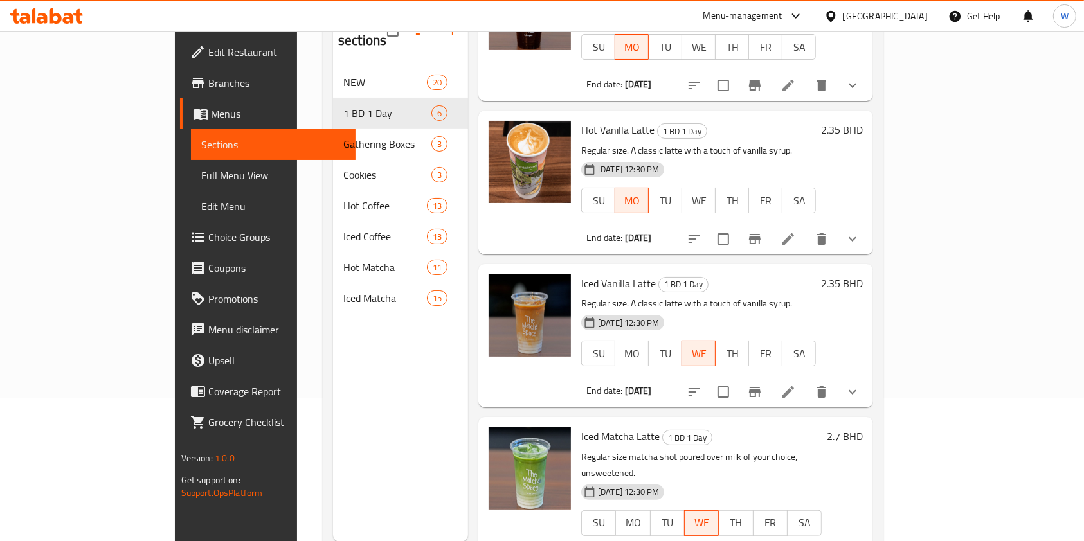
scroll to position [180, 0]
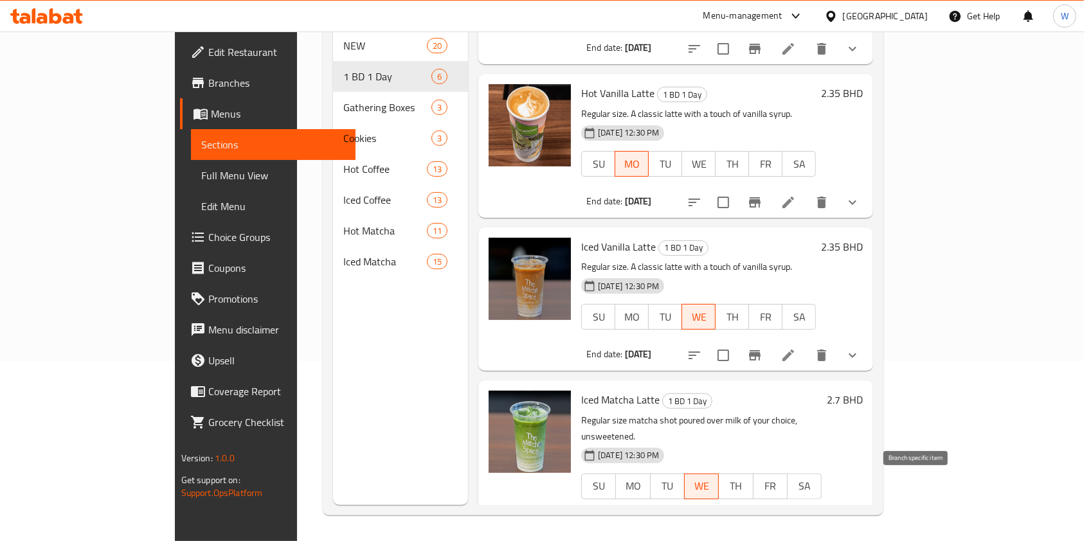
click at [770, 510] on button "Branch-specific-item" at bounding box center [755, 525] width 31 height 31
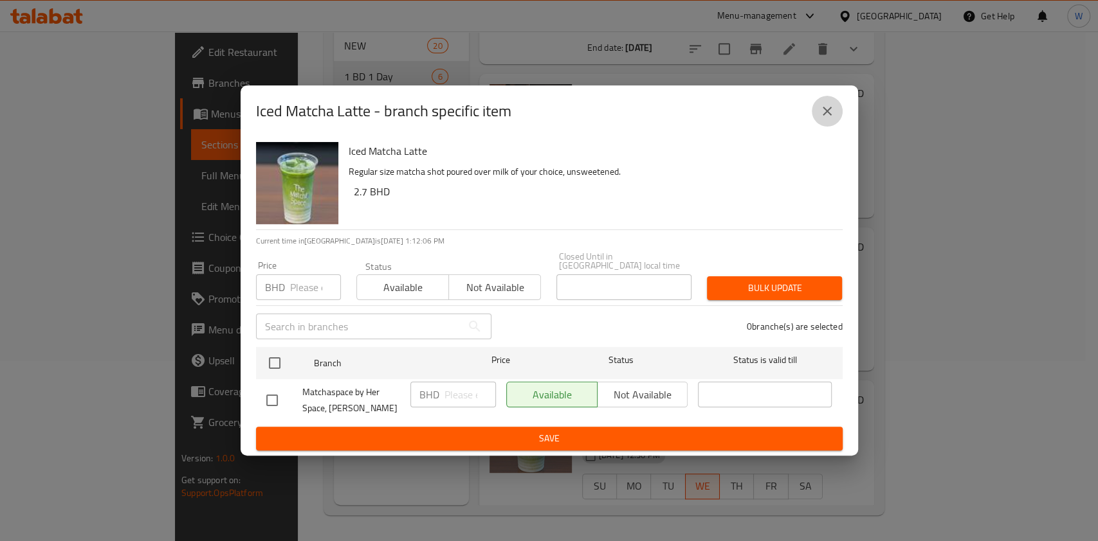
click at [822, 115] on icon "close" at bounding box center [826, 111] width 15 height 15
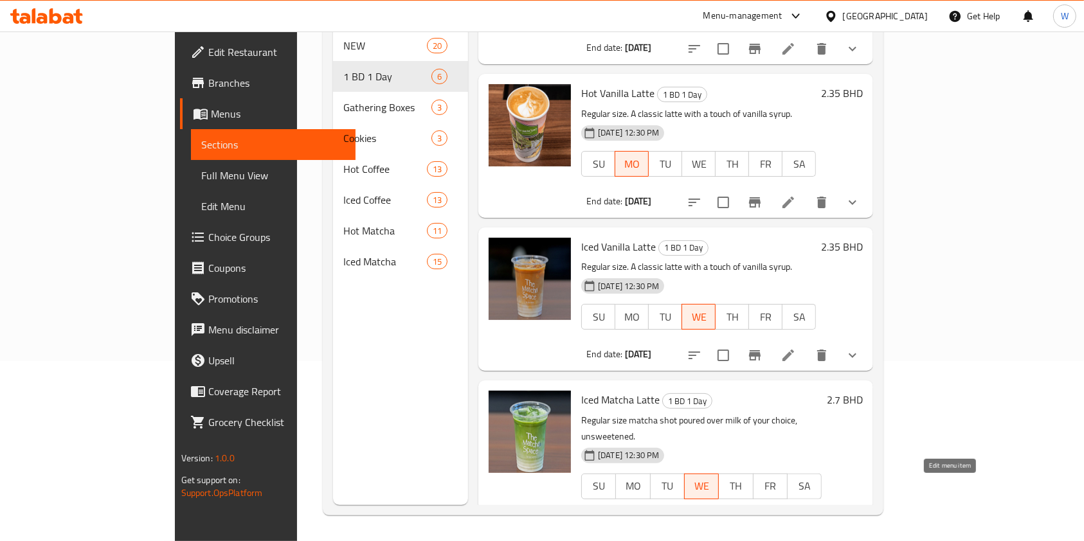
click at [796, 518] on icon at bounding box center [788, 525] width 15 height 15
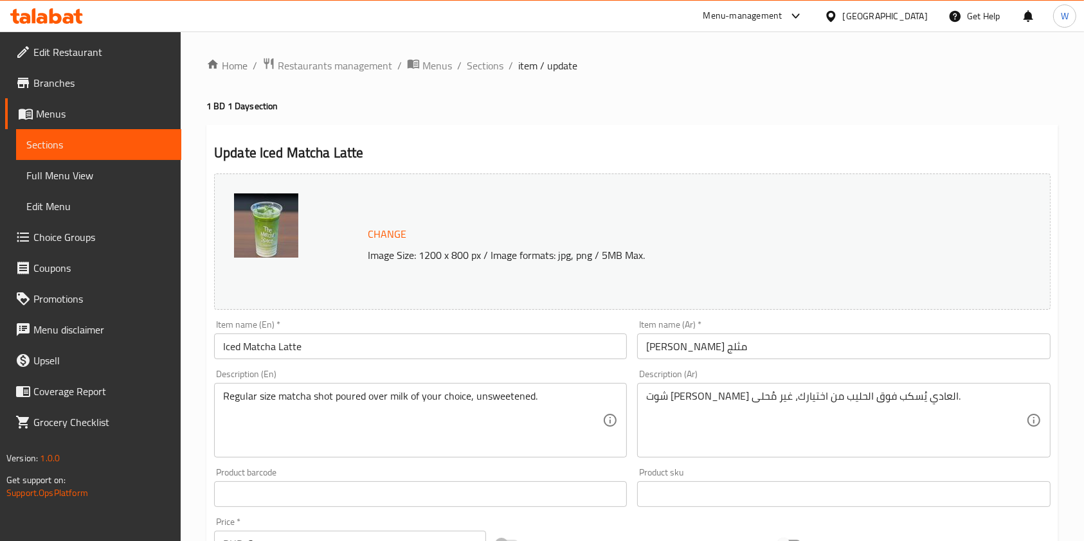
drag, startPoint x: 62, startPoint y: 84, endPoint x: 81, endPoint y: 88, distance: 19.8
click at [62, 84] on span "Branches" at bounding box center [102, 82] width 138 height 15
